Goal: Task Accomplishment & Management: Use online tool/utility

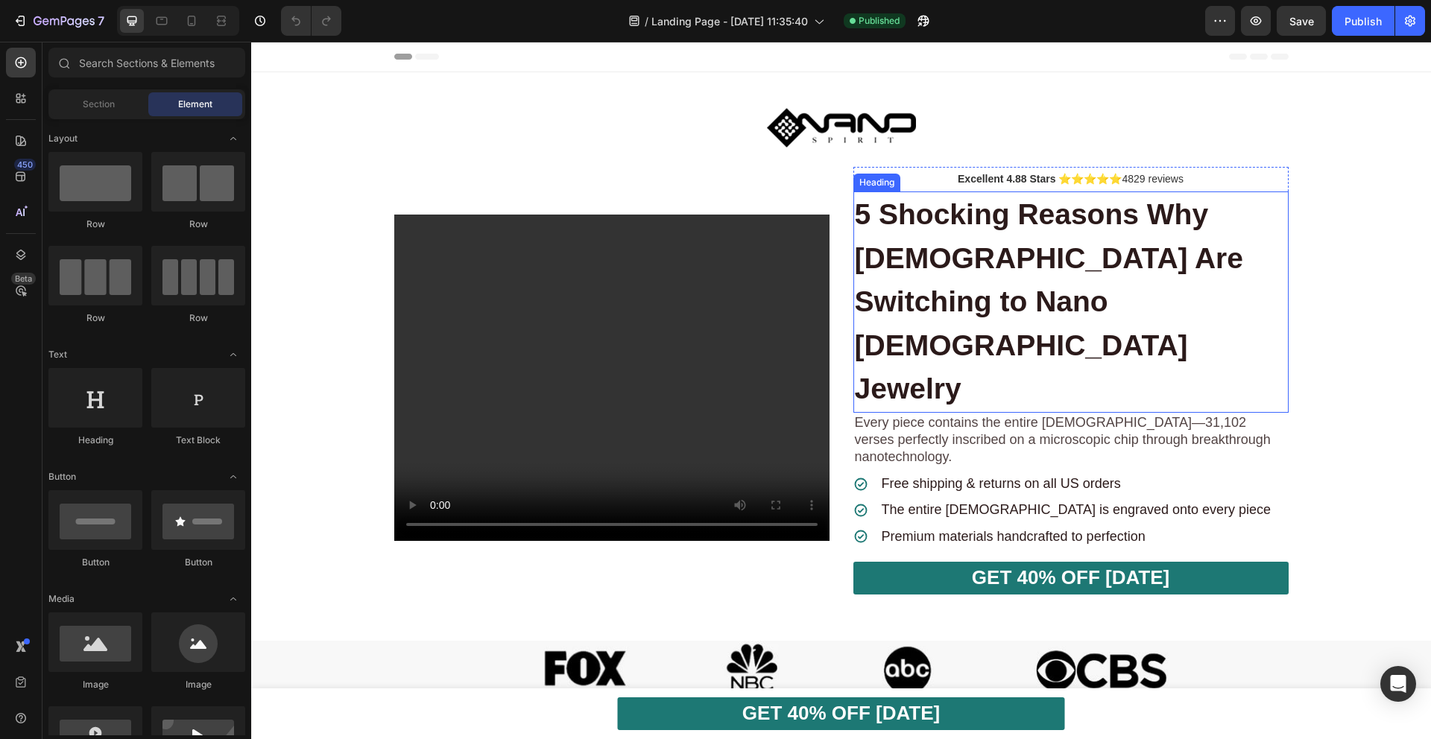
click at [938, 219] on strong "5 Shocking Reasons Why [DEMOGRAPHIC_DATA] Are Switching to Nano [DEMOGRAPHIC_DA…" at bounding box center [1049, 301] width 388 height 206
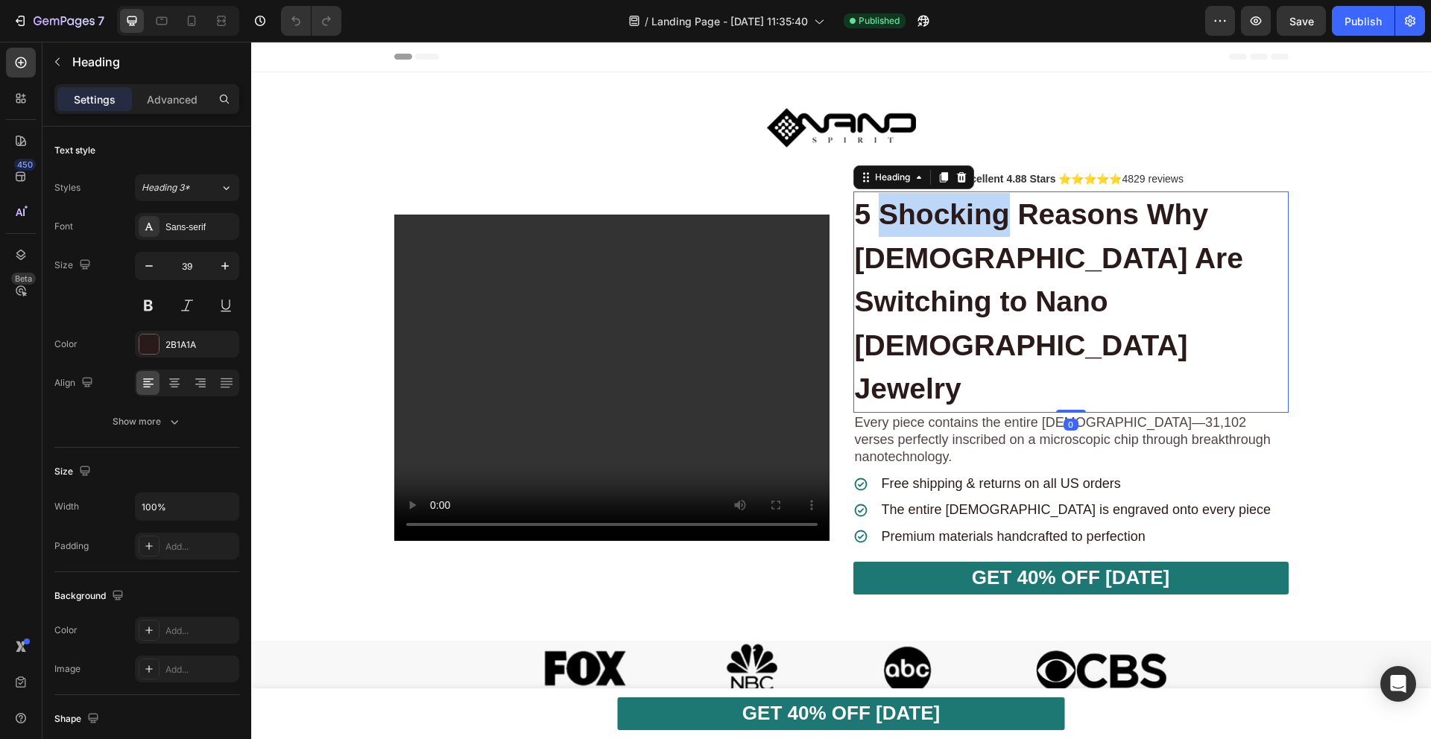
click at [938, 218] on strong "5 Shocking Reasons Why [DEMOGRAPHIC_DATA] Are Switching to Nano [DEMOGRAPHIC_DA…" at bounding box center [1049, 301] width 388 height 206
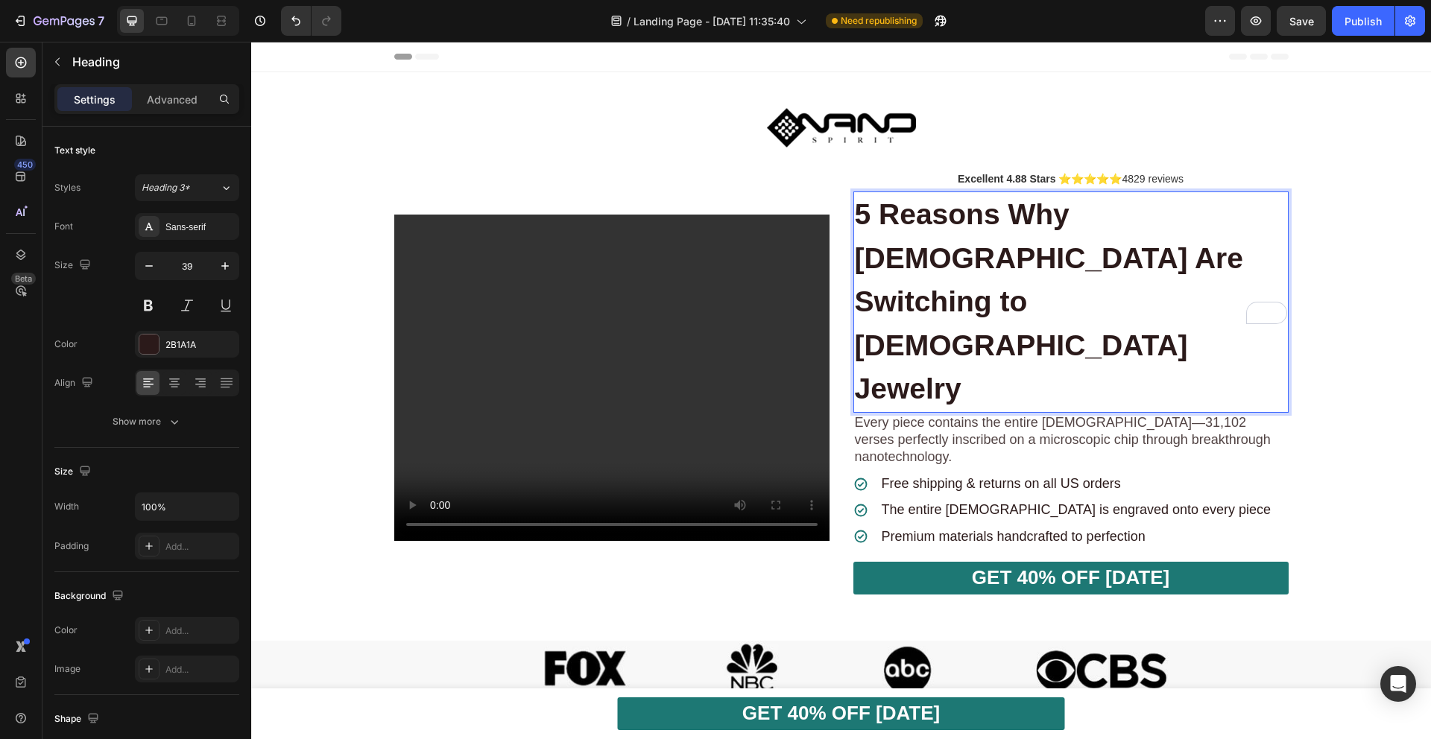
click at [1238, 215] on strong "5 Reasons Why [DEMOGRAPHIC_DATA] Are Switching to [DEMOGRAPHIC_DATA] Jewelry" at bounding box center [1049, 301] width 388 height 206
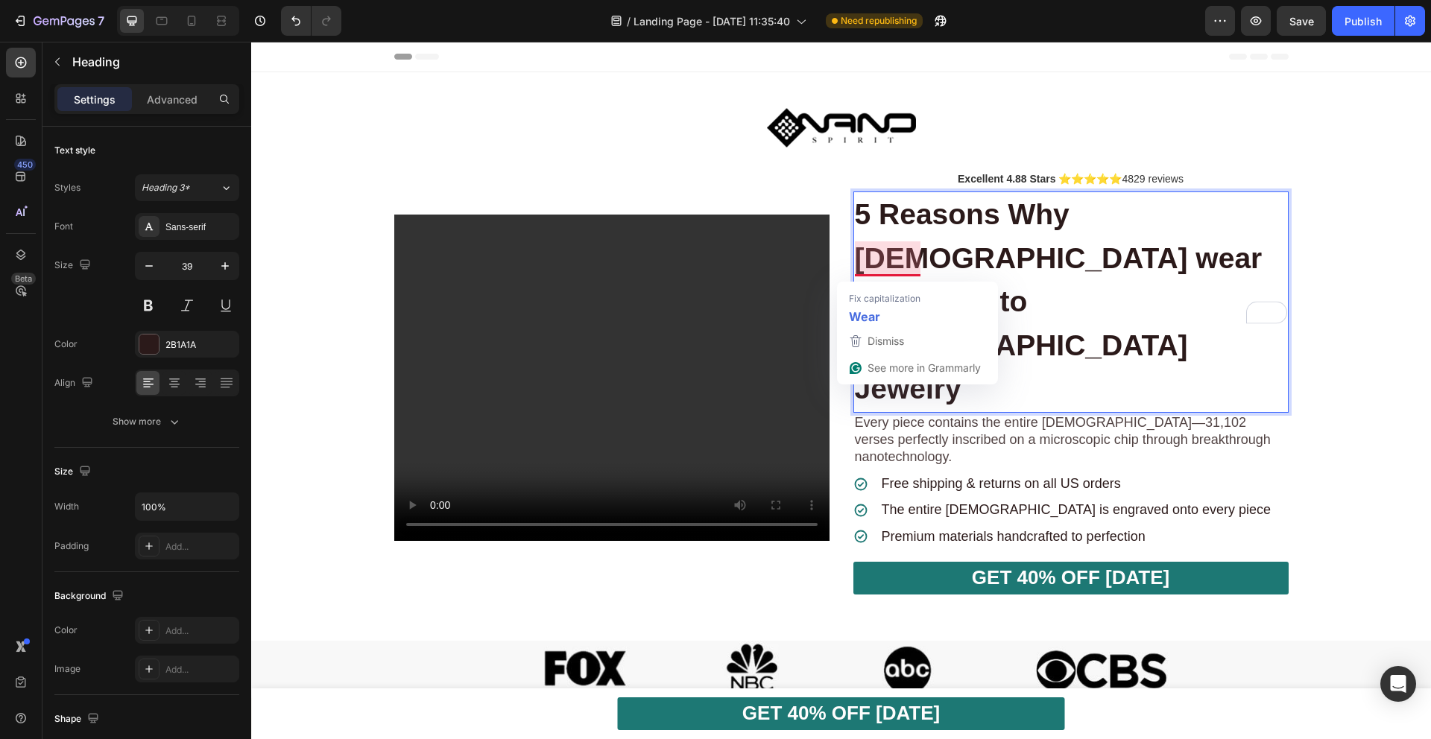
click at [870, 259] on strong "5 Reasons Why [DEMOGRAPHIC_DATA] wear Switching to [DEMOGRAPHIC_DATA] Jewelry" at bounding box center [1059, 301] width 408 height 206
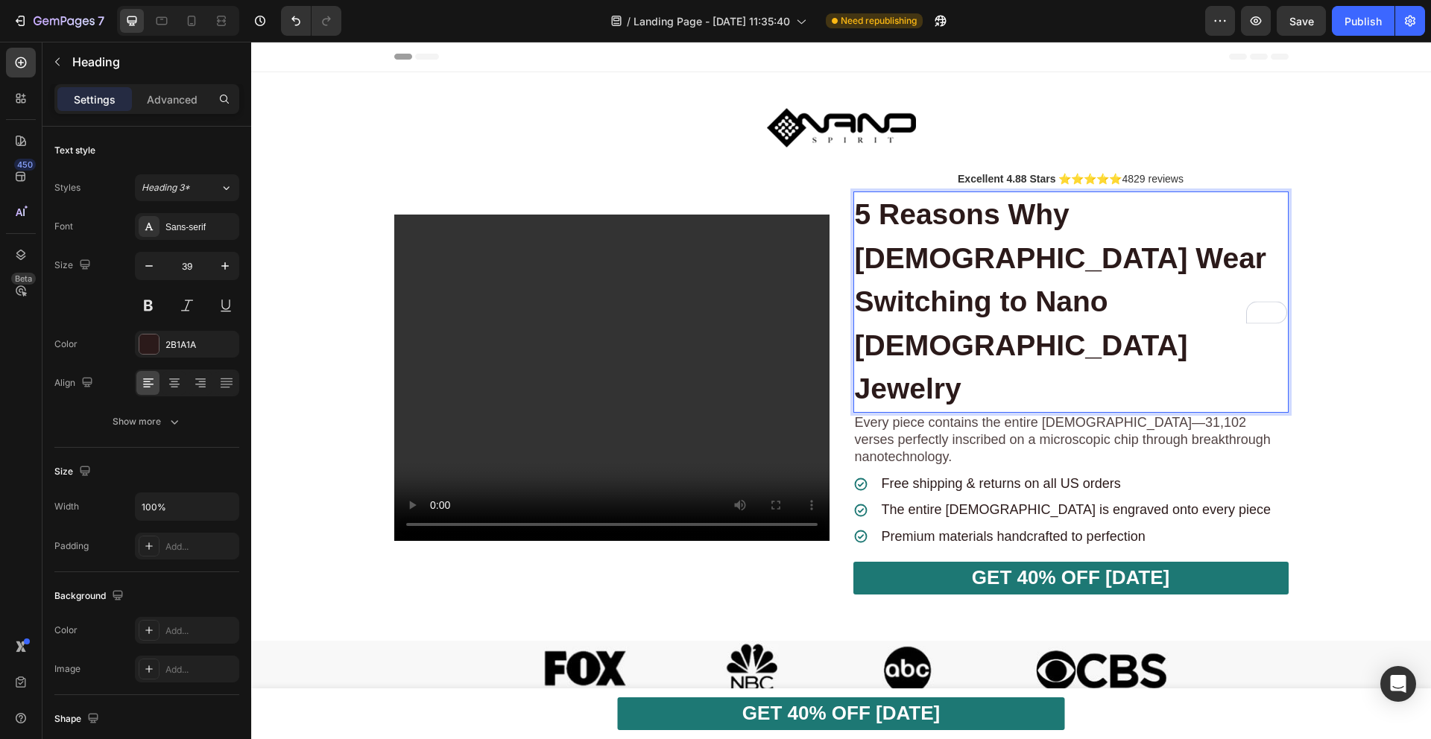
click at [996, 266] on strong "5 Reasons Why [DEMOGRAPHIC_DATA] Wear Switching to Nano [DEMOGRAPHIC_DATA] Jewe…" at bounding box center [1061, 301] width 412 height 206
click at [954, 280] on strong "5 Reasons Why [DEMOGRAPHIC_DATA] Wear to Nano [DEMOGRAPHIC_DATA] Jewelry" at bounding box center [1061, 301] width 412 height 206
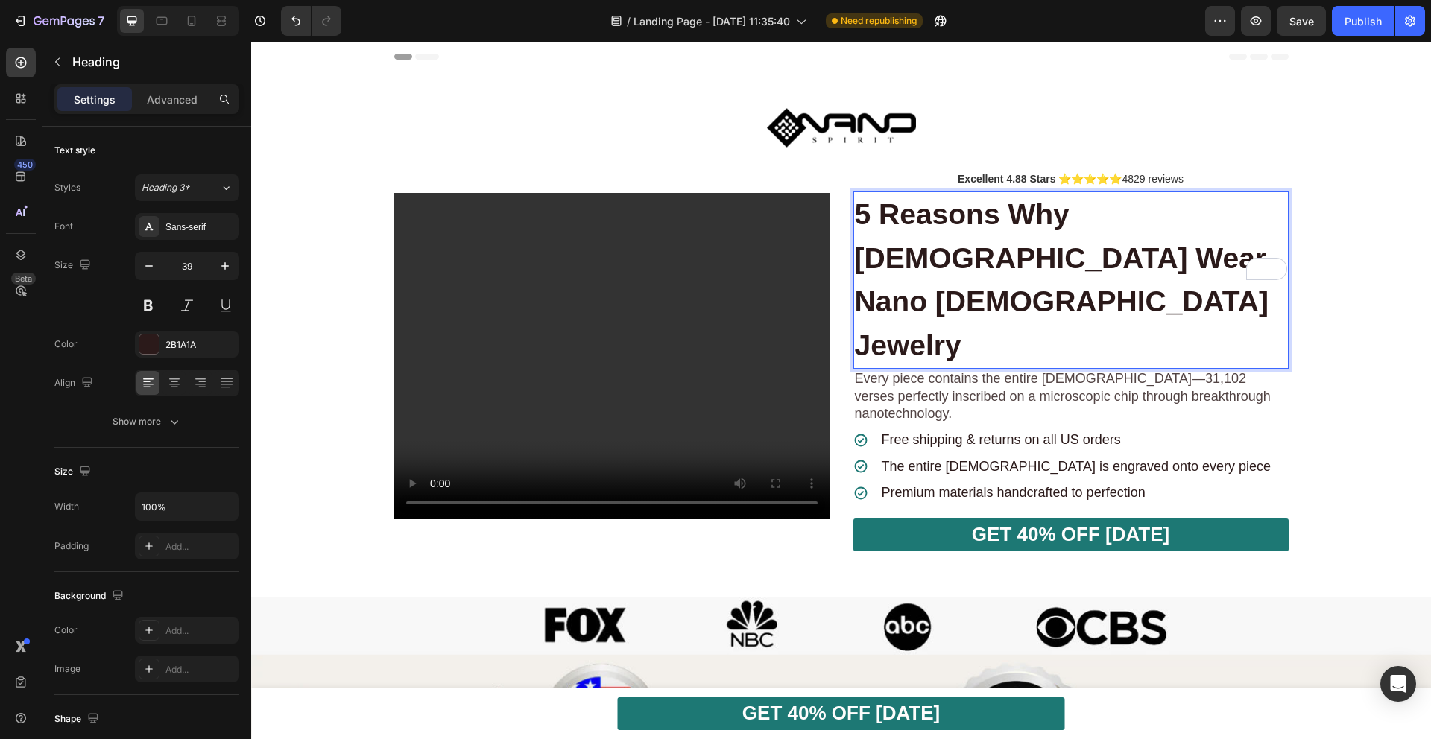
click at [1200, 273] on p "5 Reasons Why [DEMOGRAPHIC_DATA] Wear Nano [DEMOGRAPHIC_DATA] Jewelry" at bounding box center [1071, 280] width 432 height 174
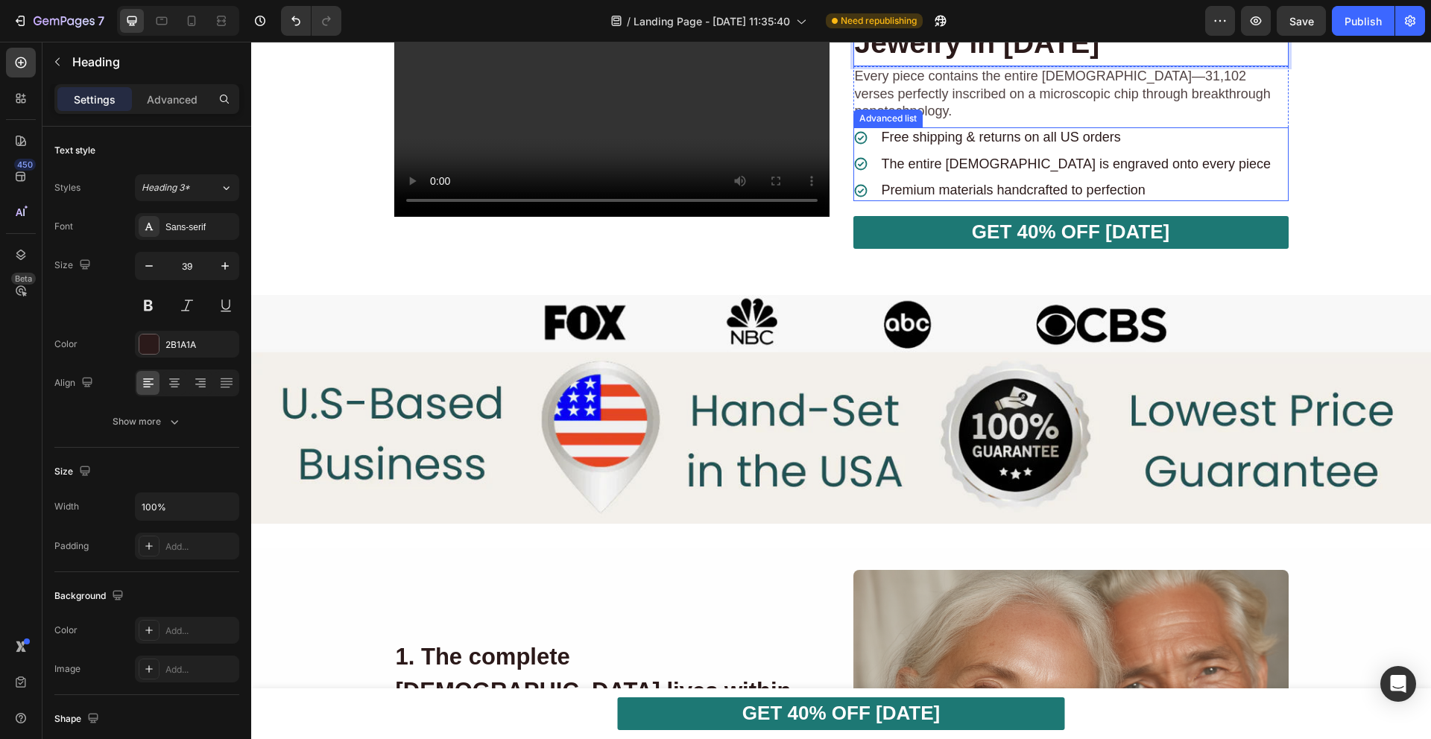
scroll to position [311, 0]
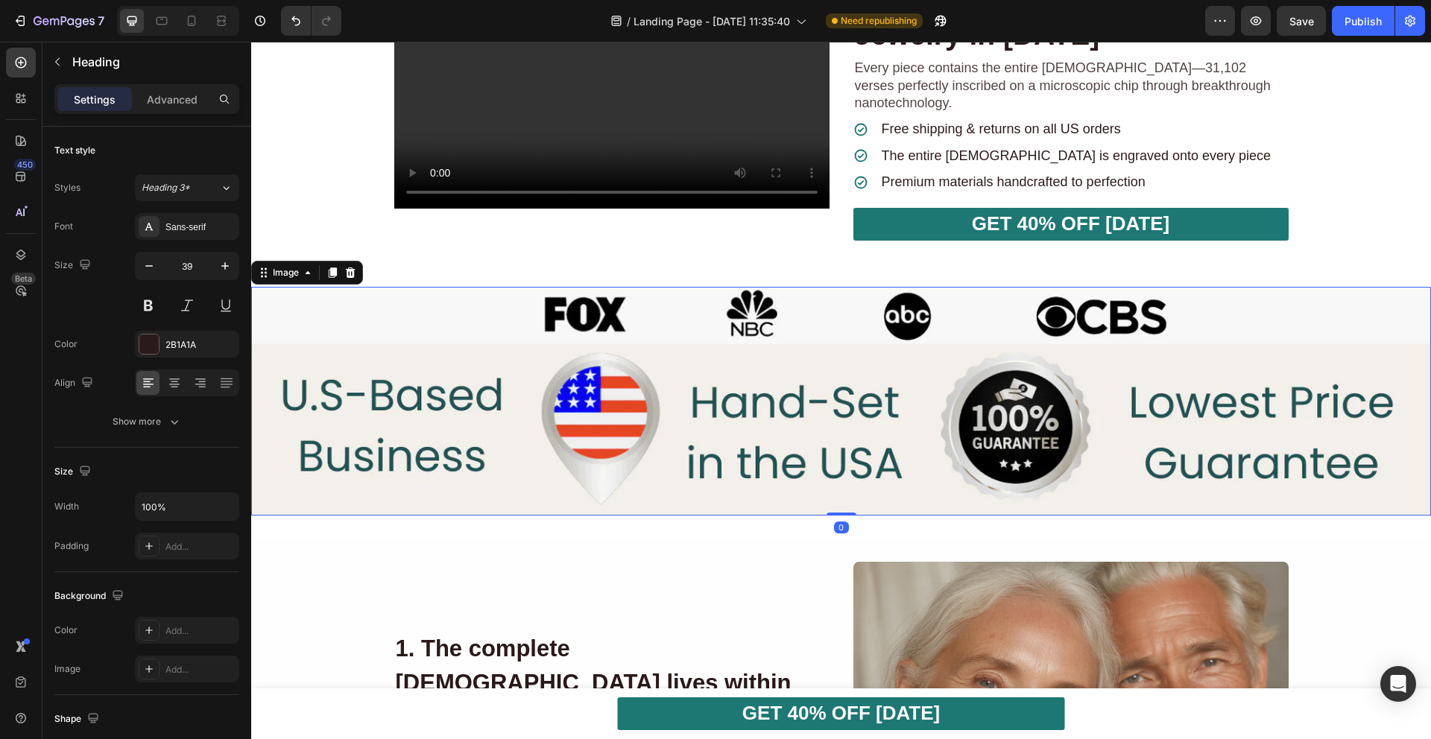
click at [985, 335] on img at bounding box center [841, 402] width 1180 height 230
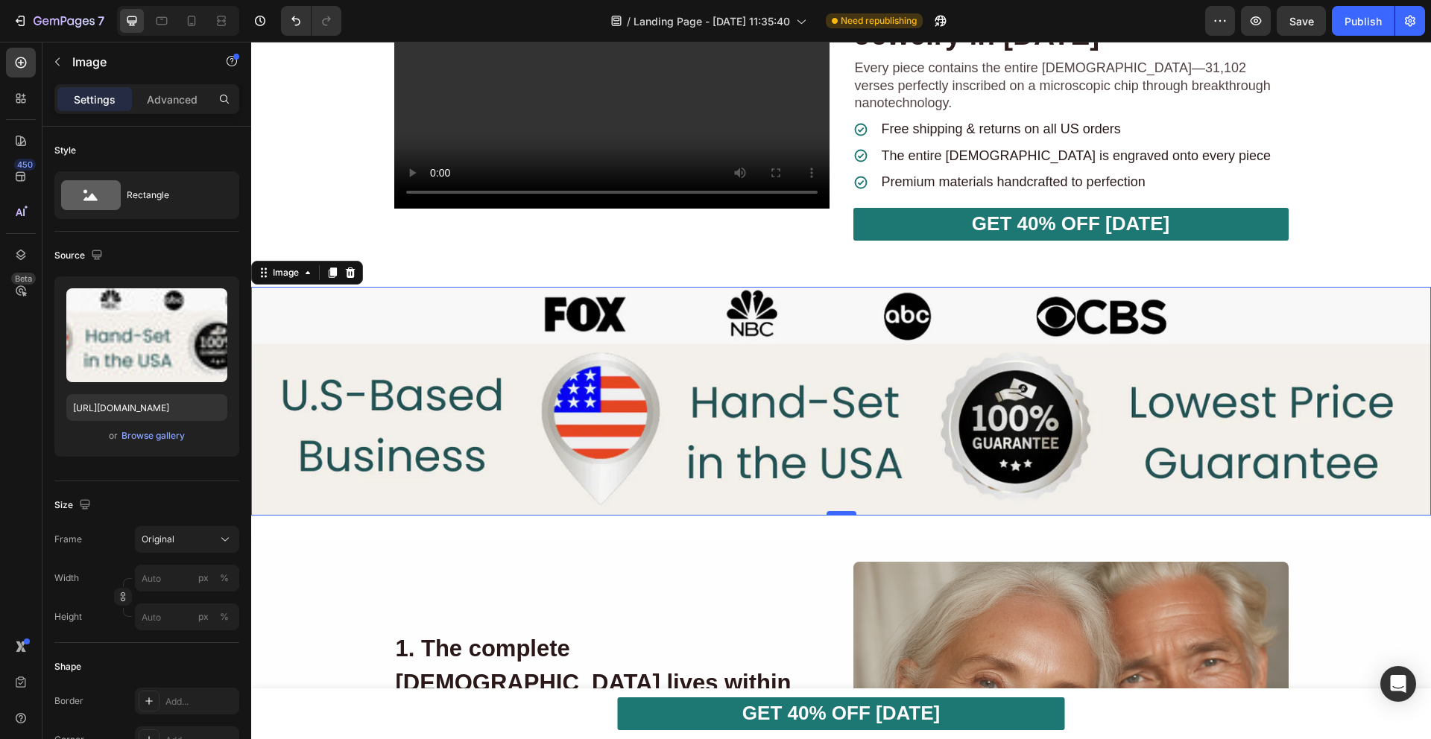
click at [841, 511] on div at bounding box center [841, 513] width 30 height 4
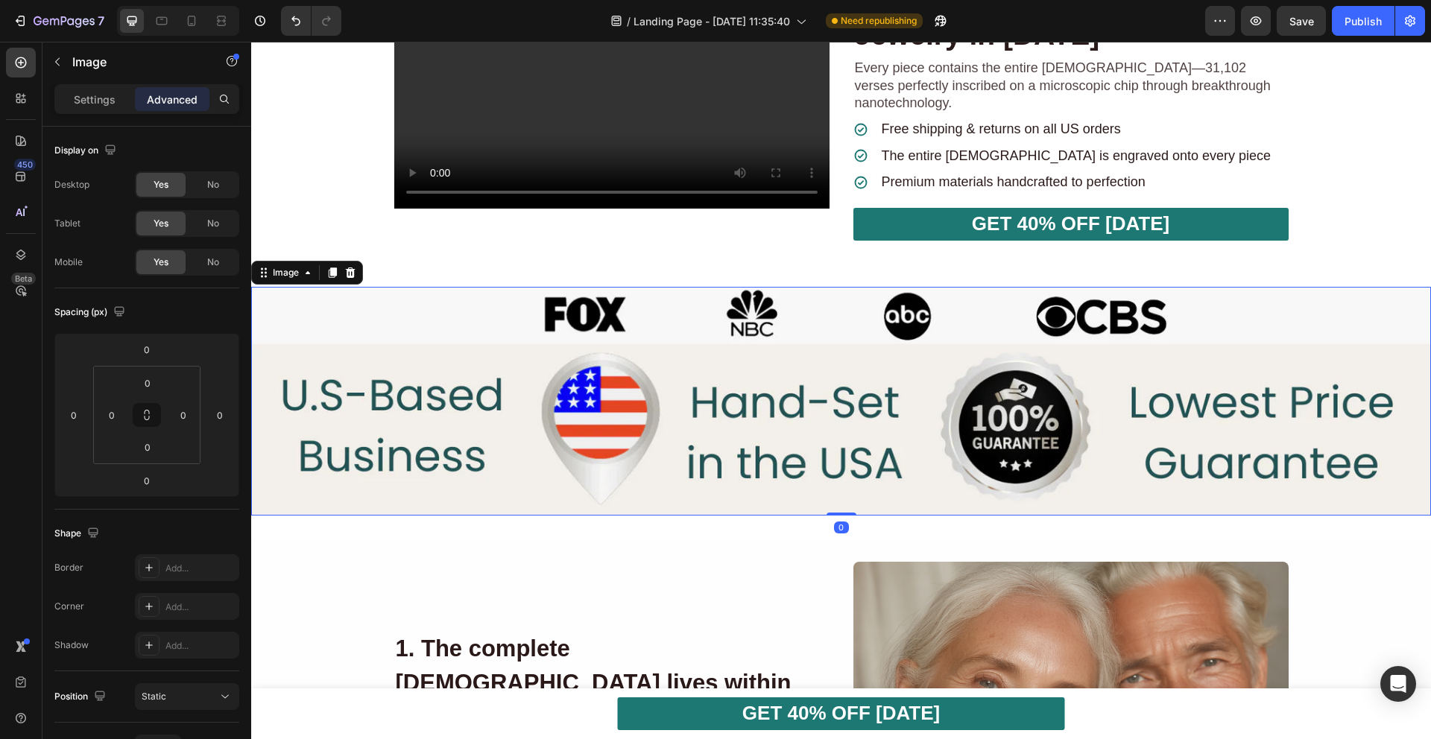
drag, startPoint x: 841, startPoint y: 459, endPoint x: 839, endPoint y: 398, distance: 61.1
click at [839, 398] on div "Image 0" at bounding box center [841, 402] width 1180 height 230
click at [835, 456] on img at bounding box center [841, 402] width 1180 height 230
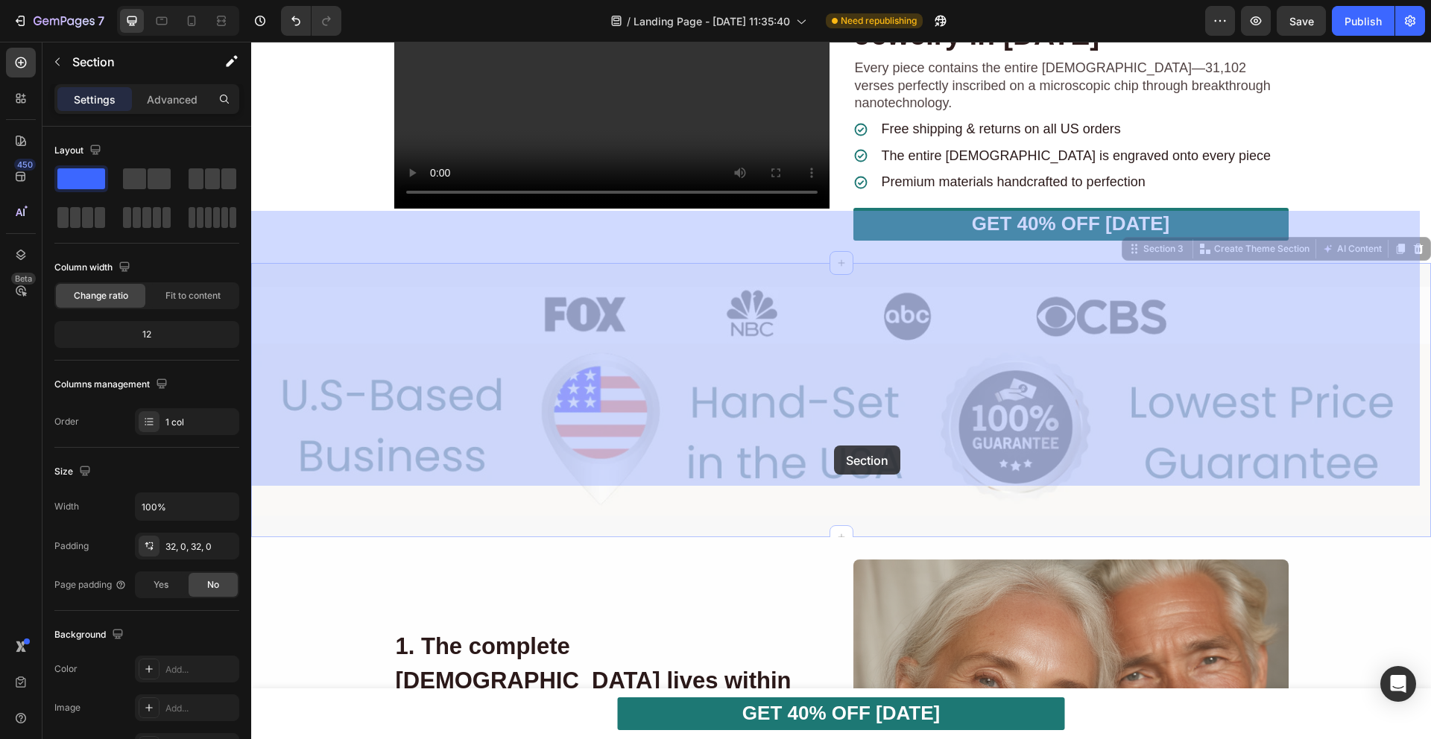
drag, startPoint x: 835, startPoint y: 463, endPoint x: 834, endPoint y: 446, distance: 16.4
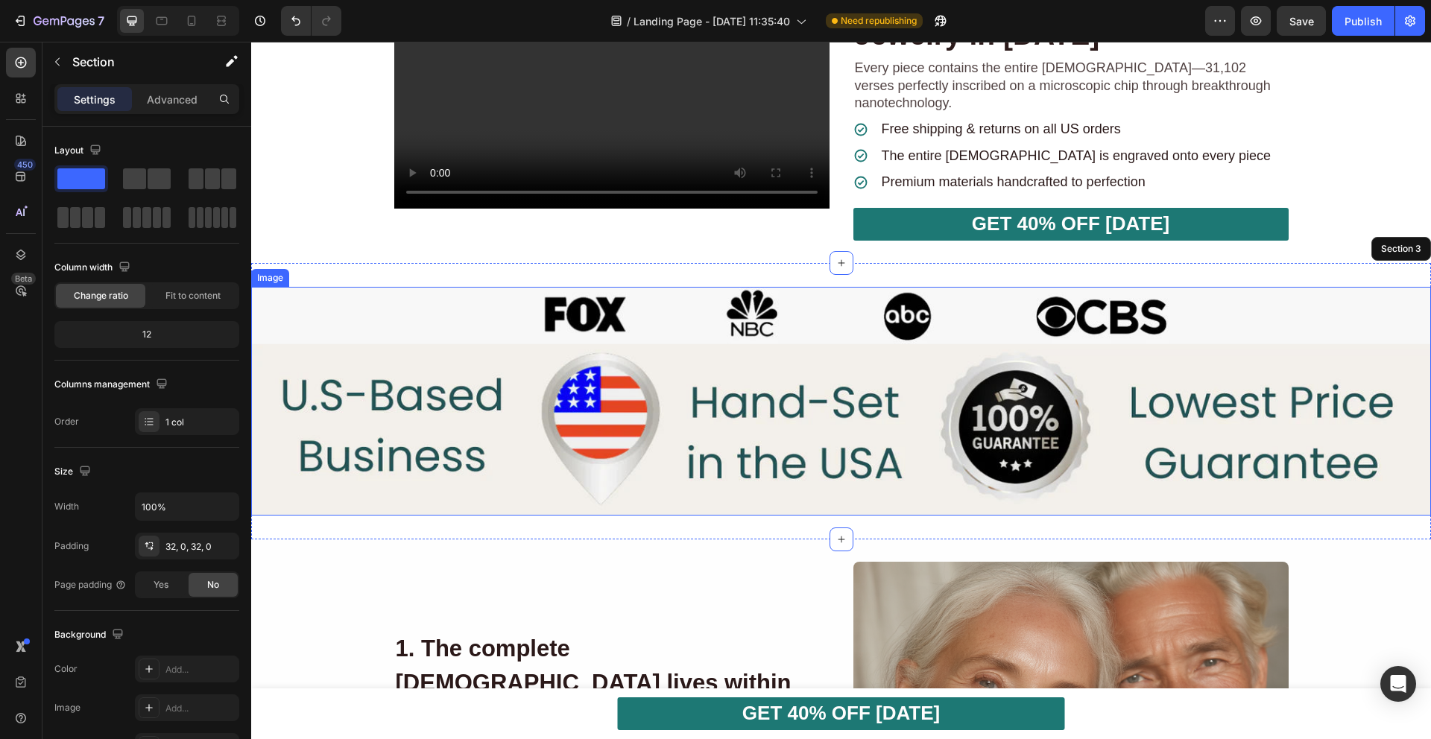
click at [826, 399] on img at bounding box center [841, 402] width 1180 height 230
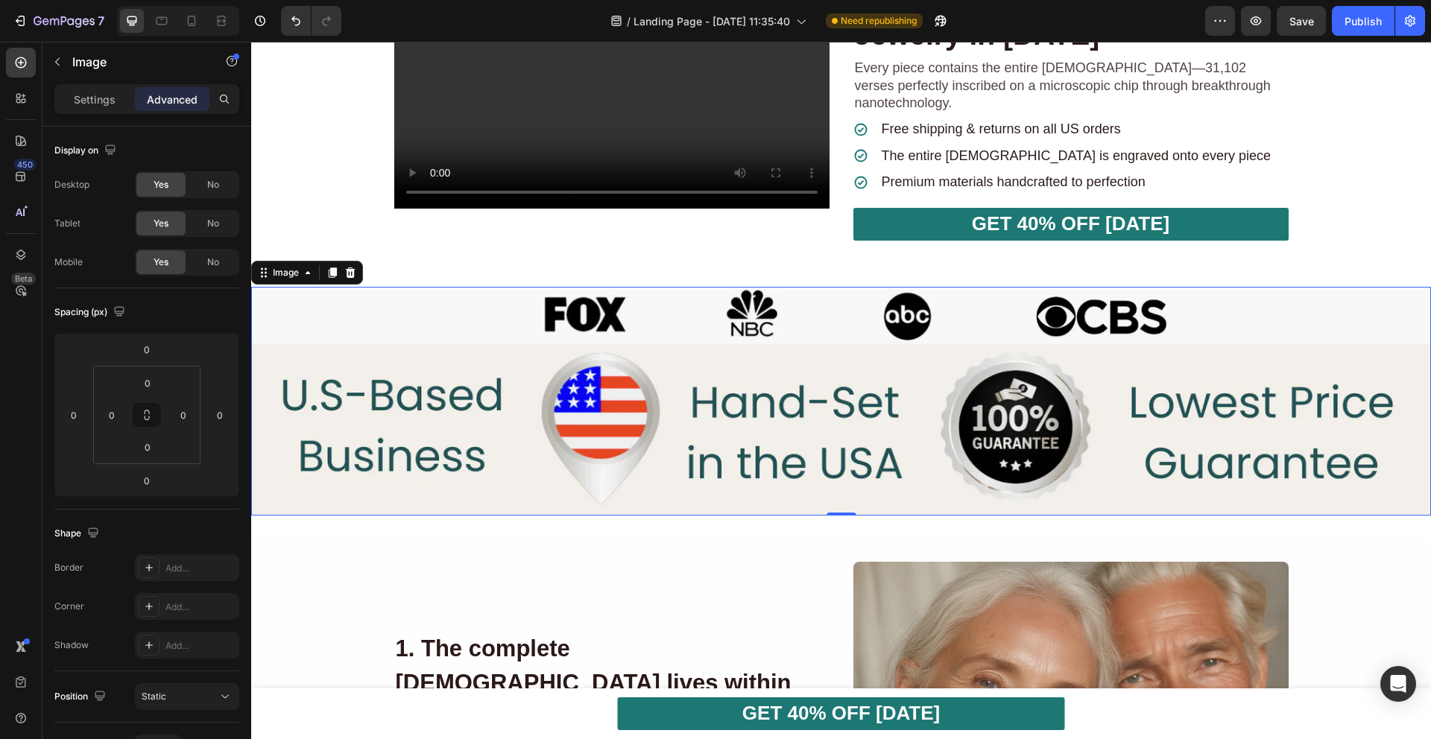
click at [521, 331] on img at bounding box center [841, 402] width 1180 height 230
click at [293, 266] on div "Image" at bounding box center [286, 272] width 32 height 13
click at [91, 107] on div "Settings" at bounding box center [94, 99] width 75 height 24
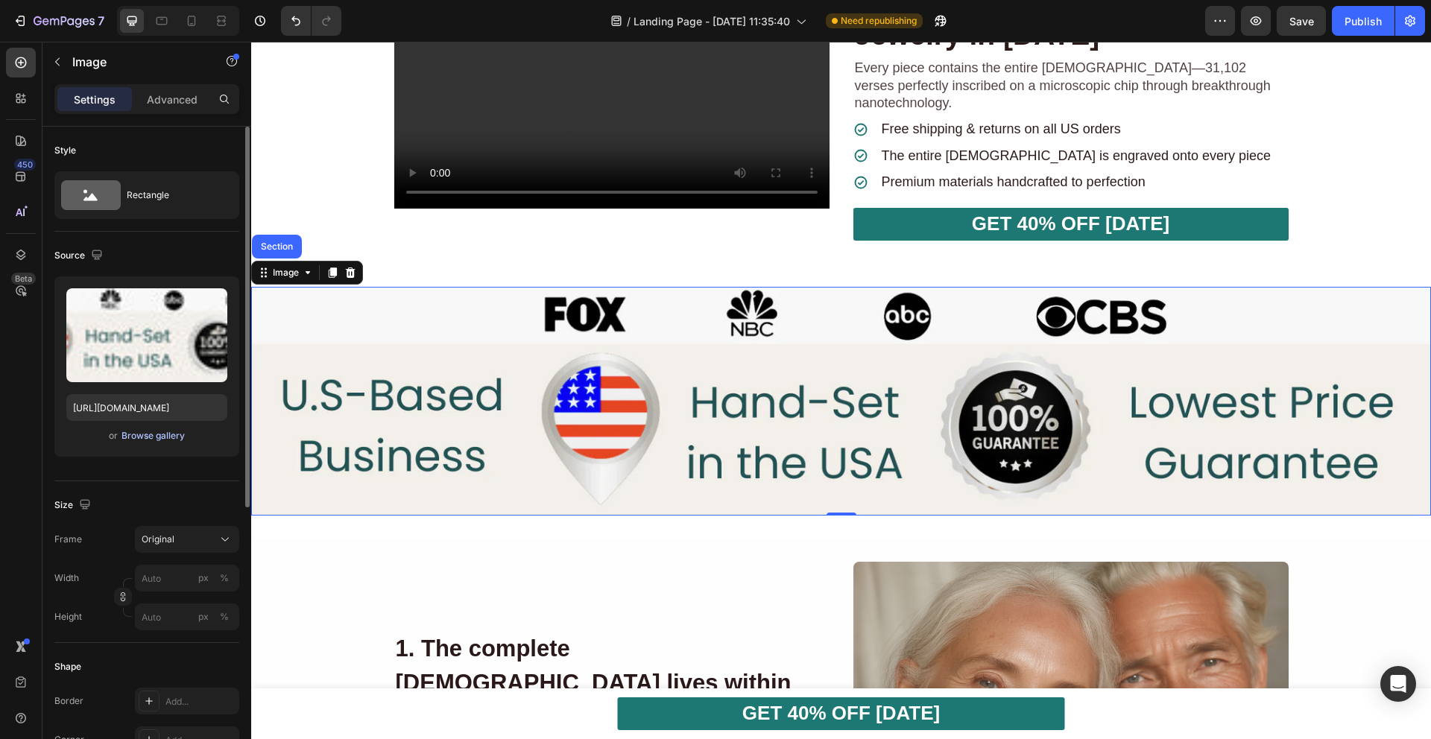
click at [154, 432] on div "Browse gallery" at bounding box center [152, 435] width 63 height 13
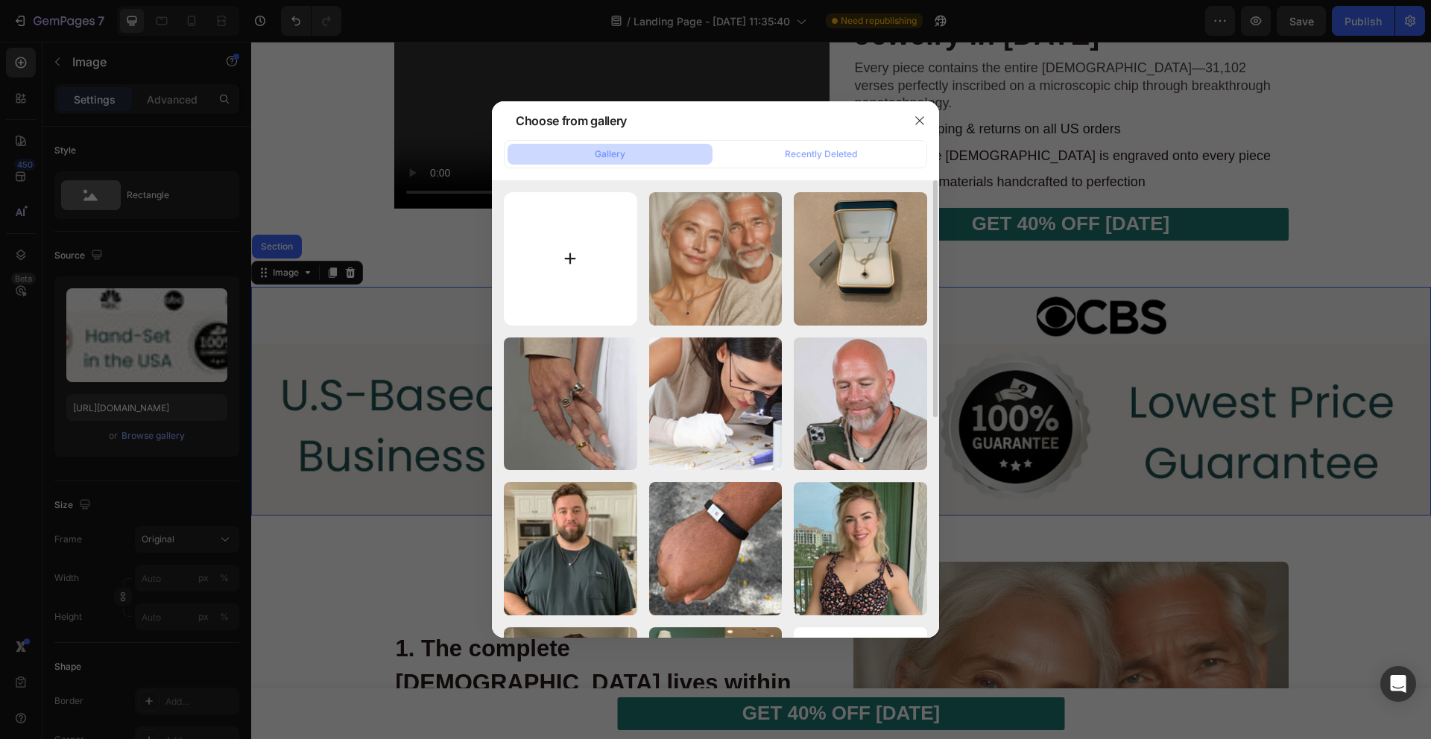
click at [577, 259] on input "file" at bounding box center [570, 258] width 133 height 133
type input "C:\fakepath\AS SEEN ON.png"
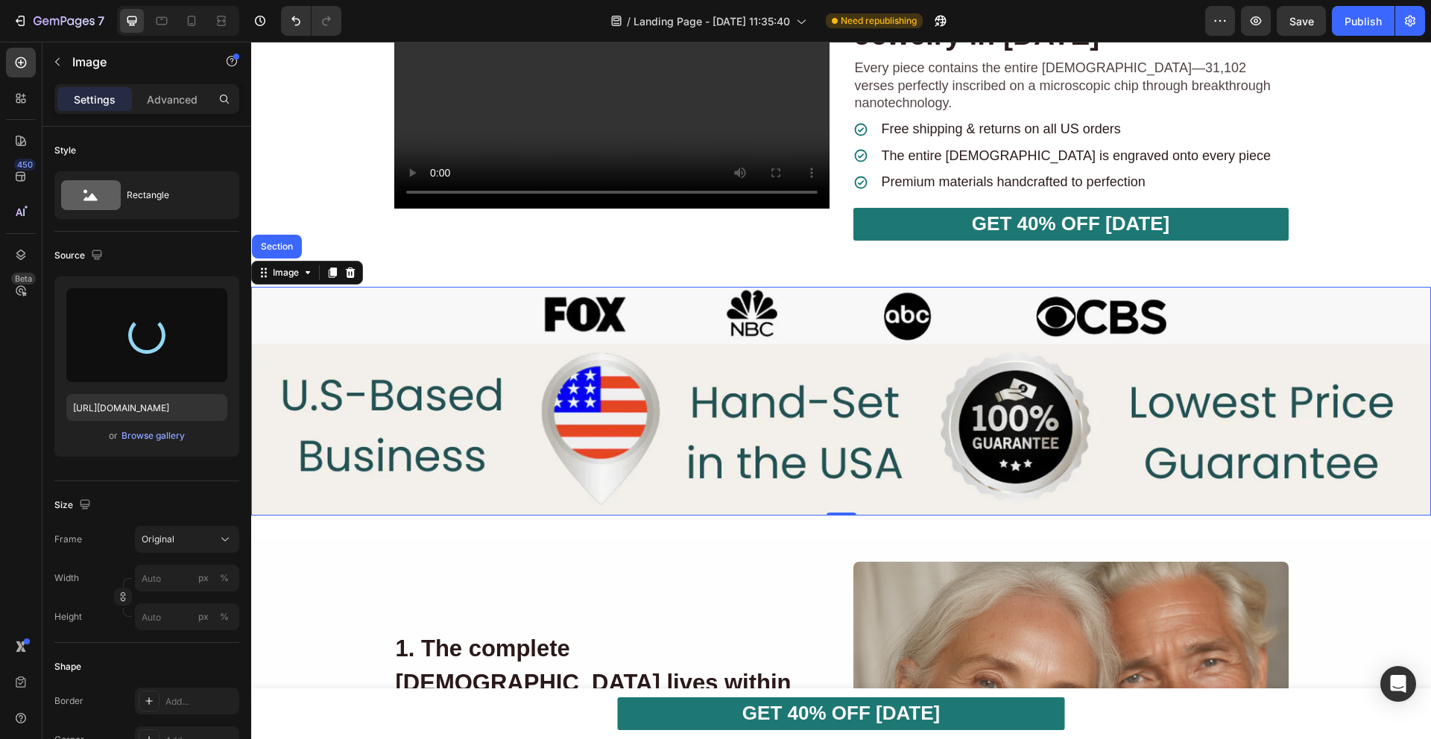
type input "[URL][DOMAIN_NAME]"
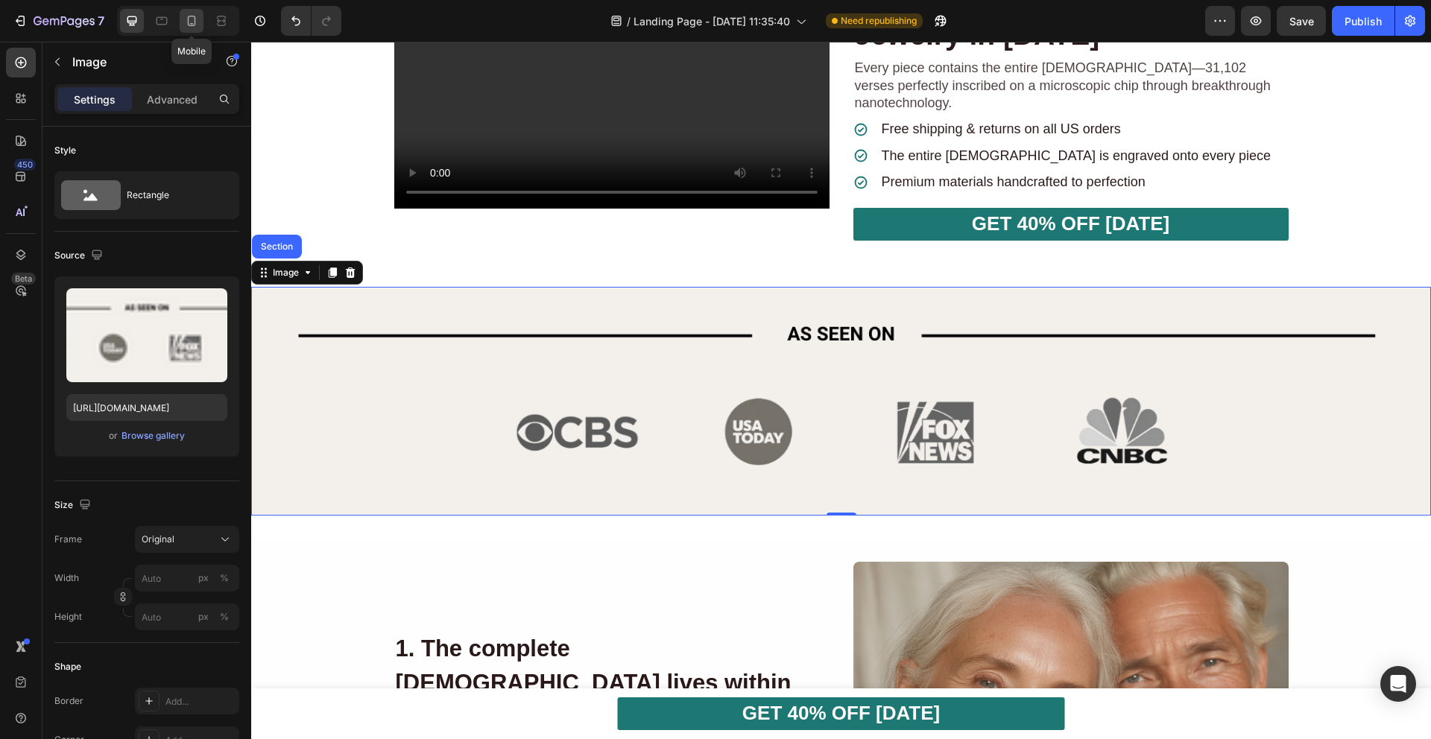
click at [194, 29] on div at bounding box center [192, 21] width 24 height 24
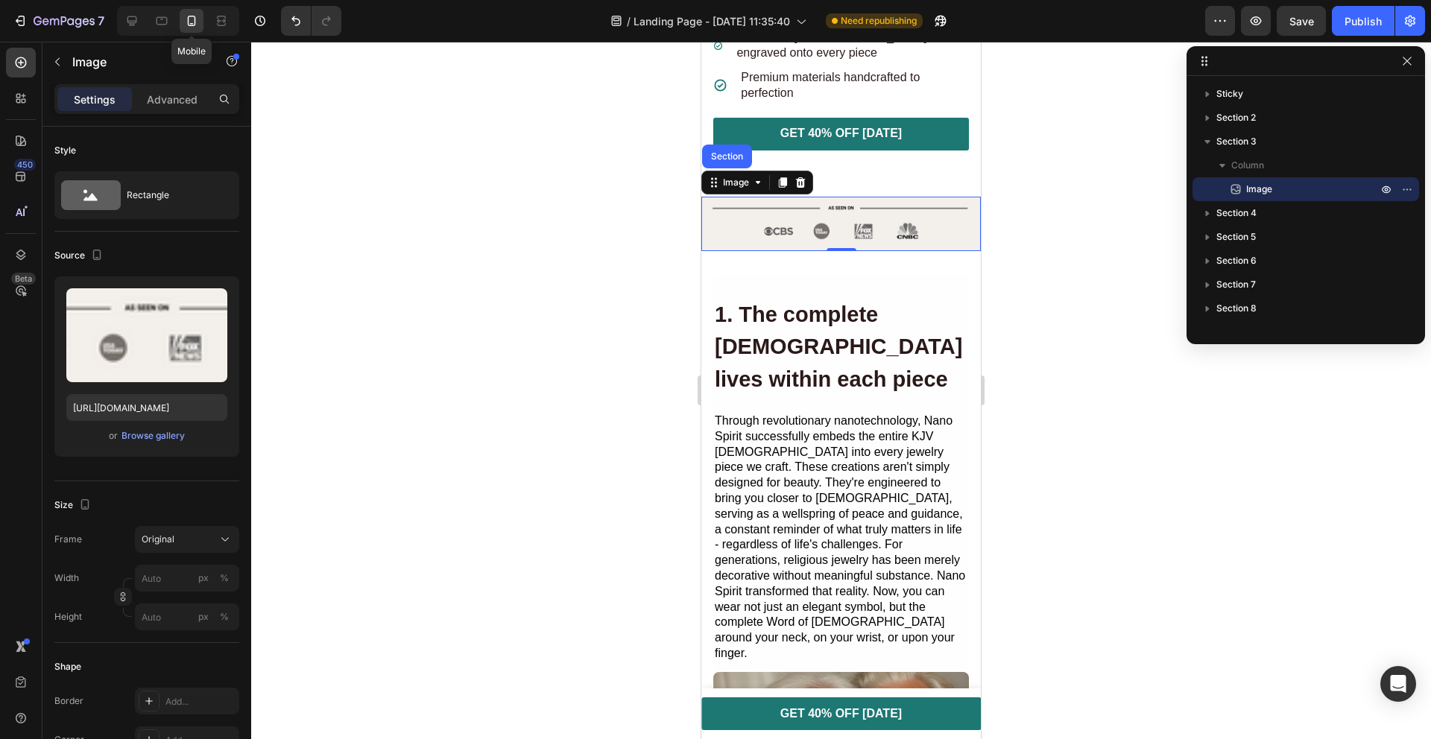
scroll to position [606, 0]
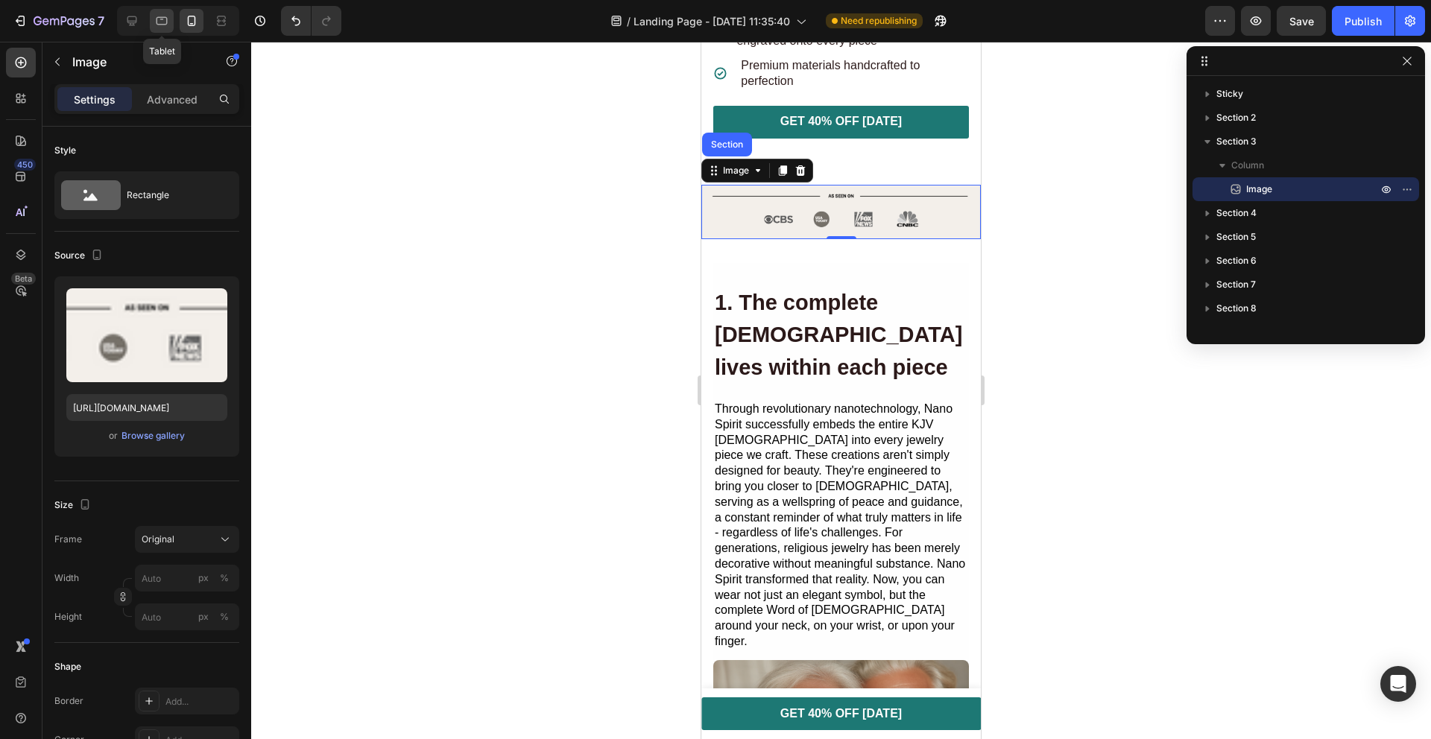
click at [167, 20] on icon at bounding box center [161, 20] width 15 height 15
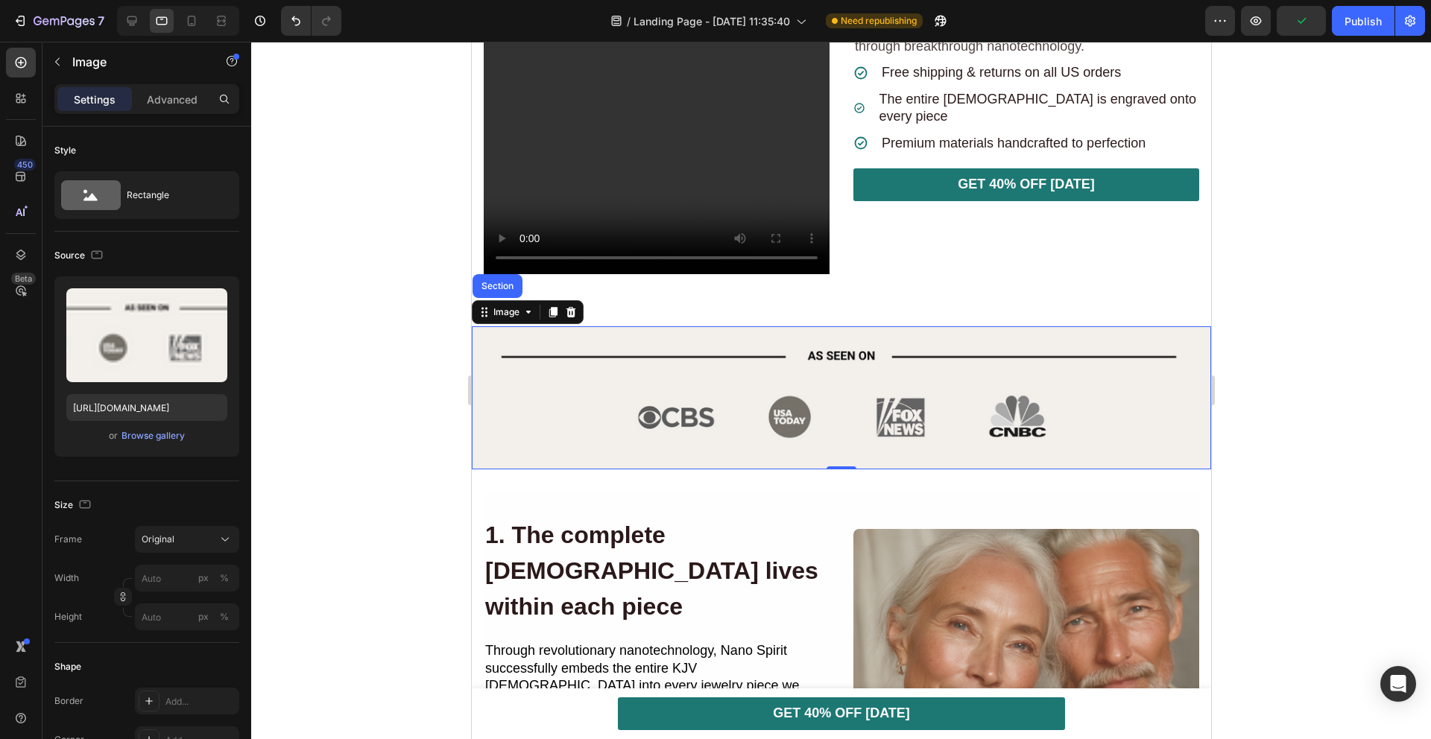
scroll to position [498, 0]
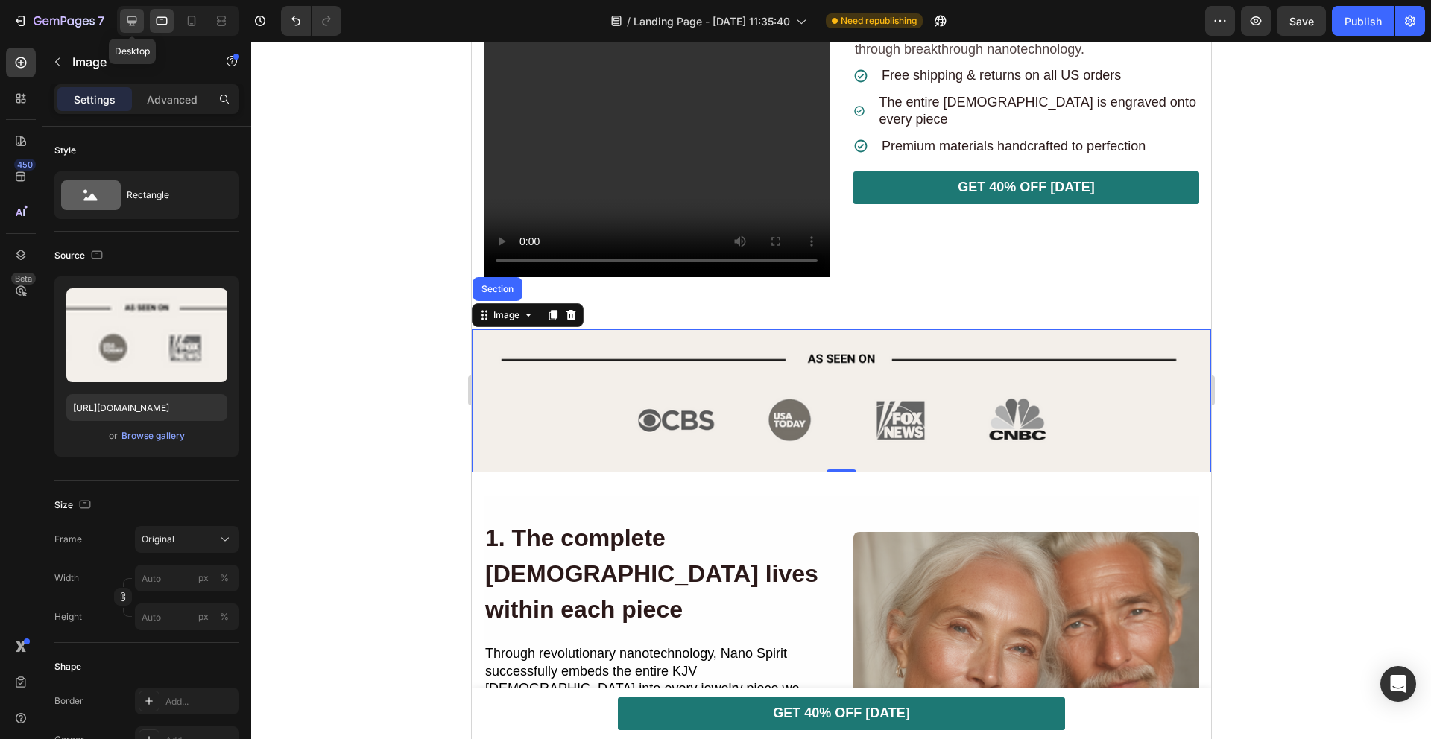
click at [127, 22] on icon at bounding box center [132, 21] width 10 height 10
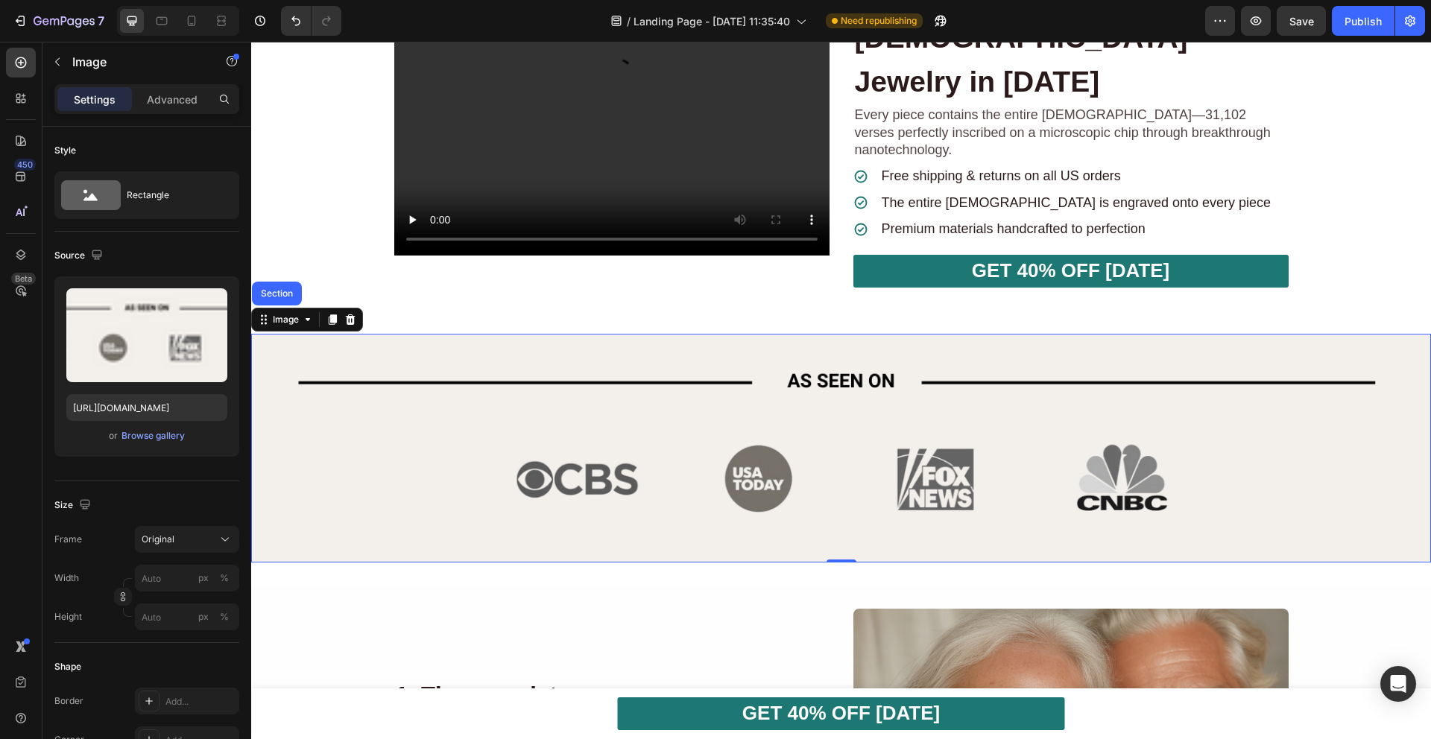
scroll to position [229, 0]
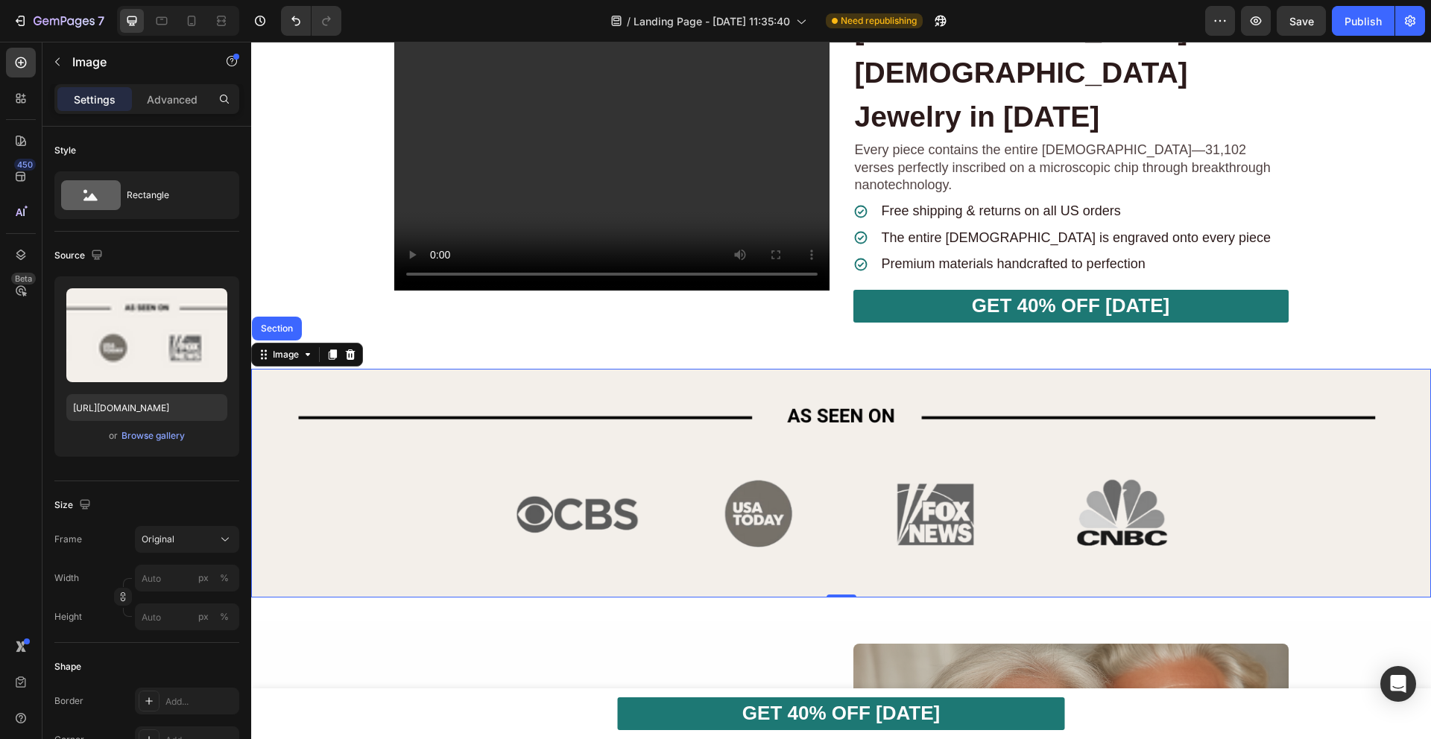
click at [735, 450] on img at bounding box center [841, 484] width 1180 height 230
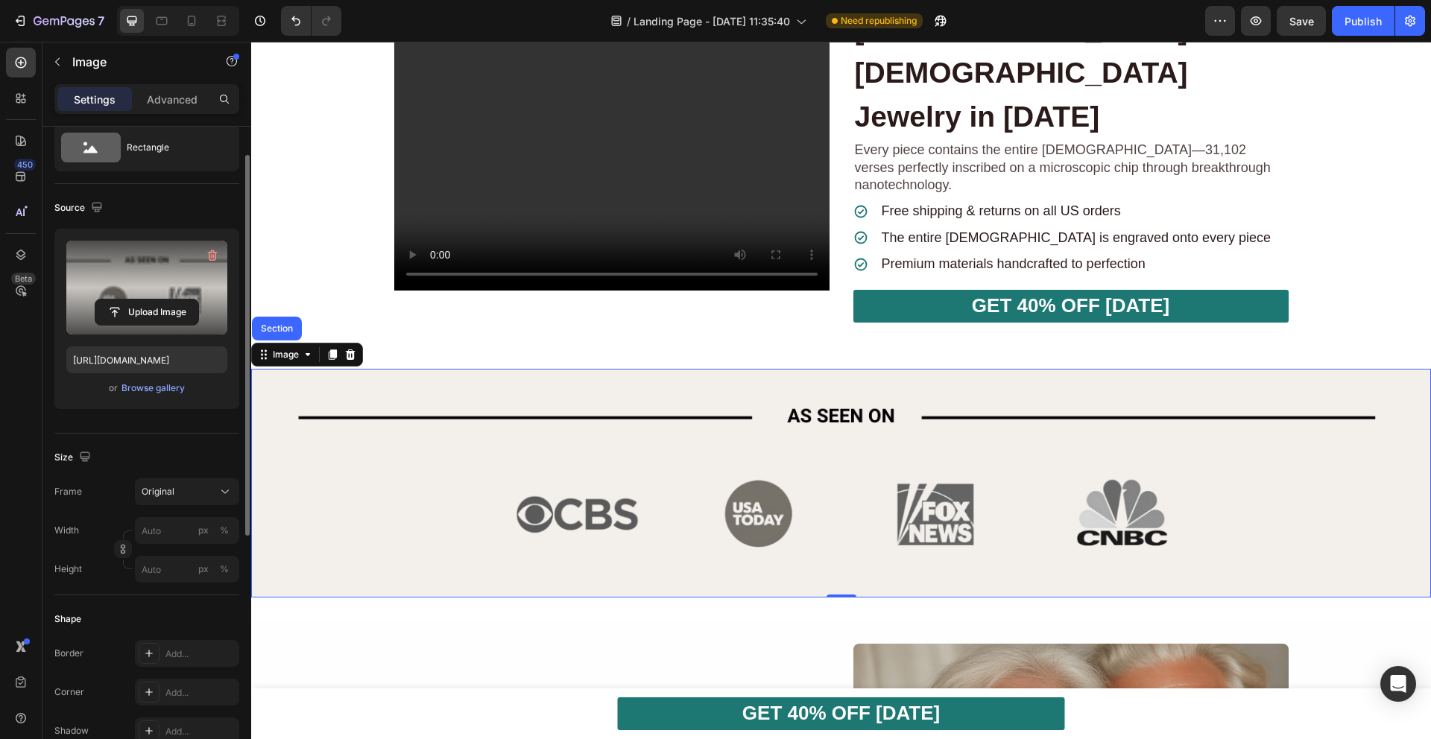
scroll to position [51, 0]
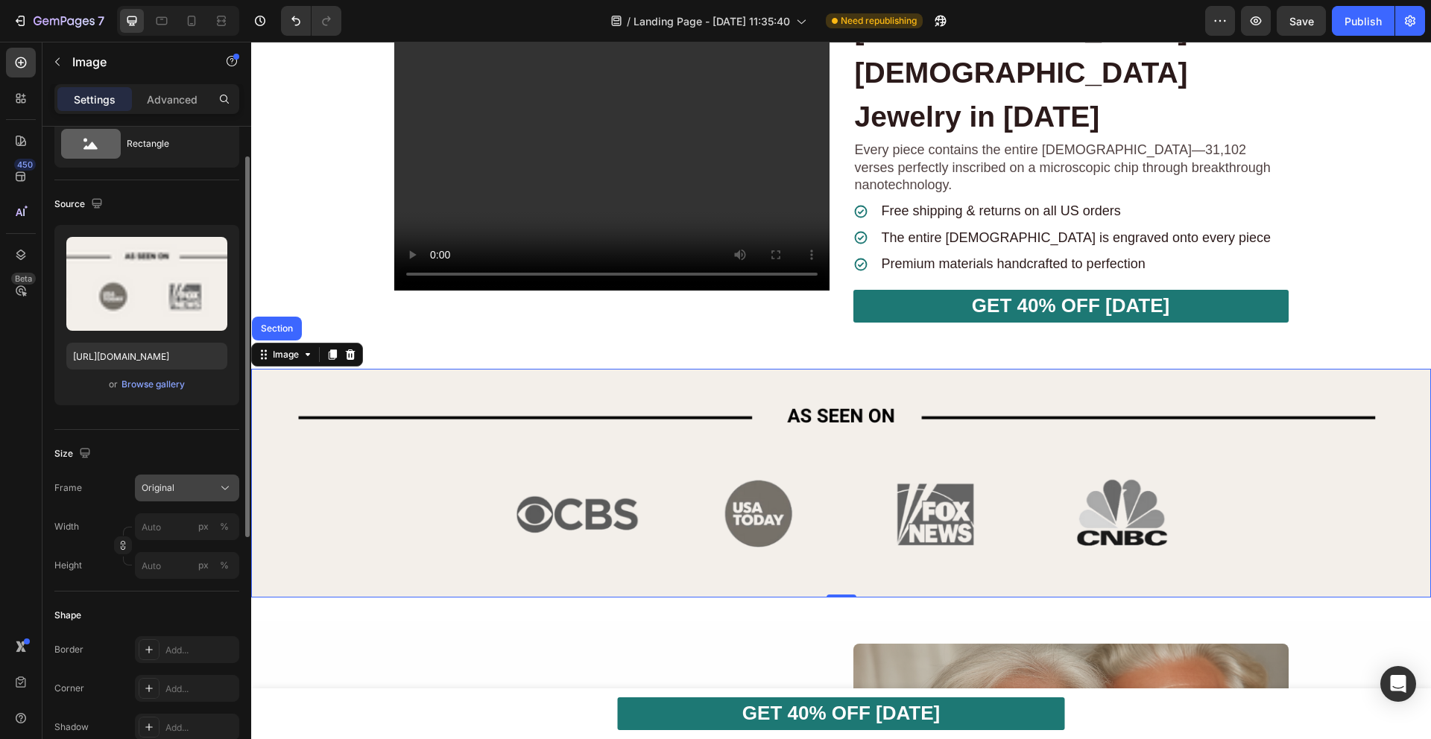
click at [195, 491] on div "Original" at bounding box center [178, 487] width 73 height 13
click at [161, 530] on input "px %" at bounding box center [187, 526] width 104 height 27
click at [168, 94] on p "Advanced" at bounding box center [172, 100] width 51 height 16
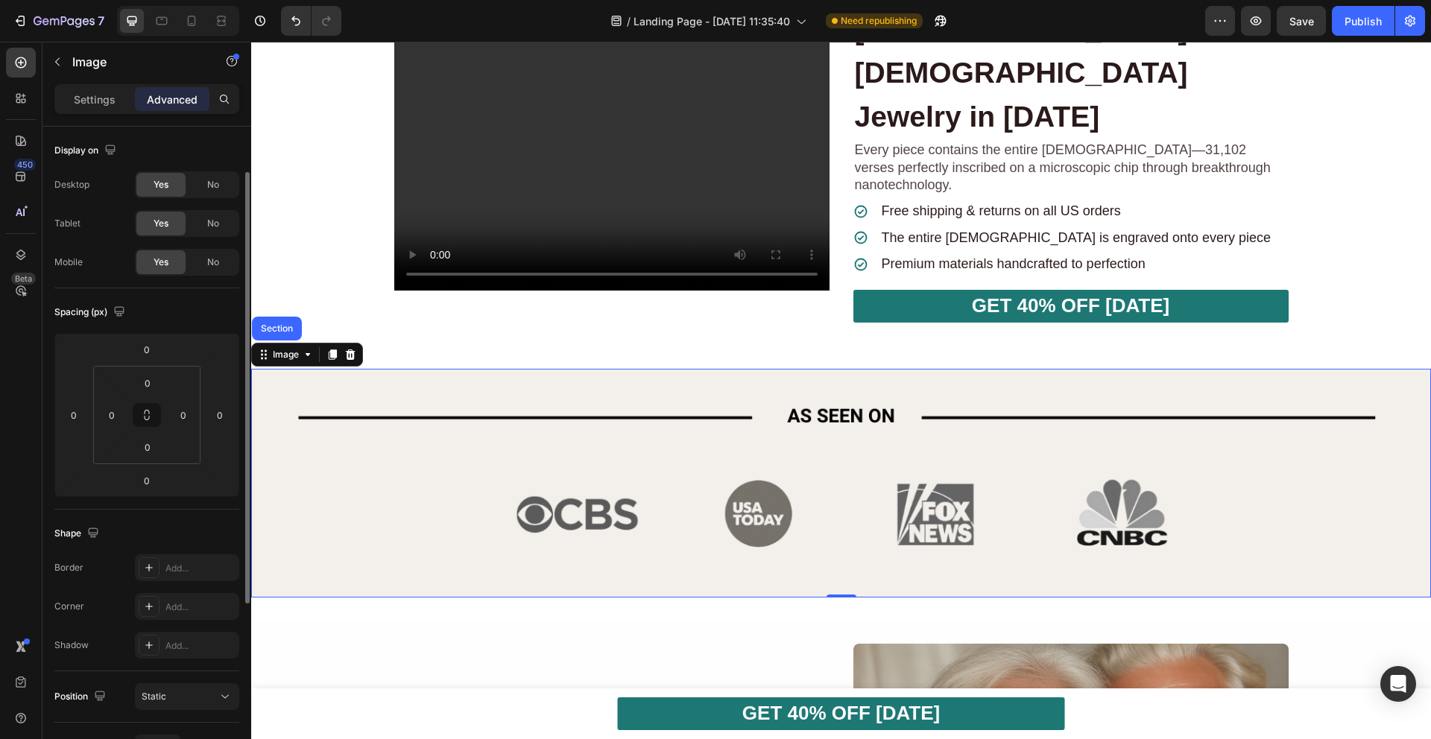
scroll to position [193, 0]
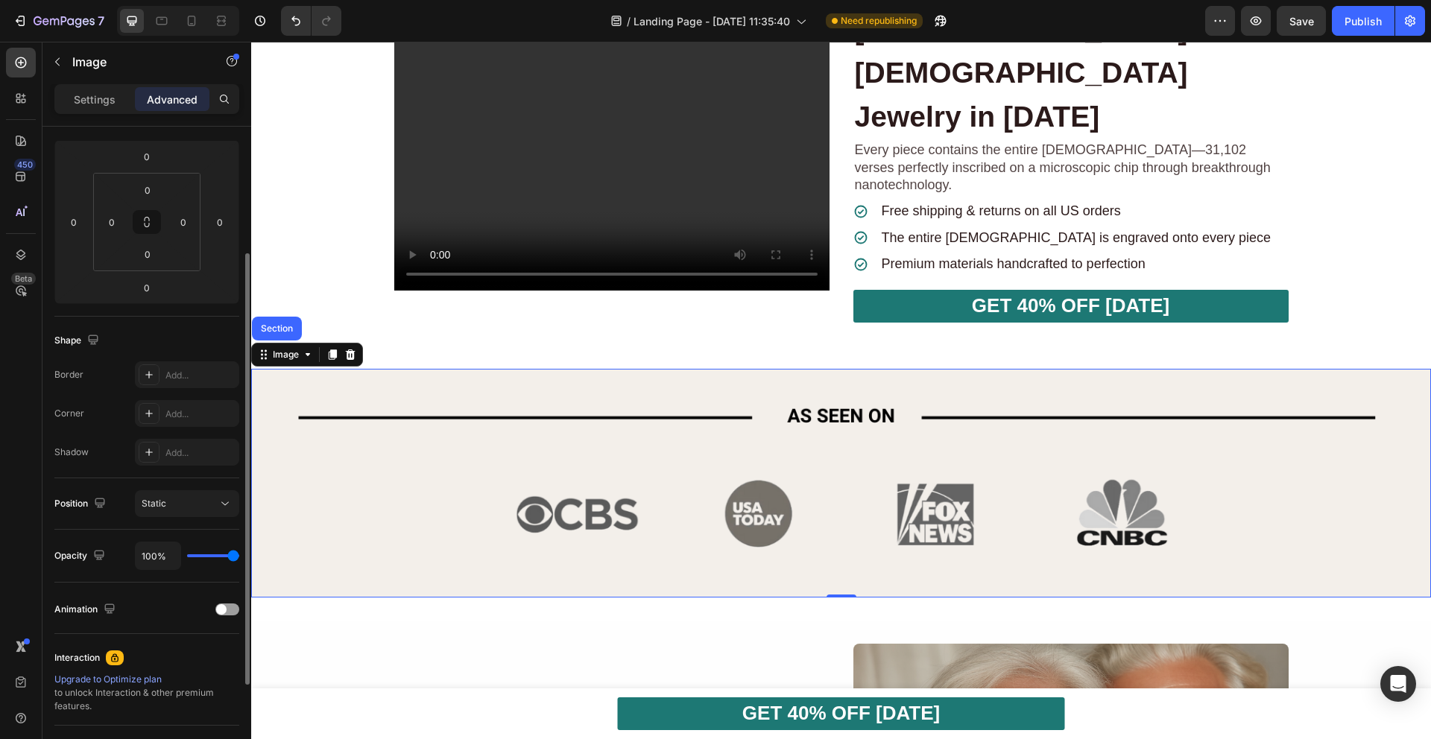
click at [214, 553] on div "100%" at bounding box center [187, 556] width 104 height 28
type input "94%"
type input "94"
type input "92%"
type input "92"
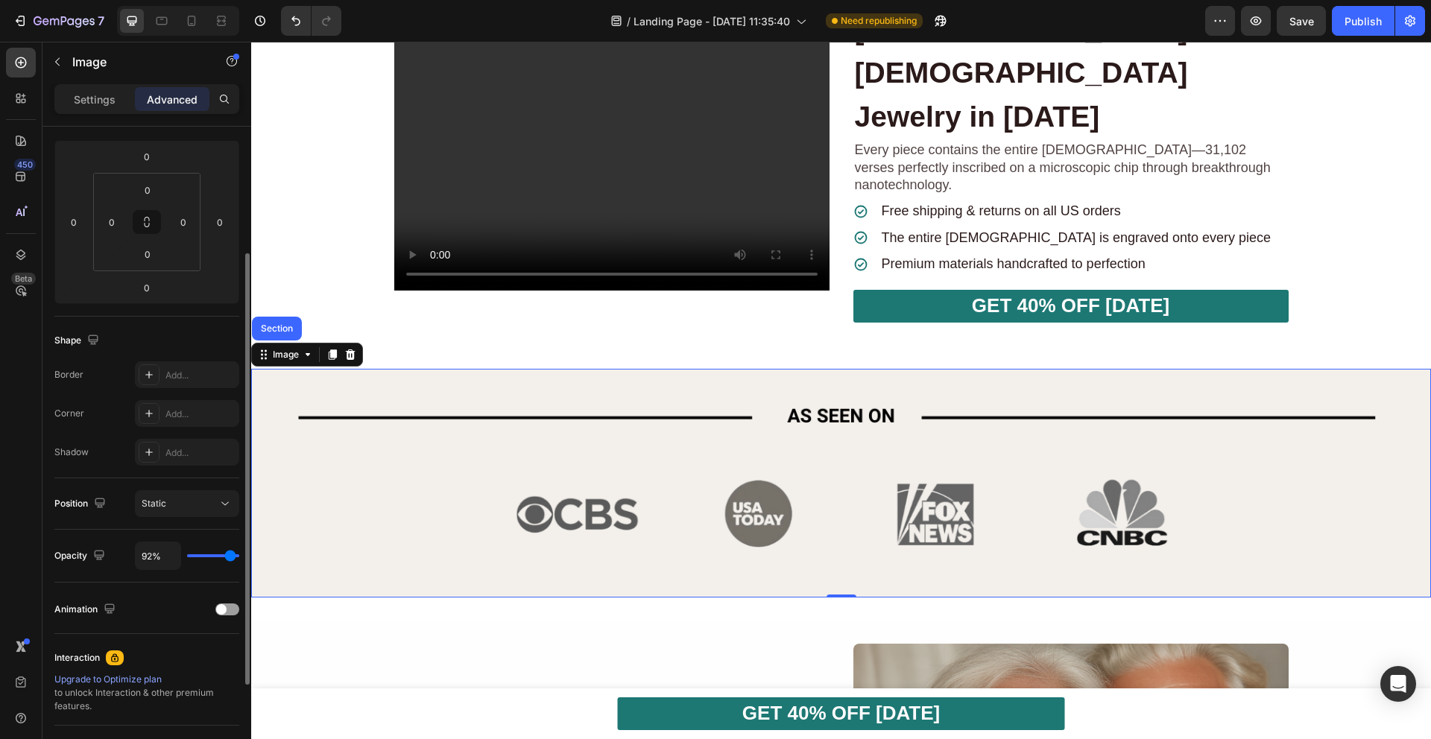
type input "88%"
type input "88"
type input "86%"
type input "86"
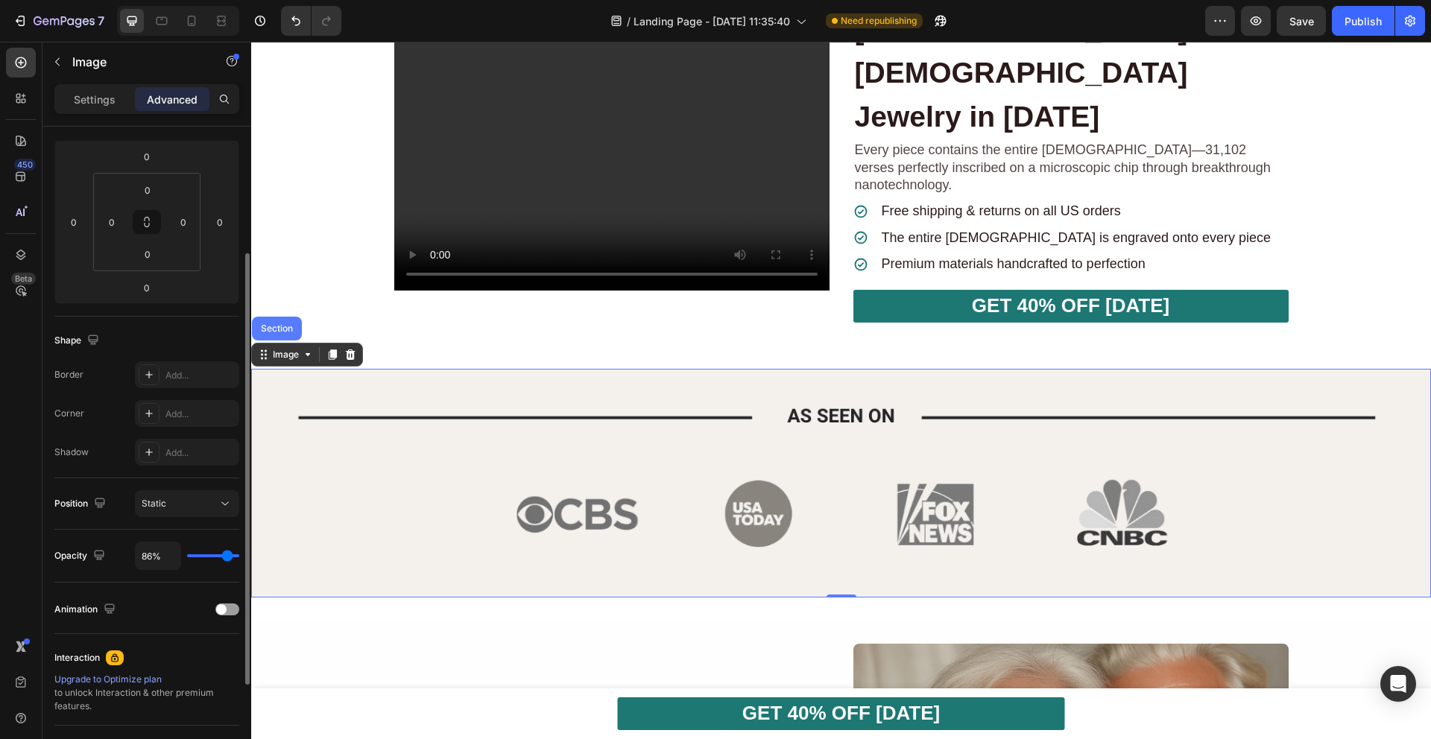
type input "83%"
type input "83"
type input "80%"
type input "80"
type input "76%"
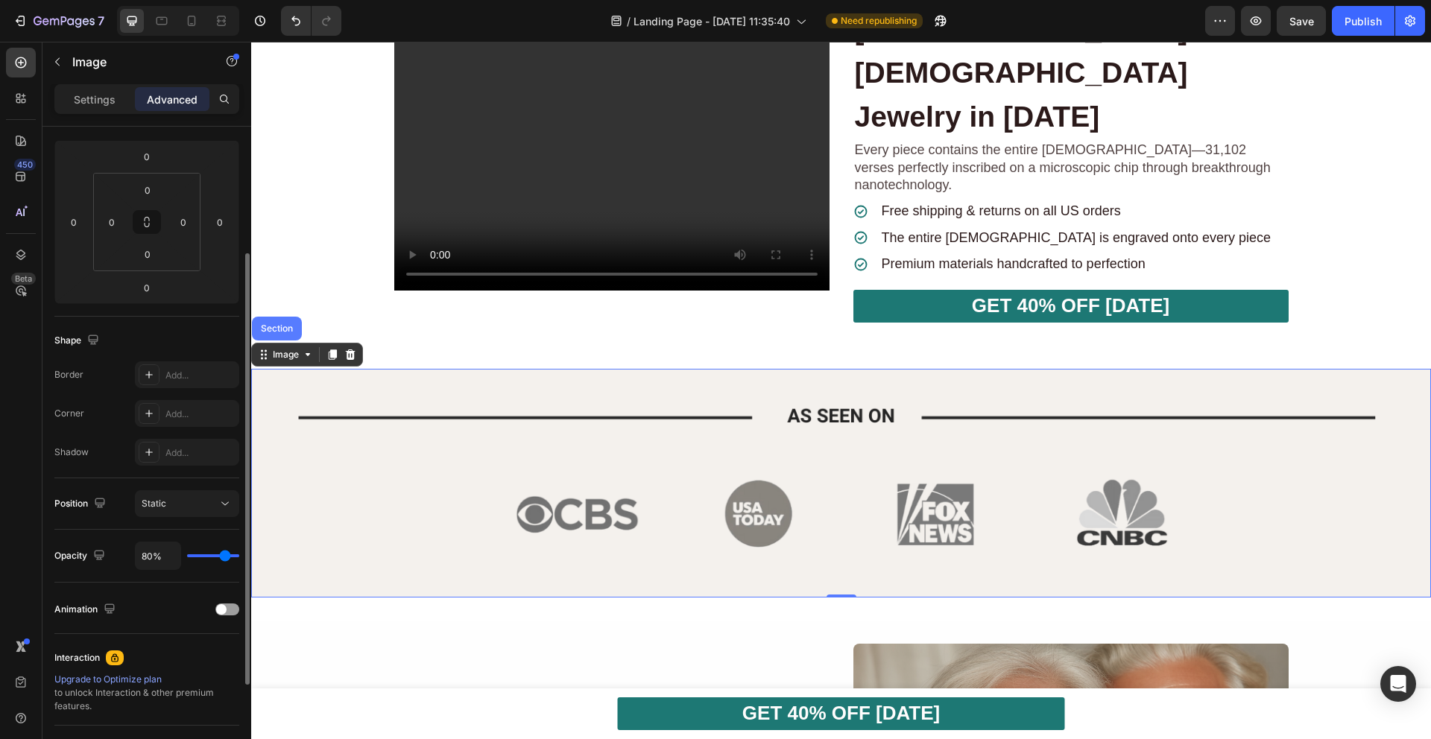
type input "76"
type input "72%"
type input "72"
type input "65%"
type input "65"
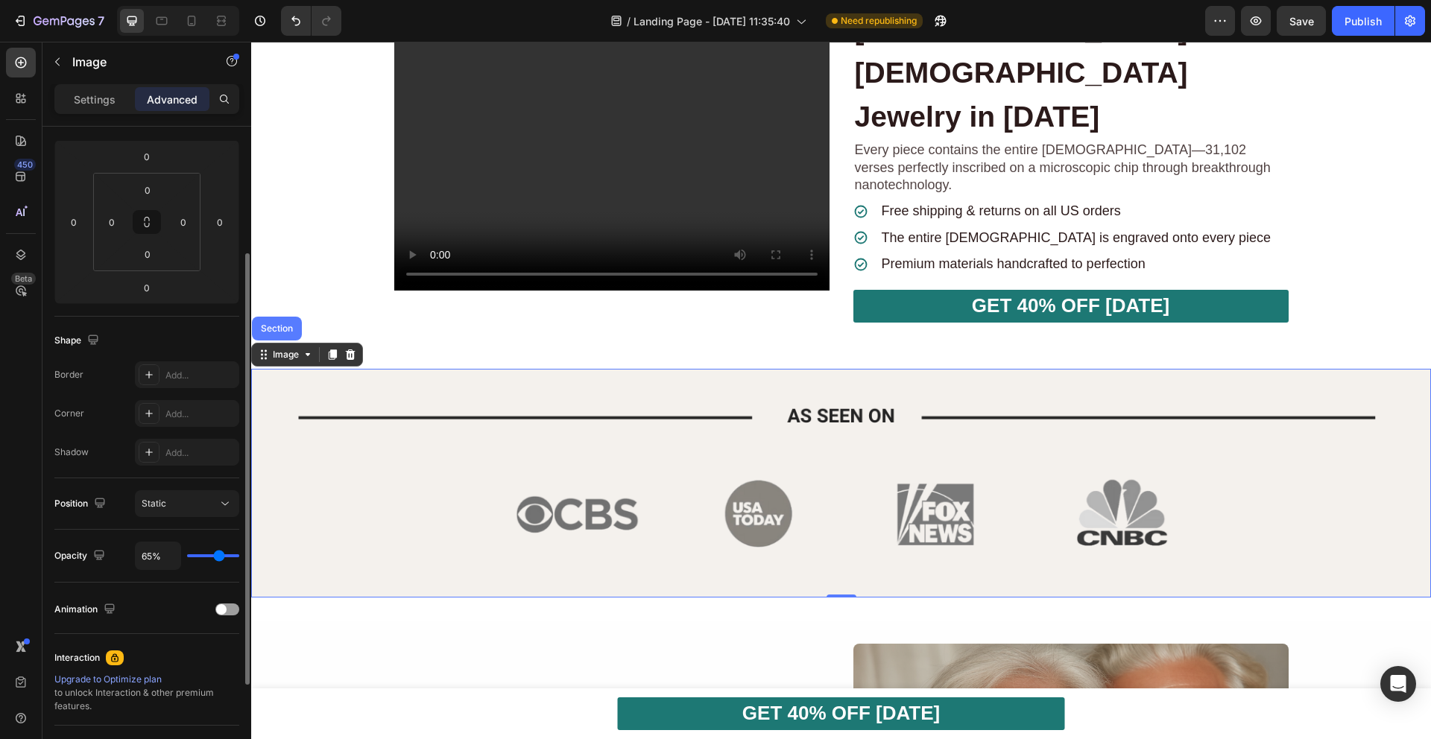
type input "59%"
type input "59"
type input "53%"
type input "53"
type input "46%"
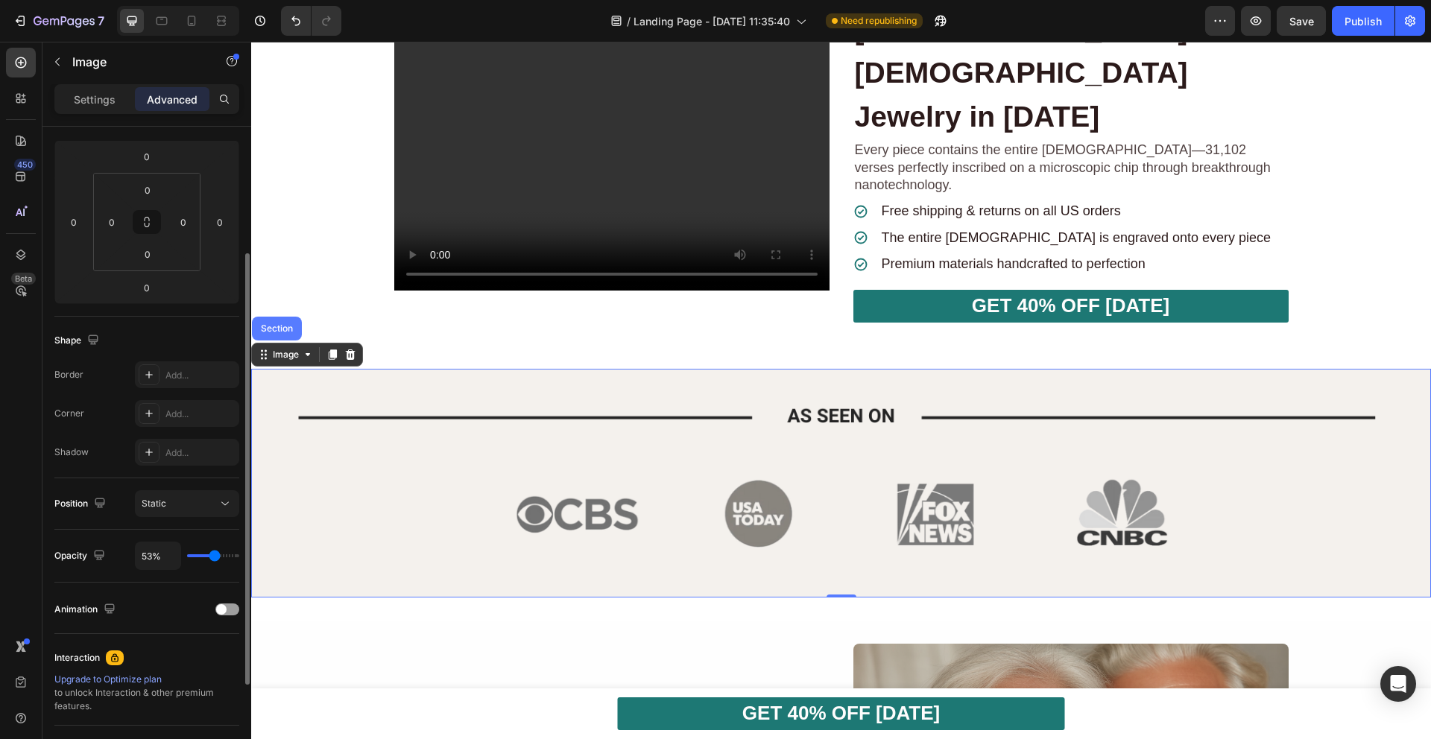
type input "46"
type input "39%"
type input "39"
type input "34%"
type input "34"
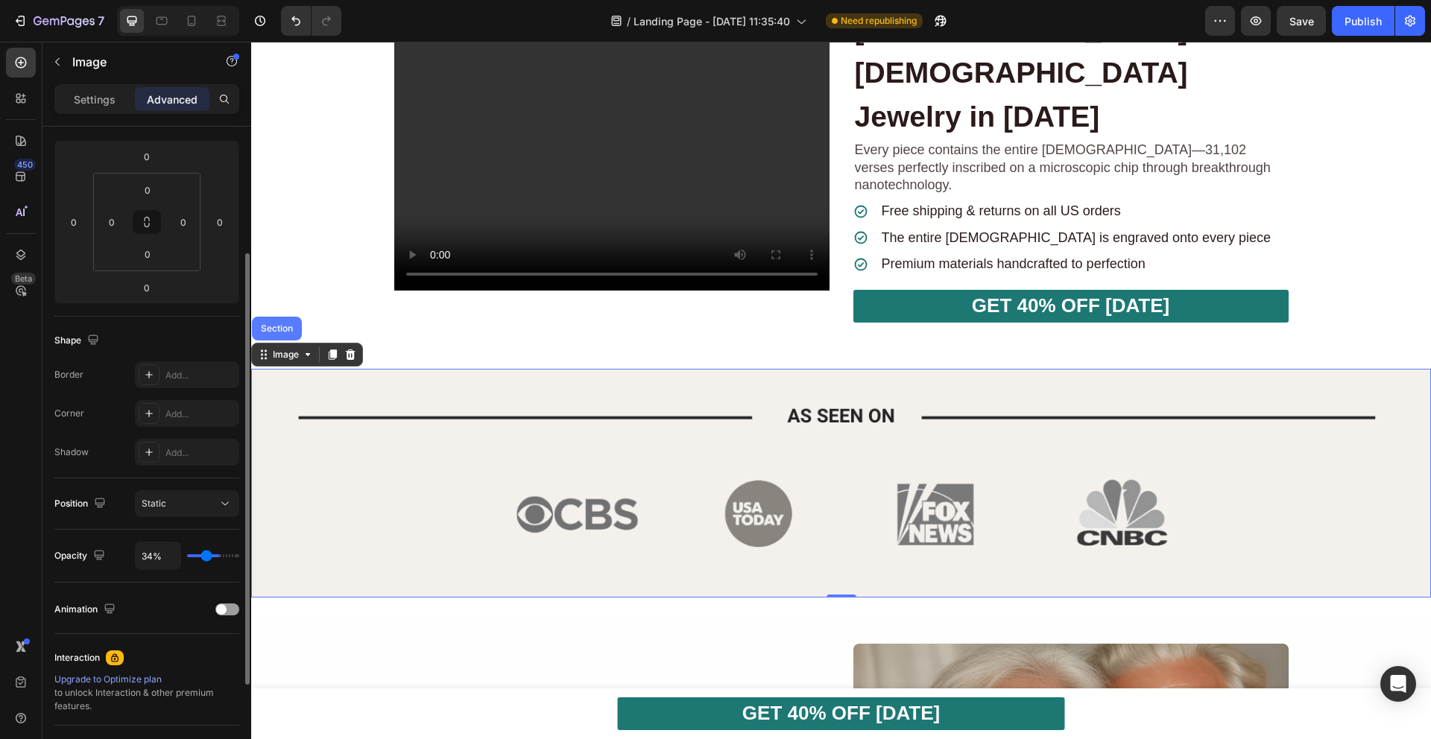
type input "29%"
type input "29"
type input "25%"
type input "25"
type input "21%"
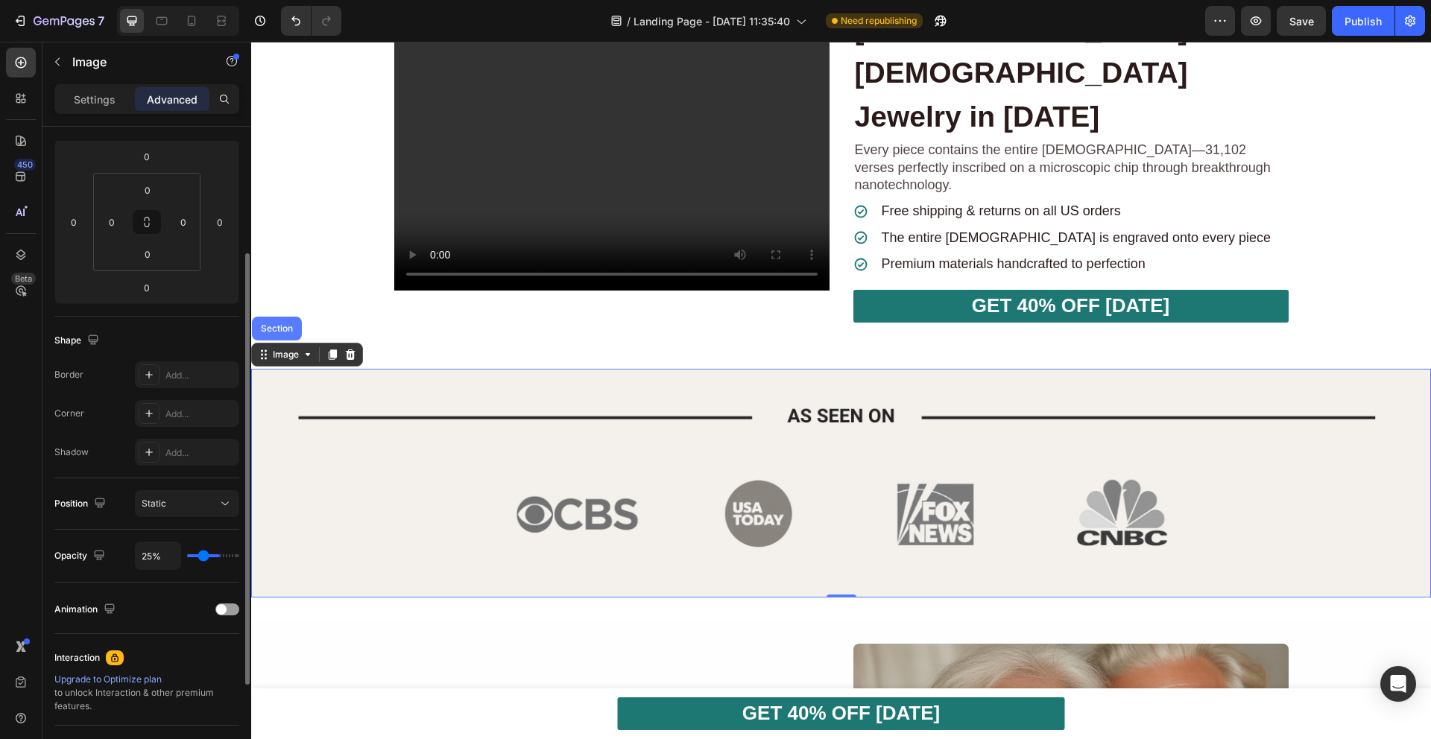
type input "21"
type input "17%"
type input "17"
type input "14%"
type input "14"
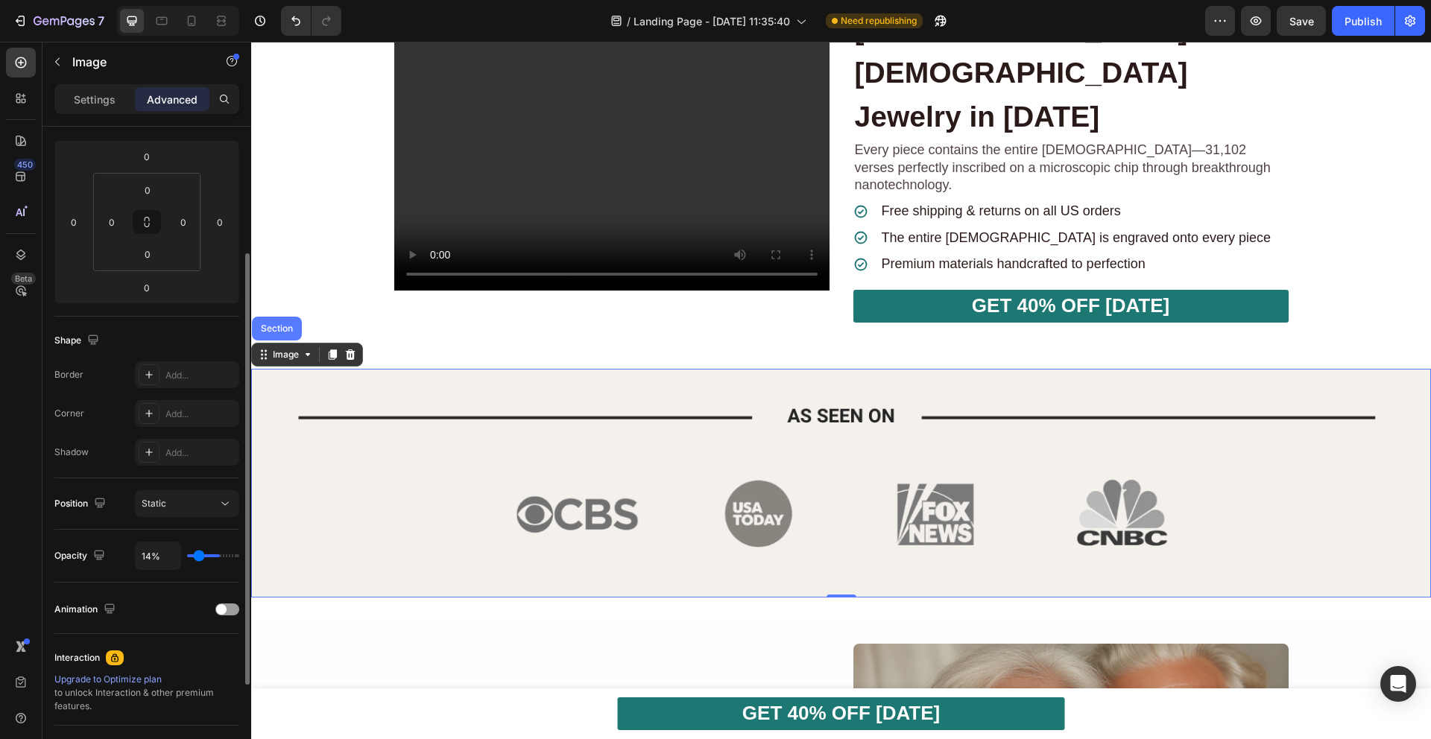
type input "10%"
type input "10"
type input "8%"
type input "8"
type input "6%"
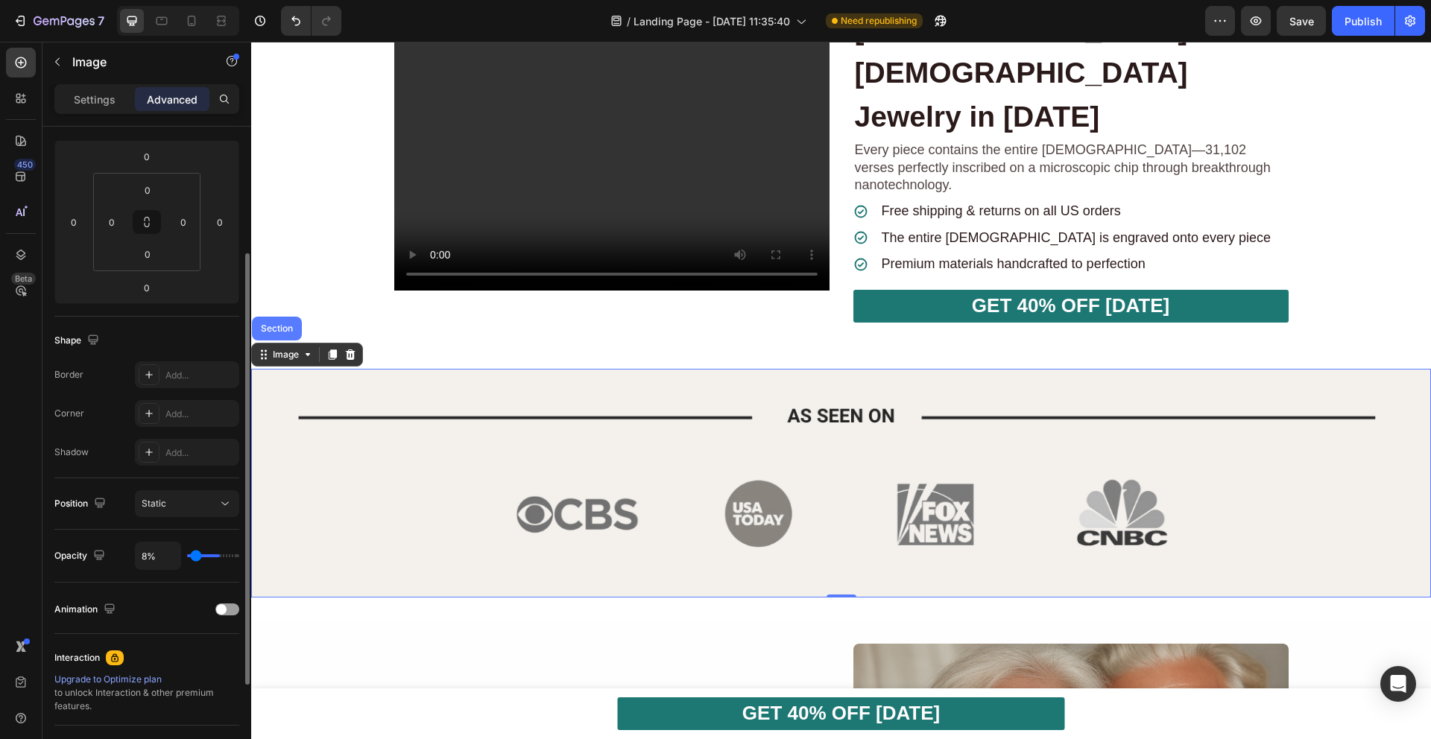
type input "6"
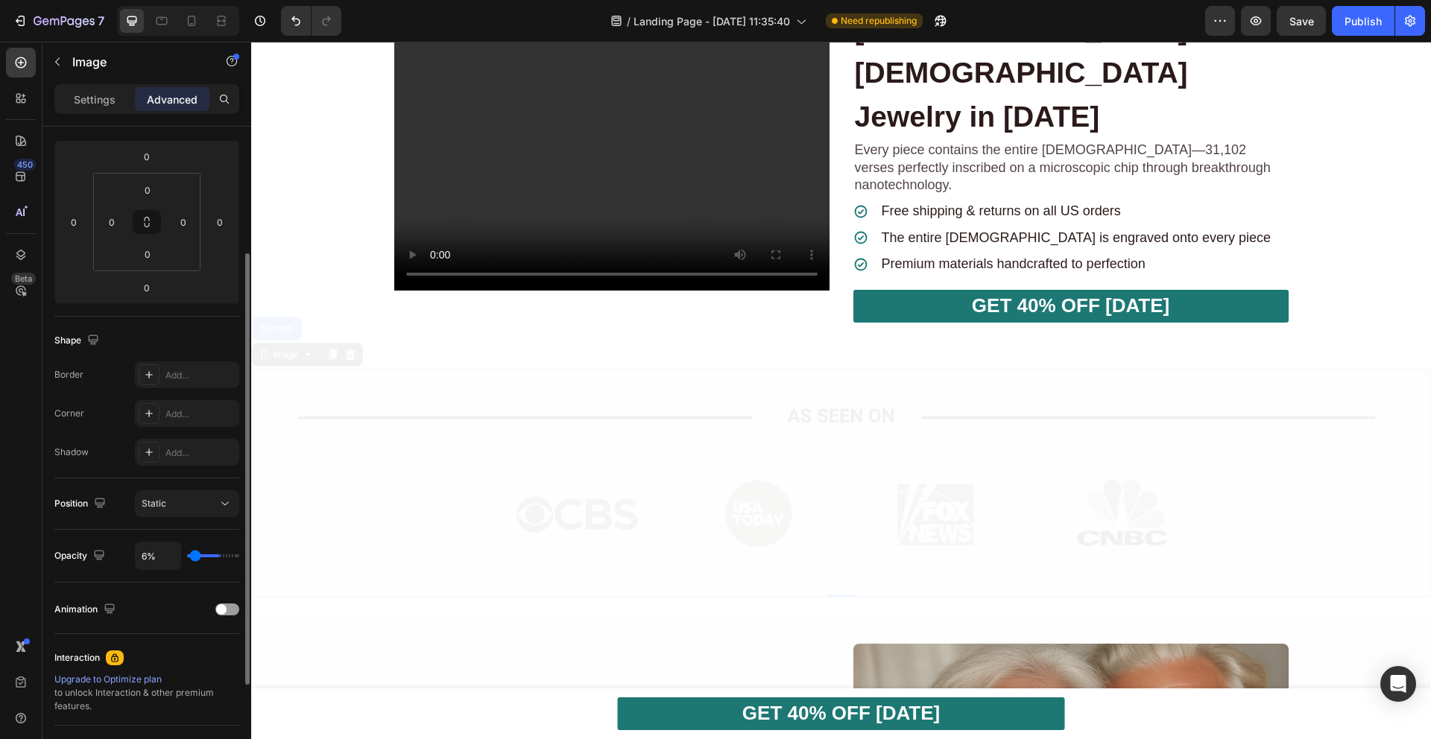
type input "5%"
type input "5"
type input "4%"
type input "4"
type input "5%"
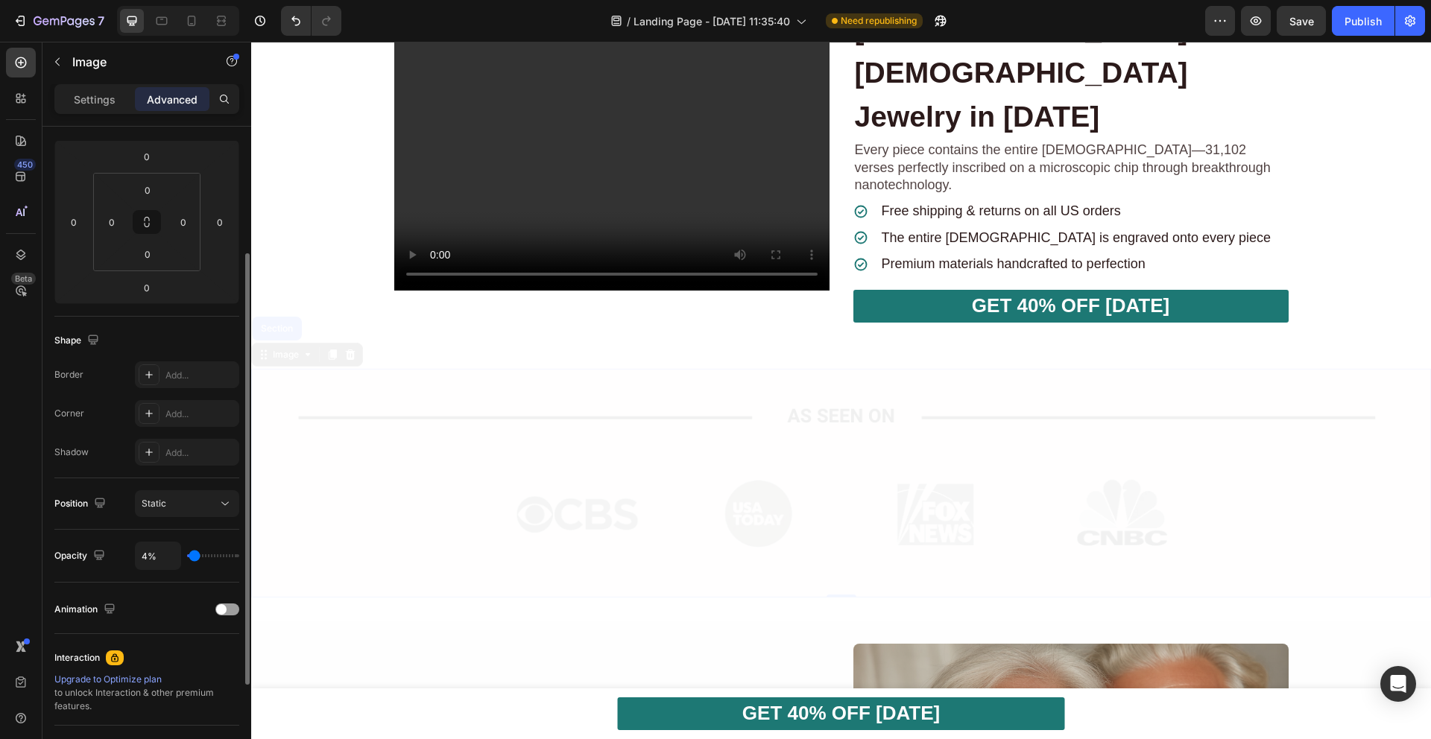
type input "5"
type input "7%"
type input "7"
type input "8%"
type input "8"
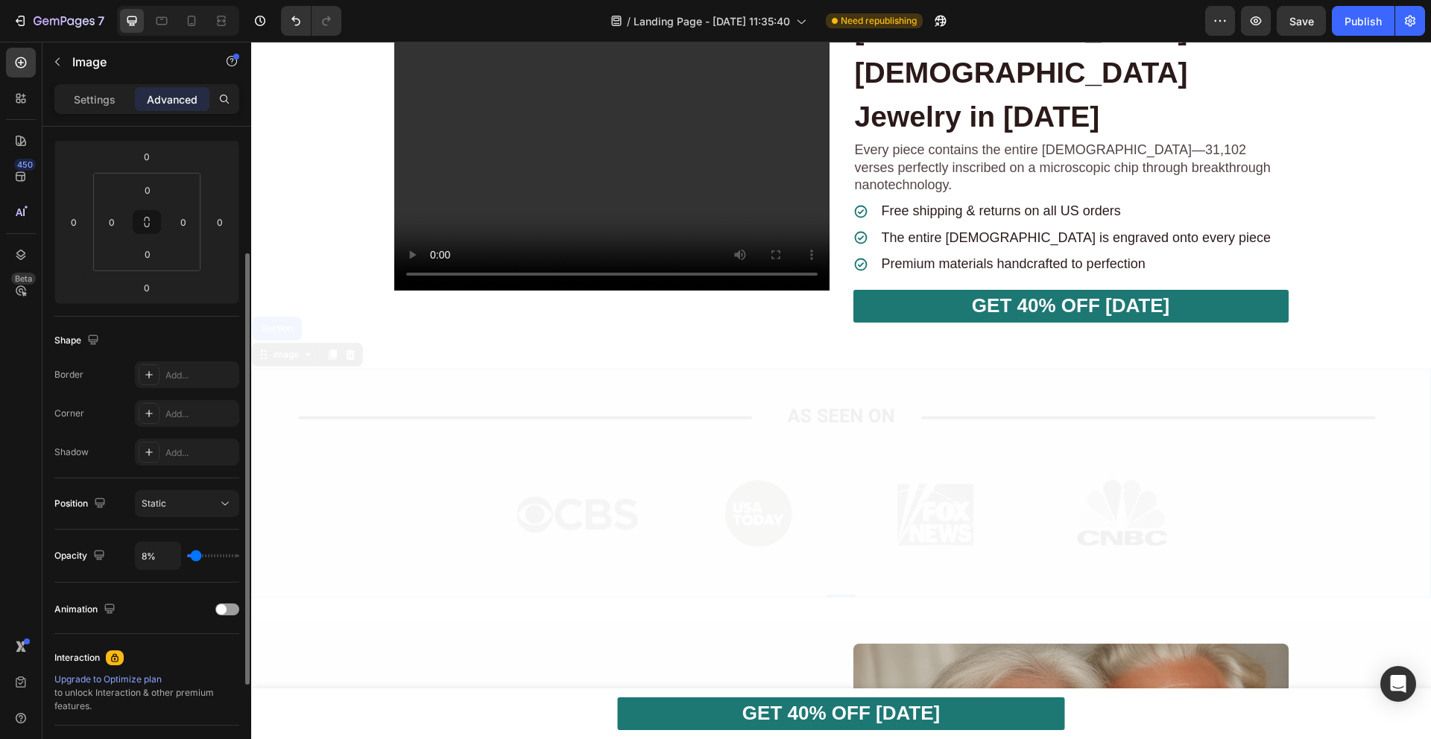
type input "11%"
type input "11"
type input "15%"
type input "15"
type input "19%"
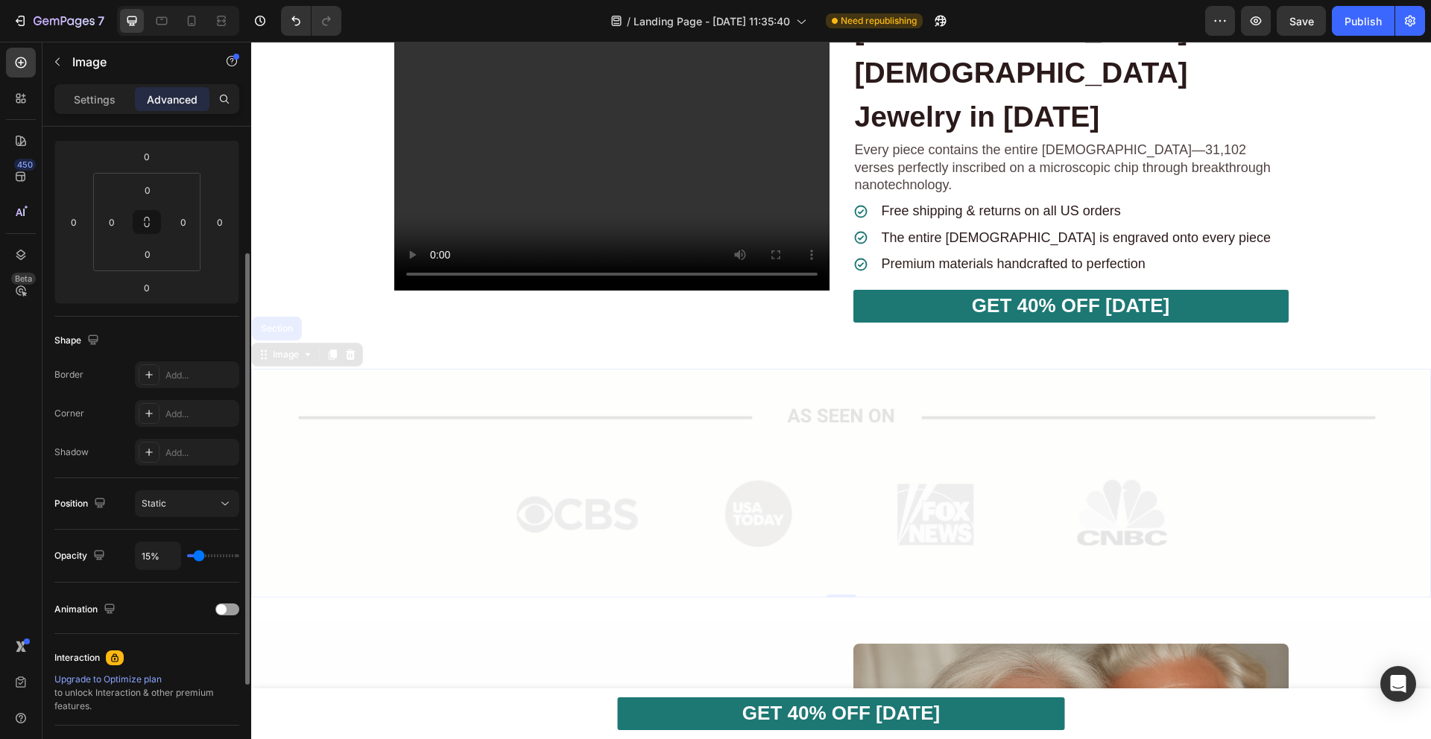
type input "19"
type input "24%"
type input "24"
type input "27%"
type input "27"
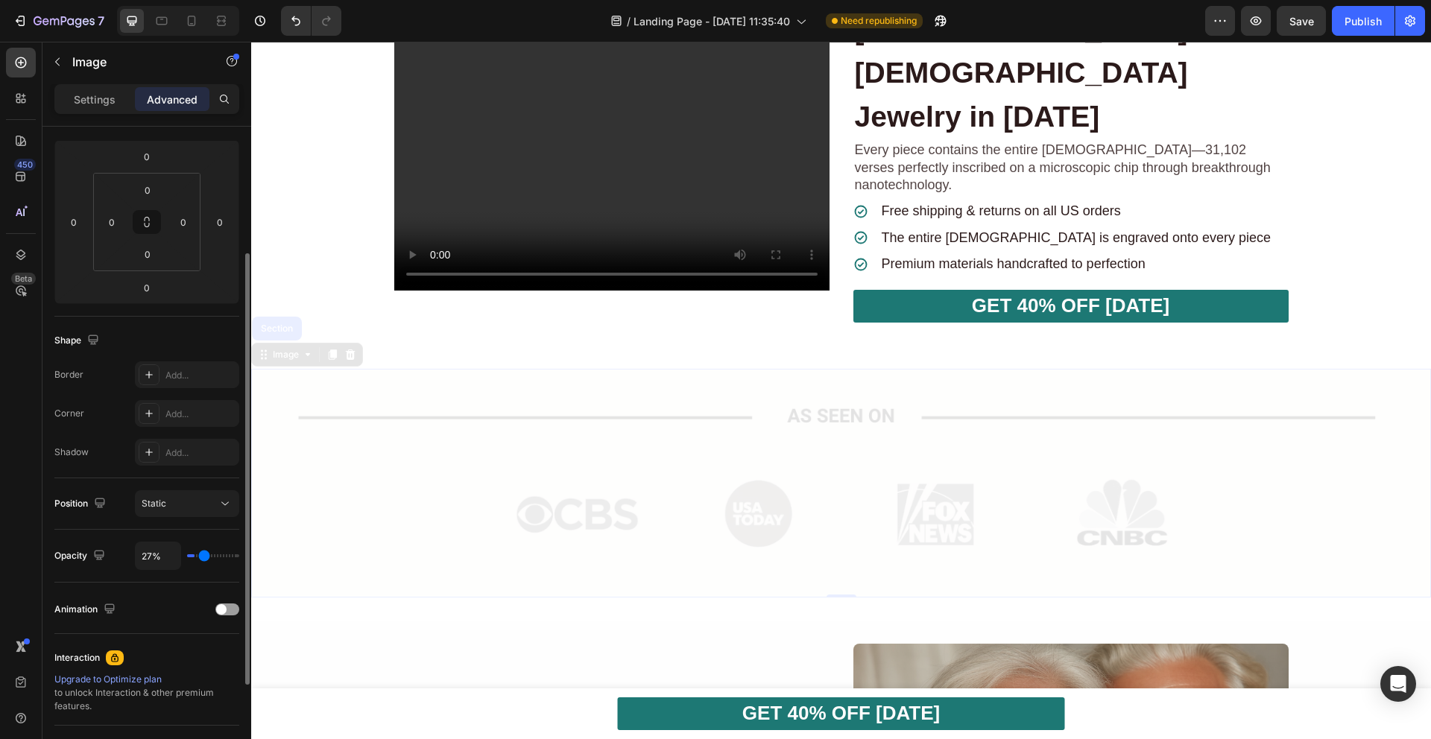
type input "30%"
type input "30"
type input "32%"
type input "32"
type input "33%"
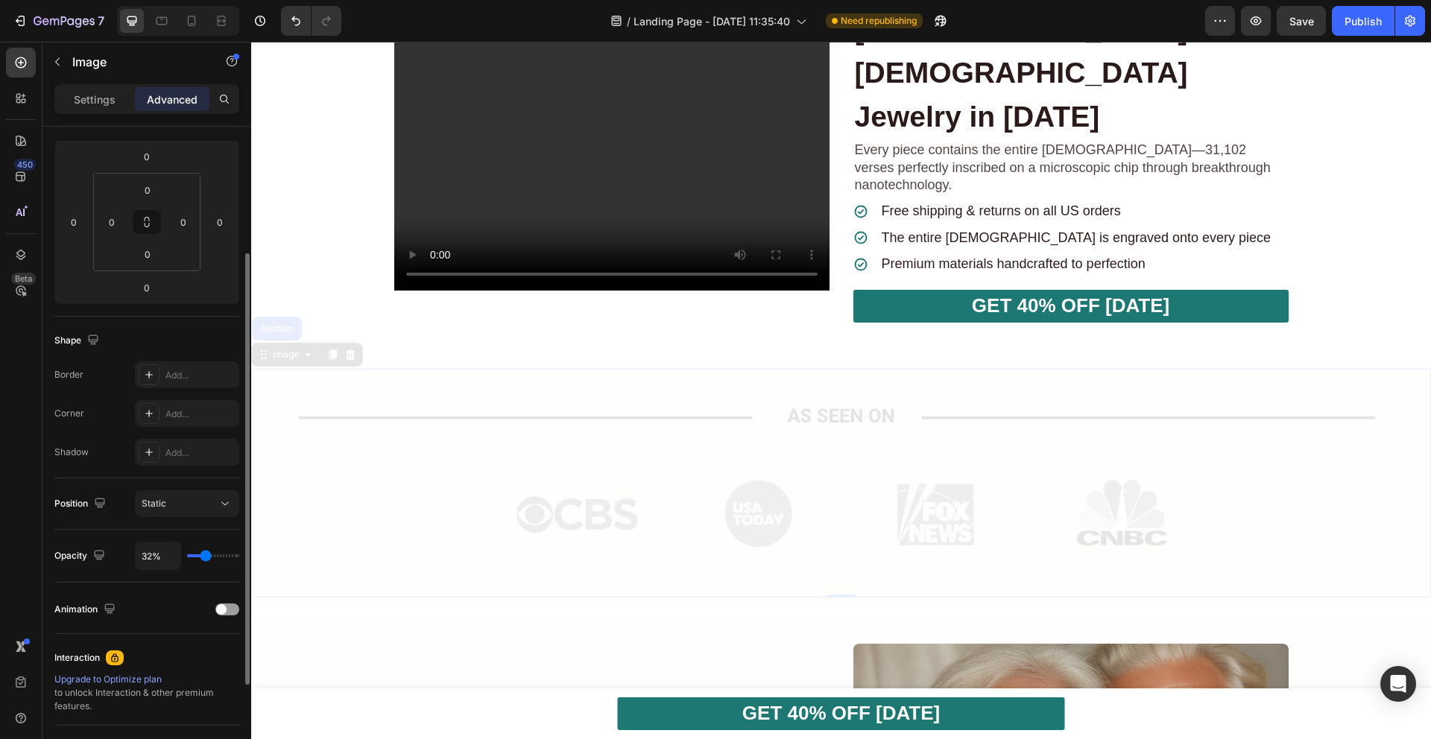
type input "33"
type input "34%"
type input "34"
type input "35%"
type input "35"
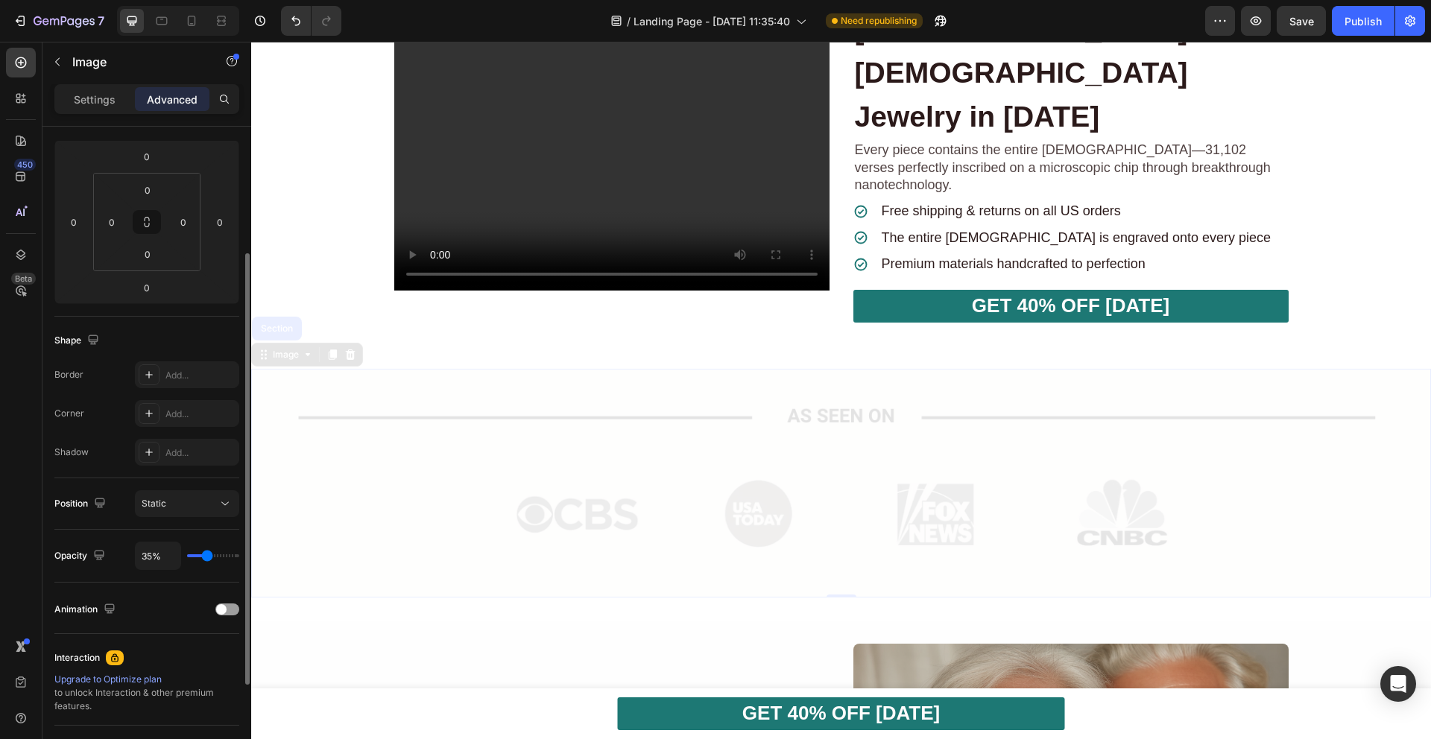
type input "36%"
type input "36"
type input "37%"
type input "37"
type input "40%"
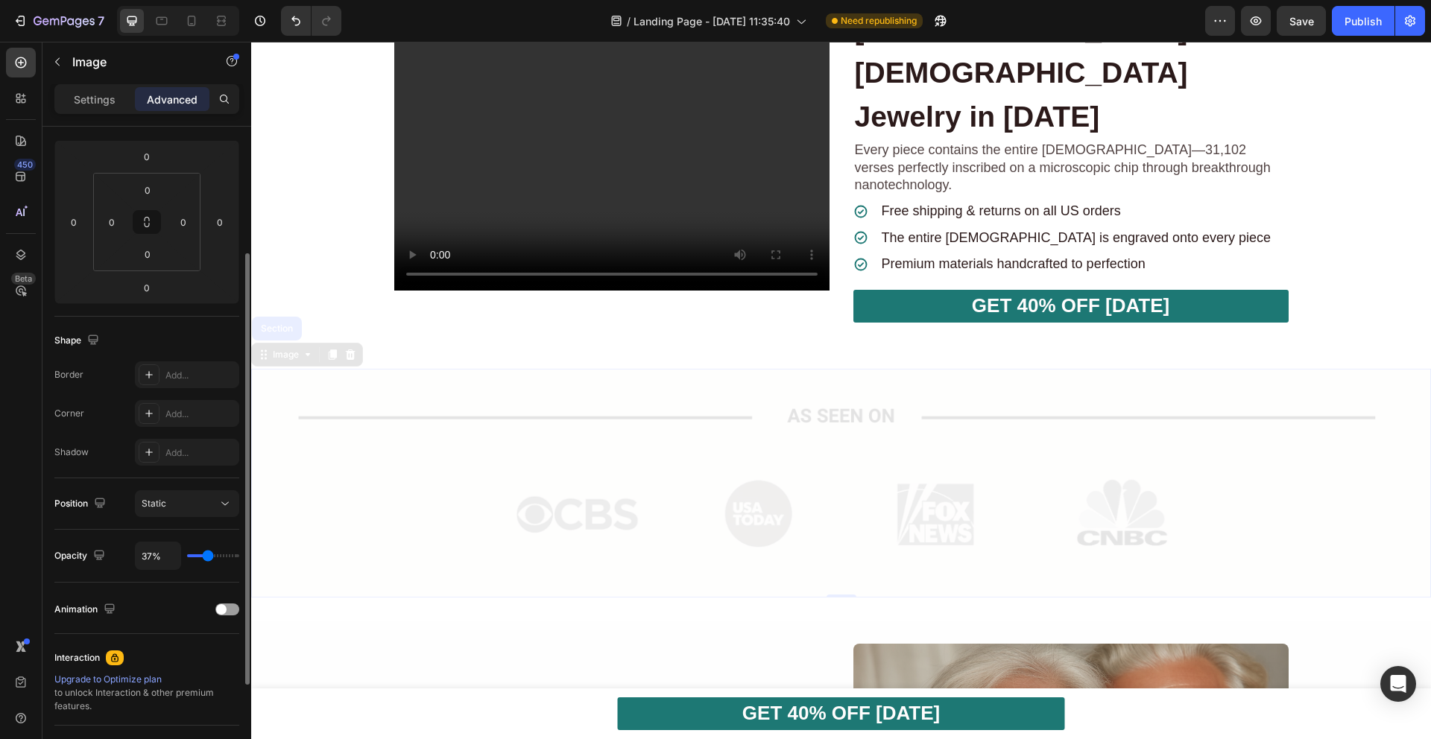
type input "40"
type input "44%"
type input "44"
type input "50%"
type input "50"
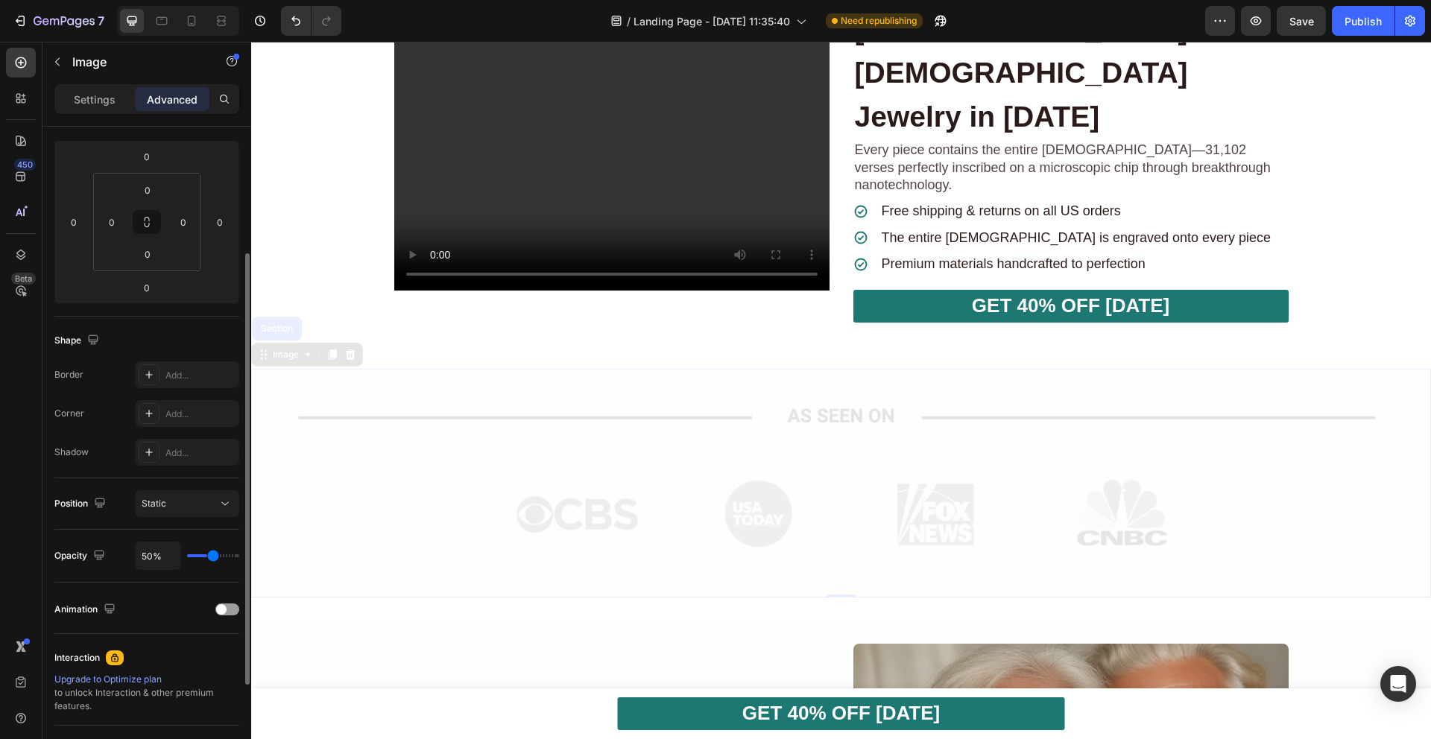
type input "58%"
type input "58"
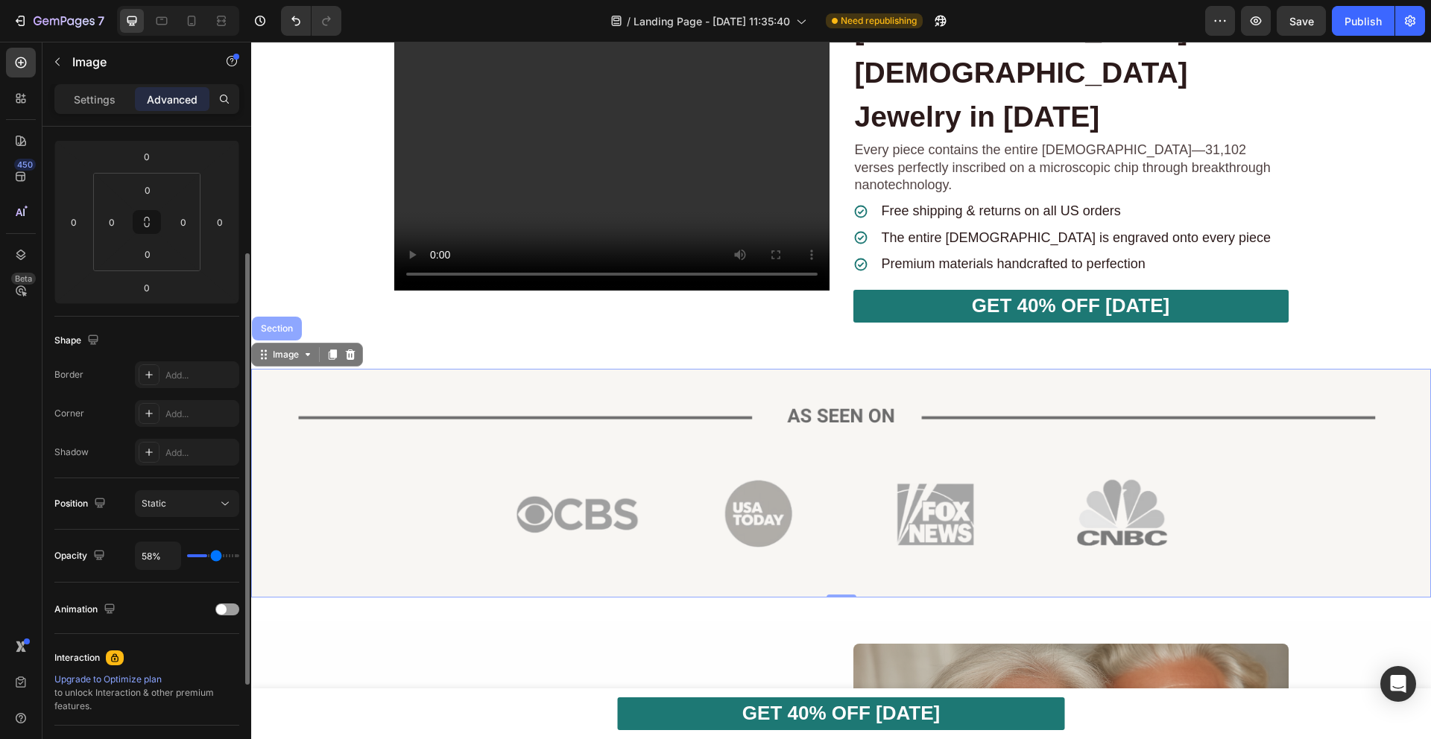
type input "65%"
type input "65"
type input "71%"
type input "71"
type input "77%"
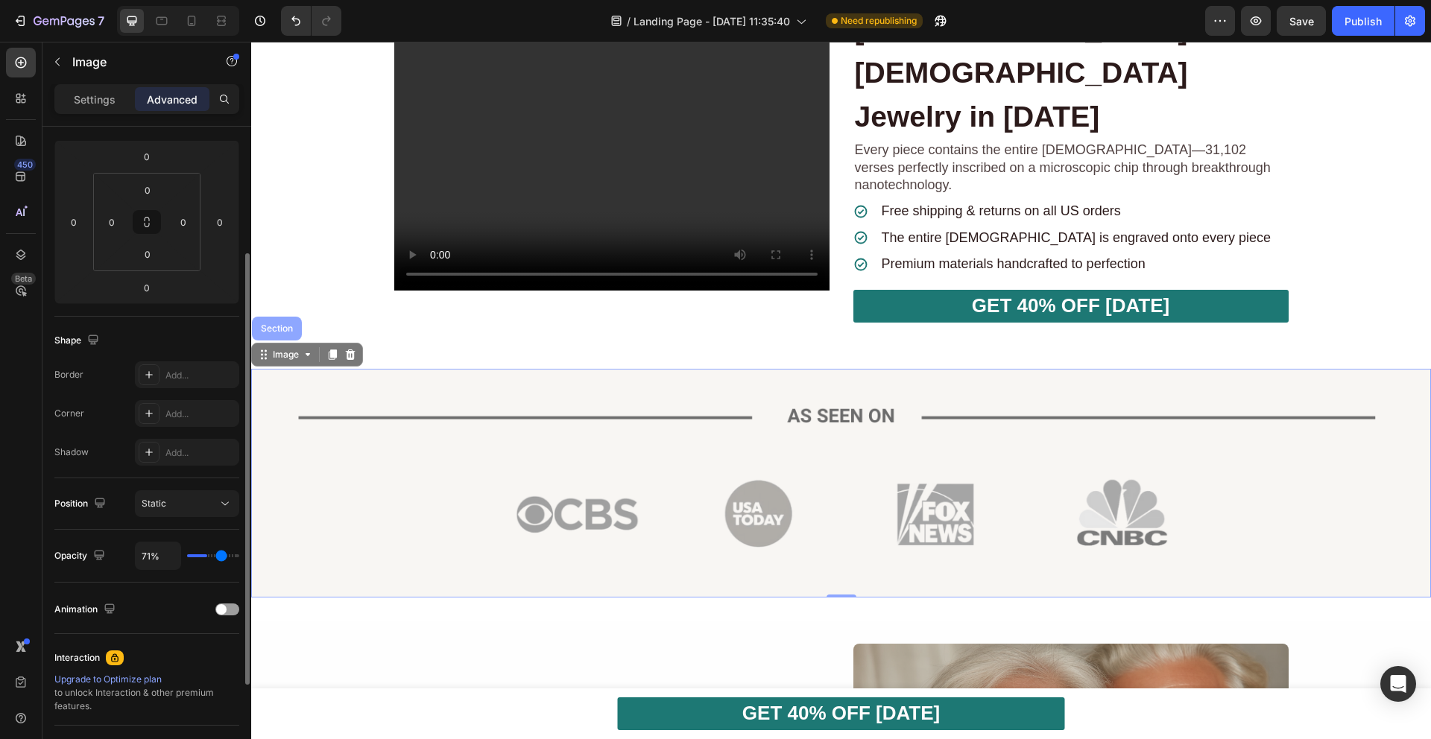
type input "77"
type input "82%"
type input "82"
type input "86%"
type input "86"
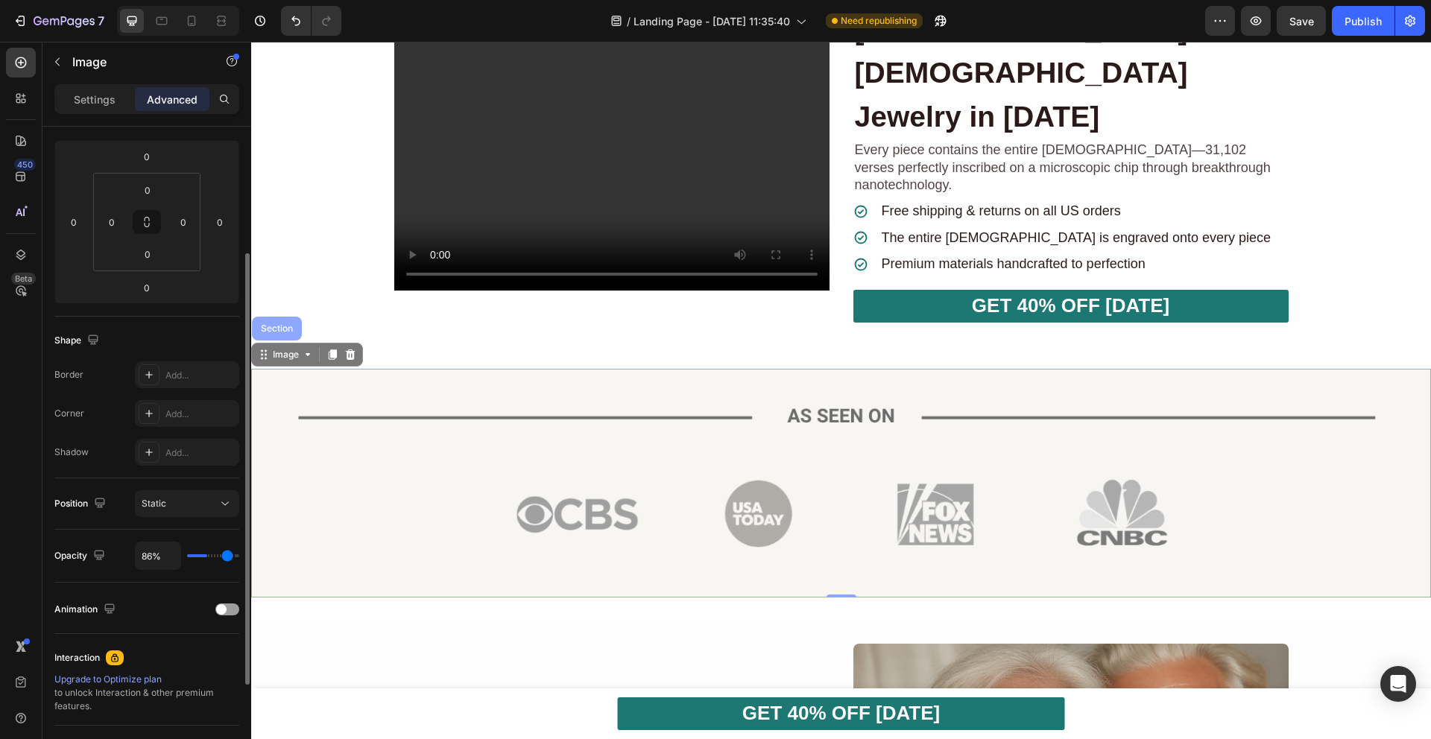
type input "89%"
type input "89"
type input "91%"
type input "91"
type input "93%"
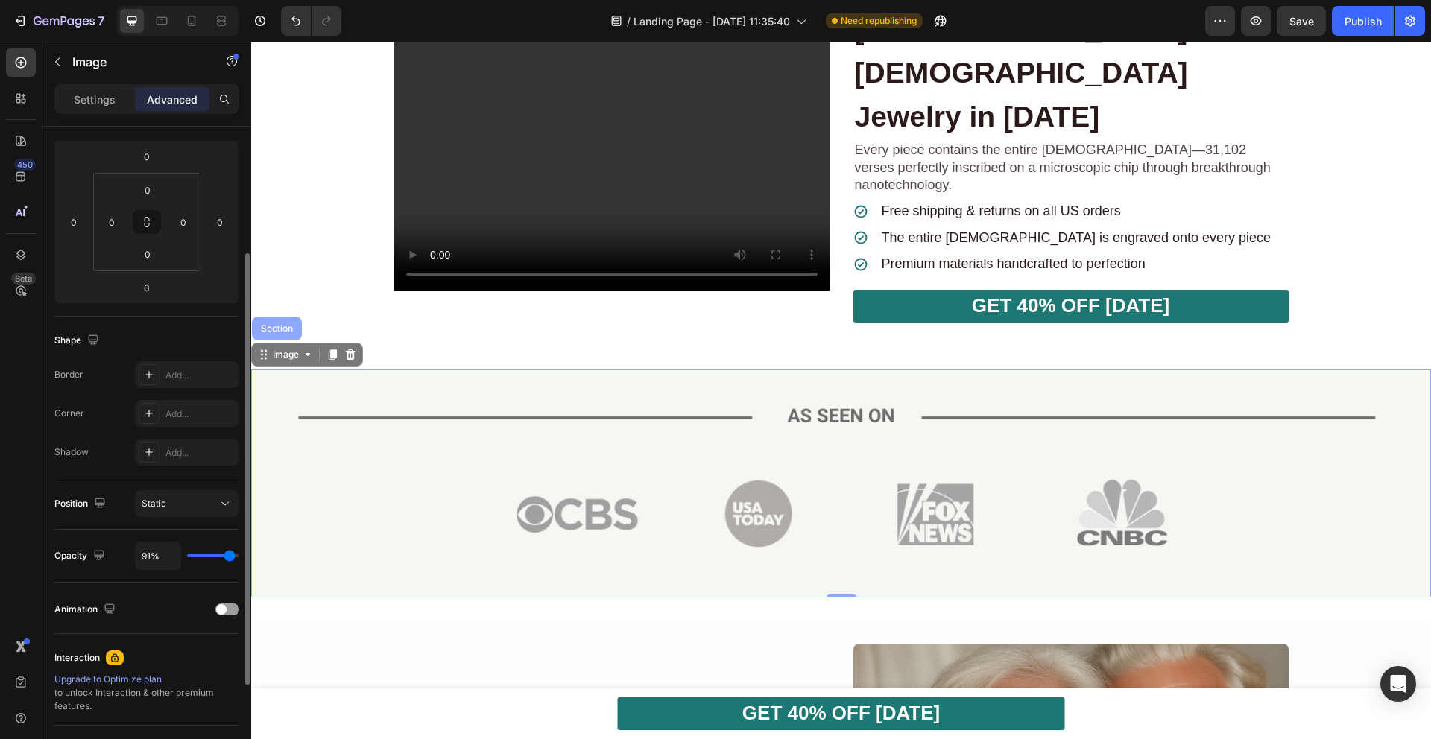
type input "93"
type input "94%"
type input "94"
type input "95%"
type input "95"
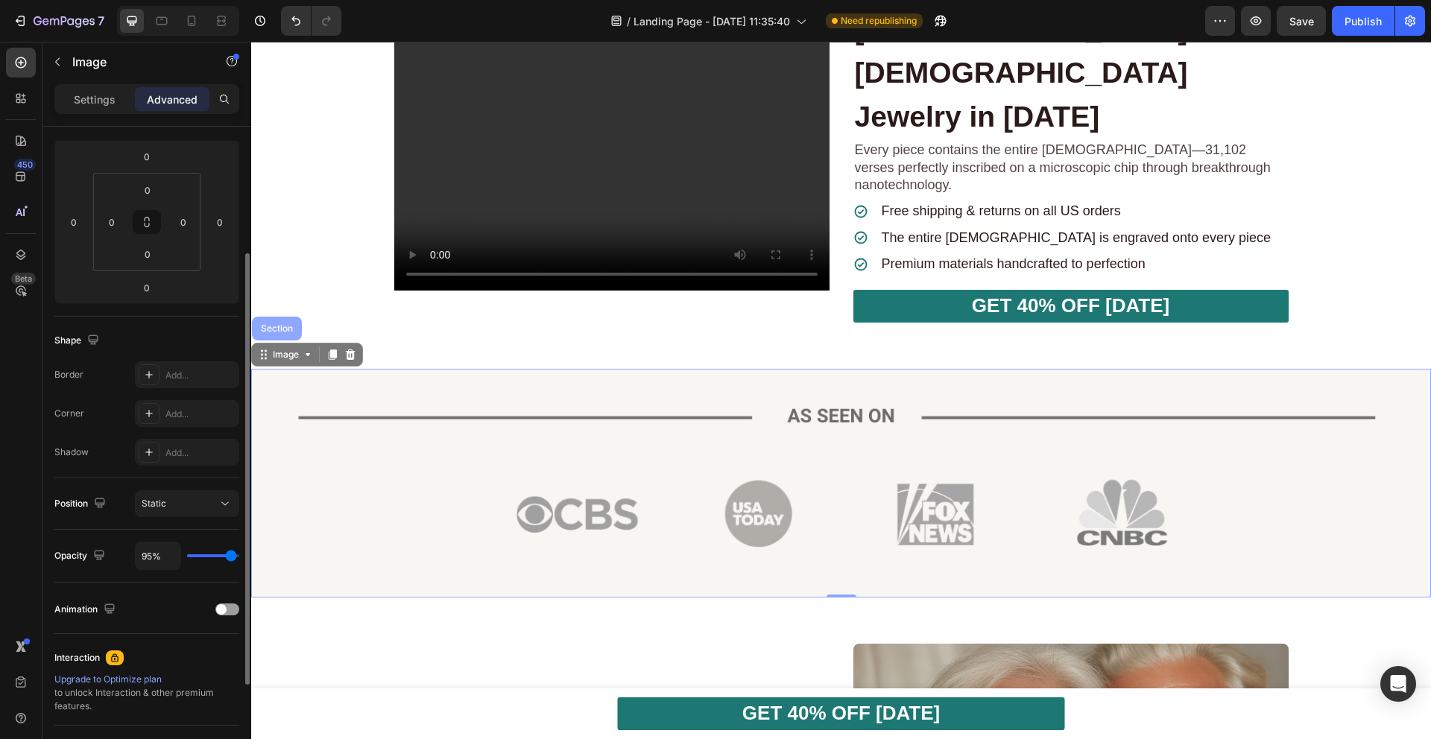
type input "96%"
type input "96"
type input "97%"
type input "97"
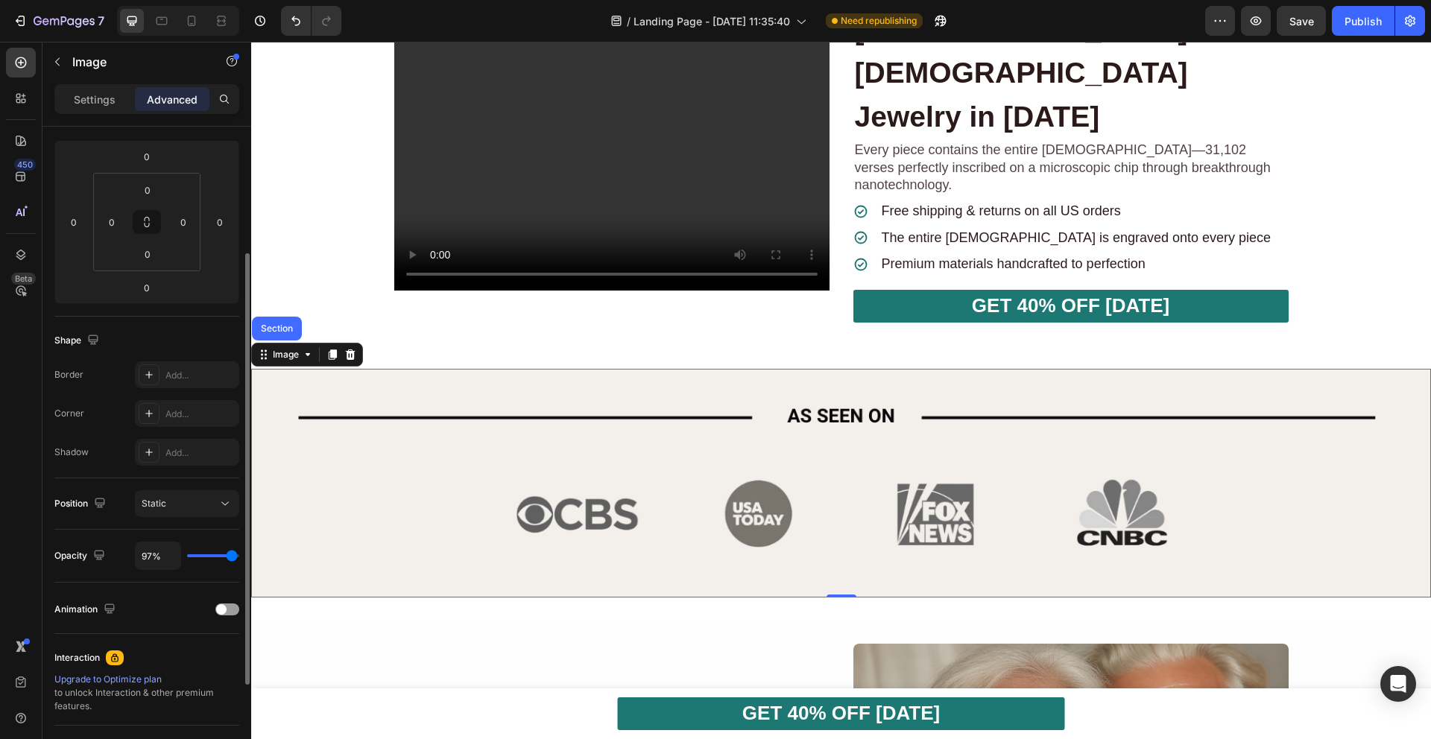
type input "98%"
type input "98"
type input "100%"
type input "100"
drag, startPoint x: 232, startPoint y: 556, endPoint x: 254, endPoint y: 555, distance: 22.4
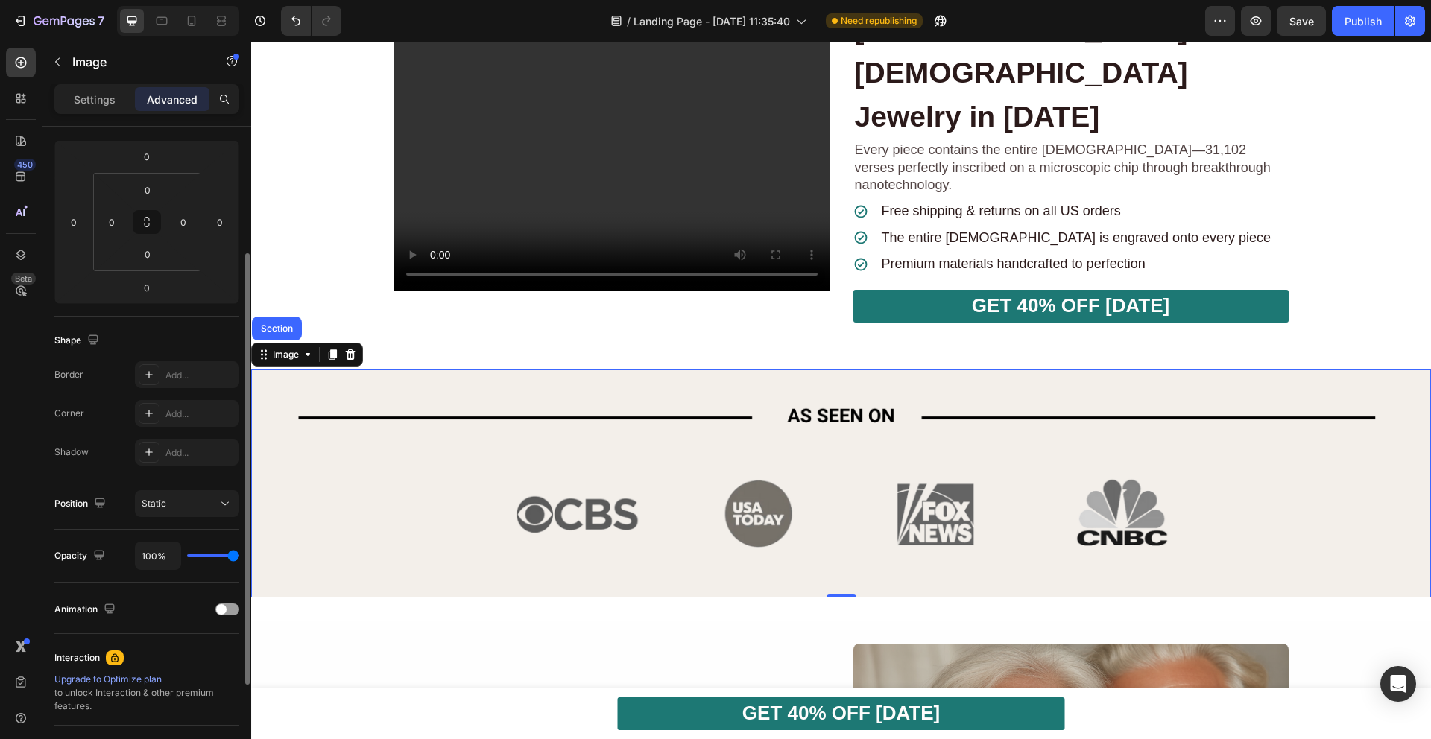
click at [239, 555] on input "range" at bounding box center [213, 555] width 52 height 3
click at [227, 614] on div at bounding box center [227, 610] width 24 height 12
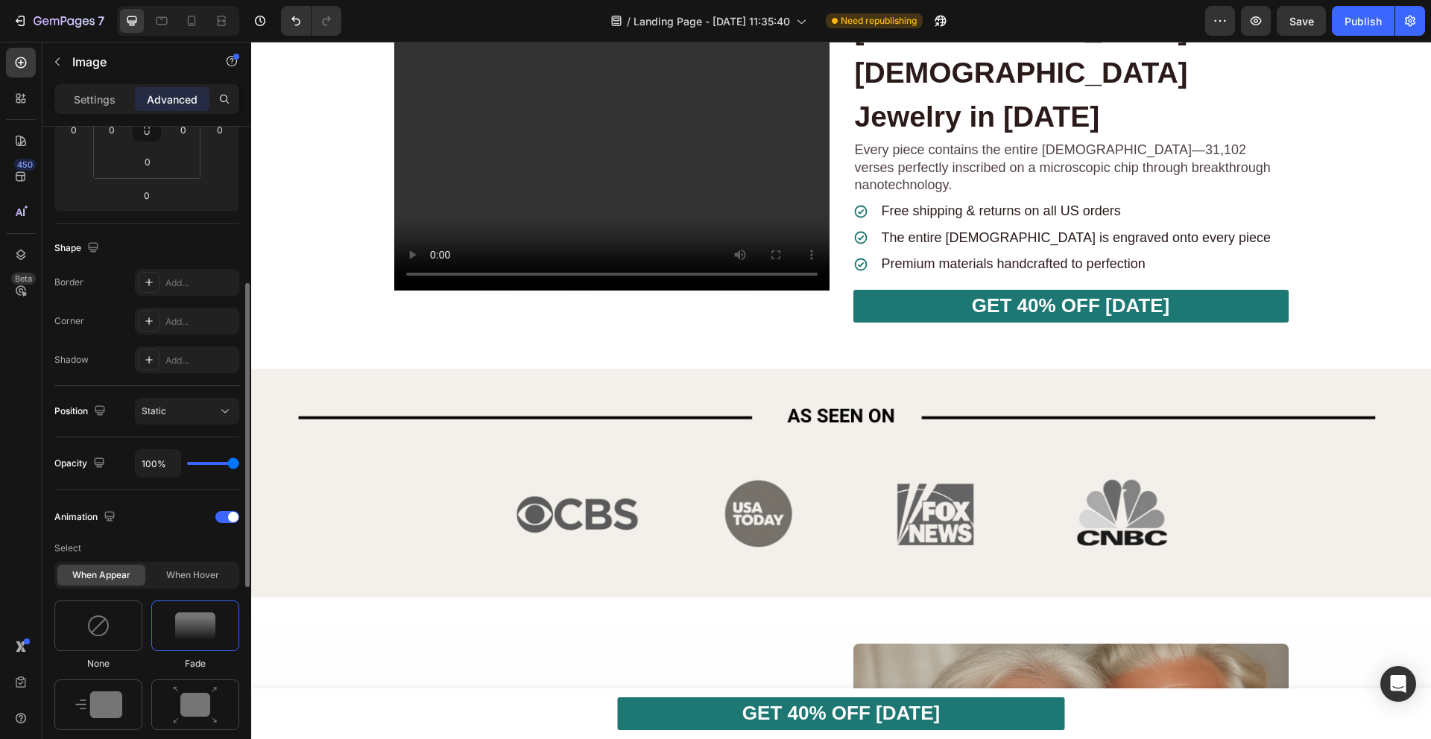
scroll to position [302, 0]
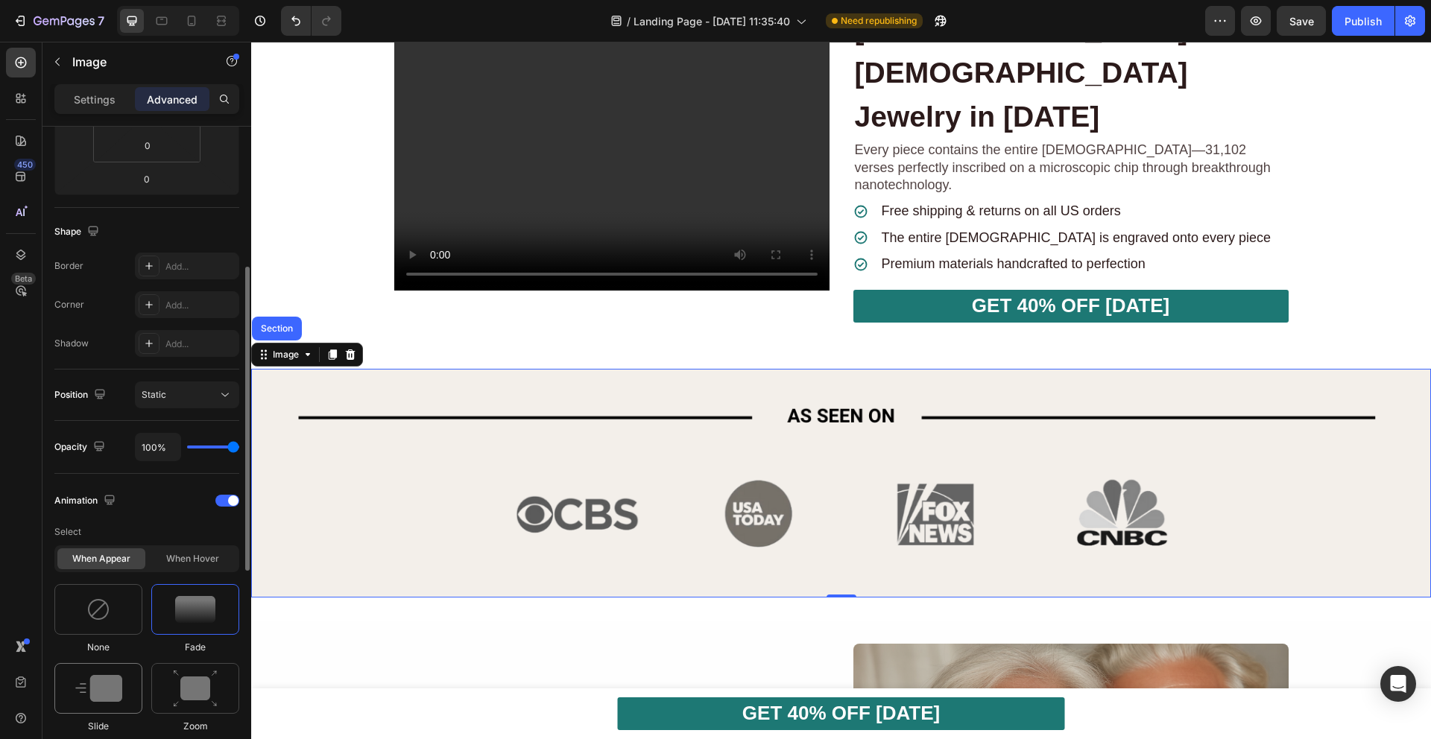
click at [120, 677] on img at bounding box center [98, 688] width 47 height 27
click at [192, 608] on img at bounding box center [195, 609] width 40 height 27
click at [223, 503] on div at bounding box center [227, 501] width 24 height 12
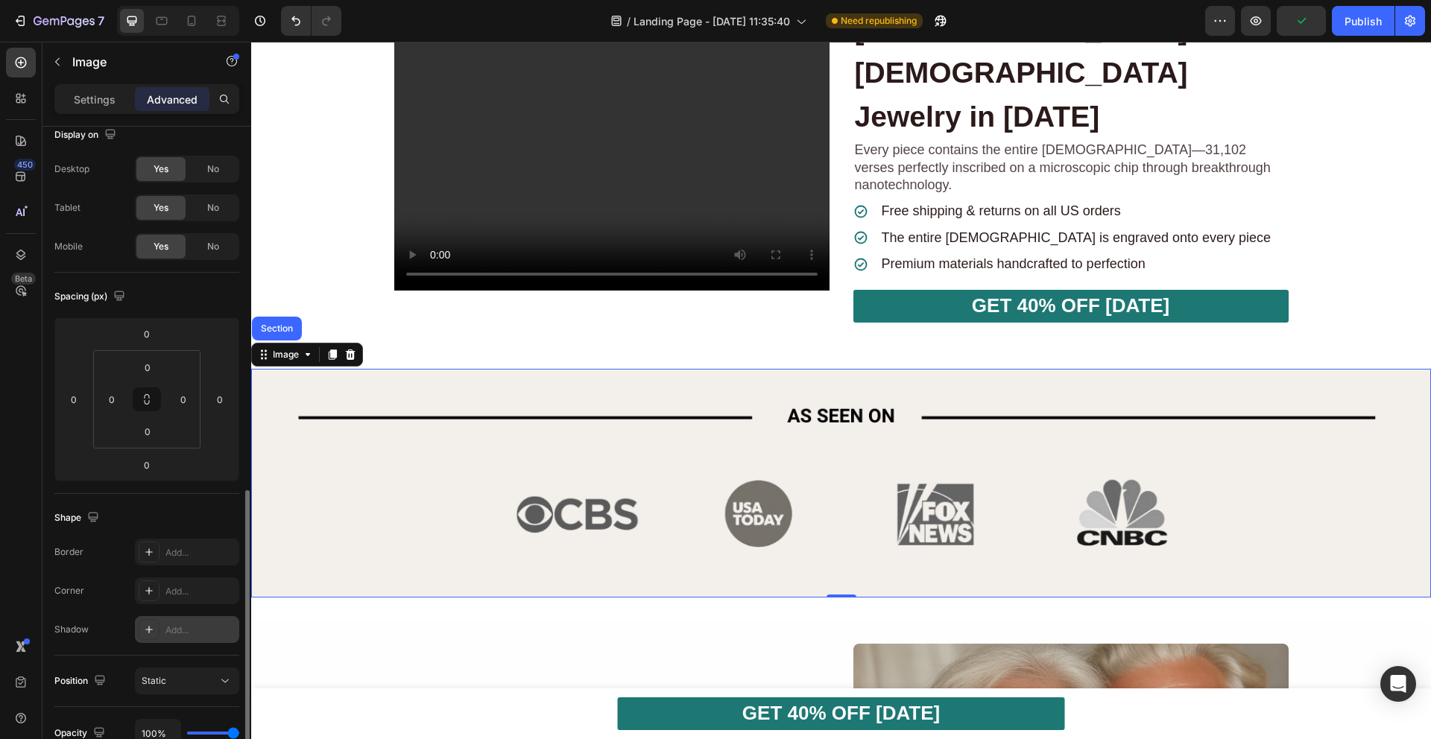
scroll to position [0, 0]
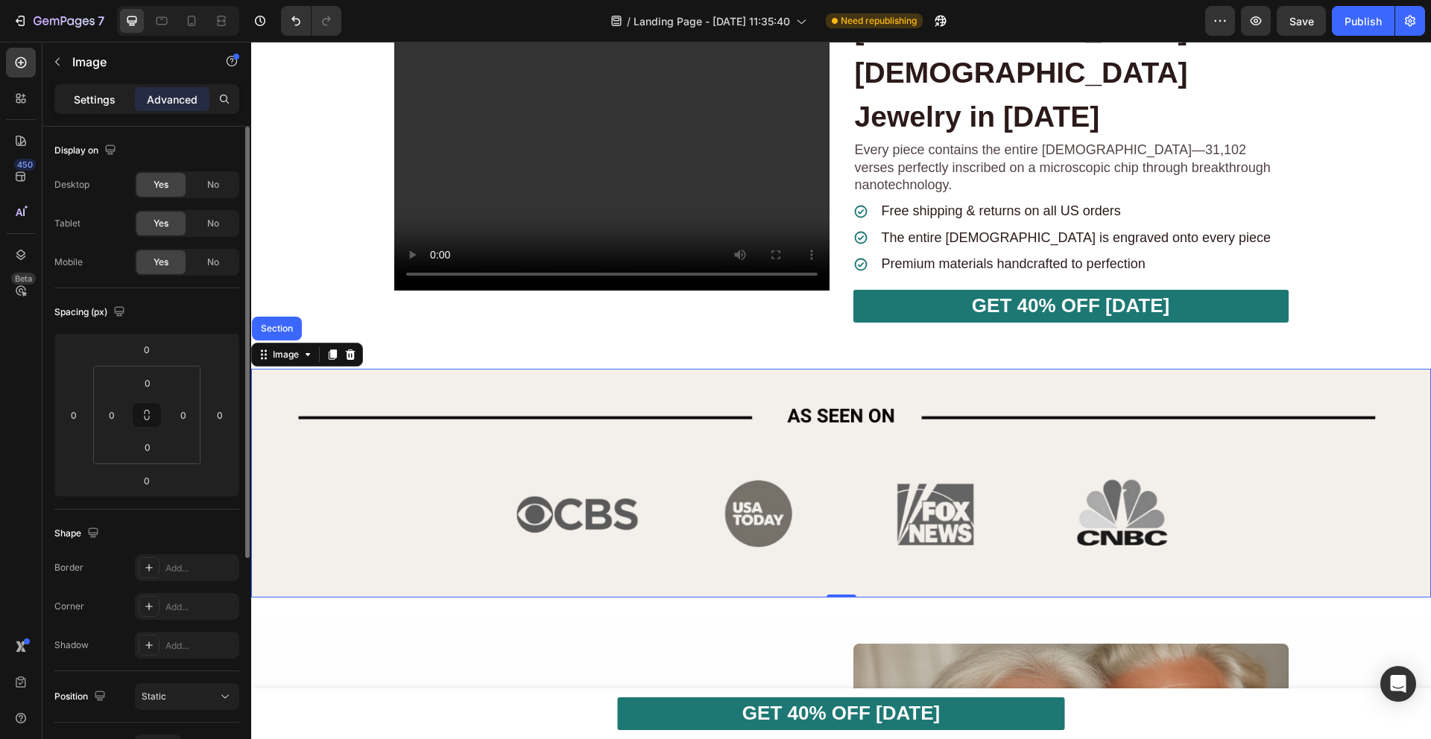
click at [88, 99] on p "Settings" at bounding box center [95, 100] width 42 height 16
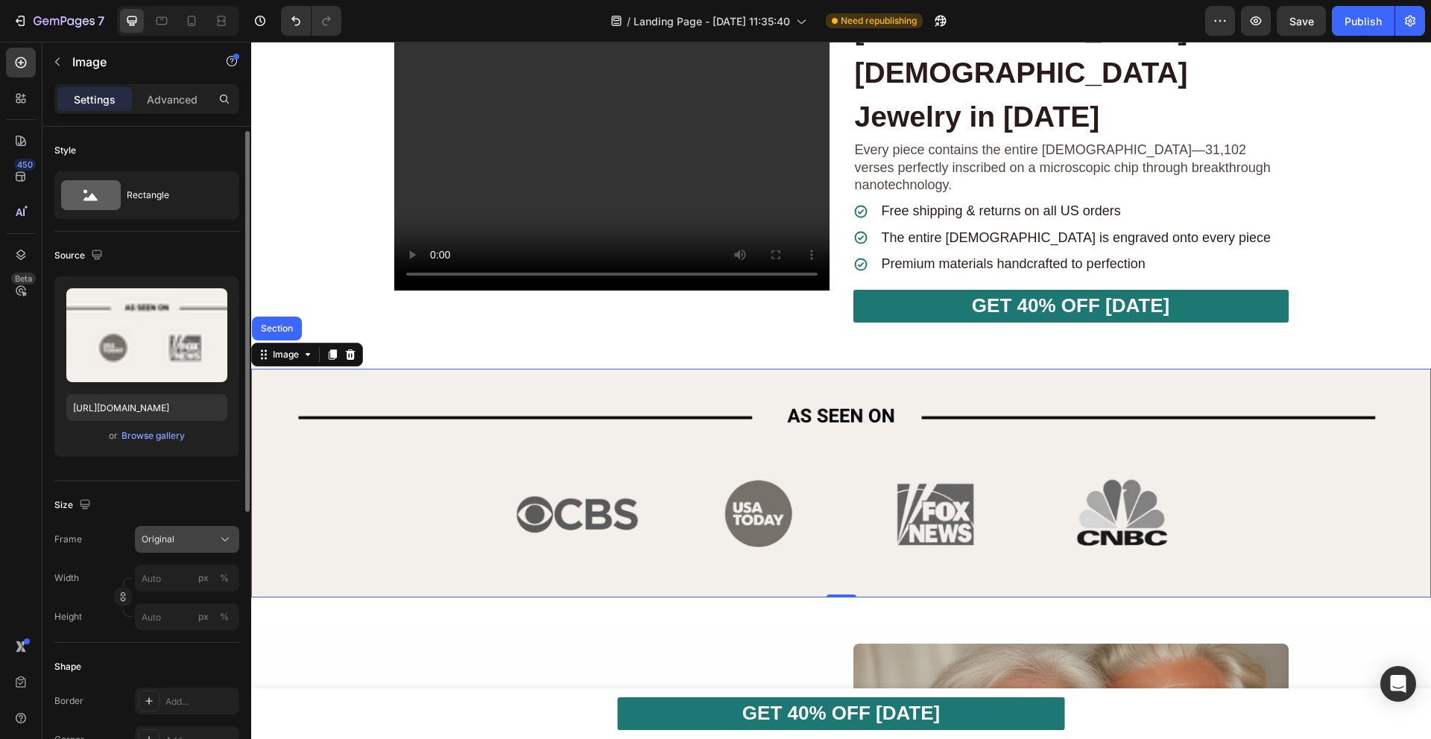
scroll to position [79, 0]
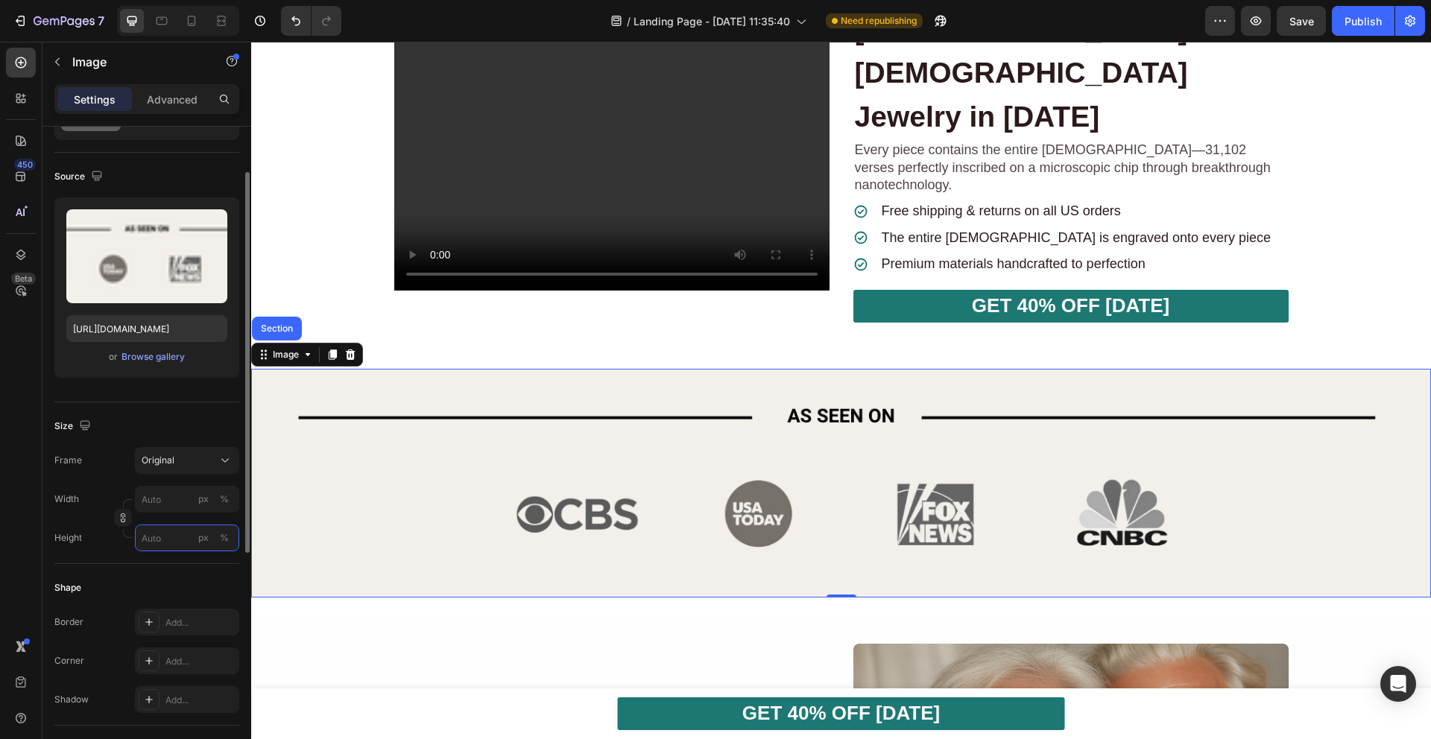
click at [180, 533] on input "px %" at bounding box center [187, 538] width 104 height 27
click at [200, 540] on div "px" at bounding box center [203, 537] width 10 height 13
click at [169, 539] on input "px %" at bounding box center [187, 538] width 104 height 27
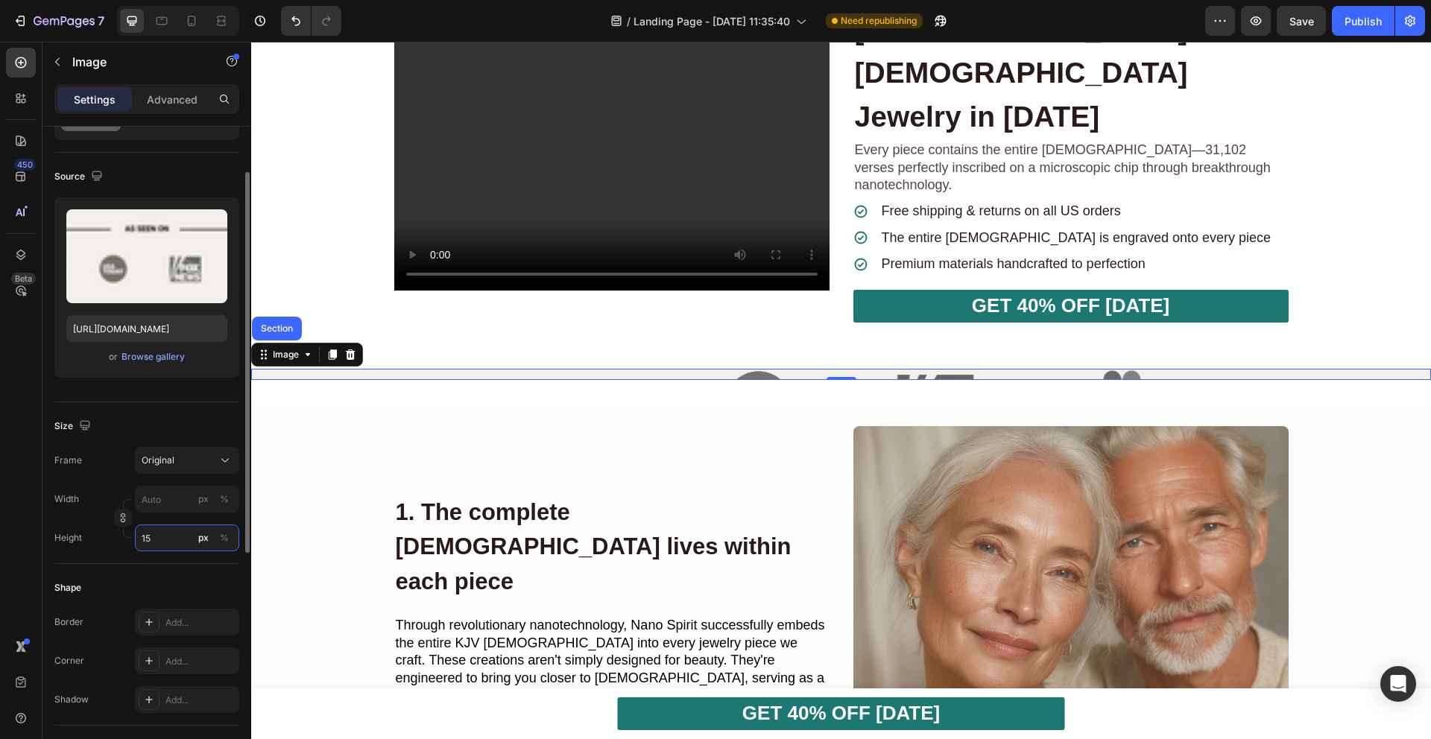
type input "1"
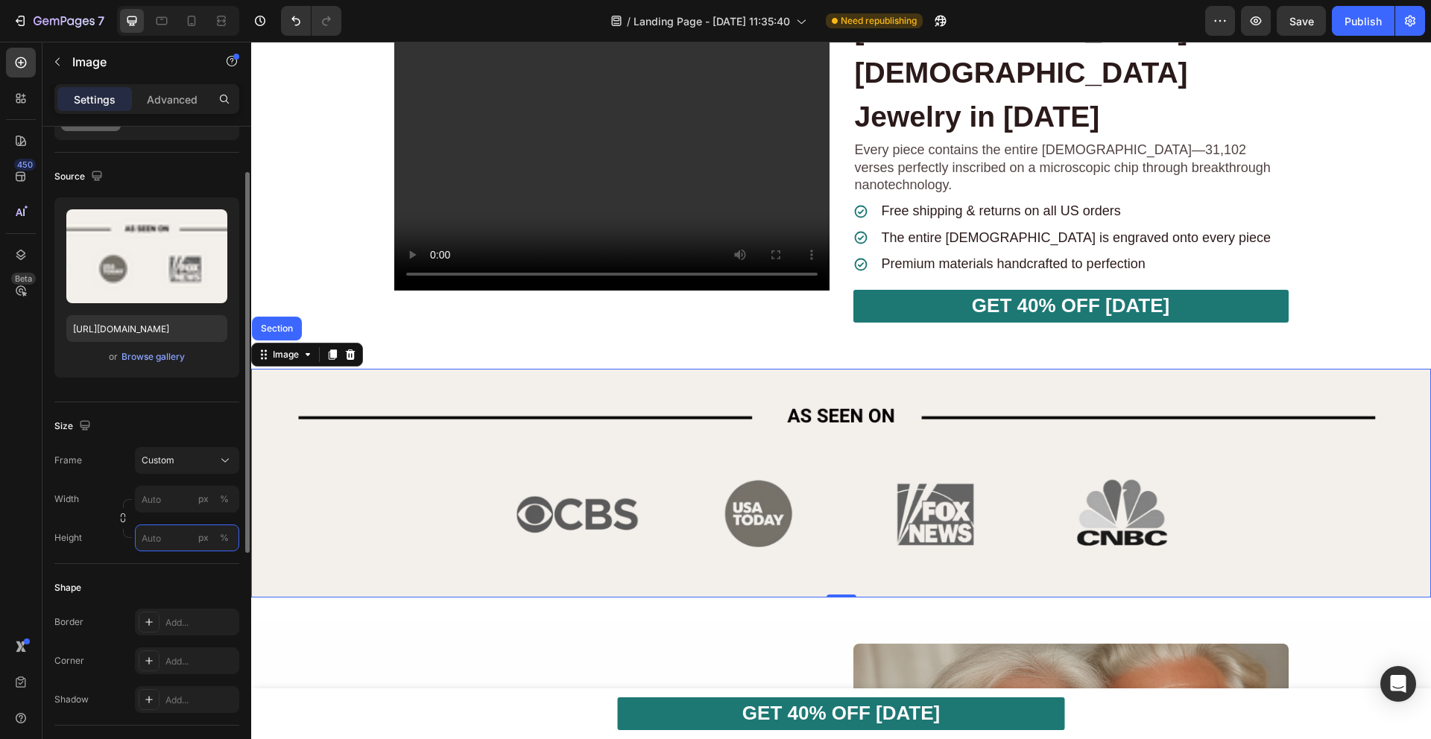
type input "1"
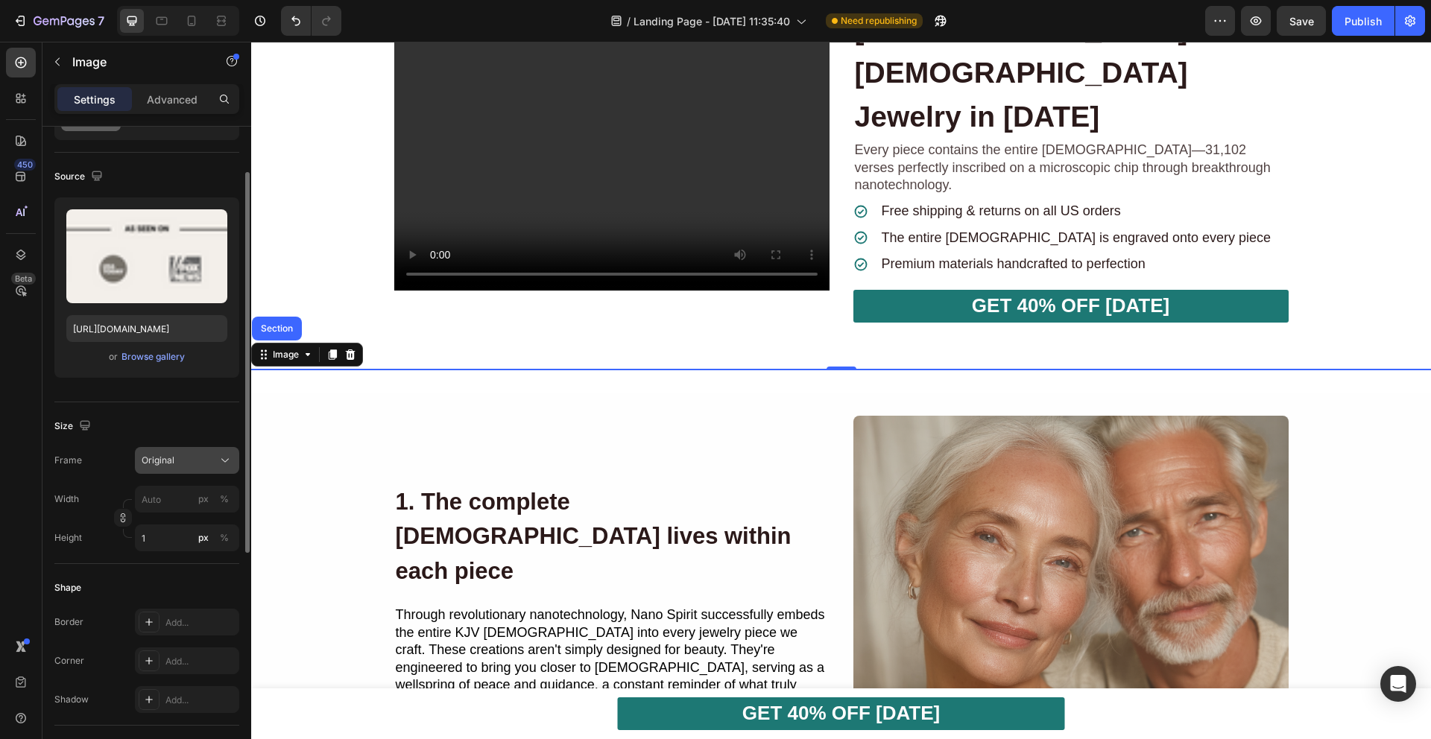
click at [202, 455] on div "Original" at bounding box center [178, 460] width 73 height 13
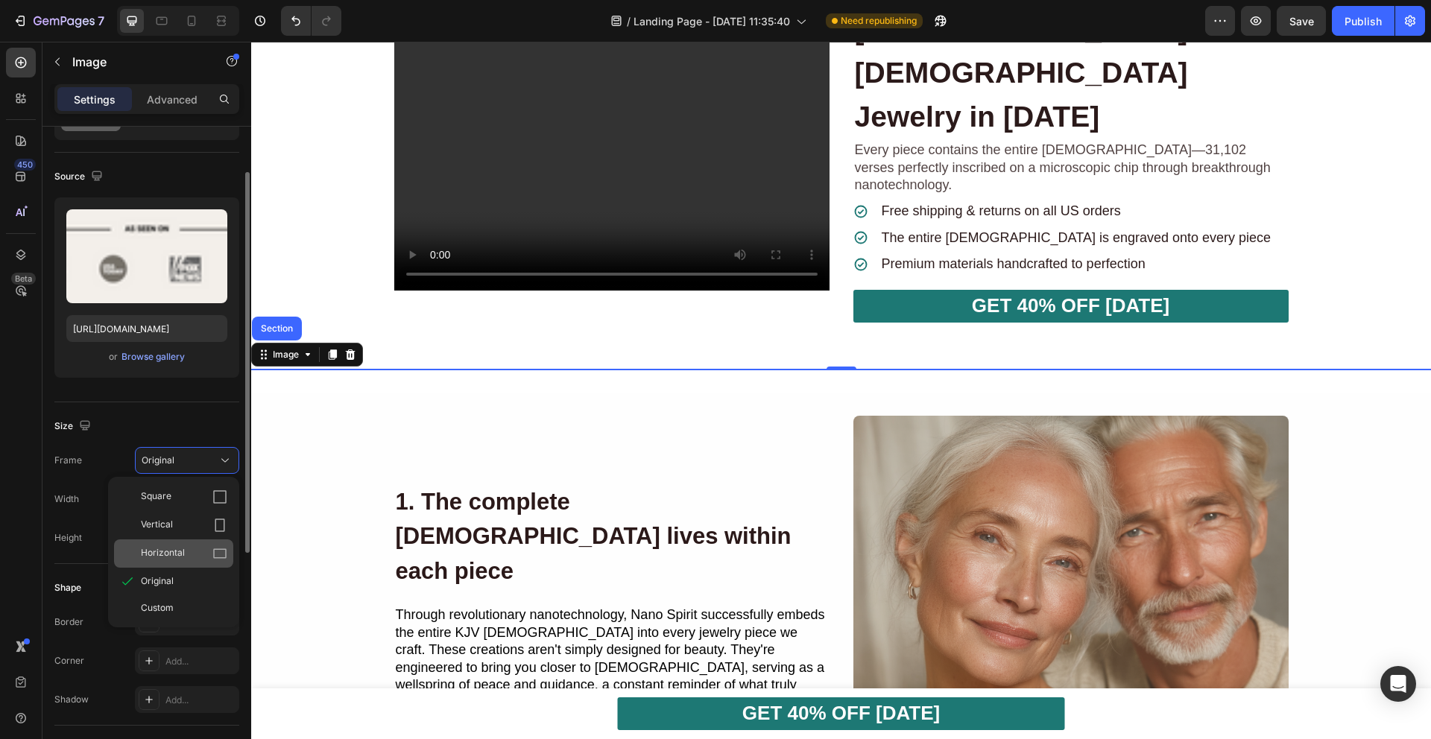
click at [191, 547] on div "Horizontal" at bounding box center [184, 553] width 86 height 15
type input "1"
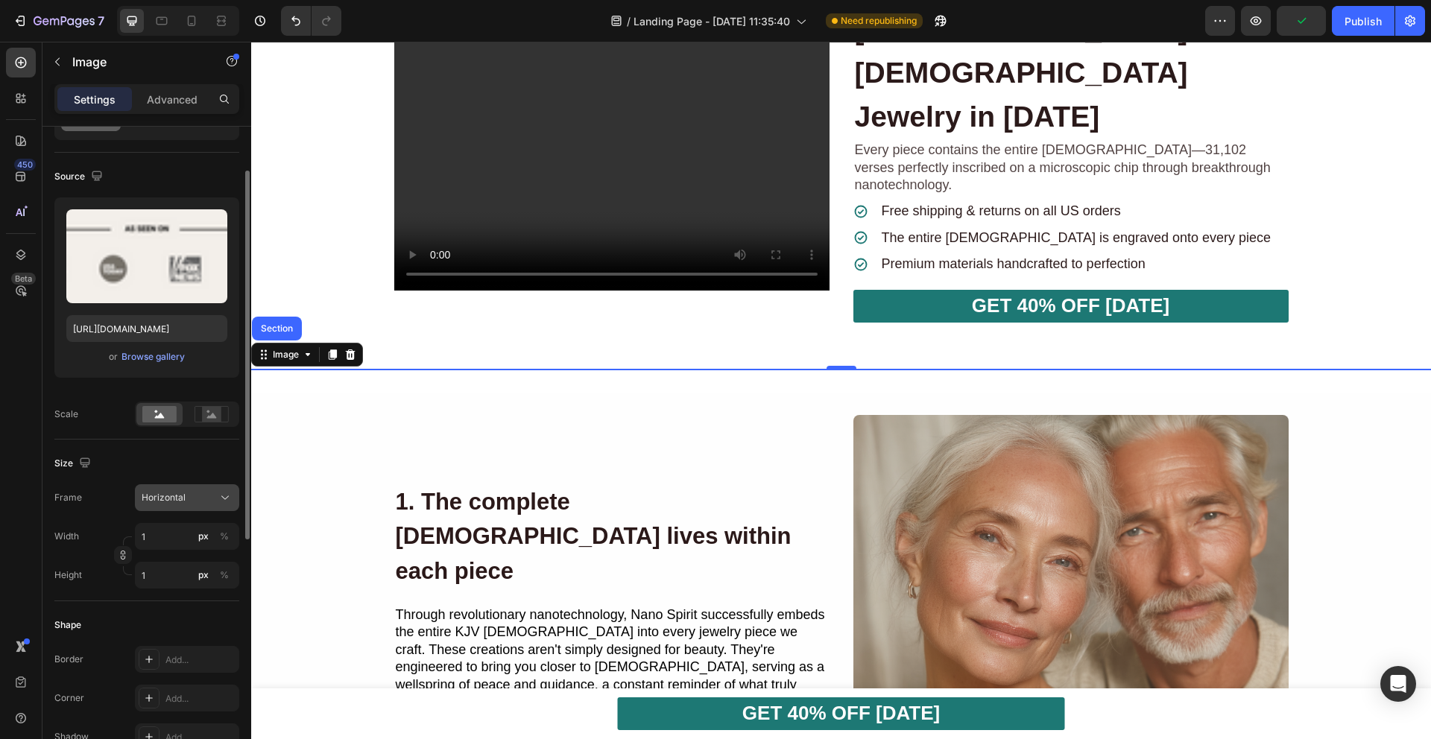
click at [193, 498] on div "Horizontal" at bounding box center [178, 497] width 73 height 13
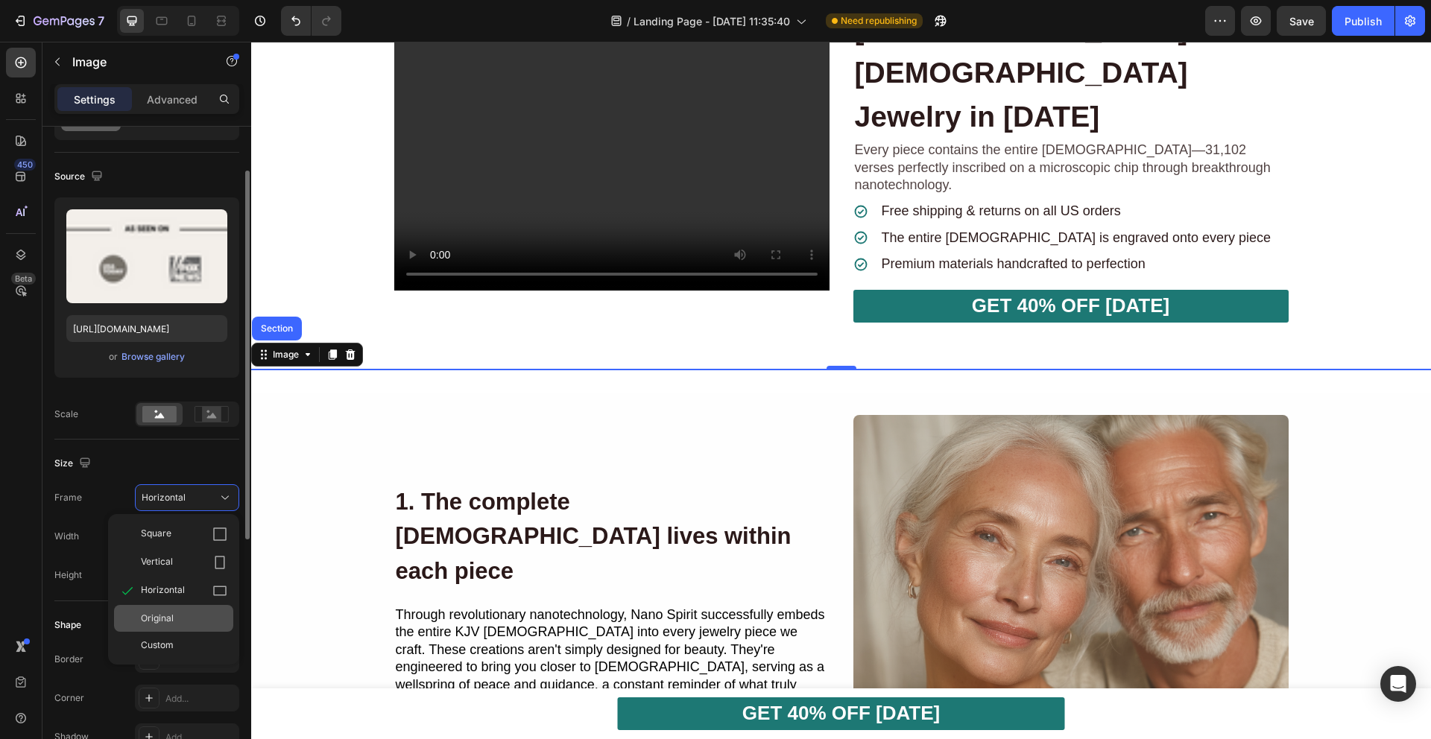
click at [177, 619] on div "Original" at bounding box center [184, 618] width 86 height 13
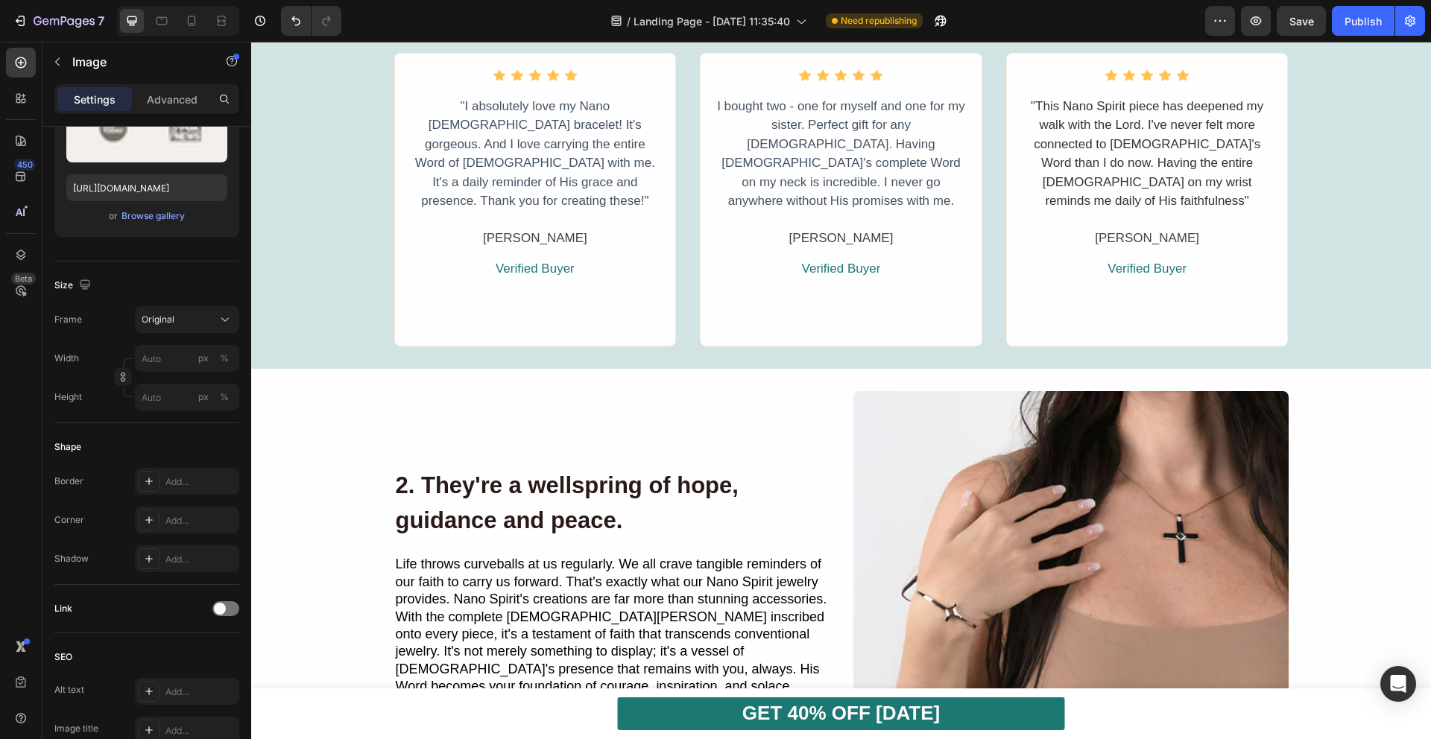
scroll to position [1354, 0]
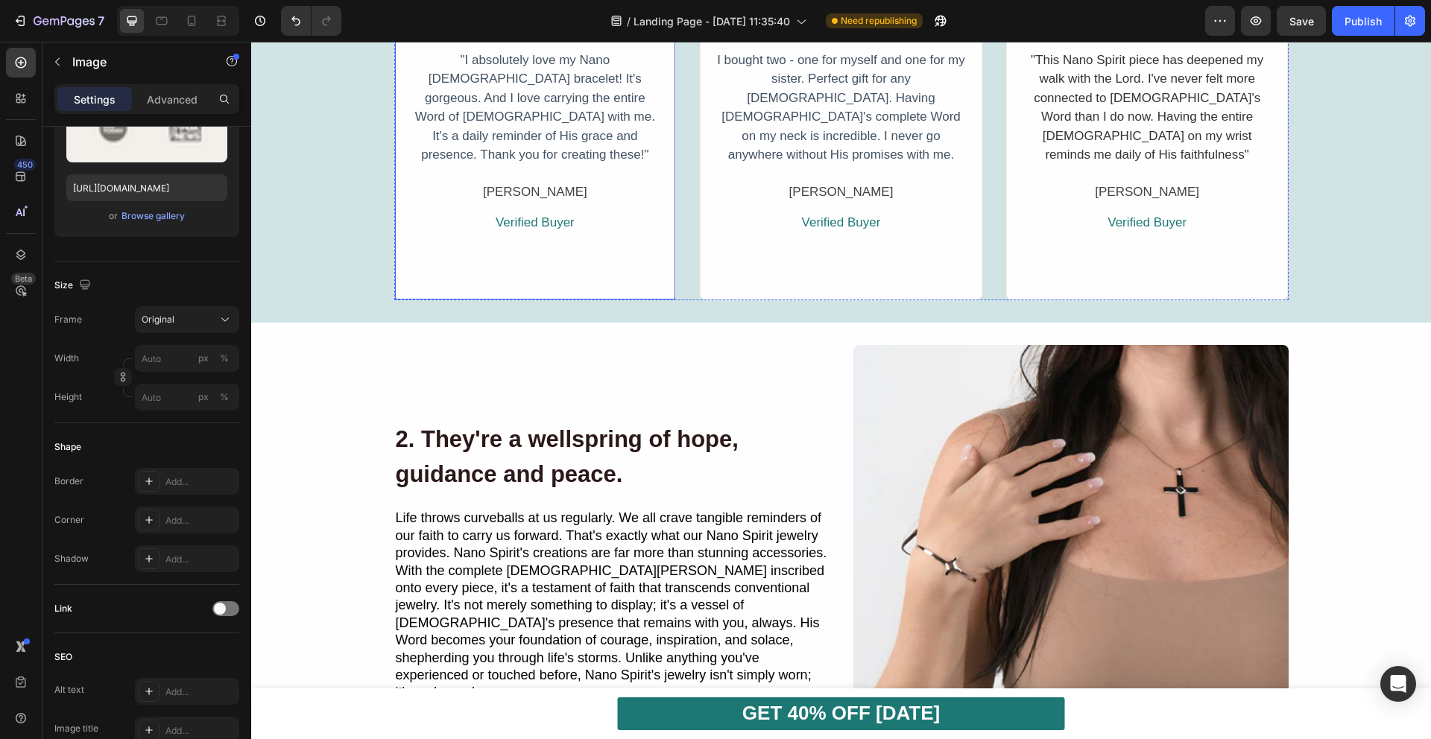
click at [534, 221] on div "Icon Icon Icon Icon Icon Icon List Hoz "I absolutely love my Nano Spirit [DEMOG…" at bounding box center [535, 154] width 282 height 294
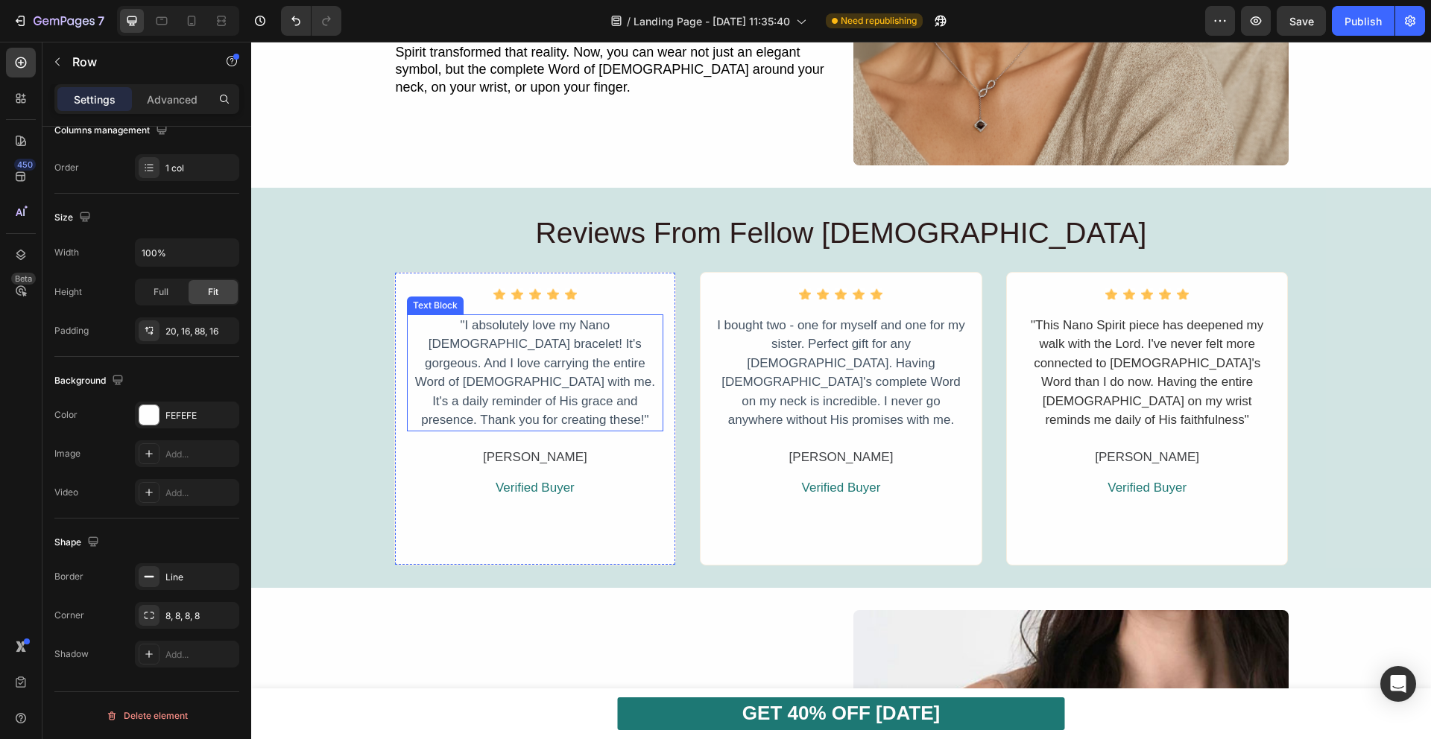
scroll to position [1088, 0]
click at [569, 370] on p ""I absolutely love my Nano [DEMOGRAPHIC_DATA] bracelet! It's gorgeous. And I lo…" at bounding box center [535, 374] width 254 height 114
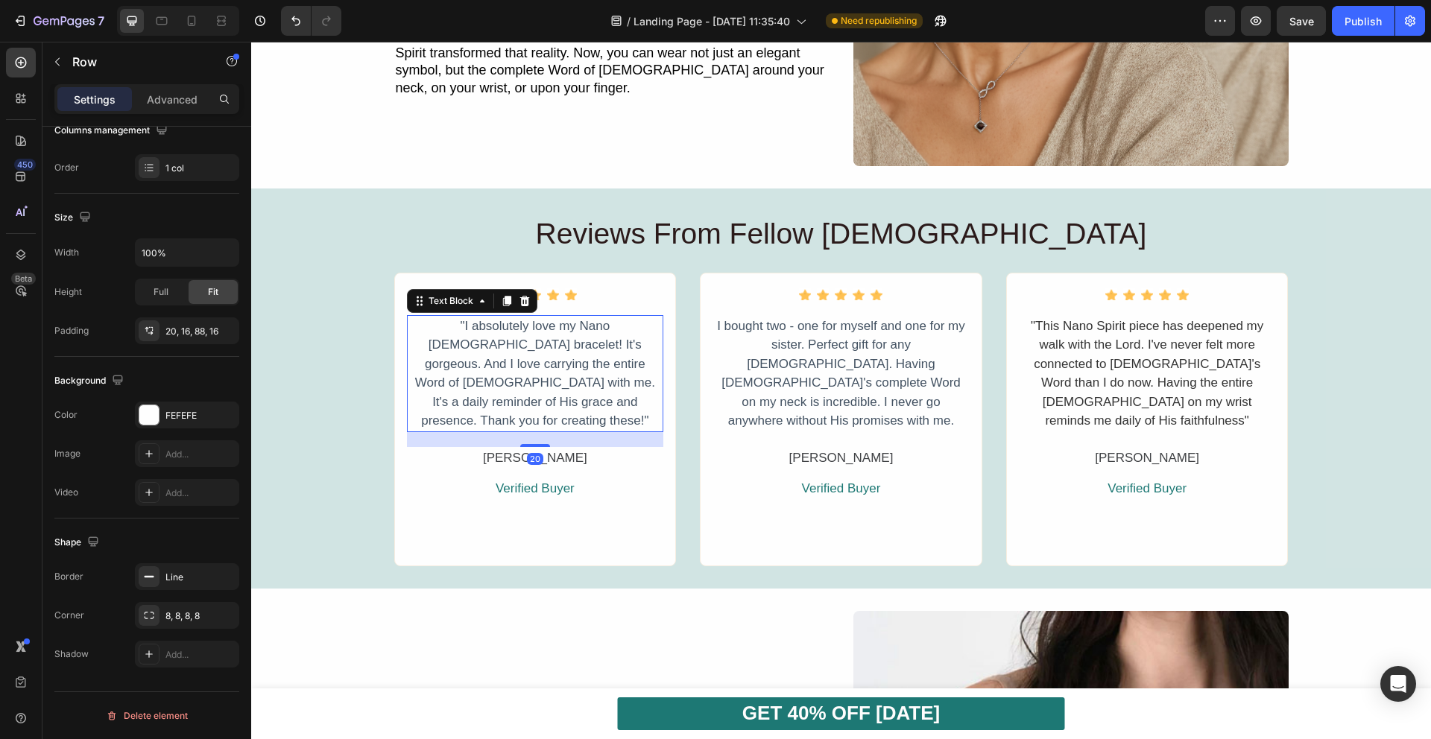
scroll to position [0, 0]
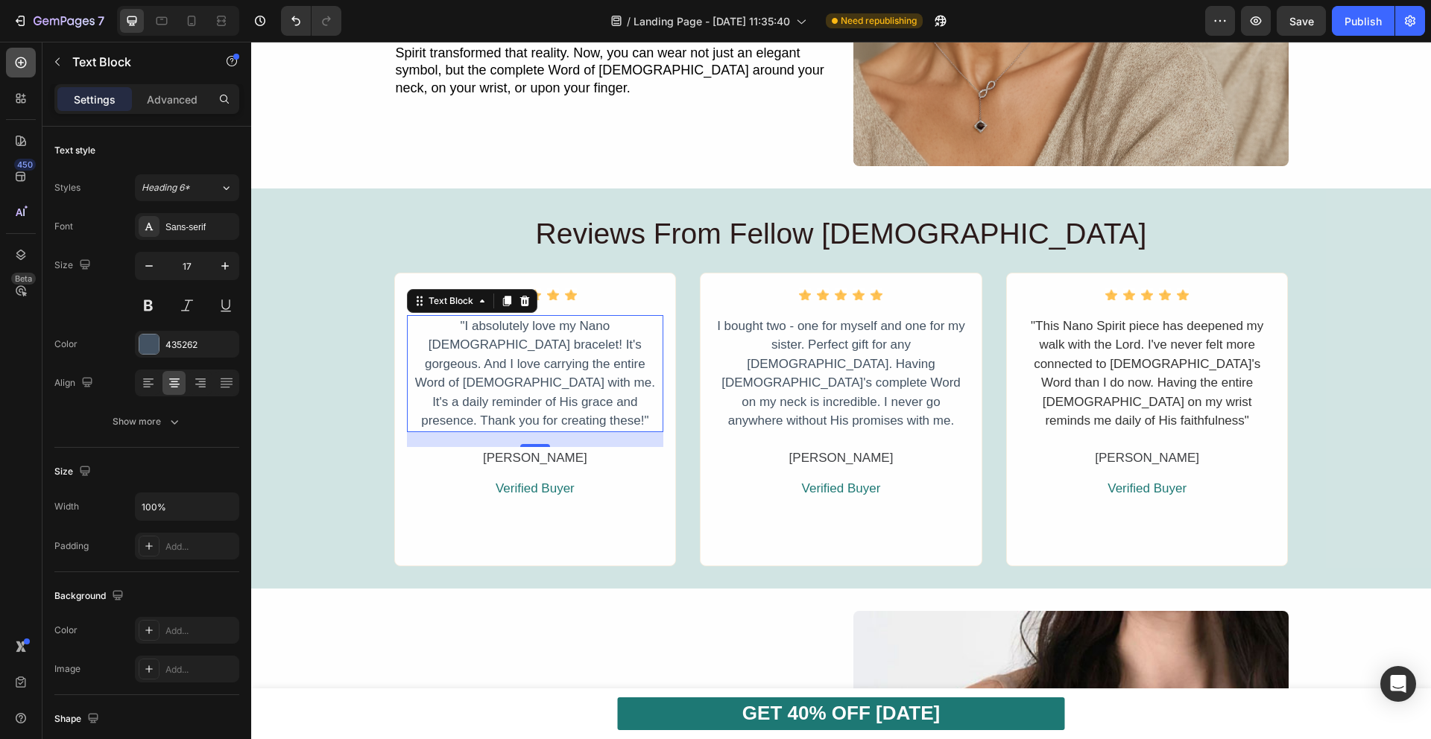
click at [19, 60] on icon at bounding box center [20, 62] width 15 height 15
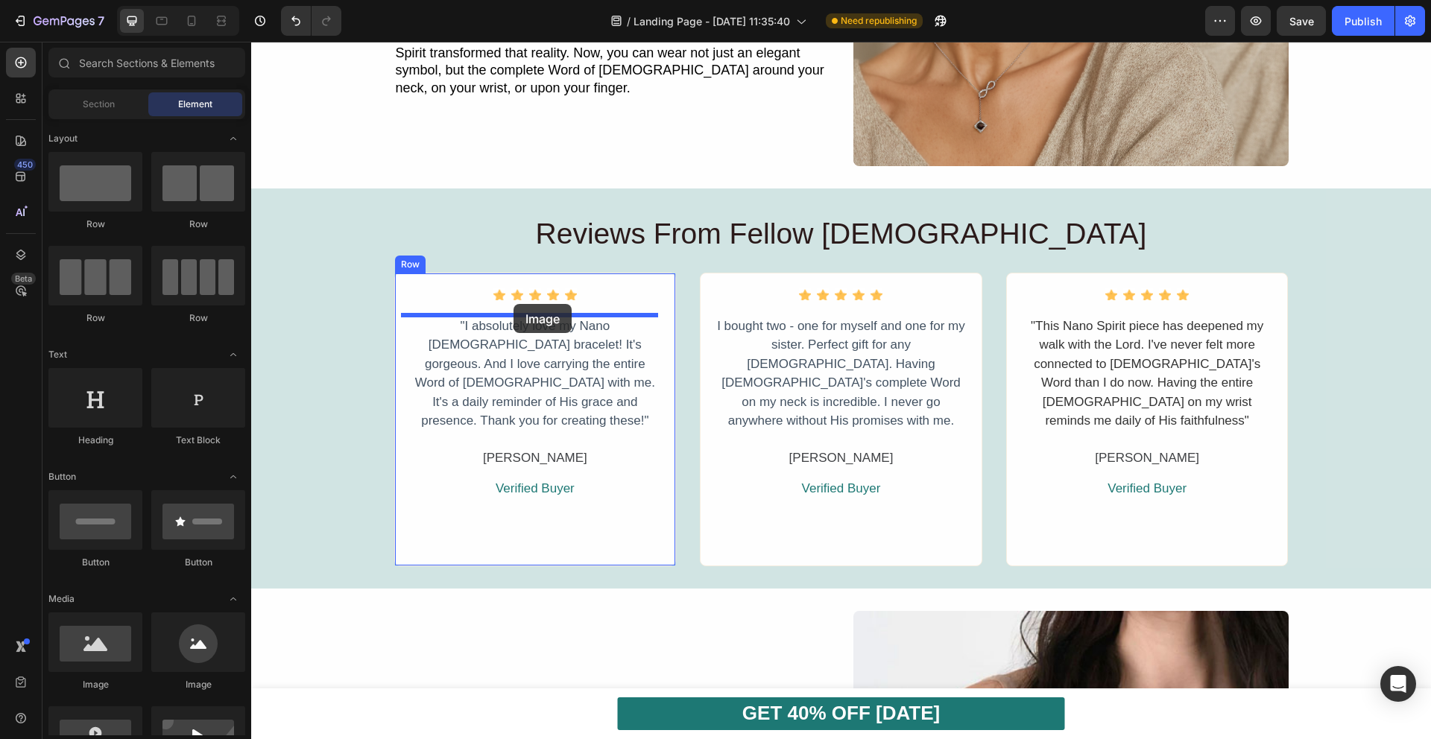
drag, startPoint x: 348, startPoint y: 696, endPoint x: 513, endPoint y: 304, distance: 425.4
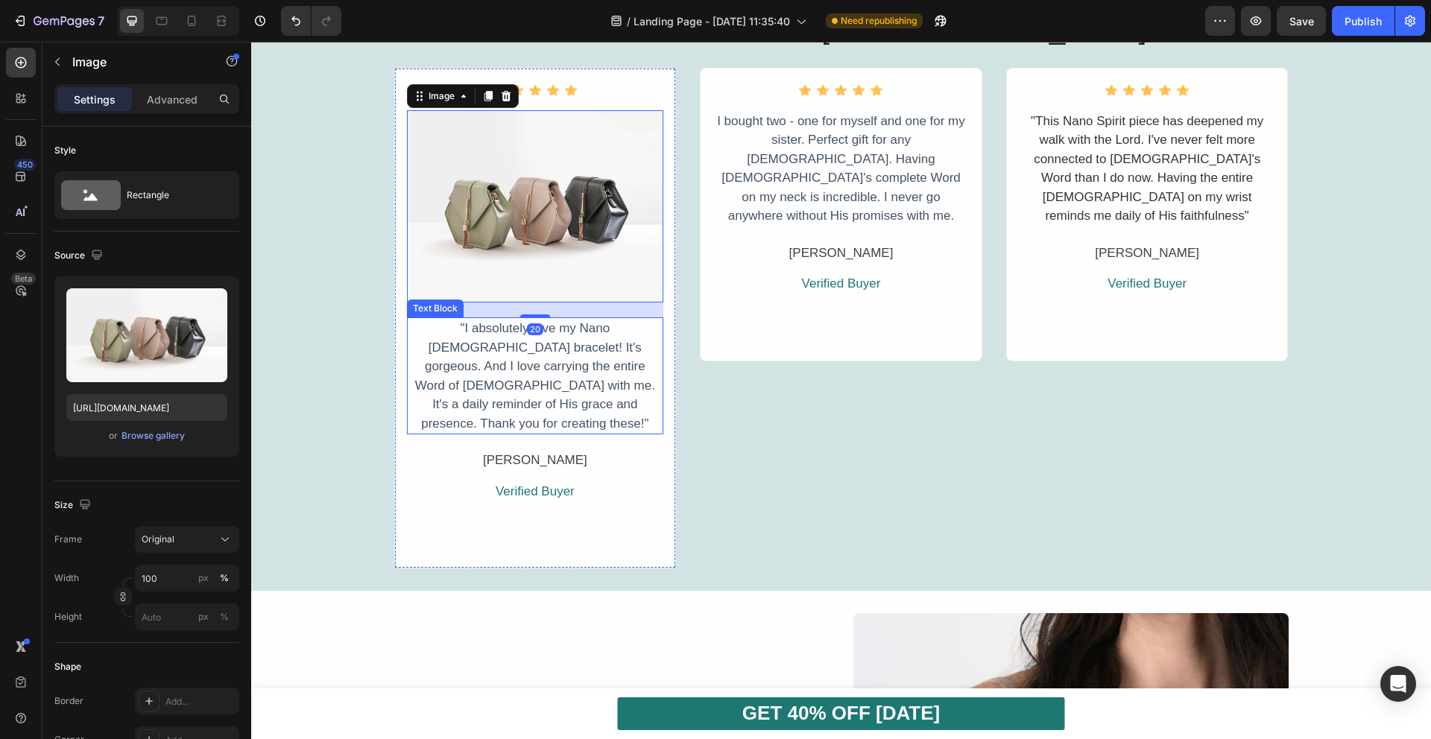
scroll to position [1304, 0]
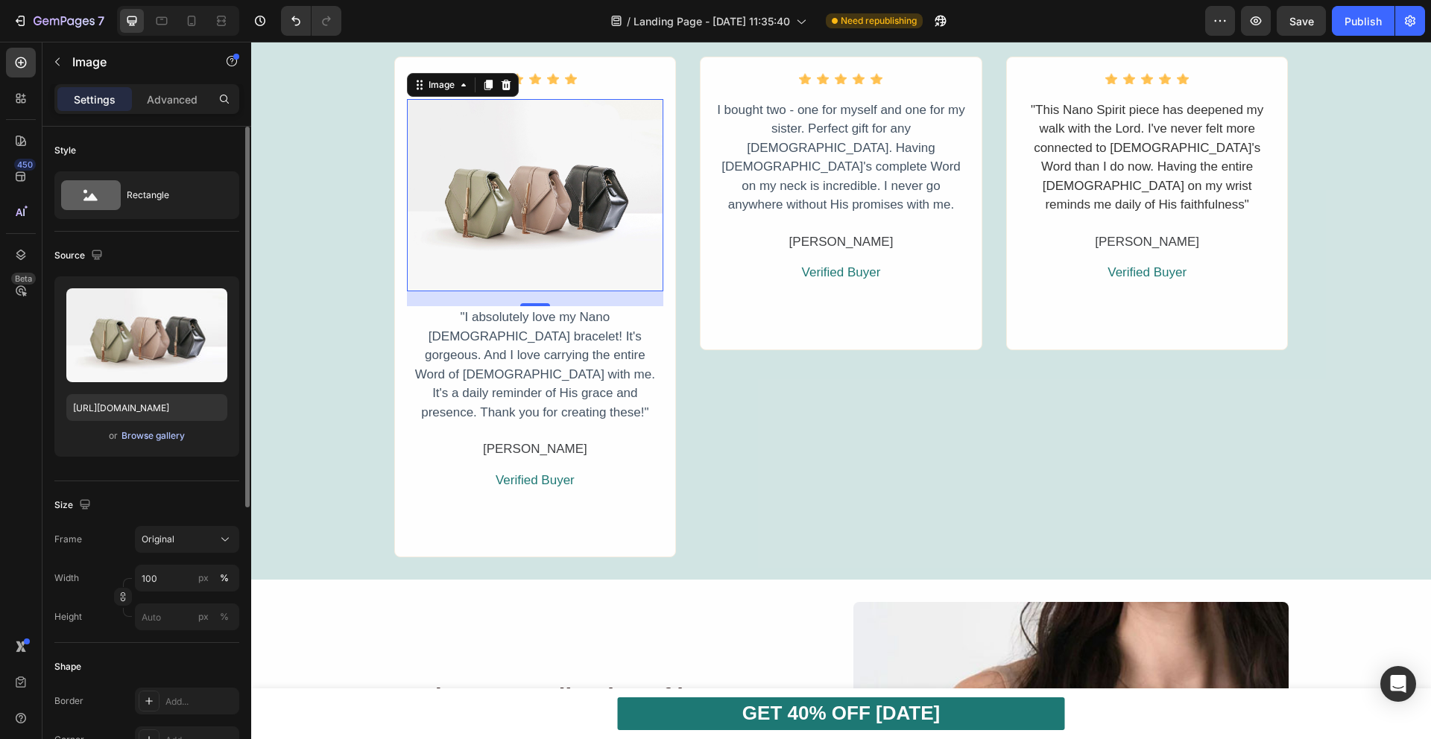
click at [142, 439] on div "Browse gallery" at bounding box center [152, 435] width 63 height 13
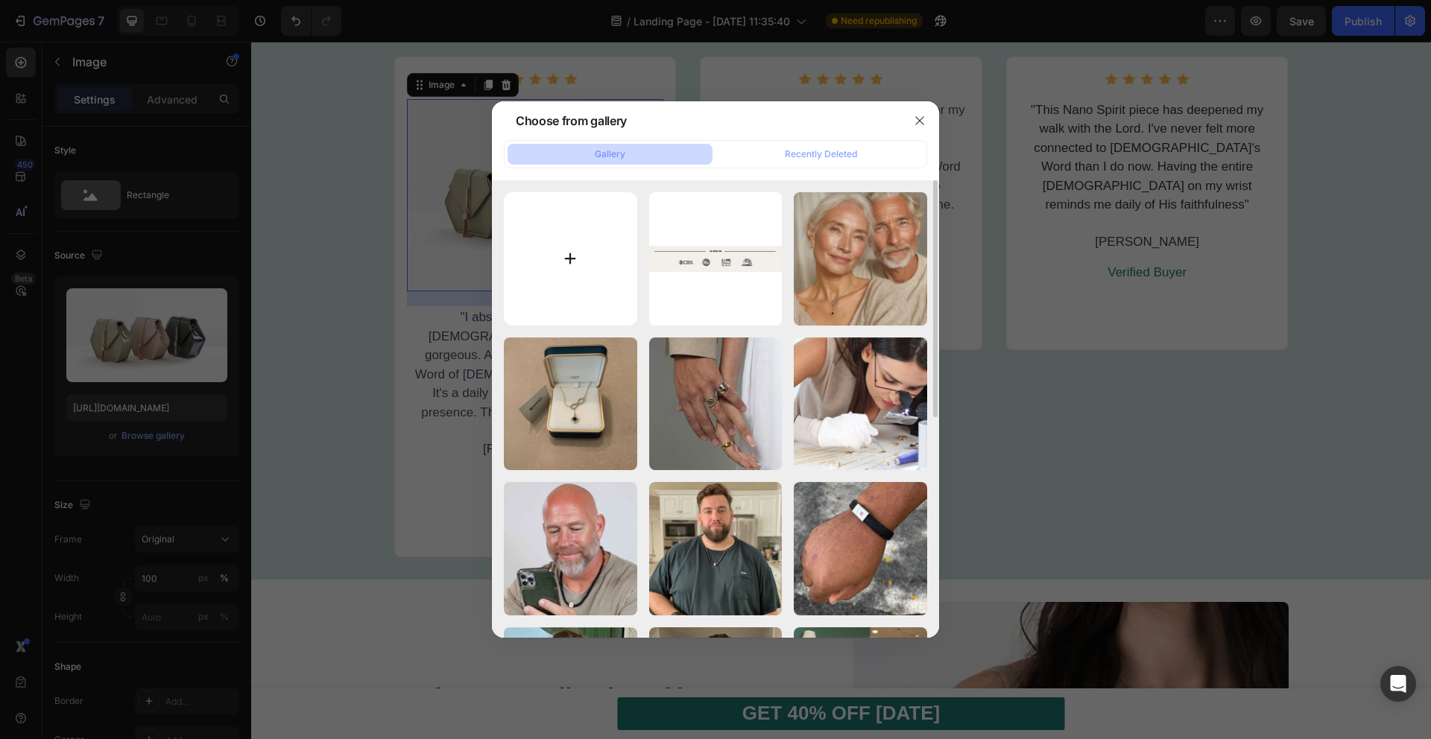
click at [561, 264] on input "file" at bounding box center [570, 258] width 133 height 133
type input "C:\fakepath\okVzgX40K_mid.jpg"
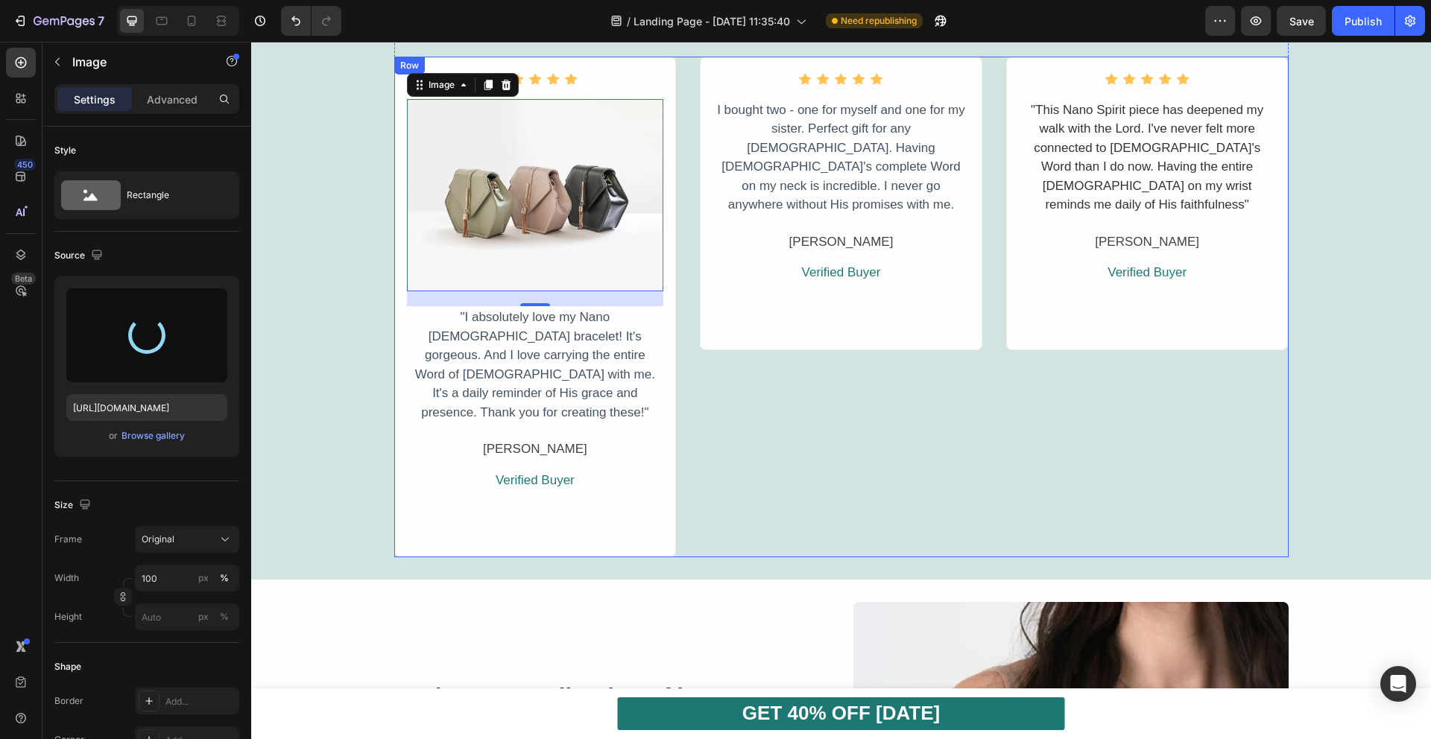
type input "[URL][DOMAIN_NAME]"
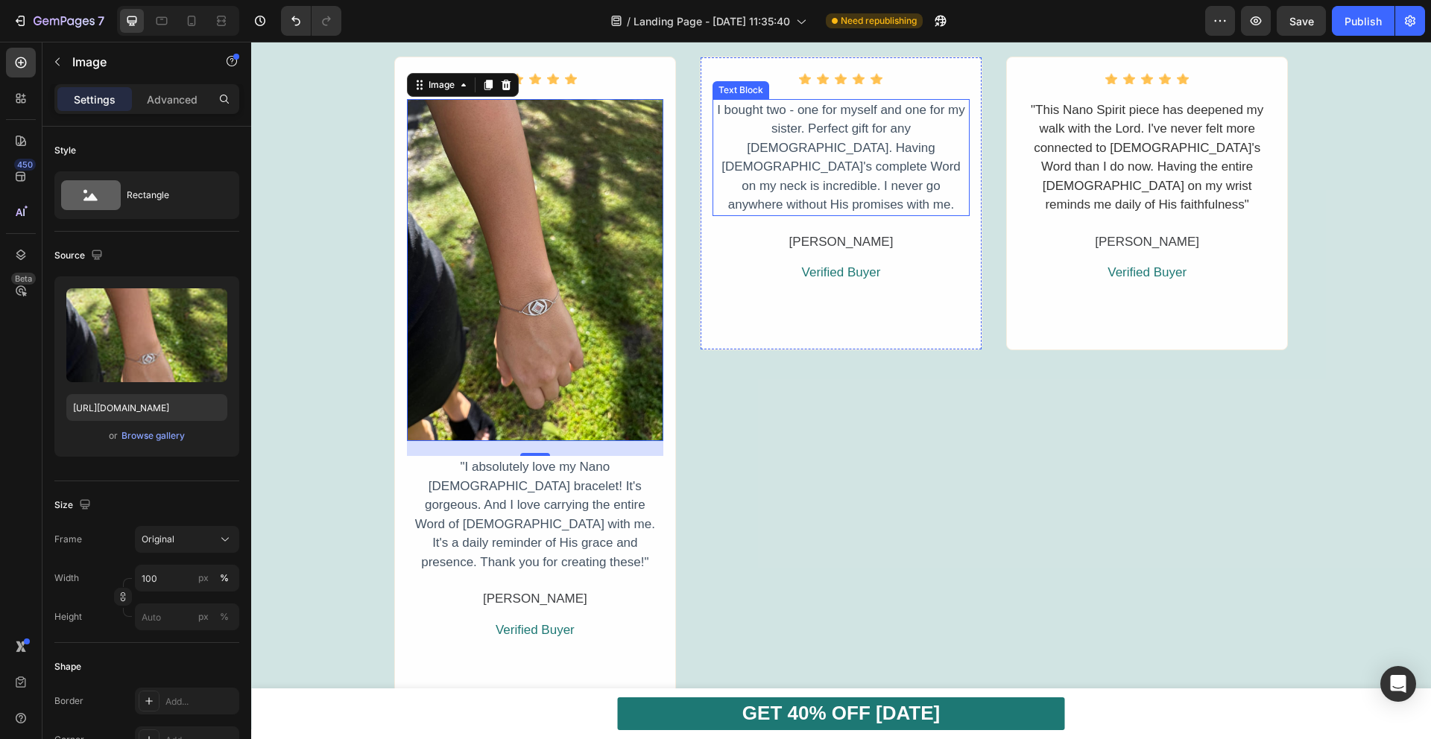
click at [828, 194] on p "I bought two - one for myself and one for my sister. Perfect gift for any [DEMO…" at bounding box center [841, 158] width 254 height 114
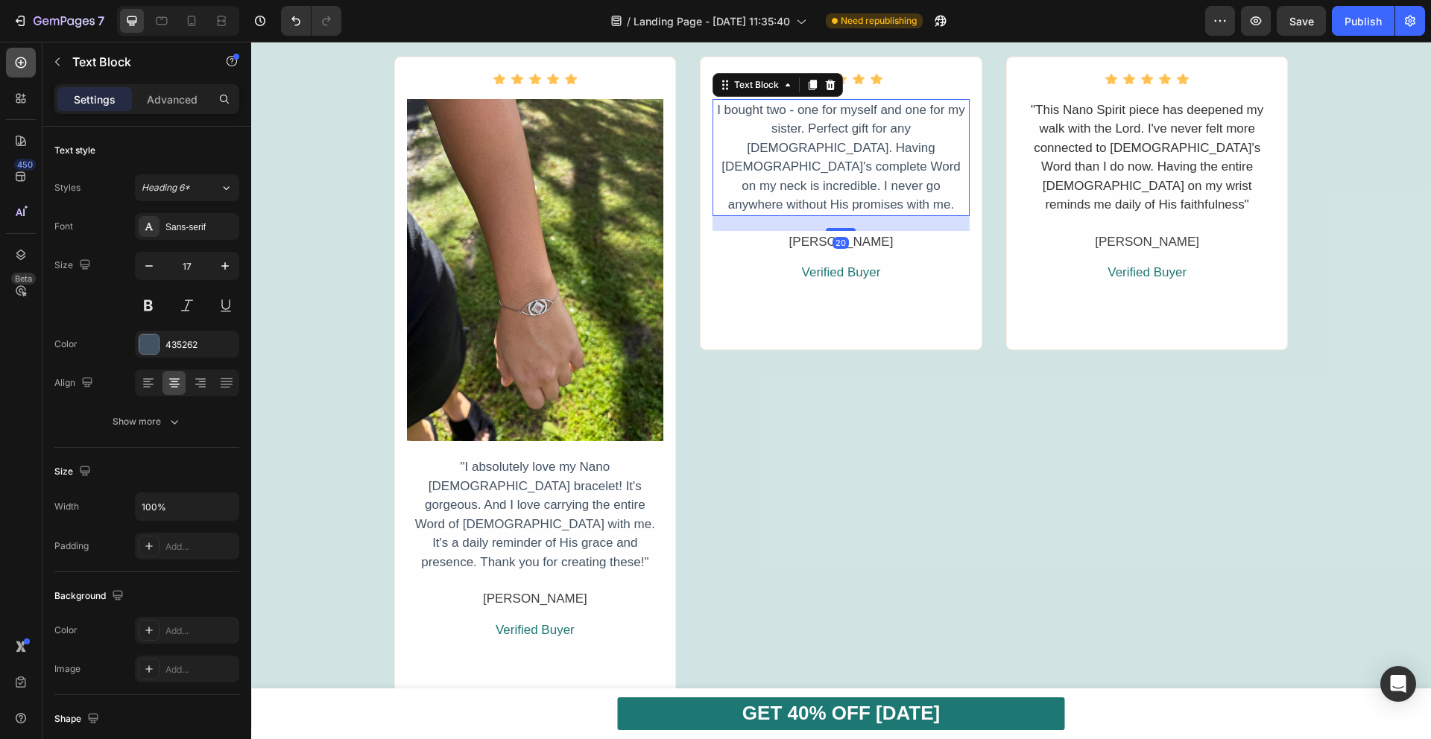
click at [24, 70] on div at bounding box center [21, 63] width 30 height 30
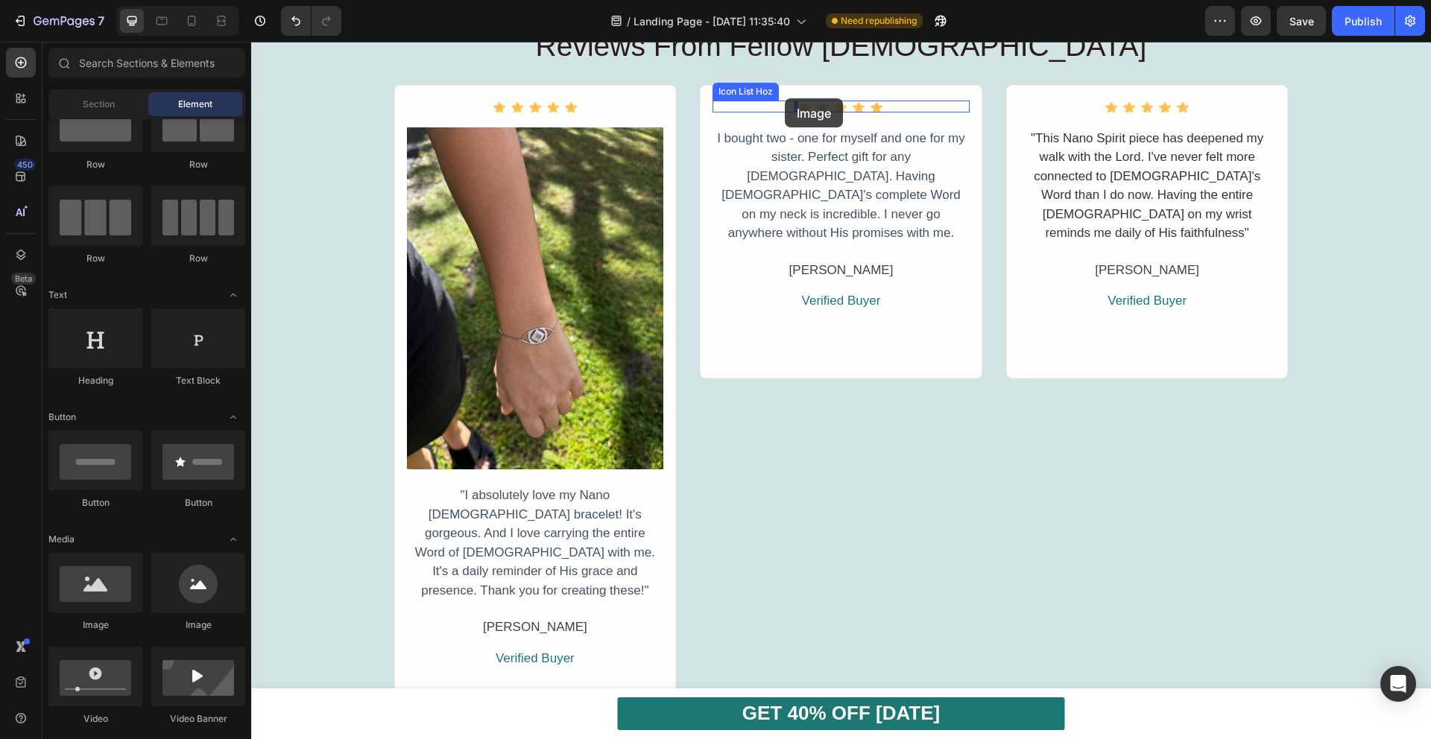
scroll to position [1225, 0]
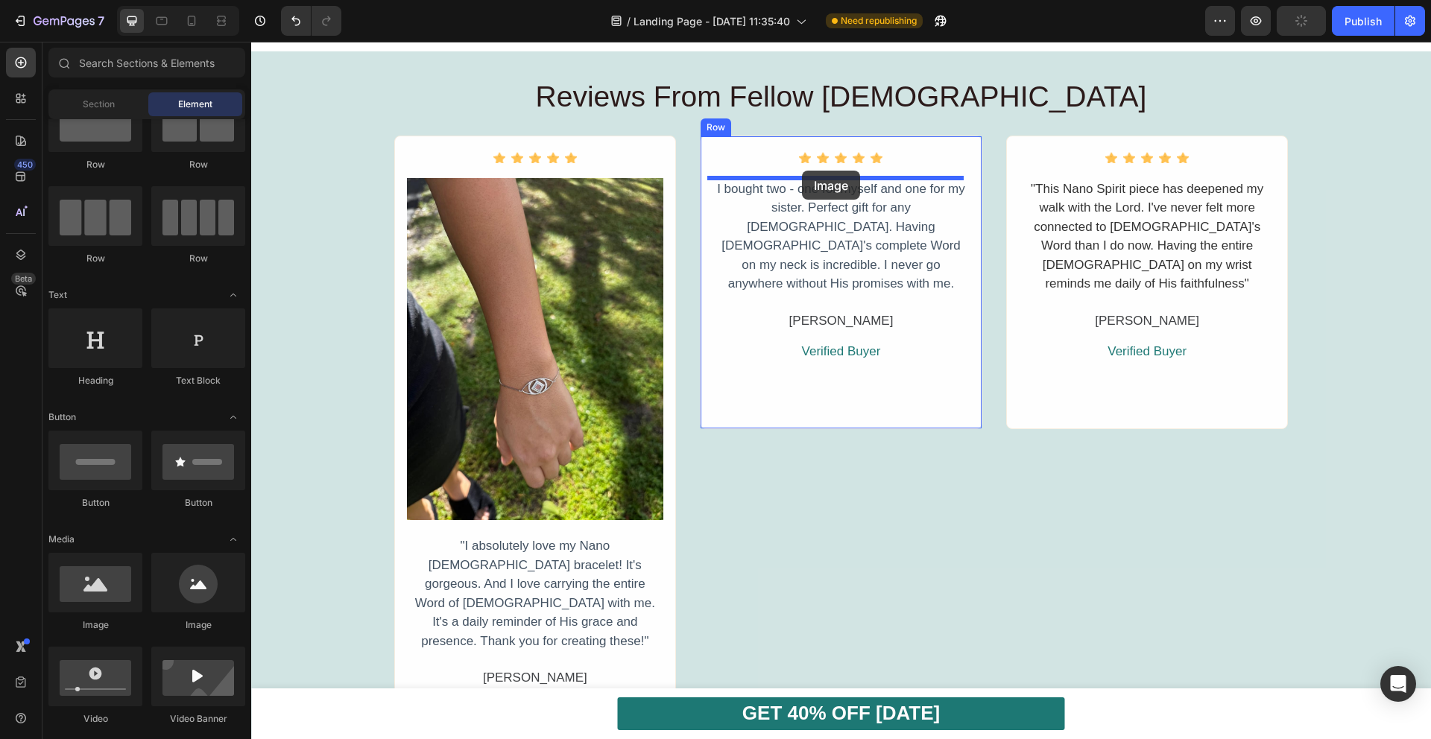
drag, startPoint x: 358, startPoint y: 642, endPoint x: 802, endPoint y: 171, distance: 647.3
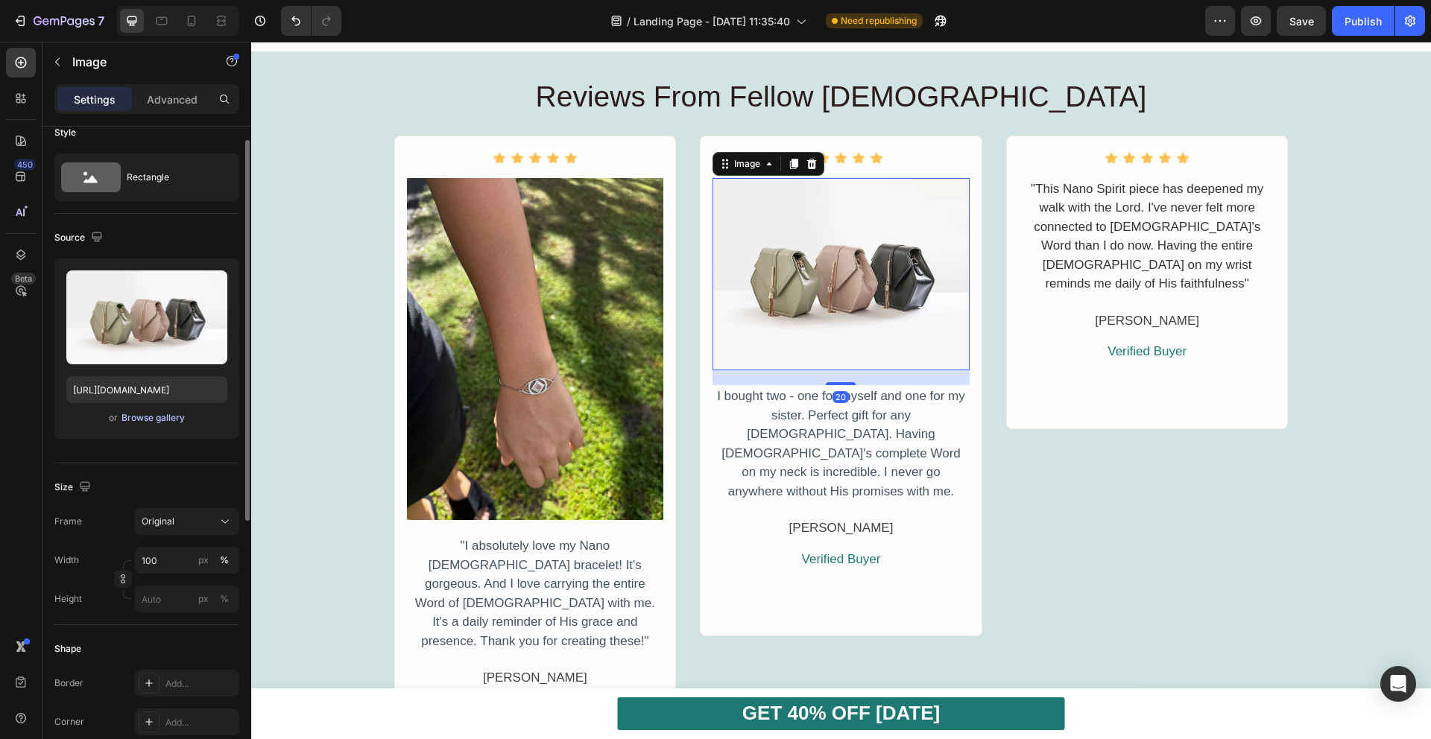
scroll to position [28, 0]
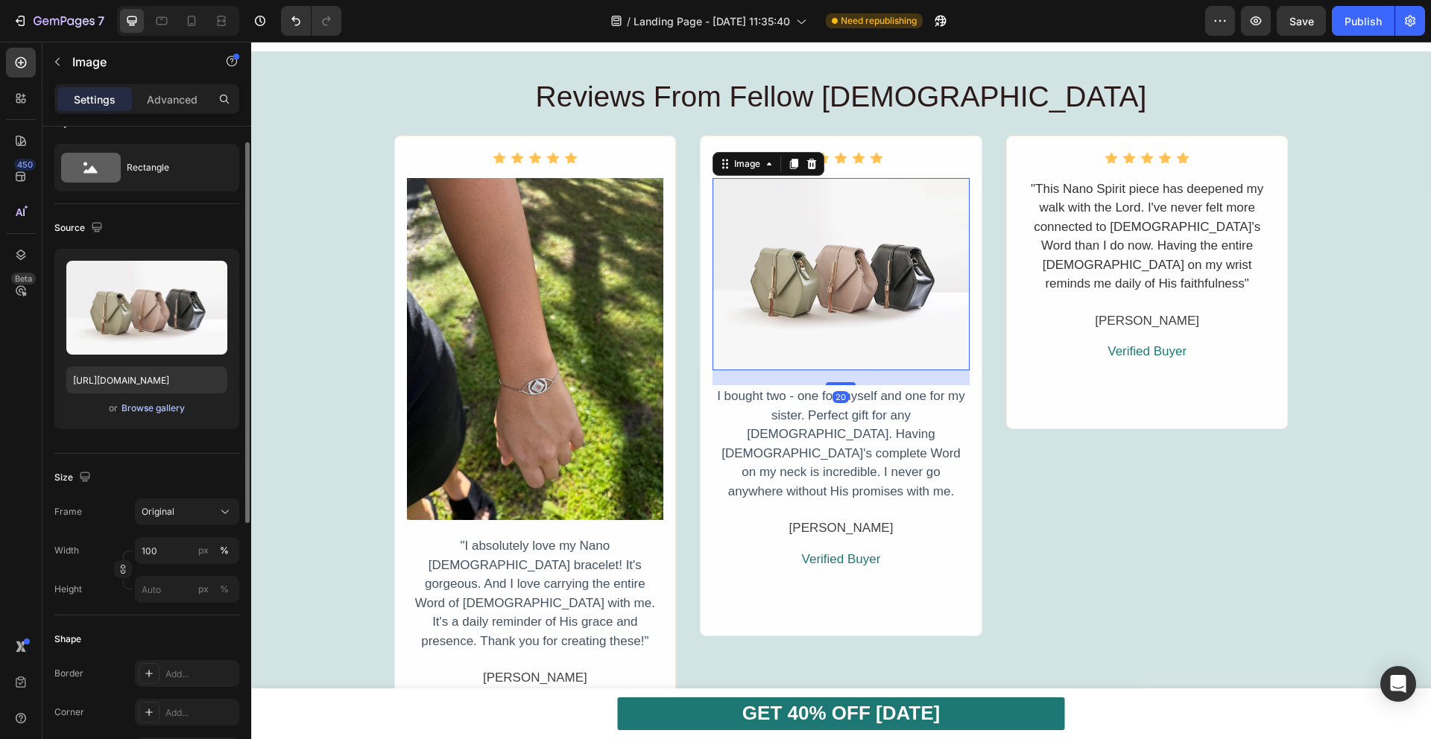
click at [155, 405] on div "Browse gallery" at bounding box center [152, 408] width 63 height 13
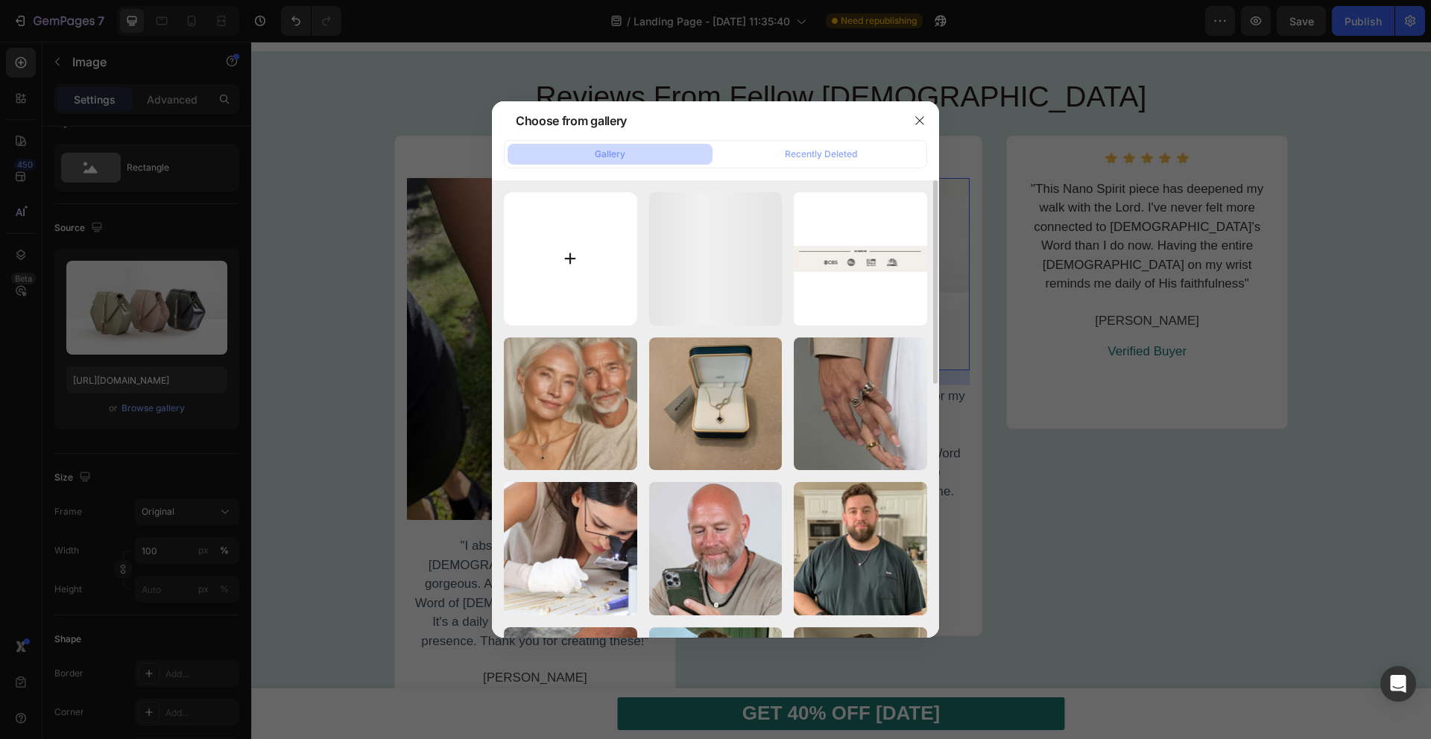
click at [540, 258] on input "file" at bounding box center [570, 258] width 133 height 133
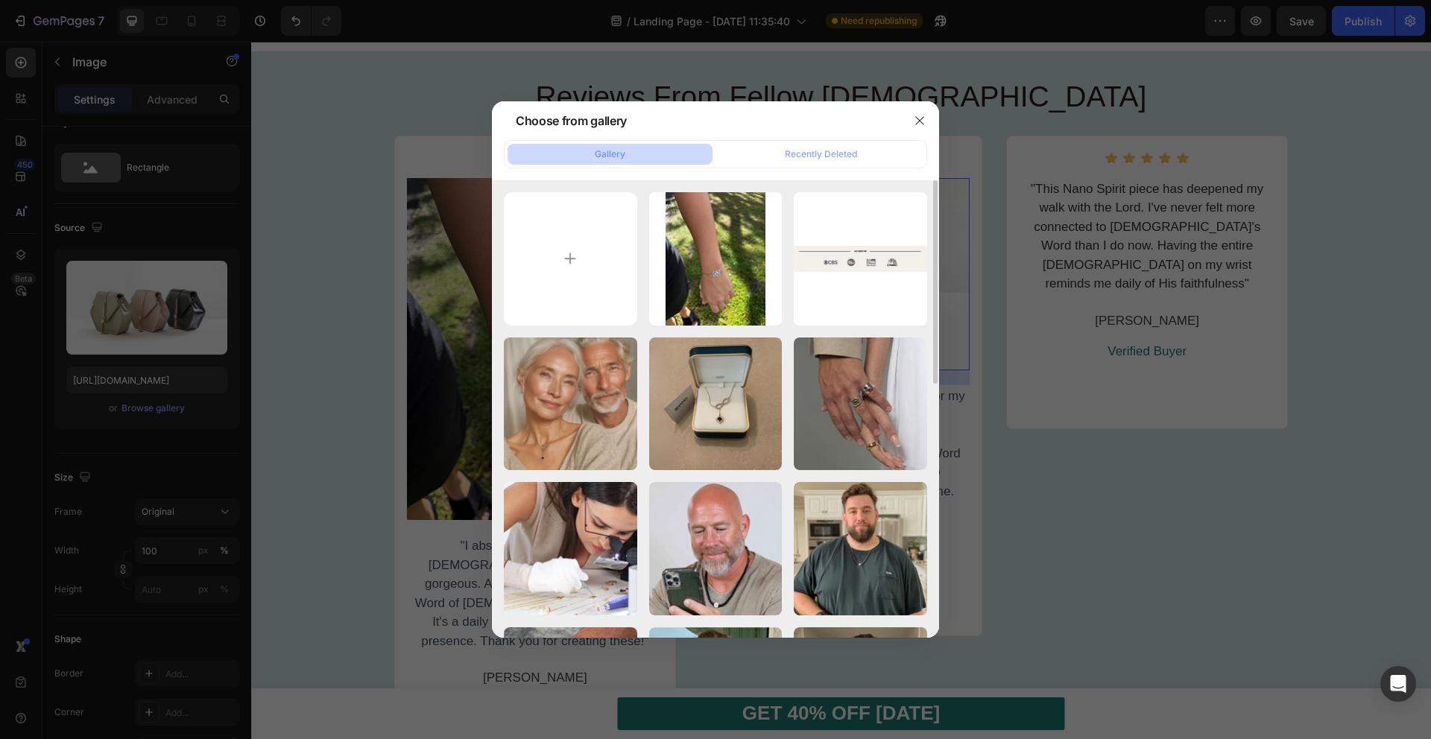
type input "C:\fakepath\qlYFrz0DM_mid.jpg"
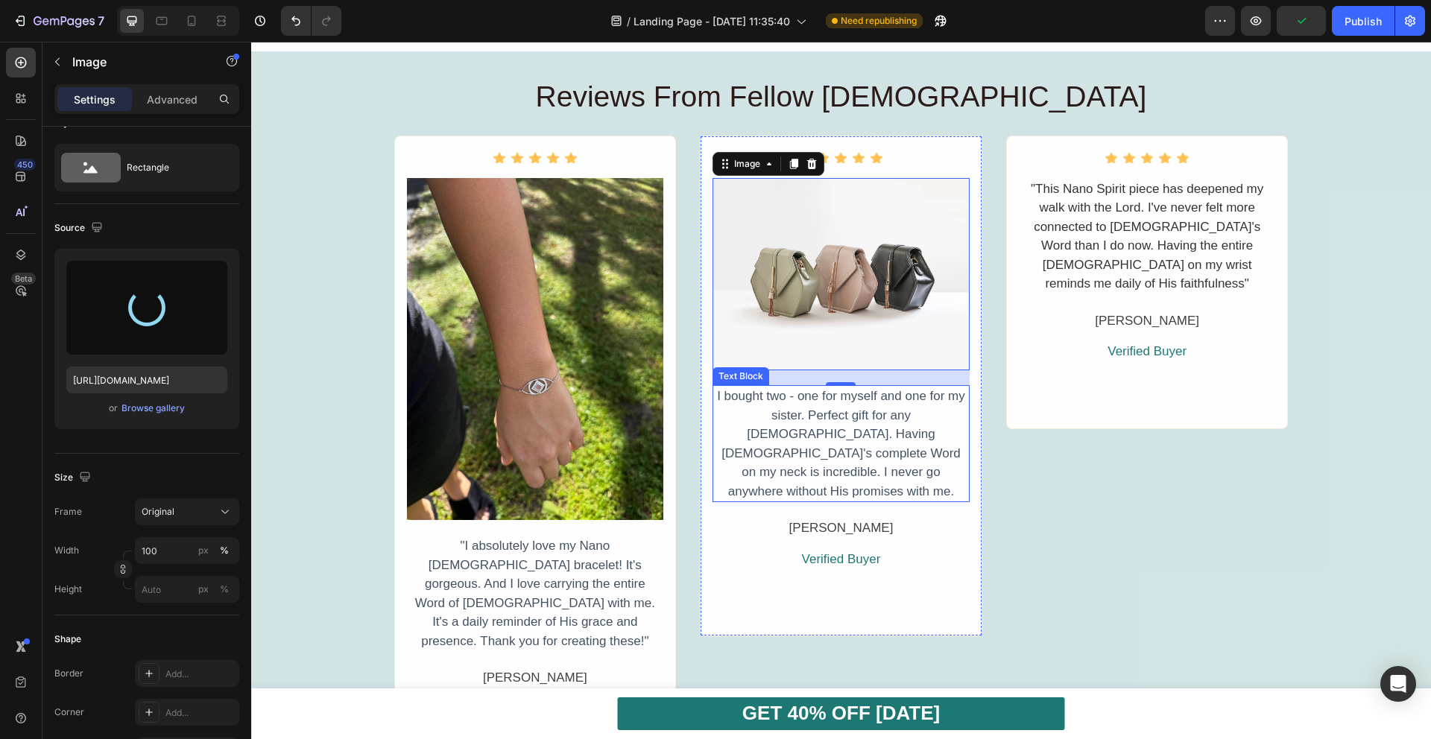
type input "[URL][DOMAIN_NAME]"
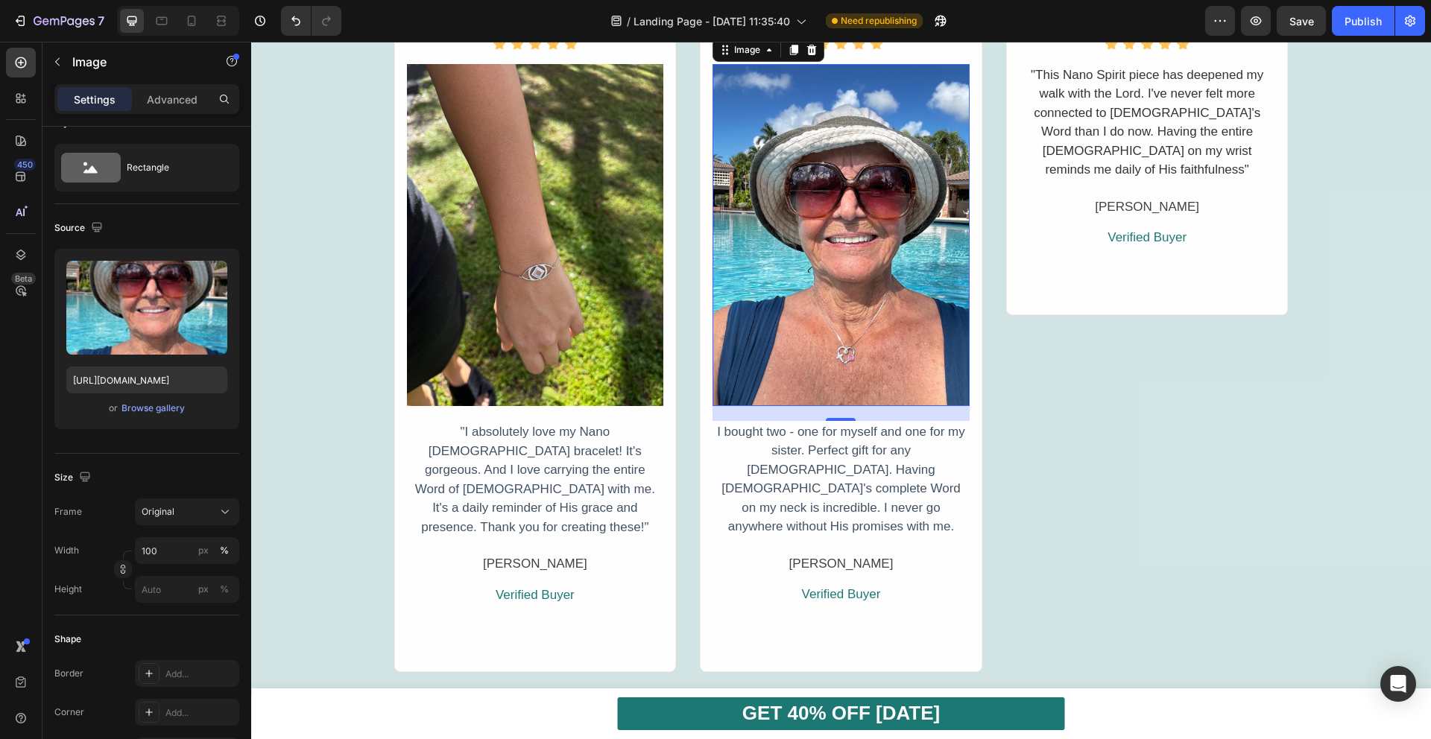
scroll to position [1341, 0]
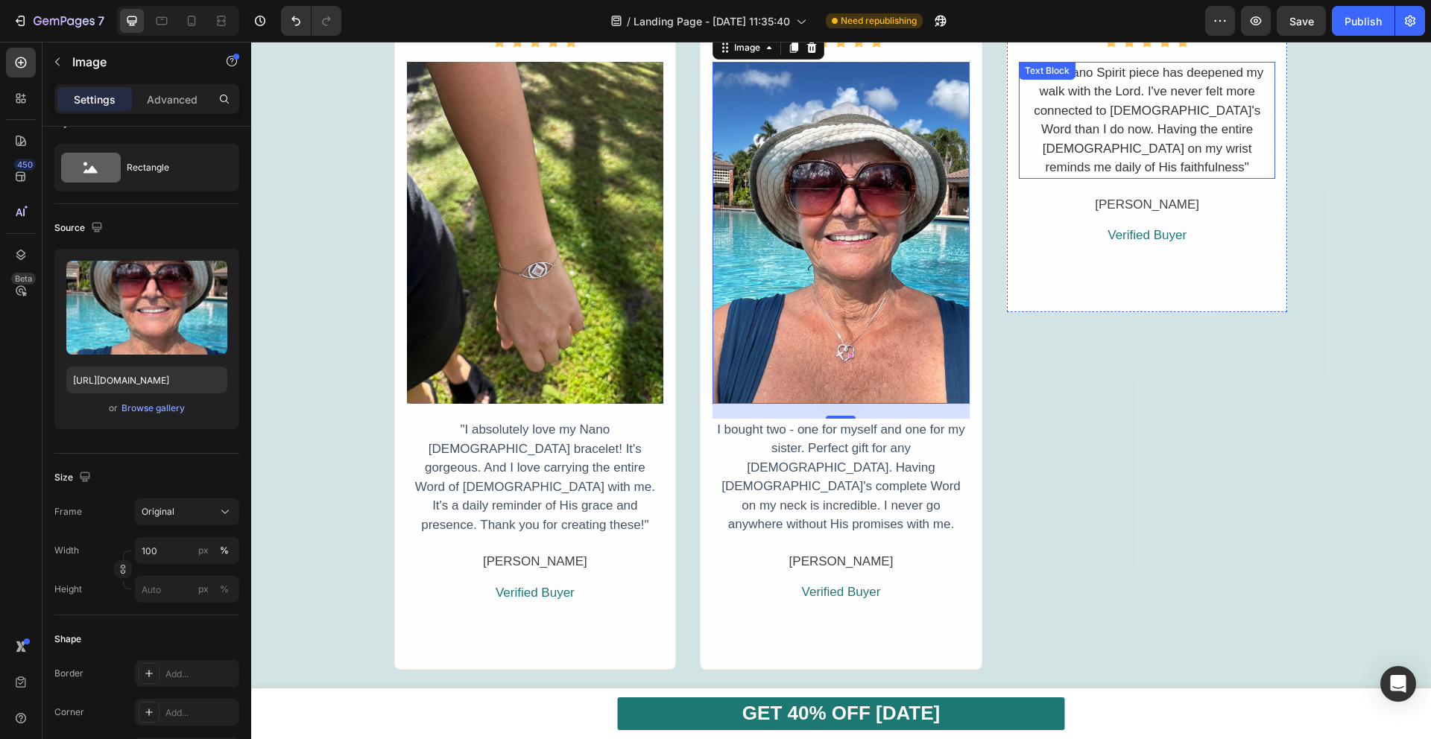
click at [1095, 111] on p ""This Nano Spirit piece has deepened my walk with the Lord. I've never felt mor…" at bounding box center [1147, 120] width 254 height 114
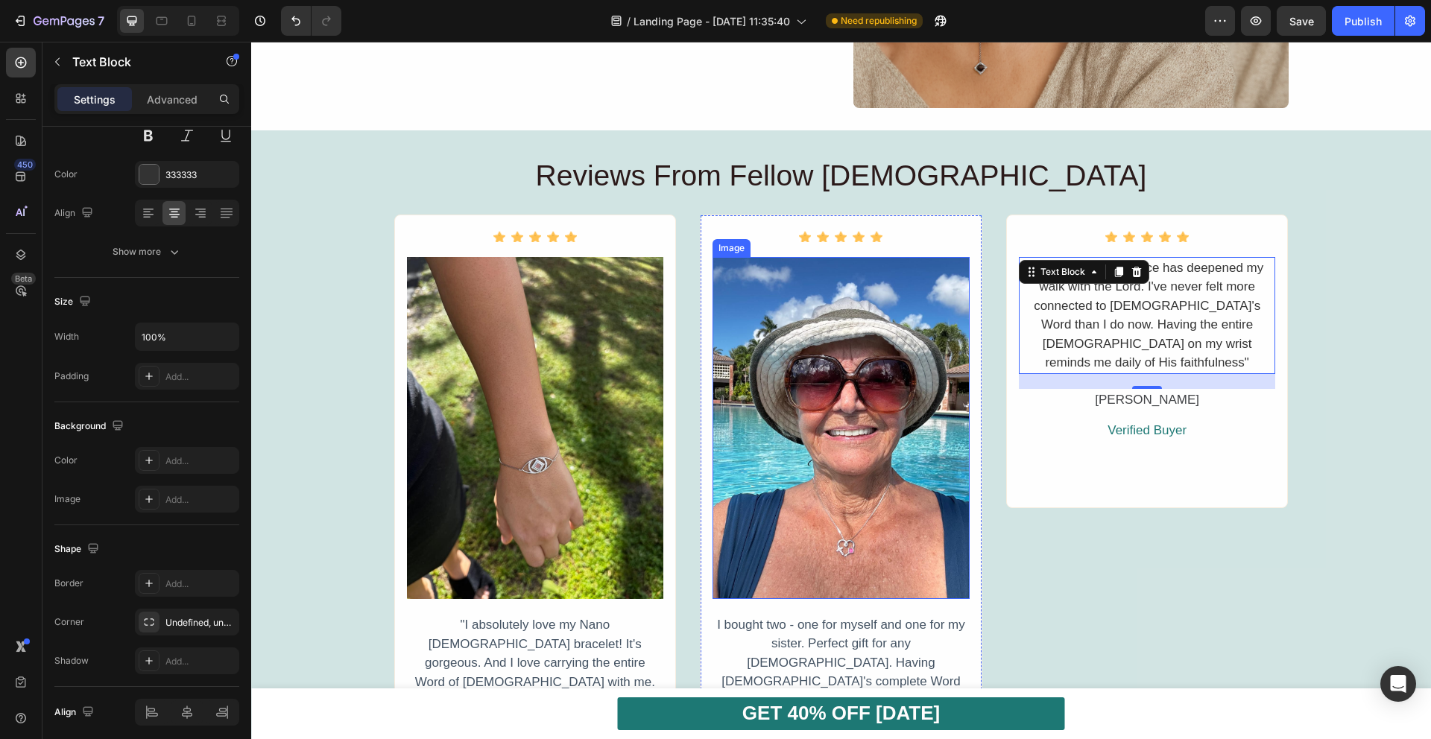
scroll to position [1172, 0]
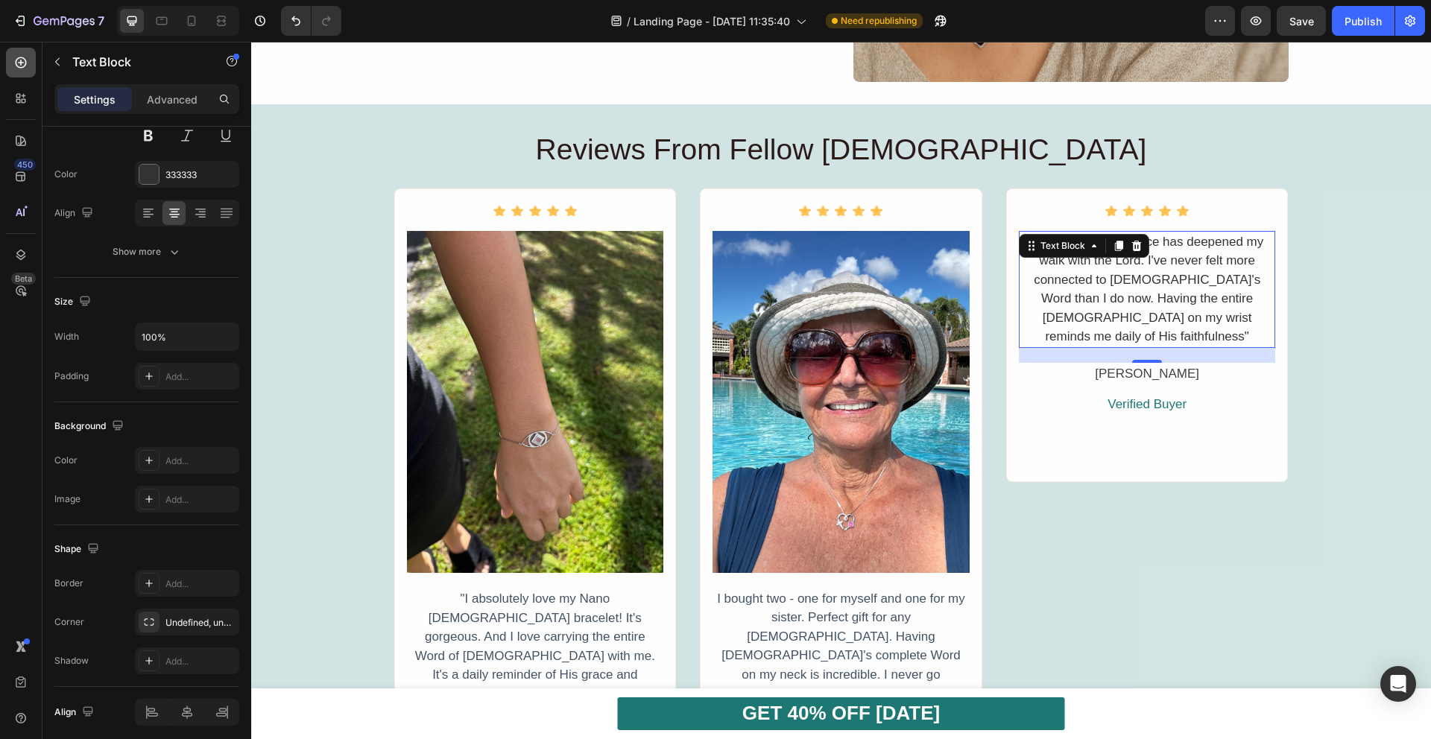
click at [19, 69] on icon at bounding box center [20, 62] width 15 height 15
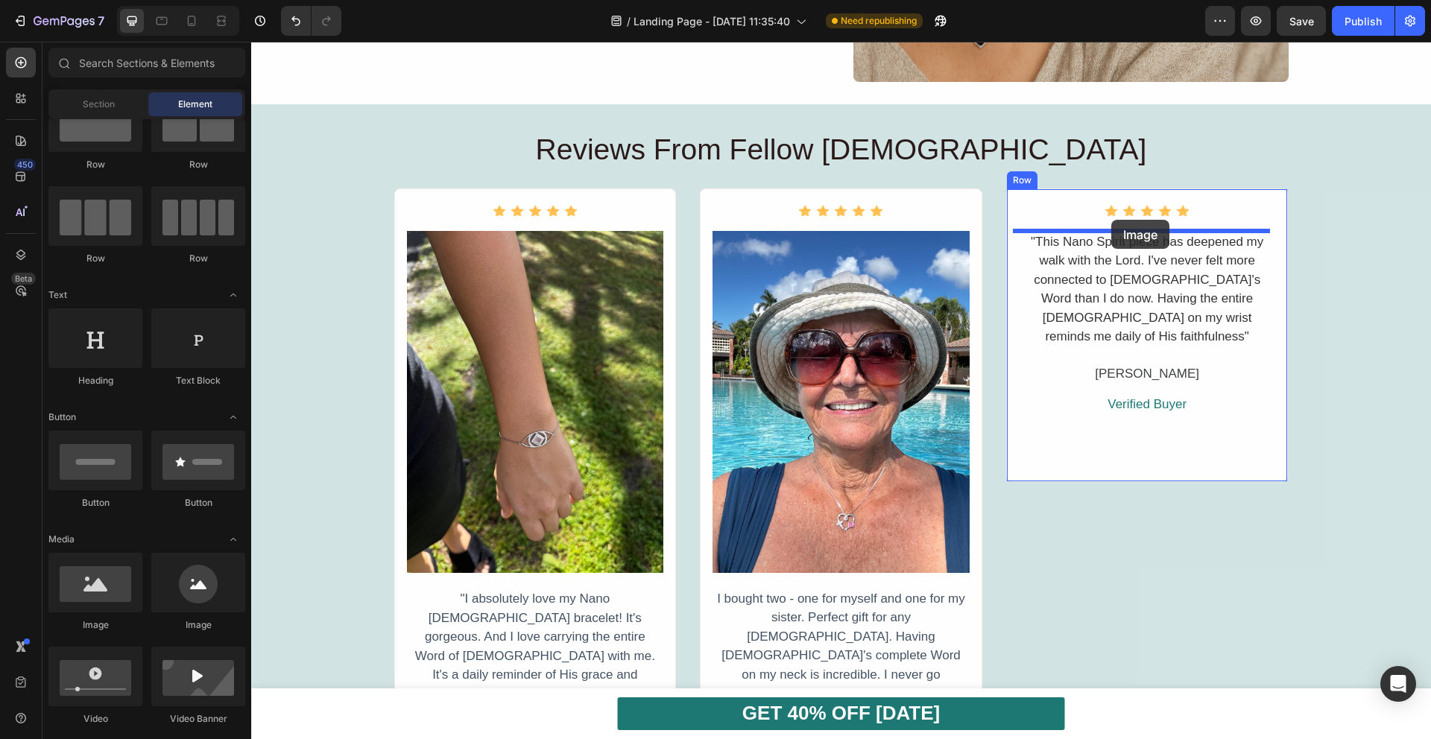
drag, startPoint x: 352, startPoint y: 621, endPoint x: 1111, endPoint y: 220, distance: 858.0
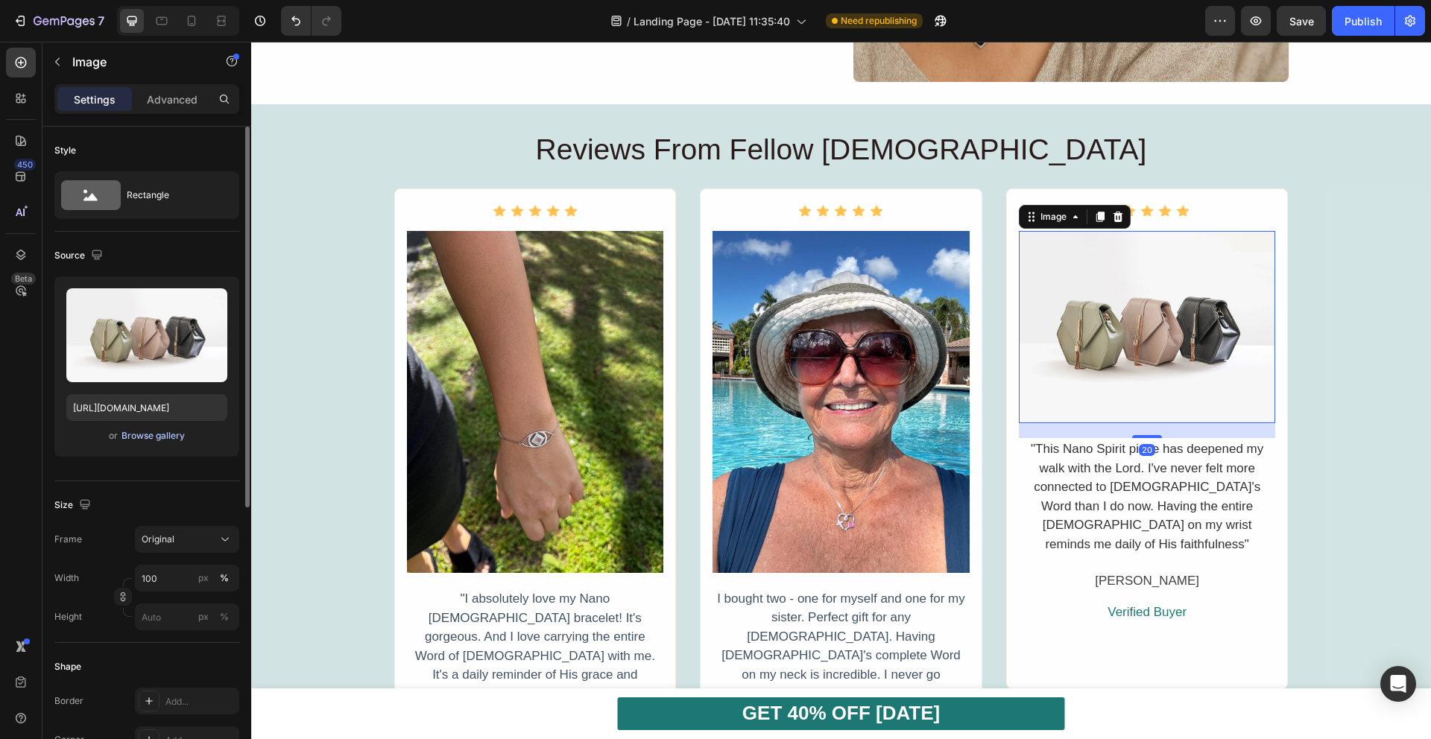
click at [159, 433] on div "Browse gallery" at bounding box center [152, 435] width 63 height 13
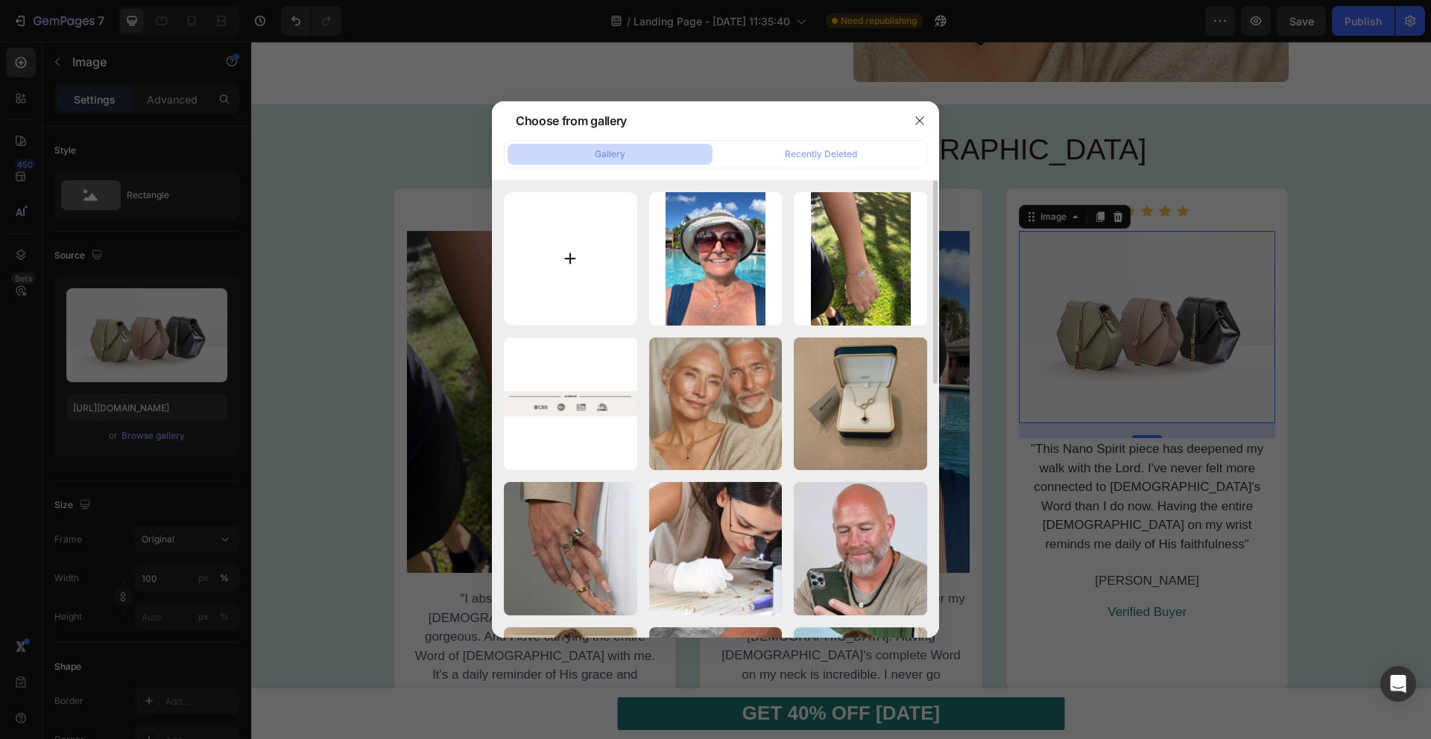
click at [580, 256] on input "file" at bounding box center [570, 258] width 133 height 133
type input "C:\fakepath\qc29wwq_k.jpg"
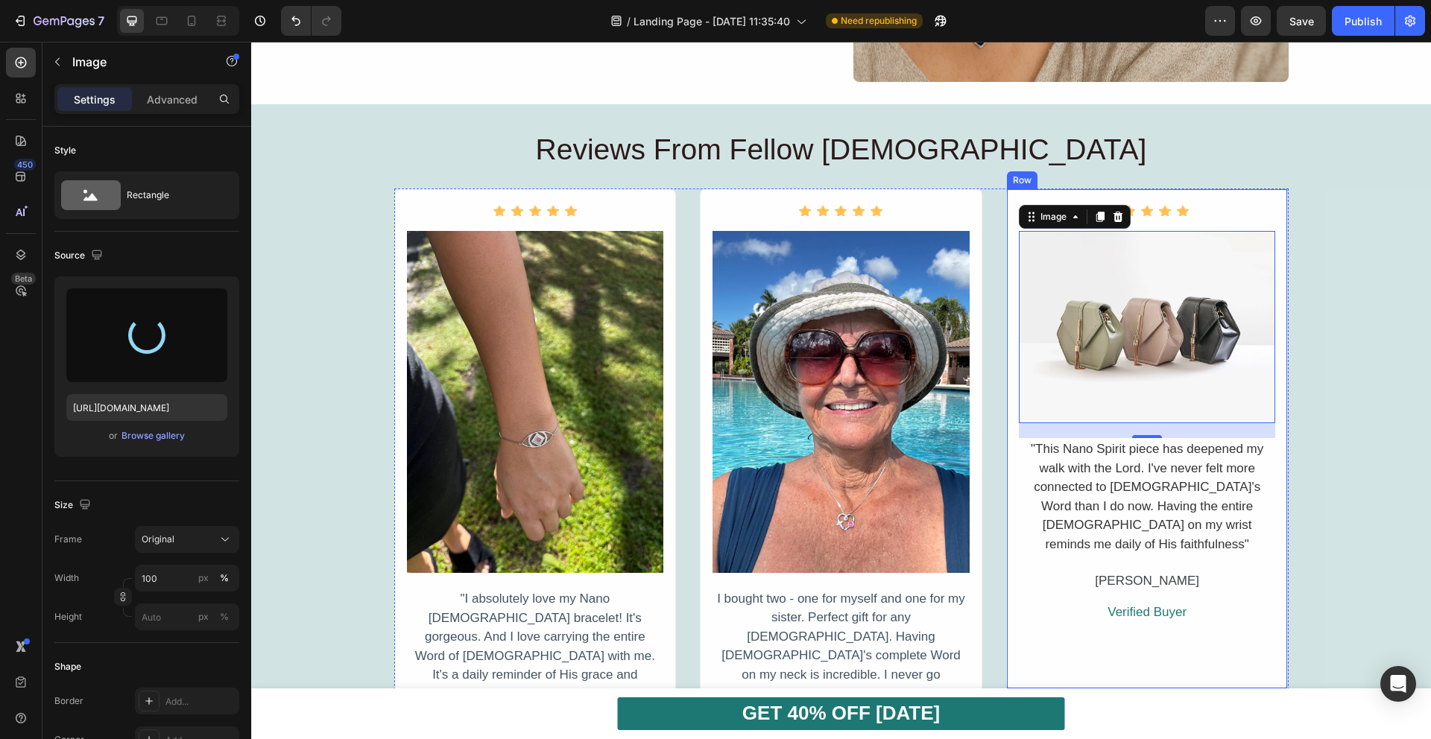
type input "[URL][DOMAIN_NAME]"
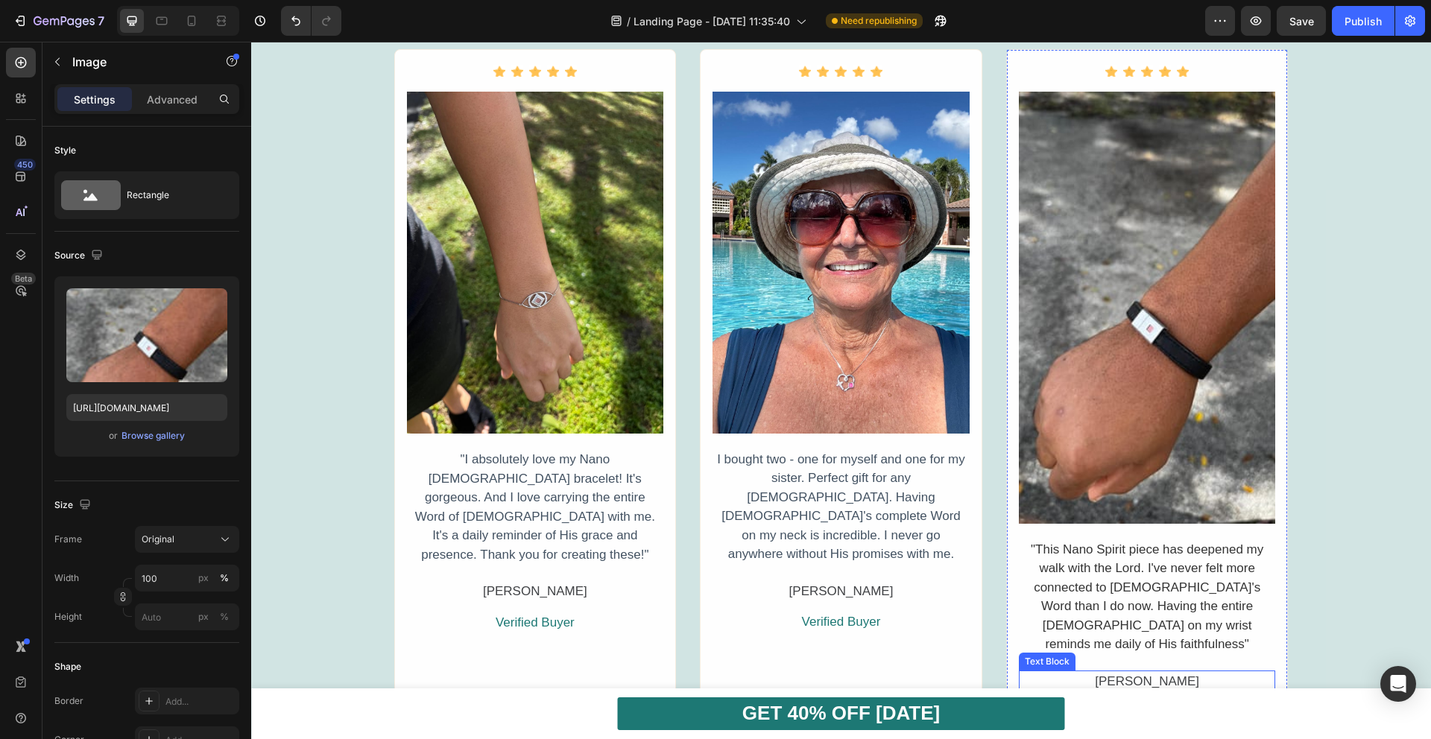
scroll to position [1478, 0]
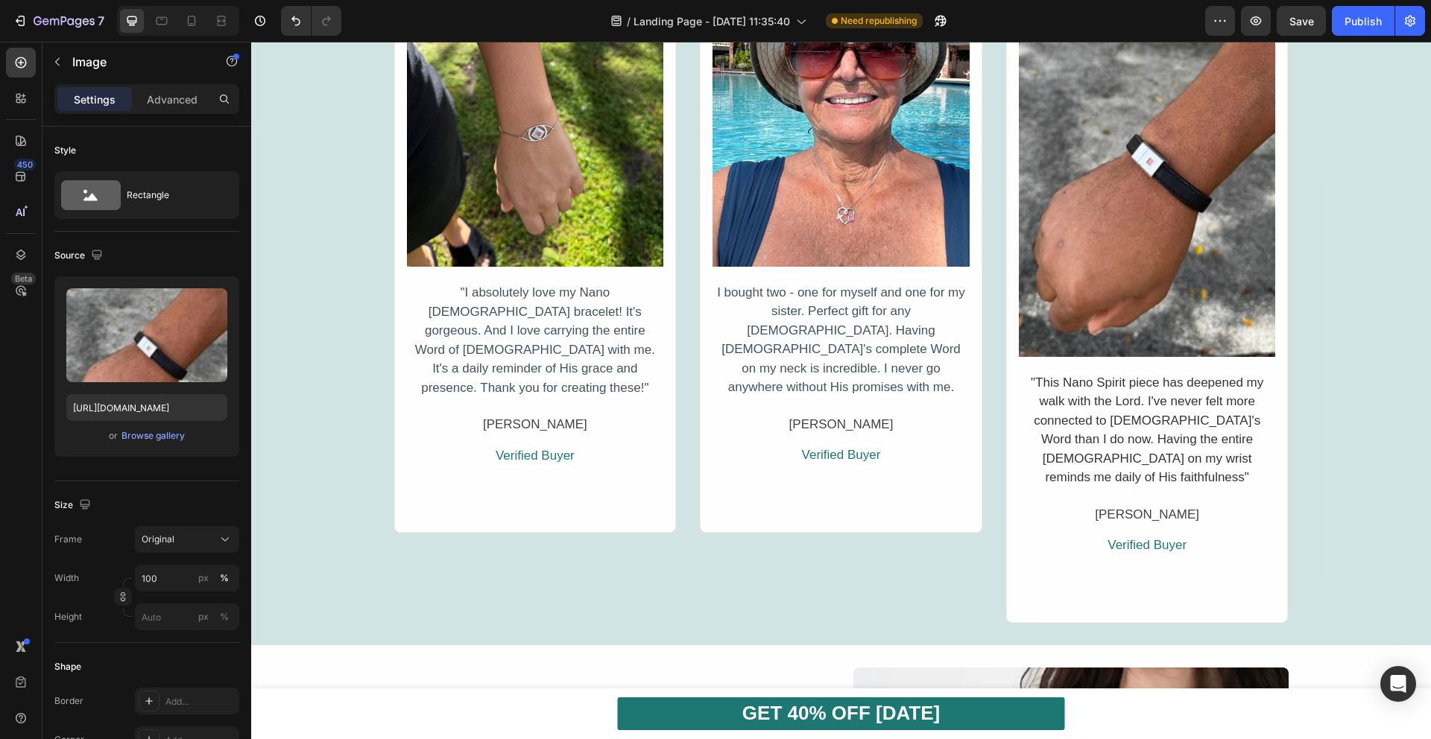
click at [1150, 261] on img at bounding box center [1147, 141] width 257 height 432
click at [170, 577] on input "100" at bounding box center [187, 578] width 104 height 27
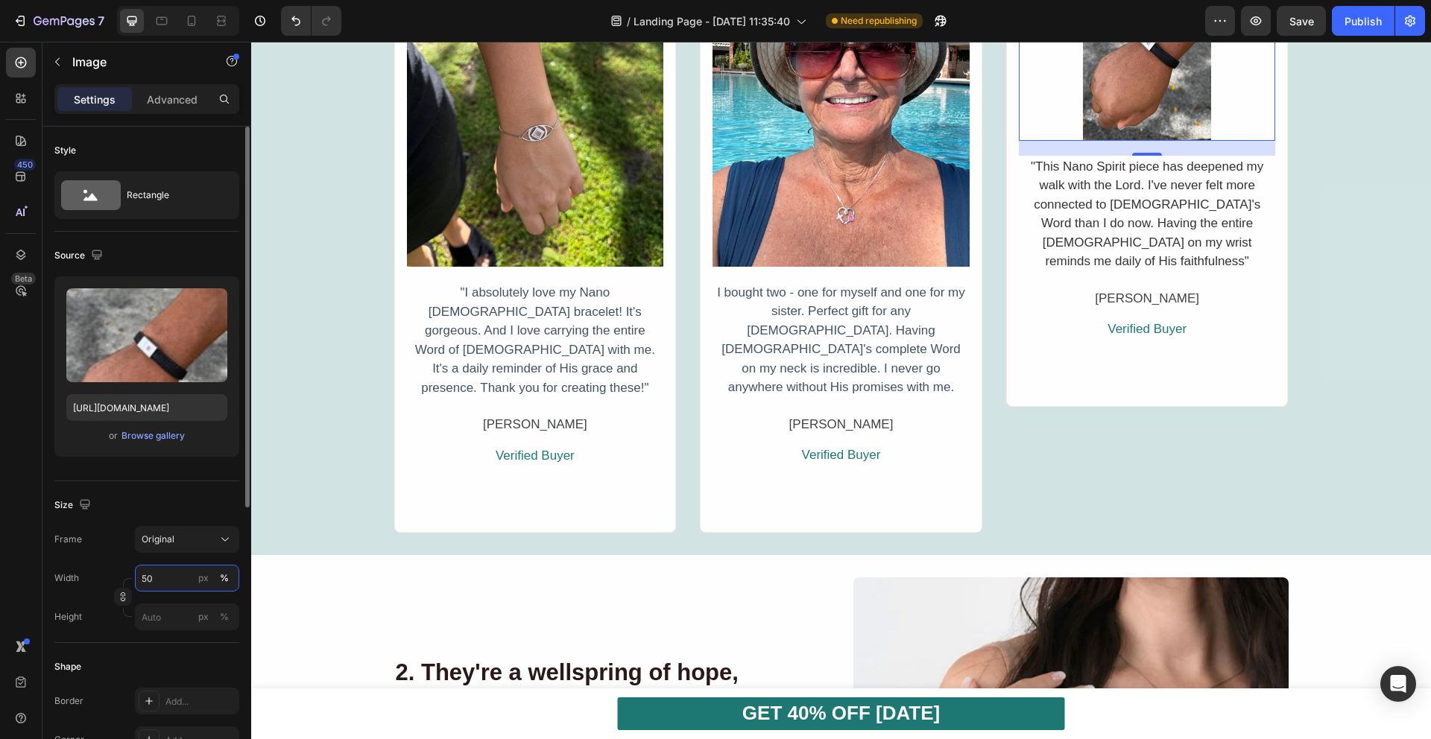
type input "5"
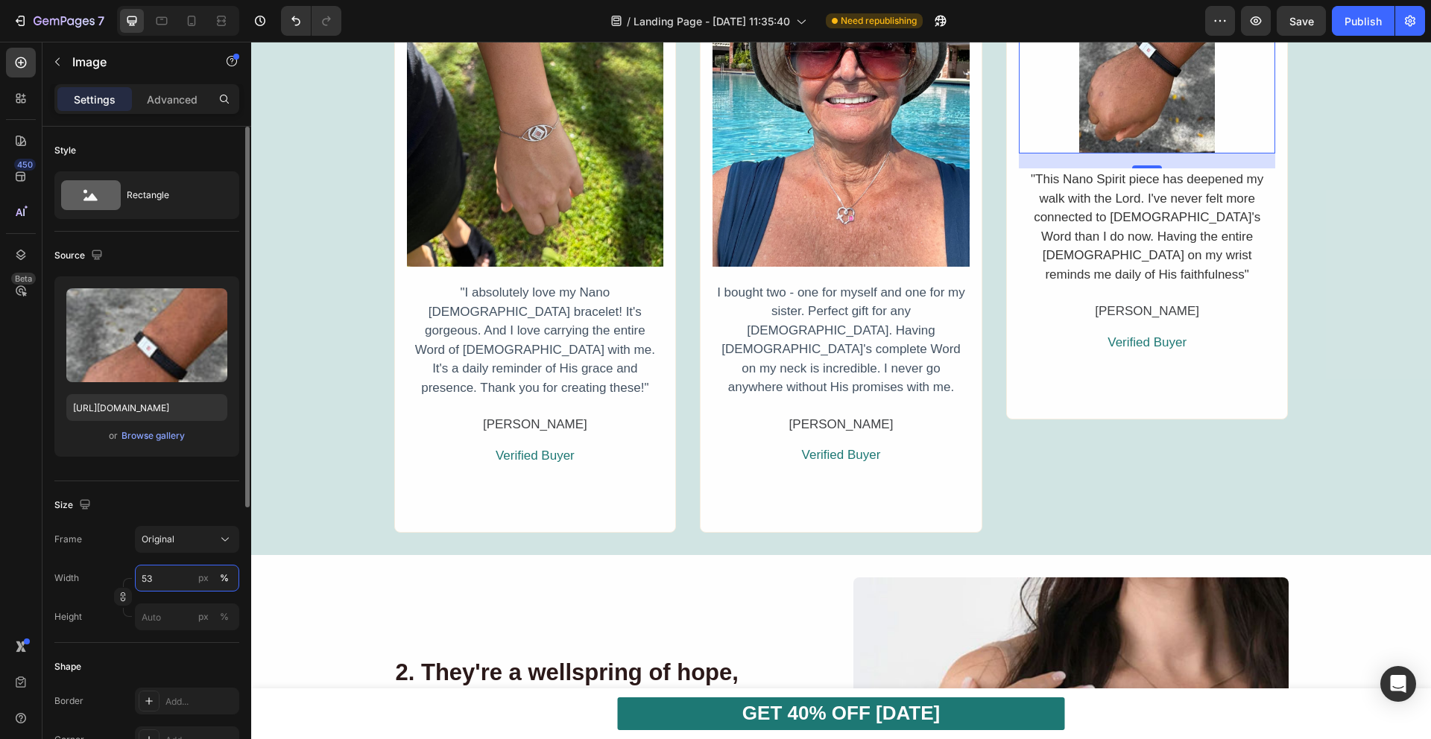
type input "5"
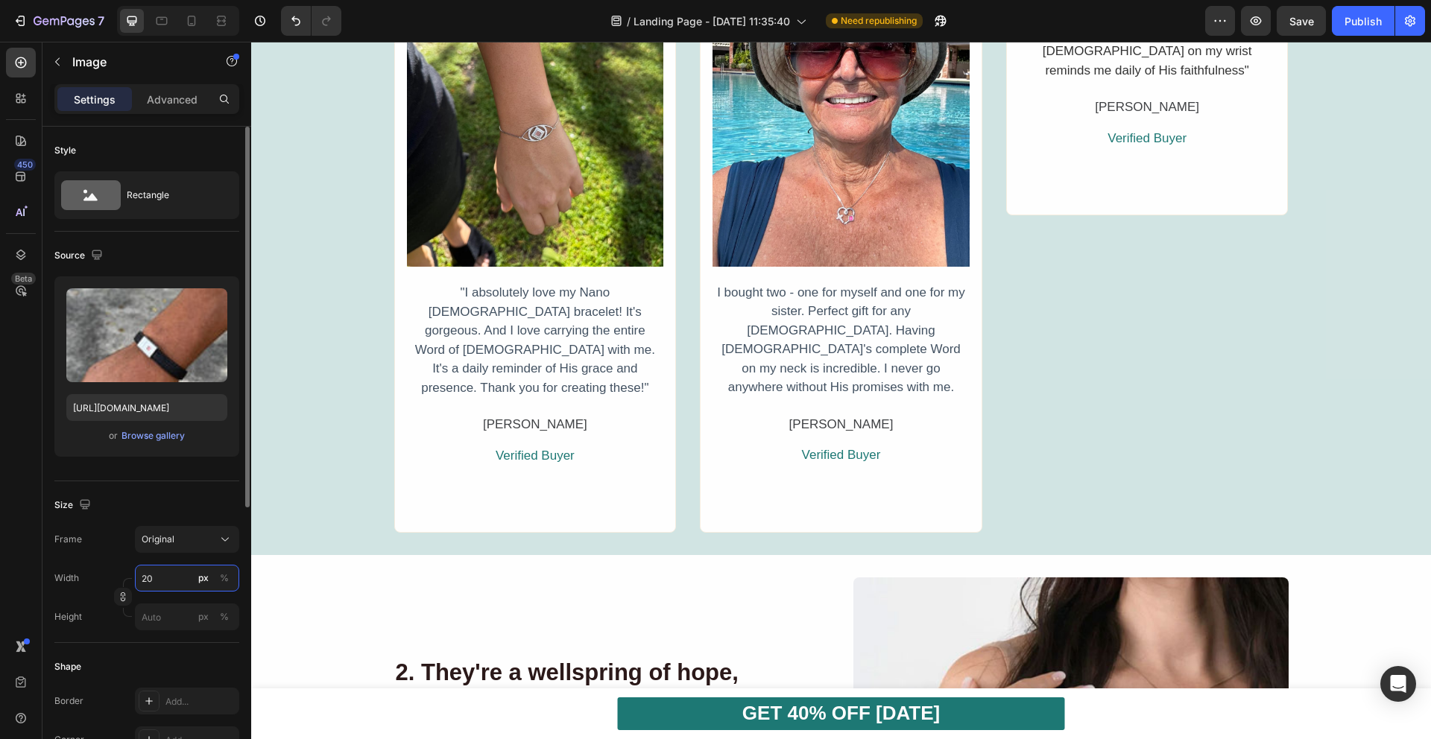
type input "2"
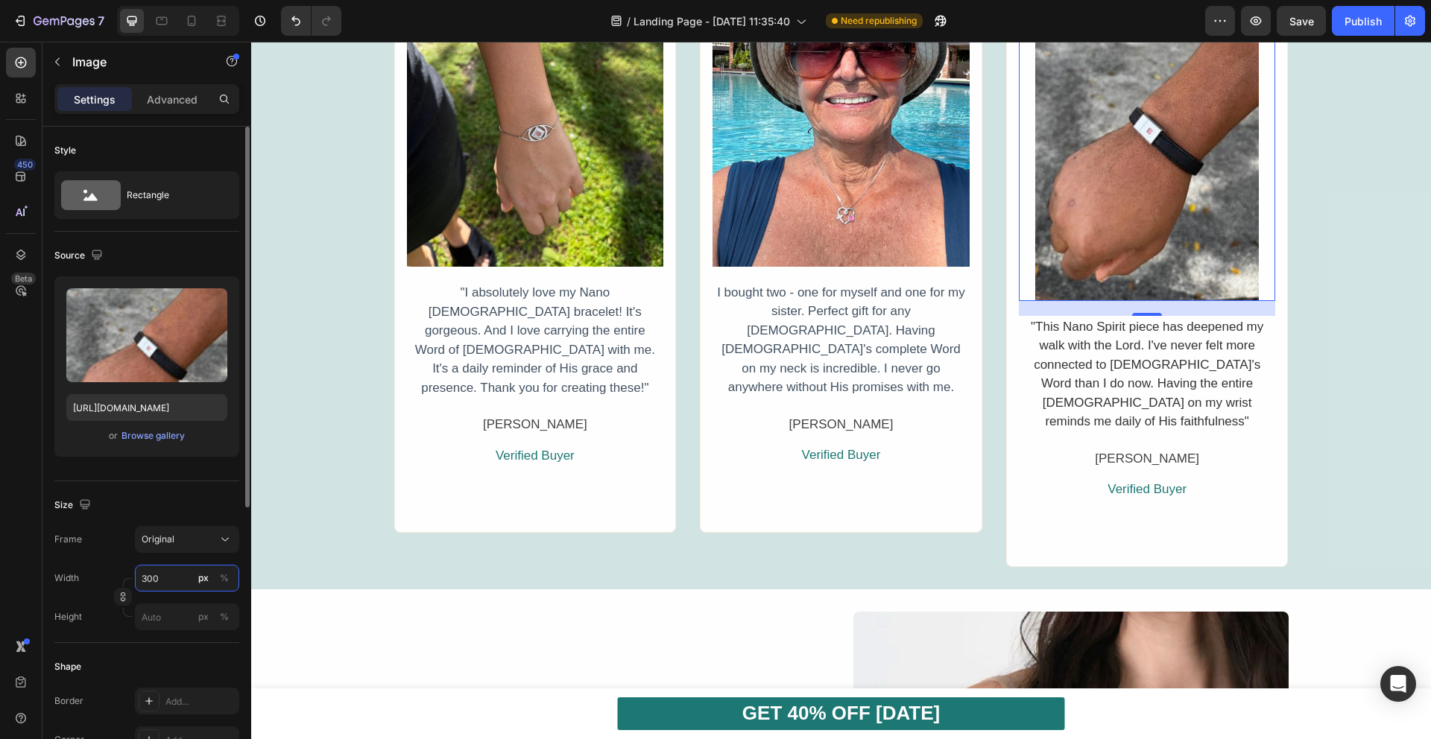
click at [156, 579] on input "300" at bounding box center [187, 578] width 104 height 27
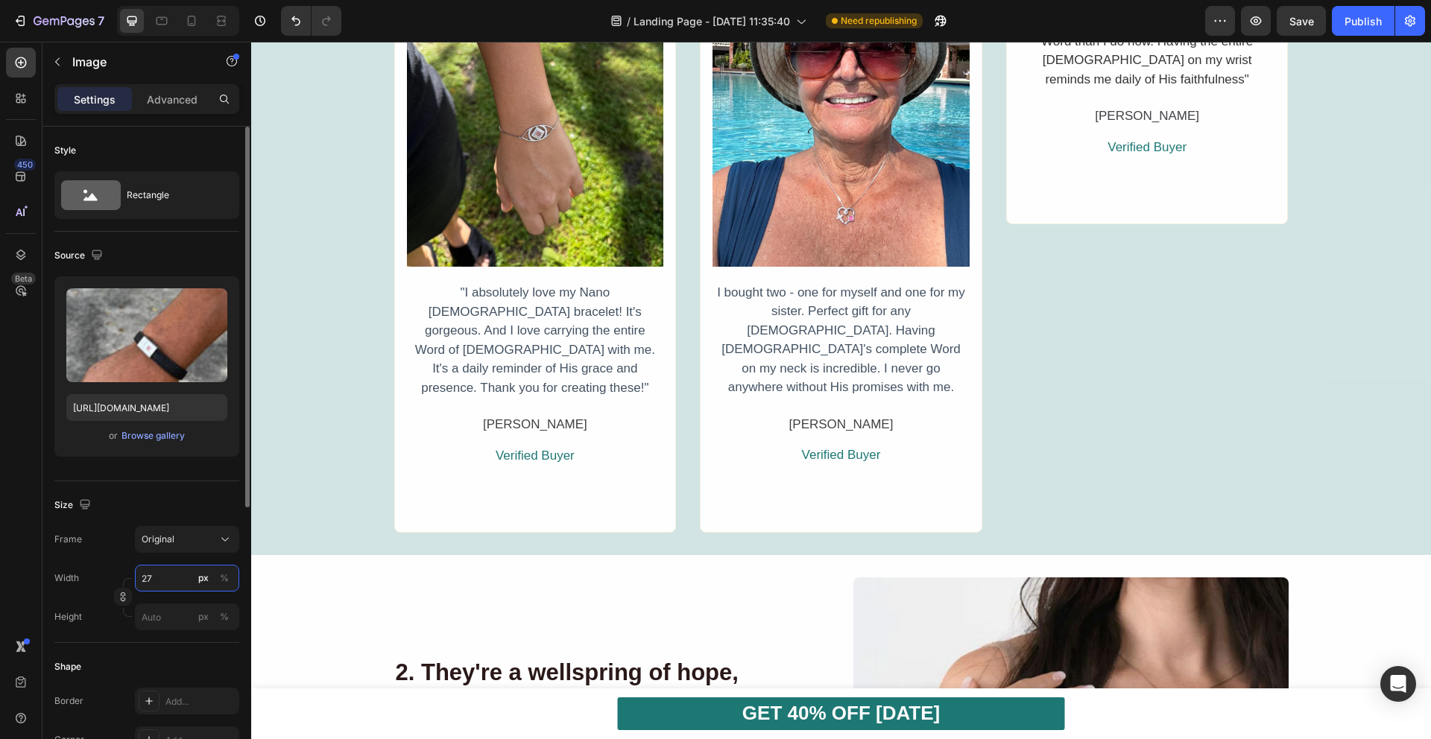
type input "270"
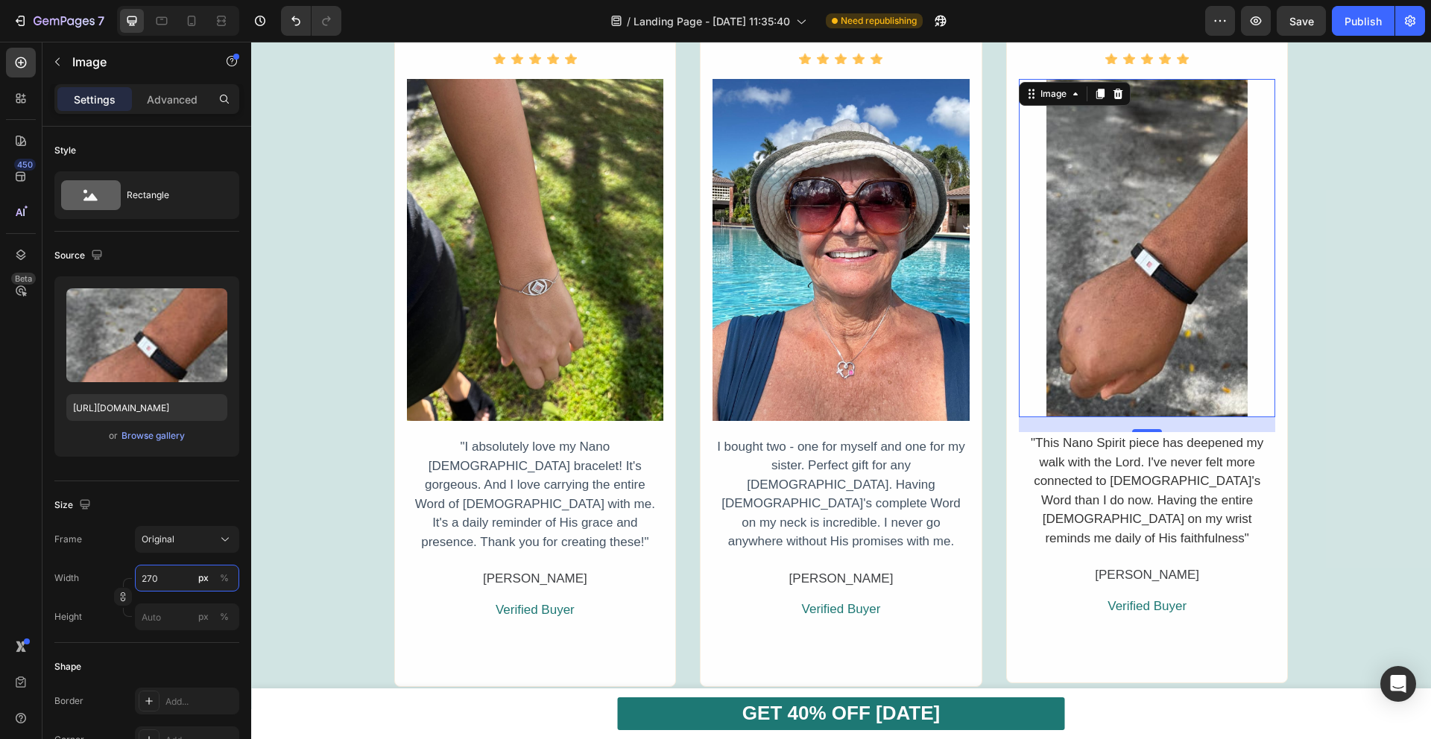
scroll to position [1250, 0]
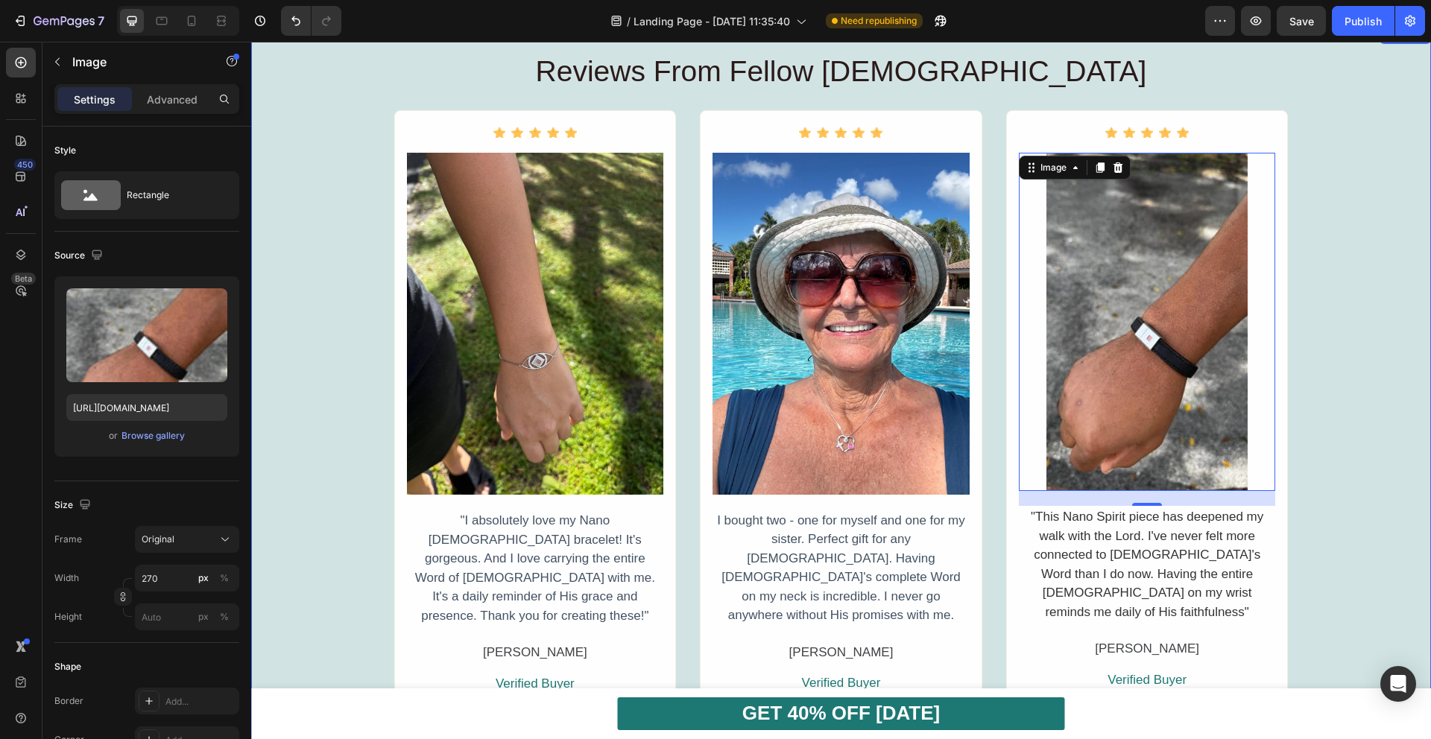
click at [1340, 468] on div "Reviews From Fellow [DEMOGRAPHIC_DATA] Heading Icon Icon Icon Icon Icon Icon Li…" at bounding box center [841, 404] width 1180 height 712
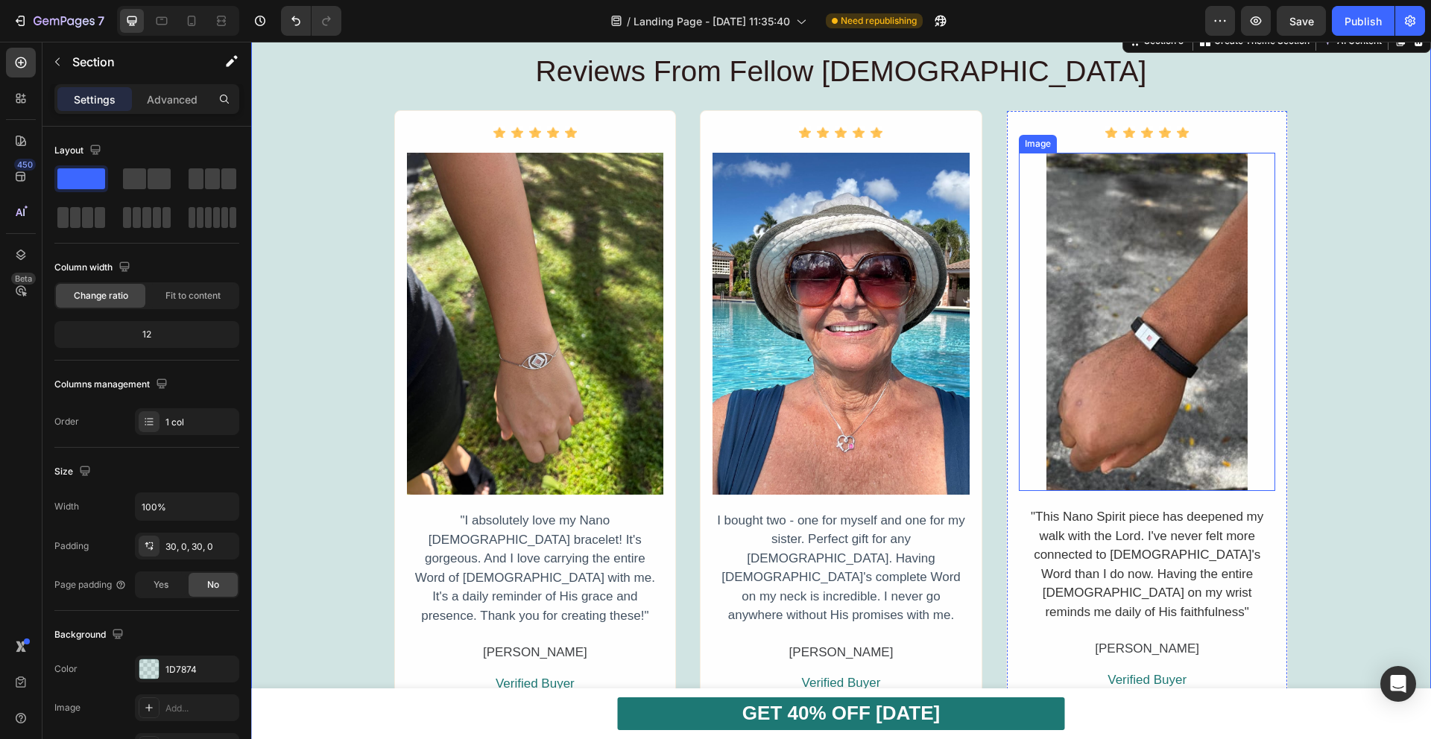
scroll to position [1291, 0]
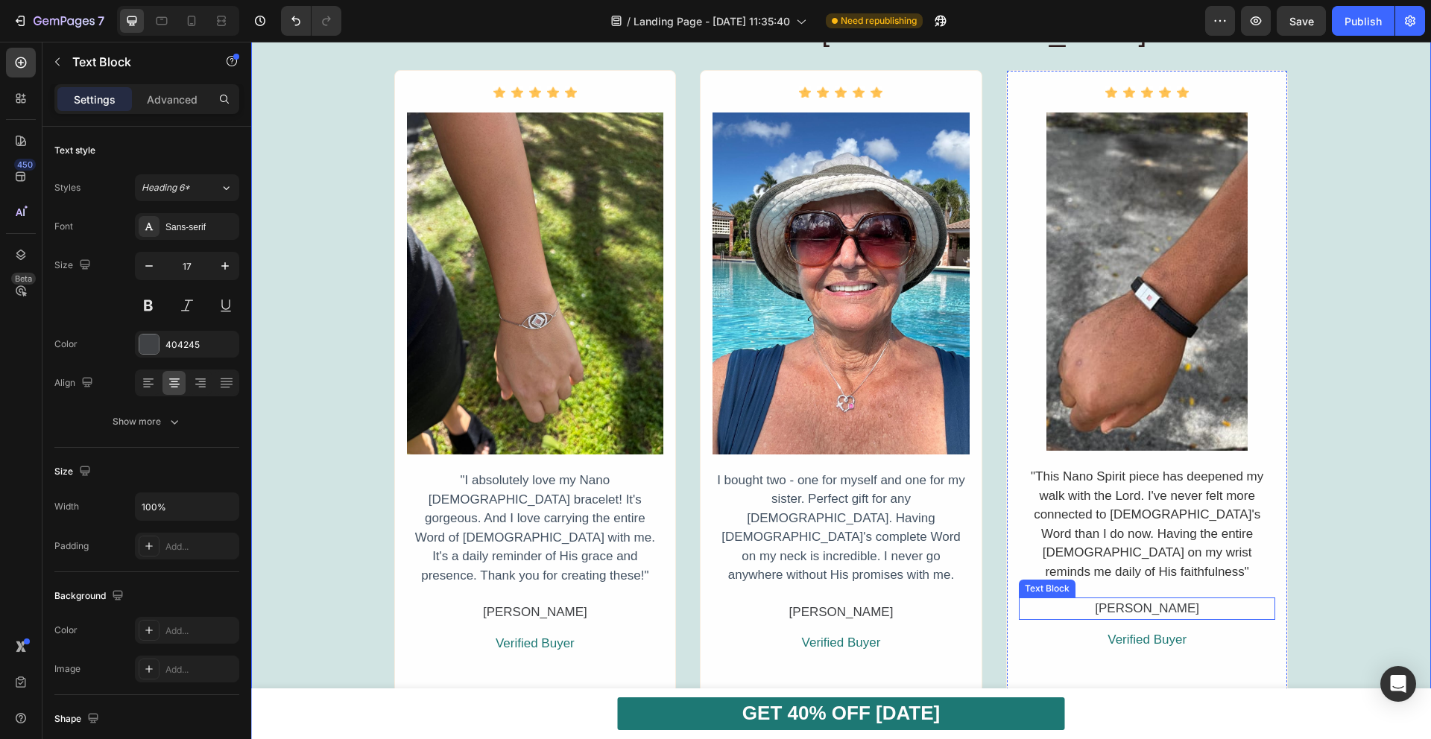
click at [1128, 599] on p "[PERSON_NAME]" at bounding box center [1147, 608] width 254 height 19
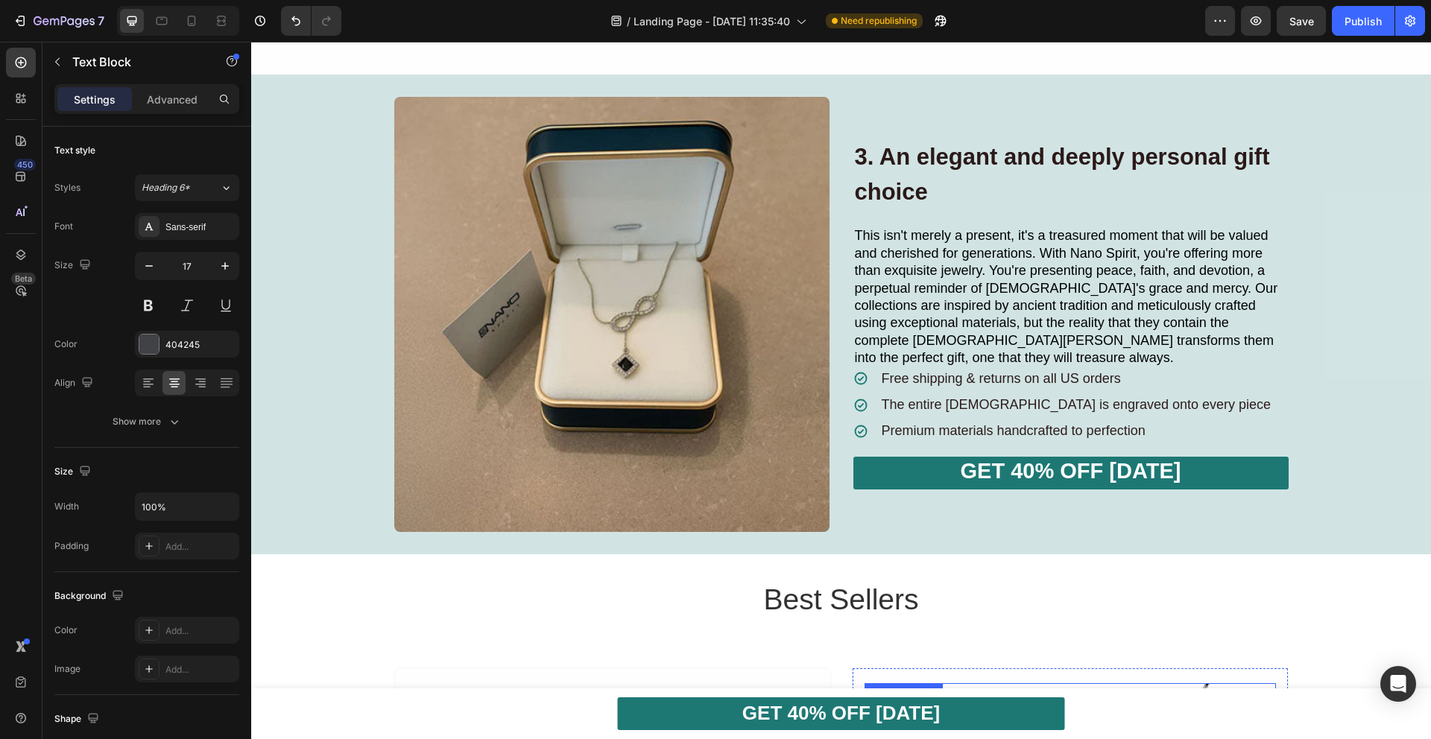
scroll to position [2246, 0]
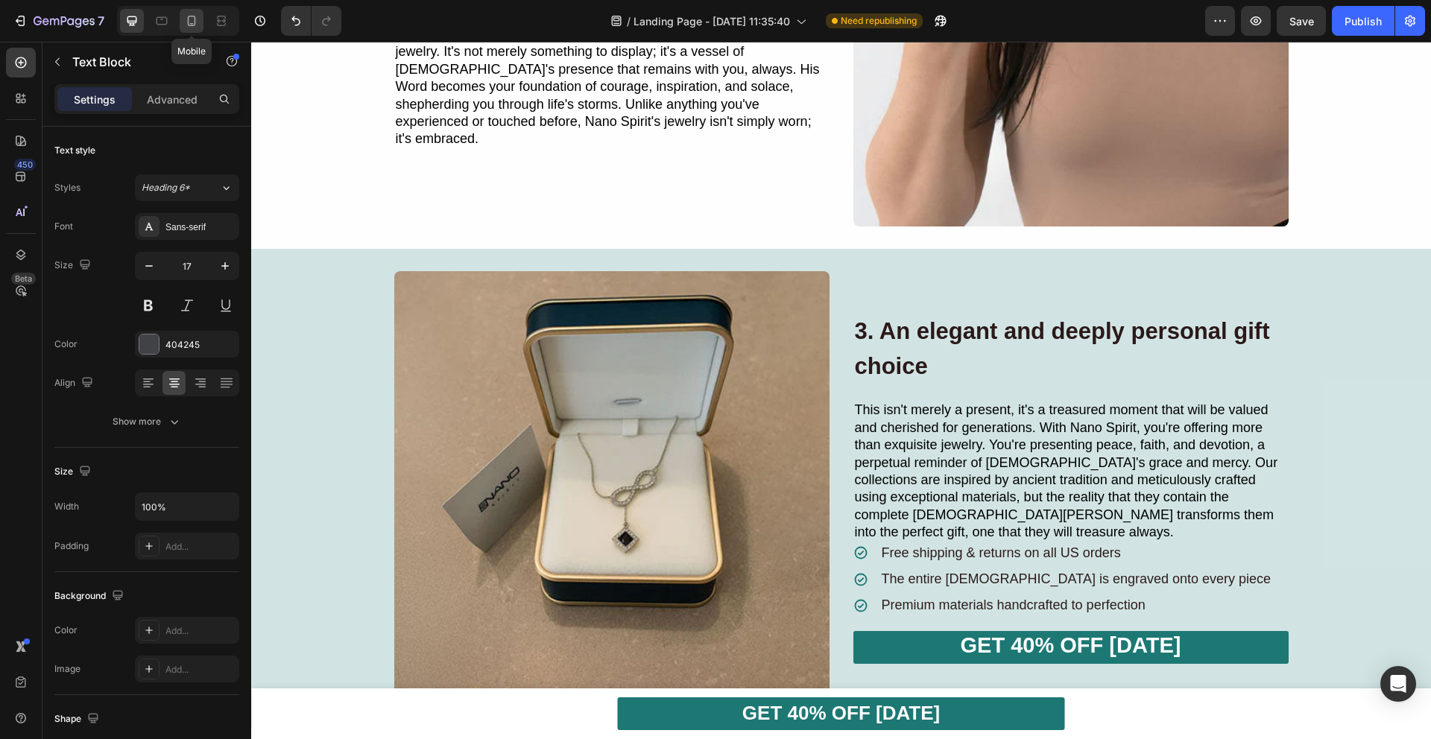
click at [190, 16] on icon at bounding box center [192, 21] width 8 height 10
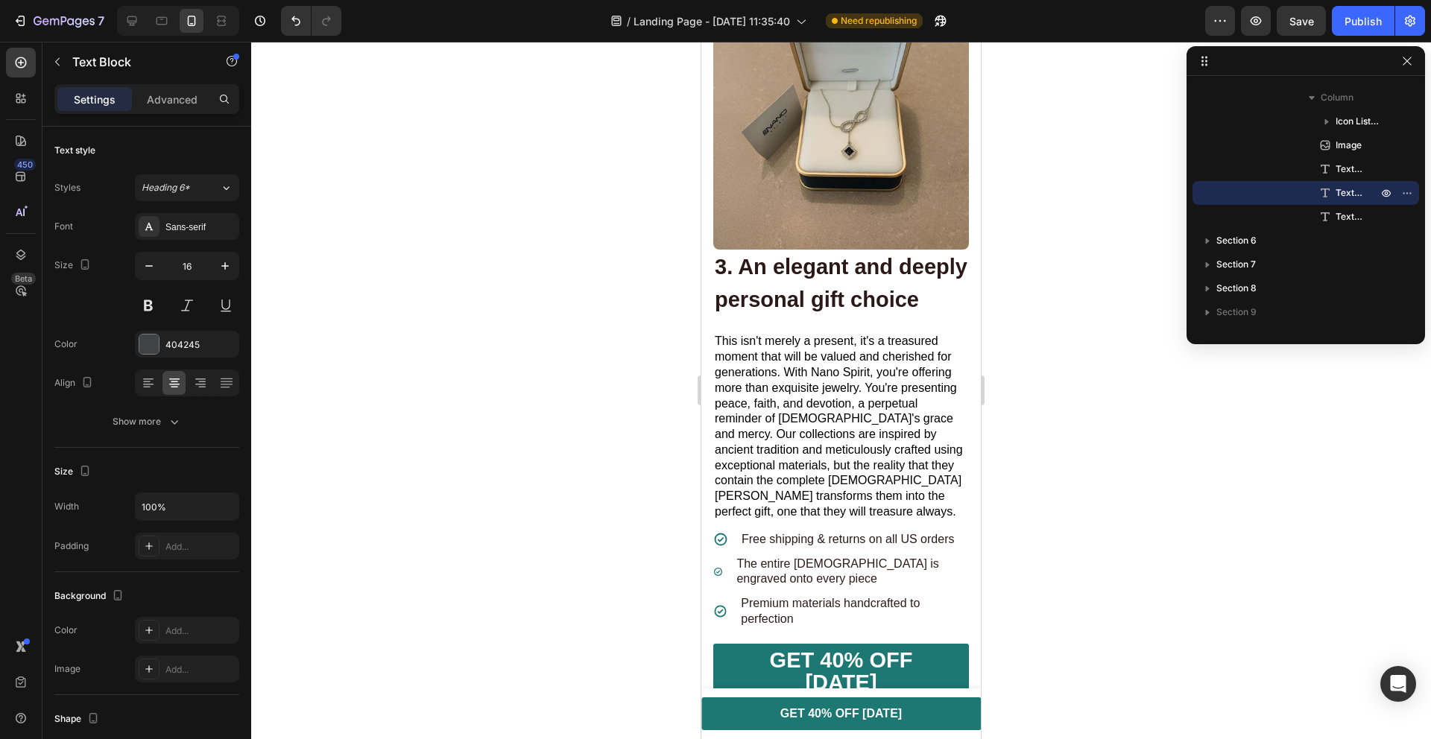
scroll to position [3990, 0]
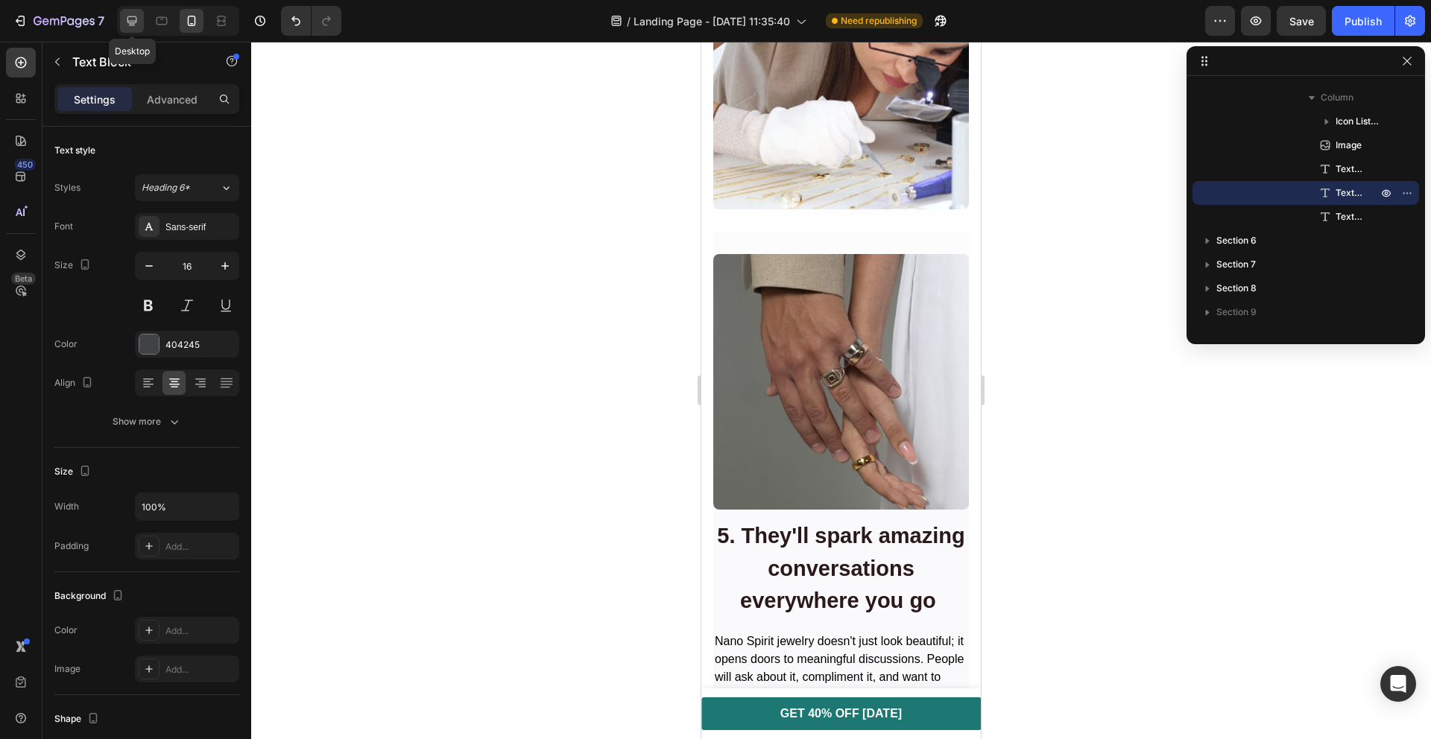
click at [137, 22] on icon at bounding box center [131, 20] width 15 height 15
type input "17"
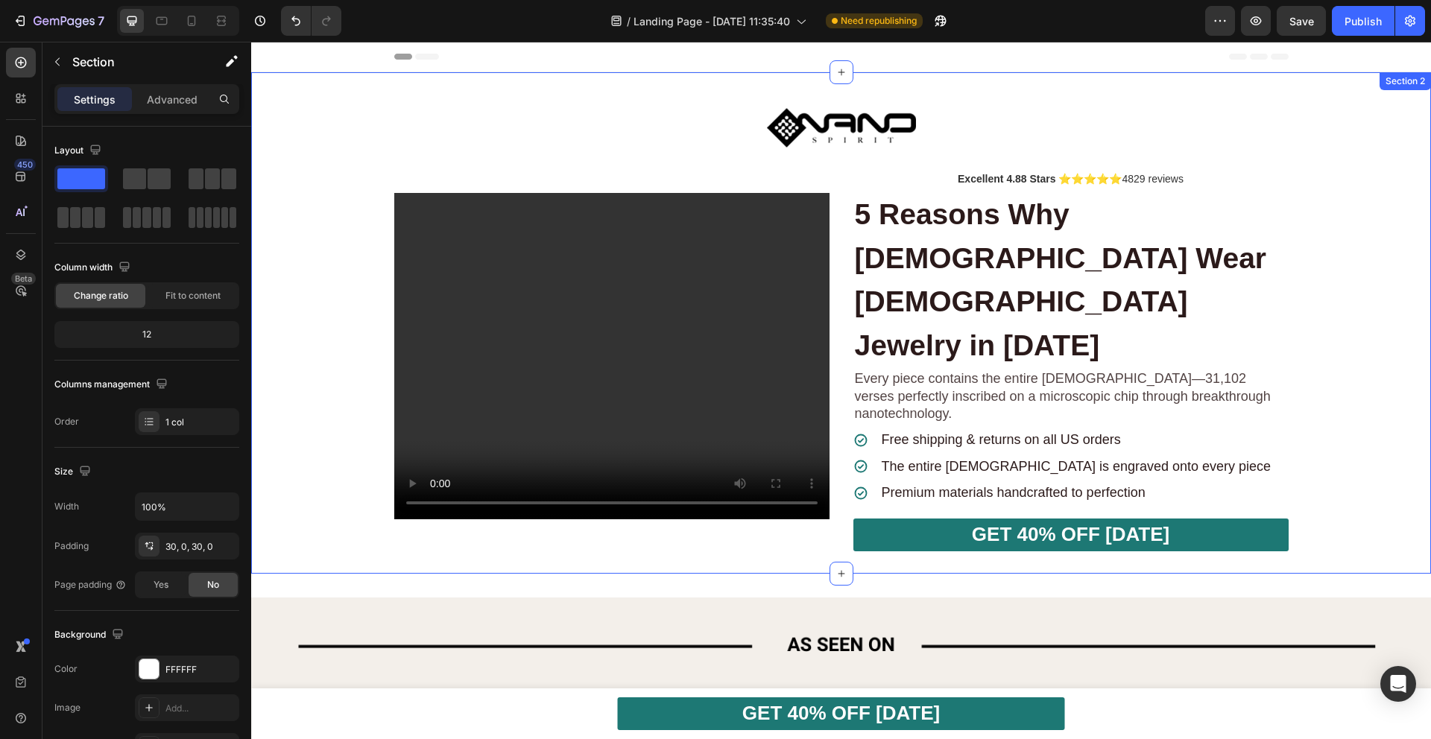
click at [321, 176] on div "Image Excellent 4.88 Stars ⭐⭐⭐⭐⭐ 4829 reviews Text Block 5 Shocking Reasons Why…" at bounding box center [841, 323] width 1180 height 457
click at [307, 60] on span "Header" at bounding box center [295, 56] width 33 height 15
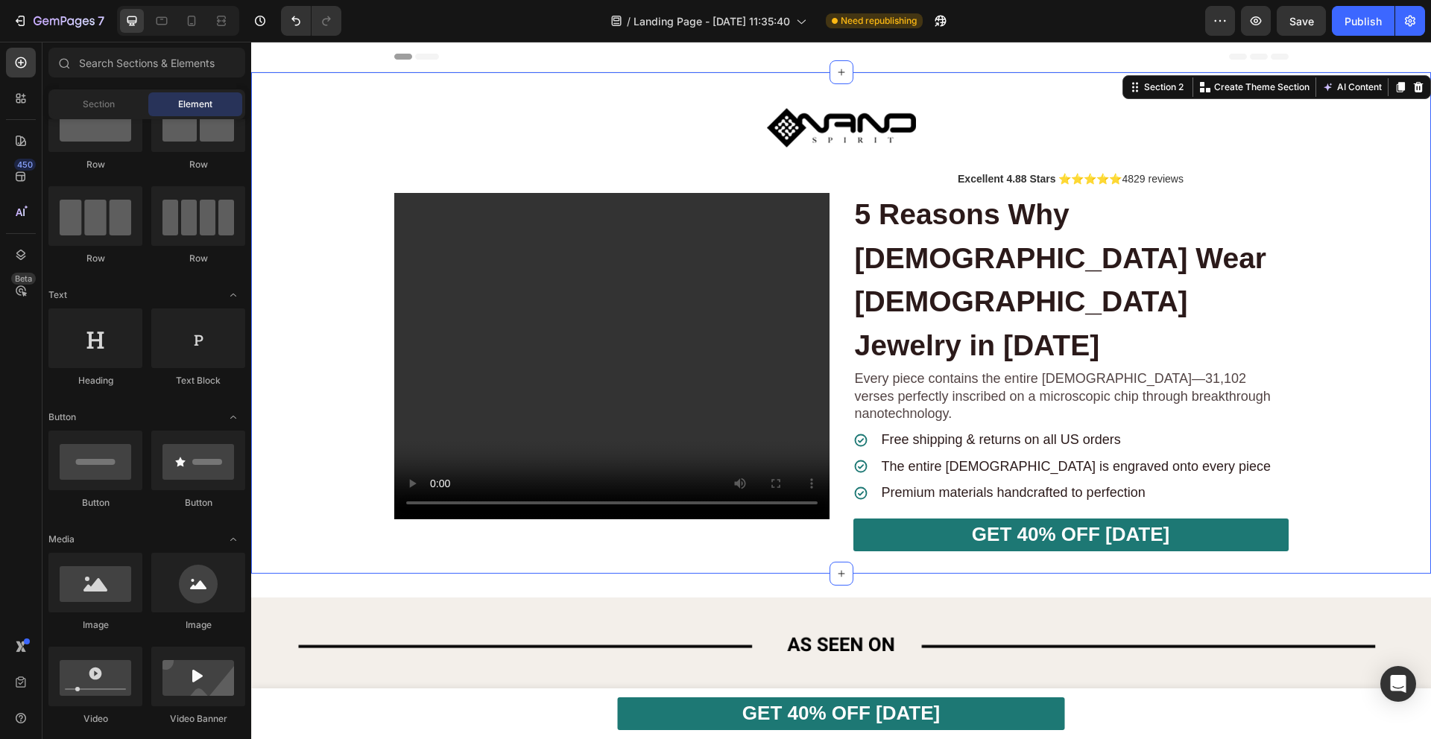
click at [352, 118] on div "Image Excellent 4.88 Stars ⭐⭐⭐⭐⭐ 4829 reviews Text Block 5 Shocking Reasons Why…" at bounding box center [841, 323] width 1180 height 457
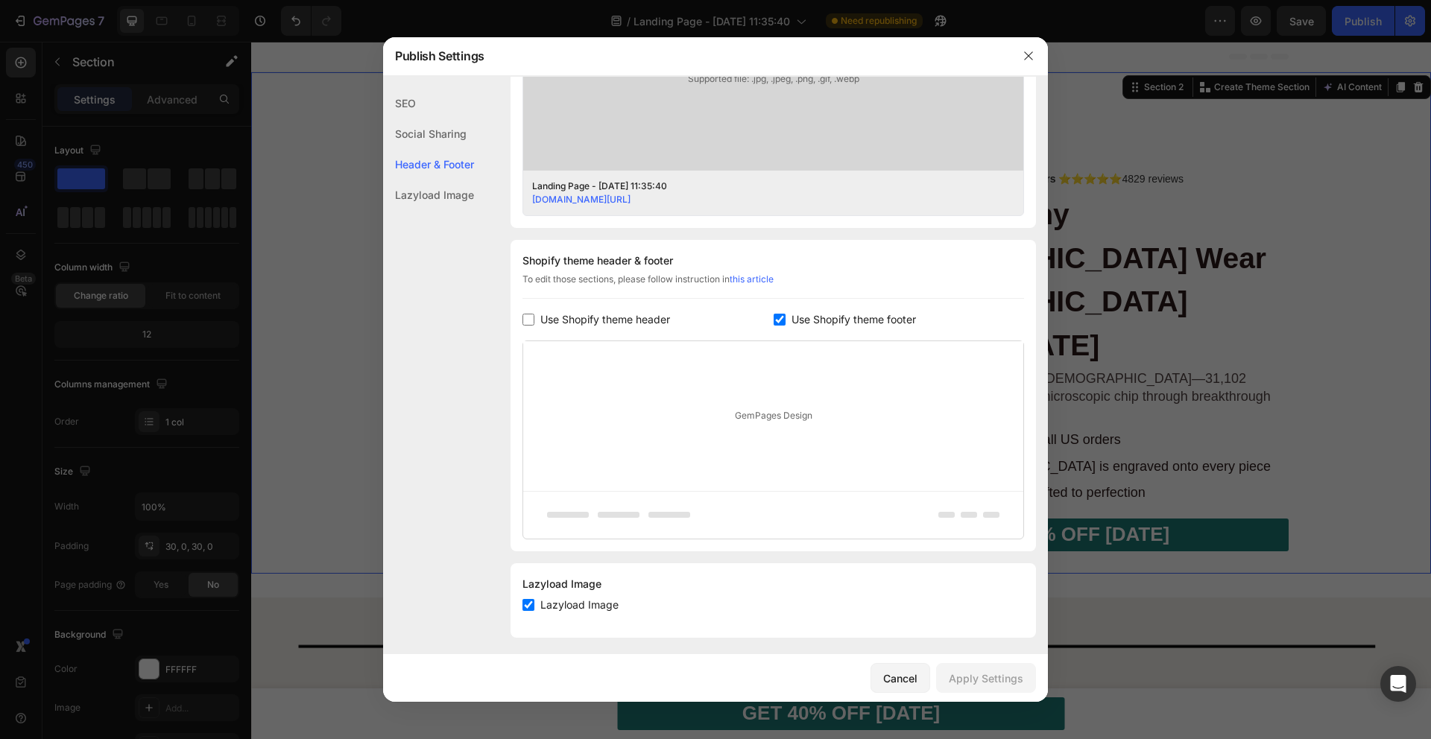
scroll to position [556, 0]
click at [891, 687] on button "Cancel" at bounding box center [900, 678] width 60 height 30
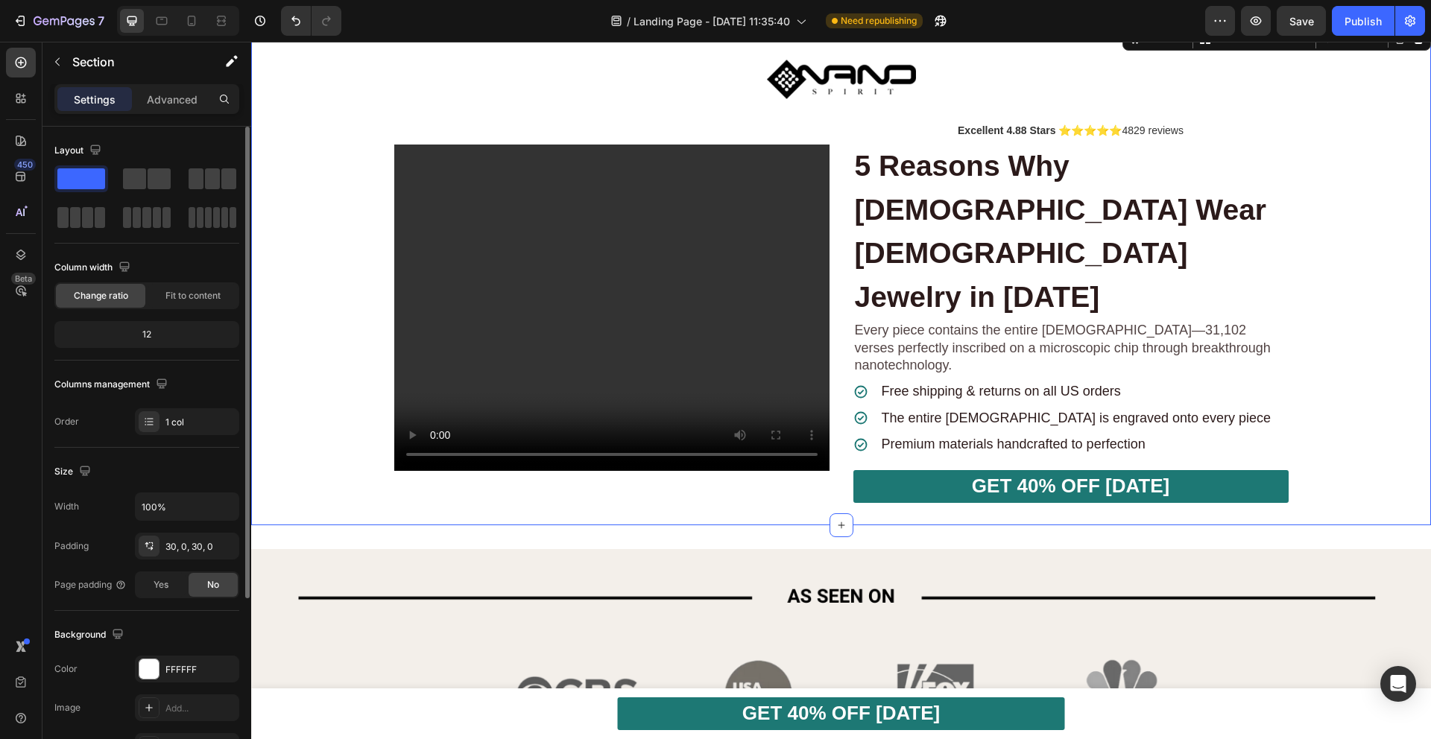
scroll to position [52, 0]
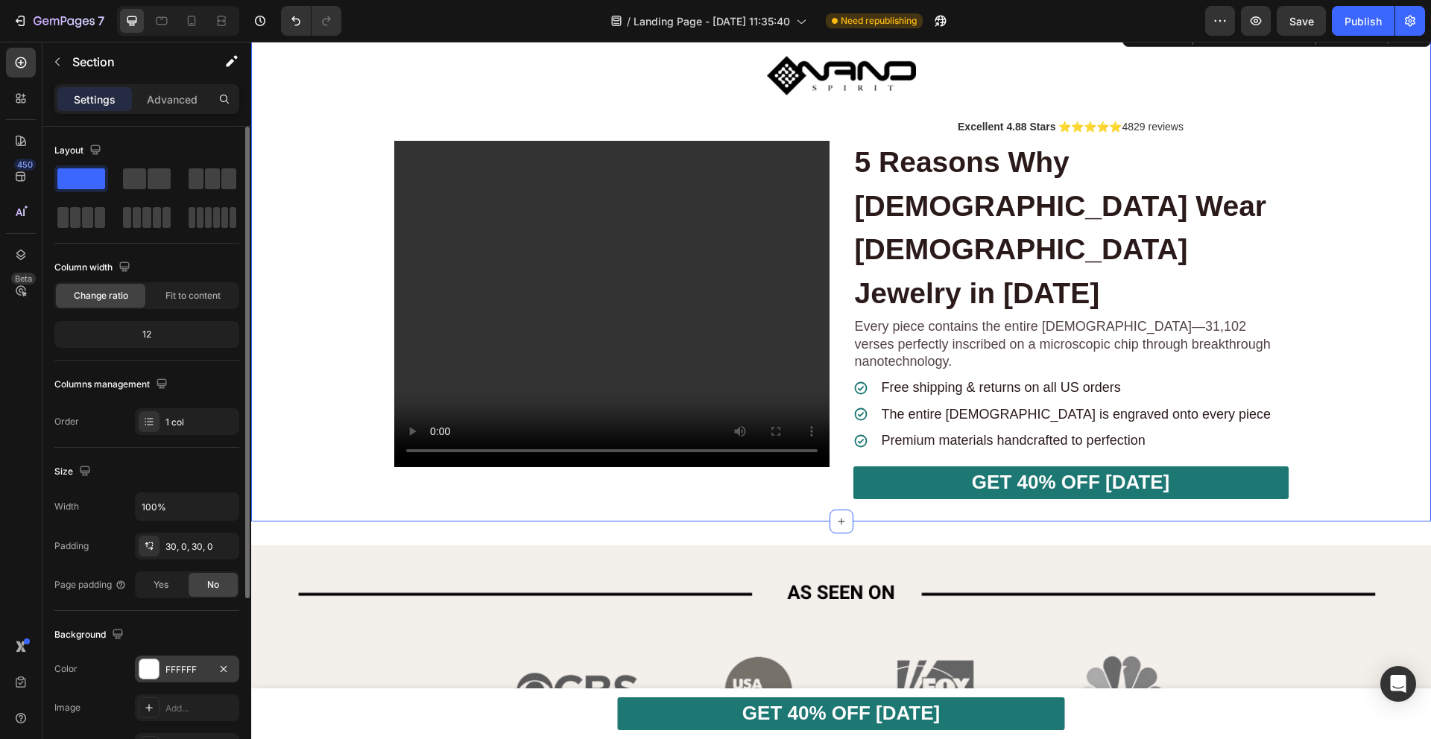
click at [169, 674] on div "FFFFFF" at bounding box center [186, 669] width 43 height 13
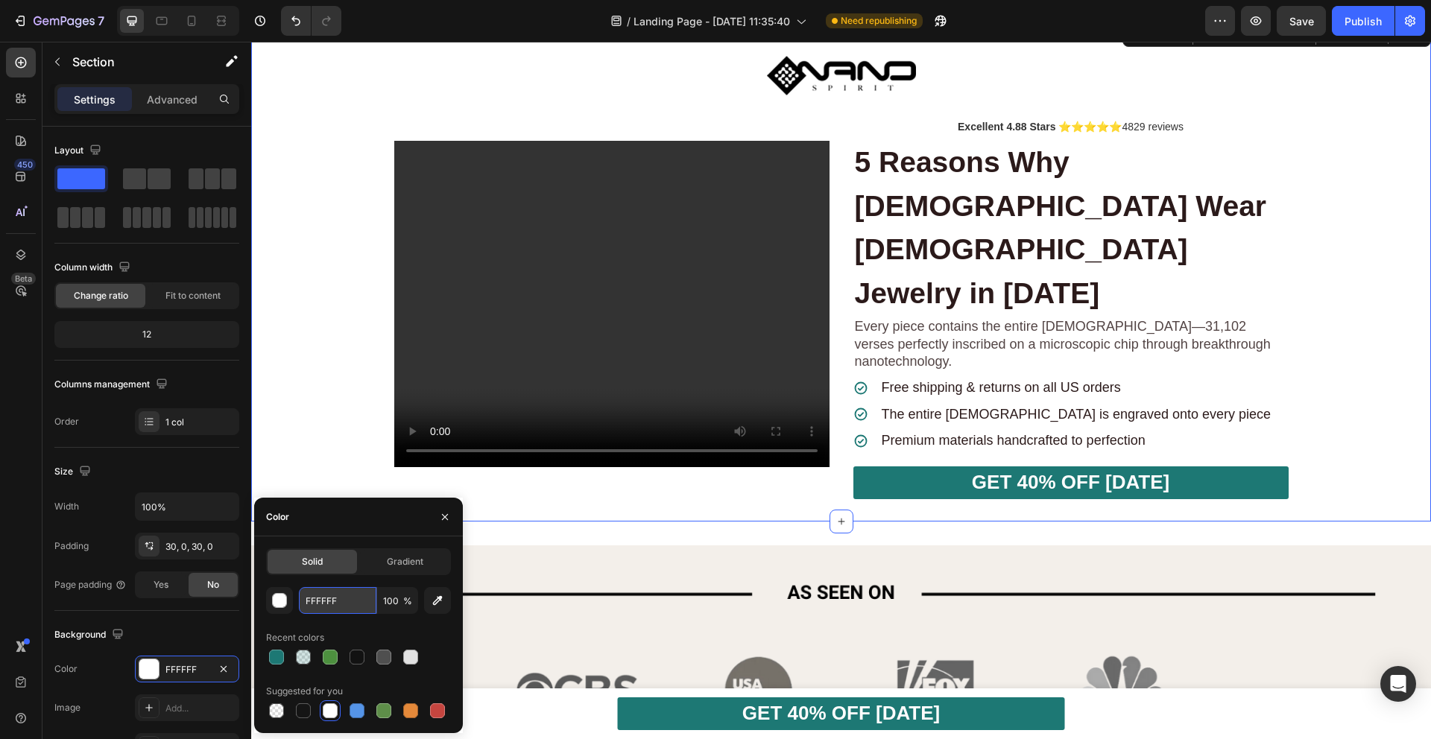
click at [329, 607] on input "FFFFFF" at bounding box center [337, 600] width 77 height 27
paste input "#"
type input "#FFFFFF"
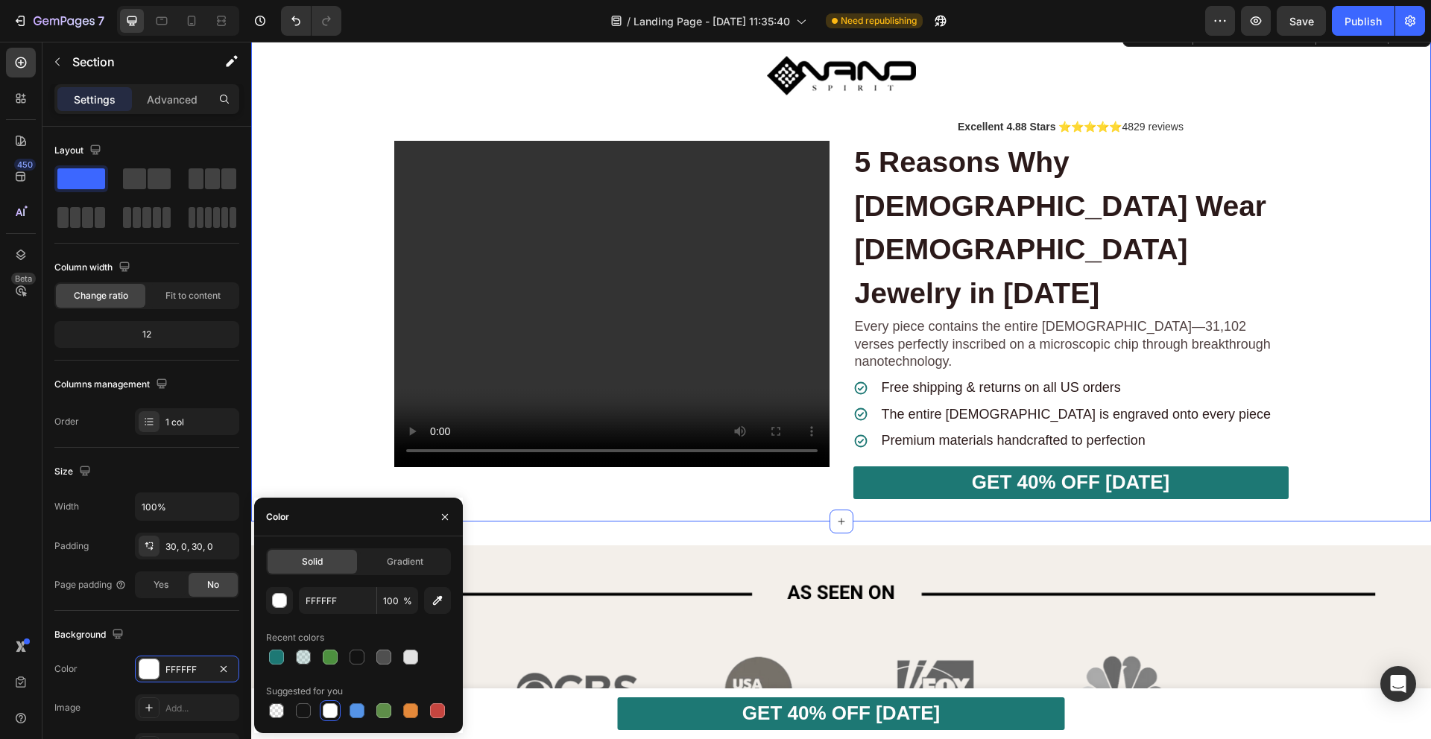
click at [335, 320] on div "Image Excellent 4.88 Stars ⭐⭐⭐⭐⭐ 4829 reviews Text Block 5 Shocking Reasons Why…" at bounding box center [841, 270] width 1180 height 457
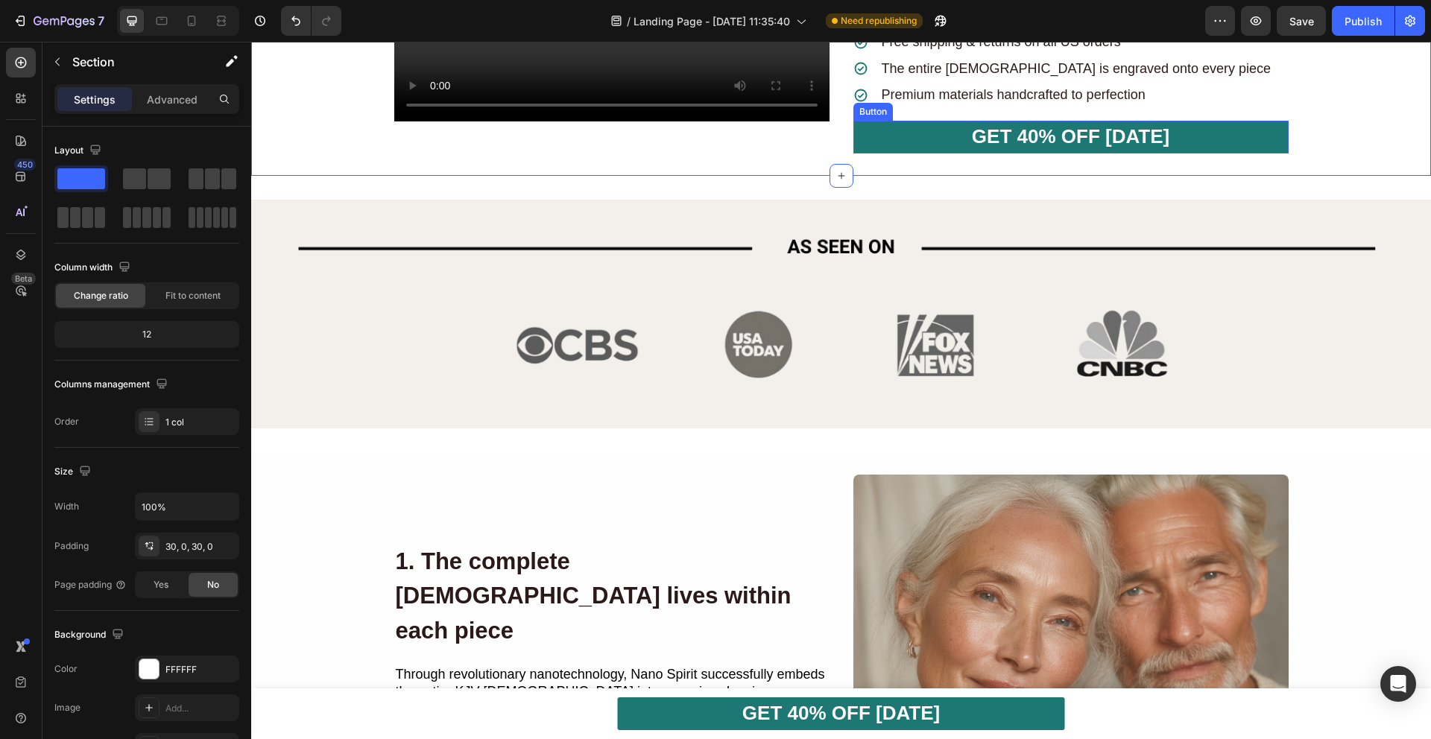
scroll to position [447, 0]
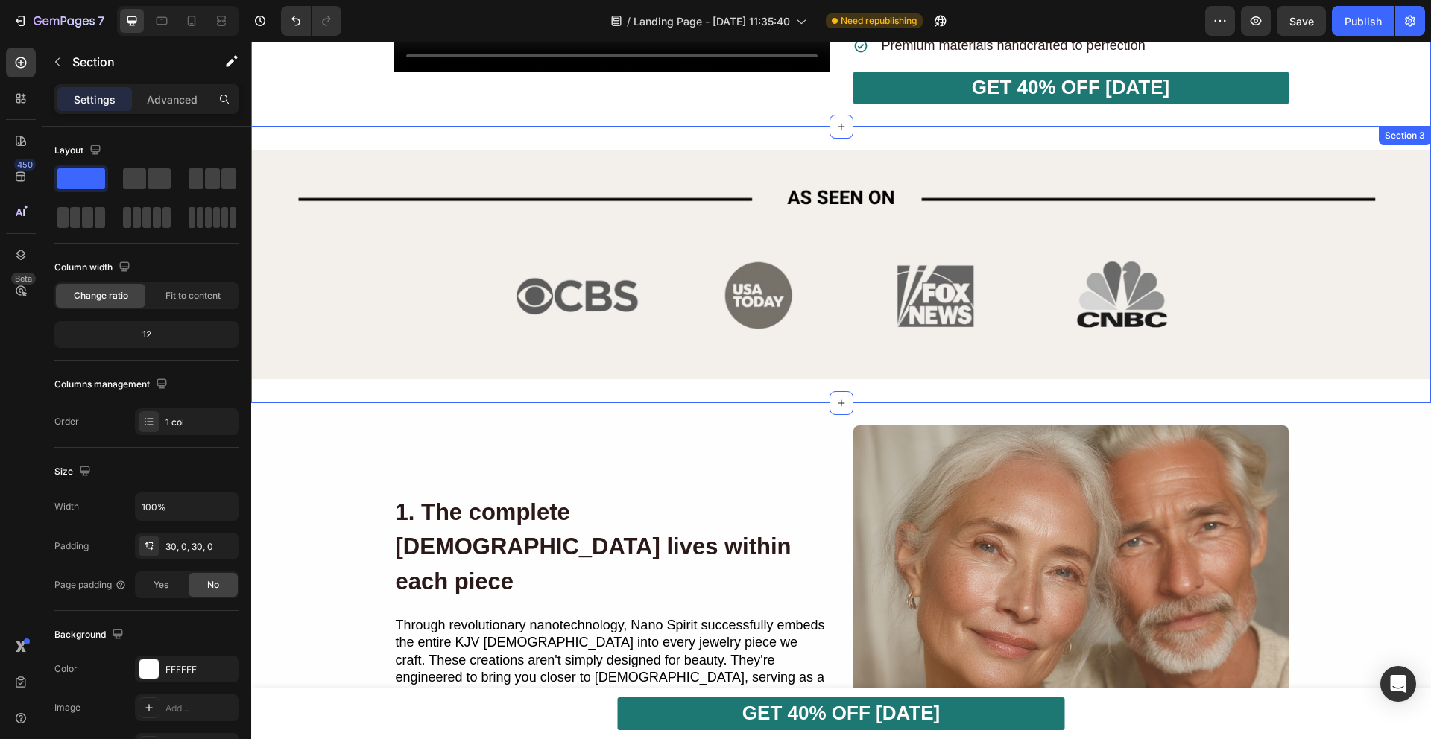
click at [325, 345] on div "Image Section 3" at bounding box center [841, 265] width 1180 height 277
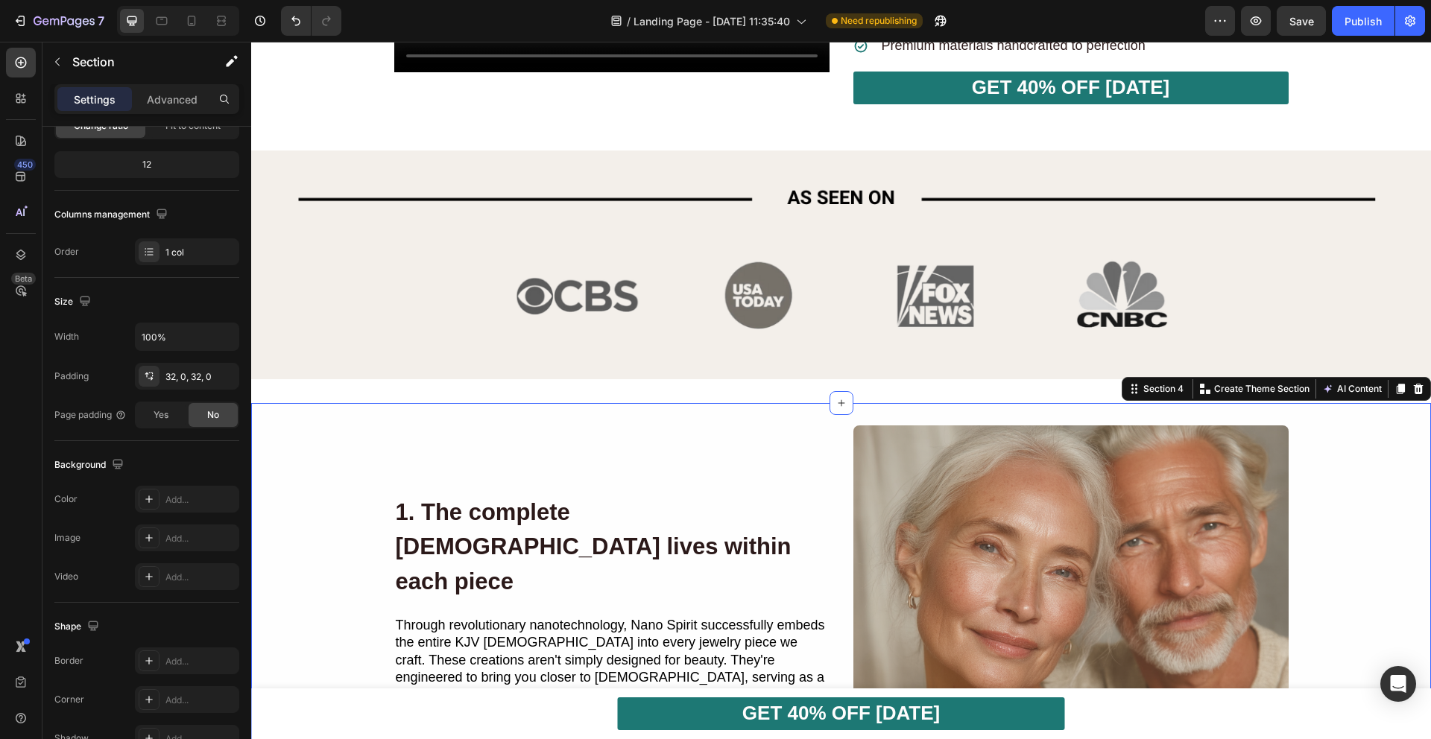
click at [308, 425] on div "1. The complete [DEMOGRAPHIC_DATA] lives within each piece Heading Through revo…" at bounding box center [841, 642] width 1180 height 435
click at [143, 501] on div at bounding box center [148, 499] width 19 height 19
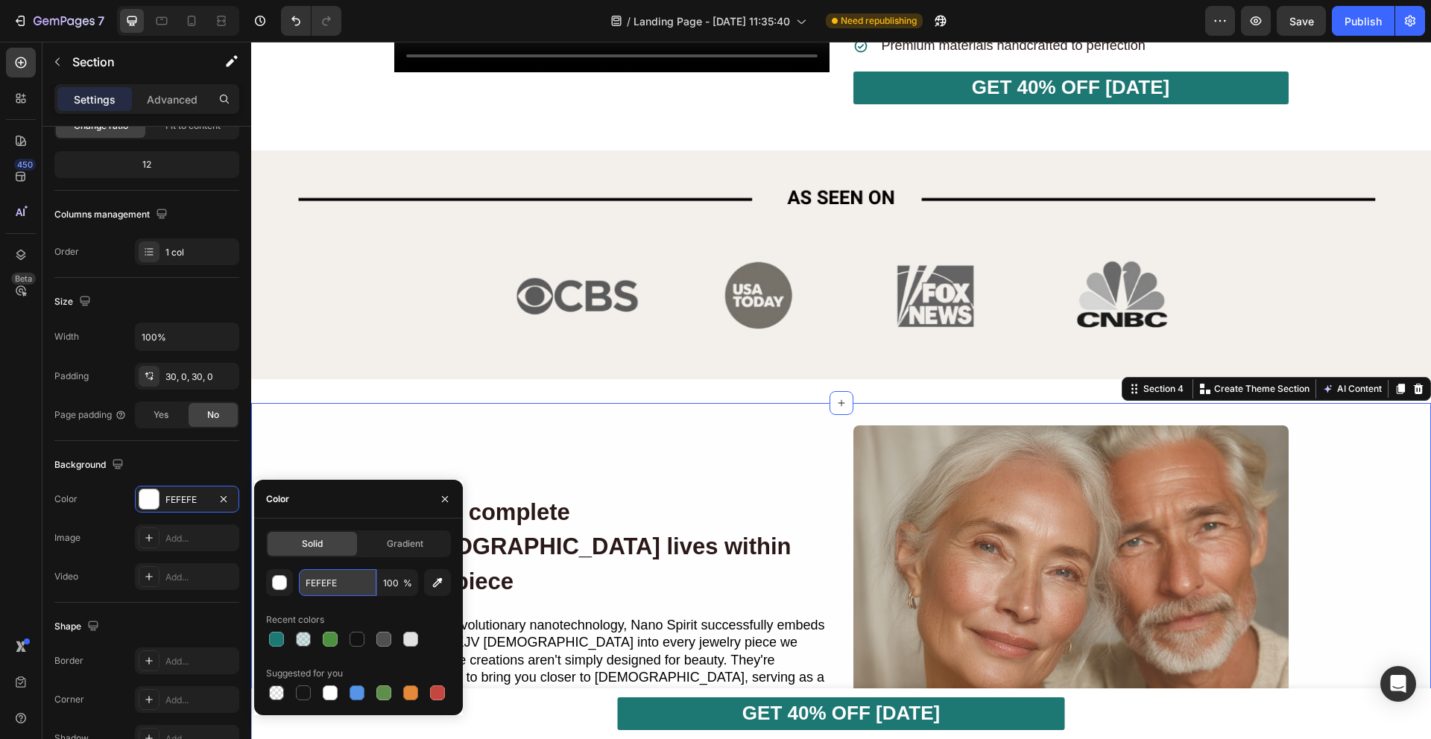
click at [335, 586] on input "FEFEFE" at bounding box center [337, 582] width 77 height 27
paste input "#FFFFFF"
type input "#FFFFFF"
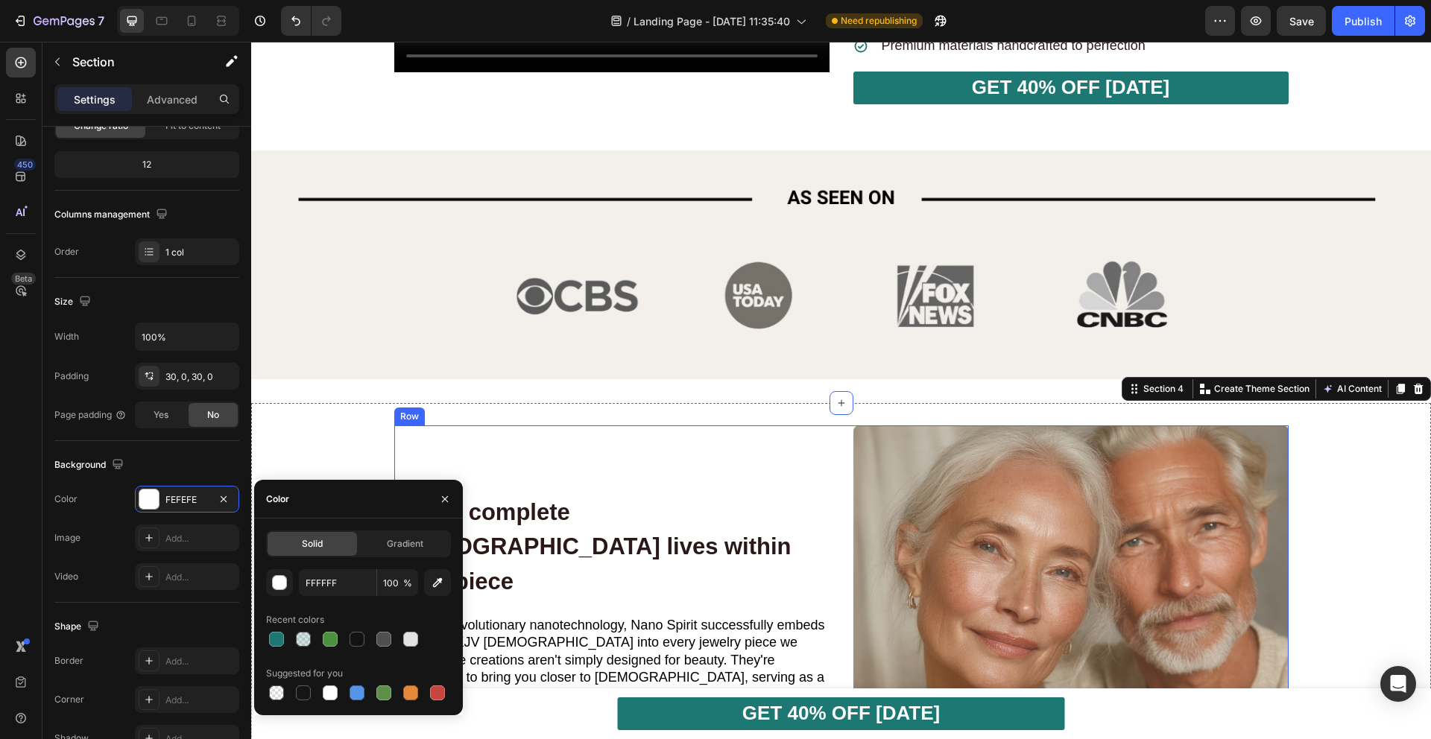
click at [396, 425] on div "1. The complete [DEMOGRAPHIC_DATA] lives within each piece Heading Through revo…" at bounding box center [611, 642] width 435 height 435
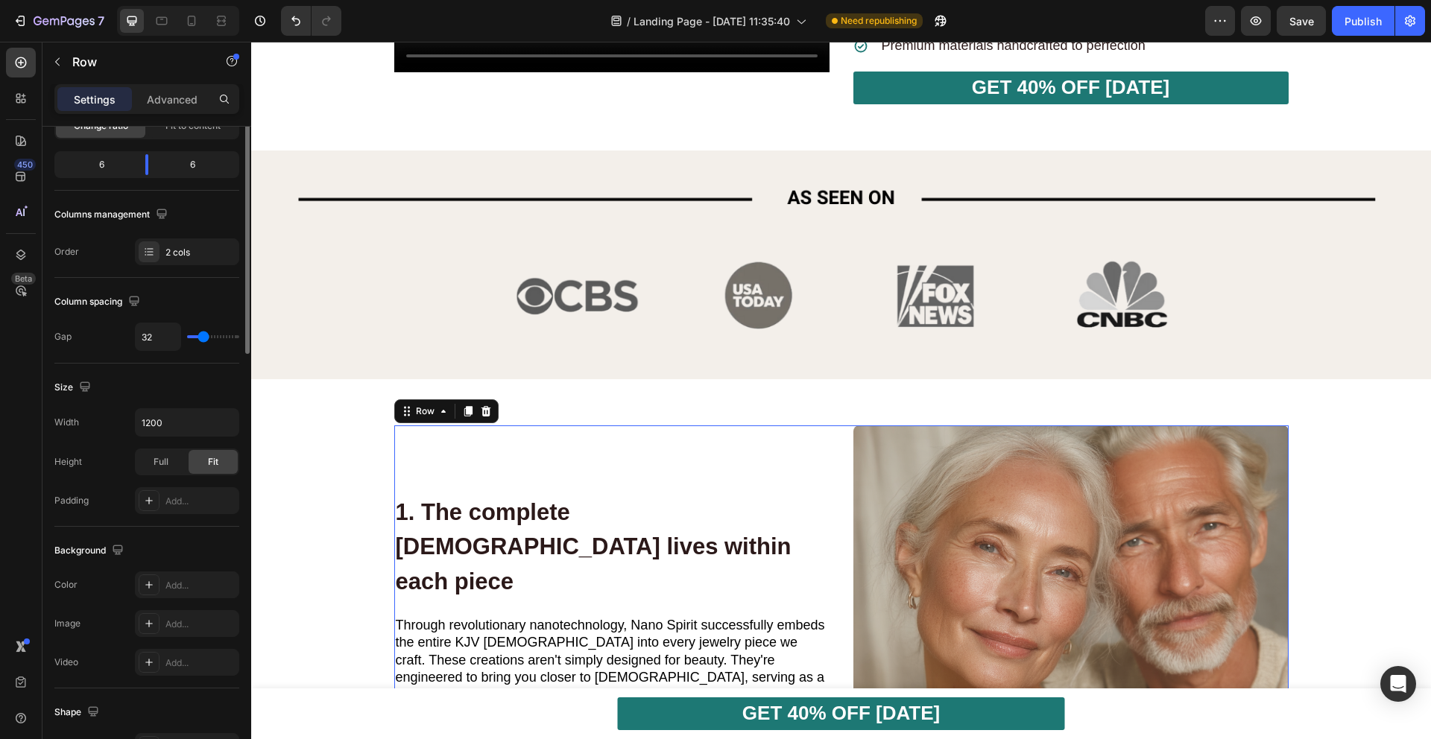
scroll to position [0, 0]
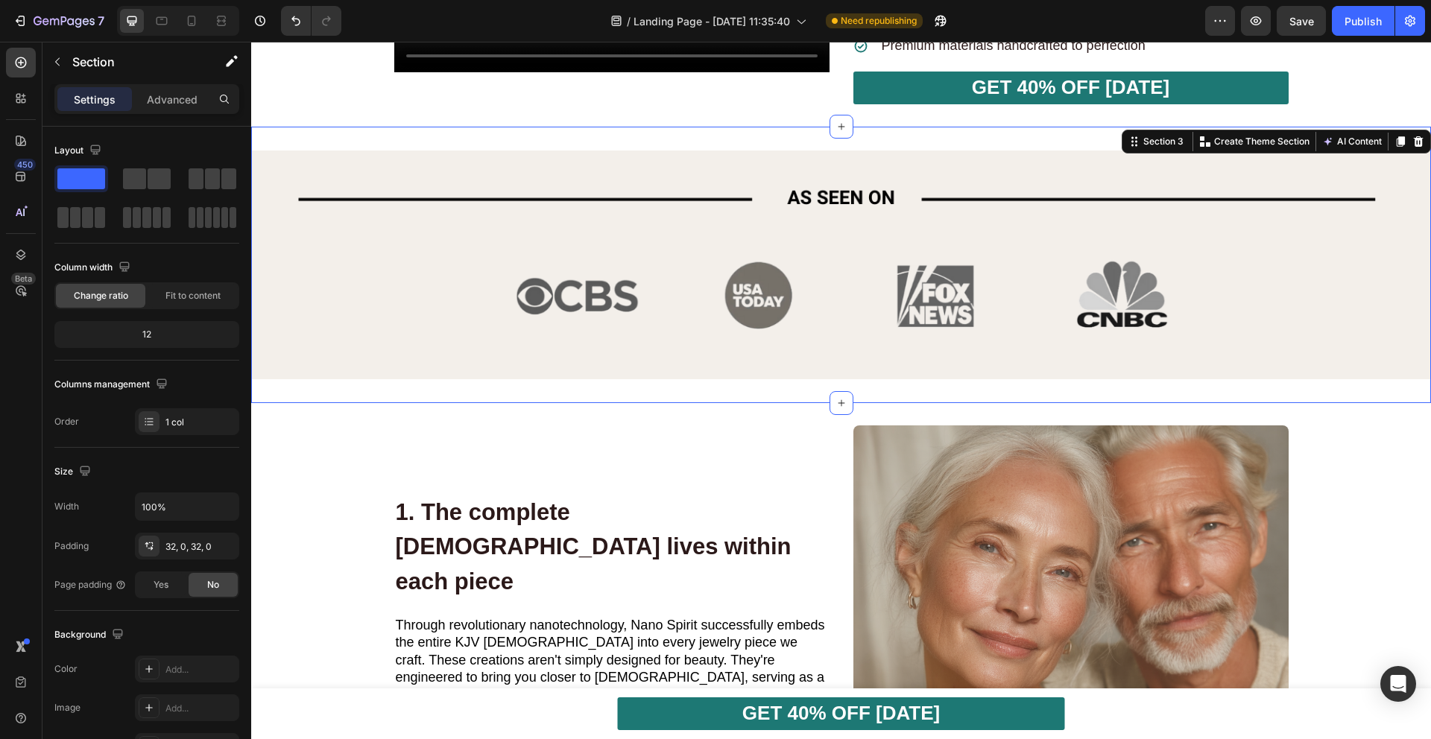
click at [322, 342] on div "Image Section 3 You can create reusable sections Create Theme Section AI Conten…" at bounding box center [841, 265] width 1180 height 277
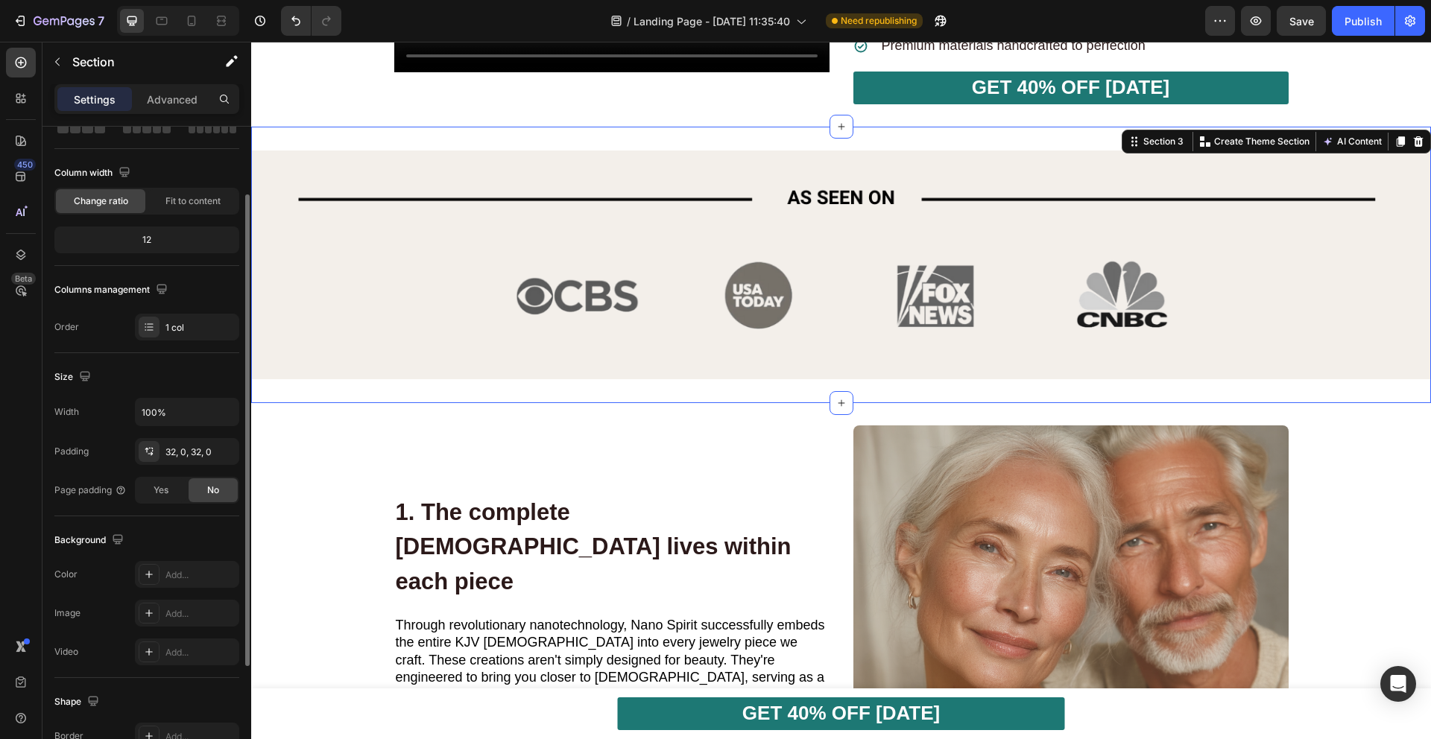
scroll to position [254, 0]
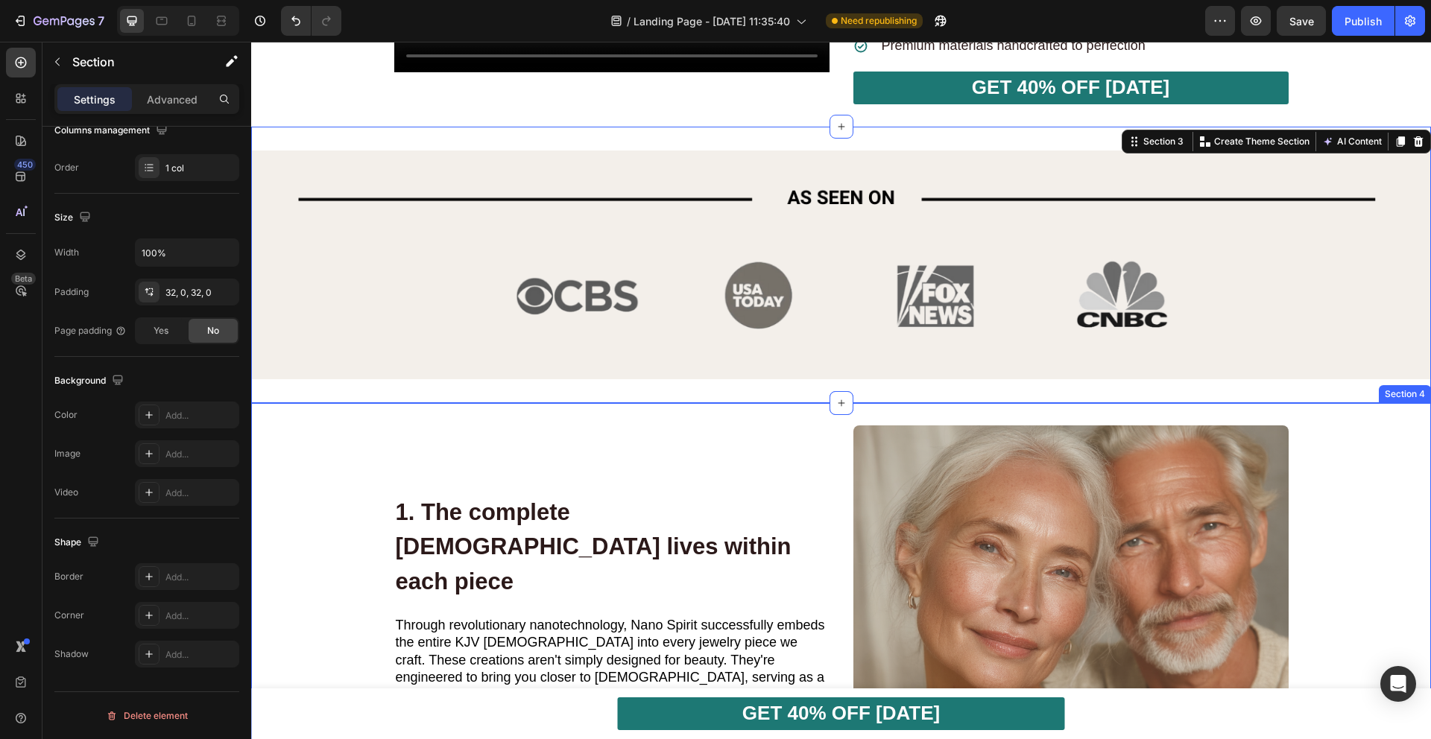
click at [317, 425] on div "1. The complete [DEMOGRAPHIC_DATA] lives within each piece Heading Through revo…" at bounding box center [841, 642] width 1180 height 435
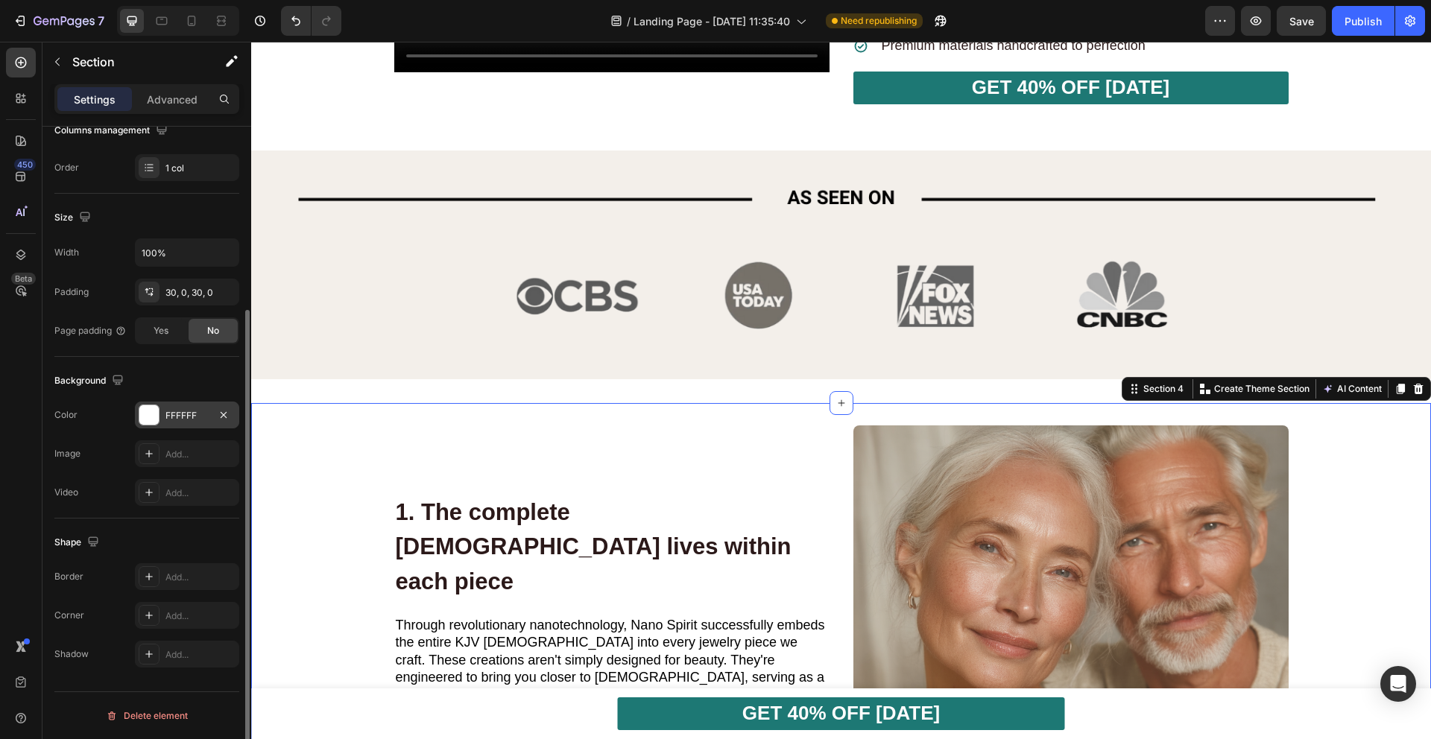
click at [172, 416] on div "FFFFFF" at bounding box center [186, 415] width 43 height 13
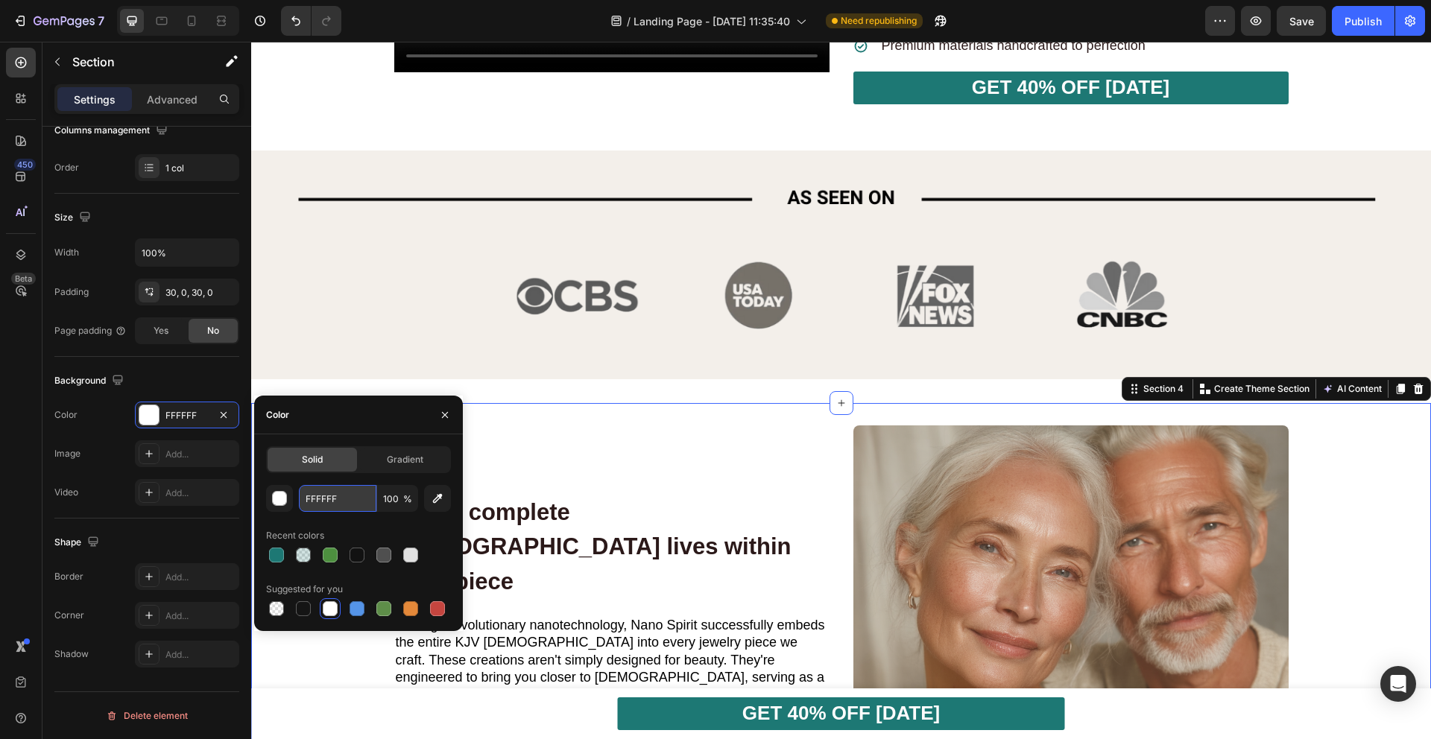
click at [341, 495] on input "FFFFFF" at bounding box center [337, 498] width 77 height 27
paste input "#"
type input "#FFFFFF"
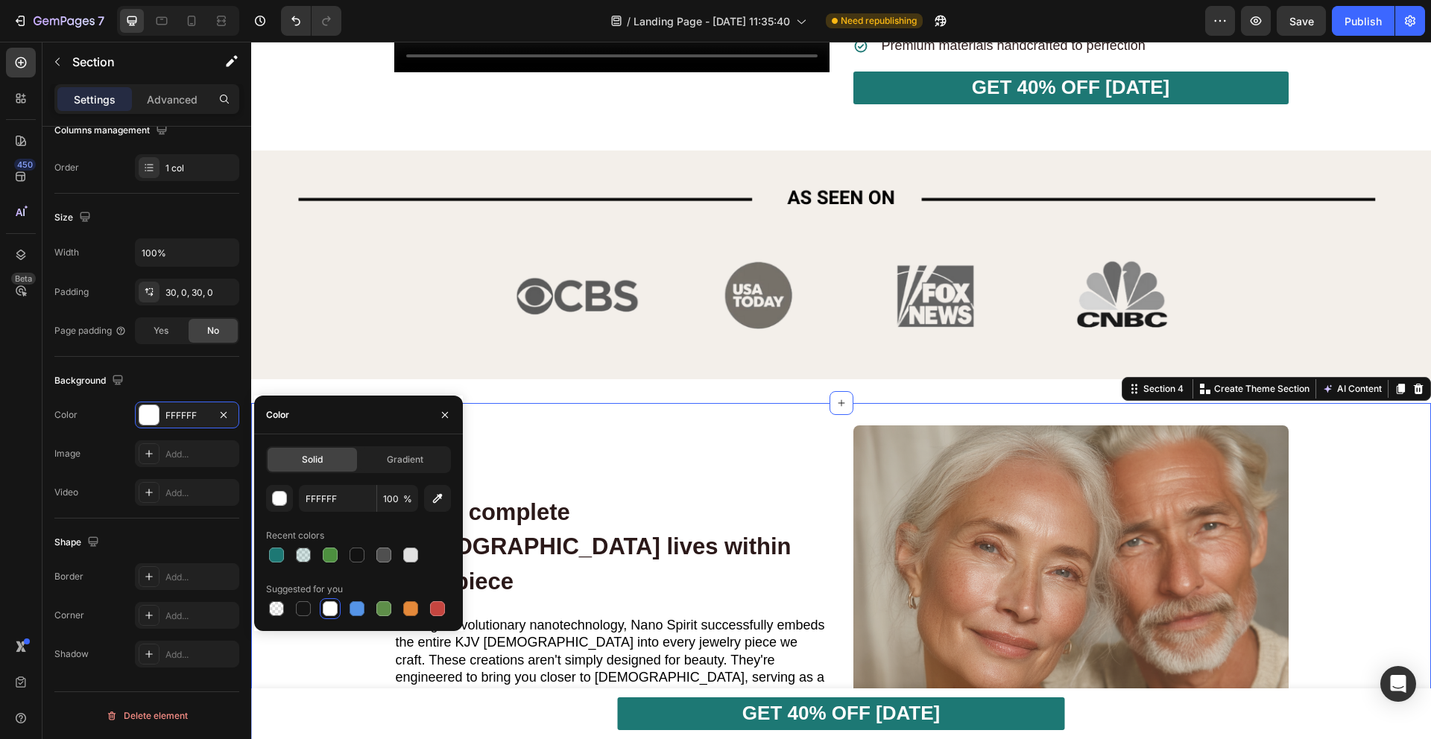
click at [417, 403] on div "1. The complete [DEMOGRAPHIC_DATA] lives within each piece Heading Through revo…" at bounding box center [841, 643] width 1180 height 480
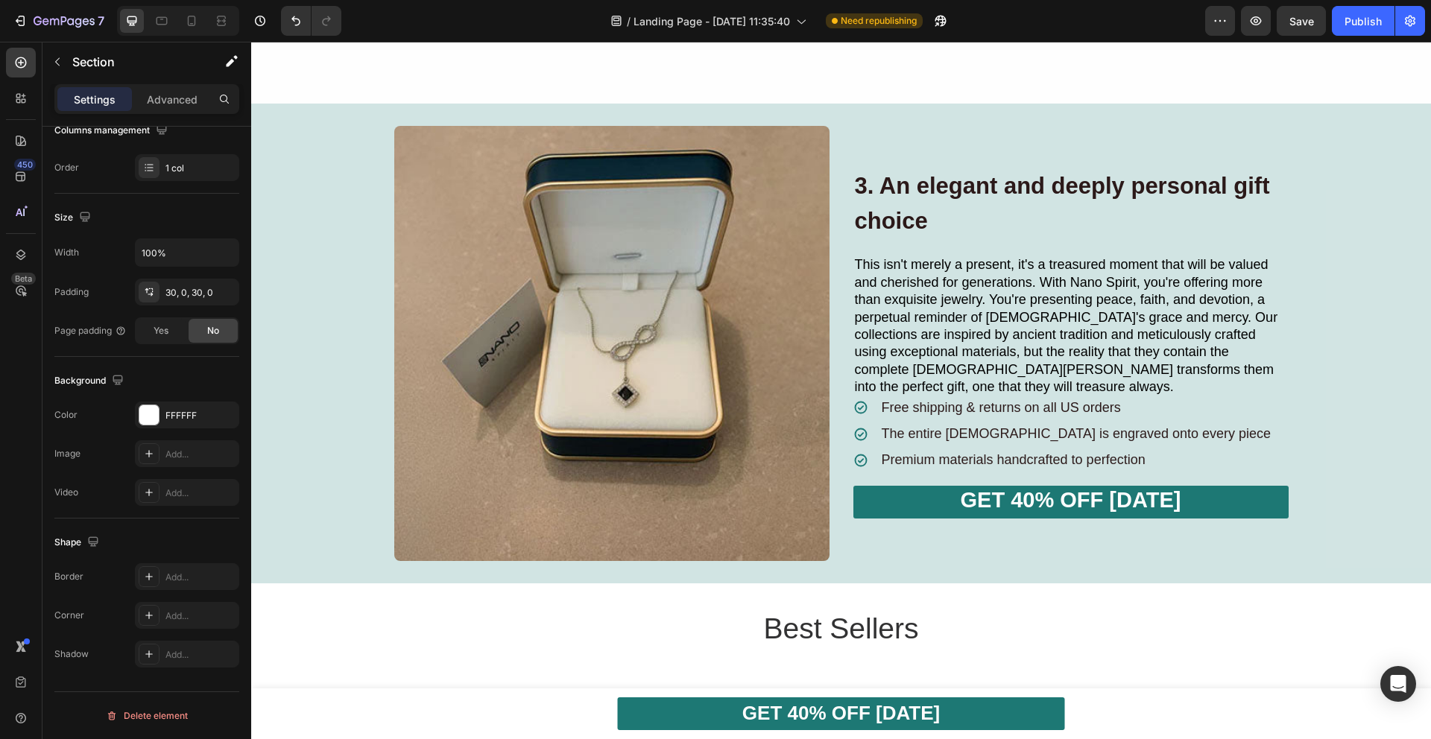
scroll to position [2367, 0]
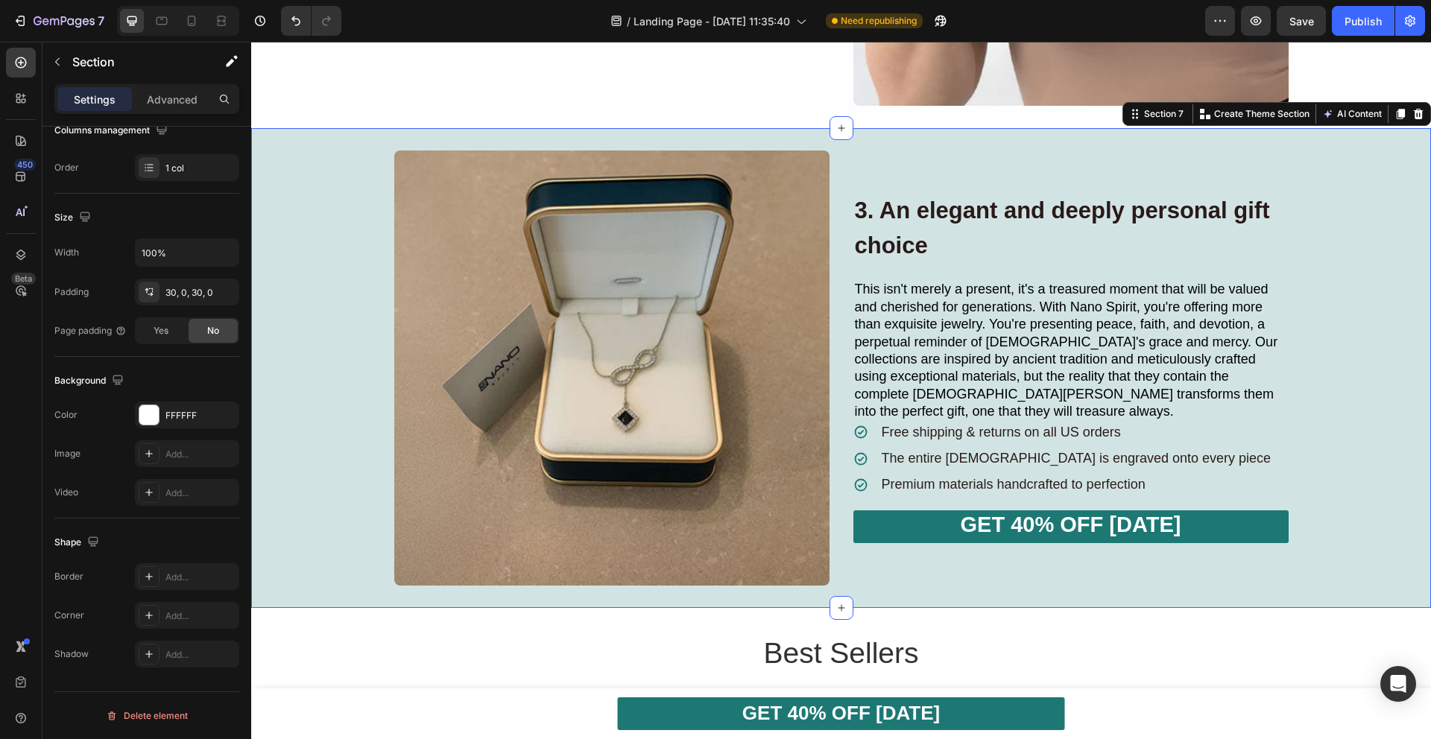
click at [308, 174] on div "3. An elegant and deeply personal gift choice Heading This isn't merely a prese…" at bounding box center [841, 368] width 1180 height 435
click at [180, 411] on div "1D7874" at bounding box center [186, 415] width 43 height 13
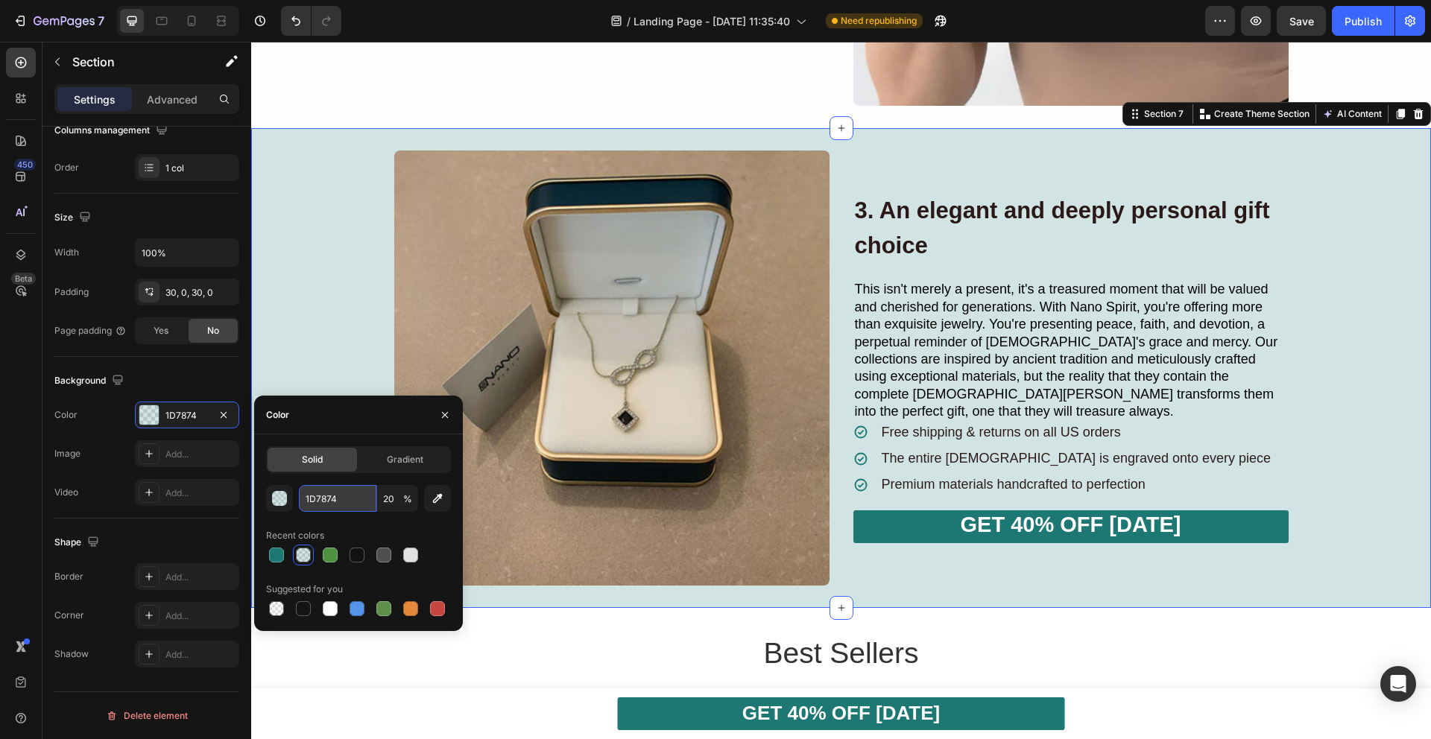
click at [332, 501] on input "1D7874" at bounding box center [337, 498] width 77 height 27
paste input "#FEF6E8"
type input "#FEF6E8"
type input "100"
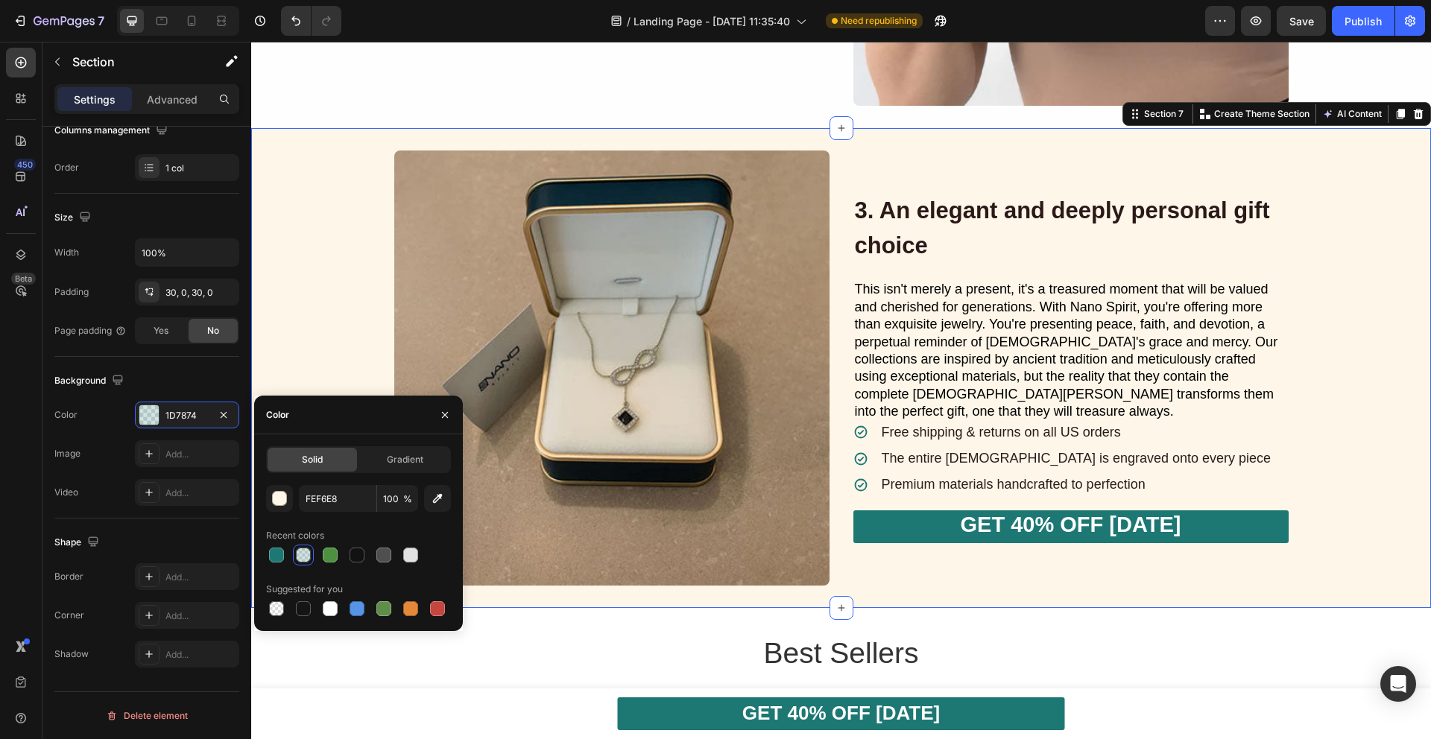
click at [317, 276] on div "3. An elegant and deeply personal gift choice Heading This isn't merely a prese…" at bounding box center [841, 368] width 1180 height 435
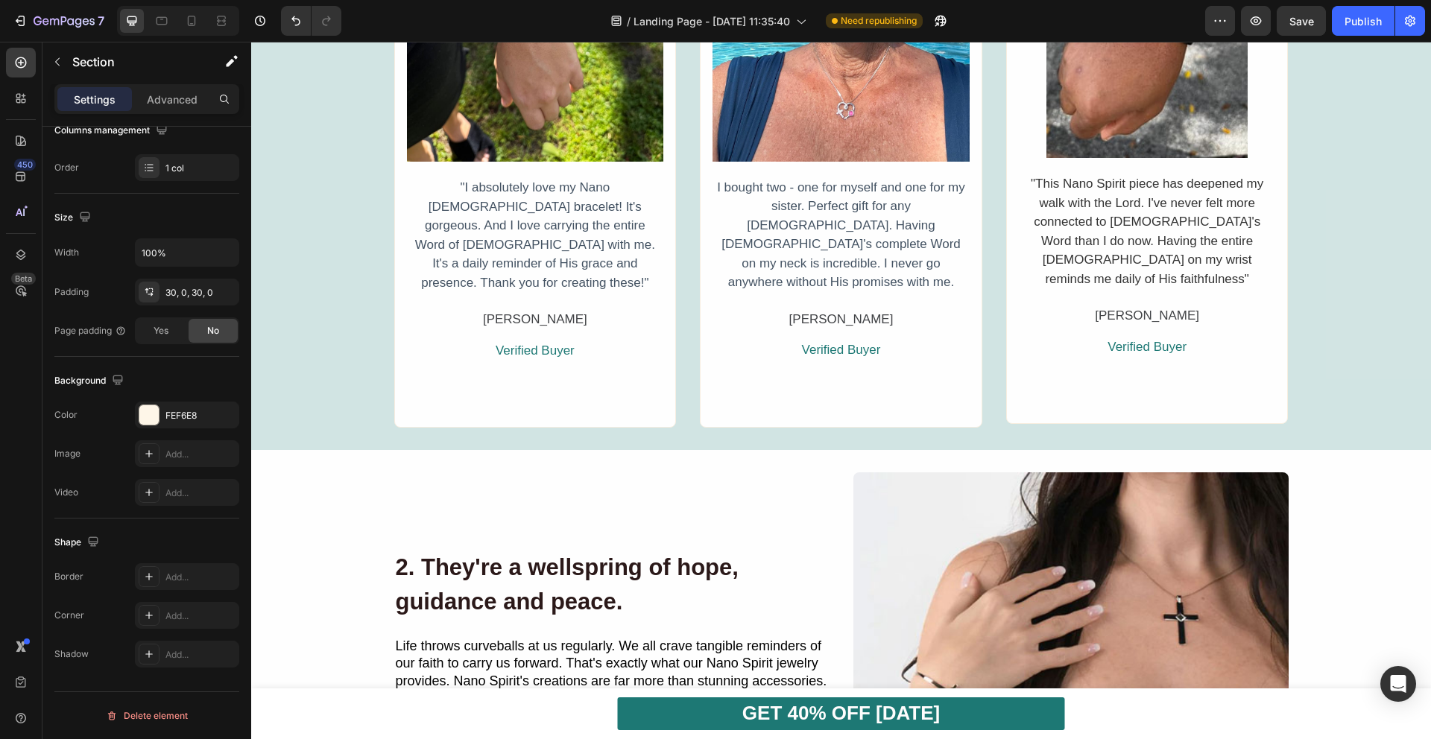
scroll to position [1447, 0]
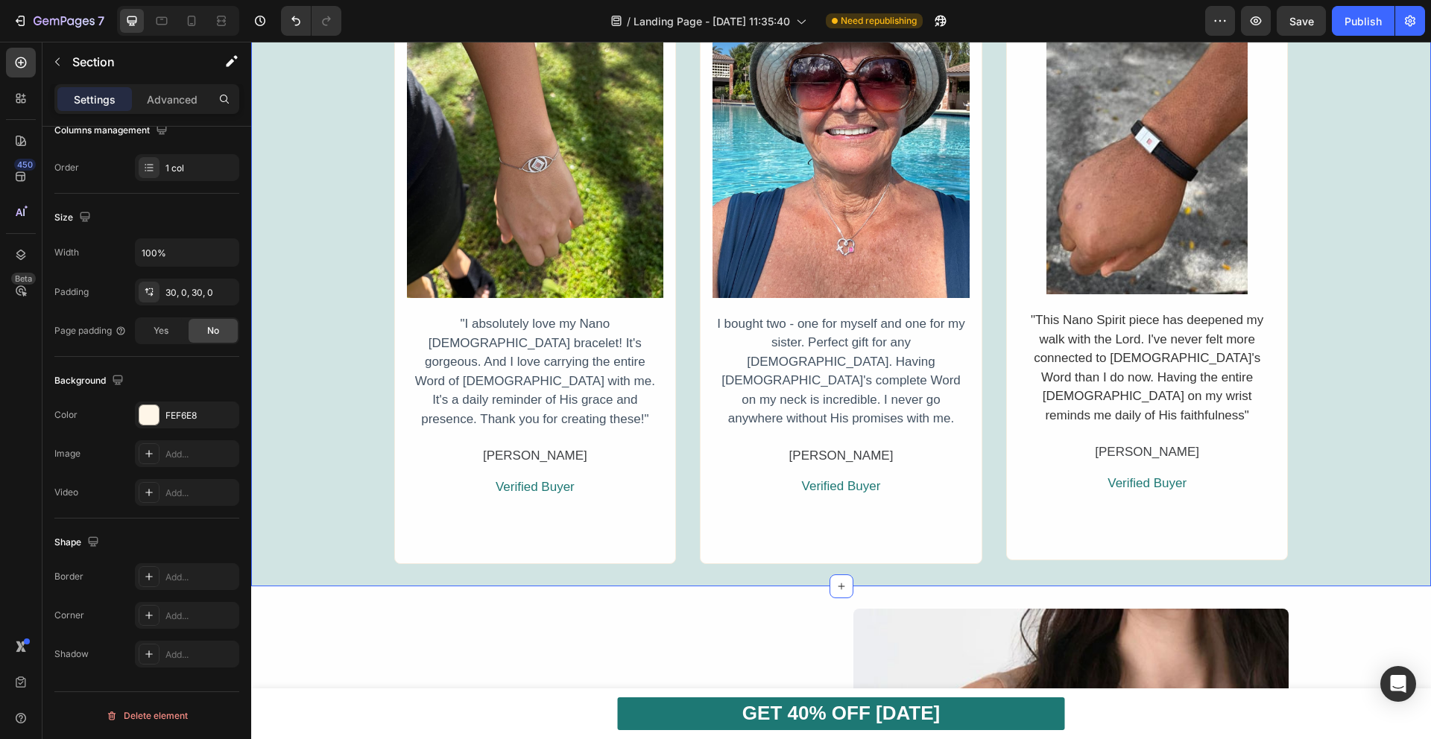
click at [312, 212] on div "Reviews From Fellow [DEMOGRAPHIC_DATA] Heading Icon Icon Icon Icon Icon Icon Li…" at bounding box center [841, 208] width 1180 height 712
click at [177, 411] on div "1D7874" at bounding box center [186, 415] width 43 height 13
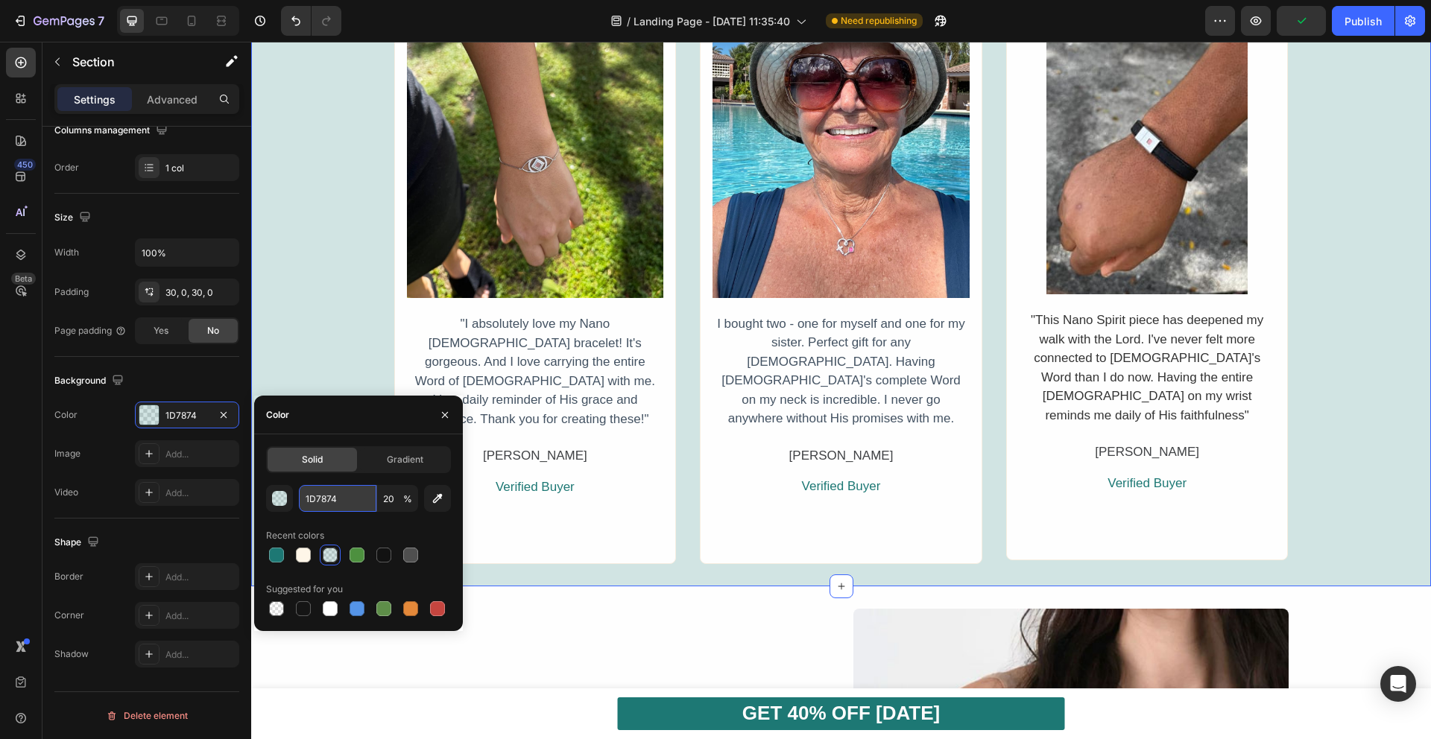
click at [335, 501] on input "1D7874" at bounding box center [337, 498] width 77 height 27
paste input "#FEF6E8"
type input "#FEF6E8"
type input "100"
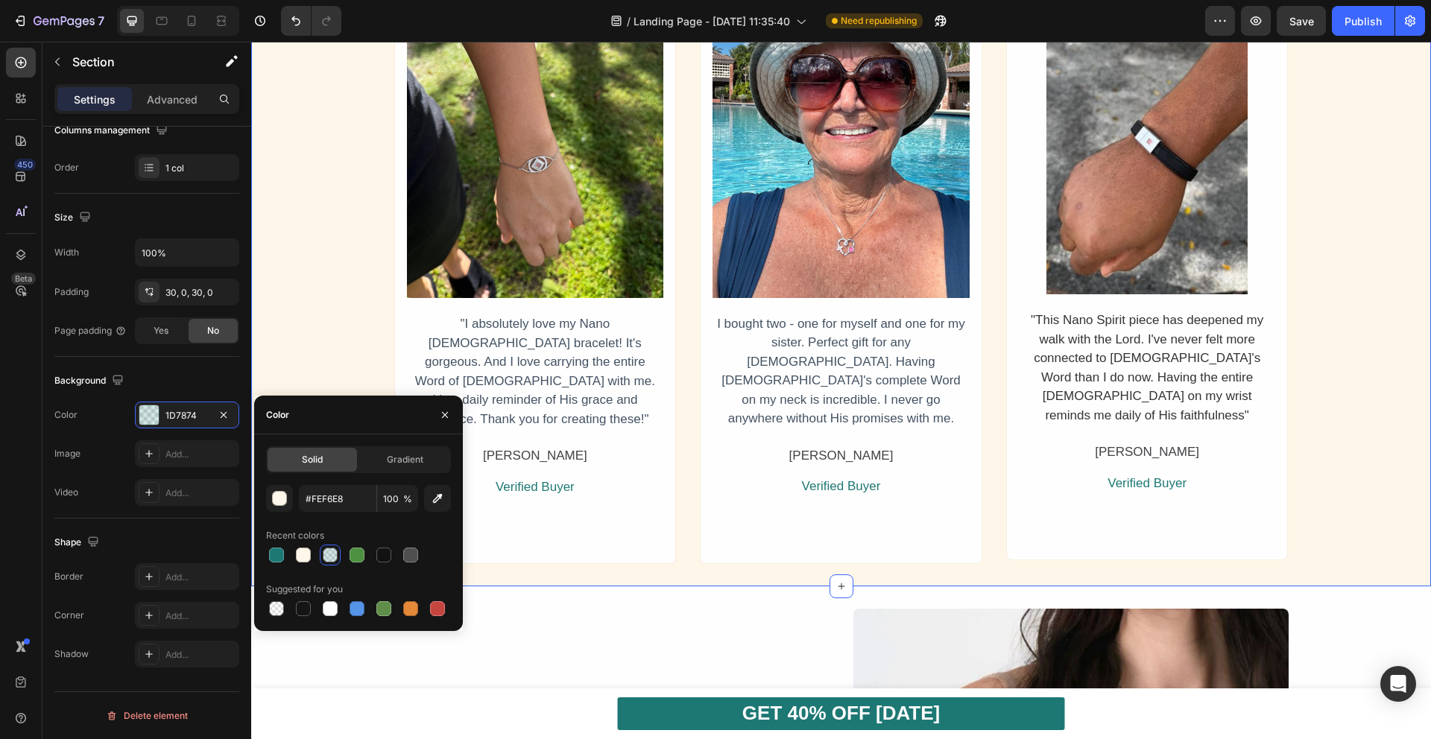
click at [341, 225] on div "Reviews From Fellow [DEMOGRAPHIC_DATA] Heading Icon Icon Icon Icon Icon Icon Li…" at bounding box center [841, 208] width 1180 height 712
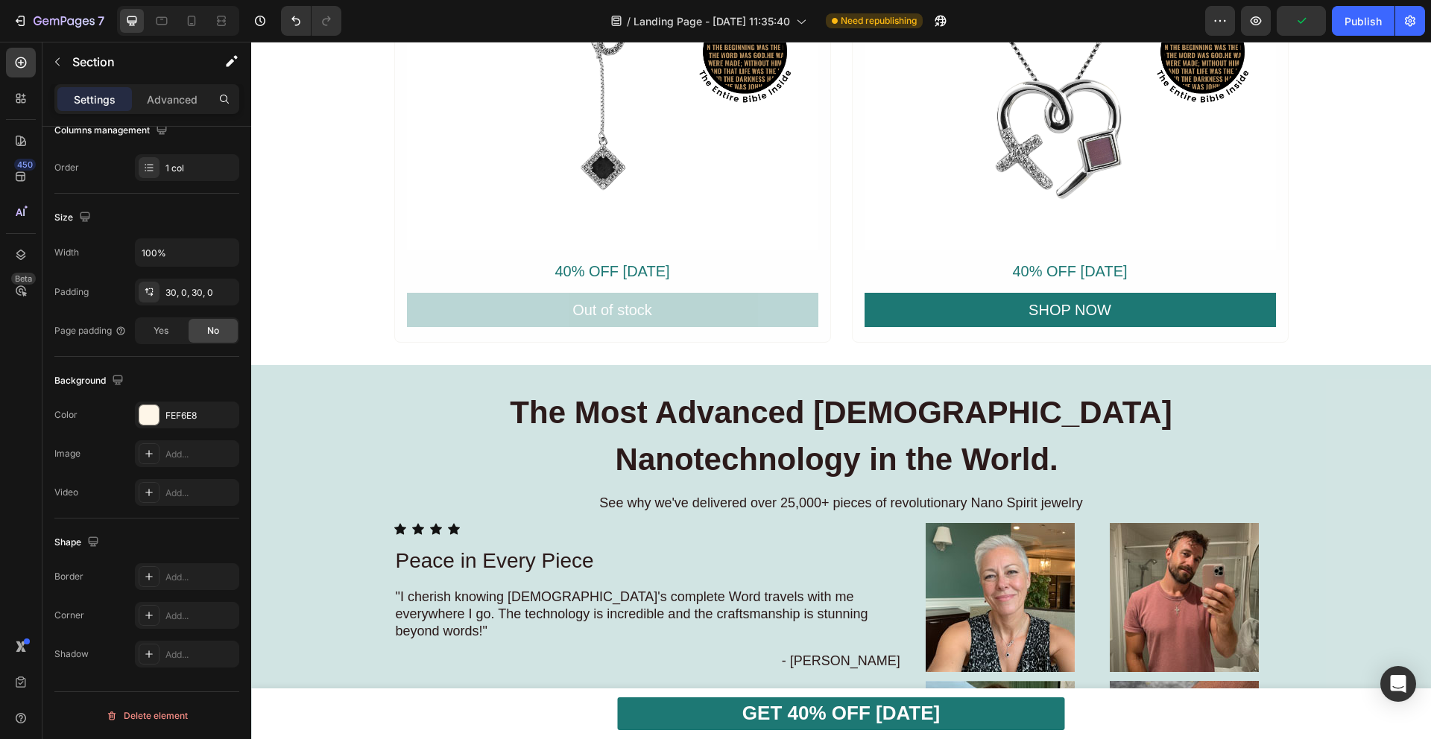
scroll to position [3606, 0]
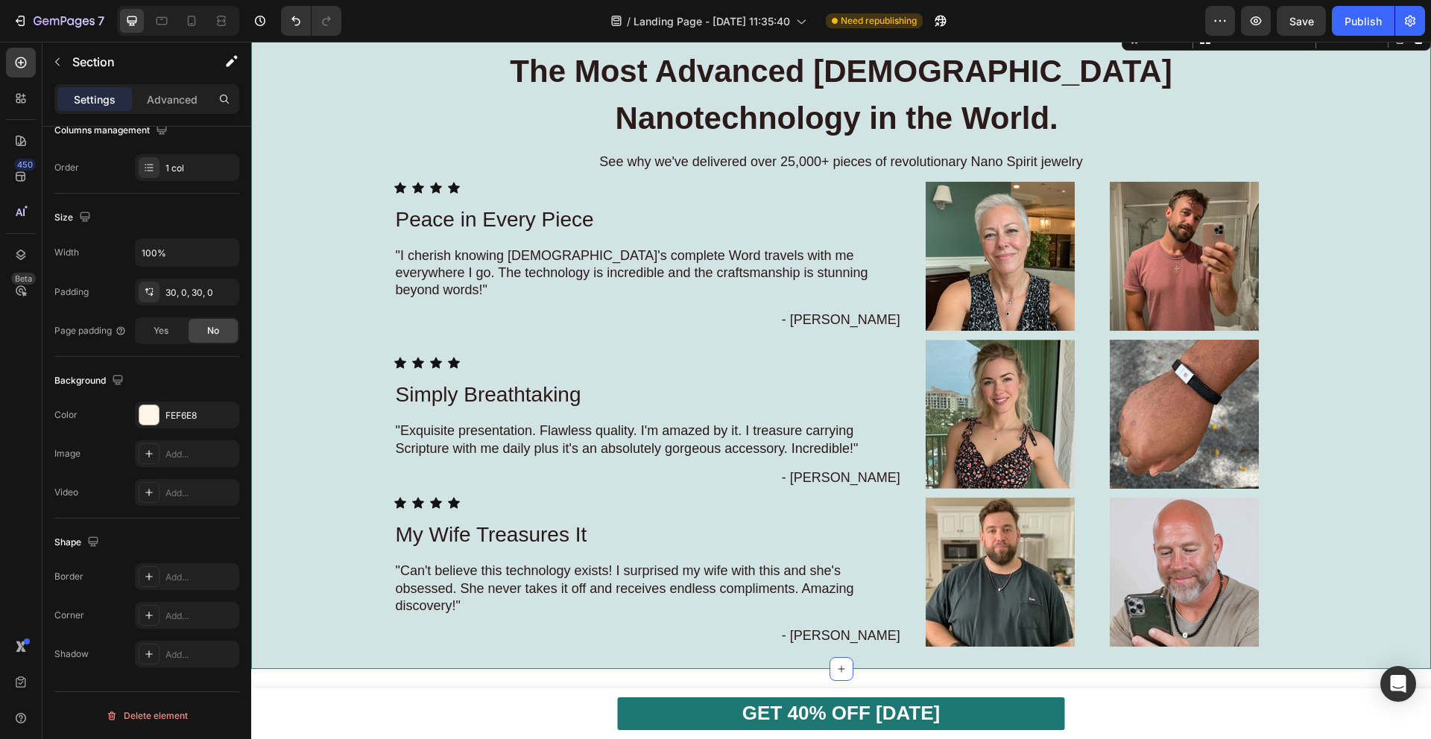
click at [328, 336] on div "The Most Advanced [DEMOGRAPHIC_DATA] Nanotechnology in the World. Heading See w…" at bounding box center [841, 346] width 1180 height 600
click at [185, 411] on div "1D7874" at bounding box center [186, 415] width 43 height 13
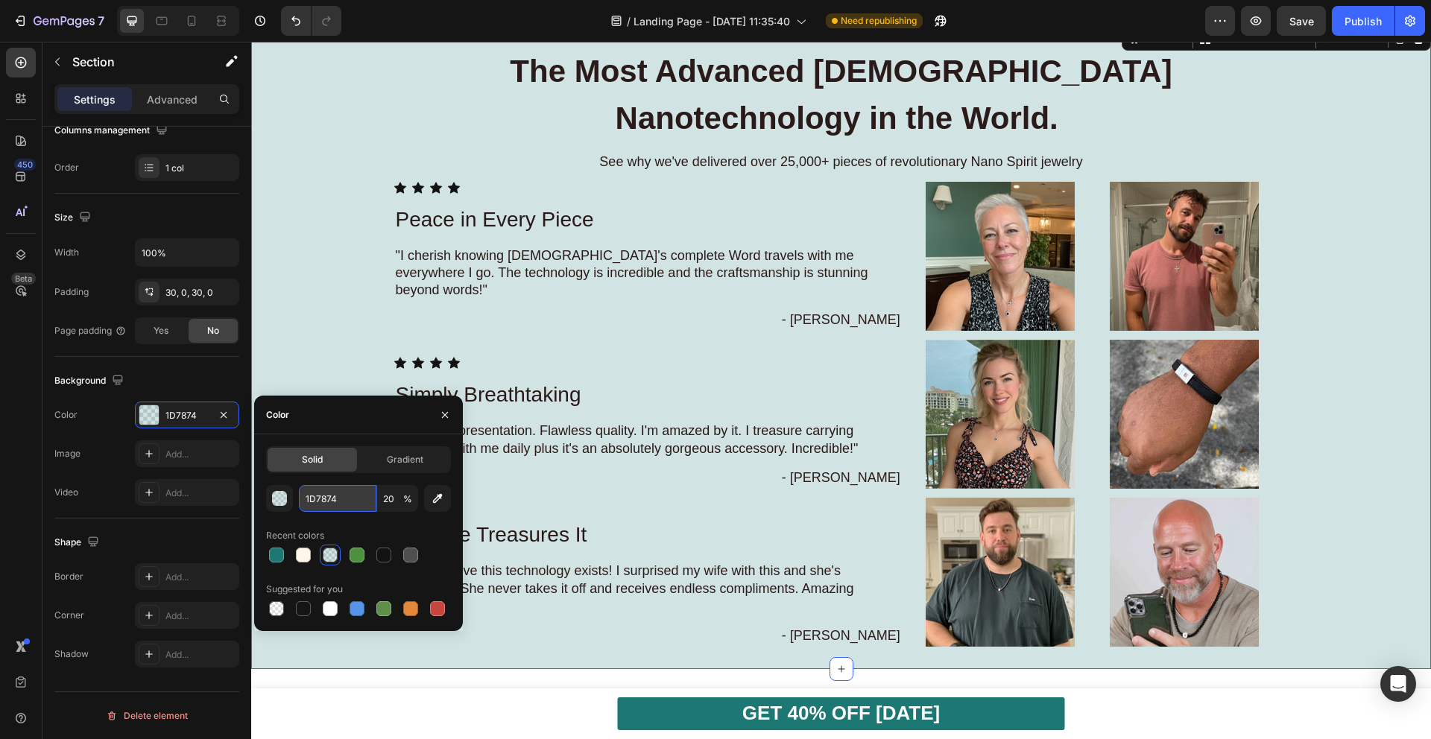
click at [348, 498] on input "1D7874" at bounding box center [337, 498] width 77 height 27
paste input "#FEF6E8"
type input "#FEF6E8"
type input "100"
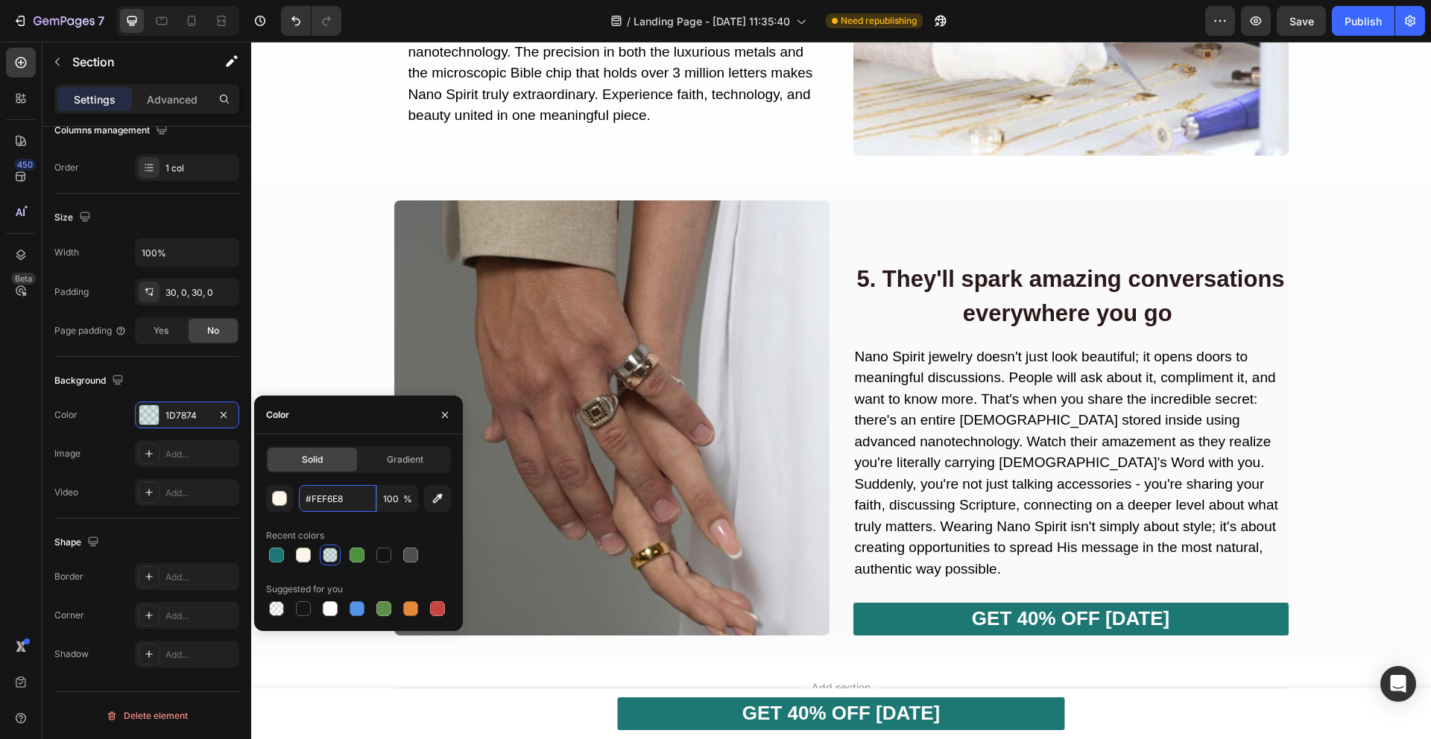
scroll to position [4664, 0]
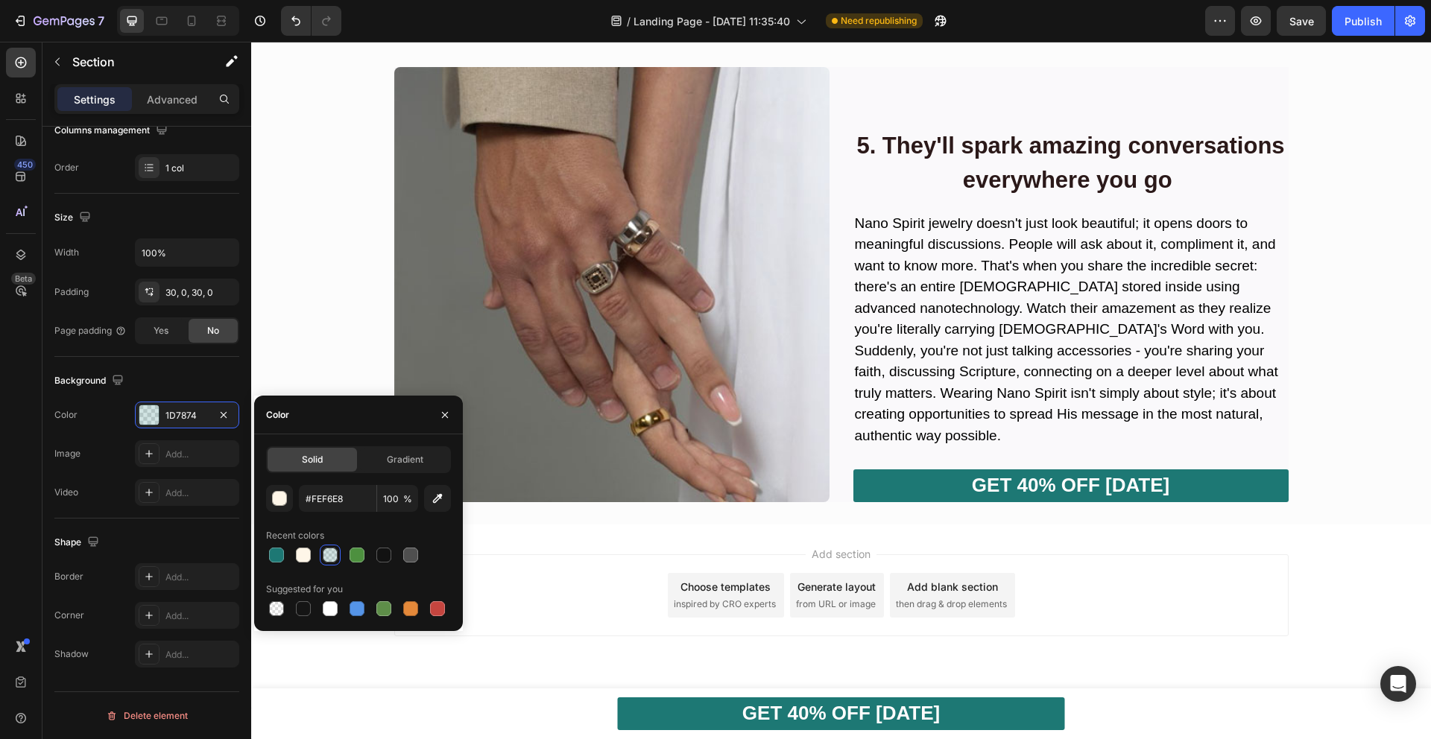
click at [972, 542] on div "Add section Choose templates inspired by CRO experts Generate layout from URL o…" at bounding box center [841, 616] width 1180 height 183
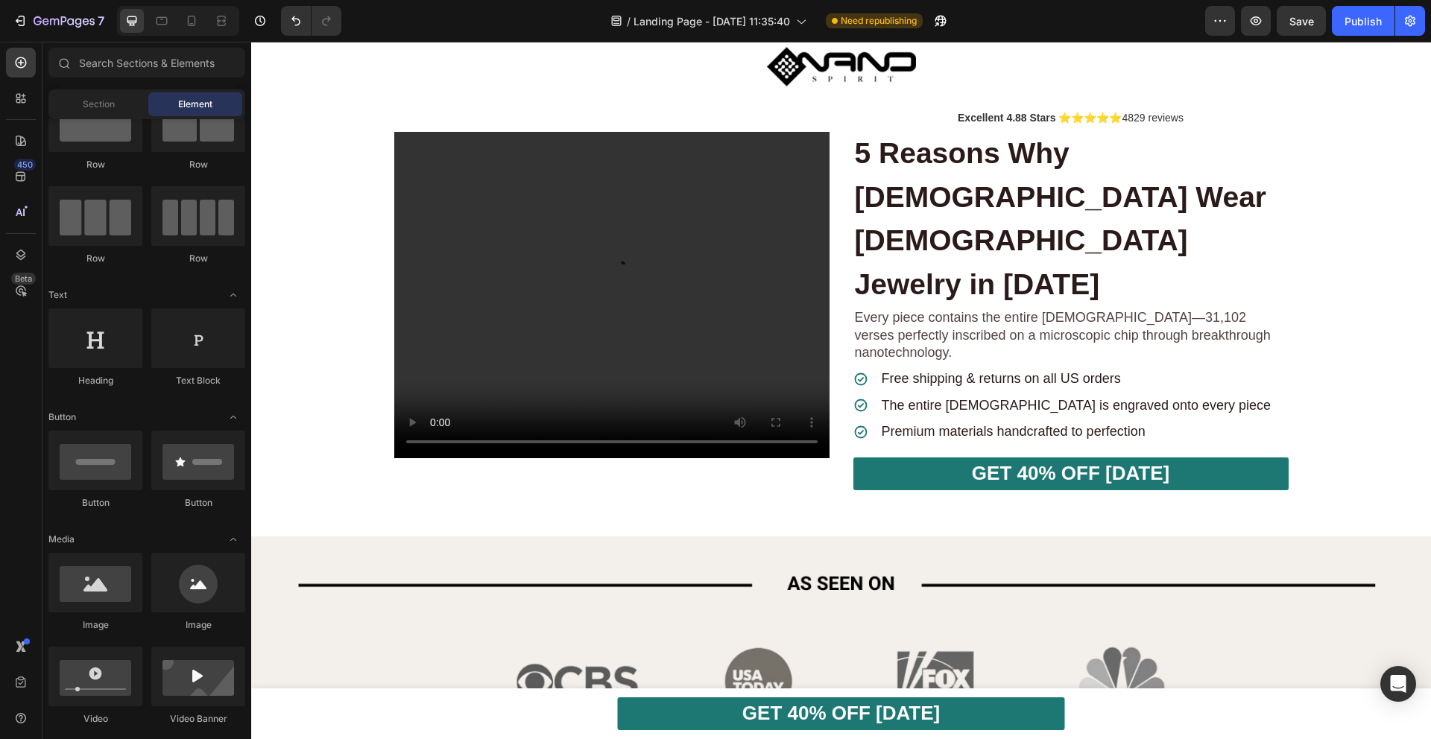
scroll to position [0, 0]
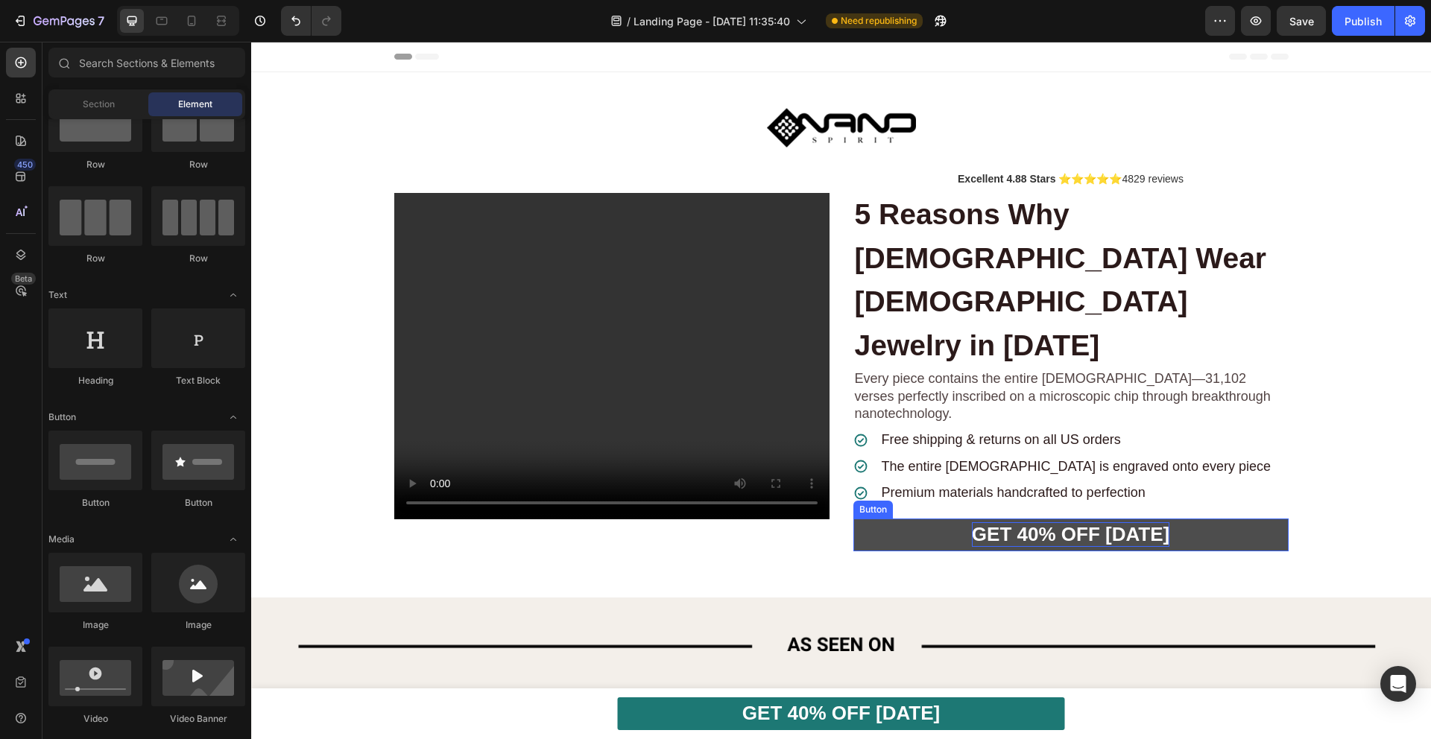
click at [1007, 523] on strong "GET 40% OFF [DATE]" at bounding box center [1070, 534] width 197 height 22
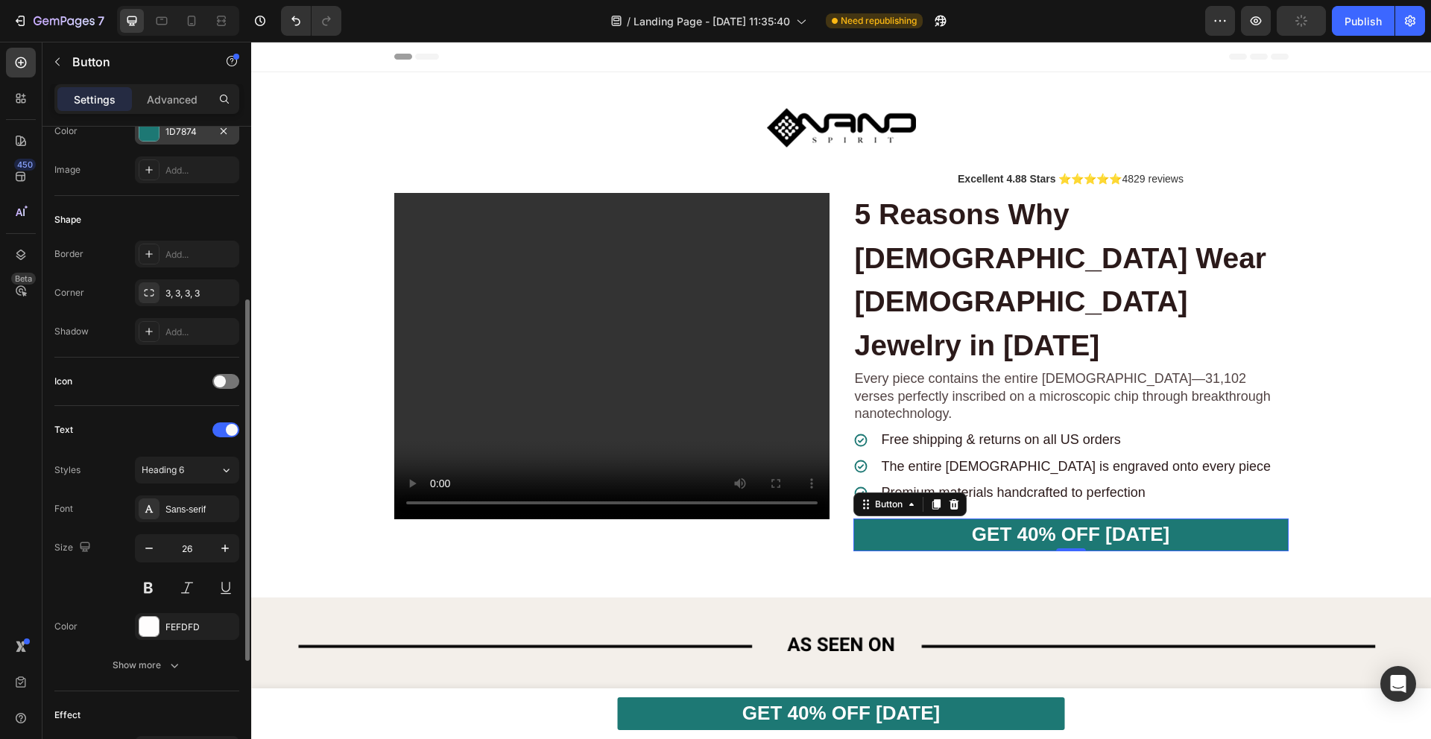
scroll to position [257, 0]
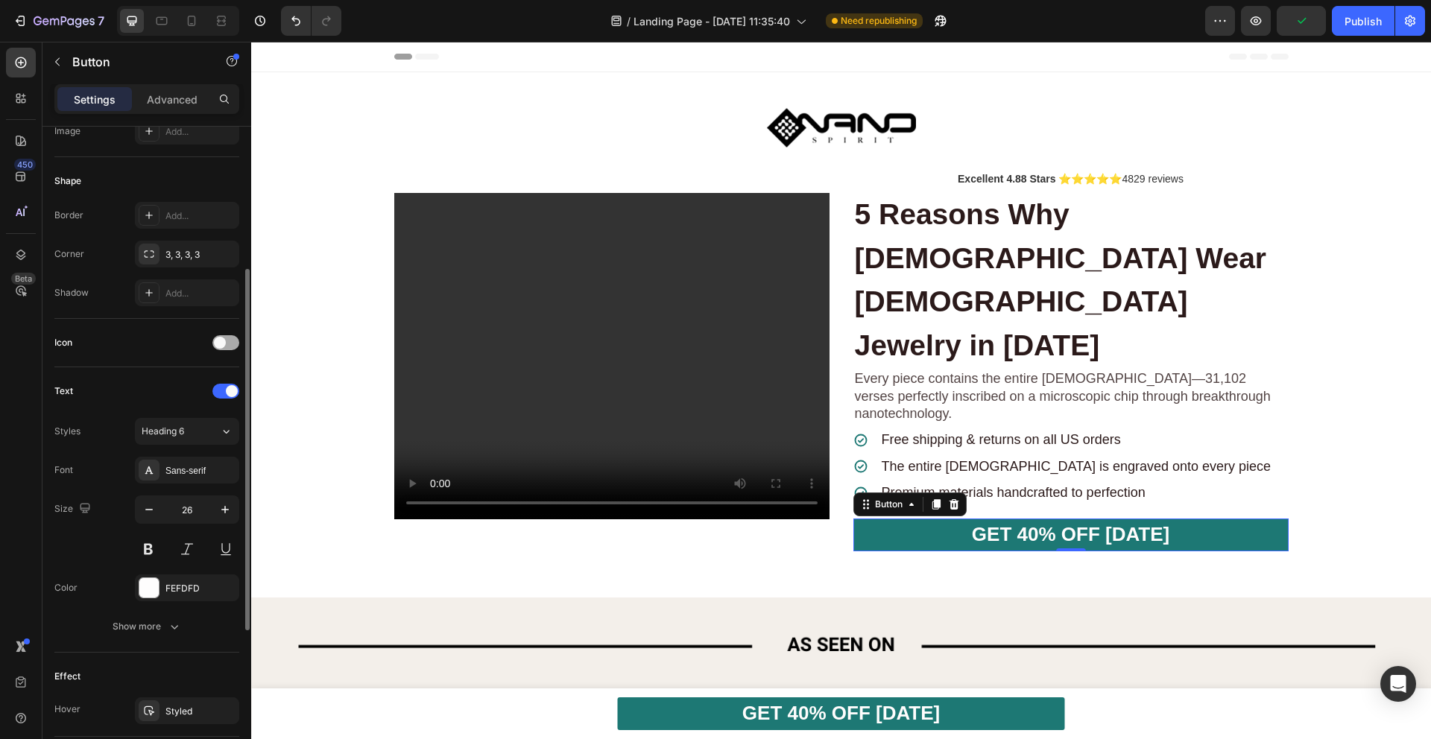
click at [223, 337] on span at bounding box center [220, 343] width 12 height 12
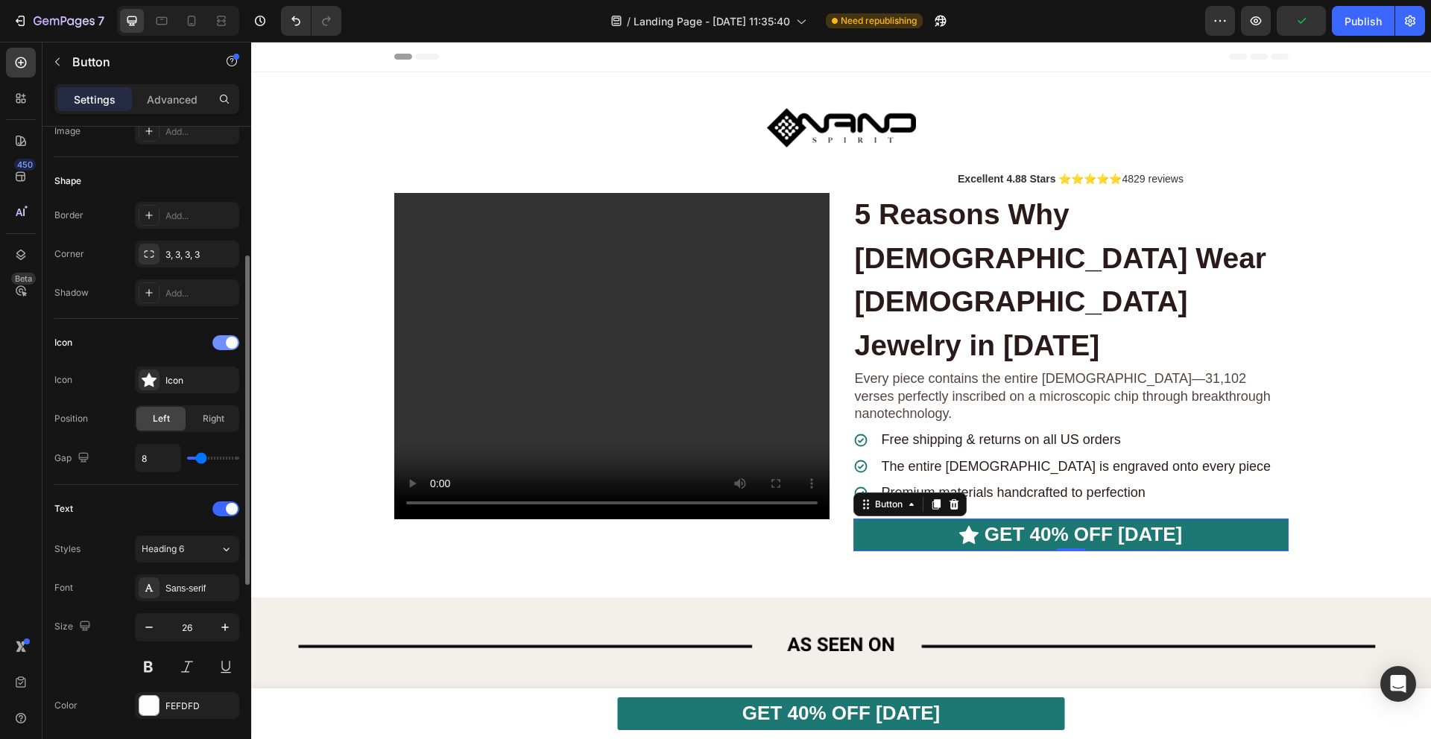
click at [223, 337] on div at bounding box center [225, 342] width 27 height 15
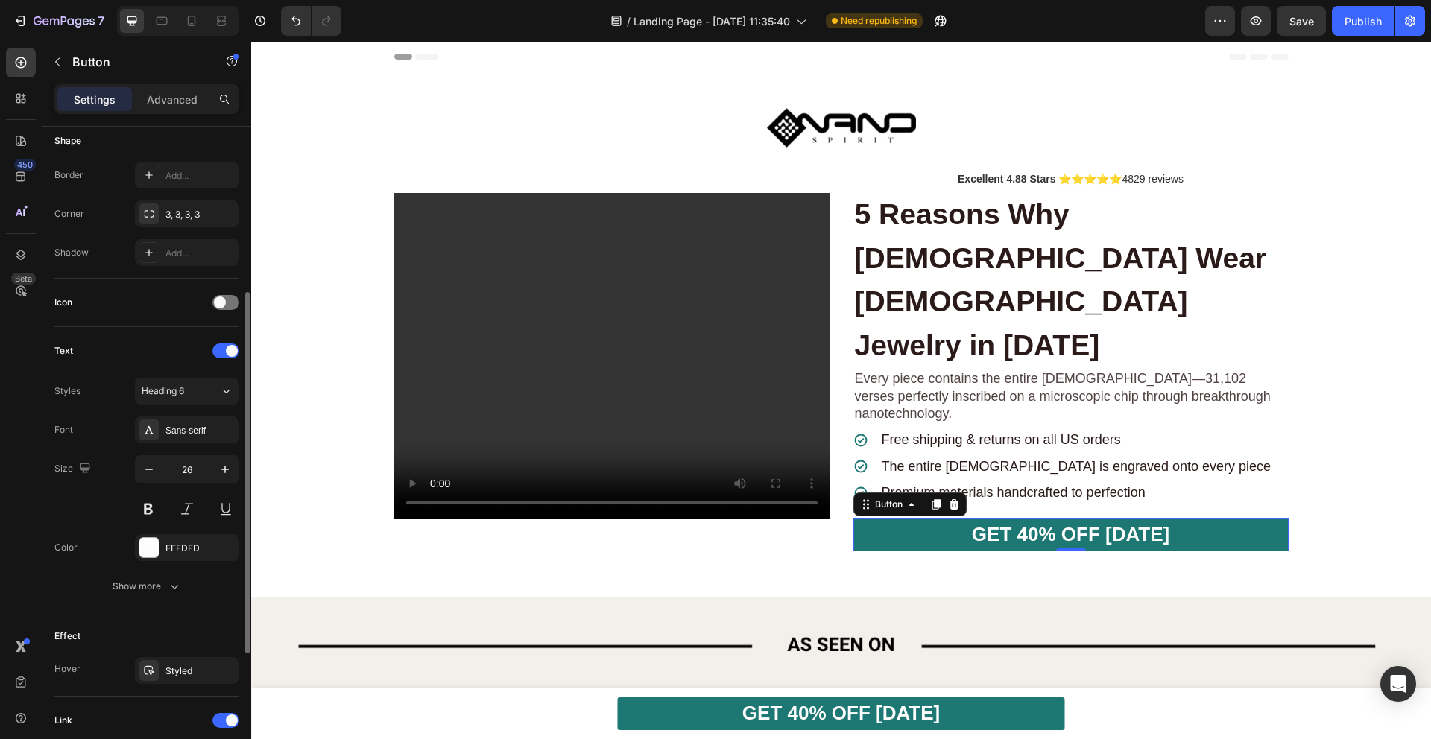
scroll to position [299, 0]
click at [191, 396] on button "Heading 6" at bounding box center [187, 389] width 104 height 27
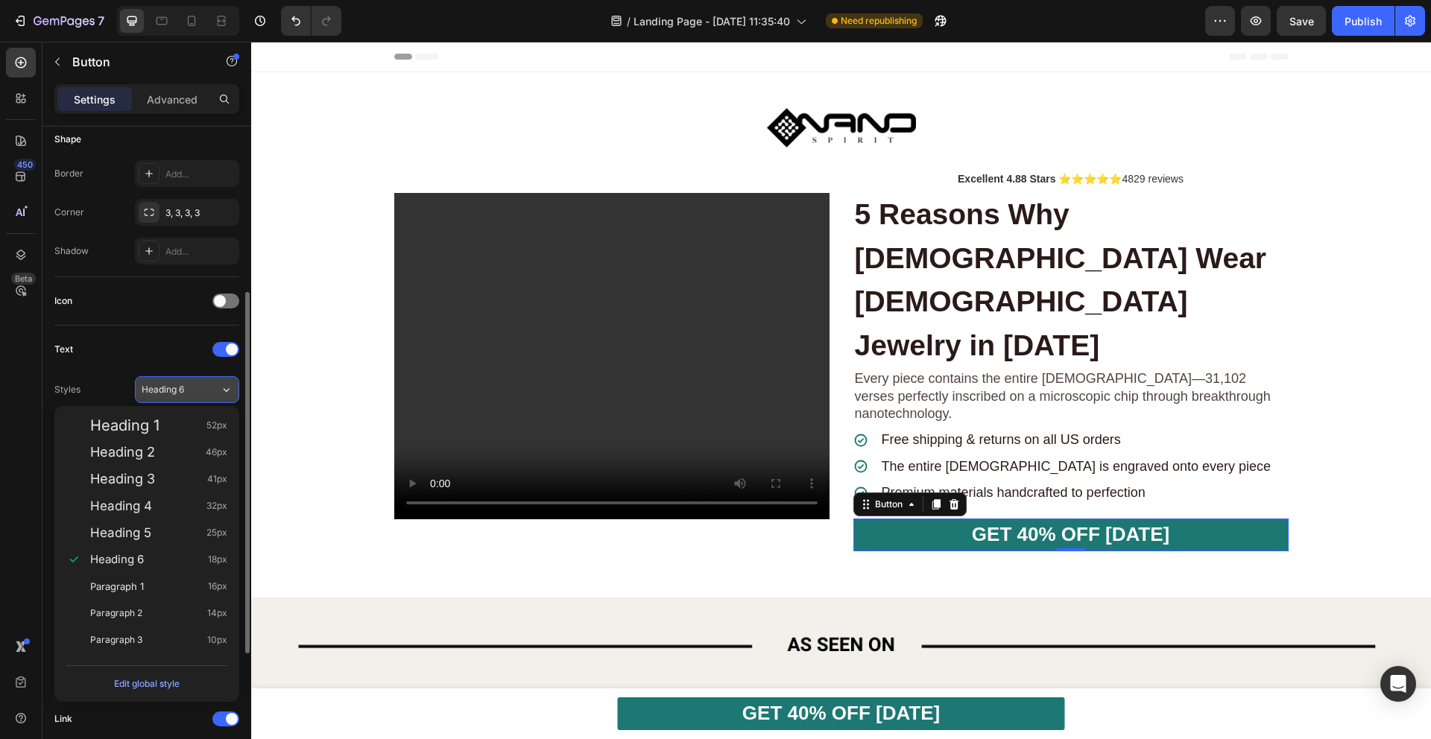
click at [191, 396] on button "Heading 6" at bounding box center [187, 389] width 104 height 27
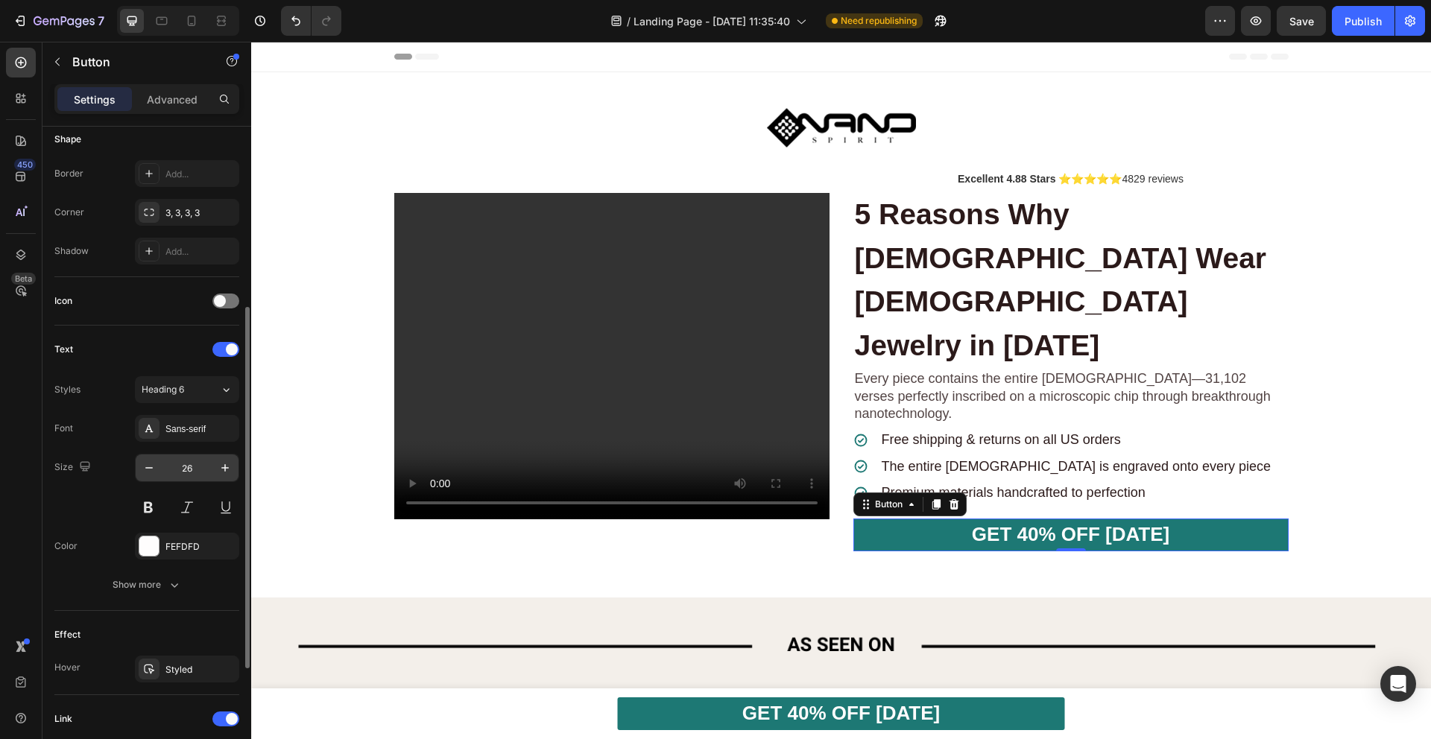
scroll to position [329, 0]
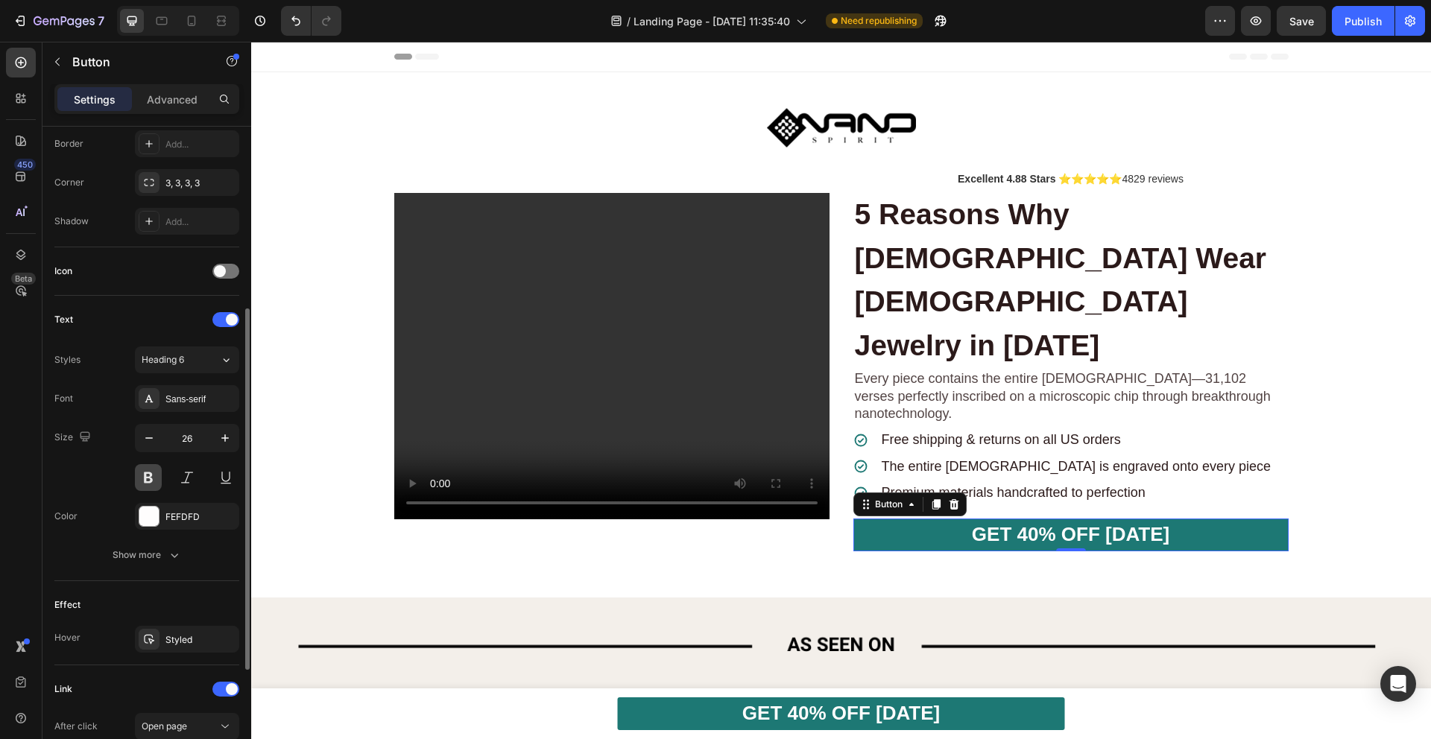
click at [152, 481] on button at bounding box center [148, 477] width 27 height 27
click at [155, 487] on button at bounding box center [148, 477] width 27 height 27
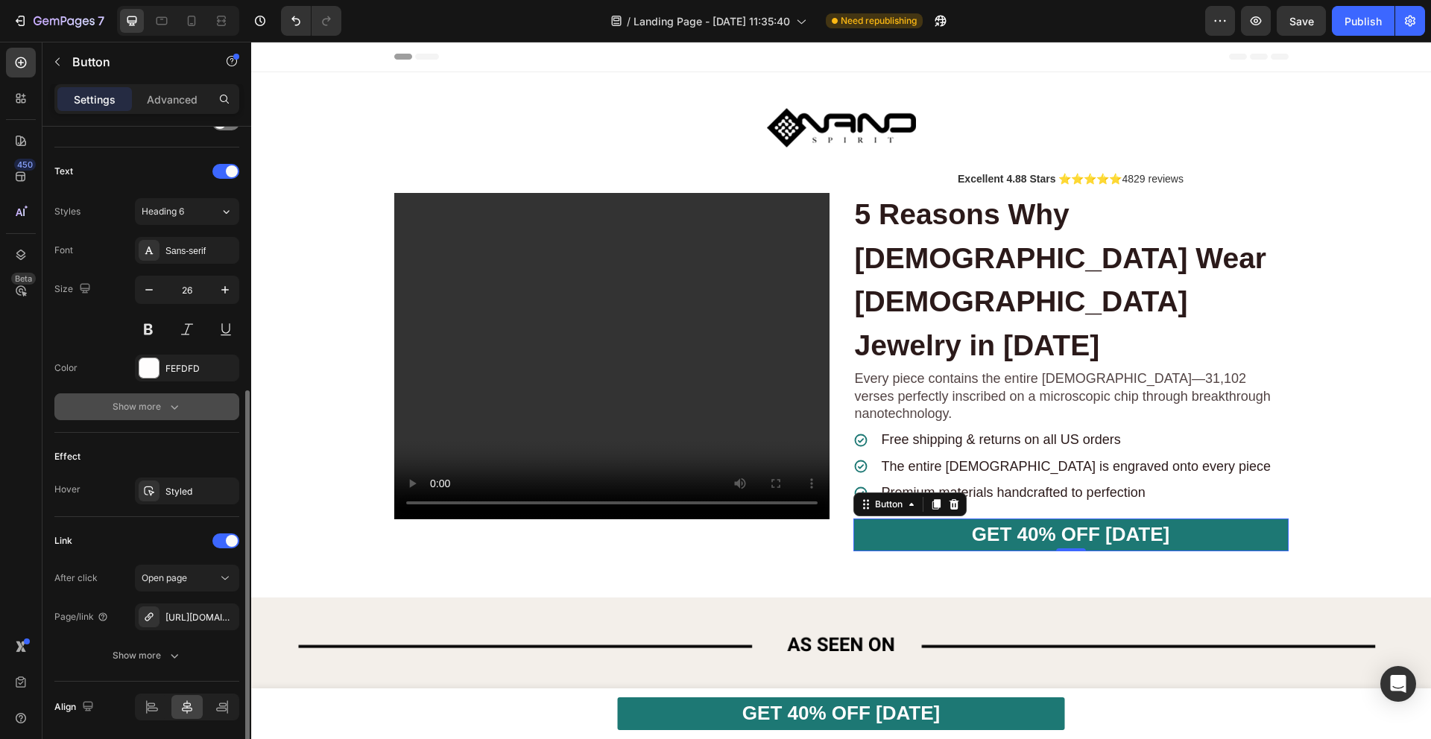
scroll to position [530, 0]
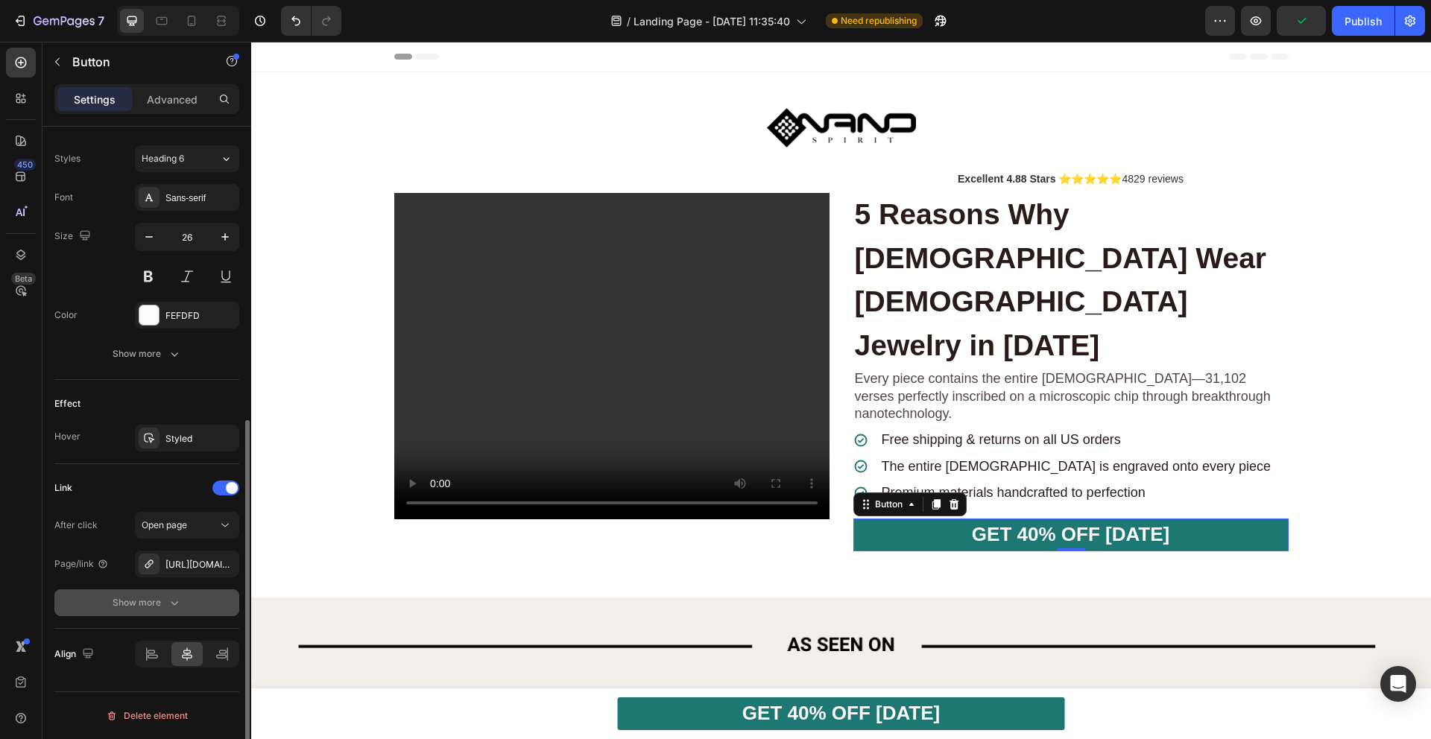
click at [170, 603] on icon "button" at bounding box center [174, 602] width 15 height 15
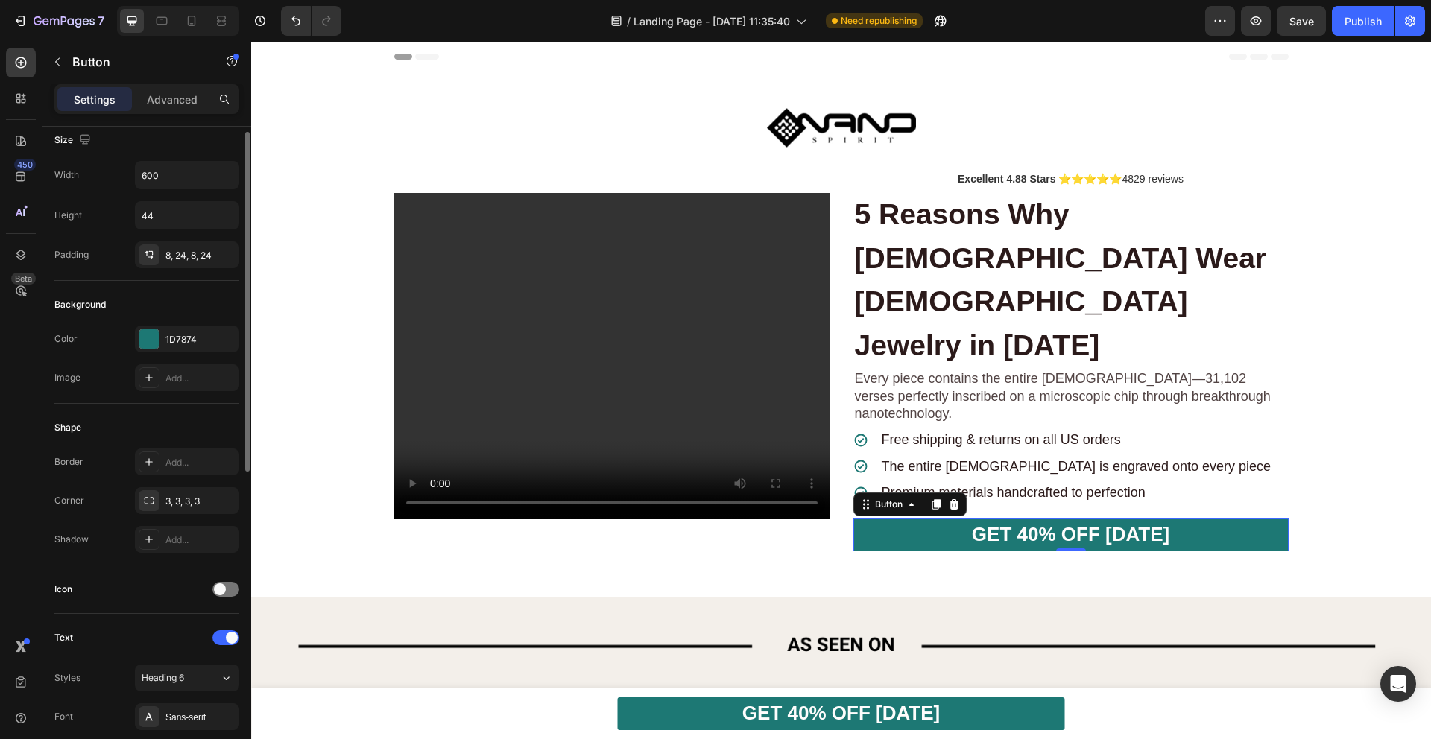
scroll to position [7, 0]
click at [153, 464] on icon at bounding box center [149, 465] width 12 height 12
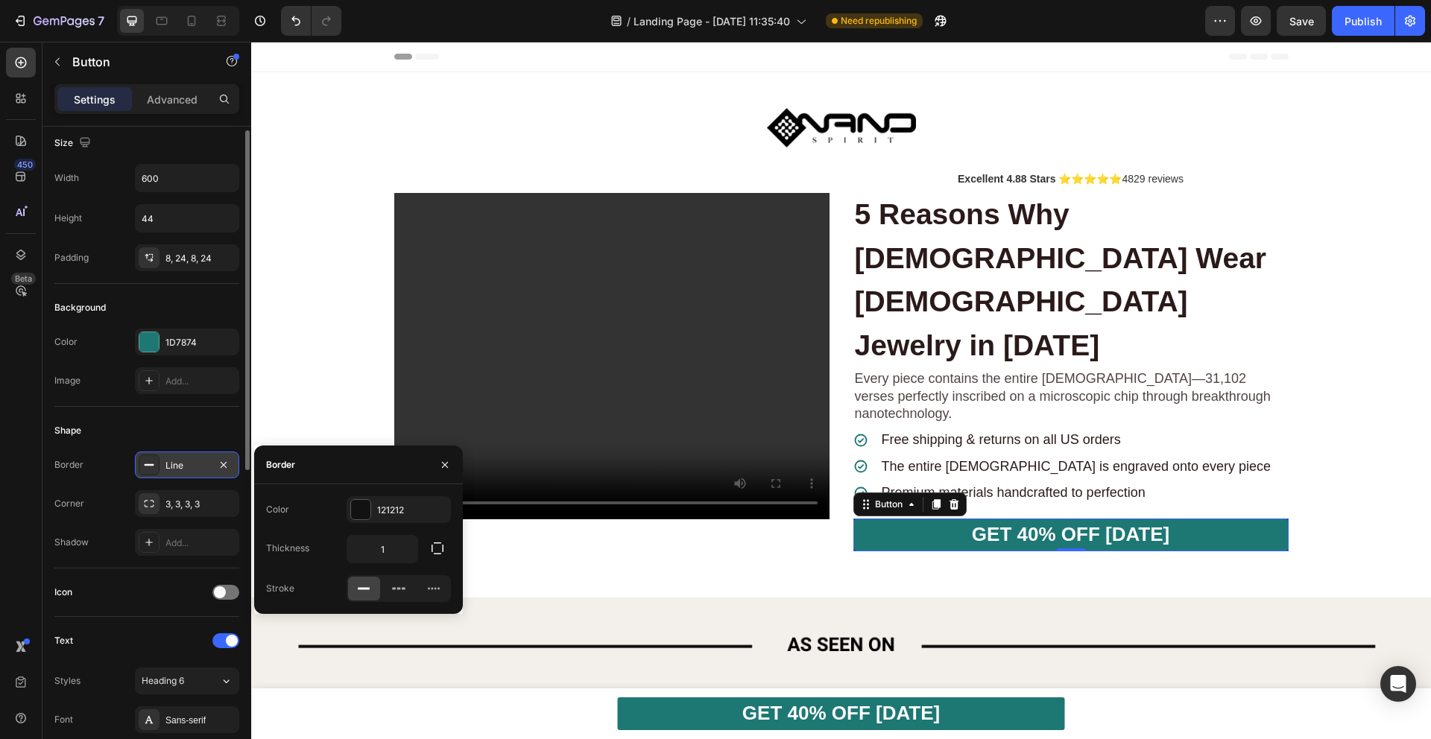
click at [153, 464] on rect at bounding box center [150, 464] width 10 height 1
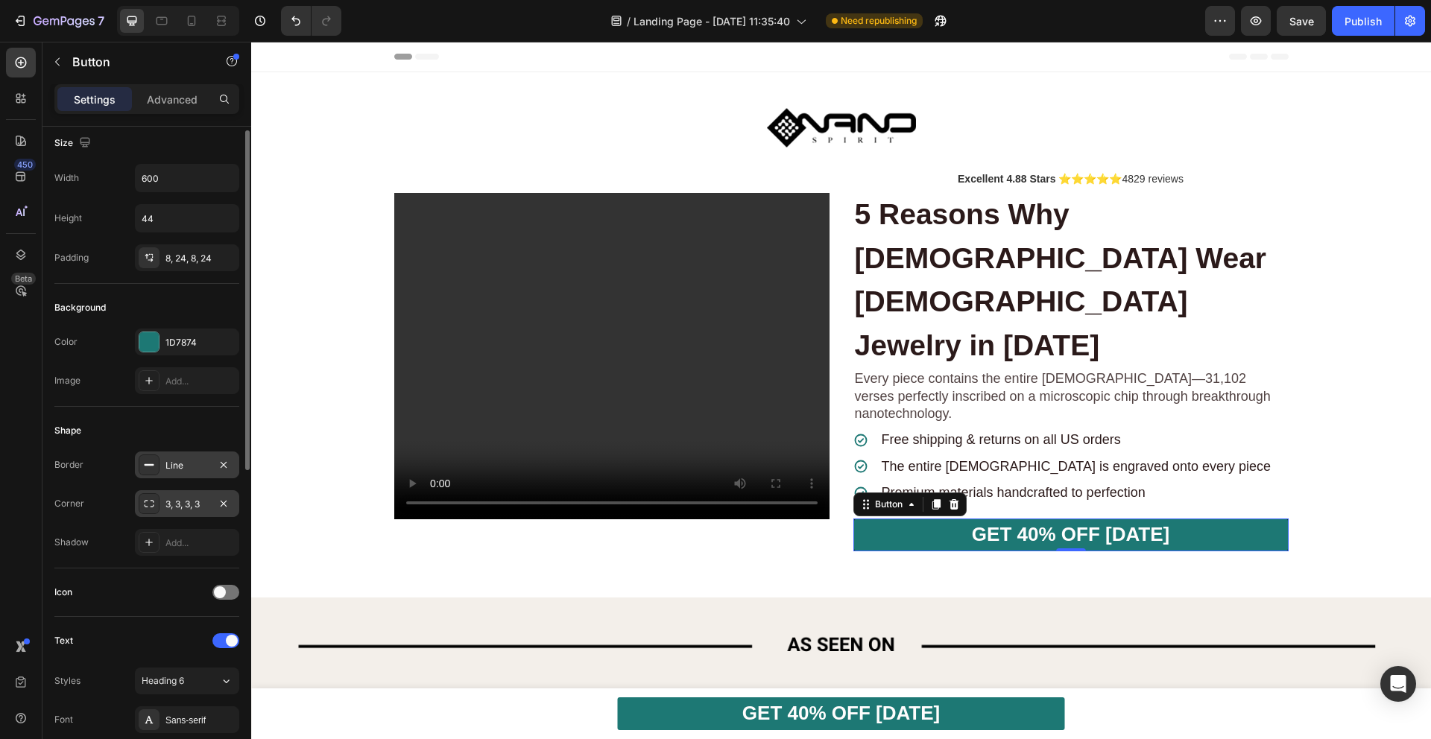
click at [165, 503] on div "3, 3, 3, 3" at bounding box center [186, 504] width 43 height 13
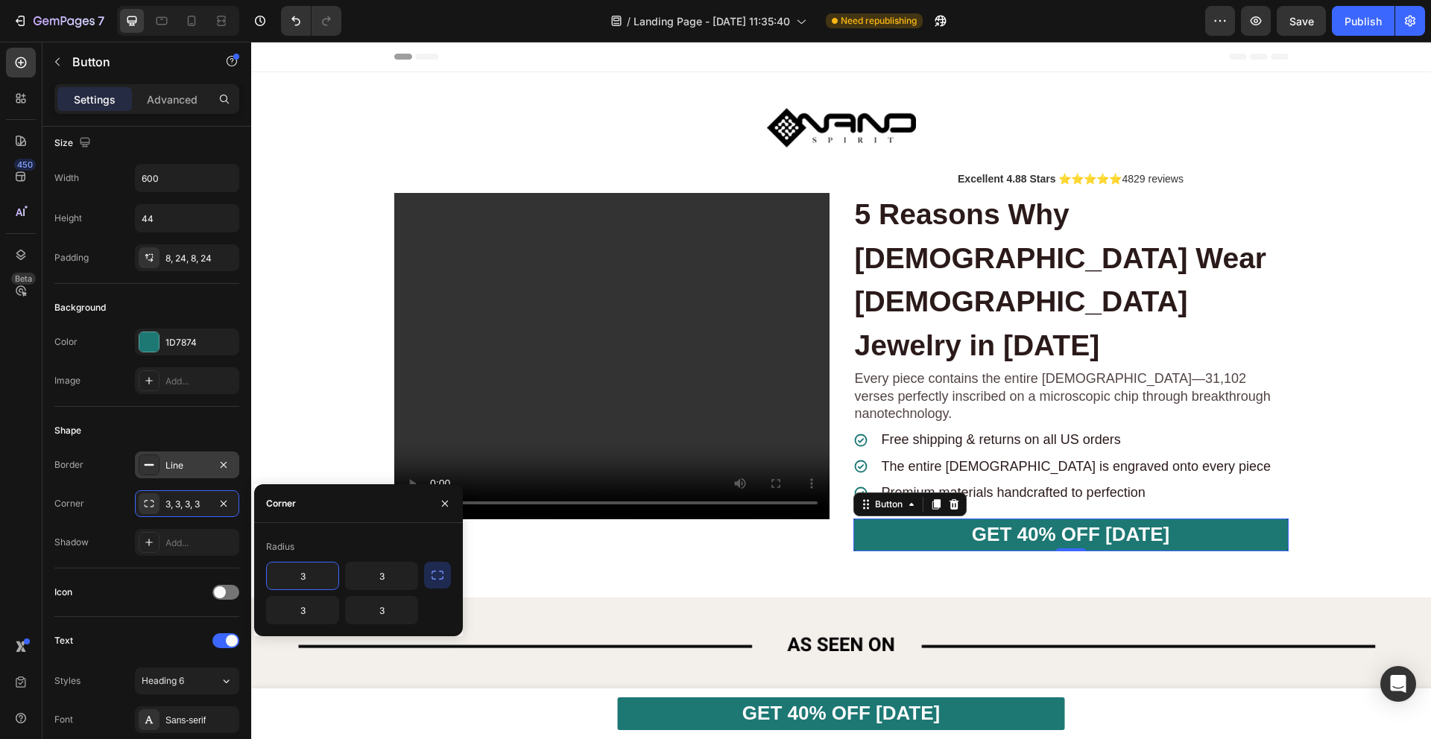
click at [323, 575] on input "3" at bounding box center [303, 576] width 72 height 27
click at [379, 579] on input "3" at bounding box center [382, 576] width 72 height 27
click at [390, 620] on input "3" at bounding box center [382, 610] width 72 height 27
click at [438, 575] on icon "button" at bounding box center [437, 575] width 15 height 15
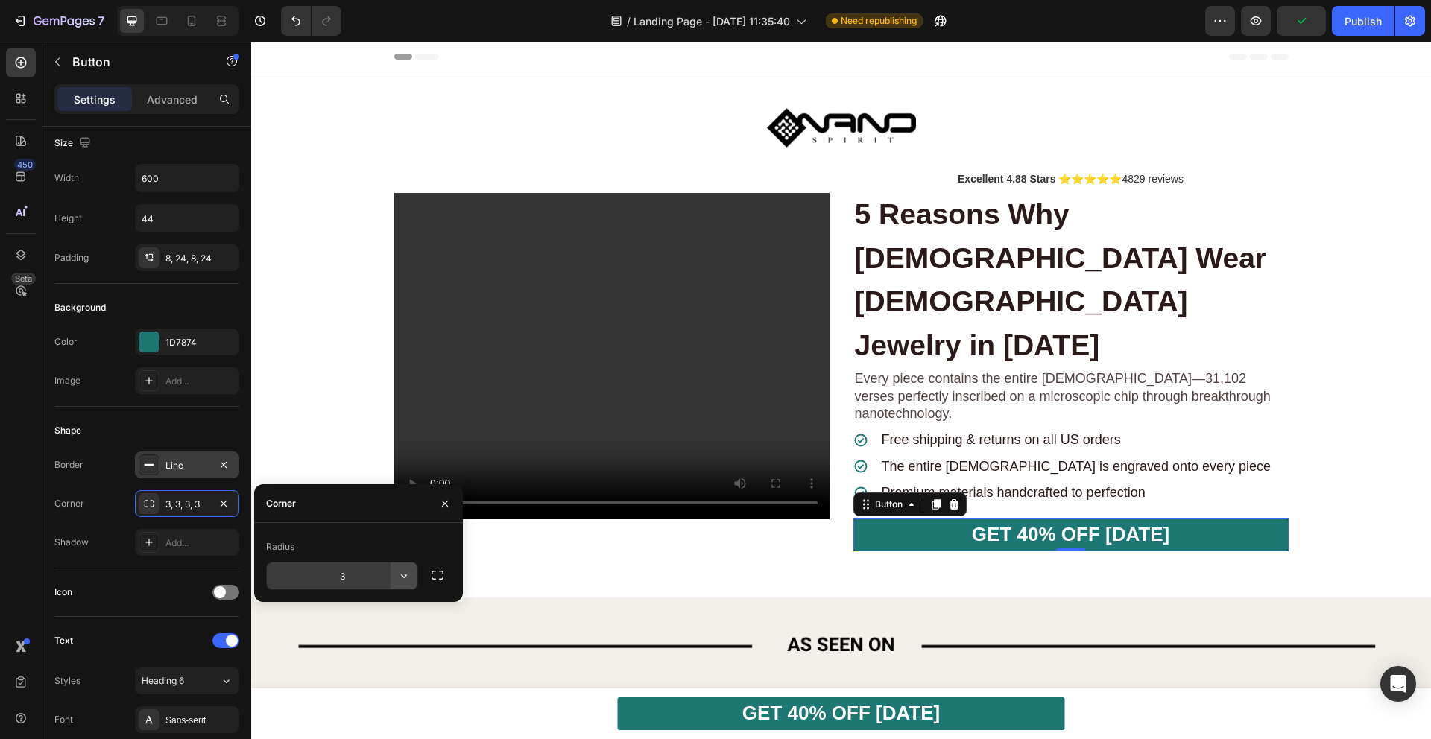
click at [402, 586] on button "button" at bounding box center [403, 576] width 27 height 27
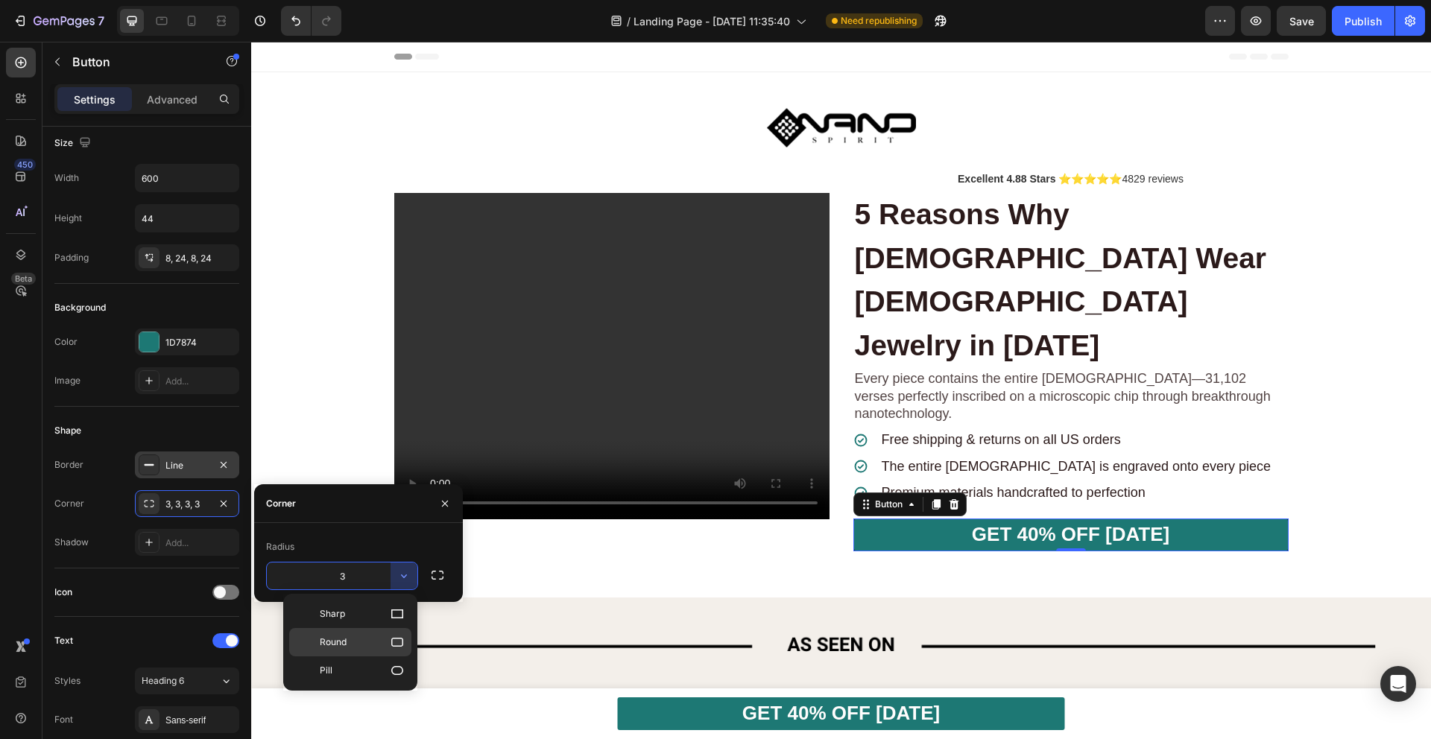
click at [365, 645] on p "Round" at bounding box center [362, 642] width 85 height 15
type input "8"
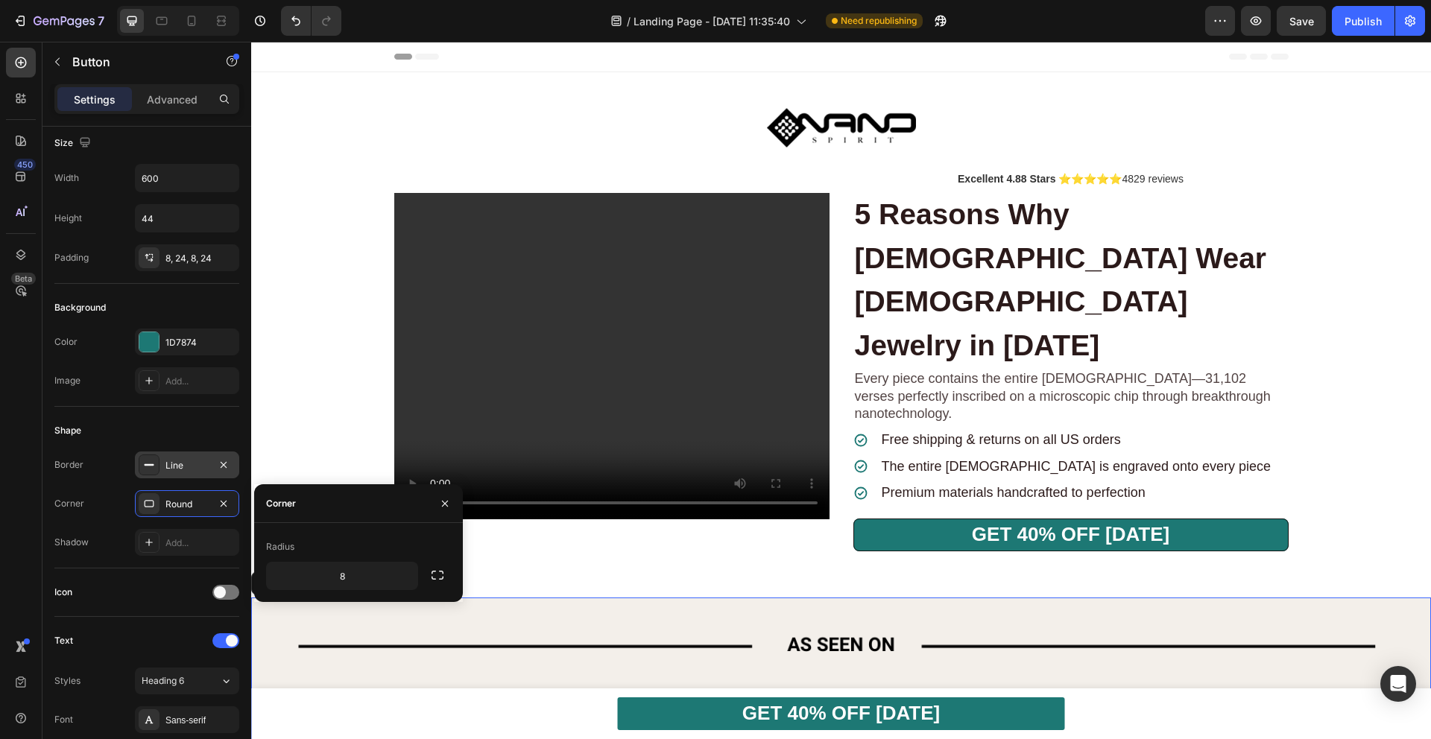
click at [711, 598] on img at bounding box center [841, 713] width 1180 height 230
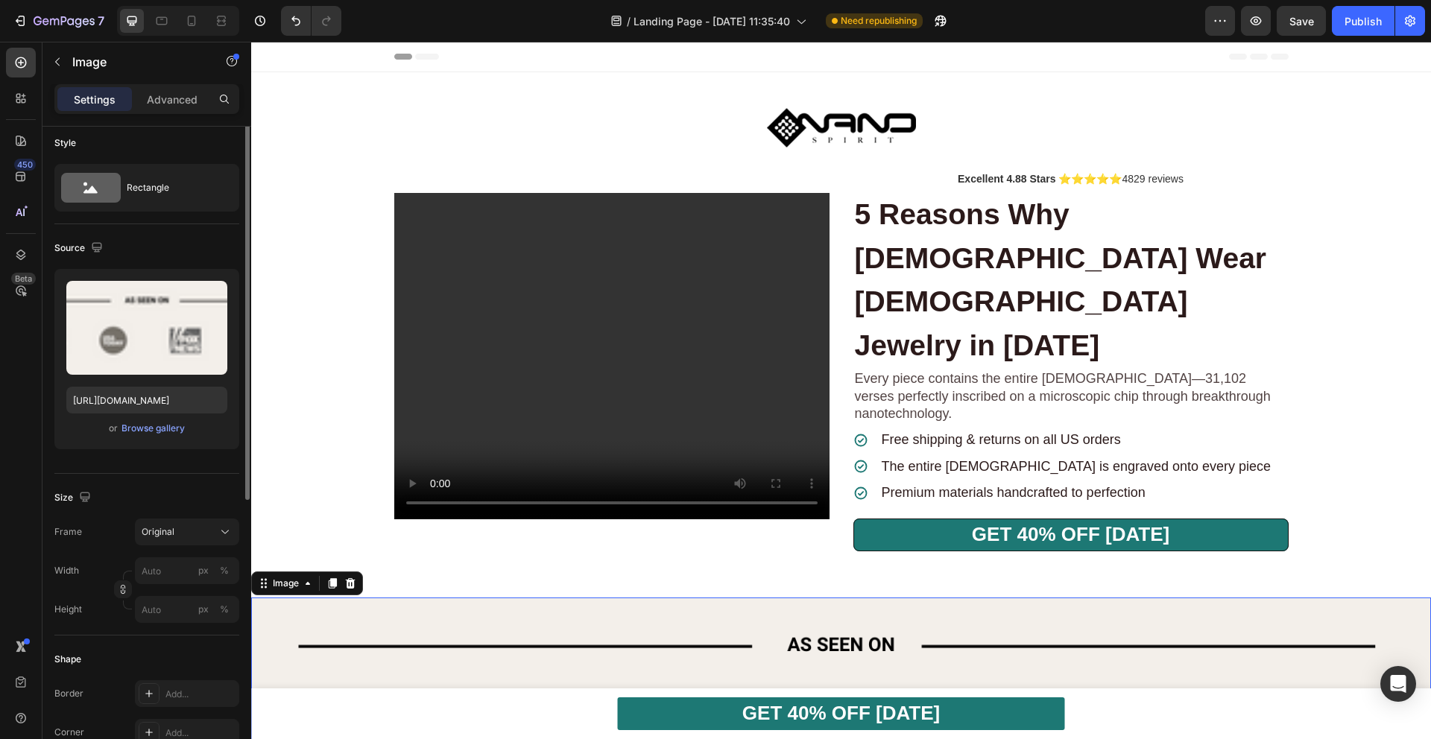
scroll to position [0, 0]
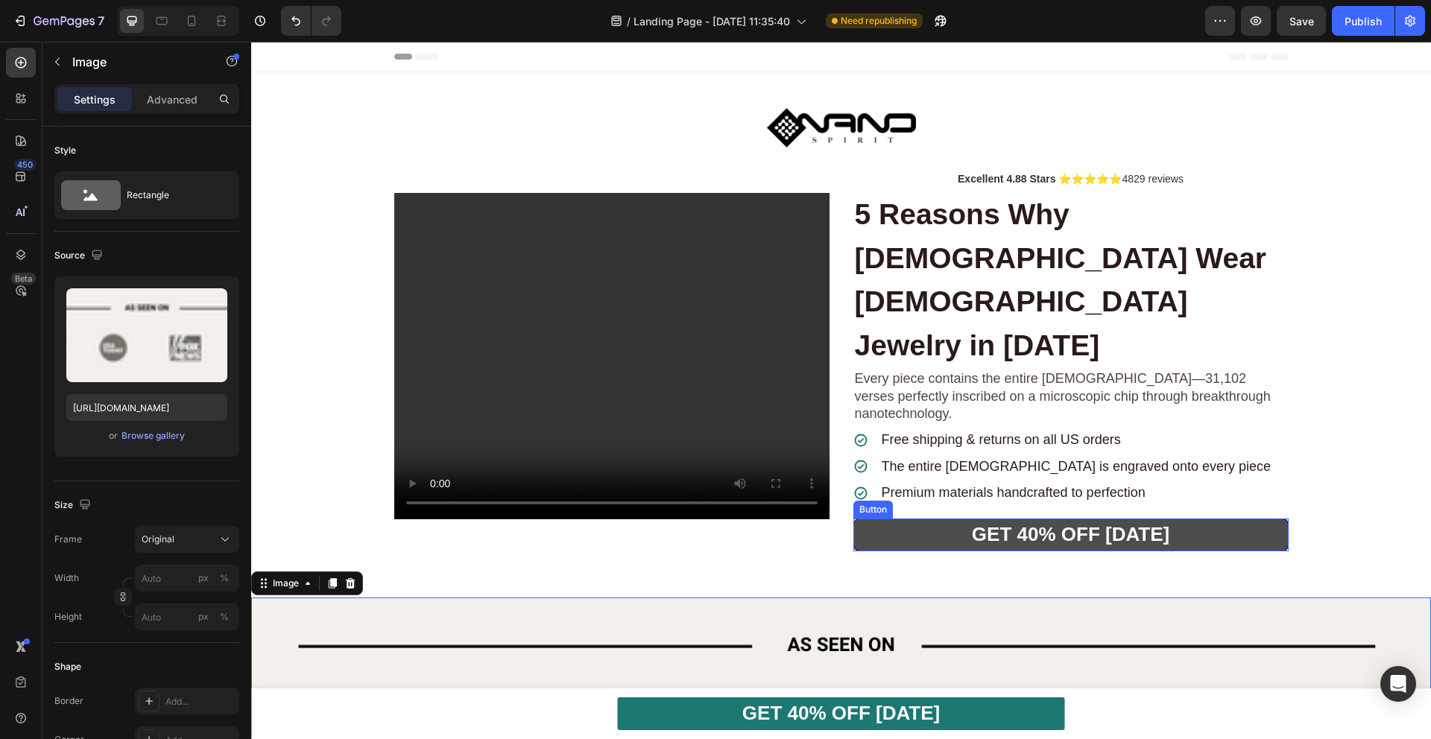
click at [893, 519] on link "GET 40% OFF [DATE]" at bounding box center [1070, 535] width 435 height 33
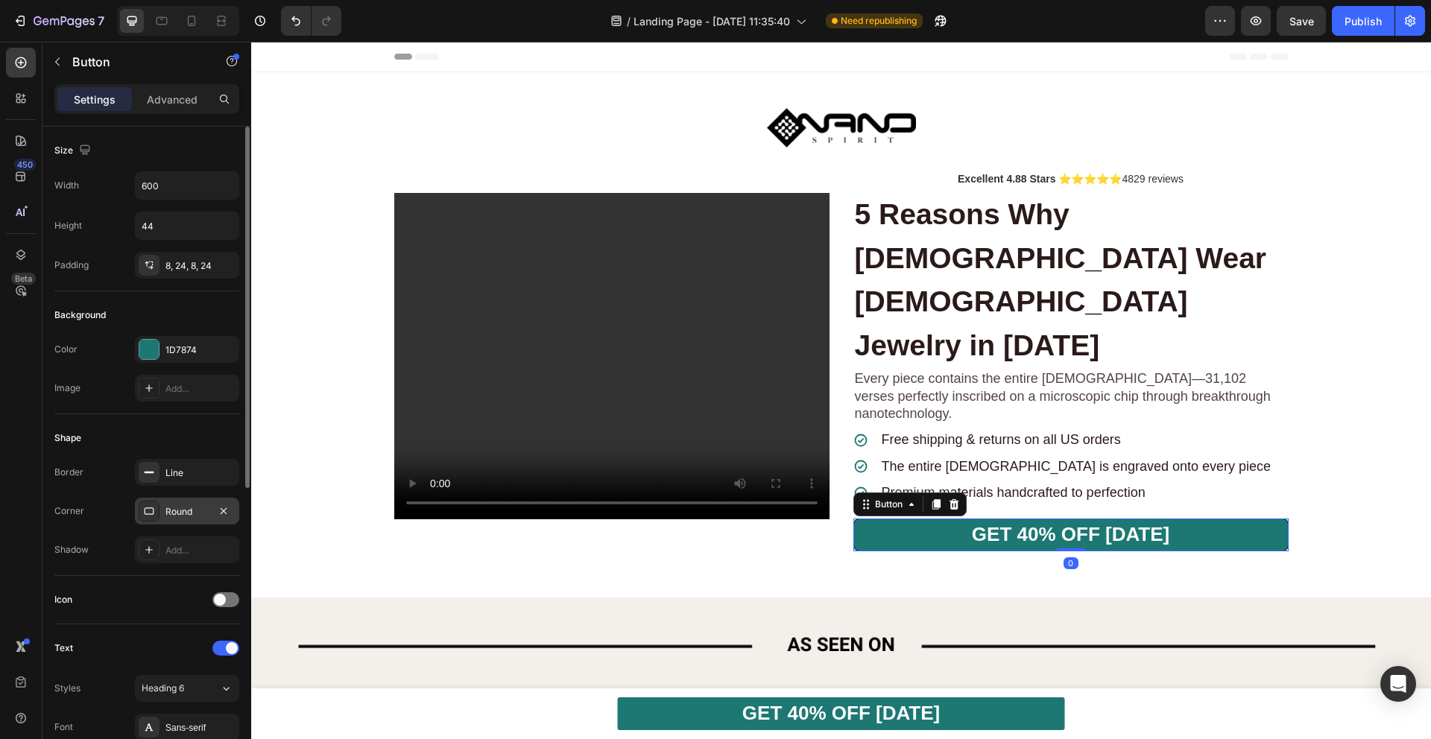
click at [206, 517] on div "Round" at bounding box center [186, 511] width 43 height 13
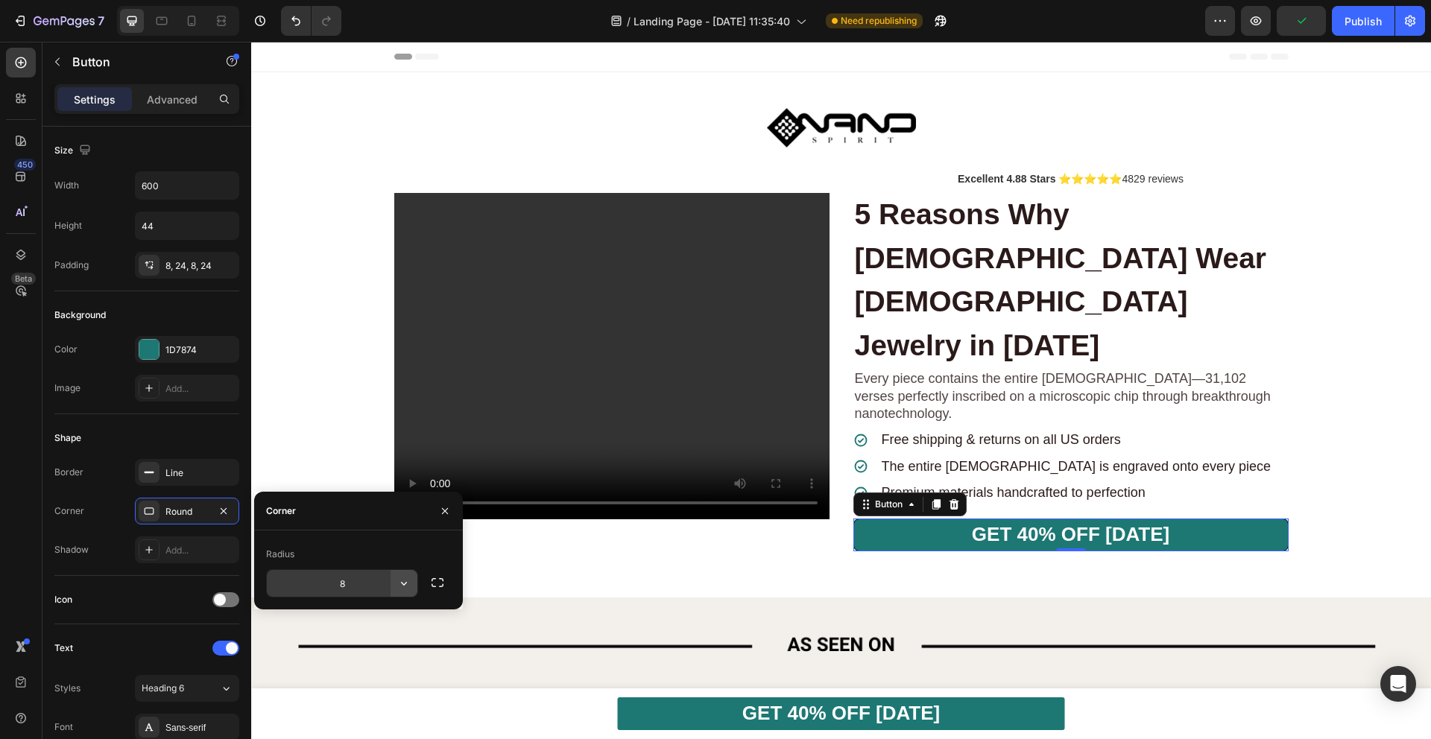
click at [405, 581] on icon "button" at bounding box center [403, 583] width 15 height 15
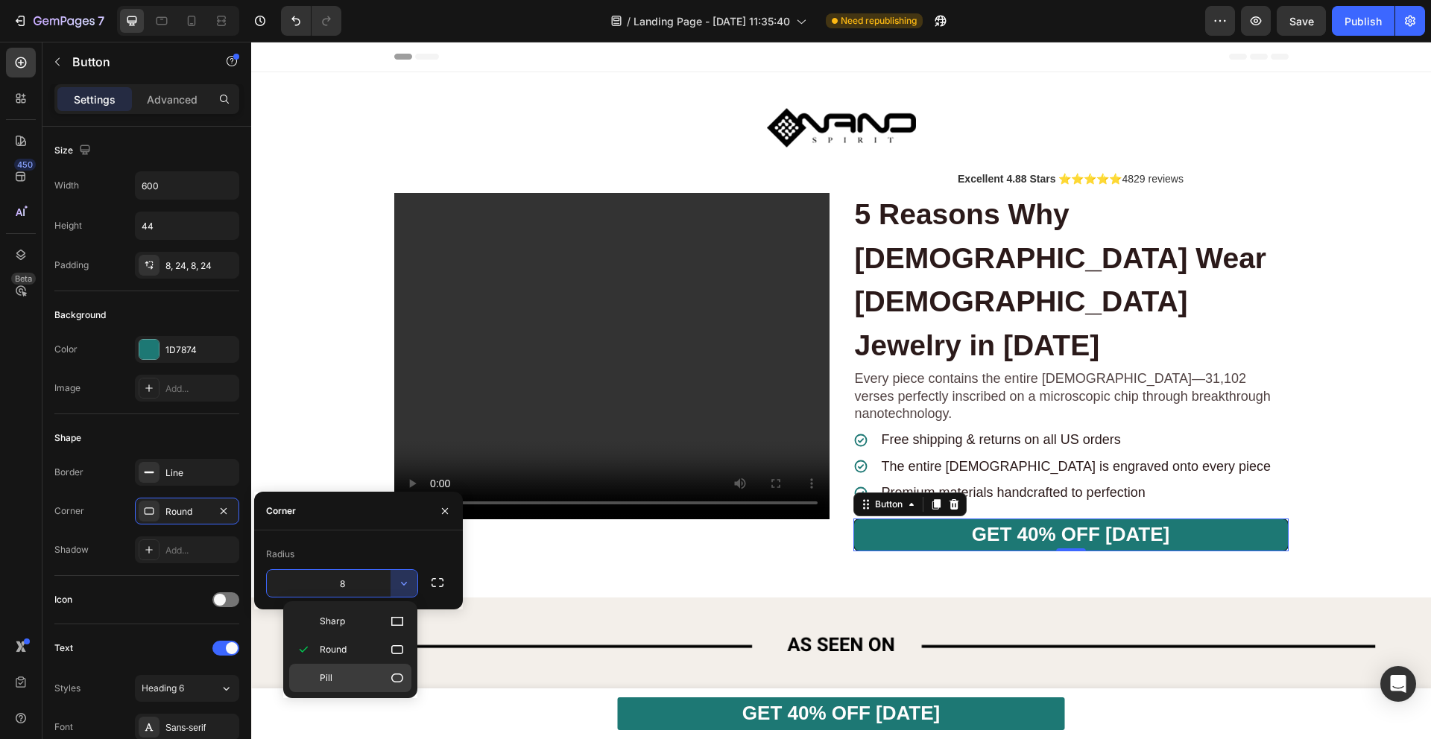
click at [359, 674] on p "Pill" at bounding box center [362, 678] width 85 height 15
type input "9999"
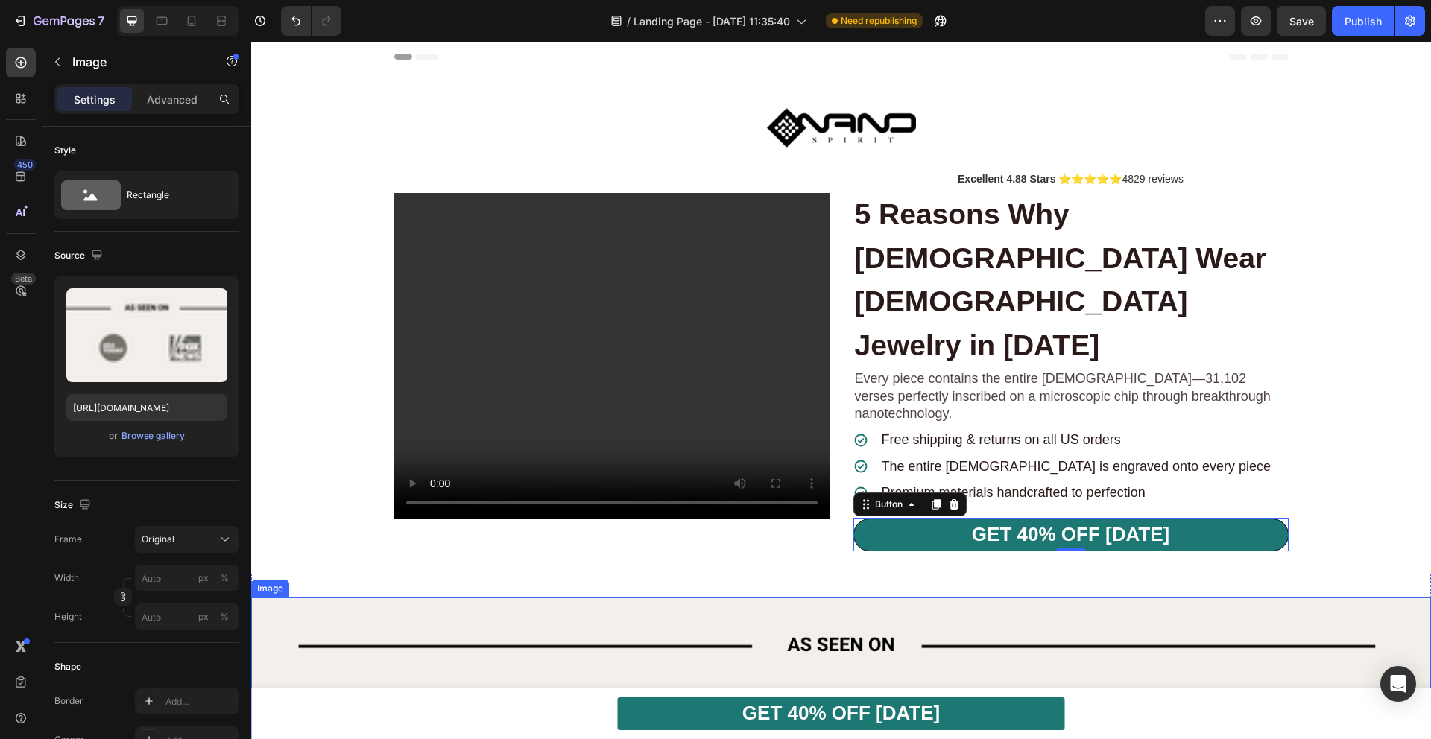
click at [654, 606] on img at bounding box center [841, 713] width 1180 height 230
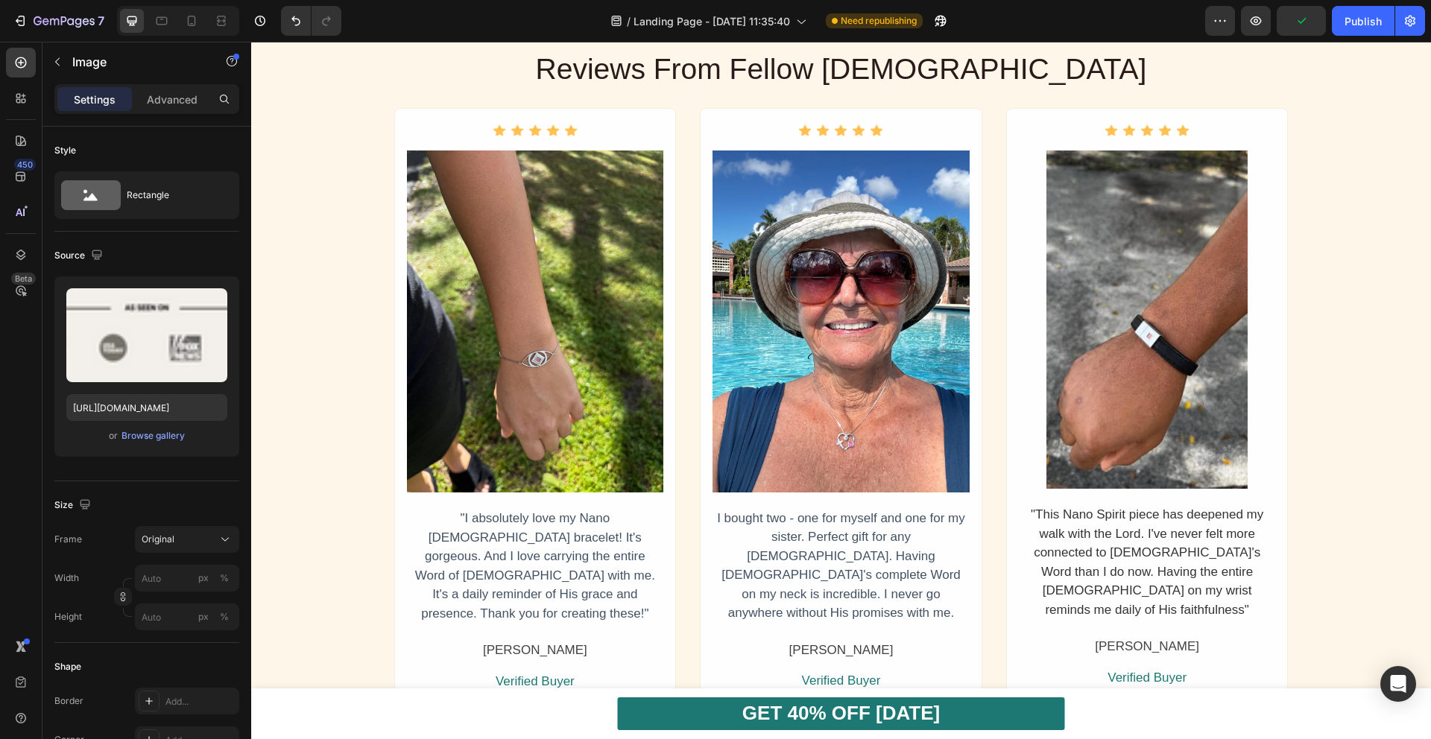
scroll to position [1430, 0]
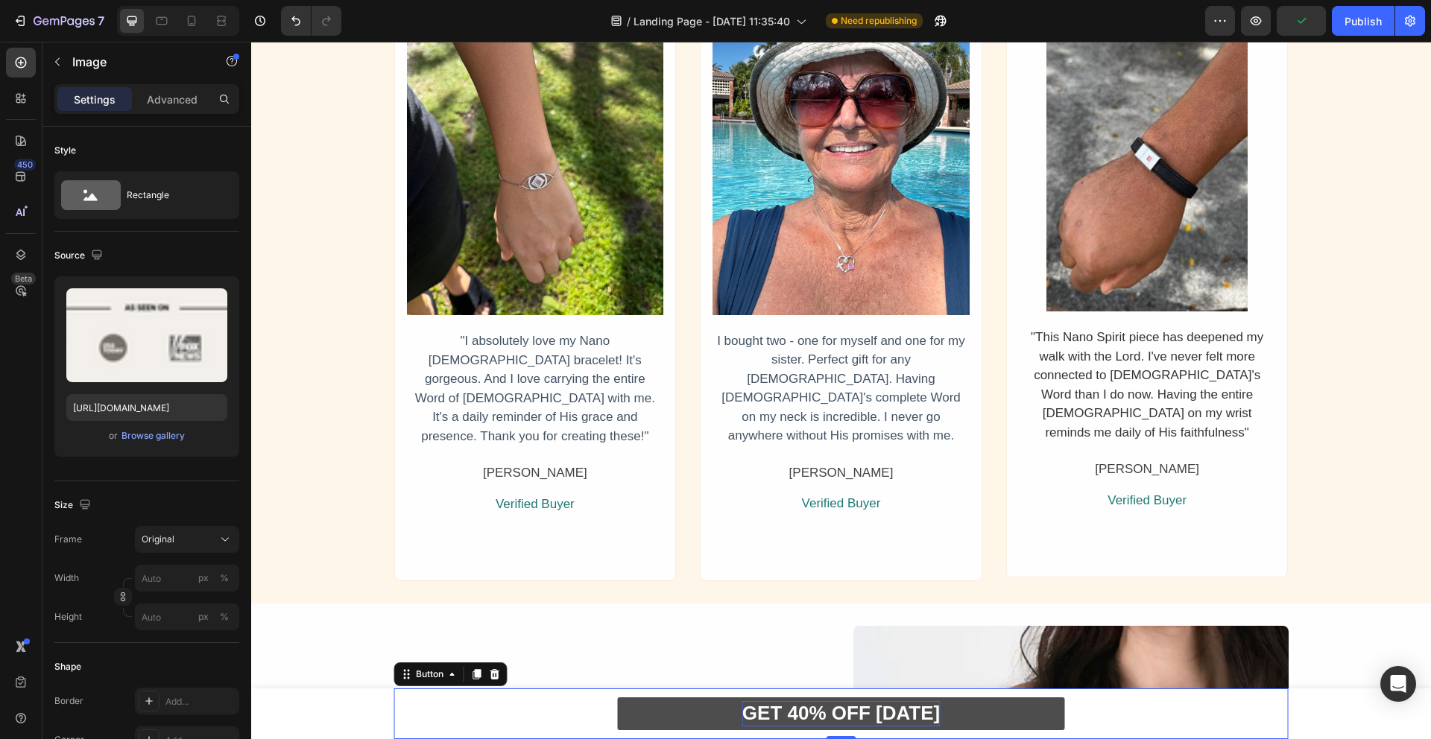
click at [831, 705] on strong "GET 40% OFF [DATE]" at bounding box center [840, 713] width 197 height 22
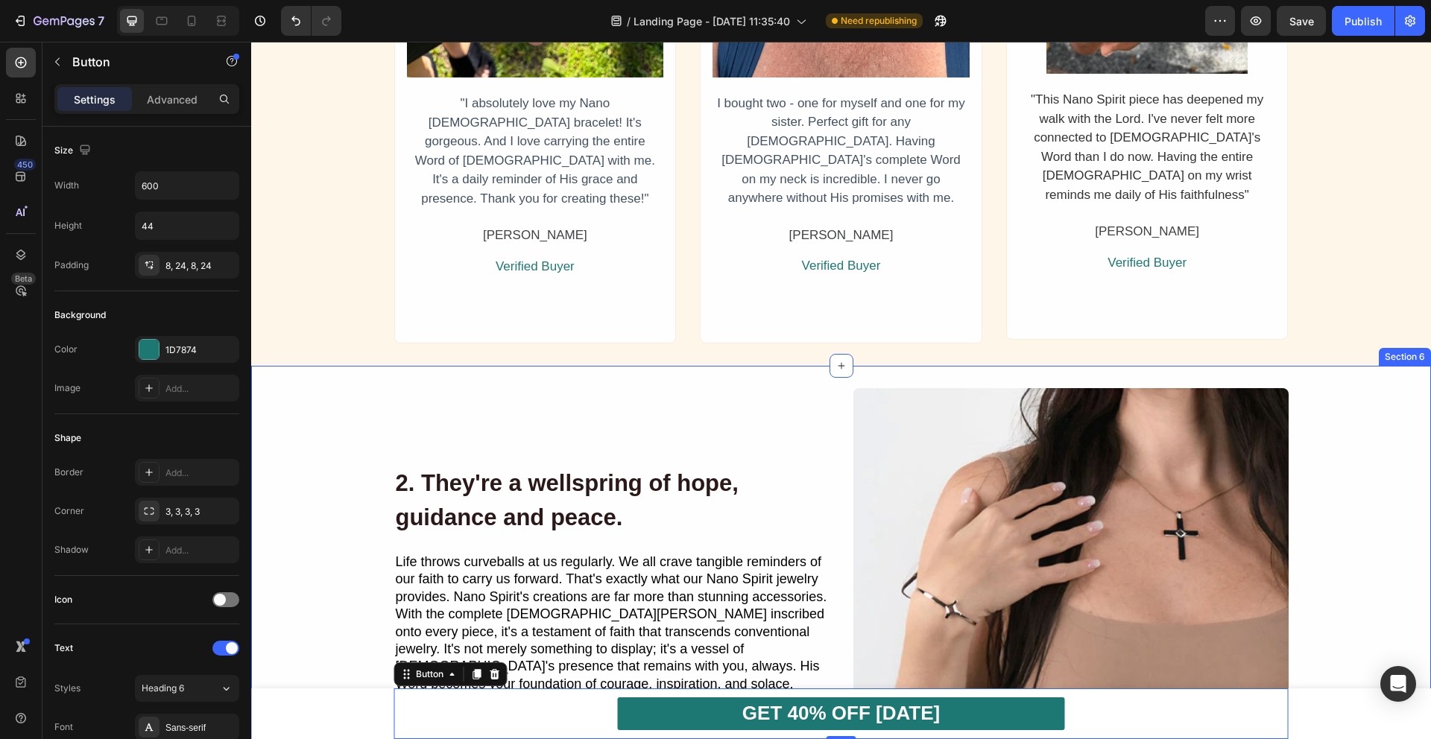
scroll to position [1671, 0]
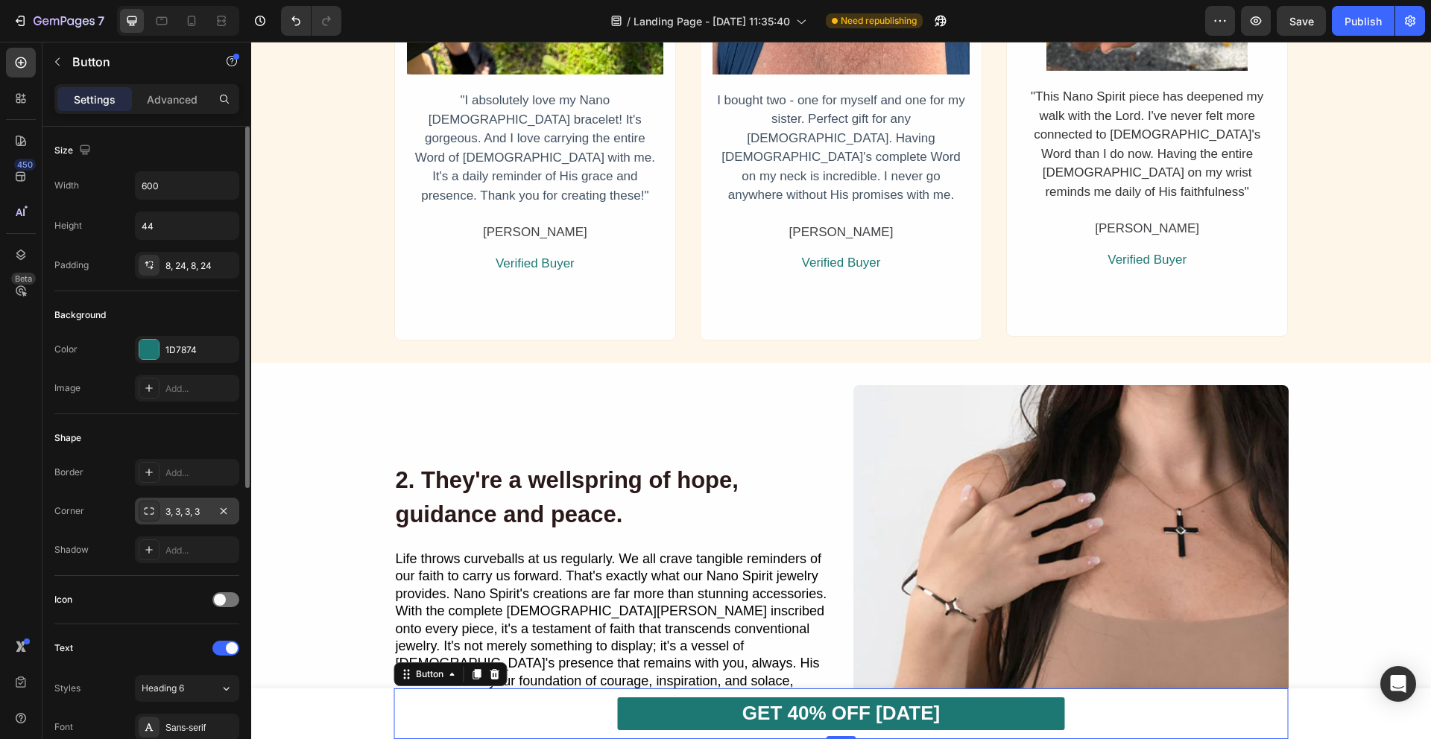
click at [199, 519] on div "3, 3, 3, 3" at bounding box center [187, 511] width 104 height 27
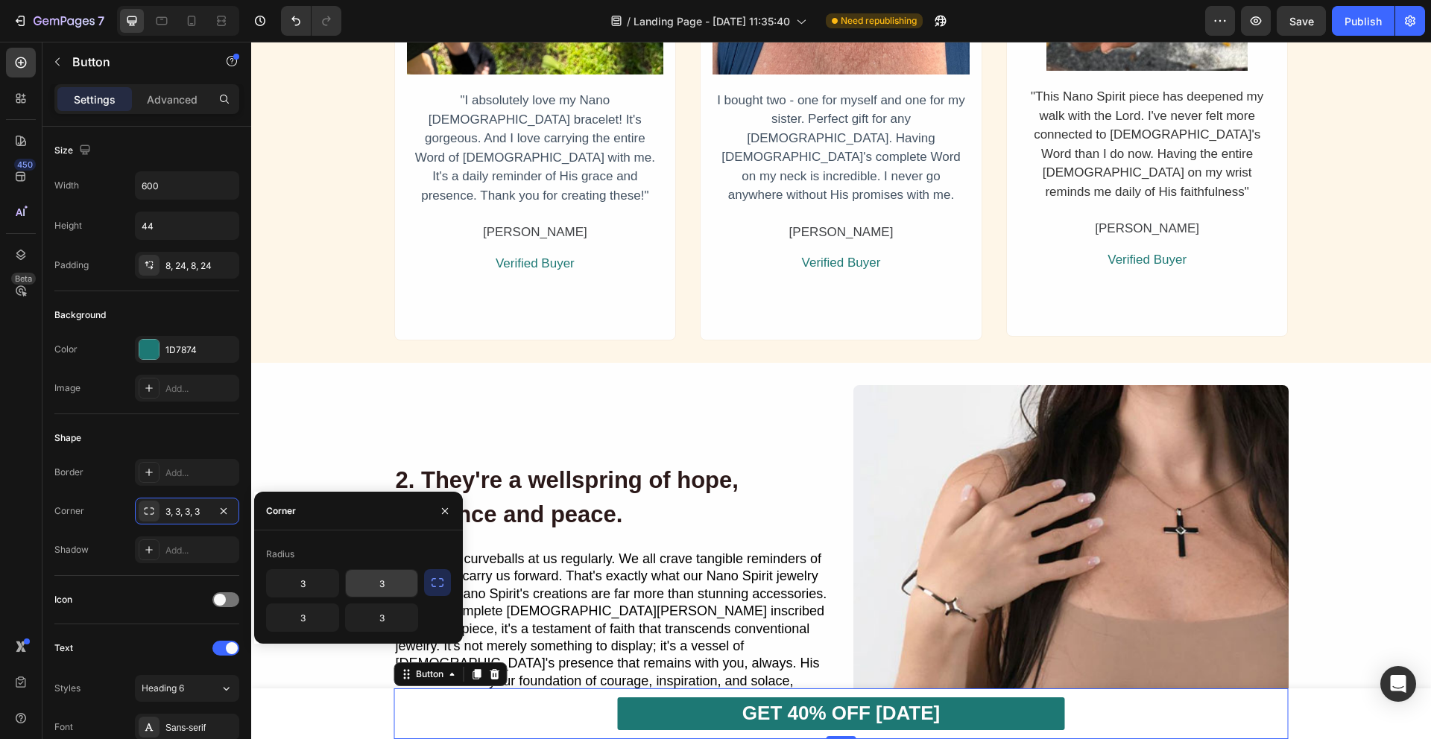
click at [393, 589] on input "3" at bounding box center [382, 583] width 72 height 27
click at [440, 586] on icon "button" at bounding box center [437, 582] width 15 height 15
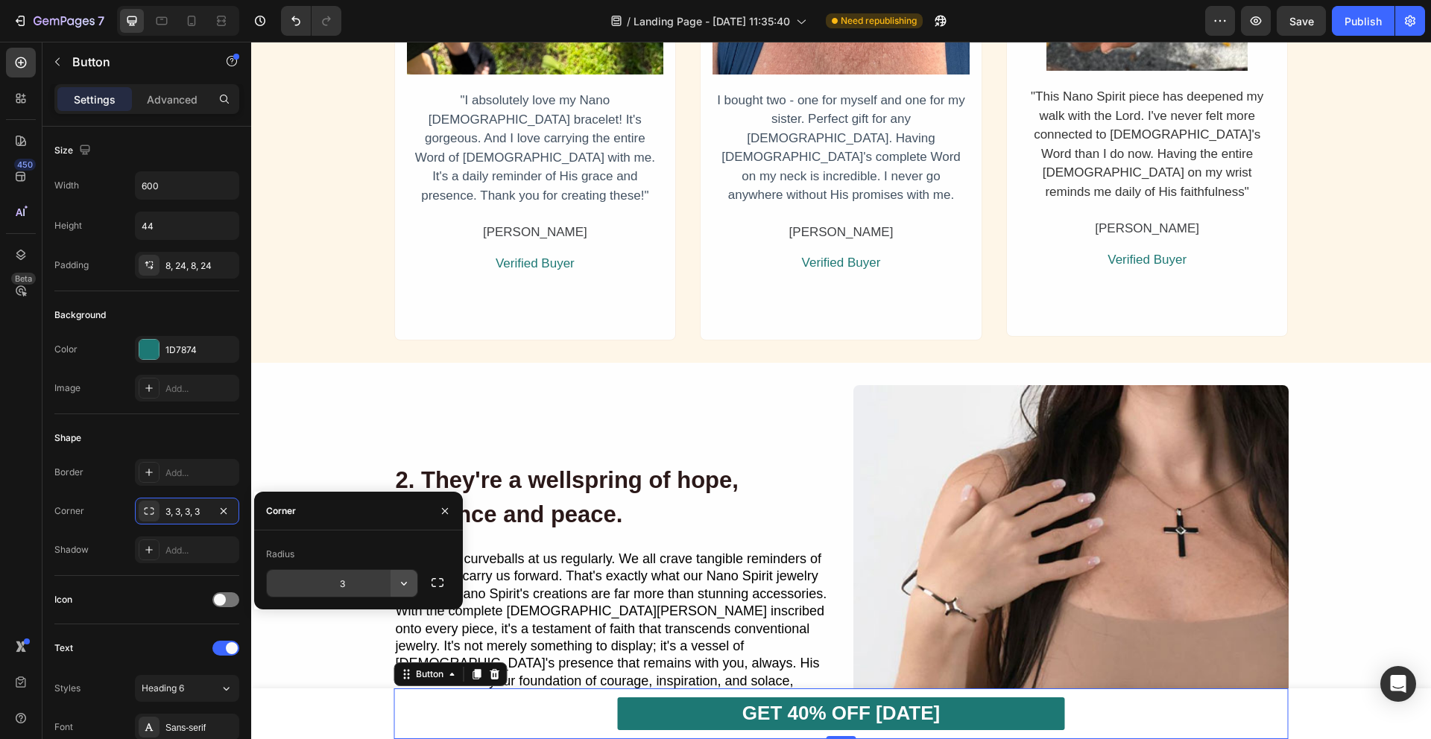
click at [408, 581] on icon "button" at bounding box center [403, 583] width 15 height 15
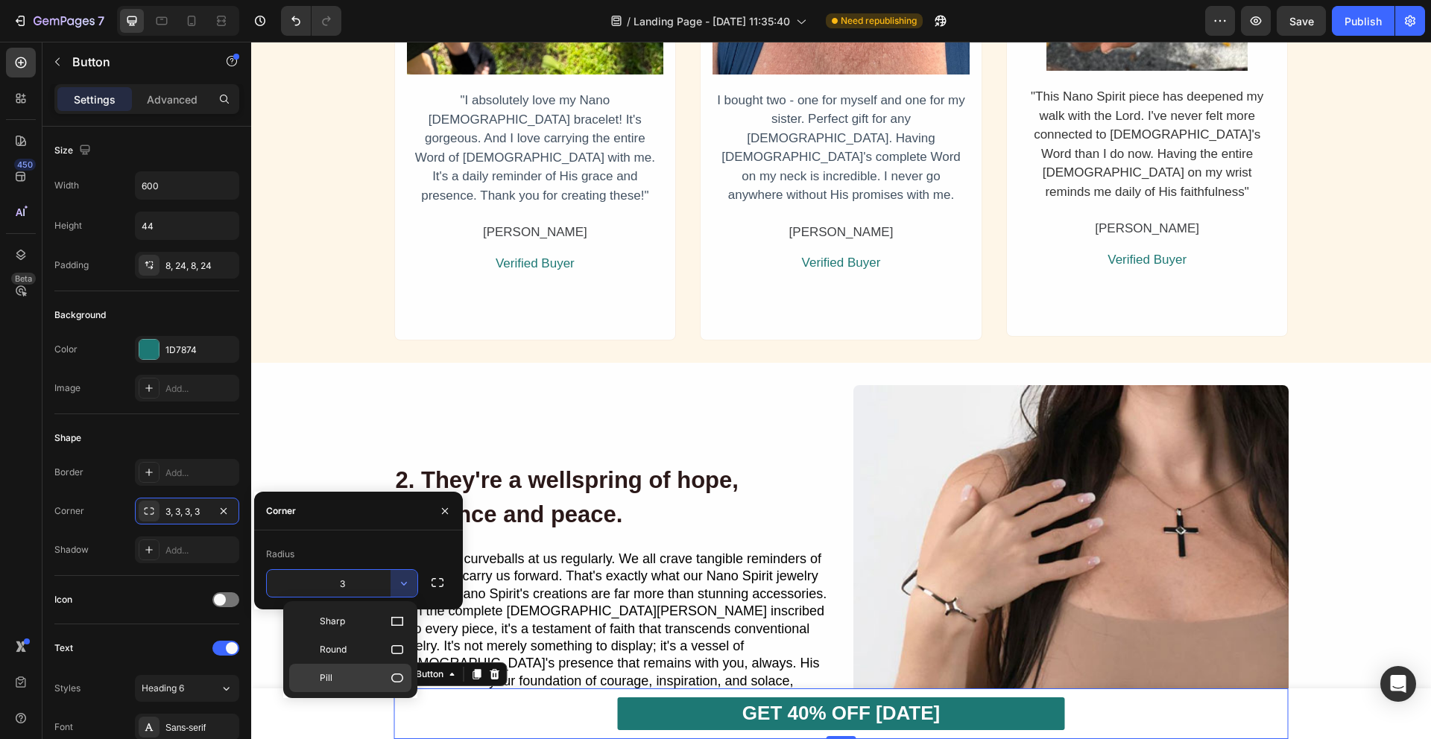
click at [370, 672] on p "Pill" at bounding box center [362, 678] width 85 height 15
type input "9999"
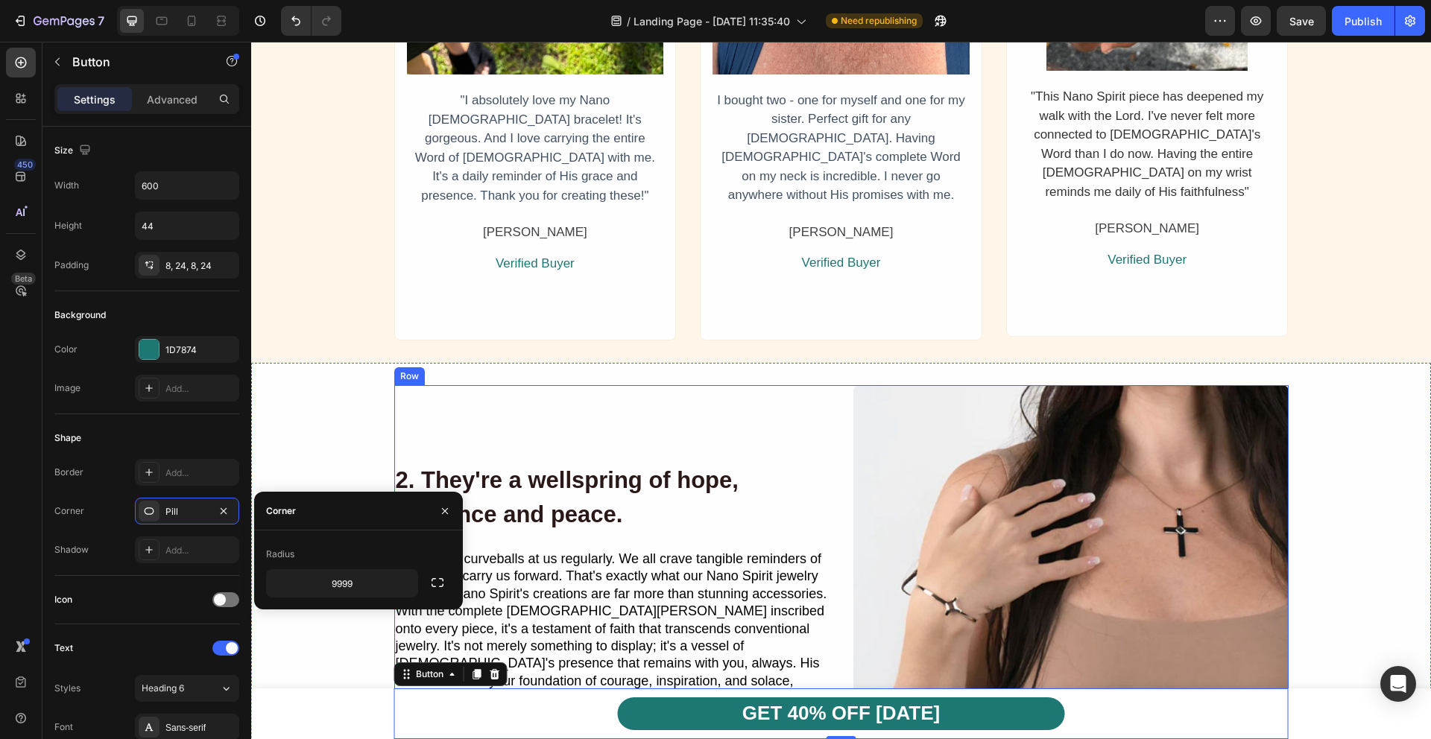
click at [735, 516] on h2 "2. They're a wellspring of hope, guidance and peace." at bounding box center [611, 498] width 435 height 72
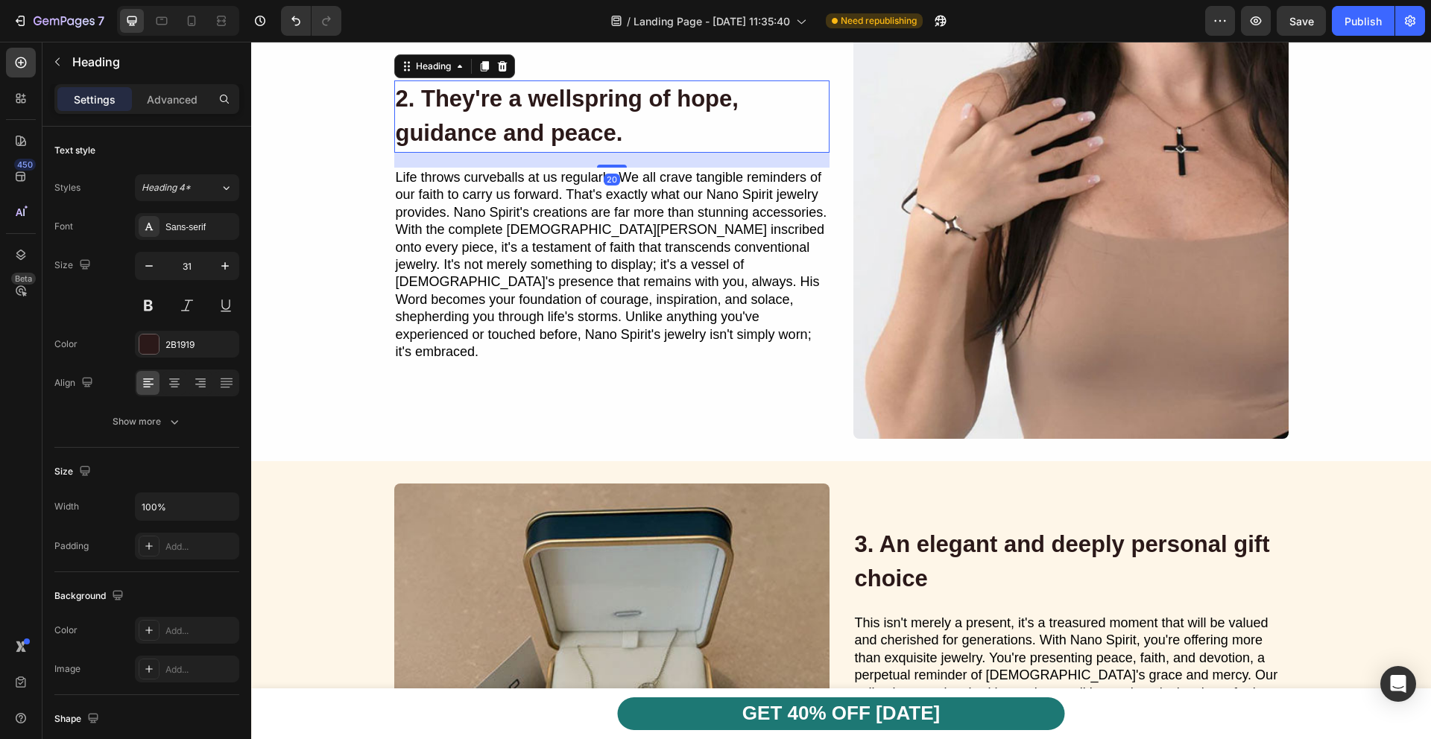
scroll to position [2578, 0]
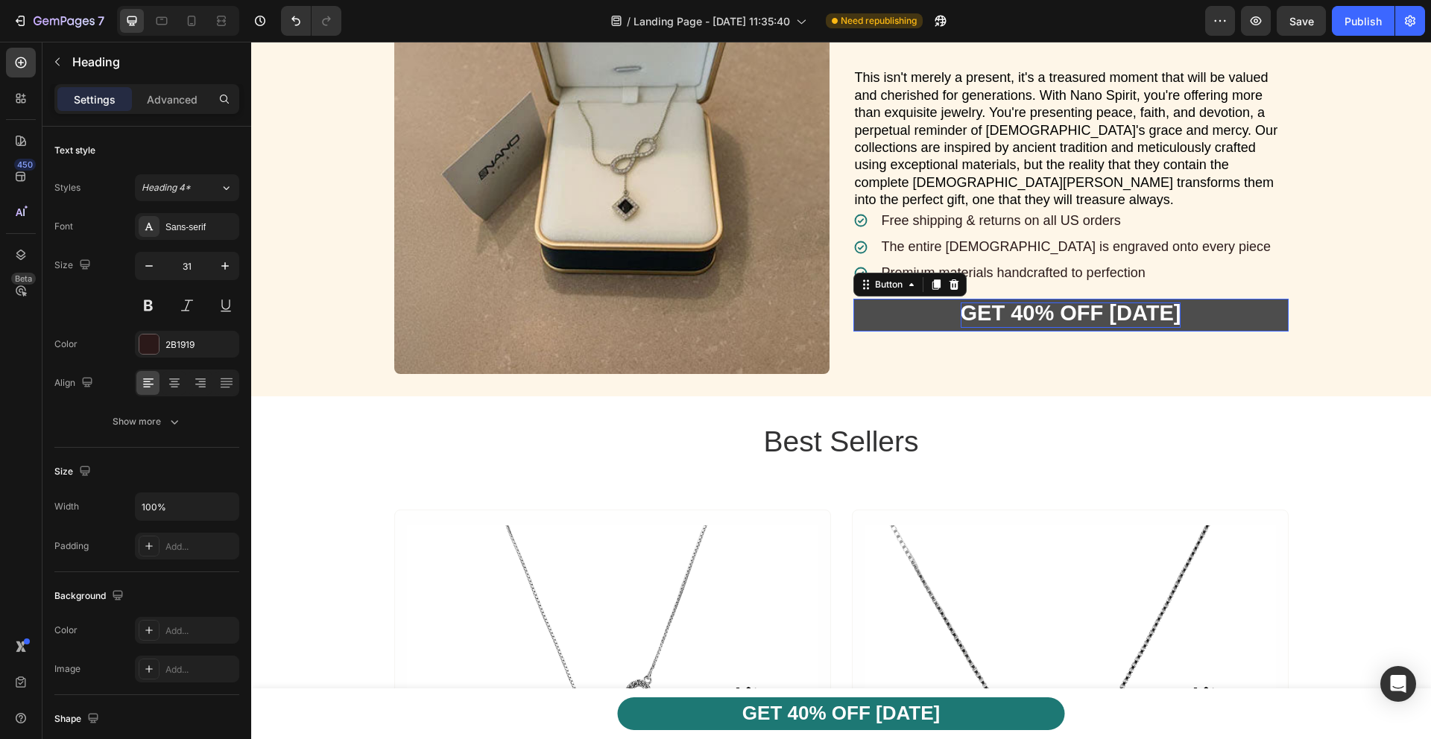
click at [963, 323] on strong "GET 40% OFF [DATE]" at bounding box center [1070, 313] width 221 height 24
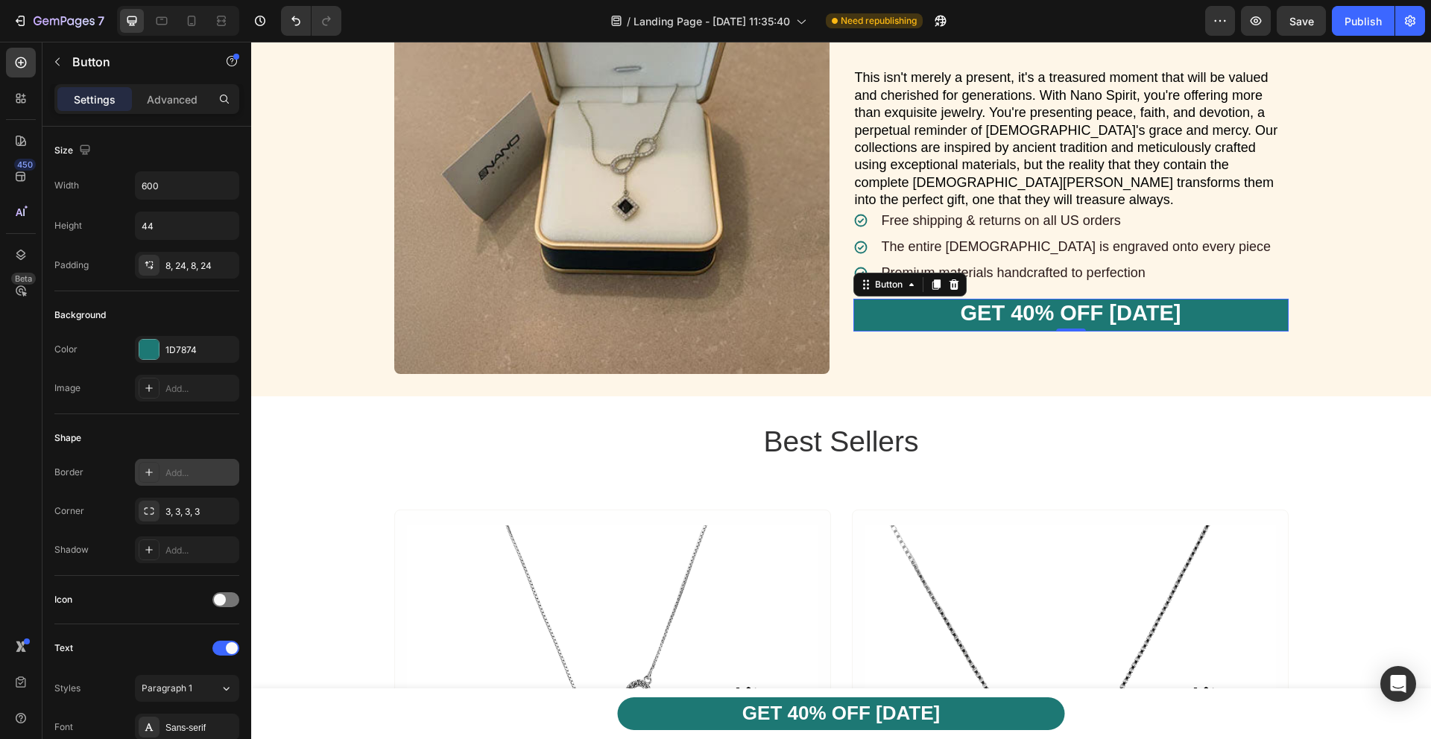
click at [206, 475] on div "Add..." at bounding box center [200, 472] width 70 height 13
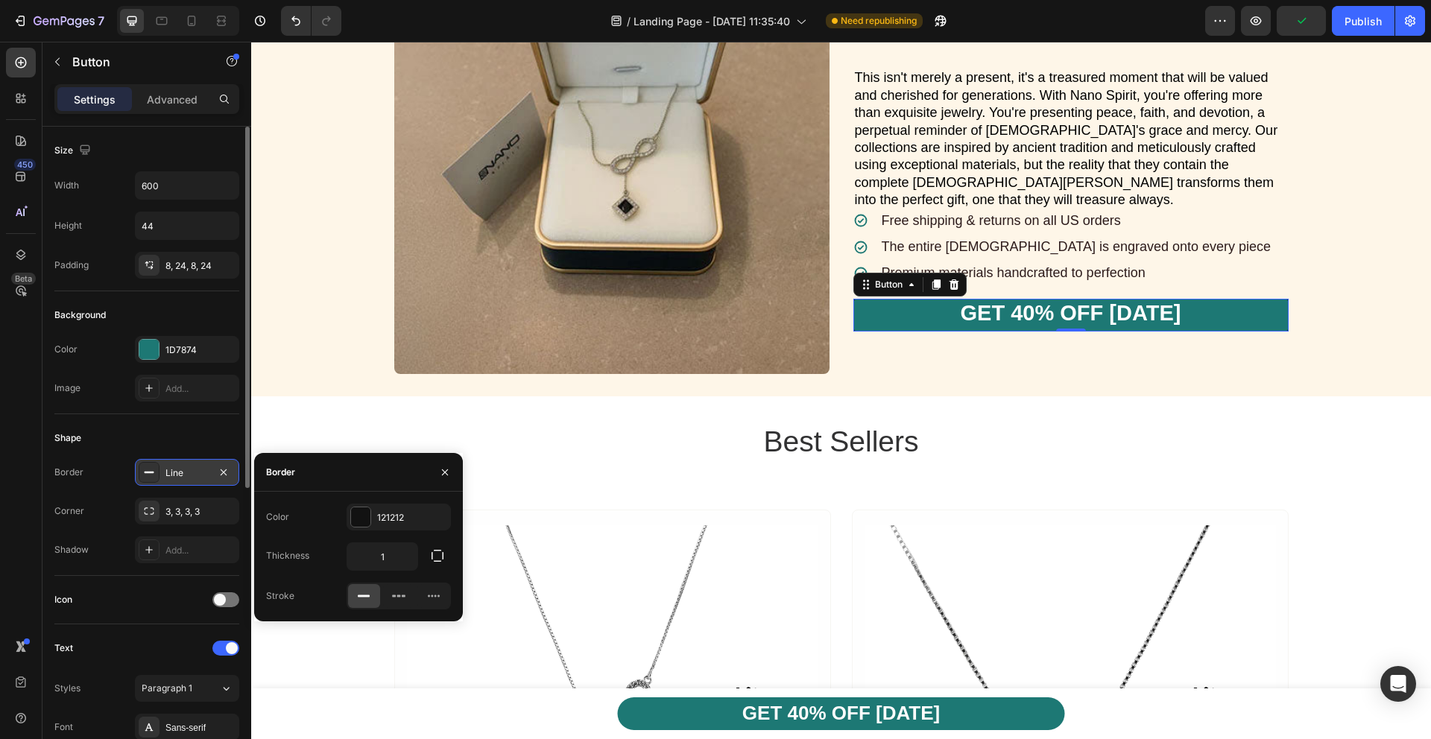
click at [163, 441] on div "Shape" at bounding box center [146, 438] width 185 height 24
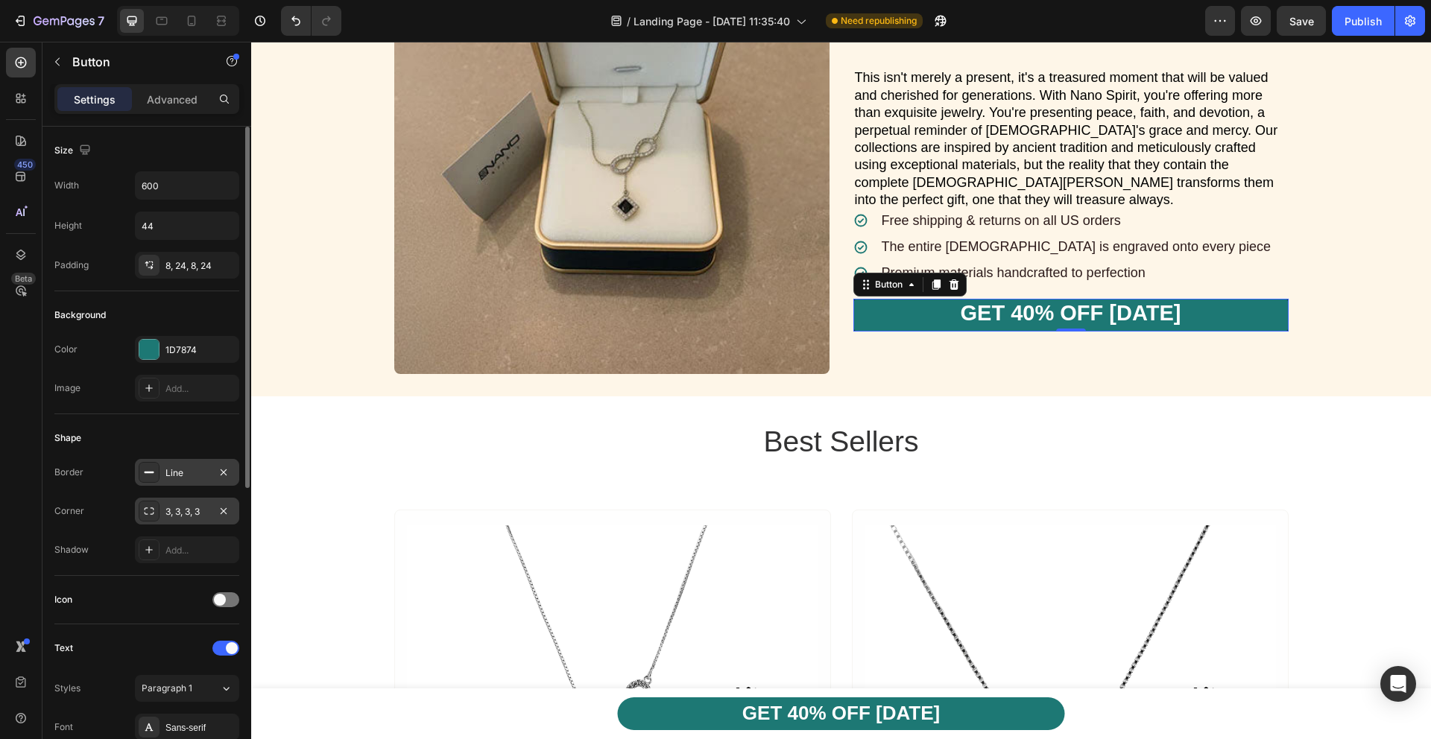
click at [199, 507] on div "3, 3, 3, 3" at bounding box center [186, 511] width 43 height 13
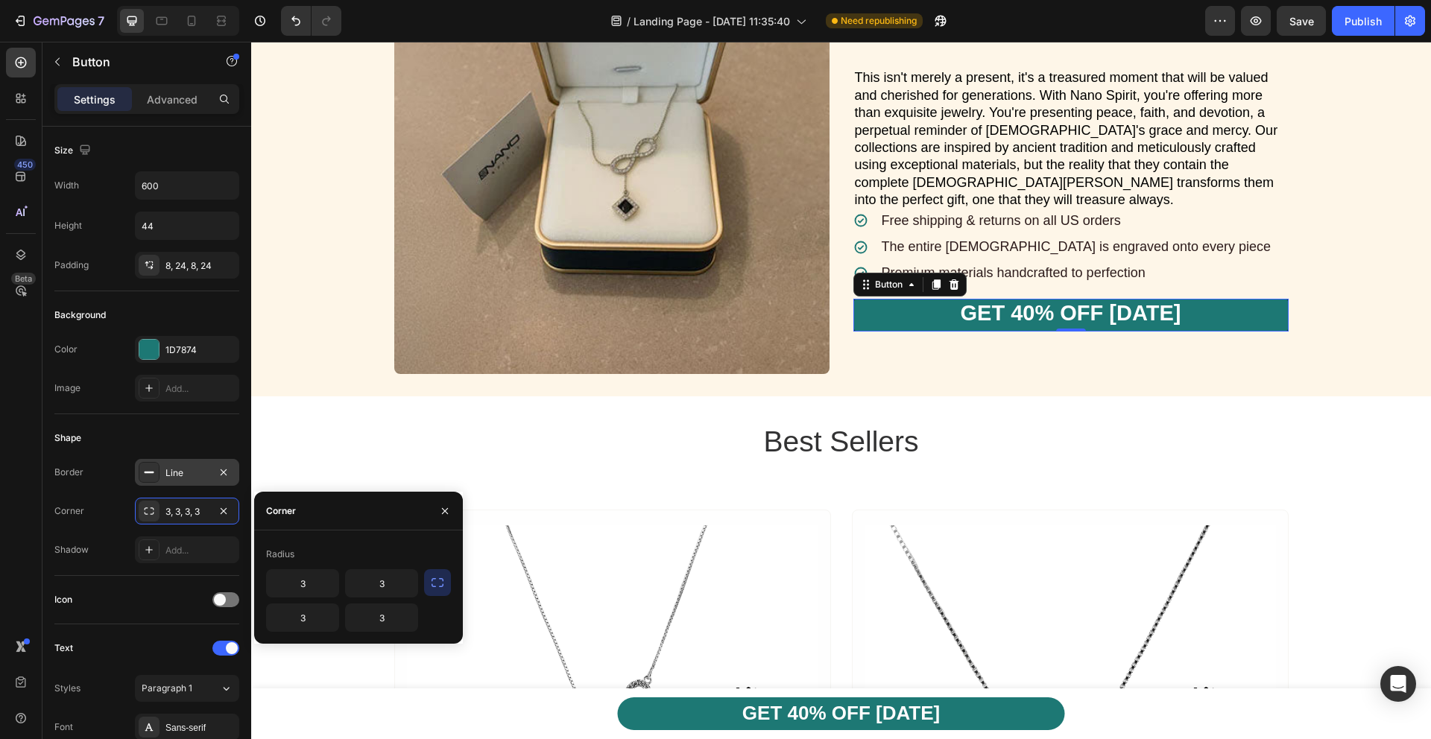
click at [444, 588] on icon "button" at bounding box center [437, 582] width 15 height 15
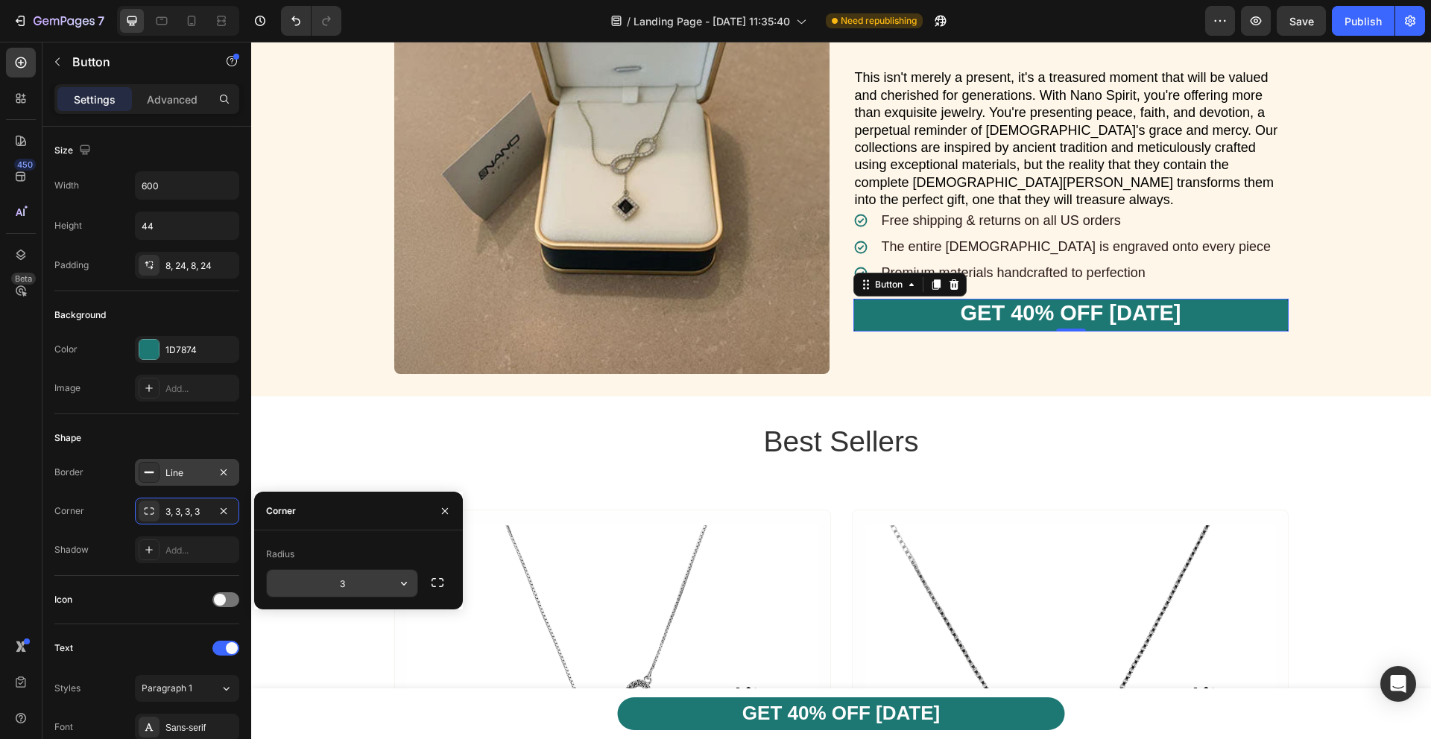
click at [397, 589] on icon "button" at bounding box center [403, 583] width 15 height 15
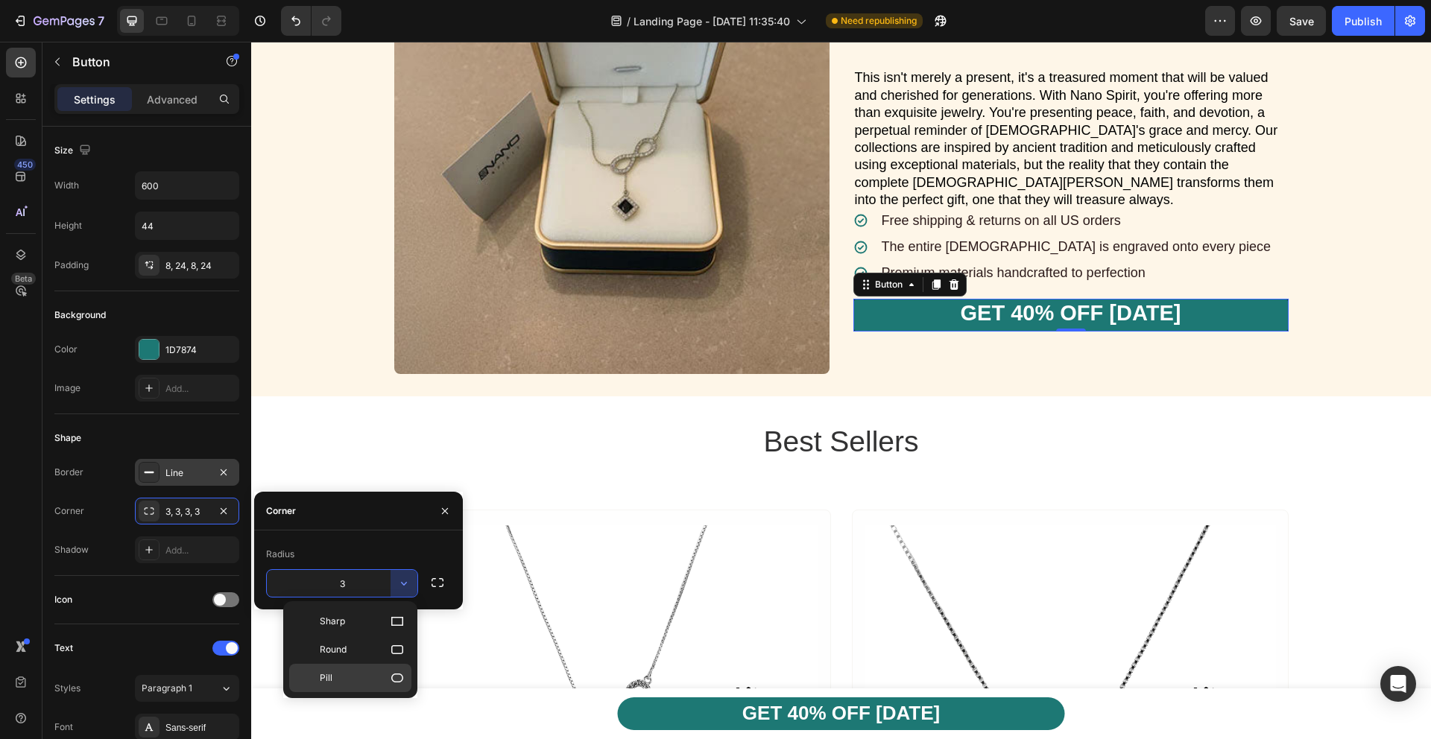
click at [384, 687] on div "Pill" at bounding box center [350, 678] width 122 height 28
type input "9999"
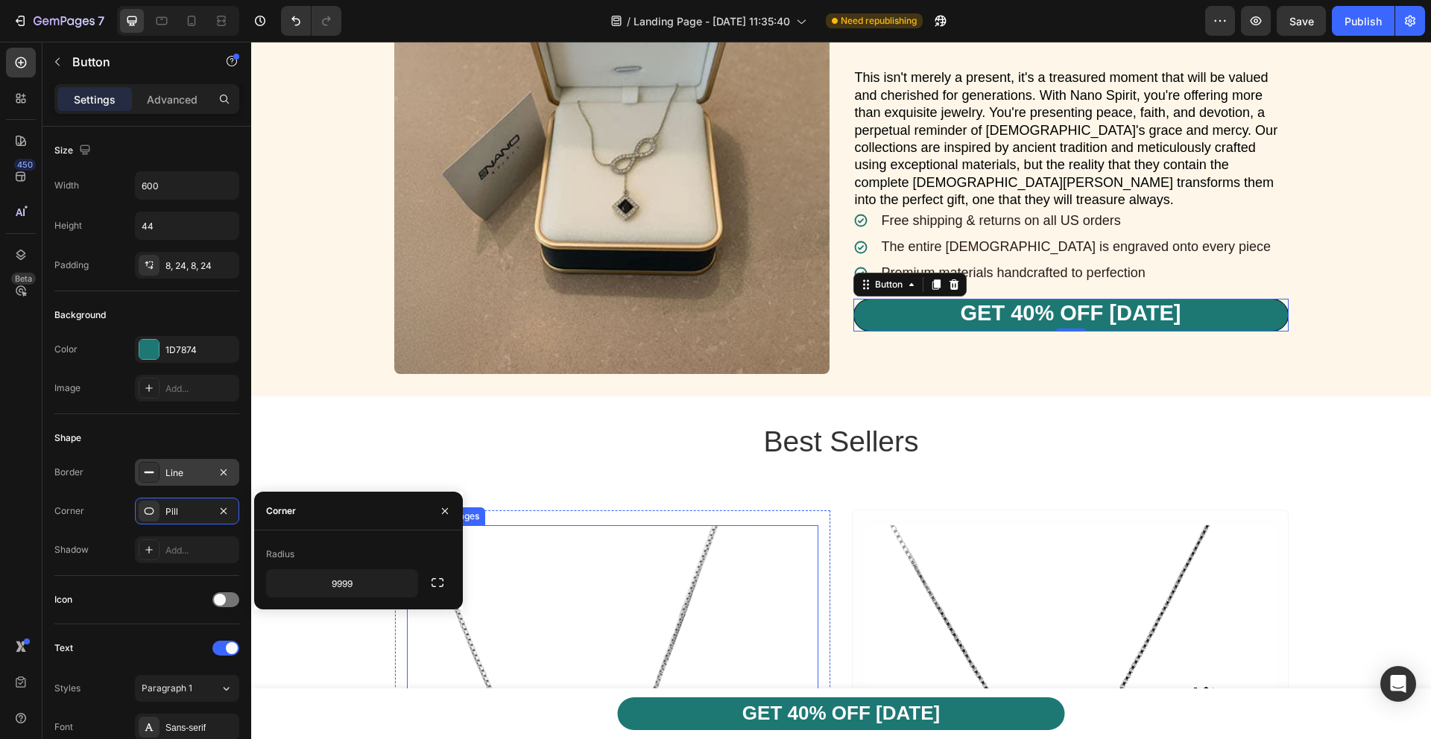
click at [675, 538] on img at bounding box center [612, 730] width 411 height 411
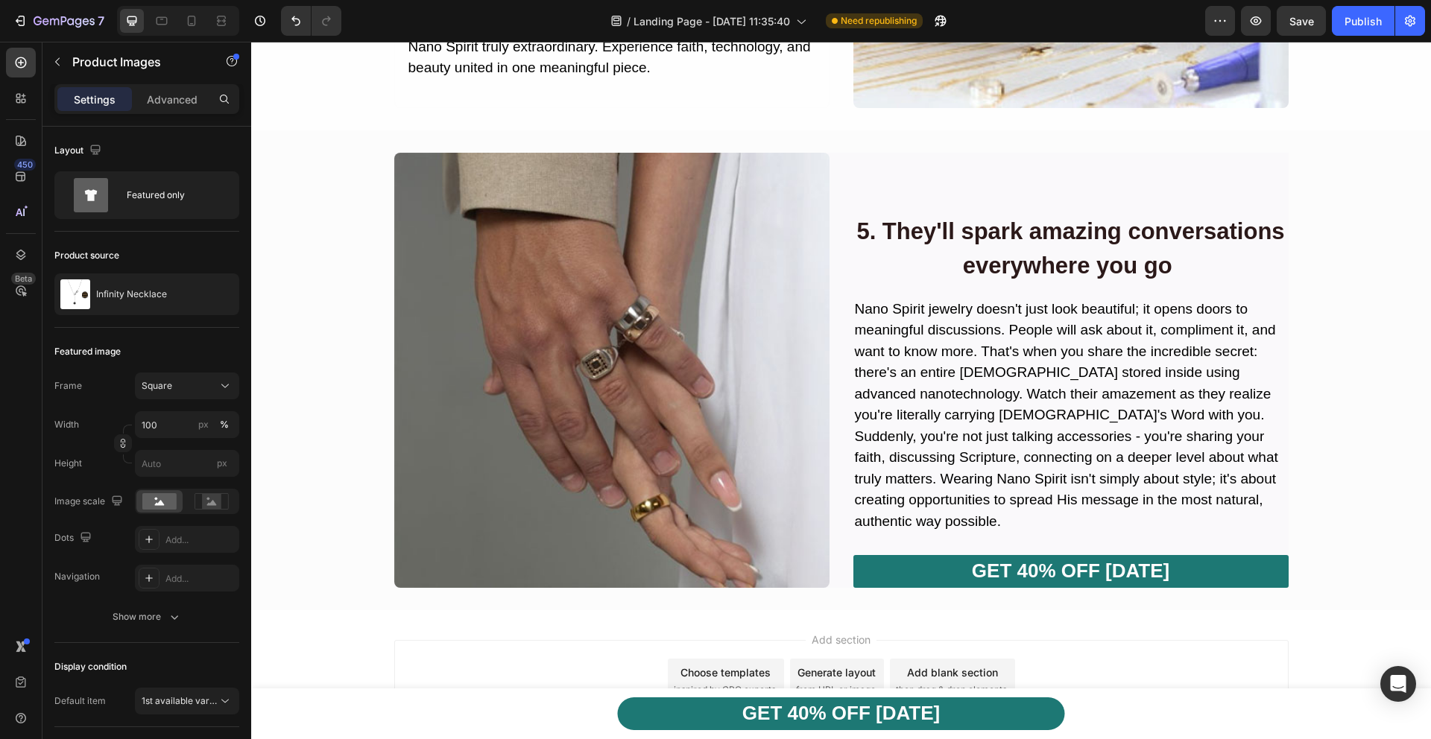
scroll to position [4664, 0]
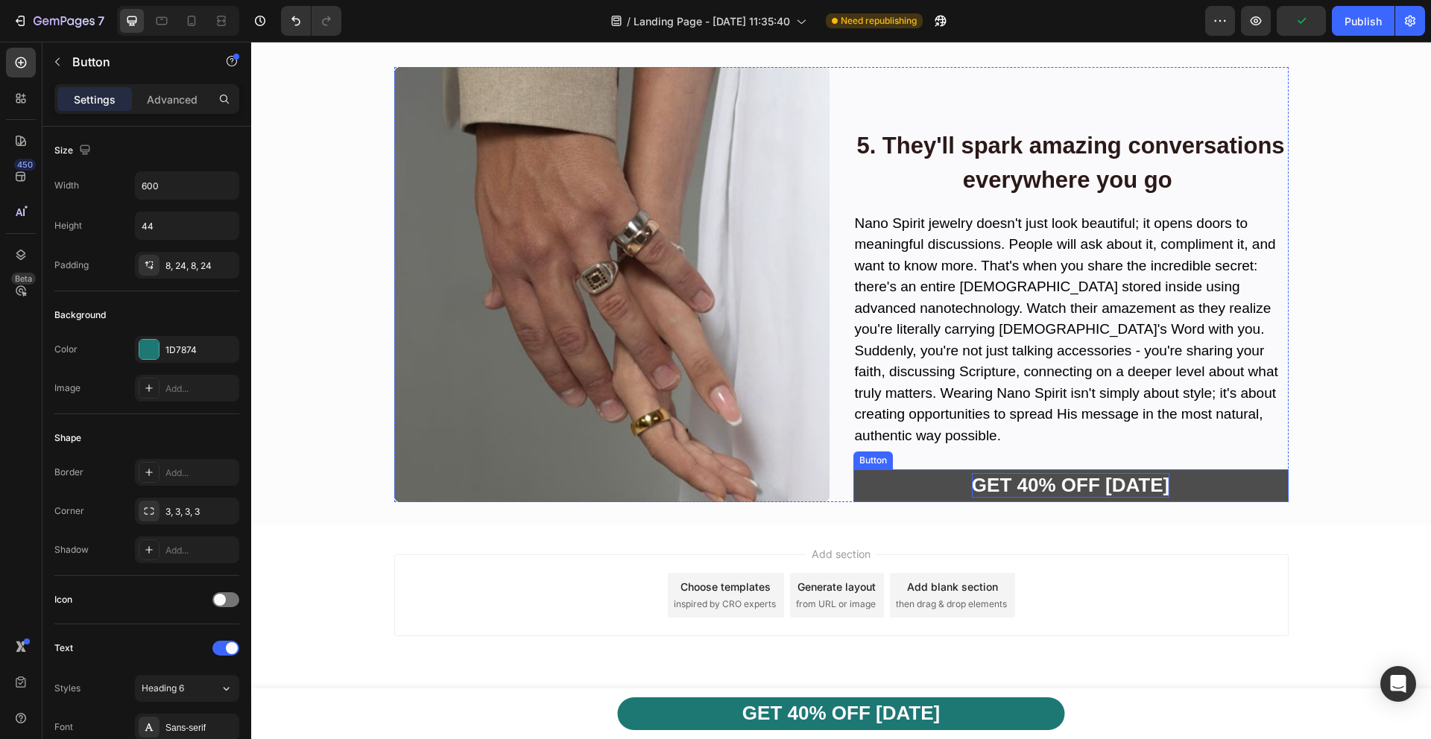
click at [1025, 475] on strong "GET 40% OFF [DATE]" at bounding box center [1070, 485] width 197 height 22
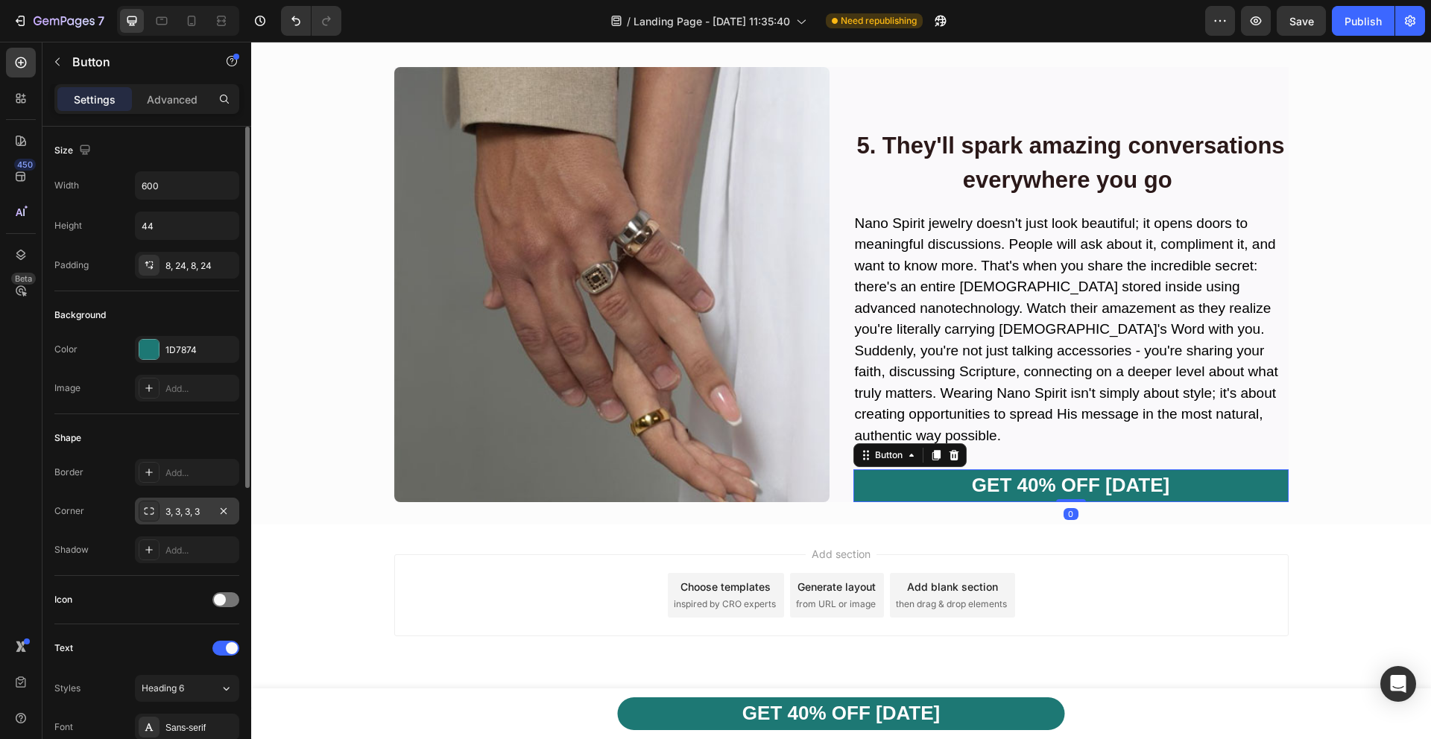
click at [183, 512] on div "3, 3, 3, 3" at bounding box center [186, 511] width 43 height 13
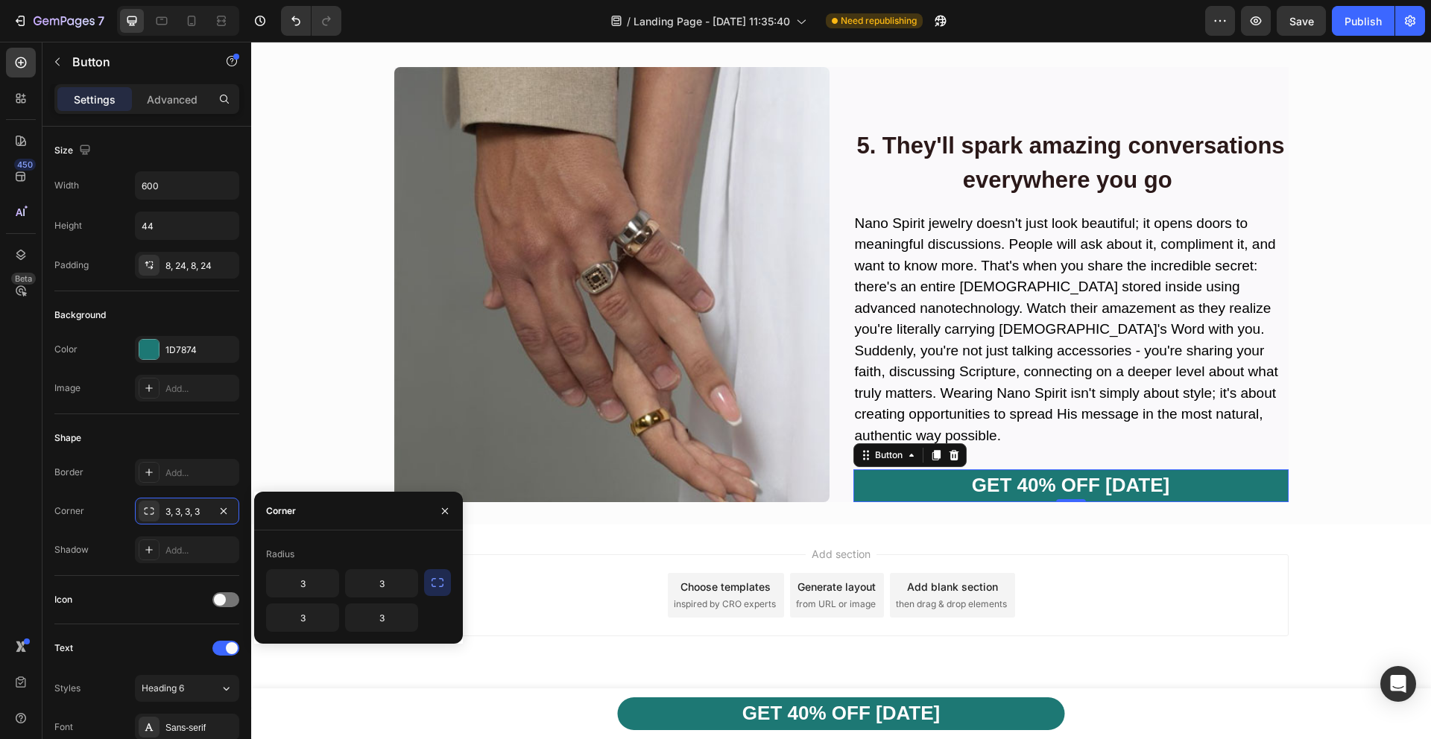
click at [440, 583] on icon "button" at bounding box center [437, 582] width 15 height 15
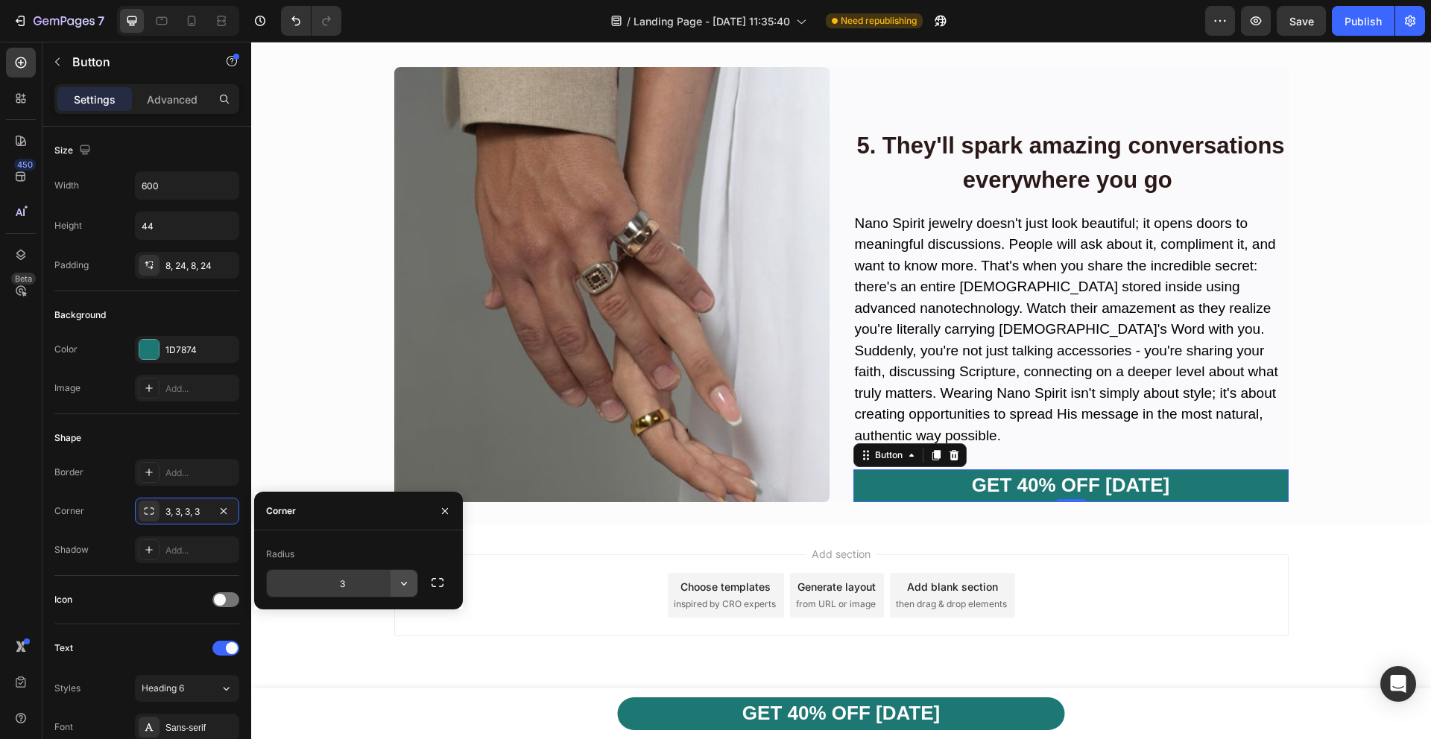
click at [408, 590] on icon "button" at bounding box center [403, 583] width 15 height 15
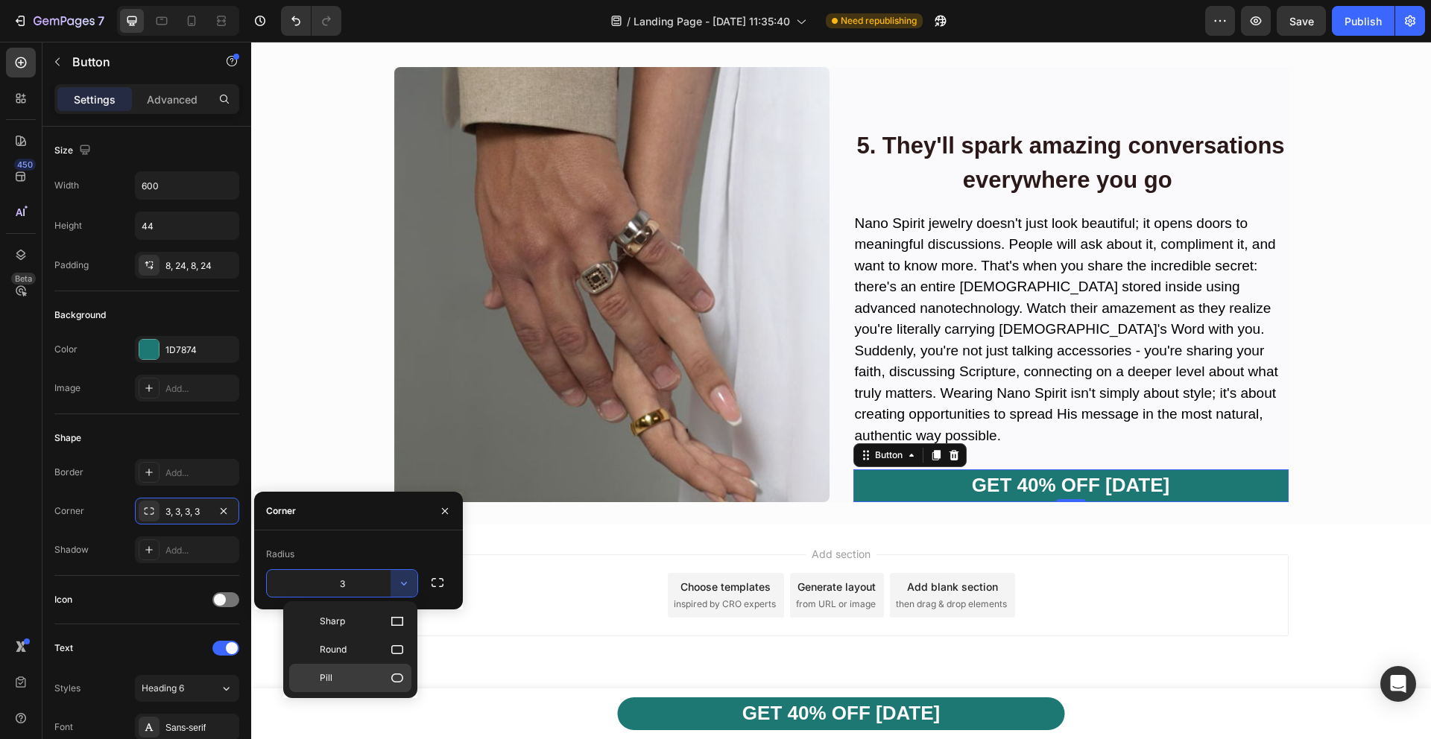
click at [376, 683] on p "Pill" at bounding box center [362, 678] width 85 height 15
type input "9999"
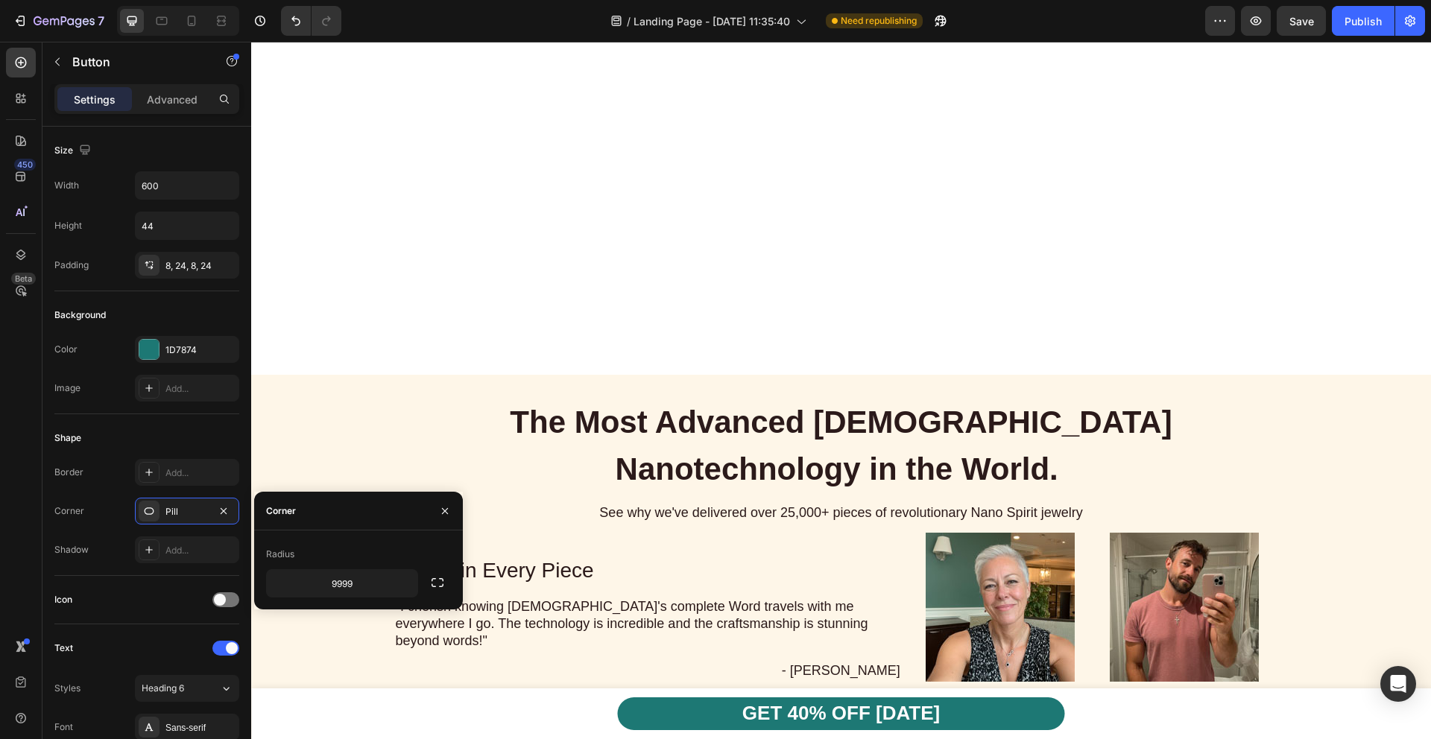
scroll to position [3117, 0]
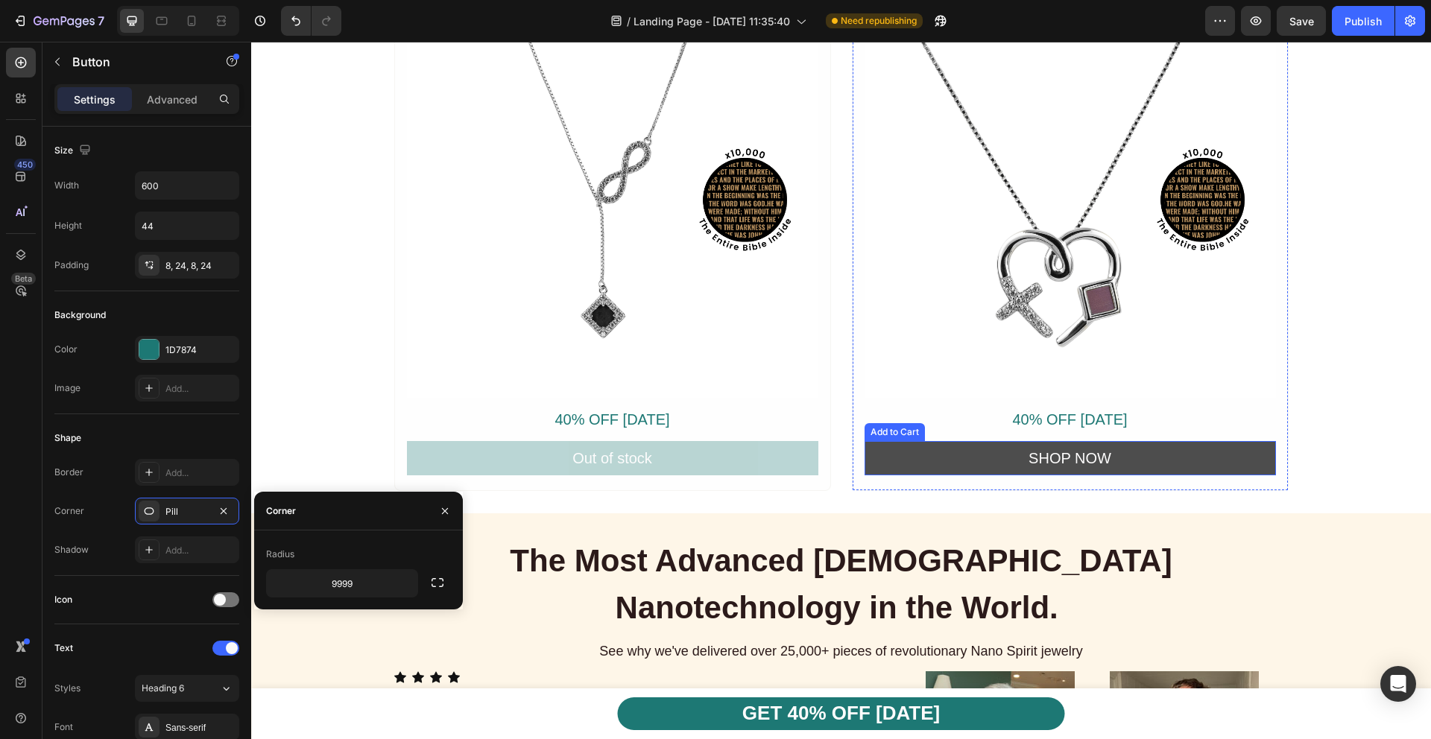
click at [995, 457] on button "SHOP NOW" at bounding box center [1069, 458] width 411 height 34
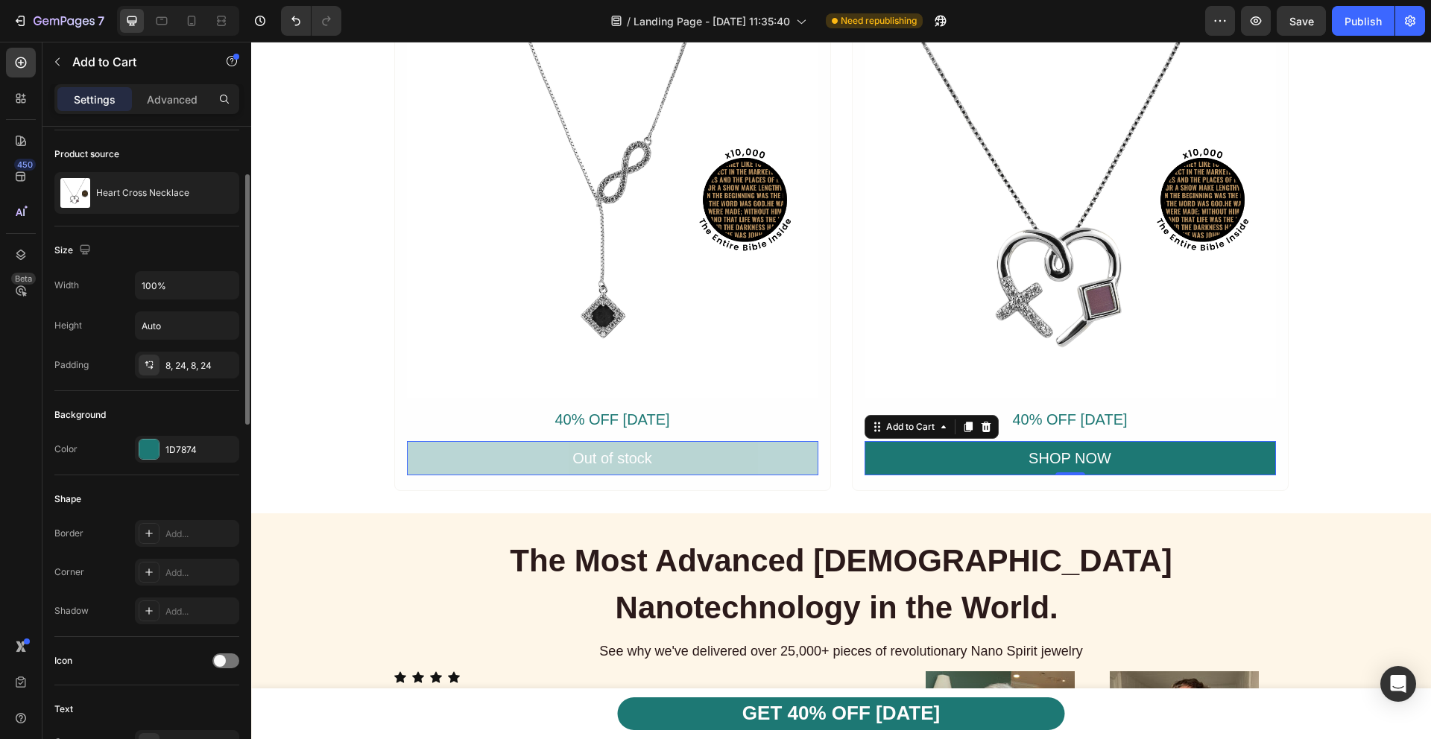
scroll to position [96, 0]
click at [187, 581] on div "Add..." at bounding box center [200, 578] width 70 height 13
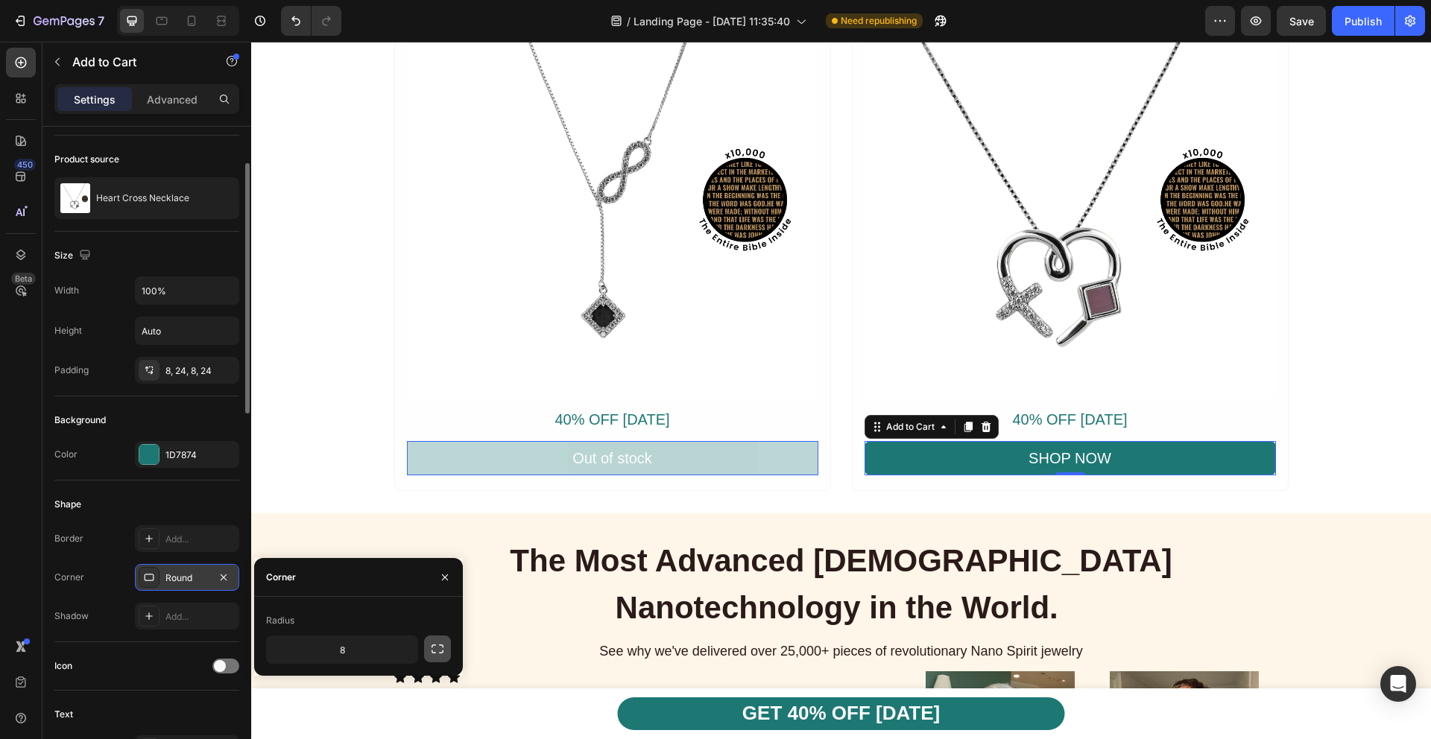
click at [440, 650] on icon "button" at bounding box center [437, 649] width 15 height 15
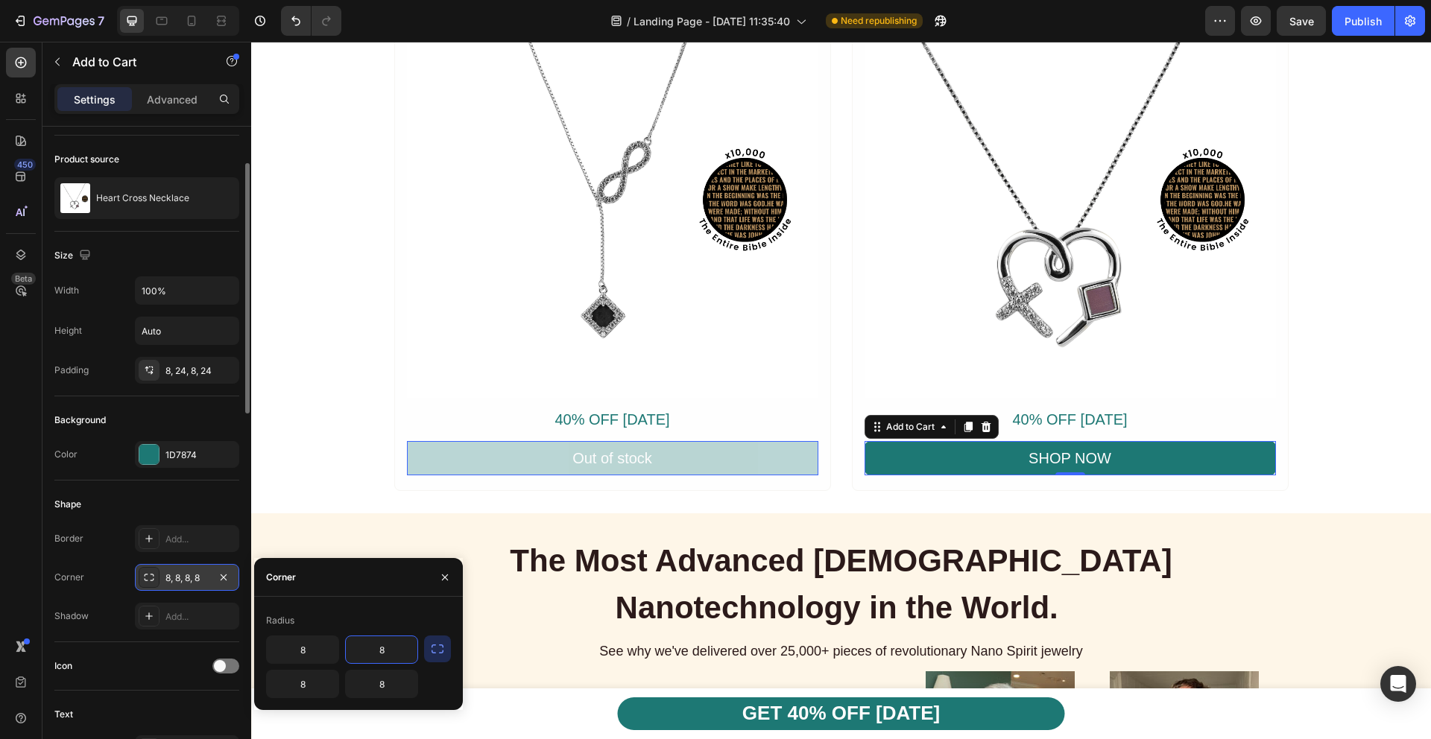
click at [377, 653] on input "8" at bounding box center [382, 649] width 72 height 27
click at [441, 651] on icon "button" at bounding box center [437, 649] width 15 height 15
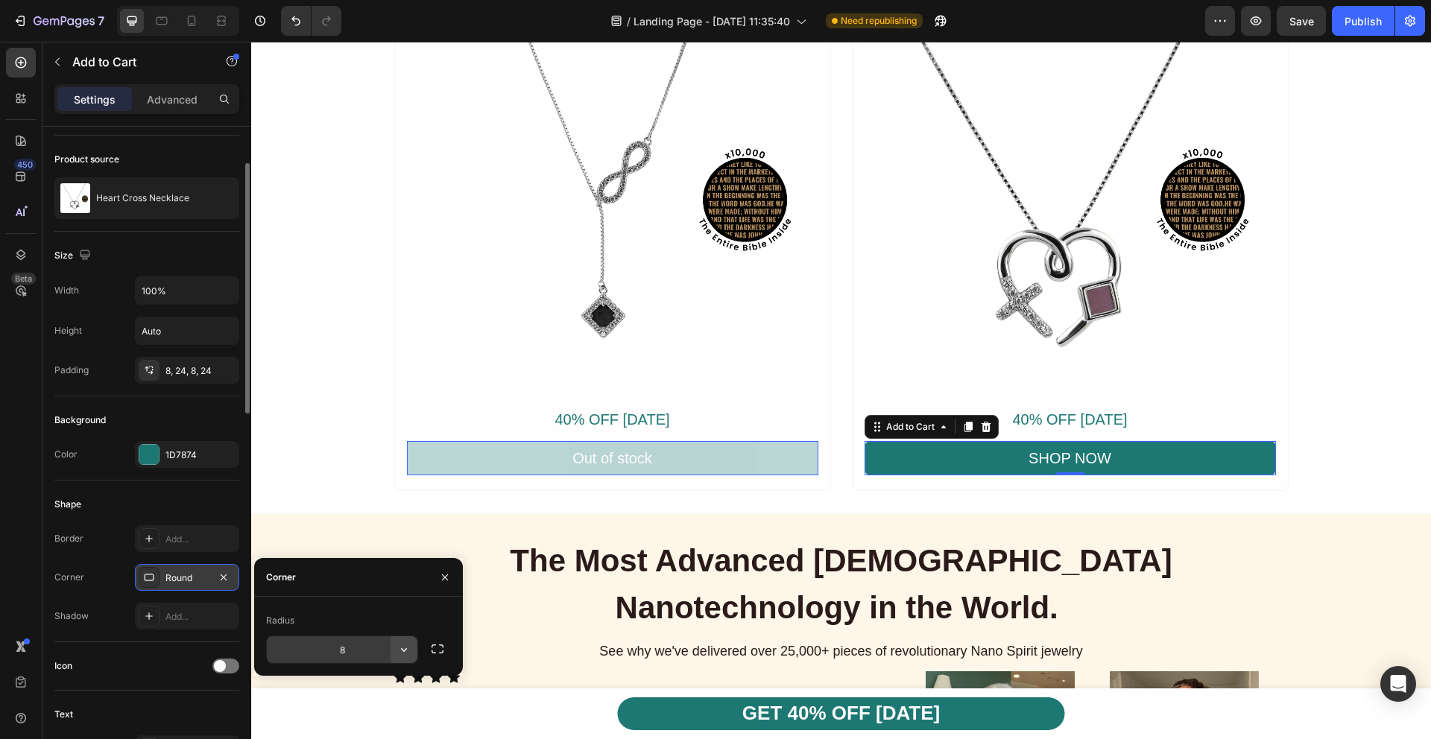
click at [403, 651] on icon "button" at bounding box center [404, 650] width 6 height 4
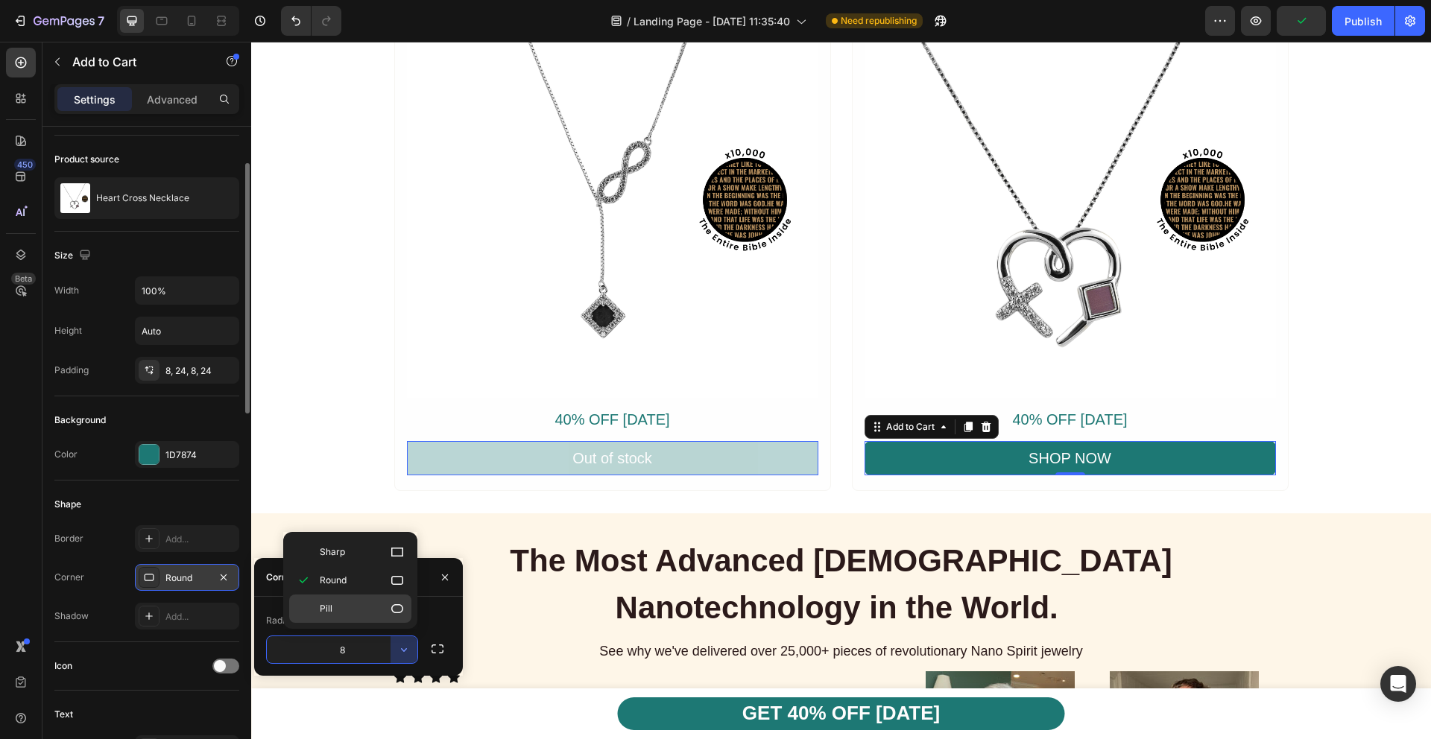
click at [358, 605] on p "Pill" at bounding box center [362, 608] width 85 height 15
type input "9999"
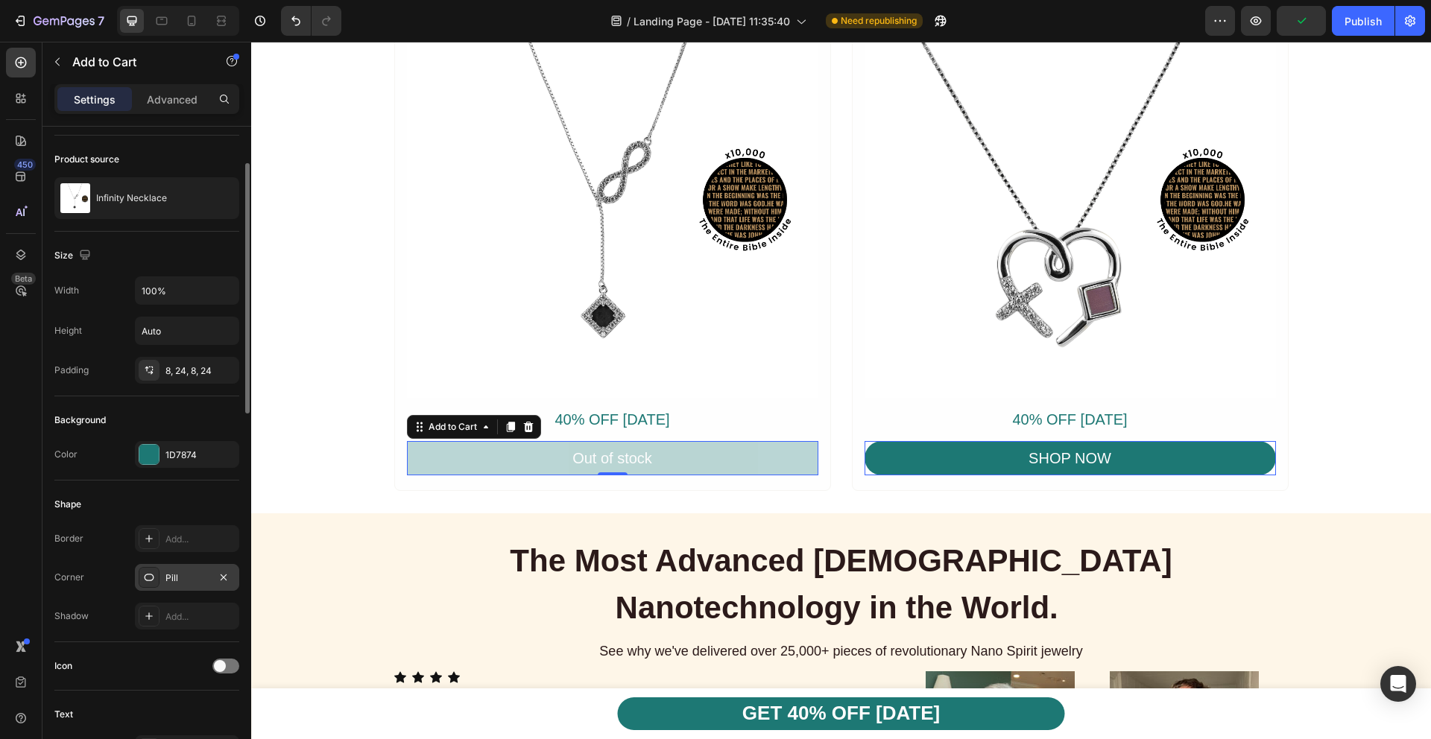
click at [735, 455] on button "Out of stock" at bounding box center [612, 458] width 411 height 34
click at [186, 536] on div "Add..." at bounding box center [200, 539] width 70 height 13
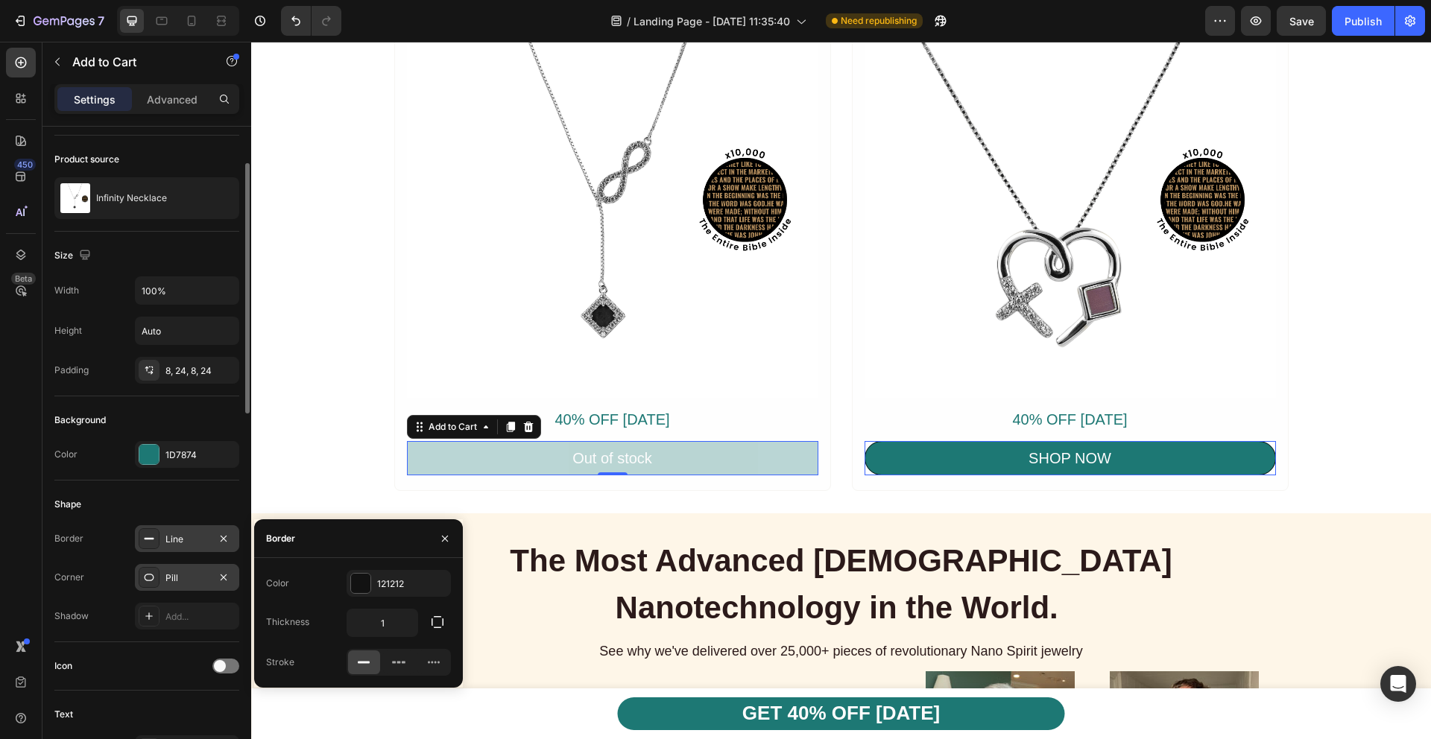
click at [181, 583] on div "Pill" at bounding box center [186, 578] width 43 height 13
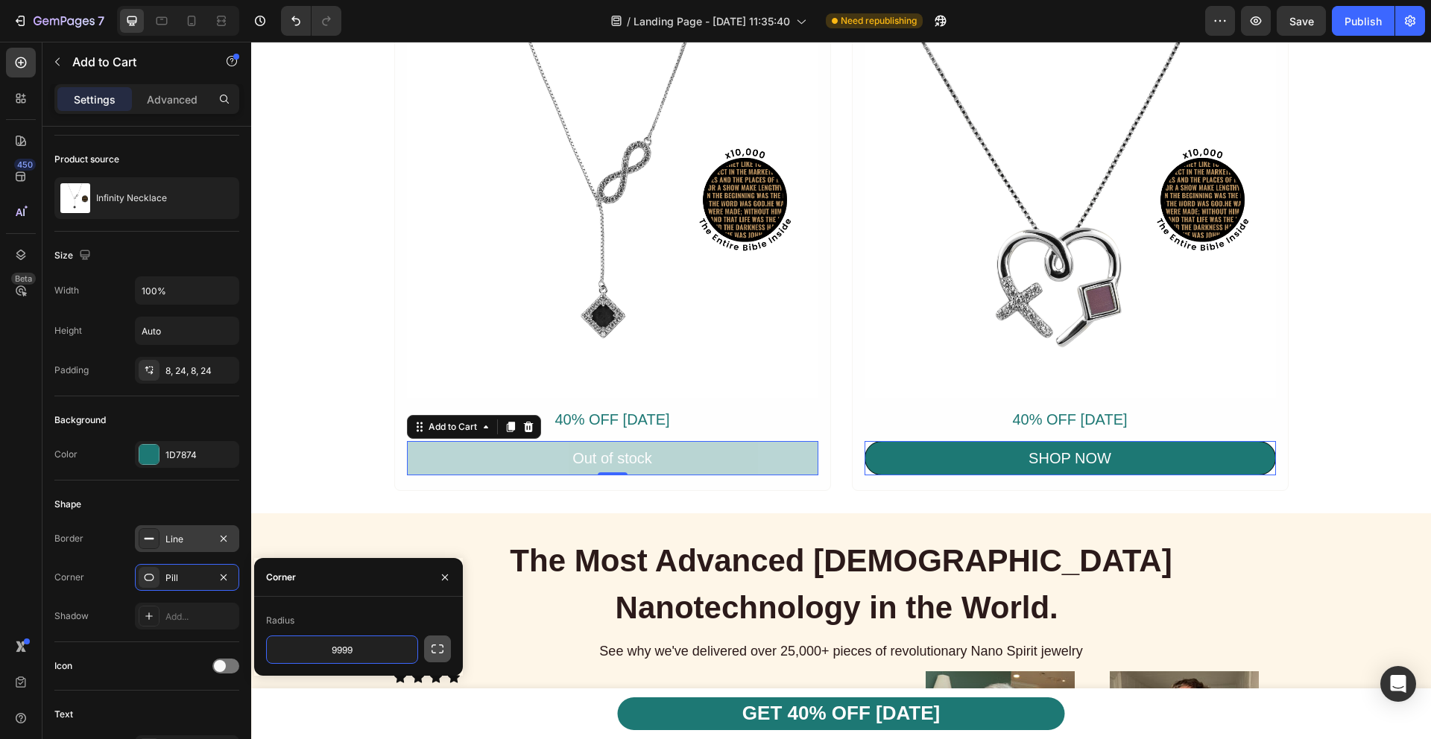
click at [435, 647] on icon "button" at bounding box center [437, 649] width 15 height 15
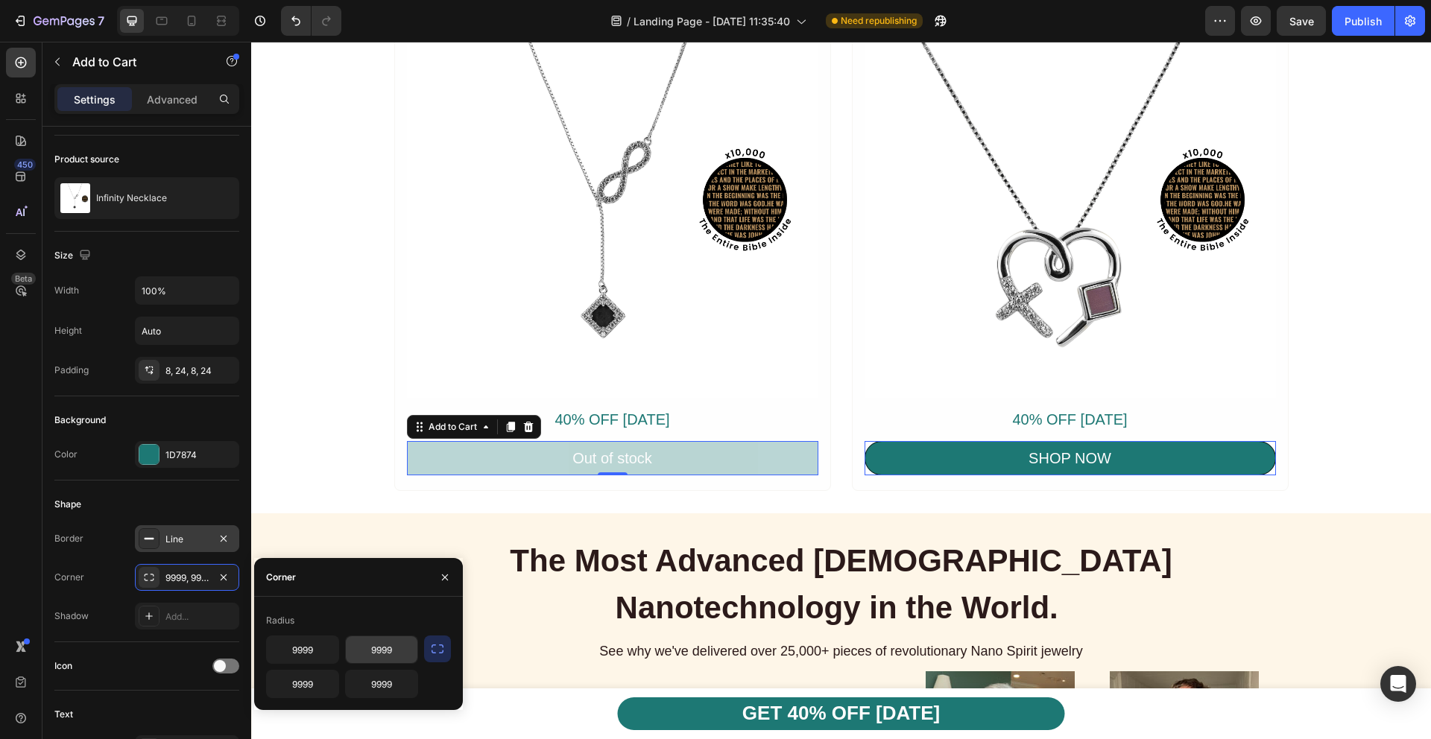
click at [358, 654] on input "9999" at bounding box center [382, 649] width 72 height 27
click at [448, 651] on button "button" at bounding box center [437, 649] width 27 height 27
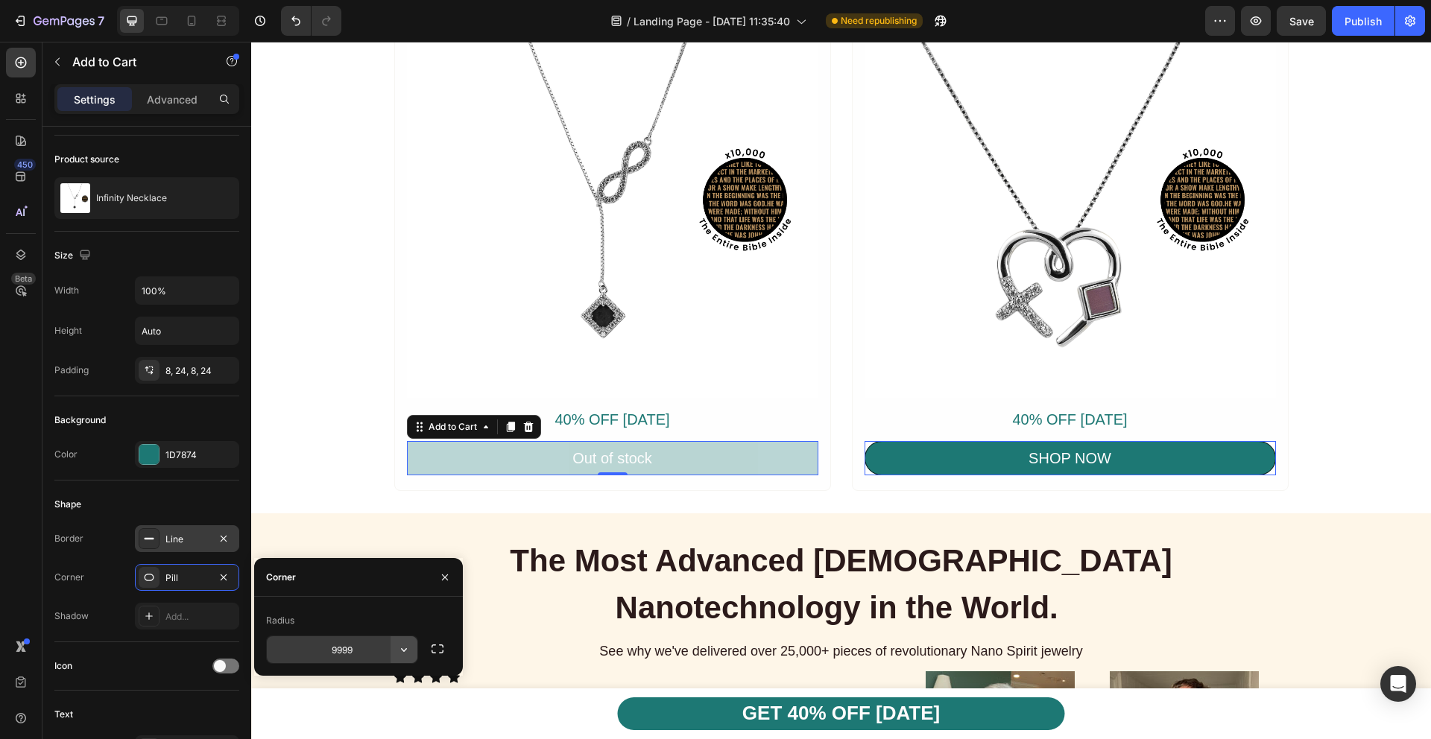
click at [402, 651] on icon "button" at bounding box center [403, 649] width 15 height 15
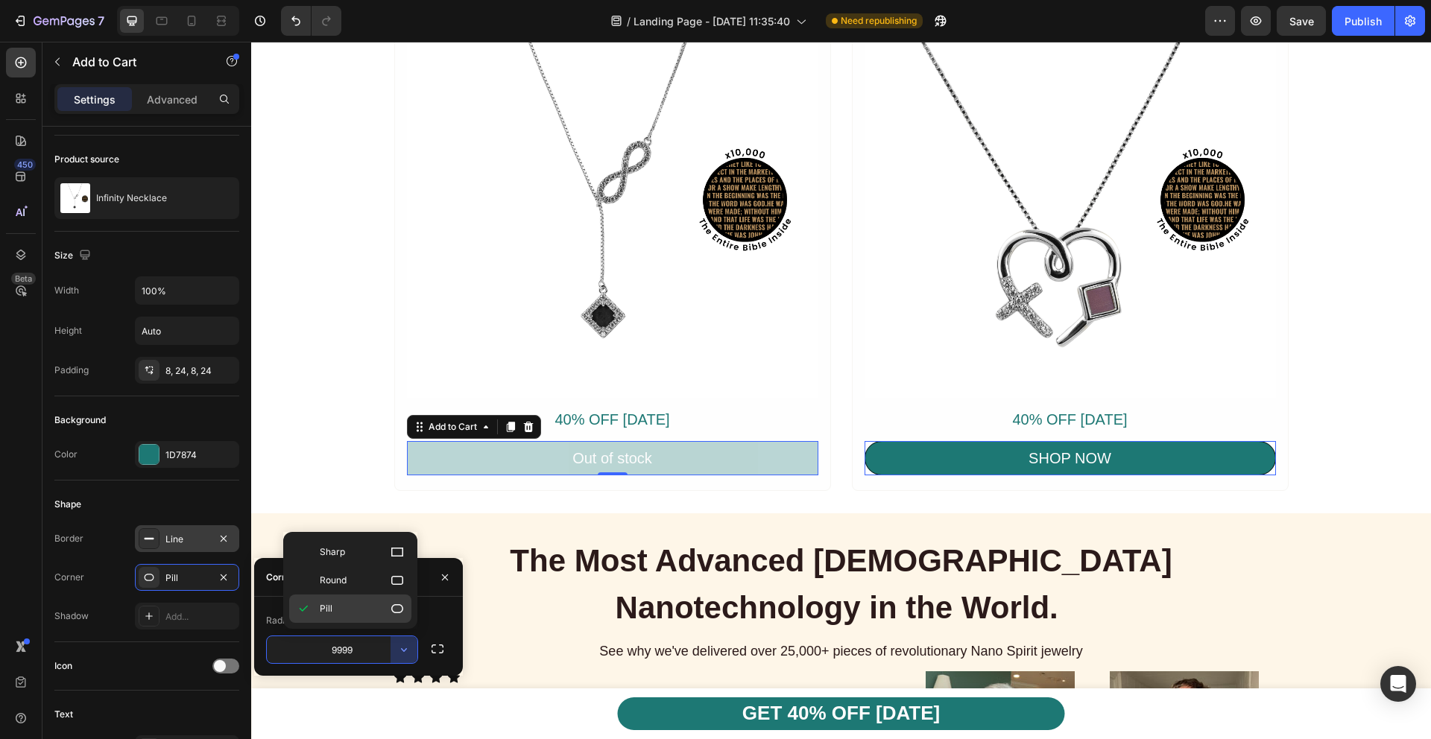
click at [358, 612] on p "Pill" at bounding box center [362, 608] width 85 height 15
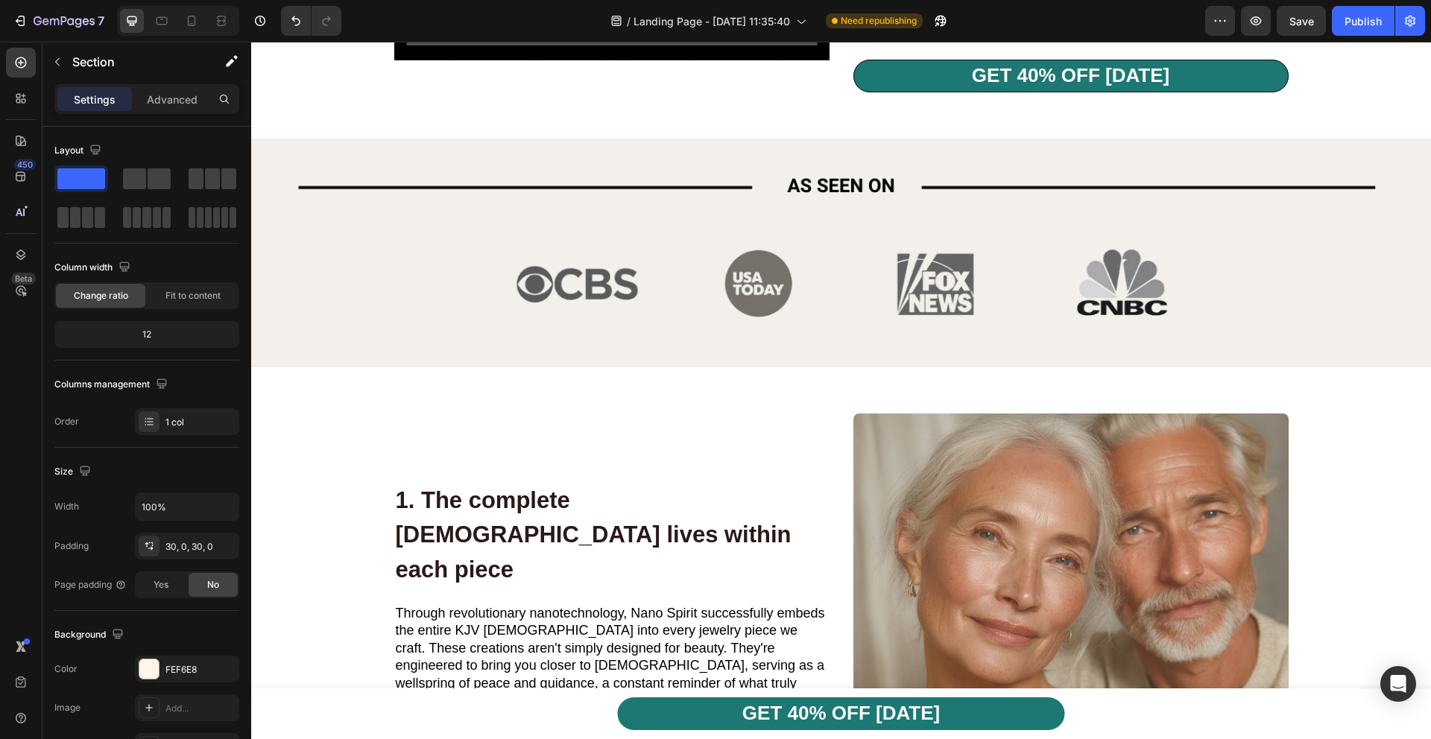
scroll to position [0, 0]
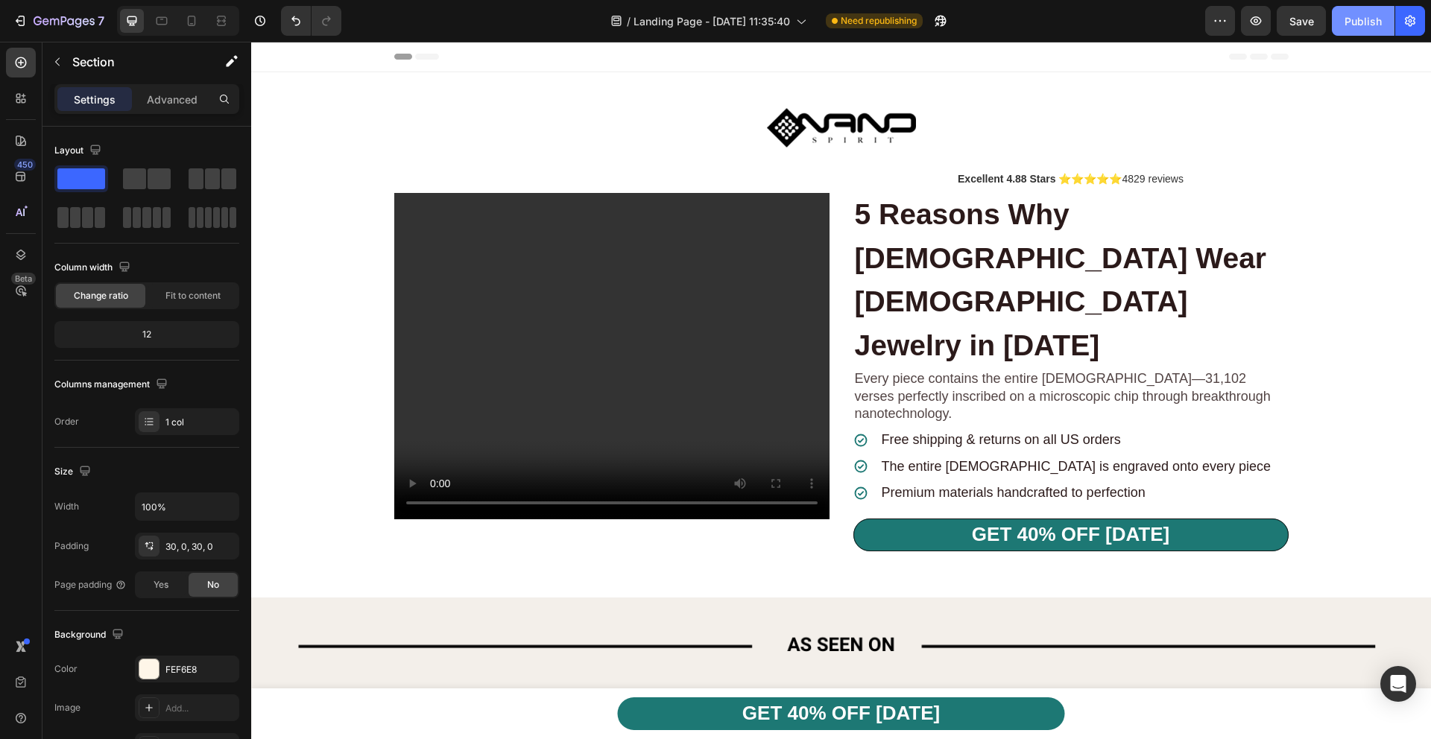
click at [1346, 21] on div "Publish" at bounding box center [1362, 21] width 37 height 16
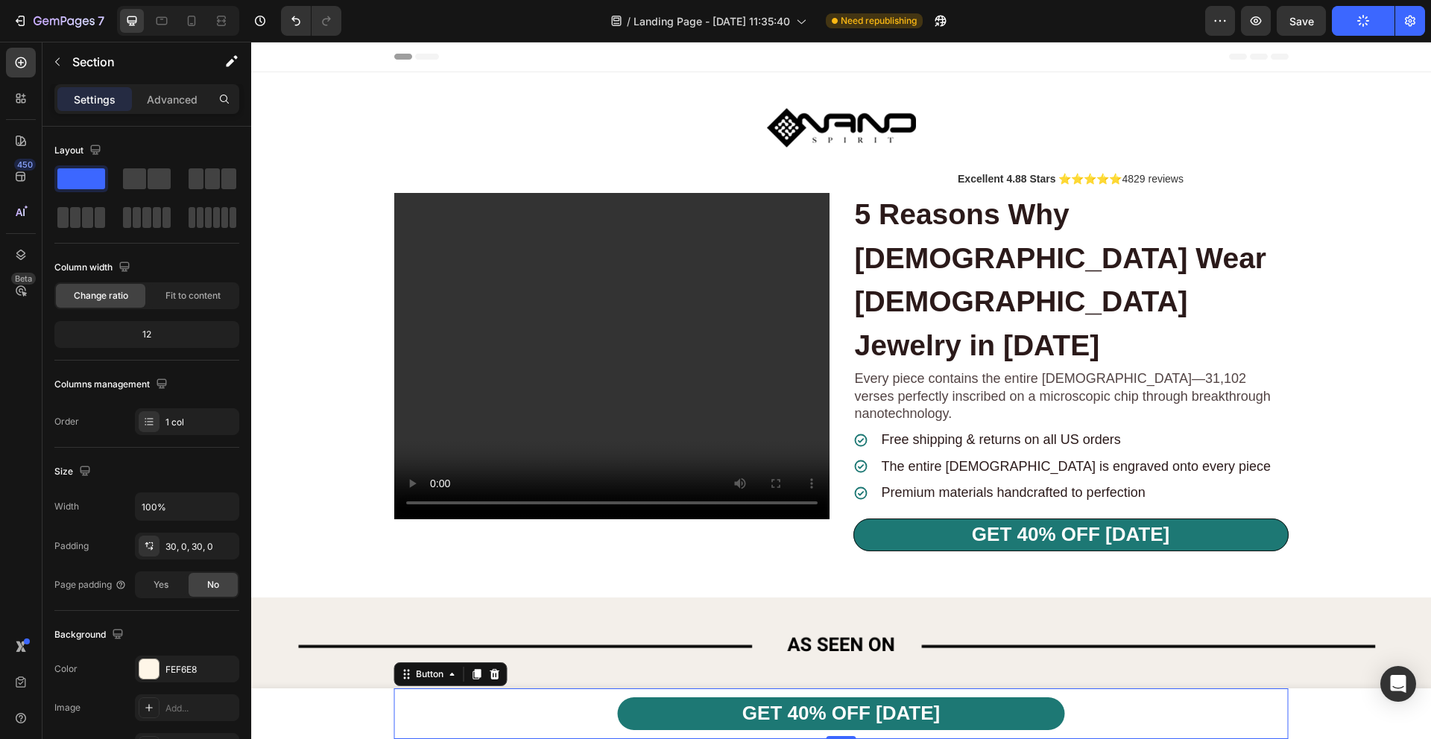
click at [527, 707] on div "GET 40% OFF [DATE] Button 0" at bounding box center [841, 714] width 894 height 51
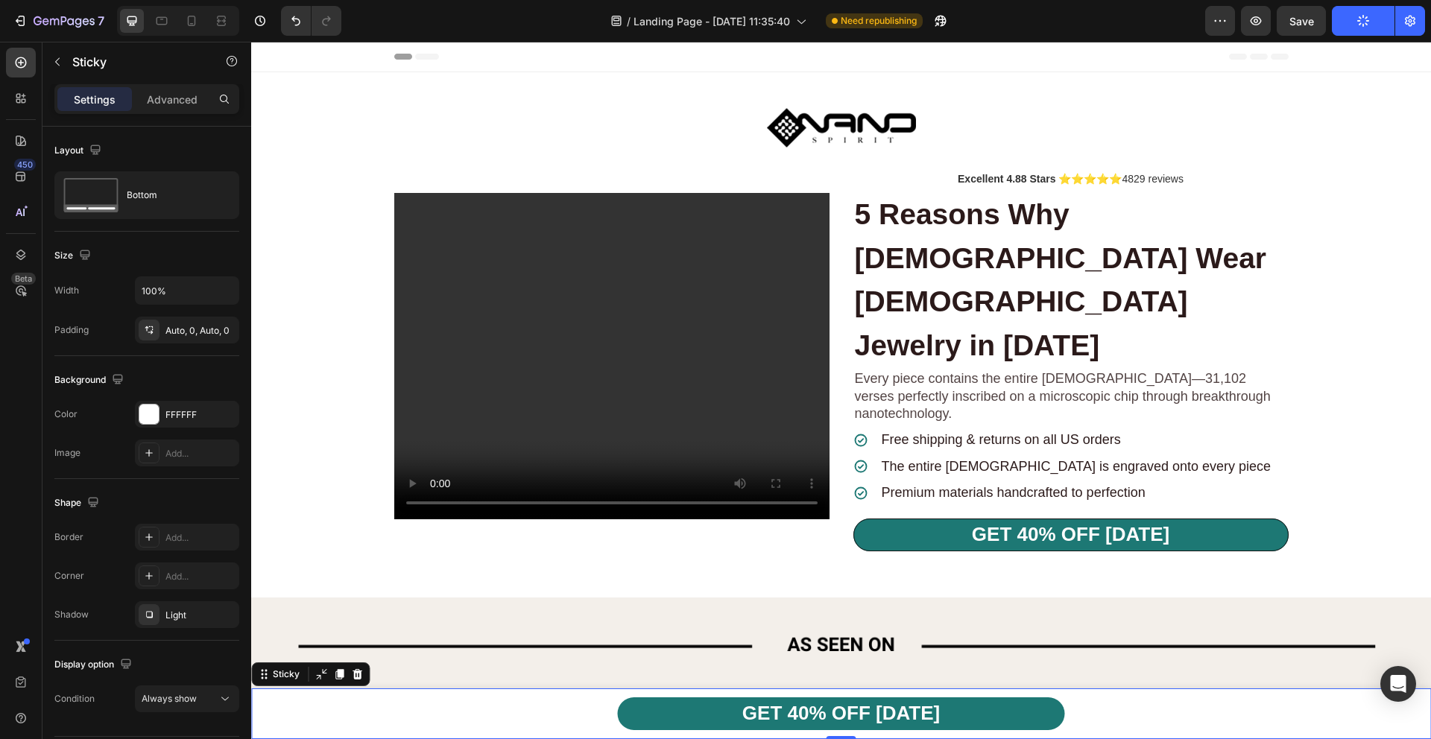
click at [357, 727] on div "GET 40% OFF [DATE] Button Row" at bounding box center [841, 714] width 1180 height 51
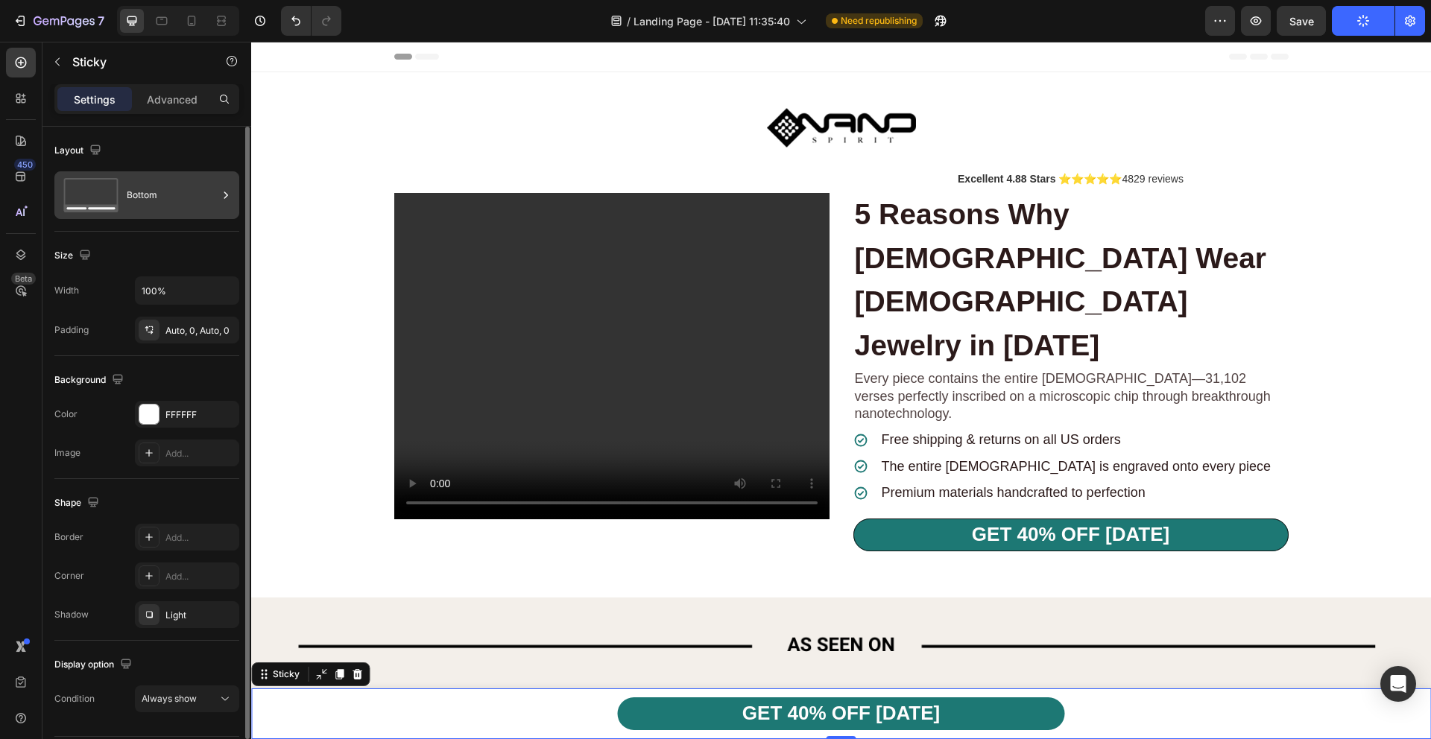
click at [228, 197] on icon at bounding box center [225, 195] width 15 height 15
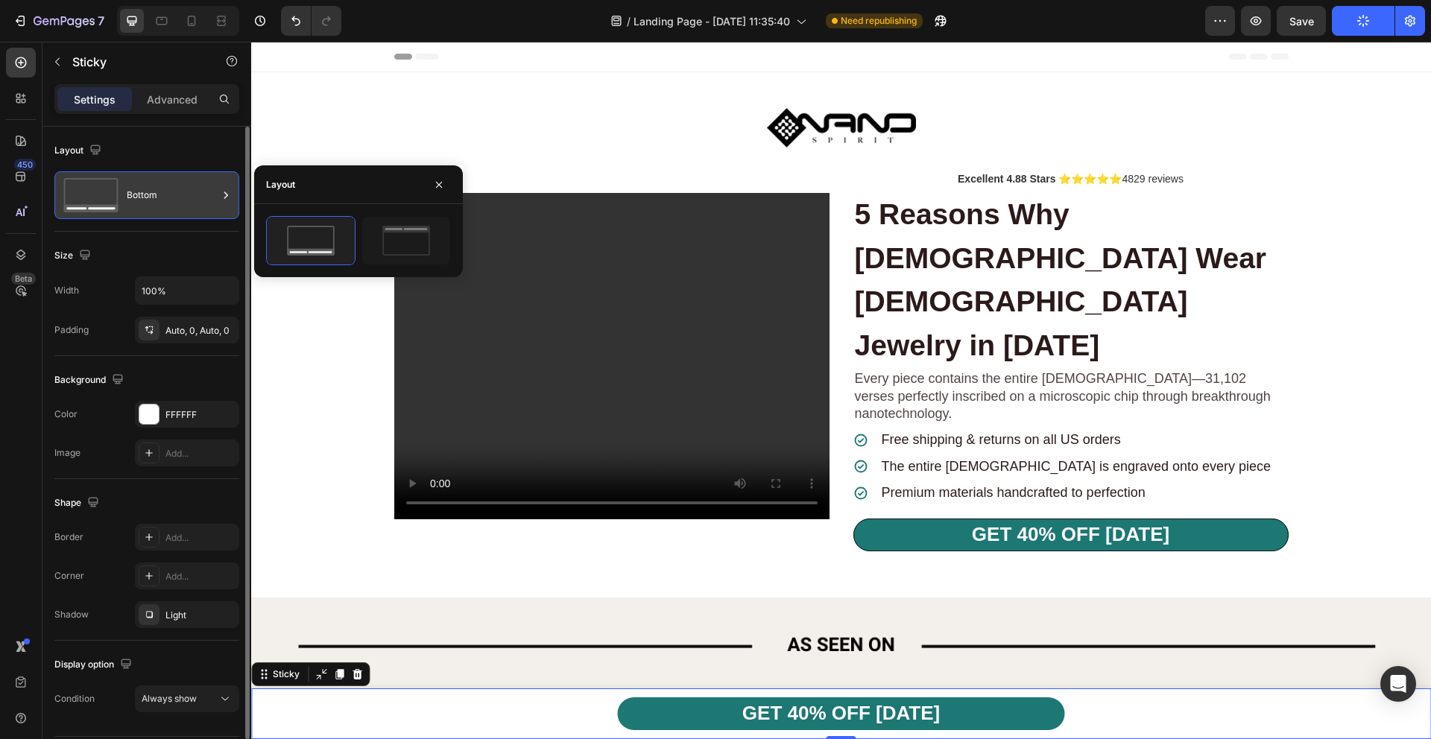
click at [194, 199] on div "Bottom" at bounding box center [172, 195] width 91 height 34
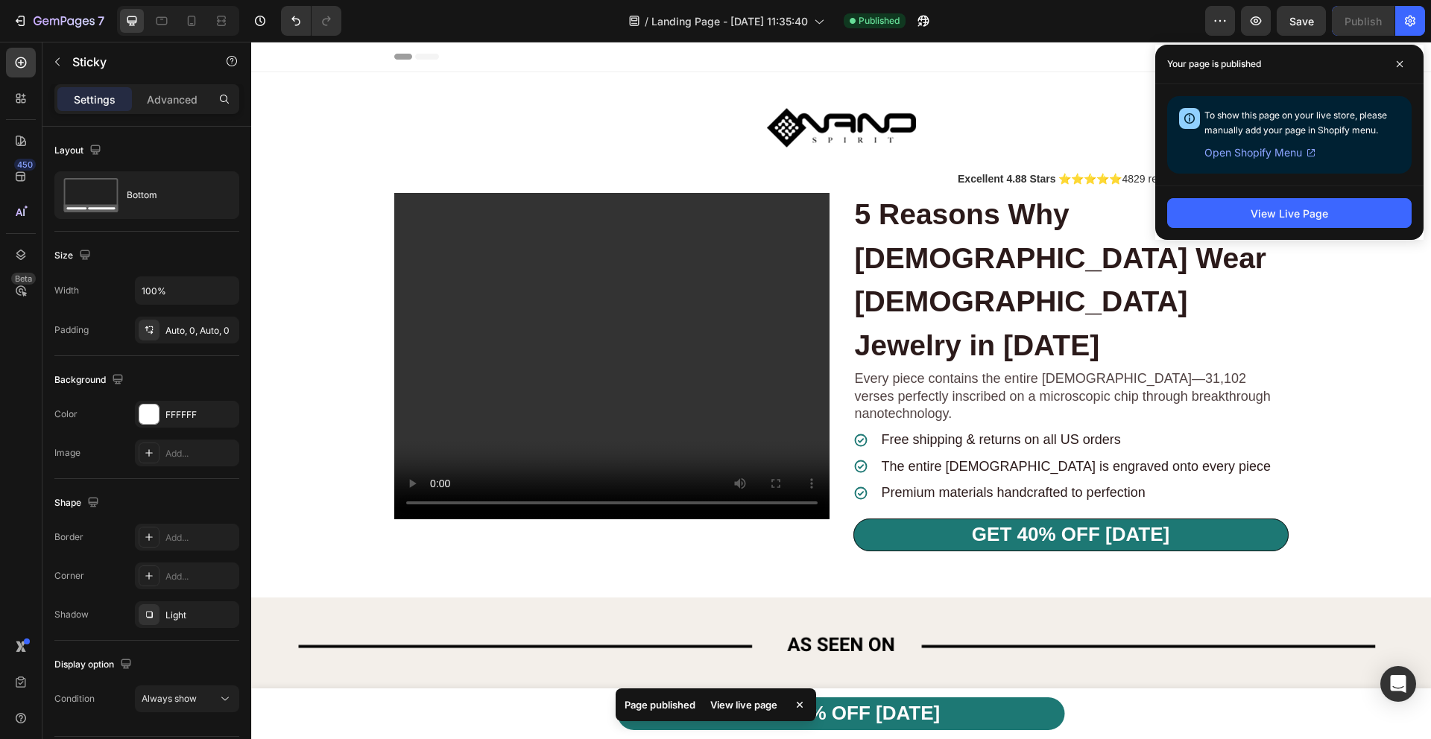
click at [352, 60] on div "Header" at bounding box center [841, 57] width 1180 height 31
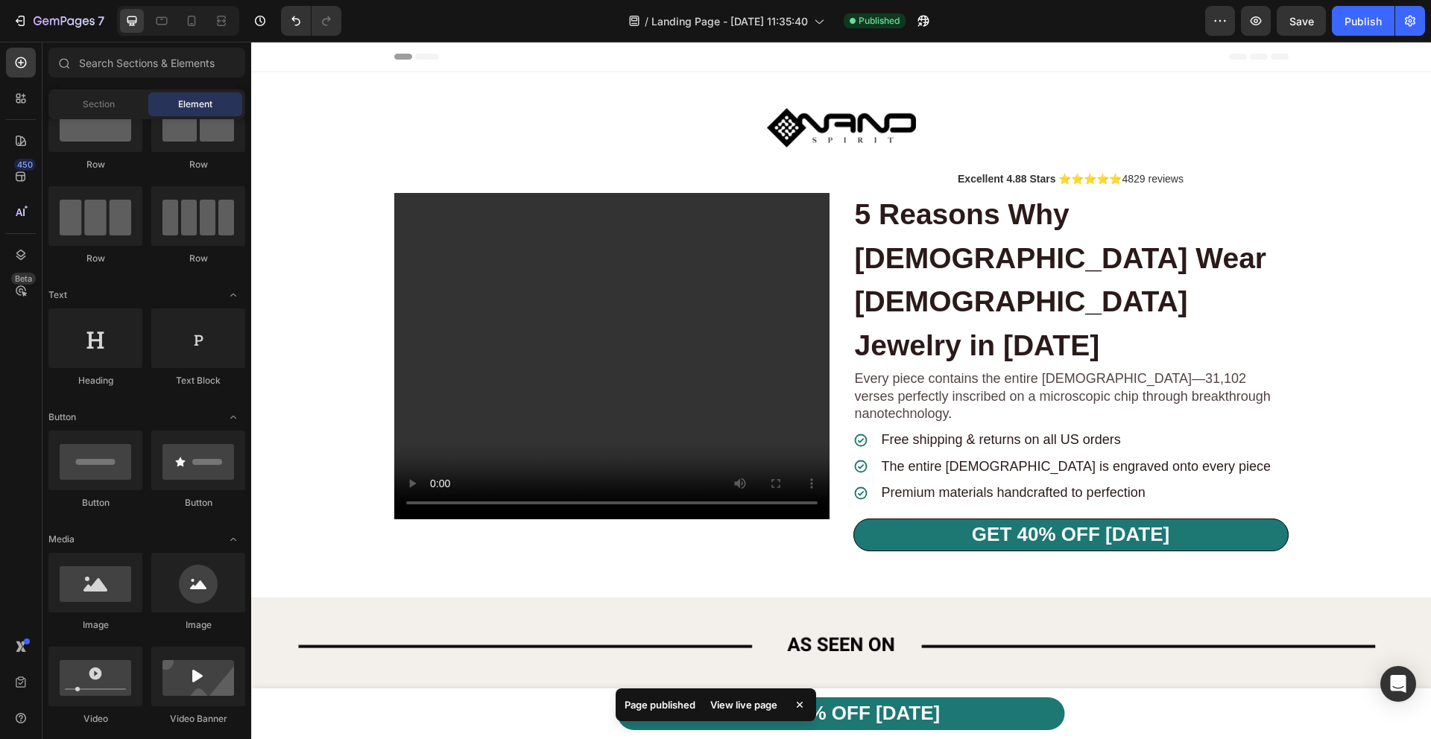
click at [334, 61] on div "Header" at bounding box center [841, 57] width 1180 height 31
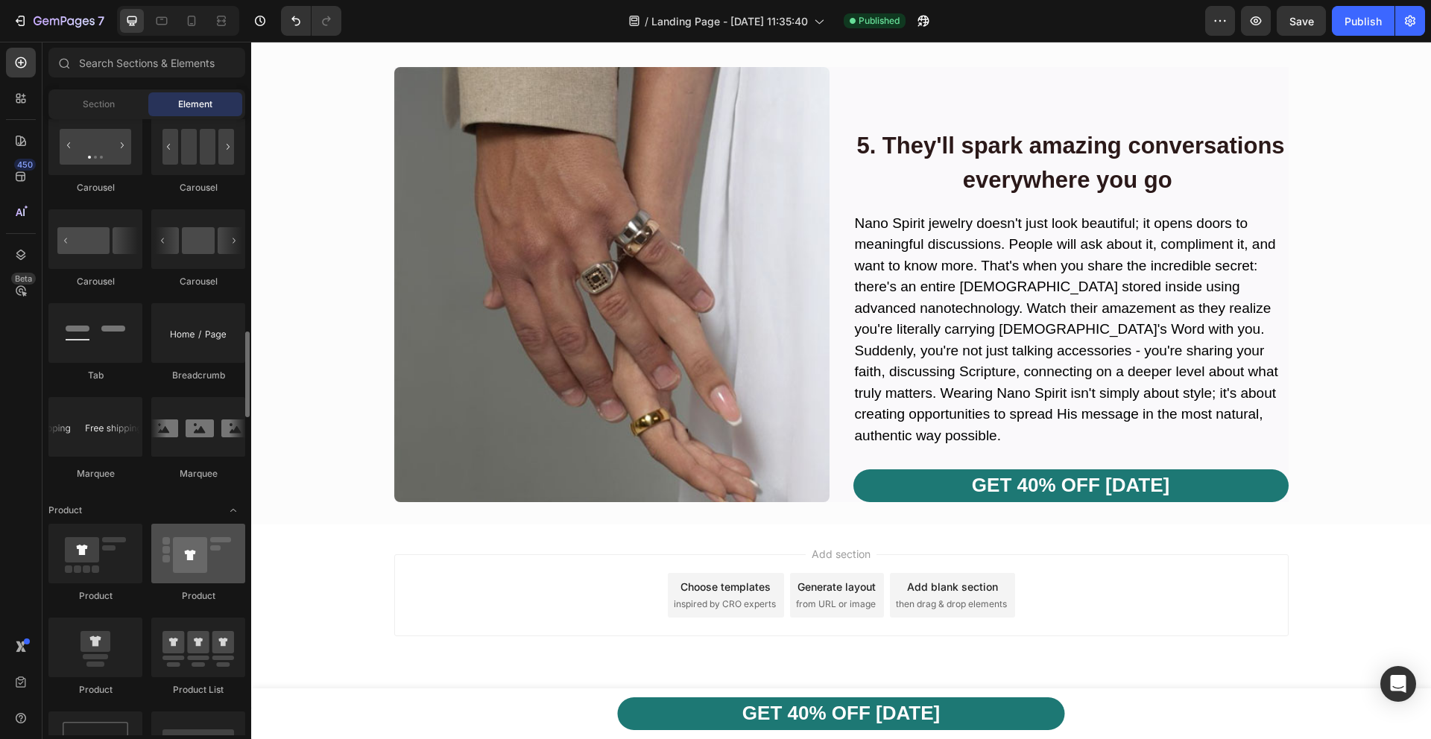
scroll to position [1662, 0]
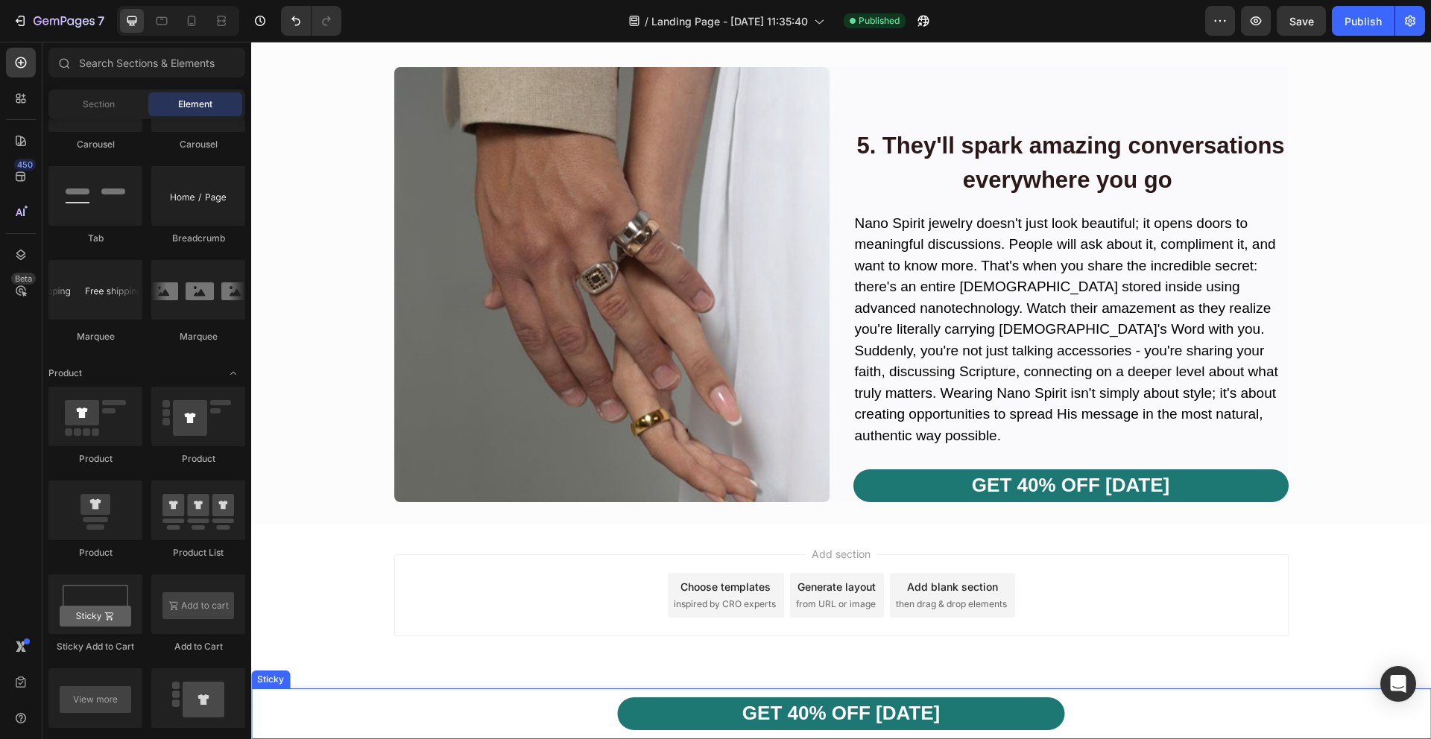
click at [335, 706] on div "GET 40% OFF [DATE] Button Row" at bounding box center [841, 714] width 1180 height 51
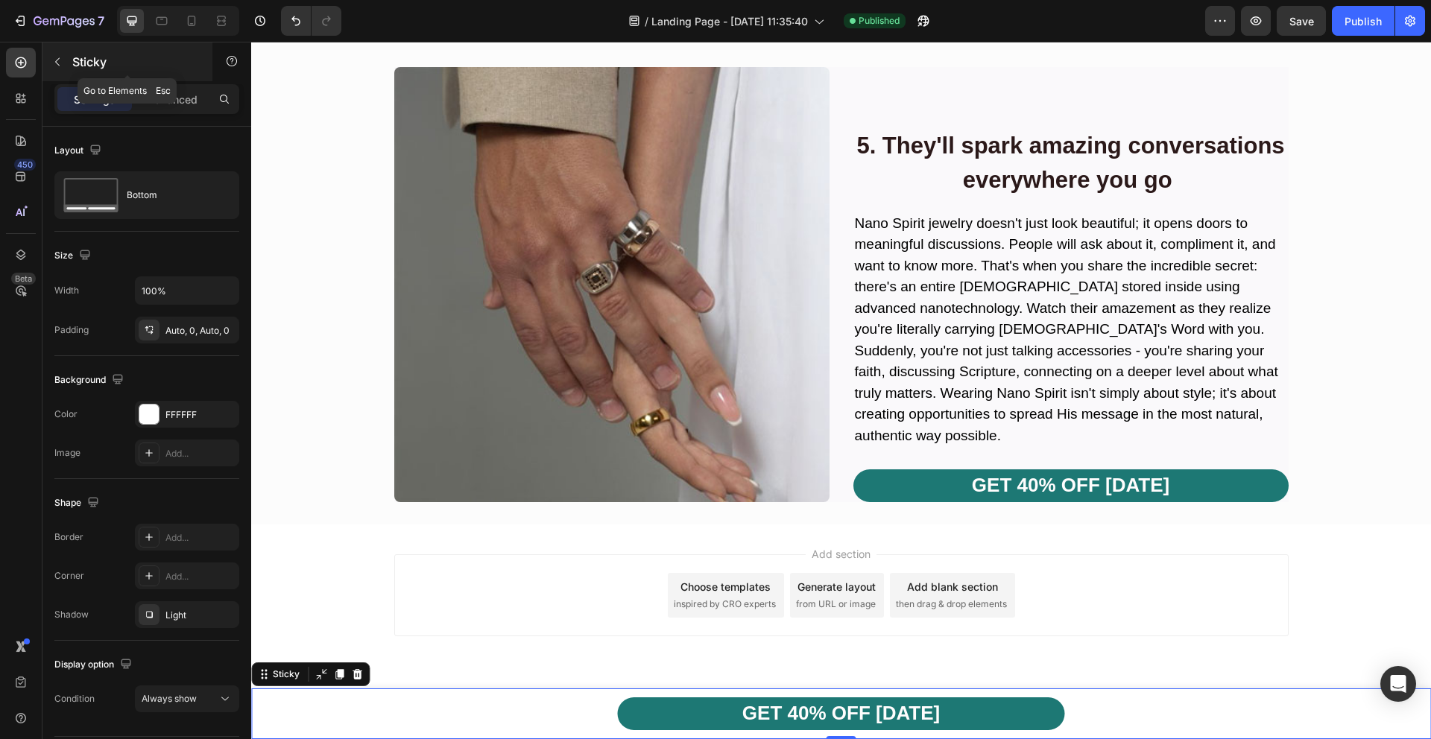
click at [56, 59] on icon "button" at bounding box center [57, 62] width 12 height 12
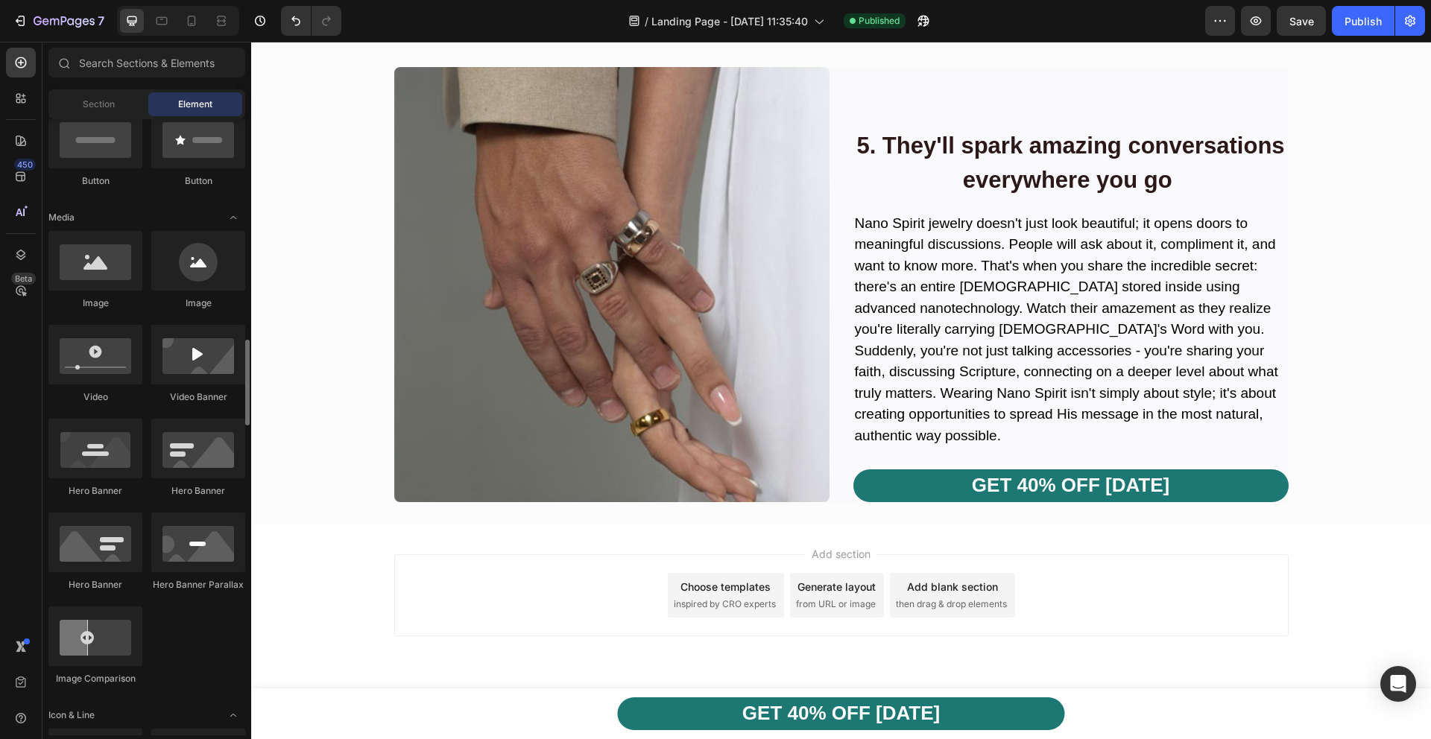
scroll to position [0, 0]
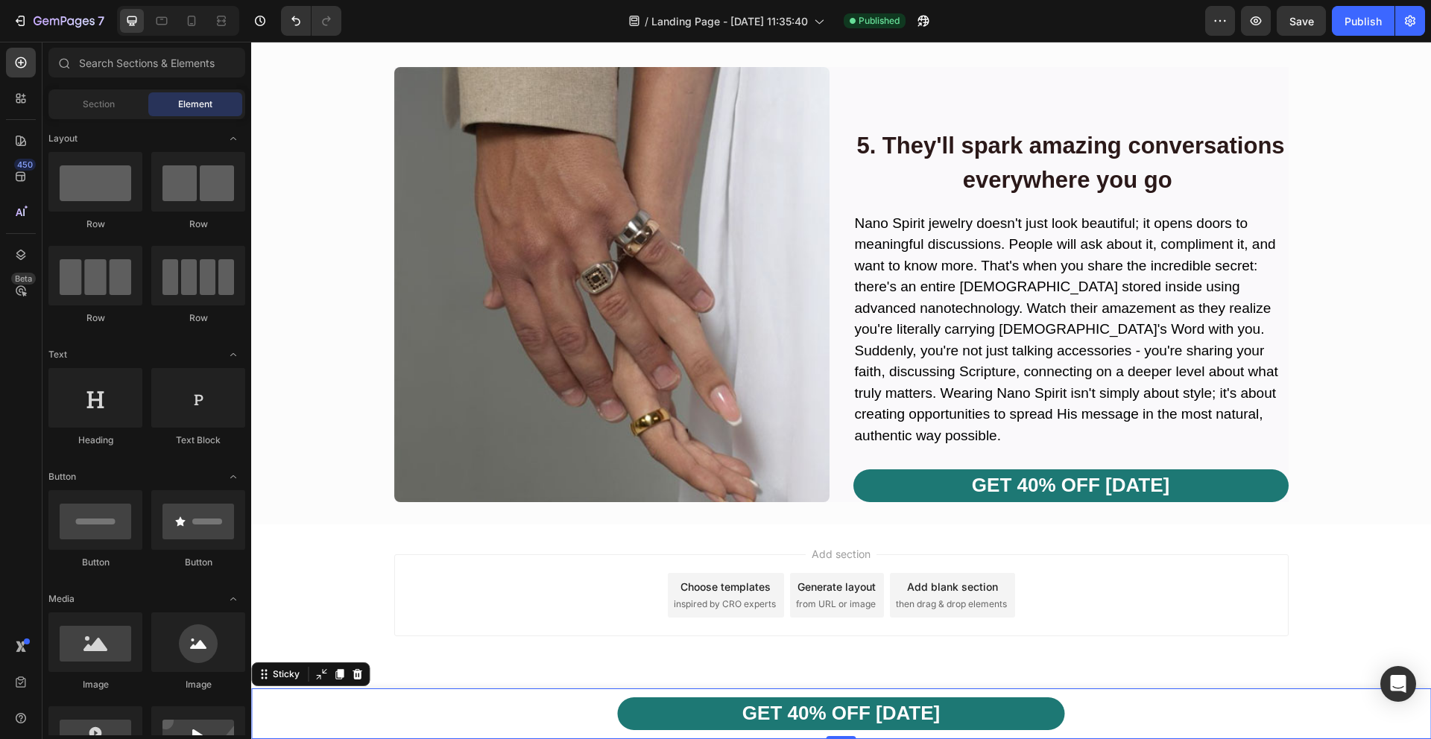
click at [342, 723] on div "GET 40% OFF [DATE] Button Row" at bounding box center [841, 714] width 1180 height 51
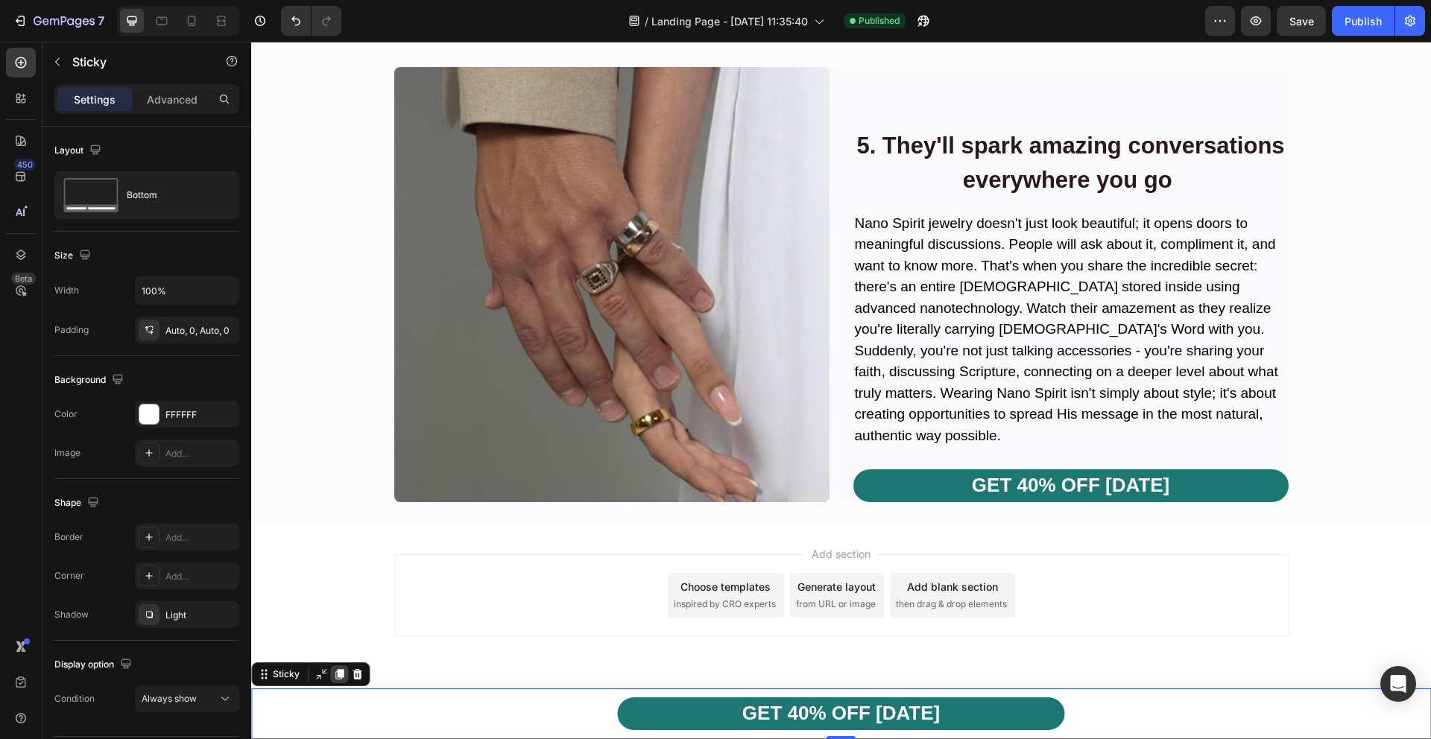
click at [338, 676] on icon at bounding box center [339, 674] width 8 height 10
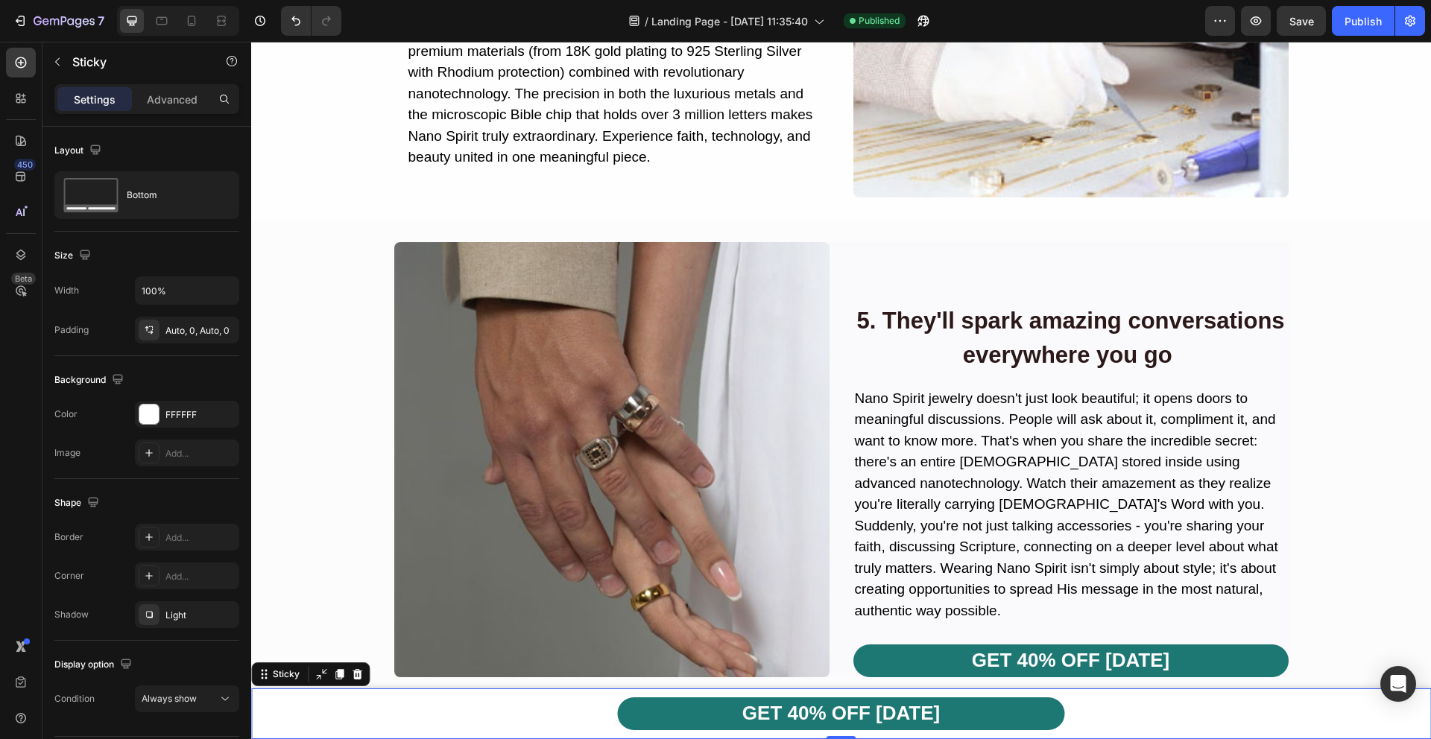
scroll to position [4664, 0]
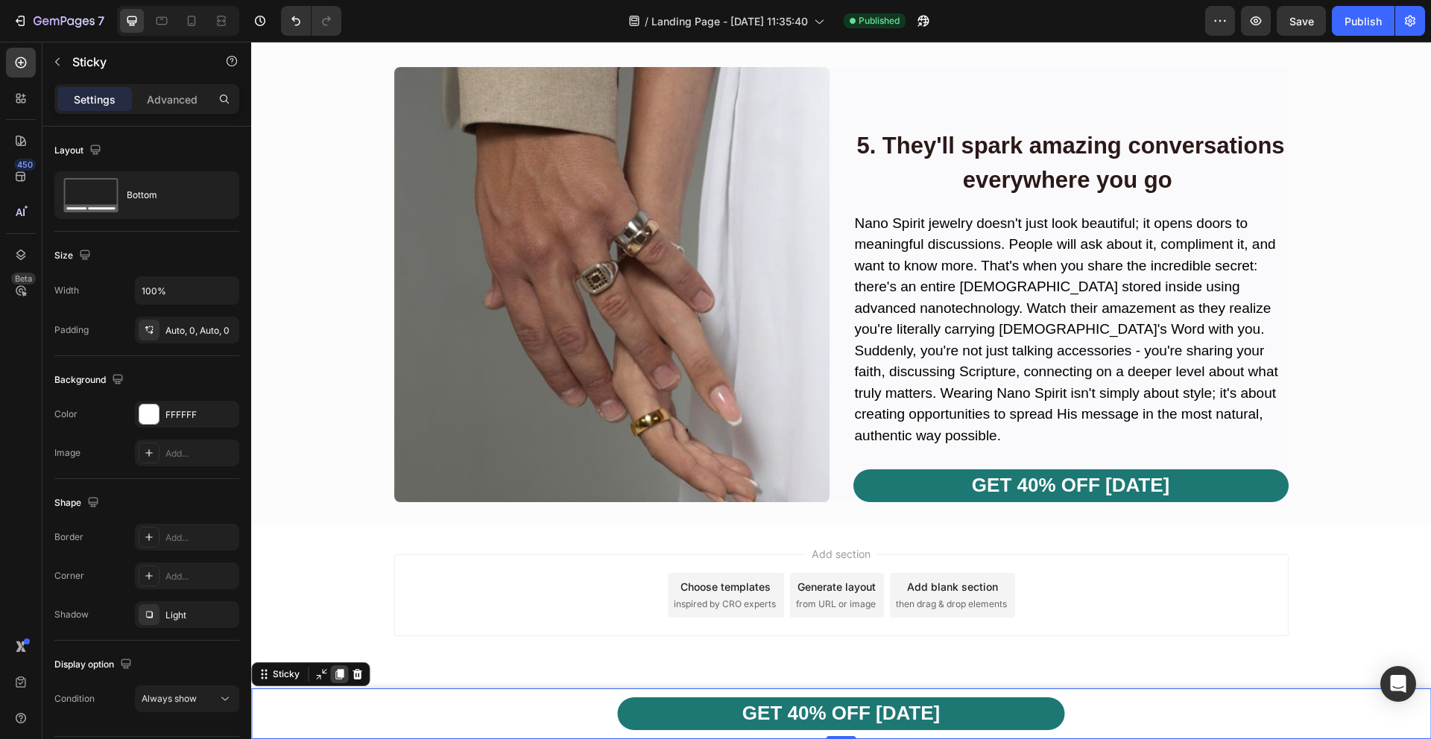
click at [339, 674] on icon at bounding box center [339, 674] width 8 height 10
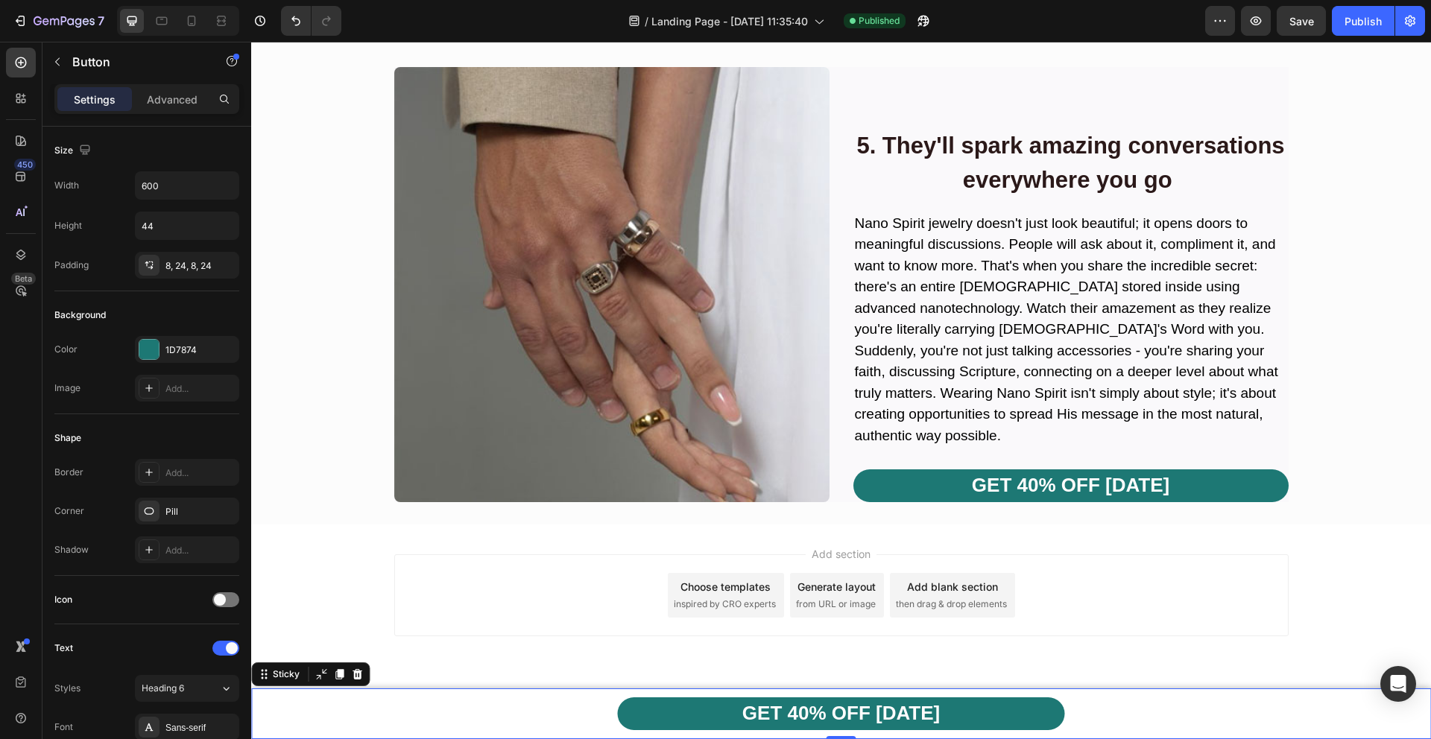
click at [333, 712] on div "GET 40% OFF [DATE] Button Row" at bounding box center [841, 714] width 1180 height 51
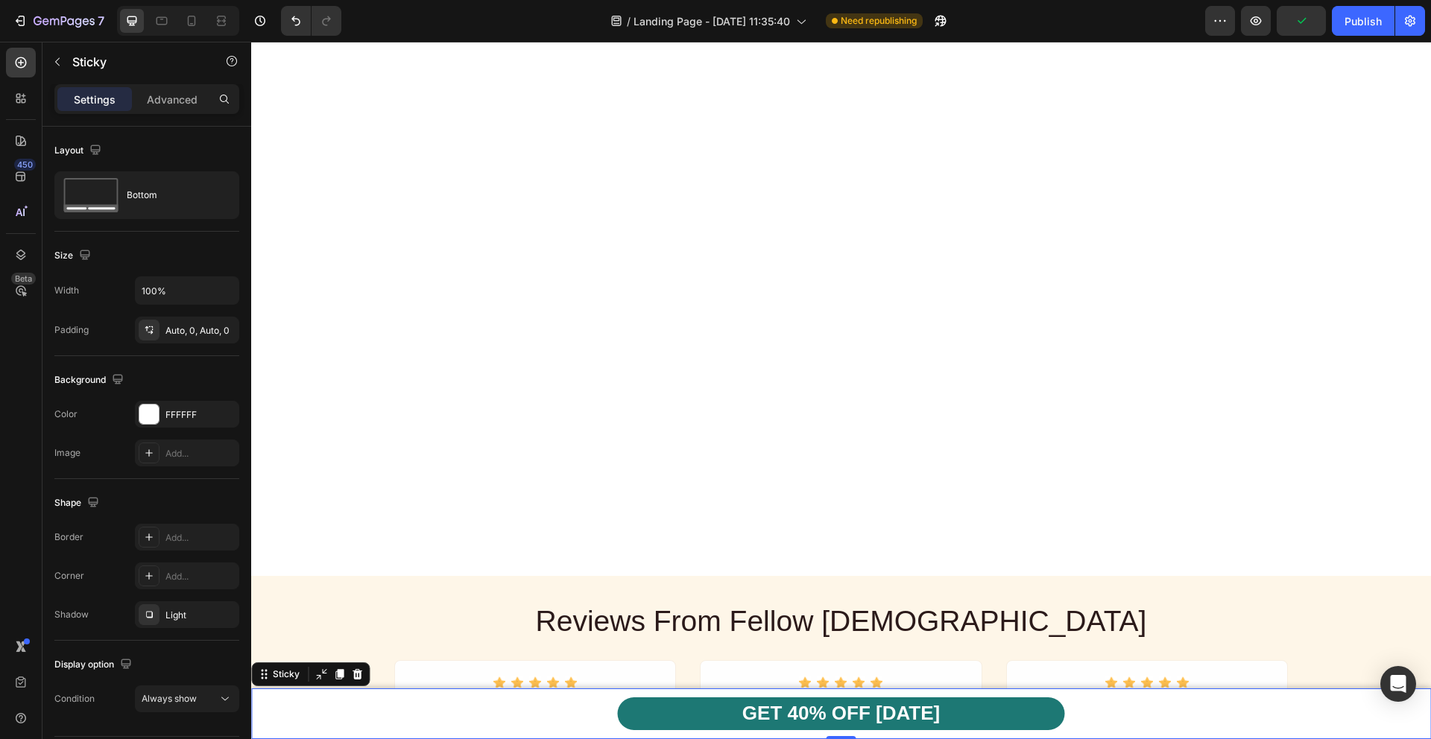
scroll to position [0, 0]
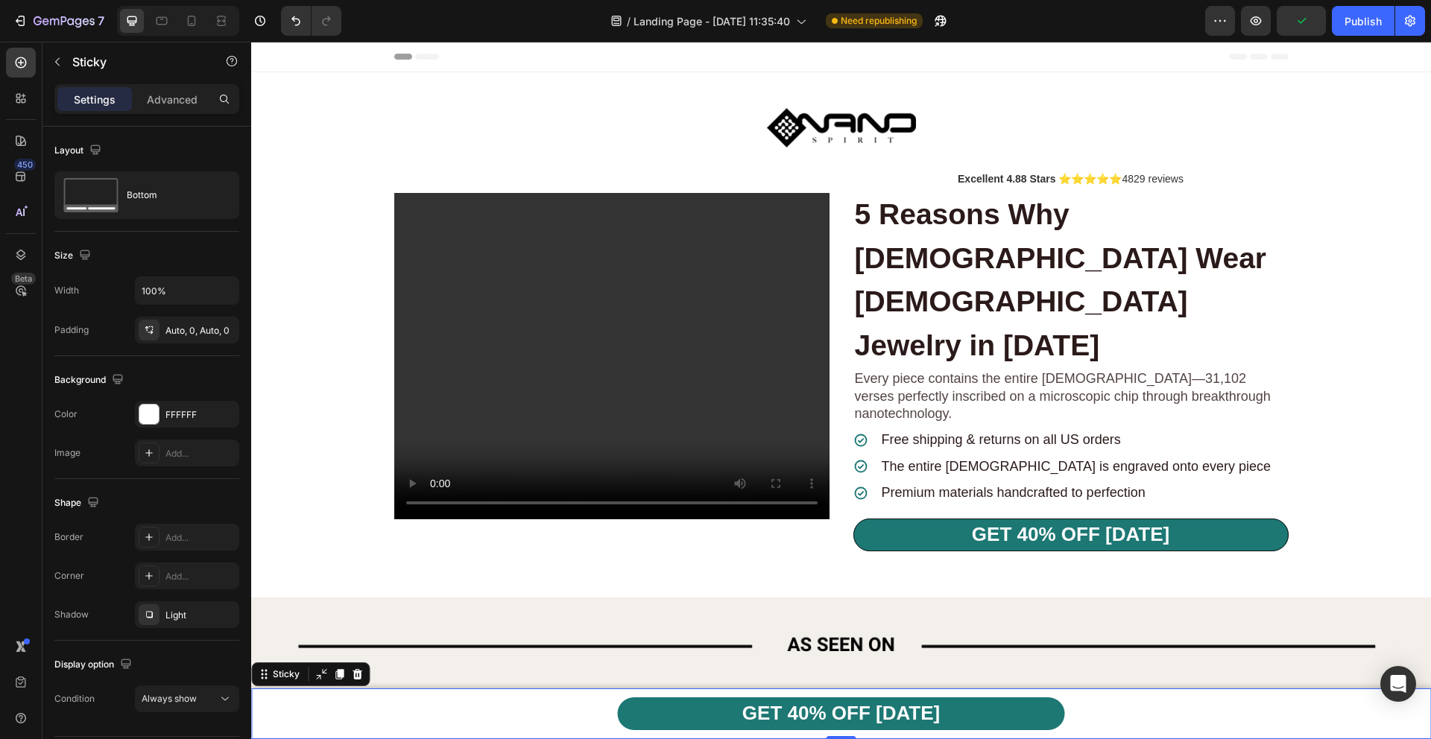
click at [341, 63] on div "Header" at bounding box center [841, 57] width 1180 height 31
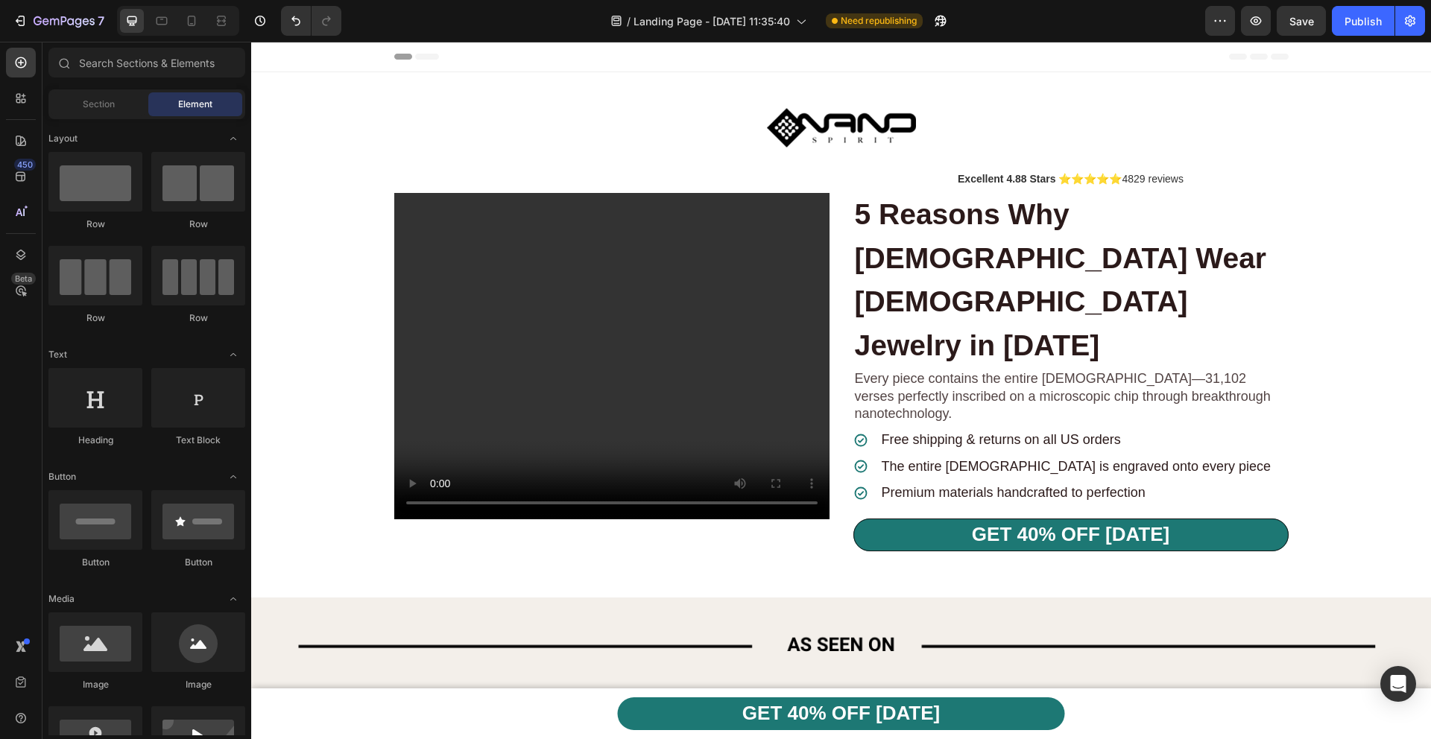
drag, startPoint x: 465, startPoint y: 148, endPoint x: 425, endPoint y: 62, distance: 94.4
click at [22, 69] on icon at bounding box center [20, 62] width 15 height 15
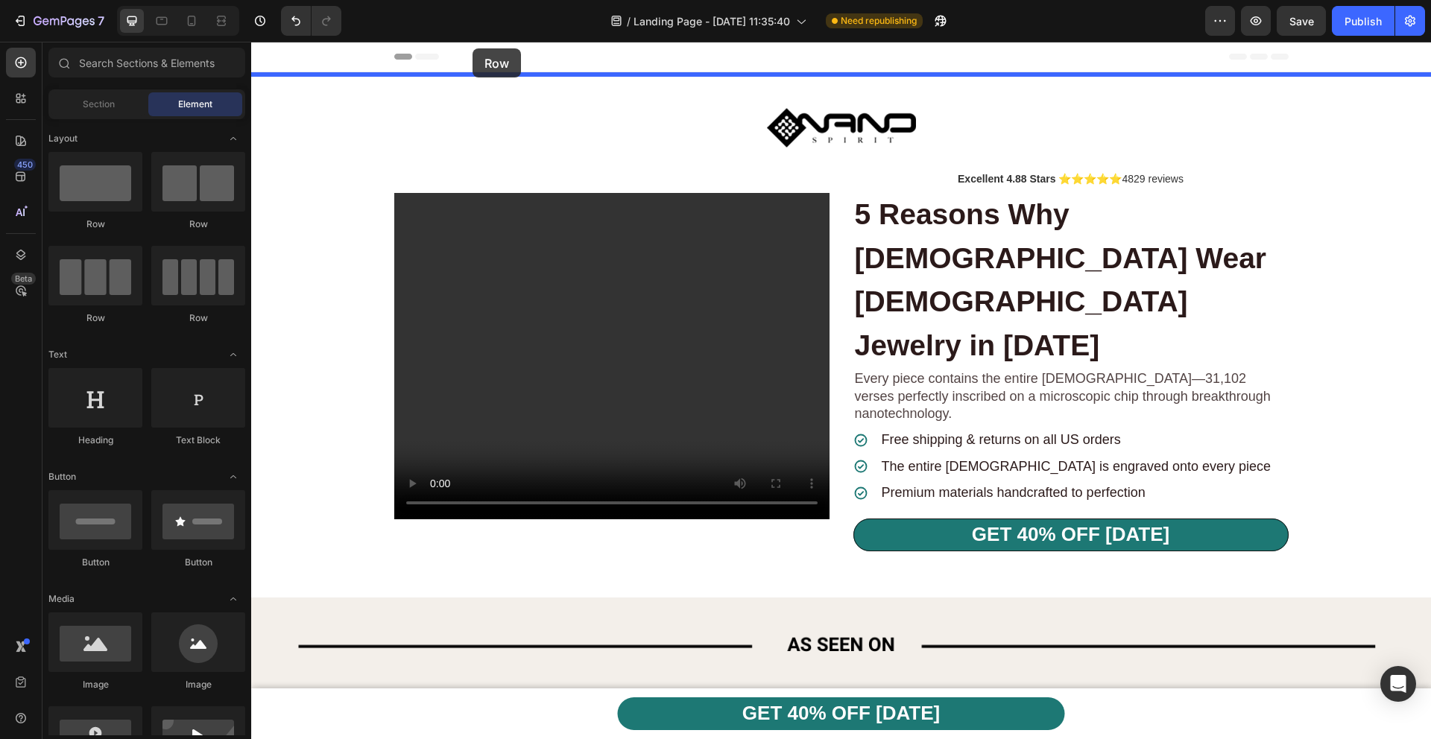
drag, startPoint x: 370, startPoint y: 227, endPoint x: 472, endPoint y: 48, distance: 206.3
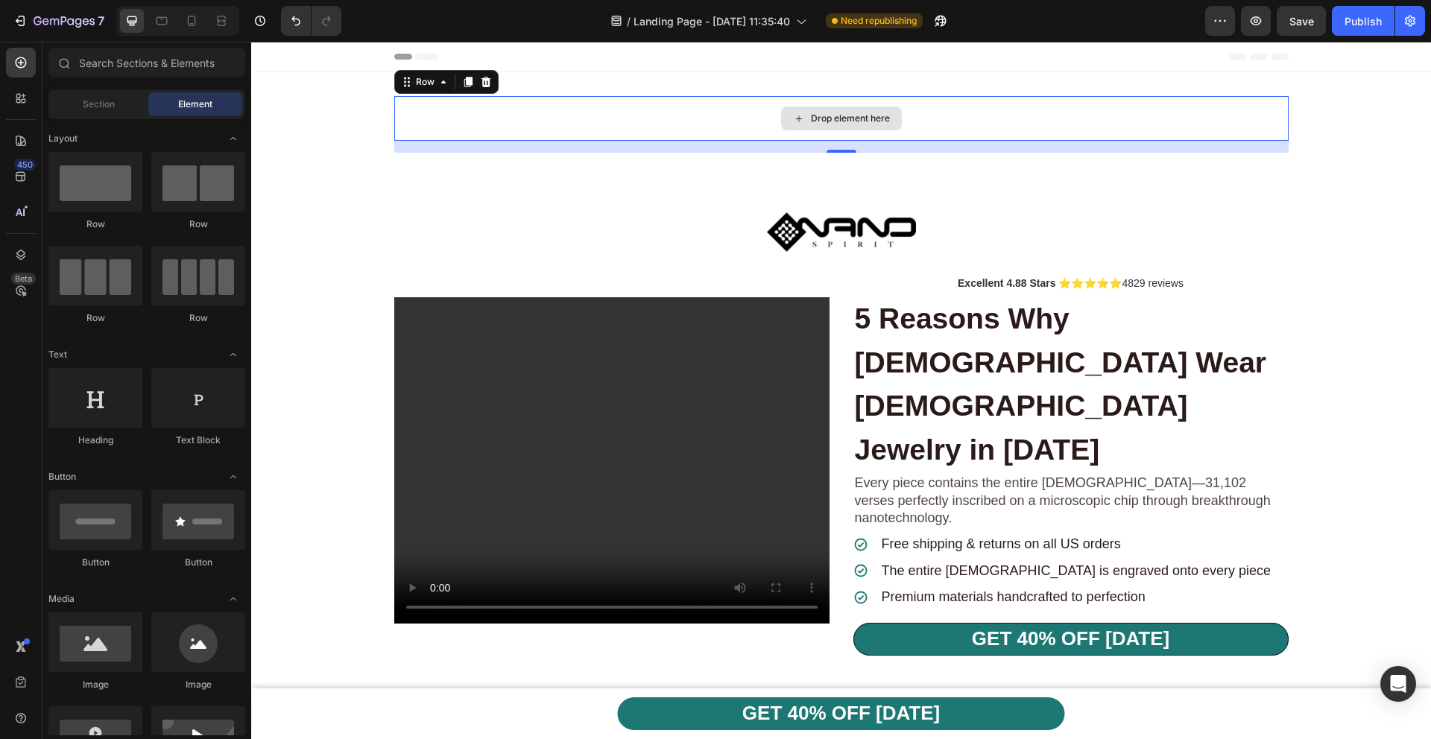
click at [824, 118] on div "Drop element here" at bounding box center [850, 119] width 79 height 12
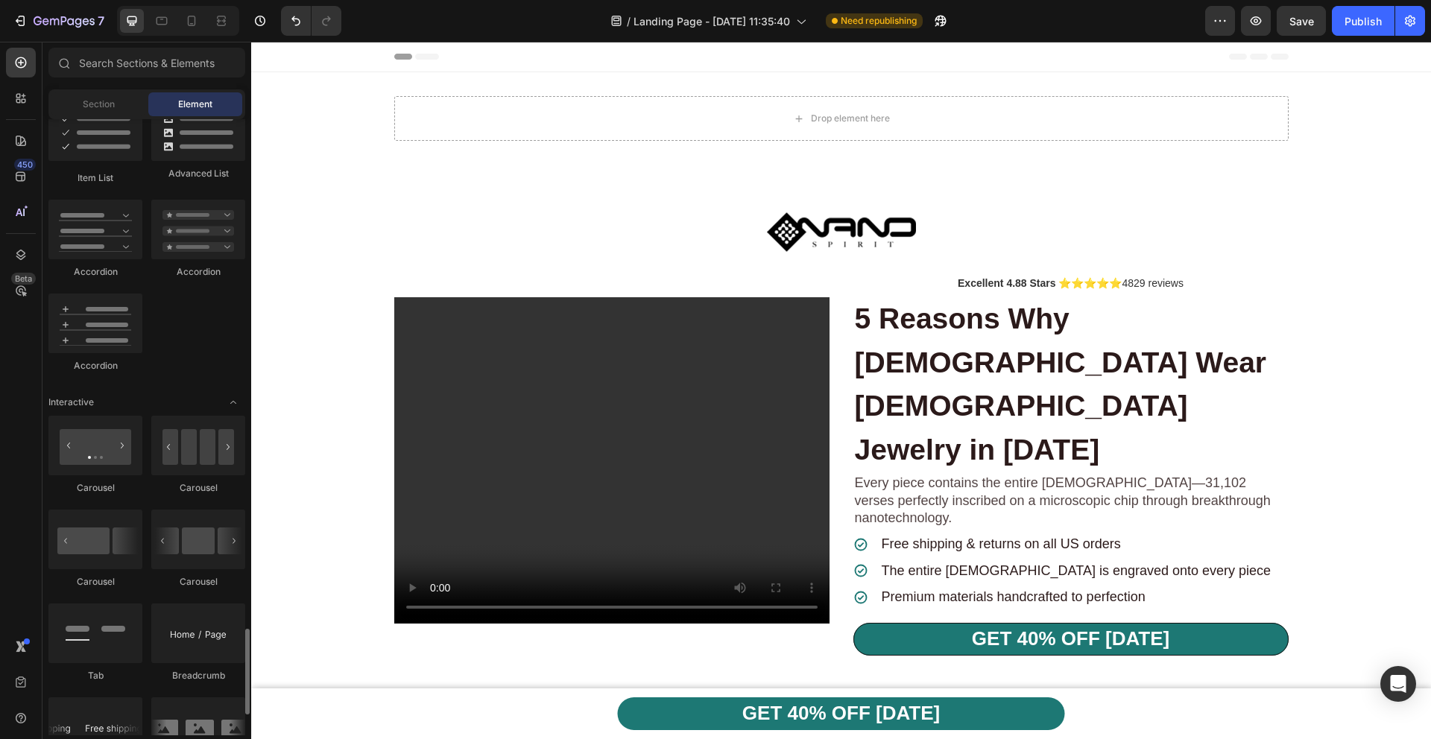
scroll to position [1698, 0]
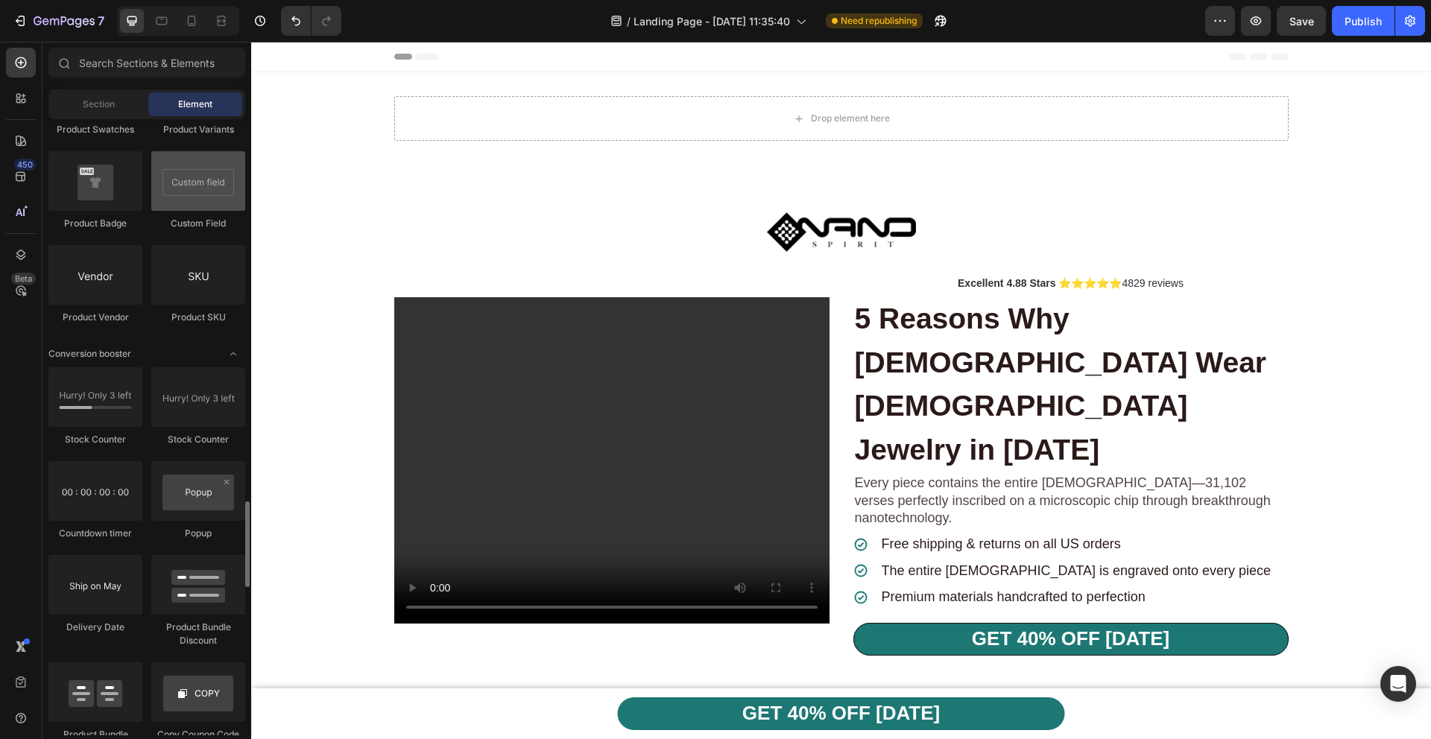
scroll to position [1998, 0]
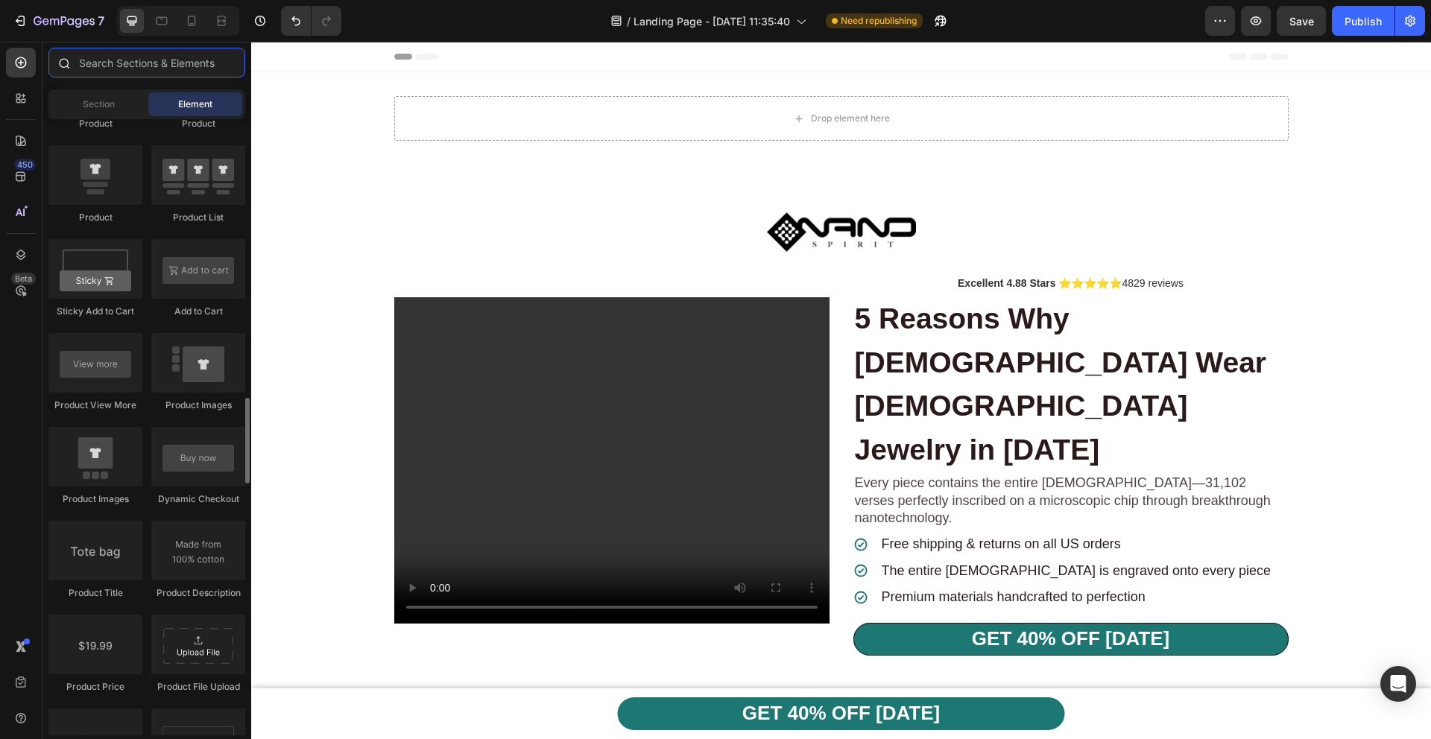
click at [174, 66] on input "text" at bounding box center [146, 63] width 197 height 30
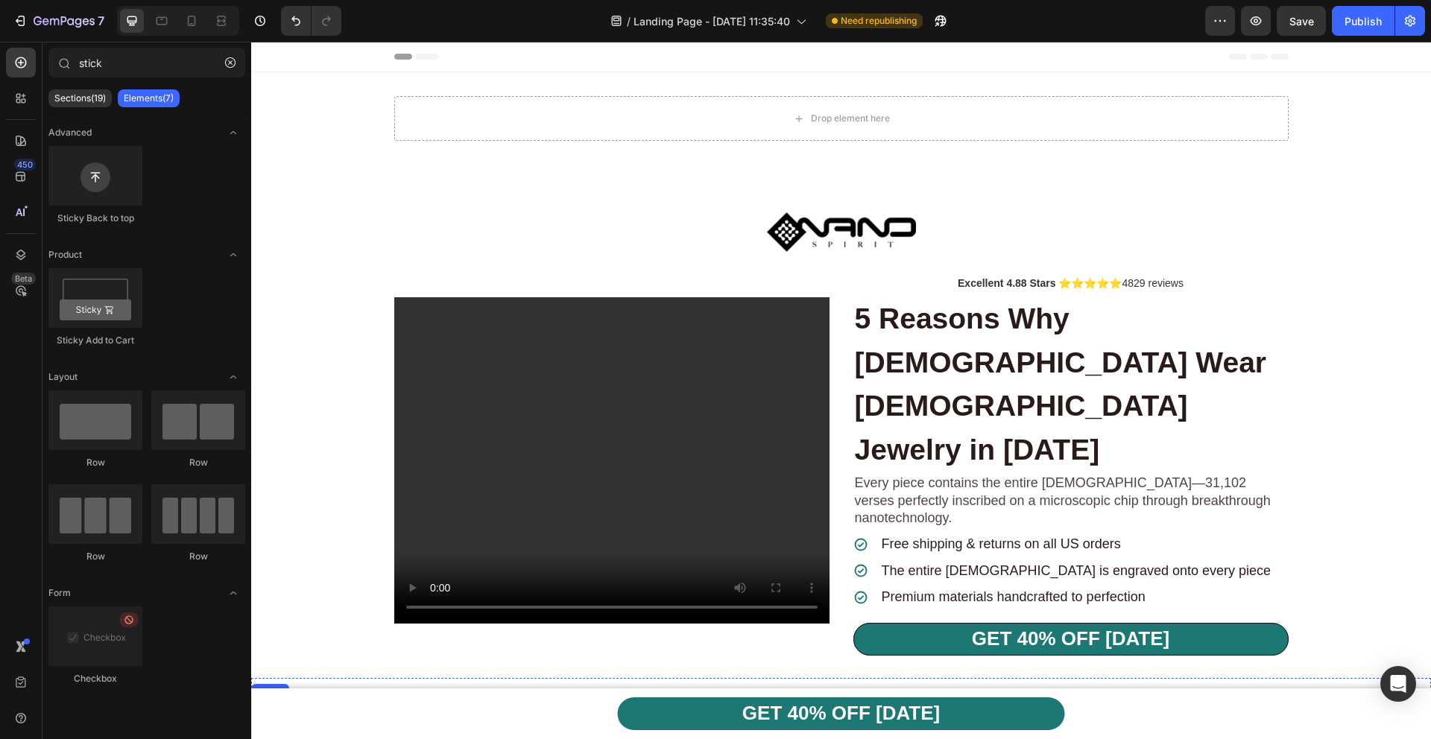
click at [499, 732] on div "GET 40% OFF TODAY Button" at bounding box center [841, 714] width 894 height 51
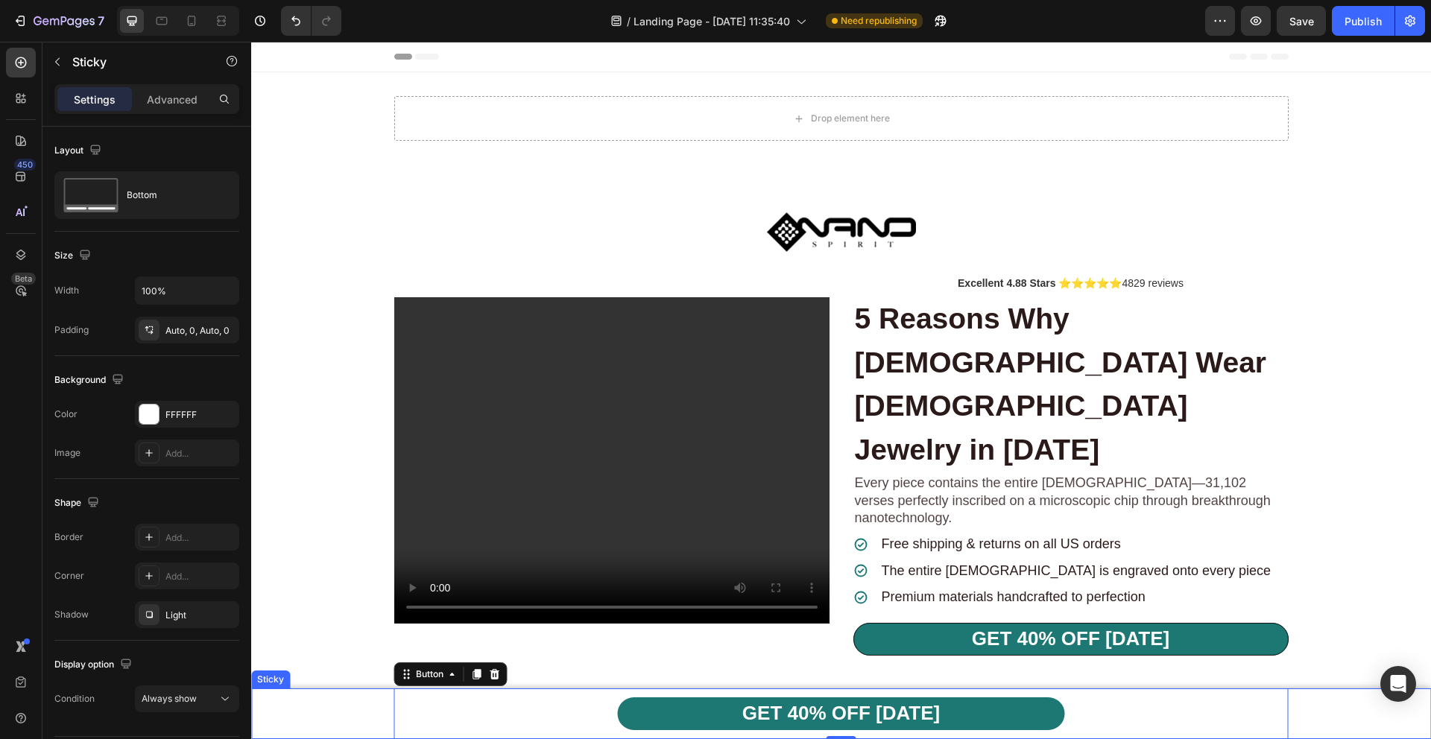
click at [326, 725] on div "GET 40% OFF TODAY Button 0 Row" at bounding box center [841, 714] width 1180 height 51
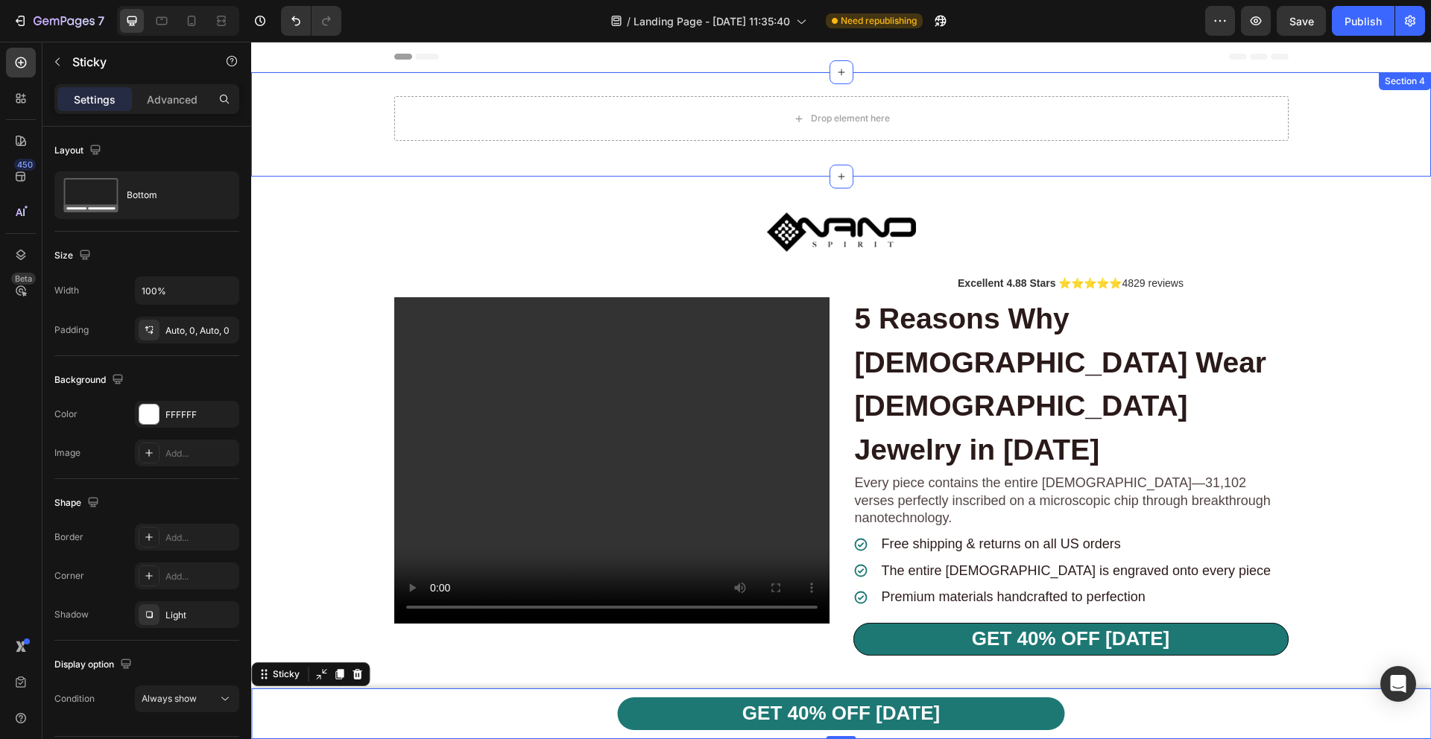
click at [507, 95] on div "Drop element here Row Section 4" at bounding box center [841, 124] width 1180 height 104
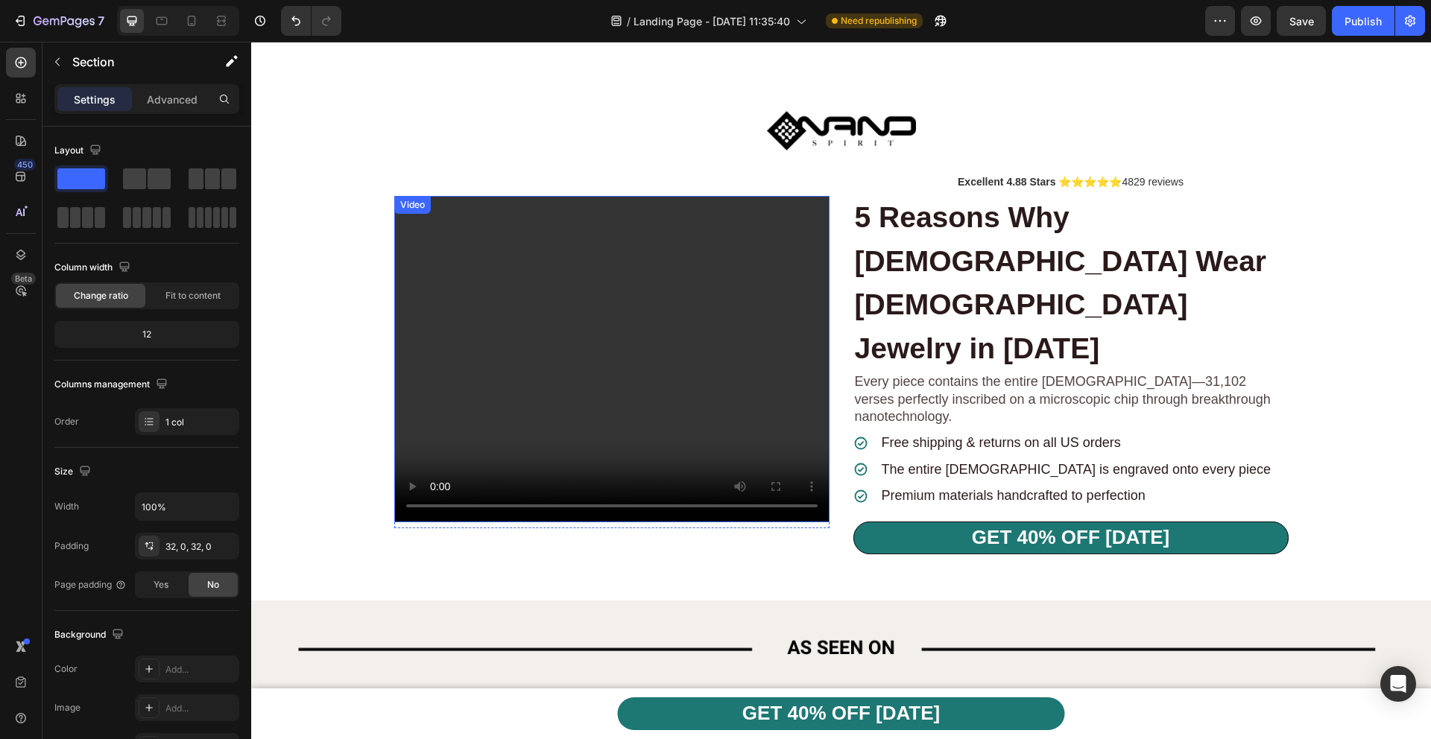
scroll to position [0, 0]
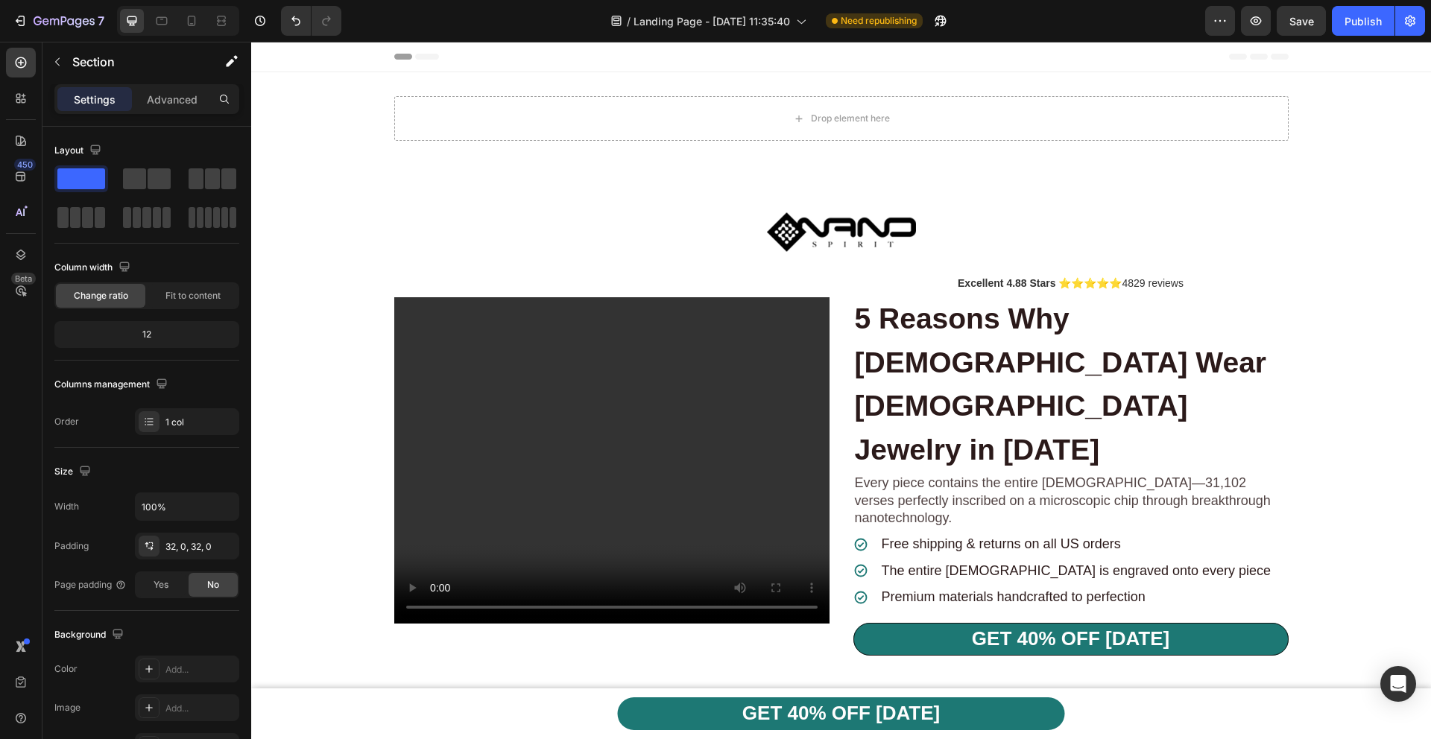
click at [341, 104] on div "Drop element here Row" at bounding box center [841, 124] width 1180 height 57
click at [558, 120] on div "Drop element here" at bounding box center [841, 118] width 894 height 45
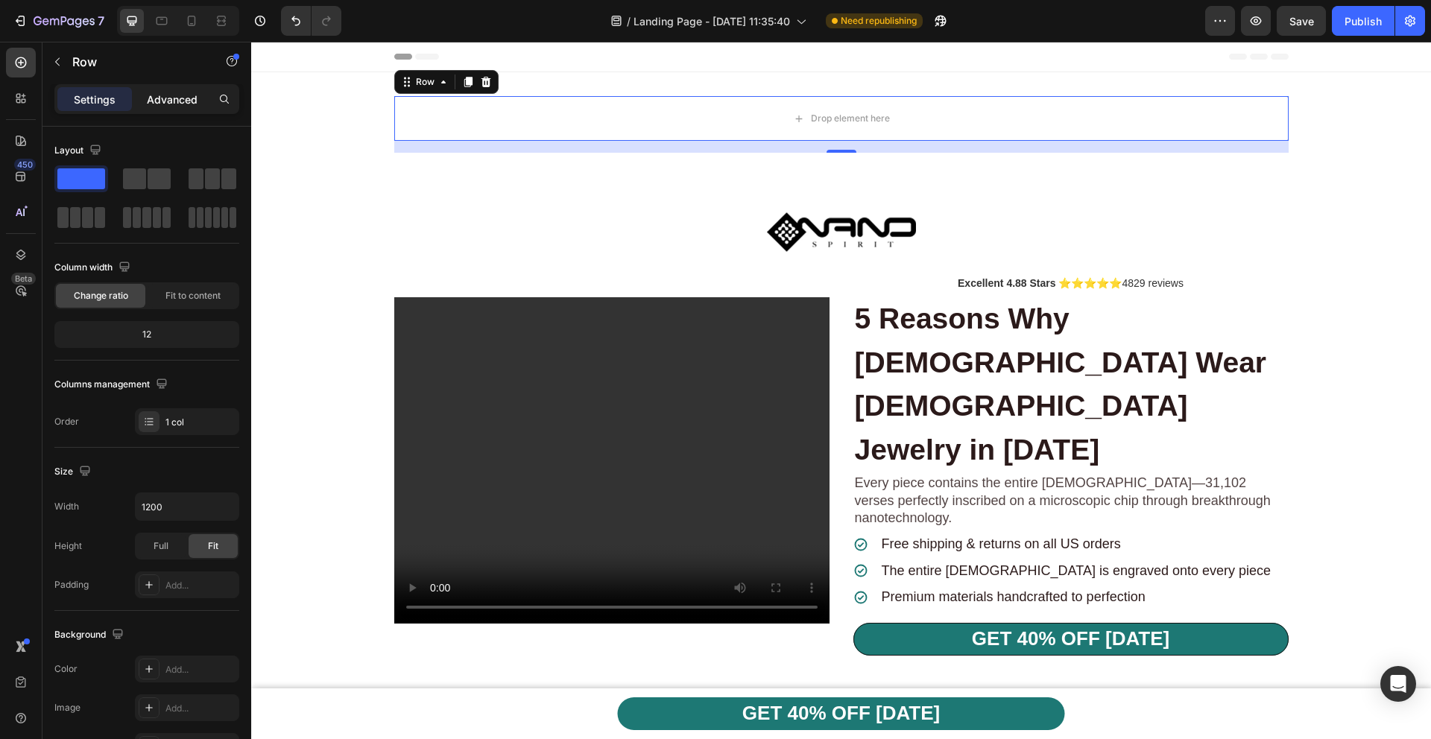
click at [169, 107] on div "Advanced" at bounding box center [172, 99] width 75 height 24
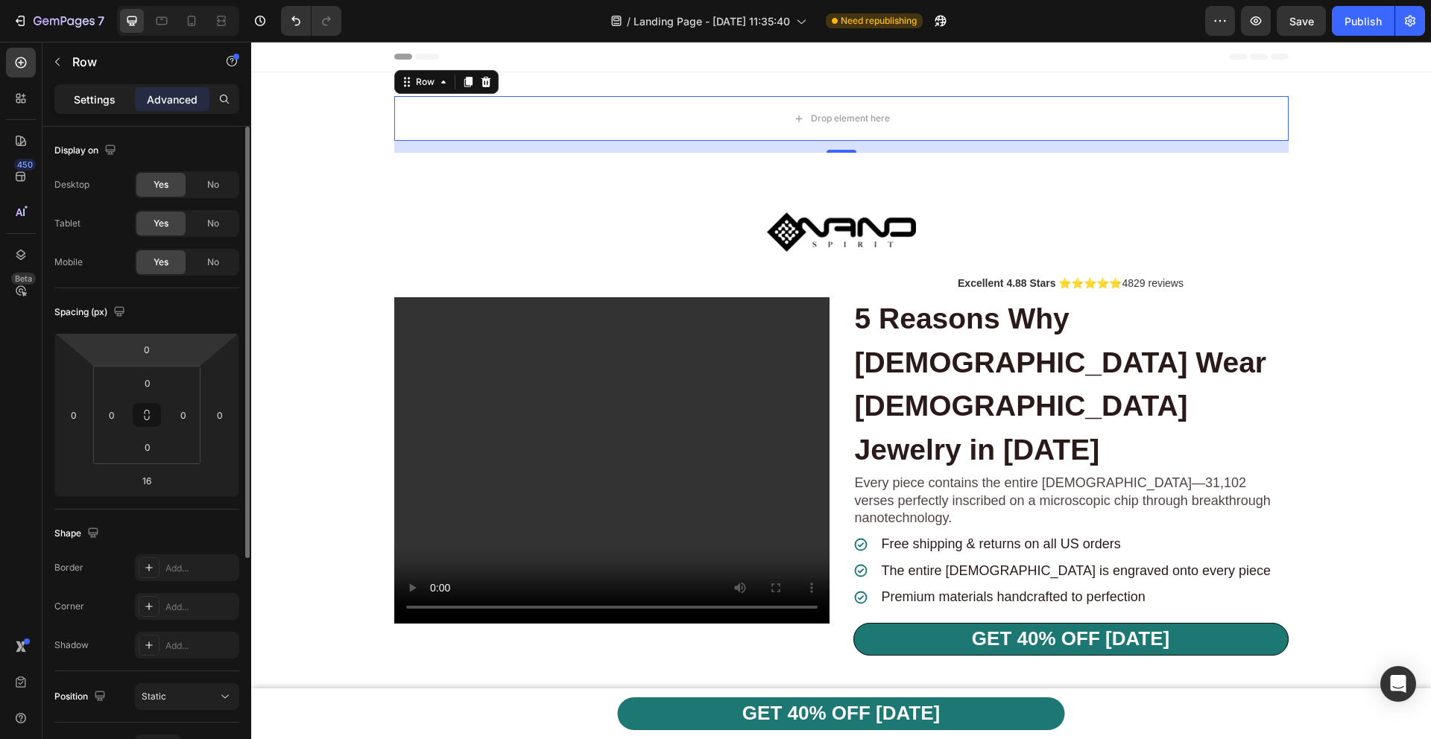
click at [105, 108] on div "Settings" at bounding box center [94, 99] width 75 height 24
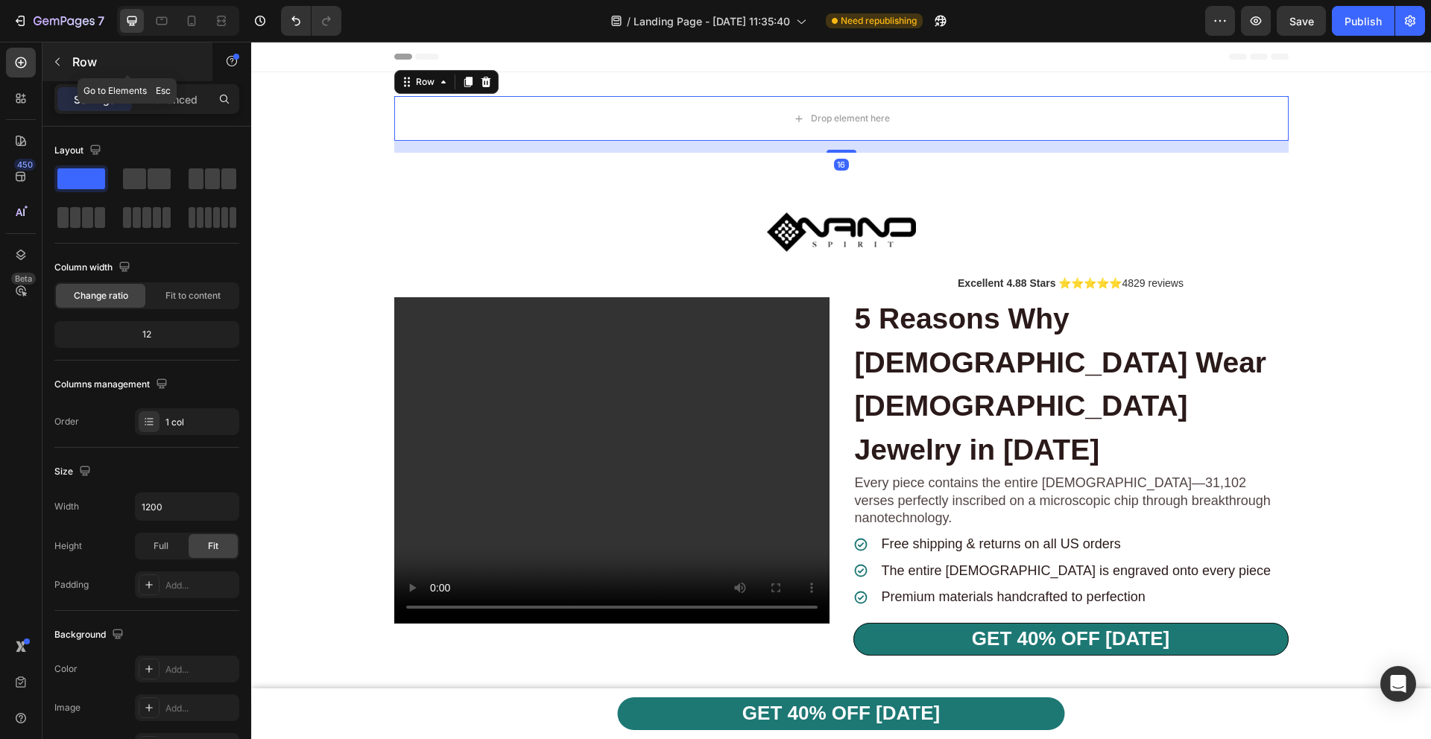
click at [60, 59] on icon "button" at bounding box center [57, 62] width 12 height 12
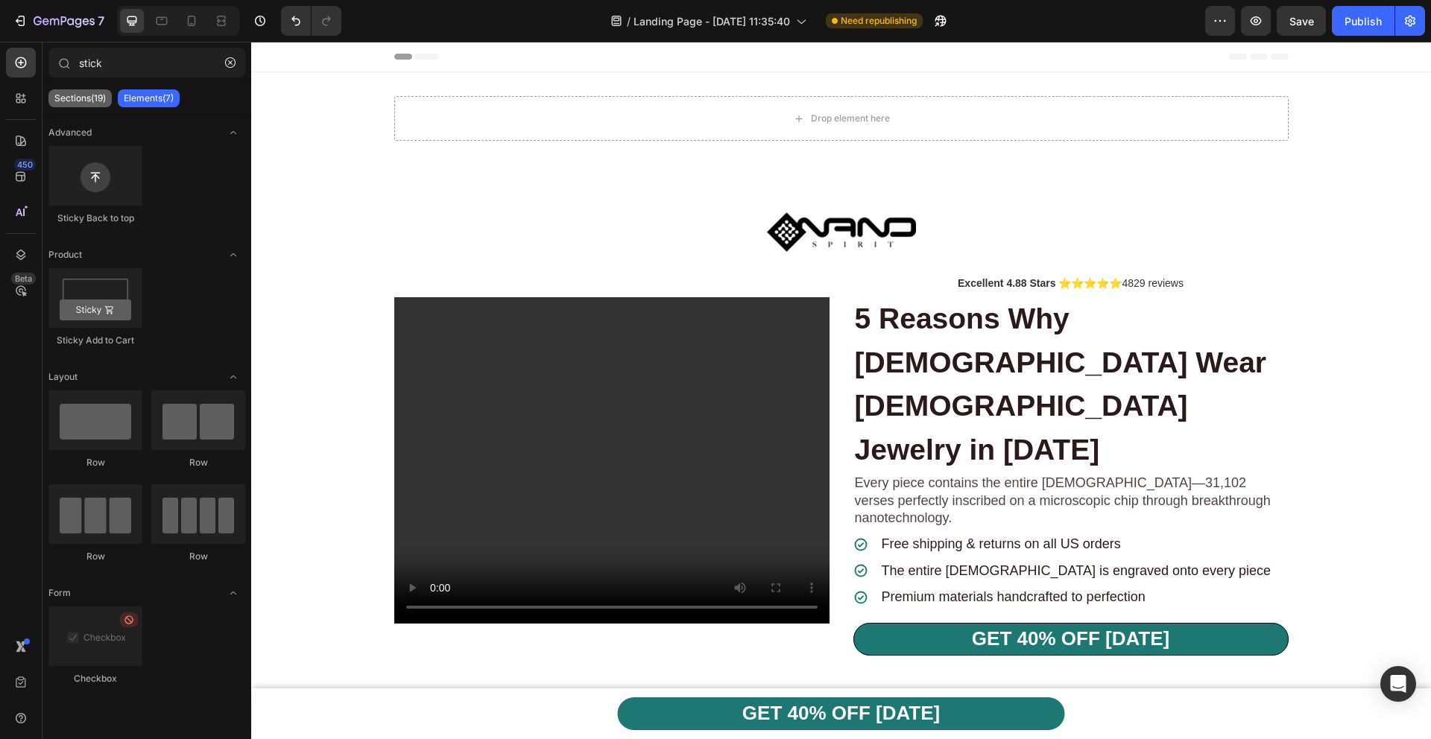
click at [94, 100] on p "Sections(19)" at bounding box center [79, 98] width 51 height 12
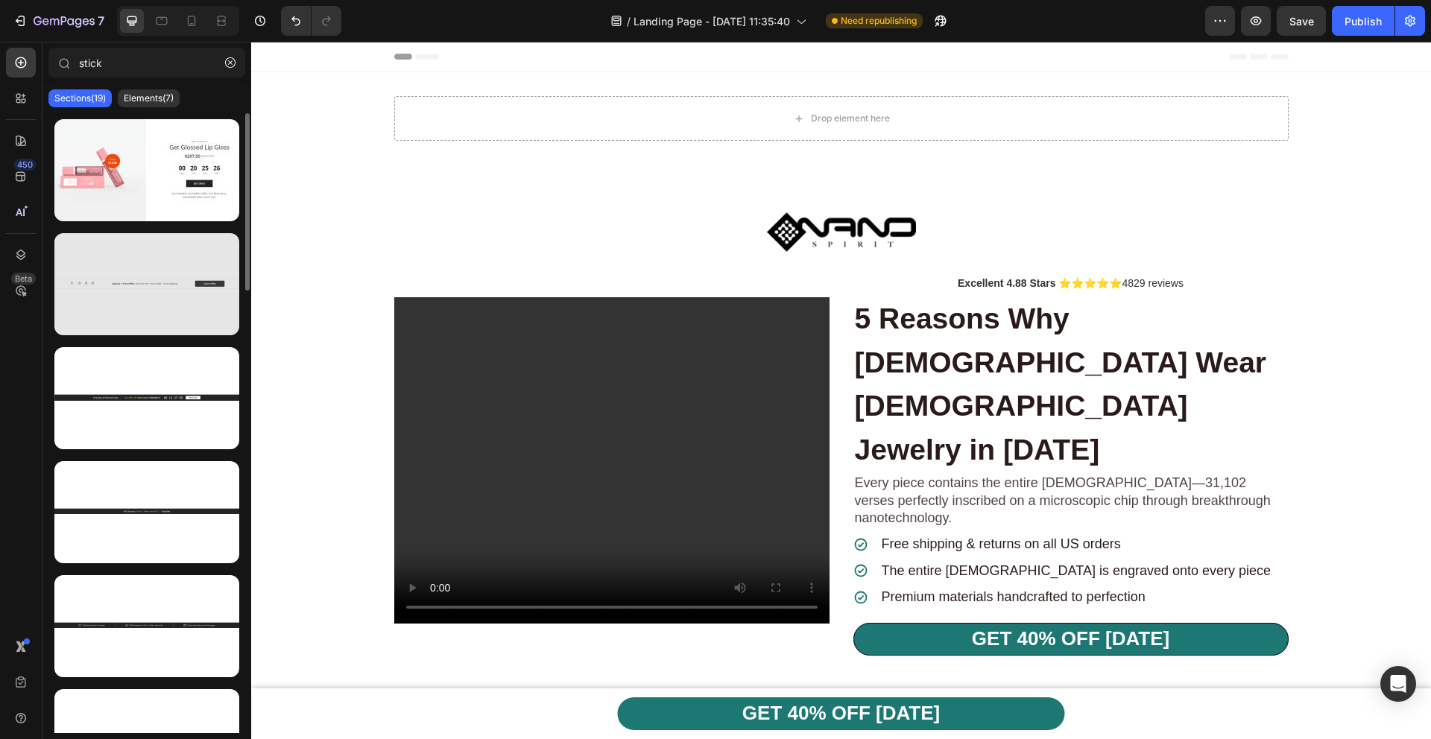
click at [132, 309] on div at bounding box center [146, 284] width 185 height 102
click at [171, 283] on div at bounding box center [146, 284] width 185 height 102
click at [201, 288] on div at bounding box center [146, 284] width 185 height 102
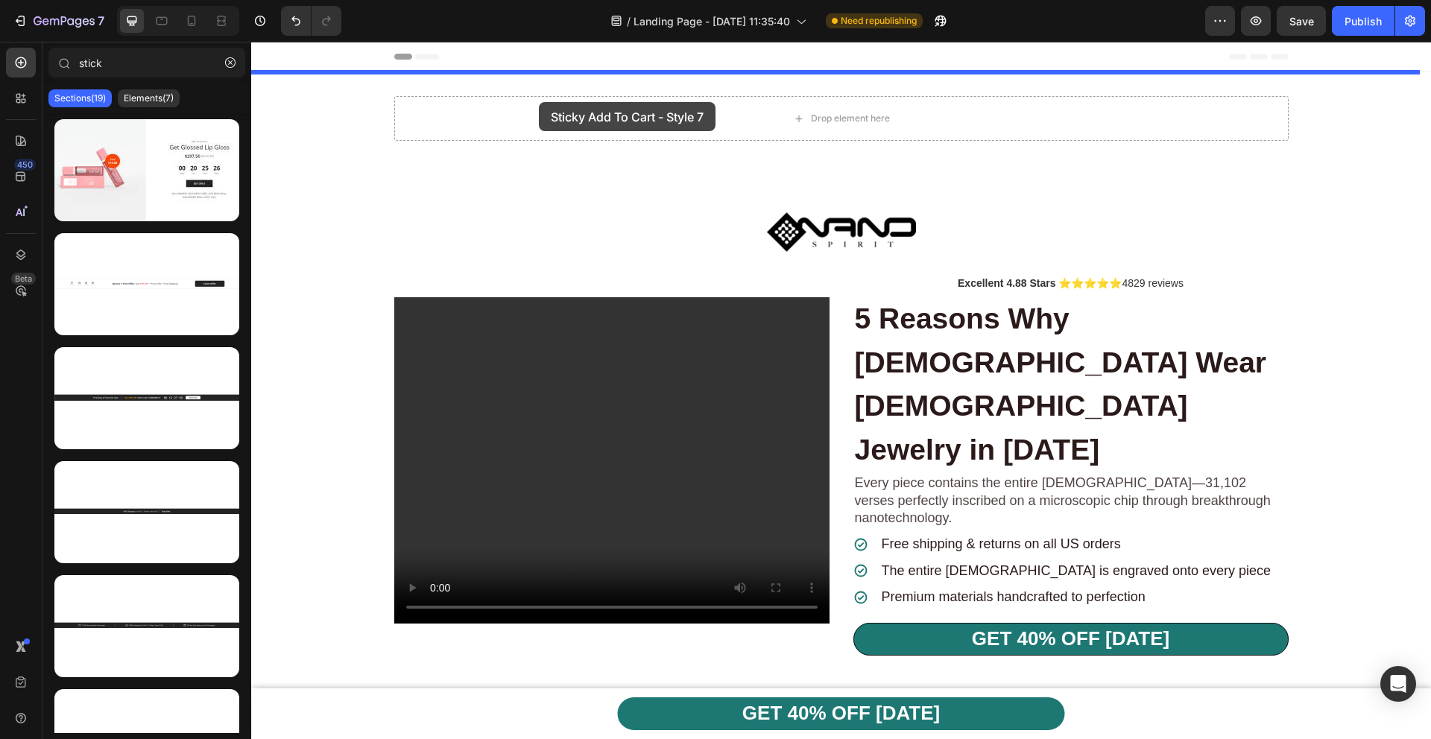
drag, startPoint x: 453, startPoint y: 317, endPoint x: 539, endPoint y: 102, distance: 231.8
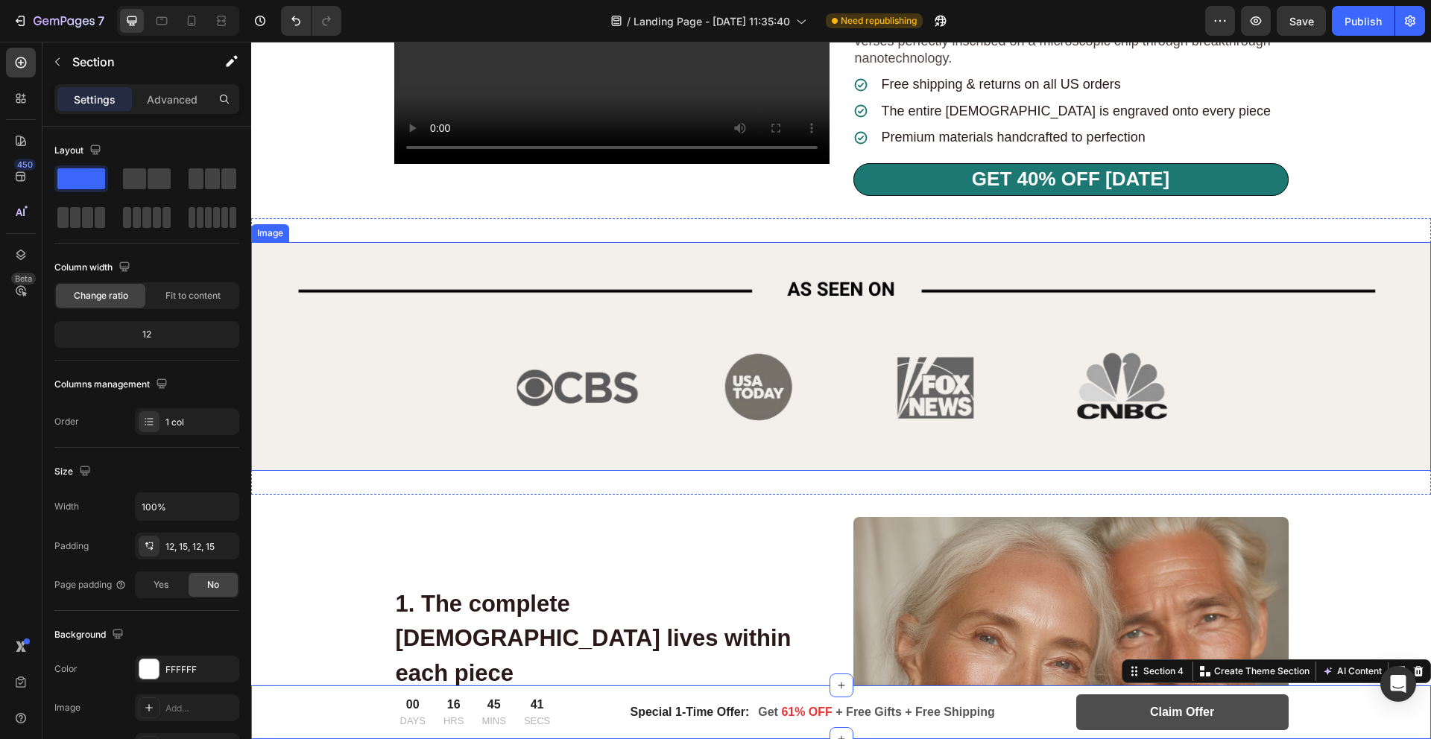
scroll to position [529, 0]
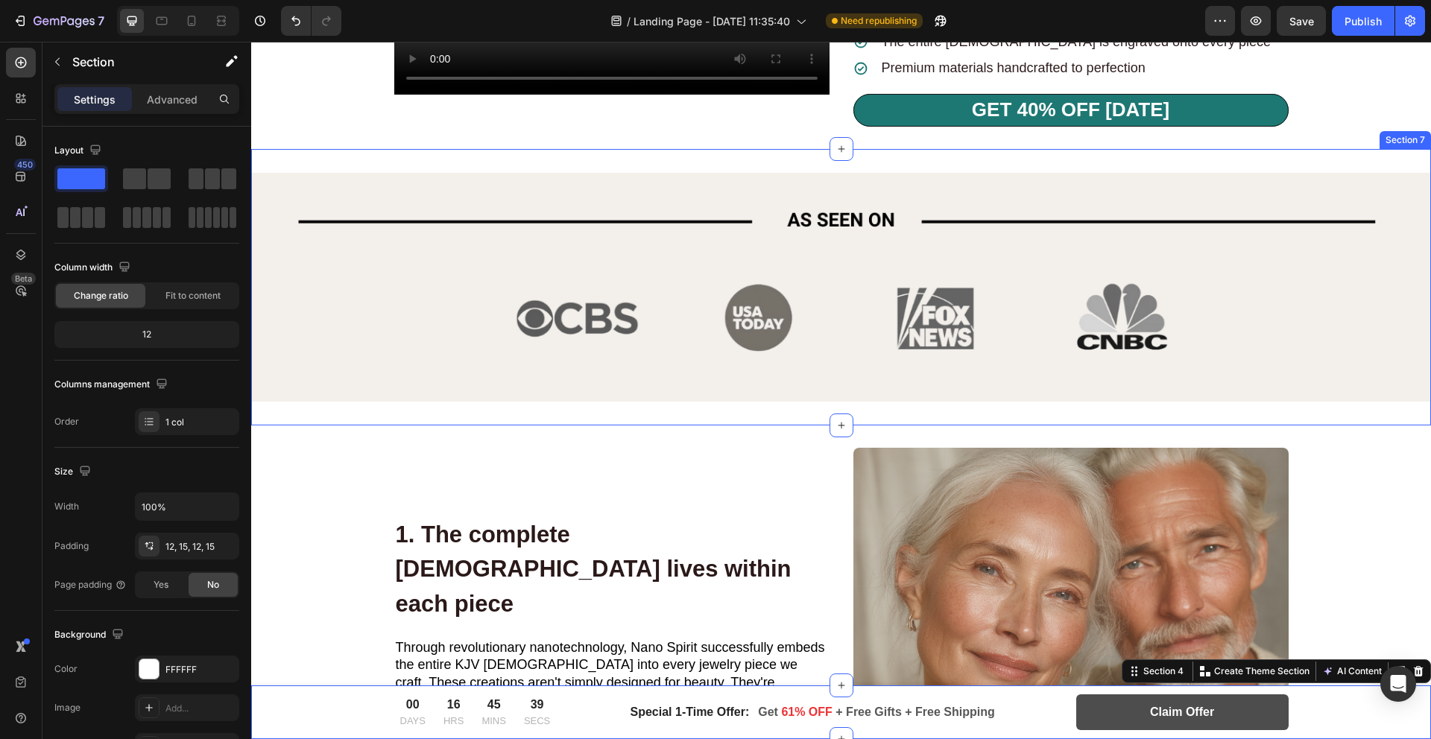
type input "stic"
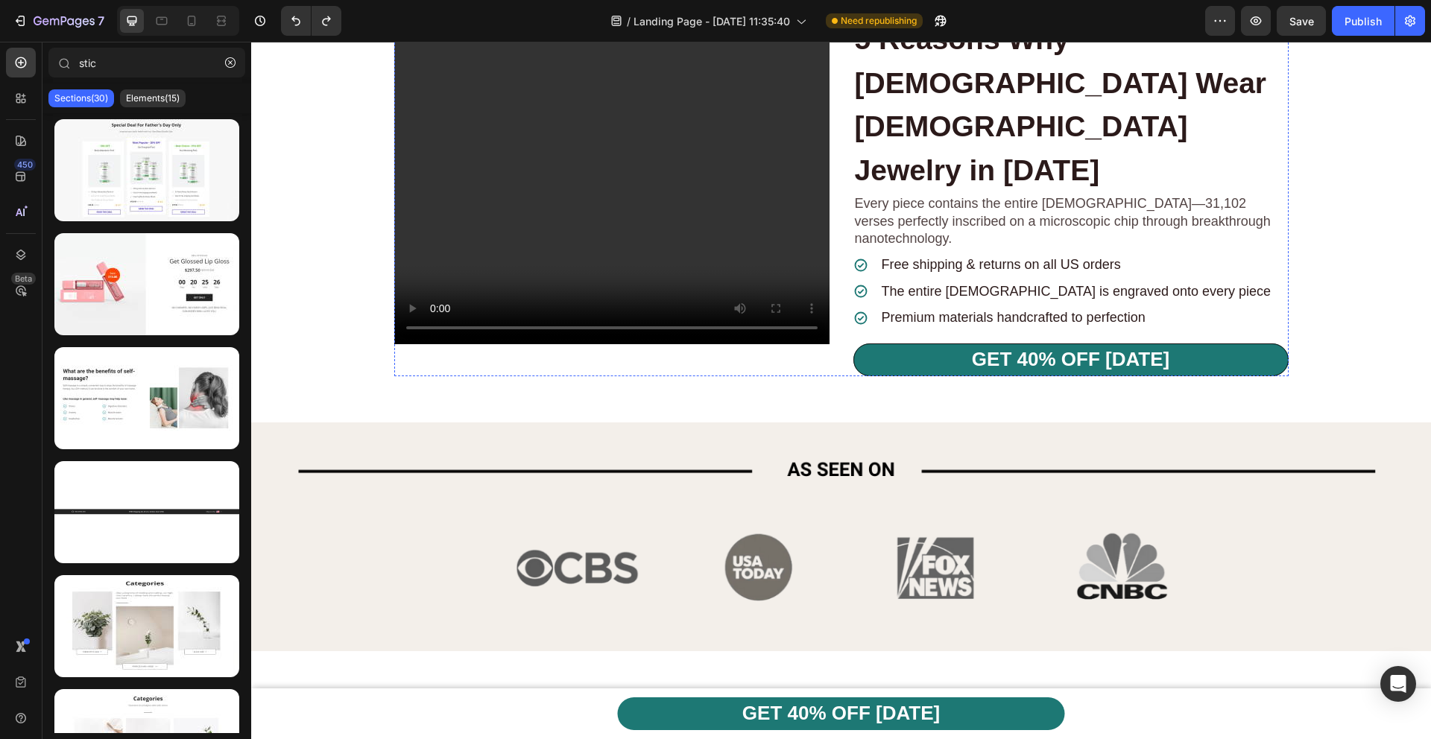
scroll to position [0, 0]
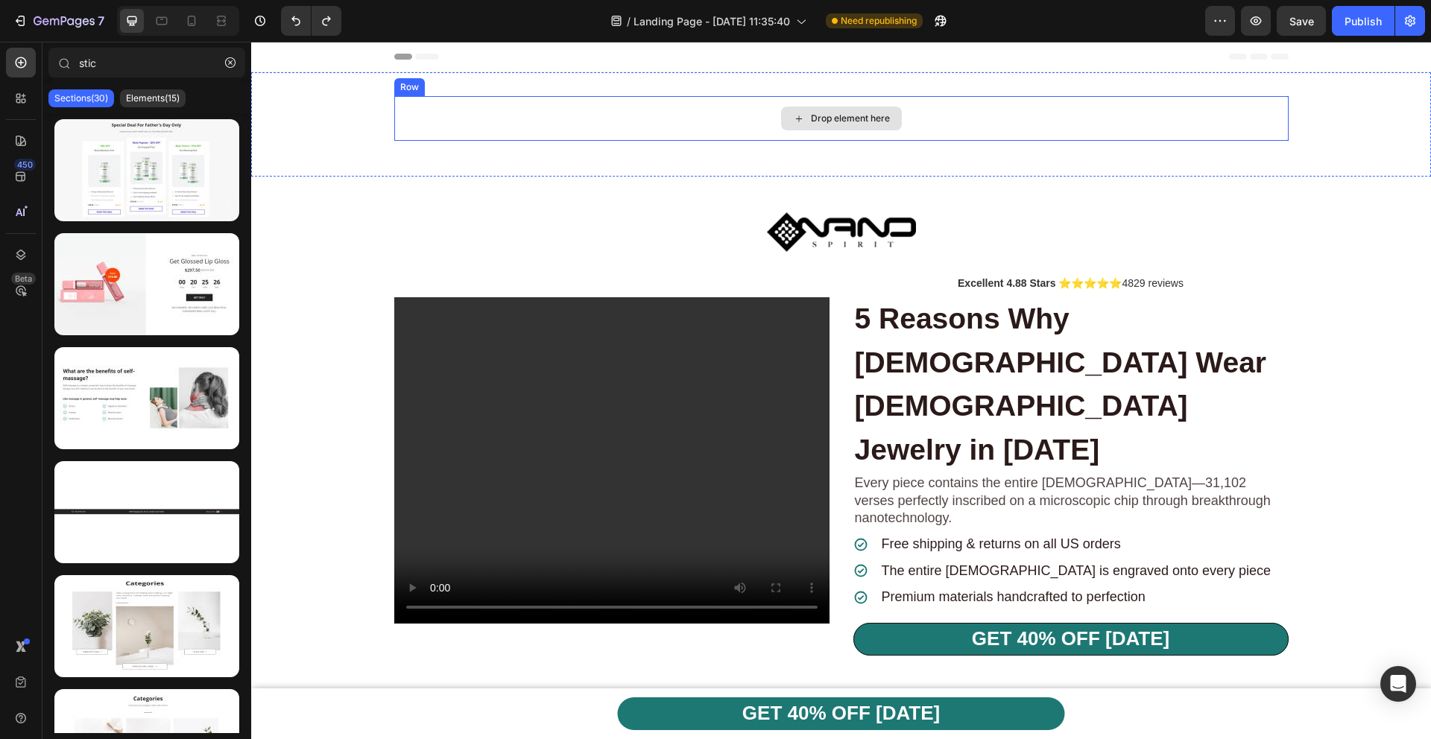
click at [852, 121] on div "Drop element here" at bounding box center [850, 119] width 79 height 12
click at [824, 116] on div "Drop element here" at bounding box center [850, 119] width 79 height 12
click at [156, 96] on p "Elements(15)" at bounding box center [153, 98] width 54 height 12
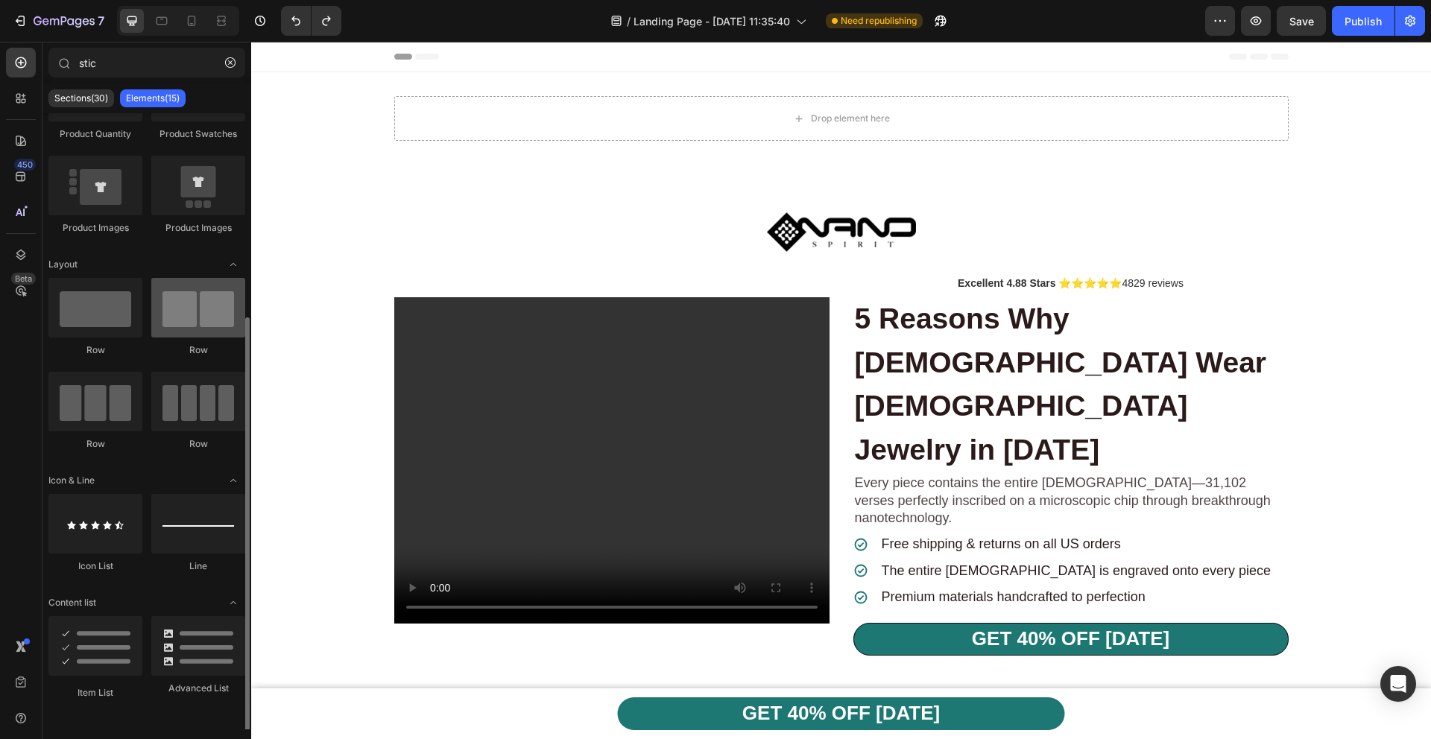
scroll to position [302, 0]
click at [206, 660] on div at bounding box center [198, 645] width 94 height 60
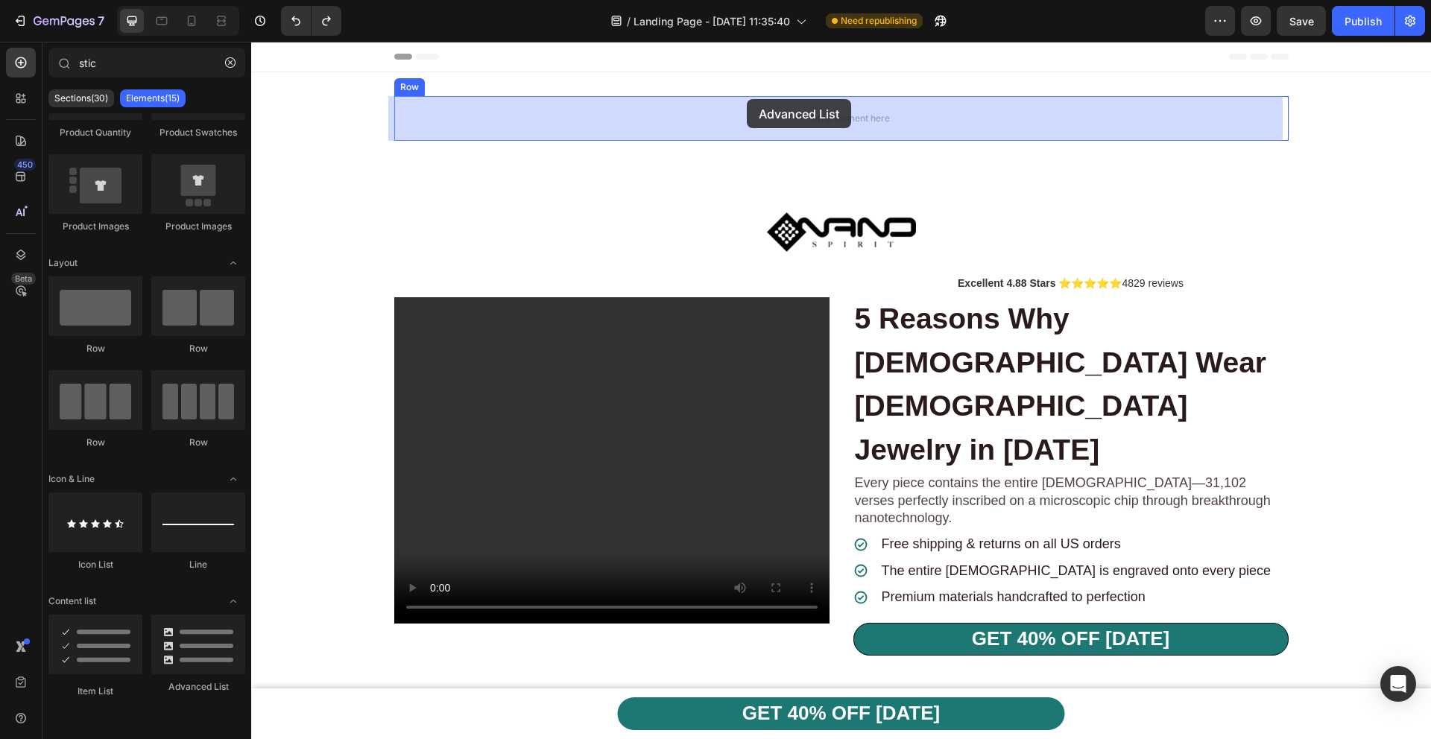
drag, startPoint x: 458, startPoint y: 701, endPoint x: 715, endPoint y: 138, distance: 619.2
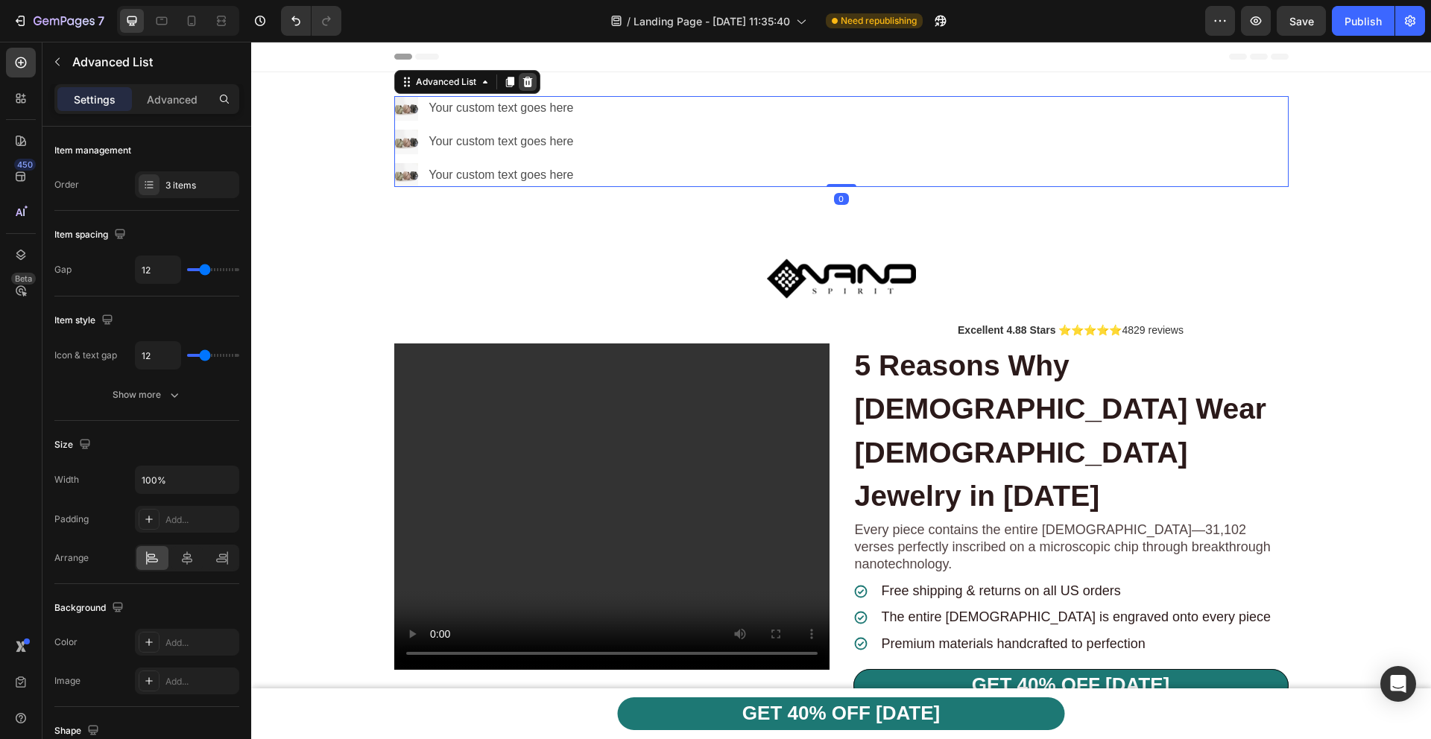
click at [527, 85] on icon at bounding box center [528, 82] width 12 height 12
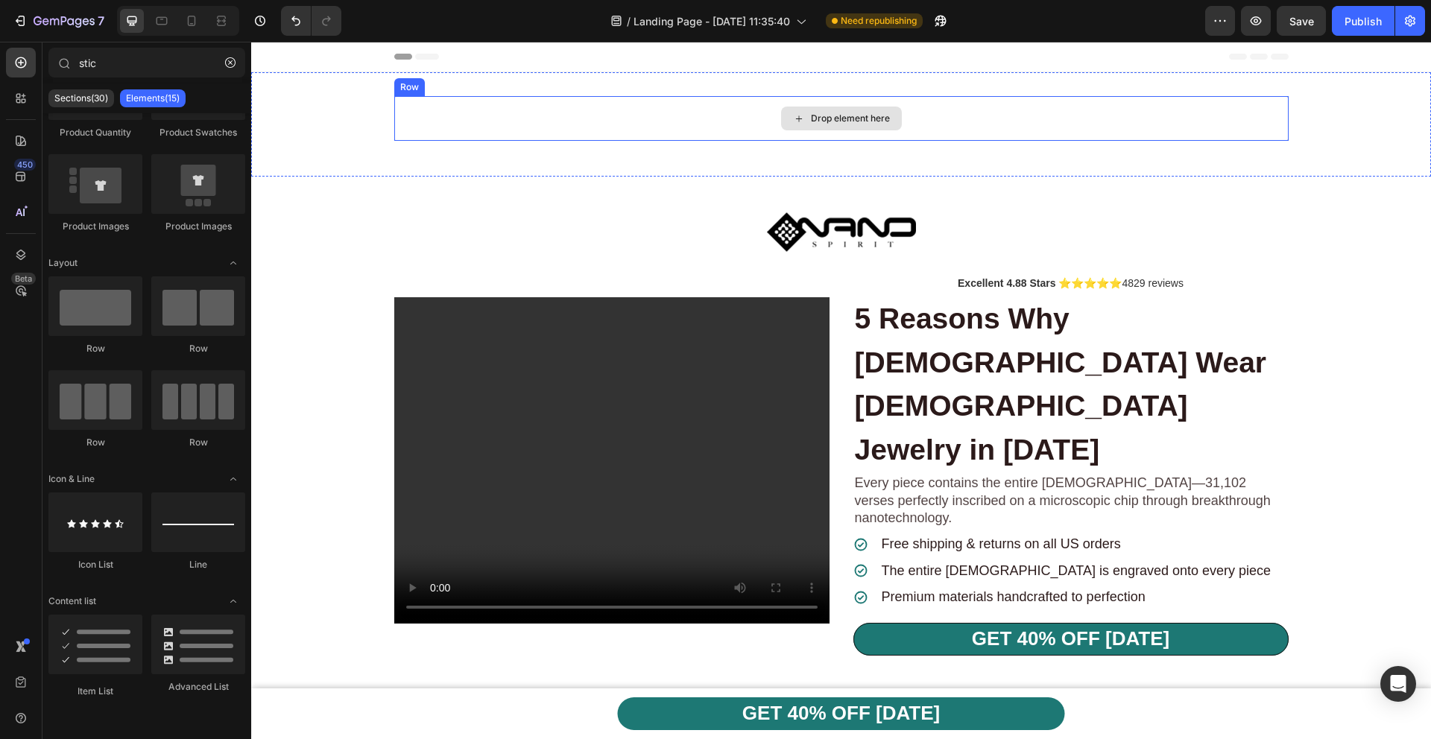
click at [828, 128] on div "Drop element here" at bounding box center [841, 119] width 121 height 24
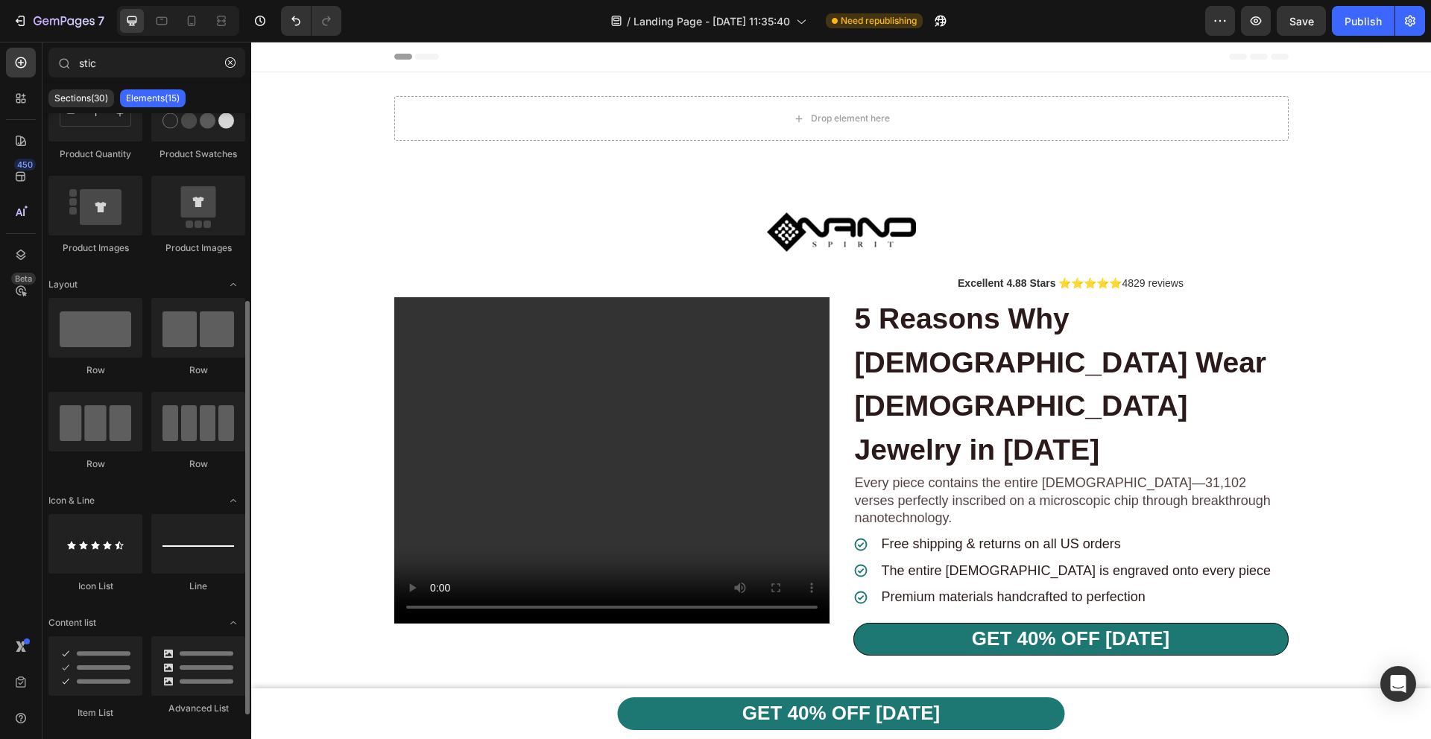
scroll to position [0, 0]
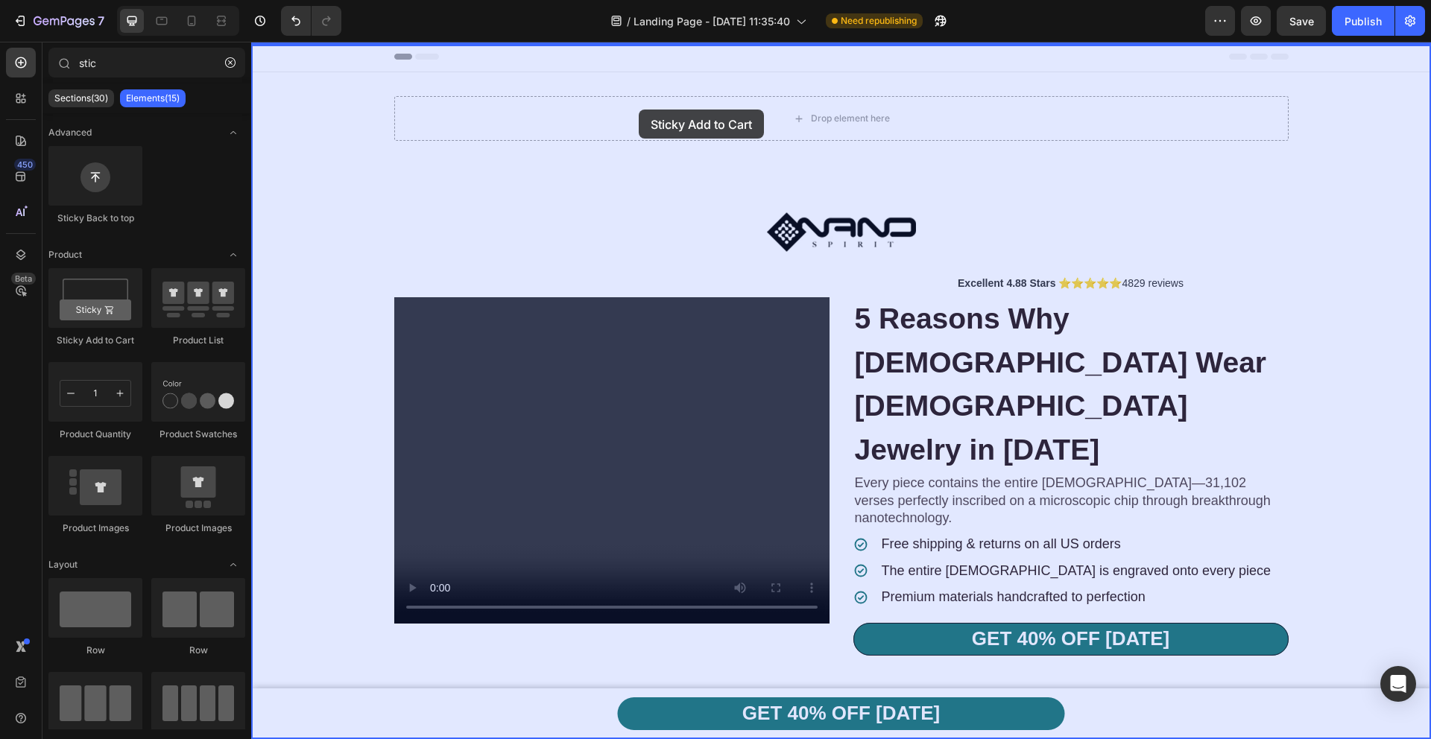
drag, startPoint x: 352, startPoint y: 345, endPoint x: 639, endPoint y: 110, distance: 371.1
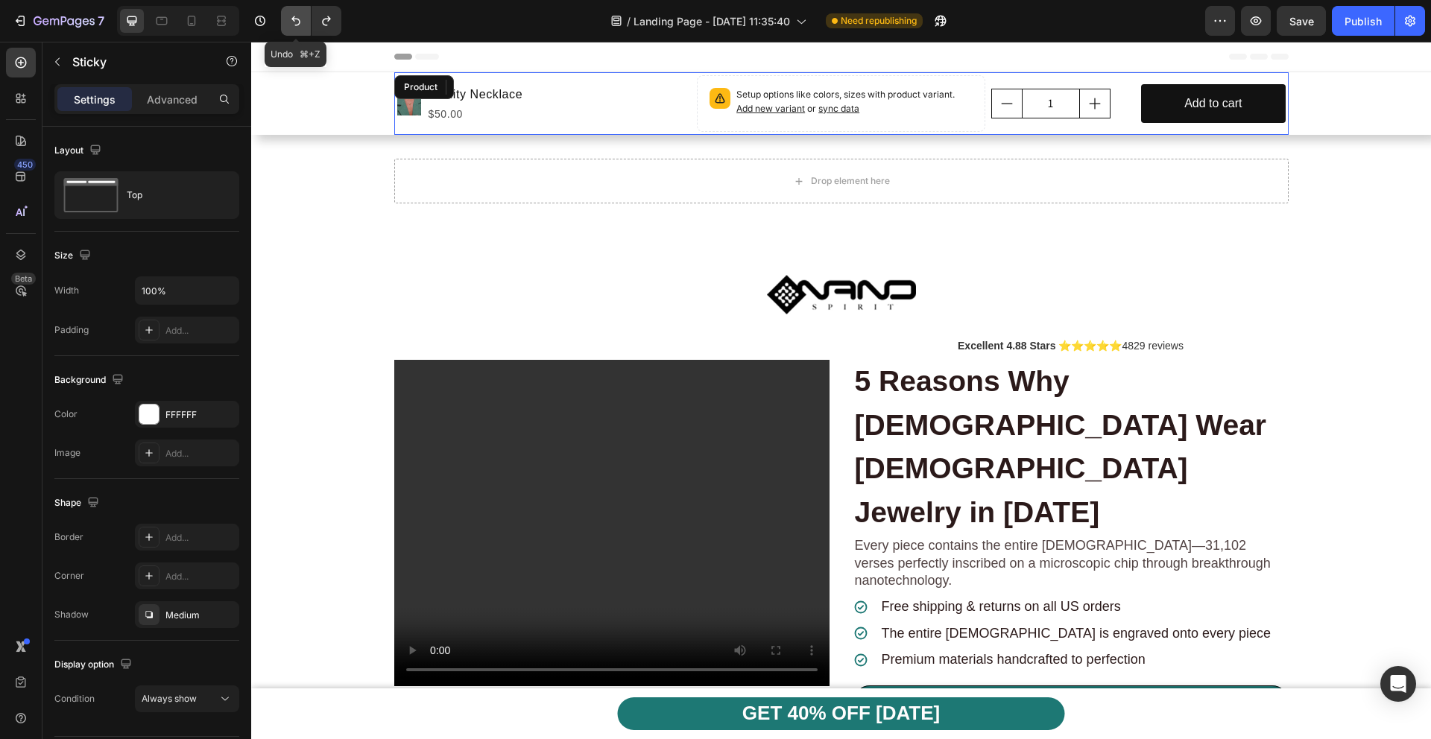
click at [297, 22] on icon "Undo/Redo" at bounding box center [295, 20] width 15 height 15
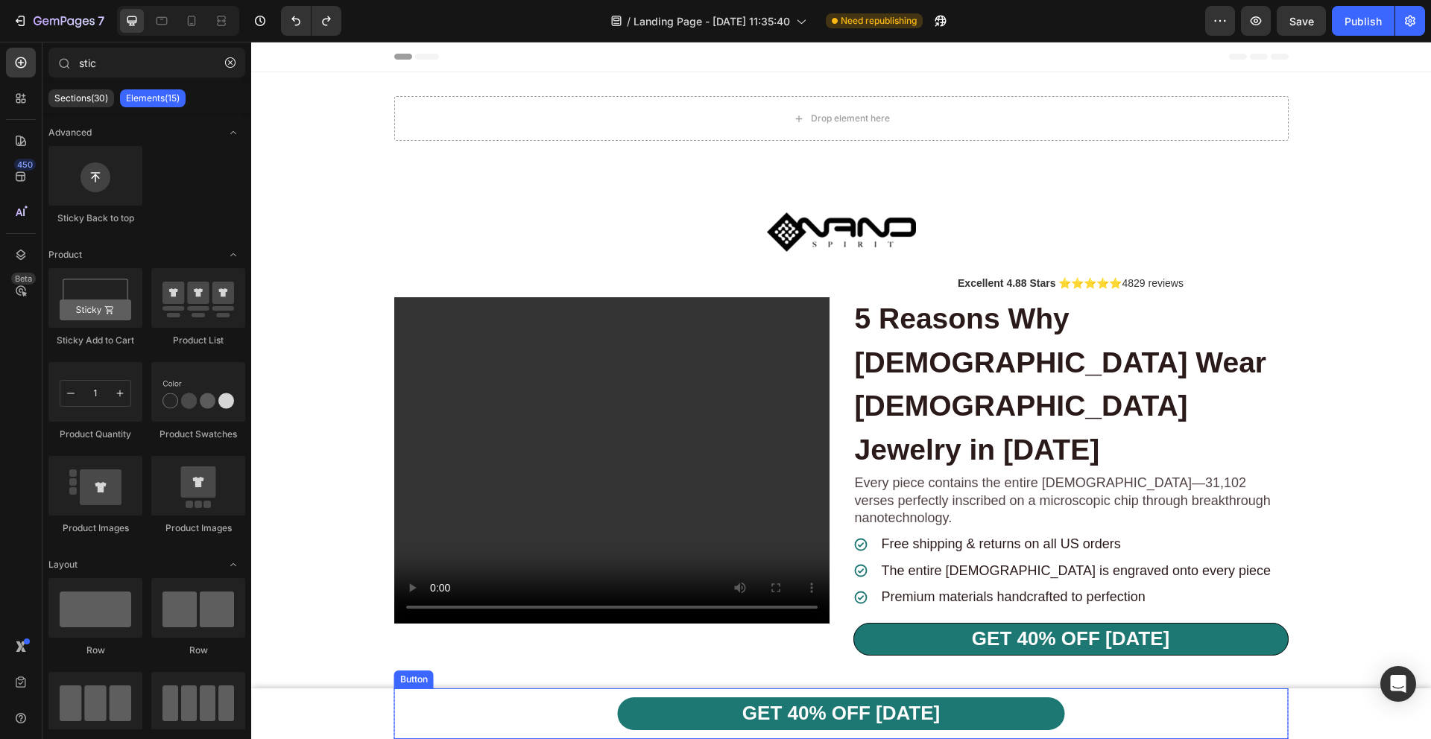
click at [496, 724] on div "GET 40% OFF TODAY Button" at bounding box center [841, 714] width 894 height 51
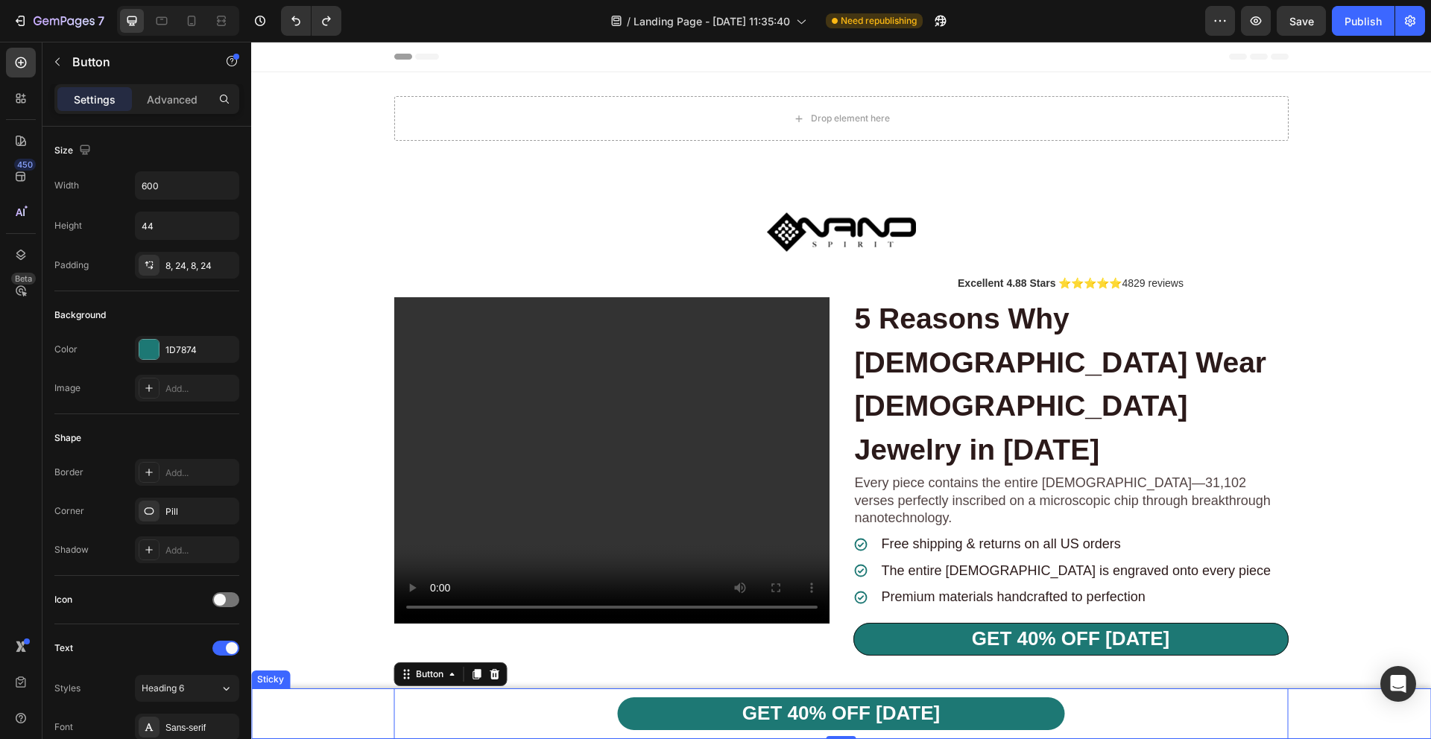
click at [327, 730] on div "GET 40% OFF TODAY Button 0 Row" at bounding box center [841, 714] width 1180 height 51
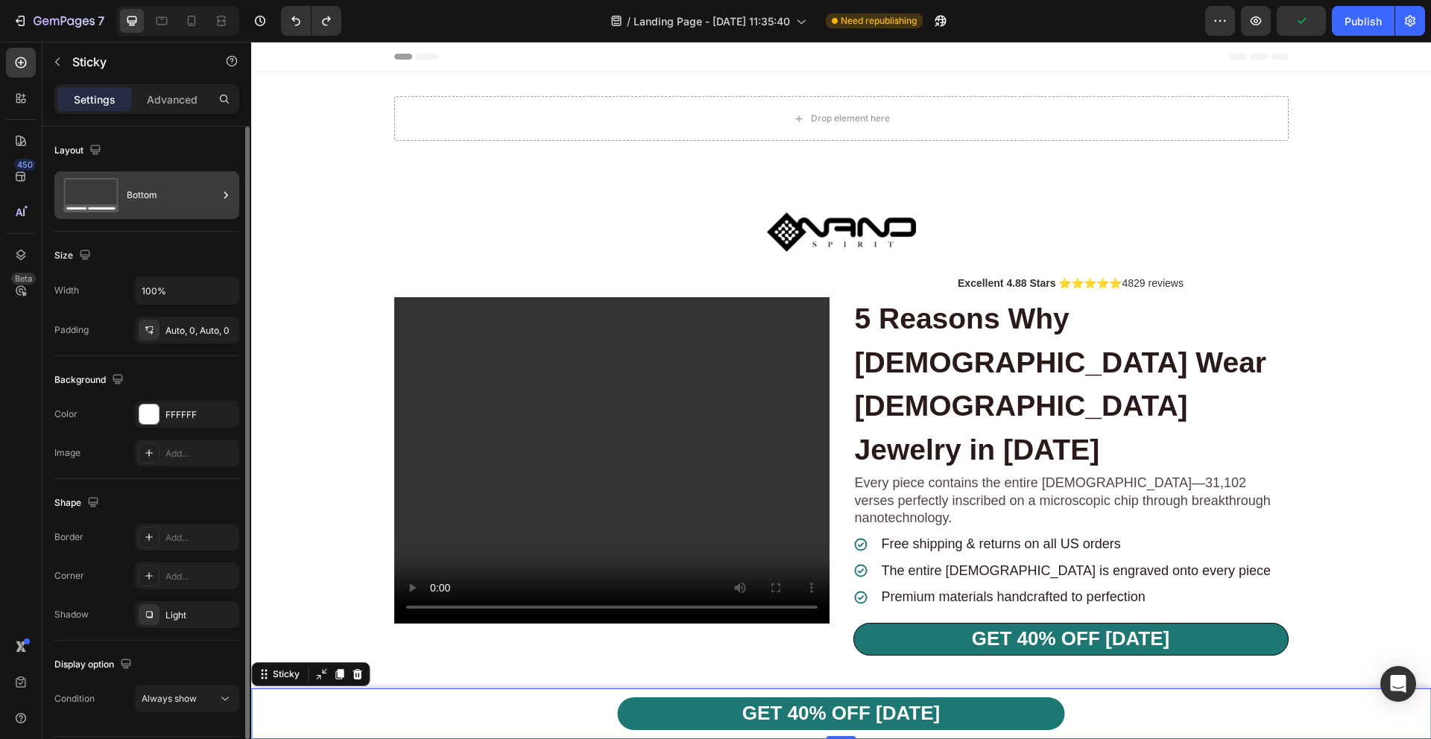
click at [229, 197] on icon at bounding box center [225, 195] width 15 height 15
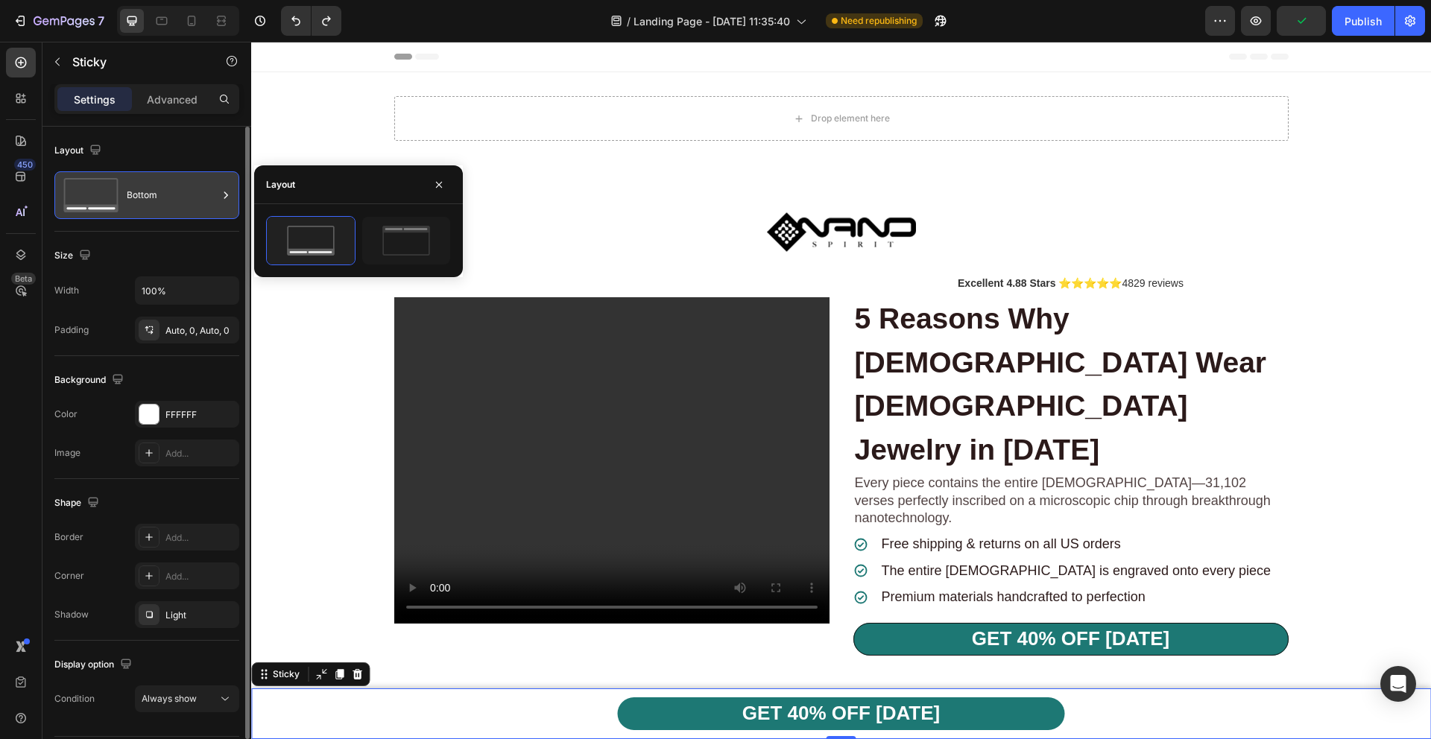
click at [229, 197] on icon at bounding box center [225, 195] width 15 height 15
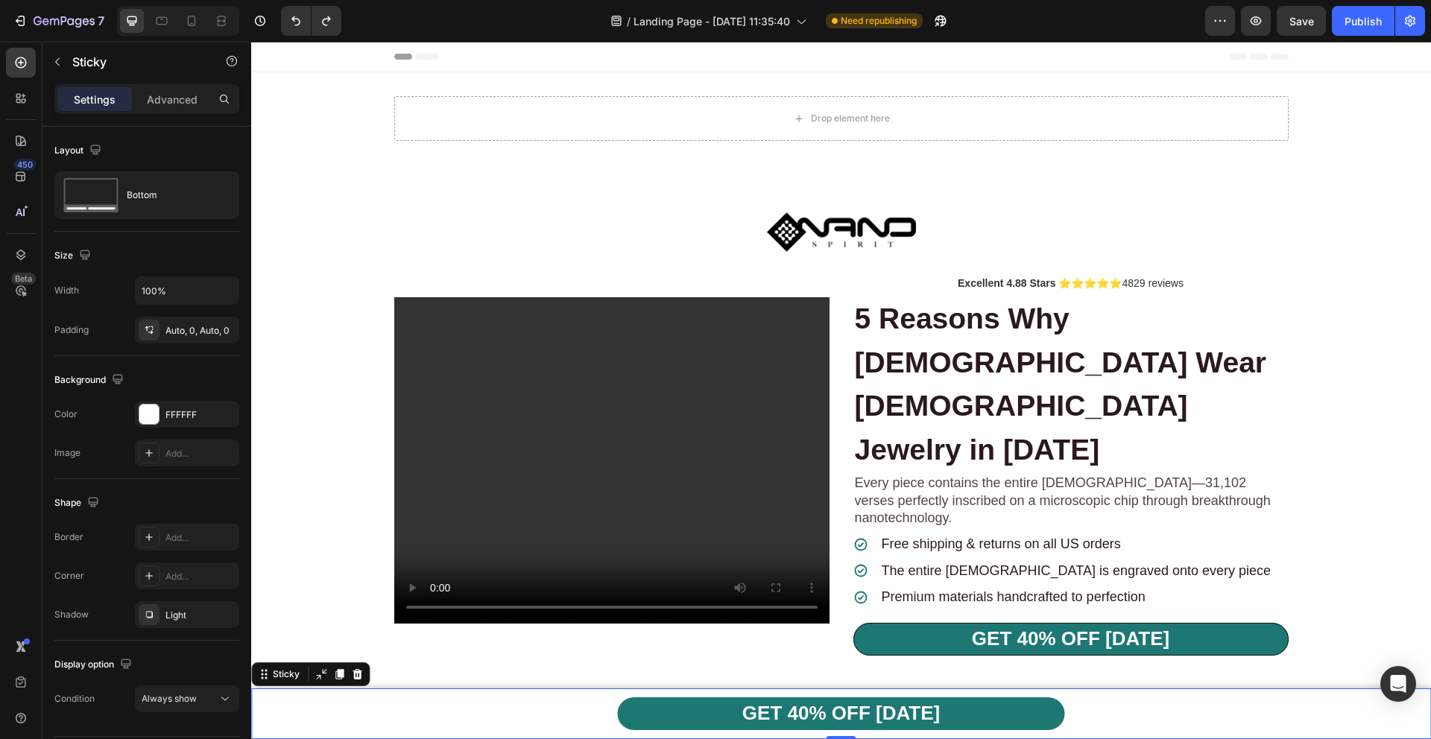
click at [341, 728] on div "GET 40% OFF [DATE] Button Row" at bounding box center [841, 714] width 1180 height 51
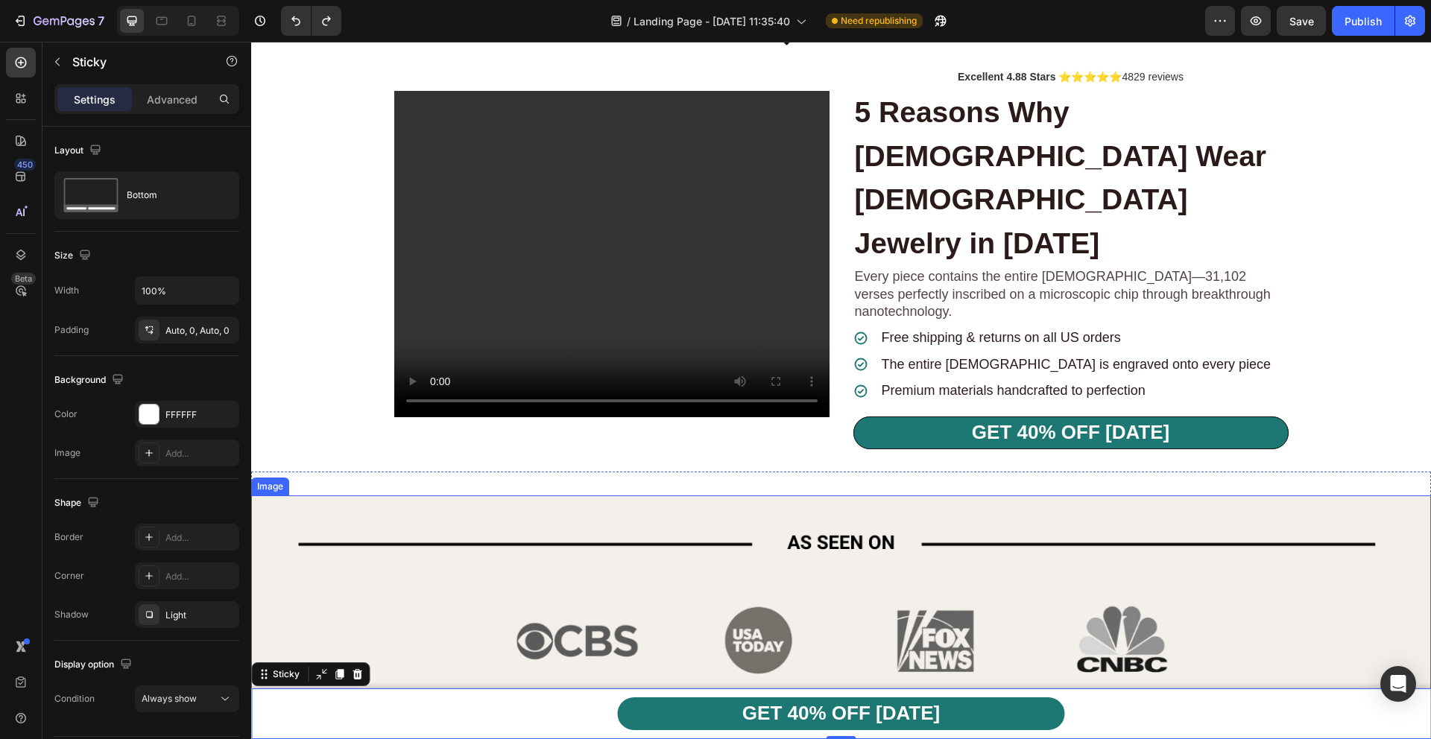
scroll to position [317, 0]
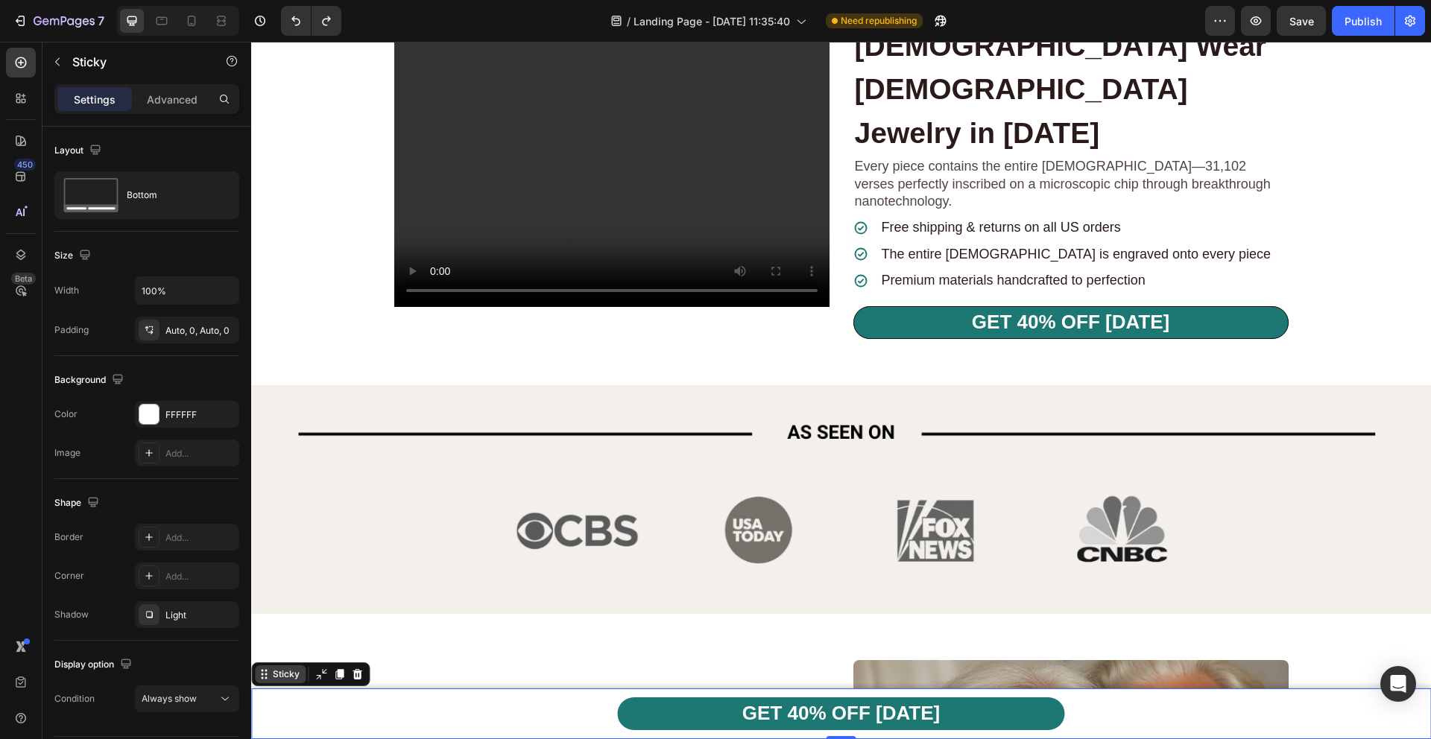
click at [270, 675] on div "Sticky" at bounding box center [286, 674] width 33 height 13
click at [265, 679] on icon at bounding box center [266, 678] width 2 height 2
click at [342, 675] on icon at bounding box center [339, 674] width 8 height 10
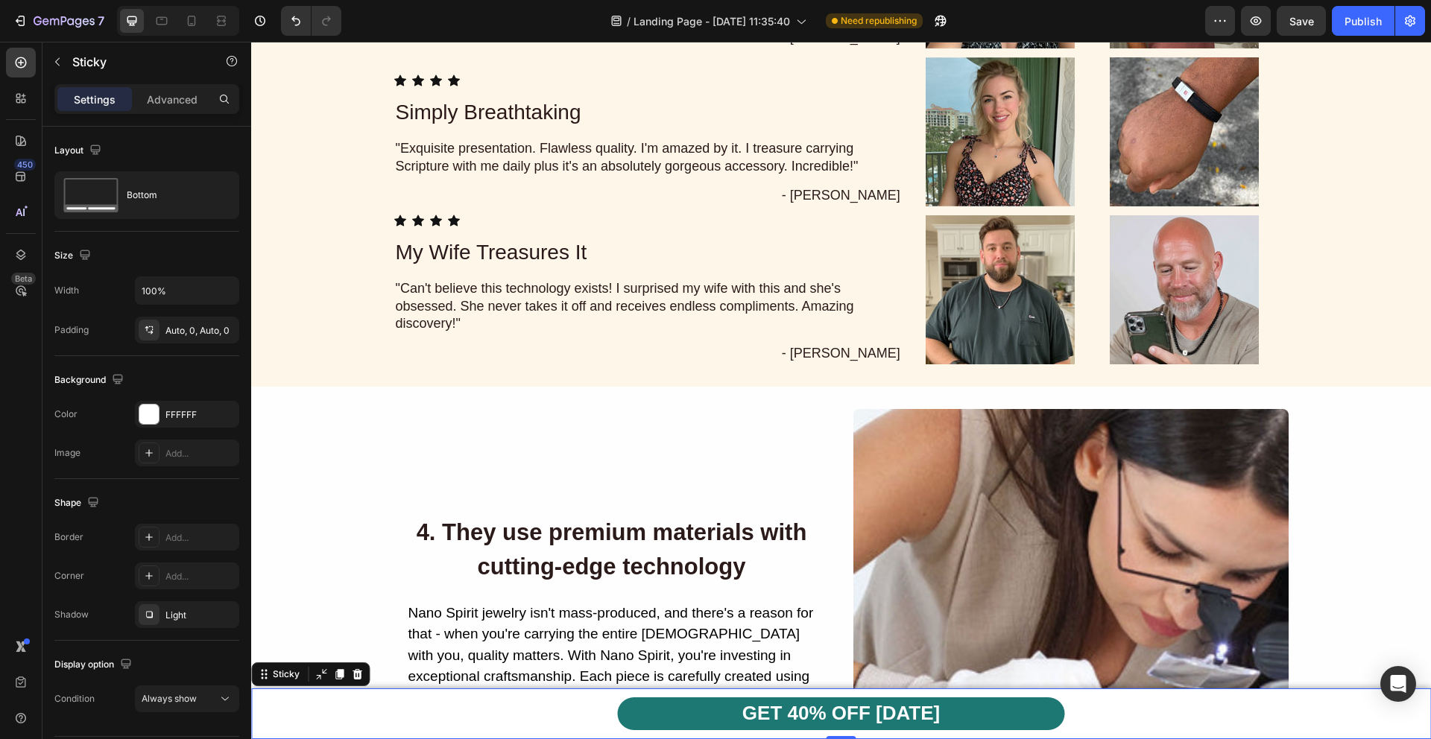
scroll to position [4260, 0]
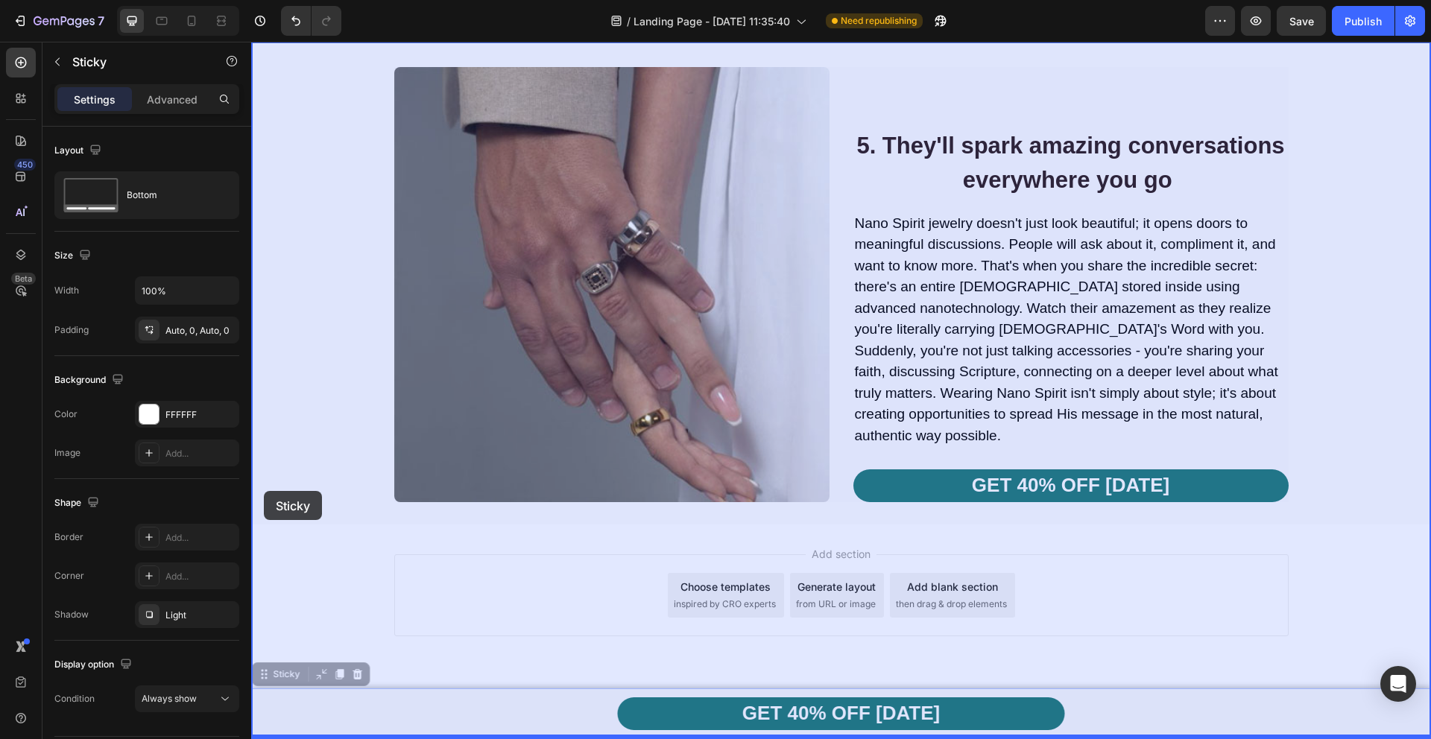
drag, startPoint x: 265, startPoint y: 676, endPoint x: 264, endPoint y: 491, distance: 184.8
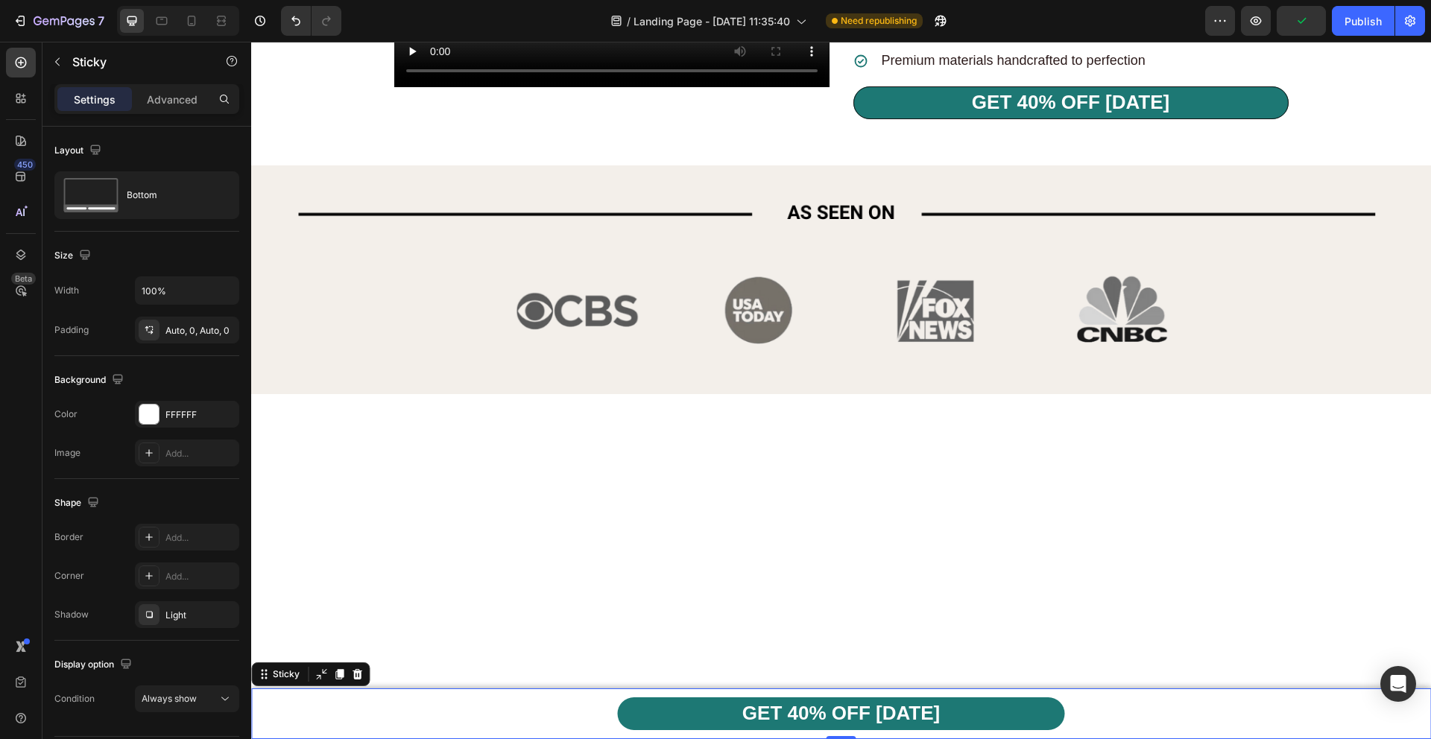
scroll to position [0, 0]
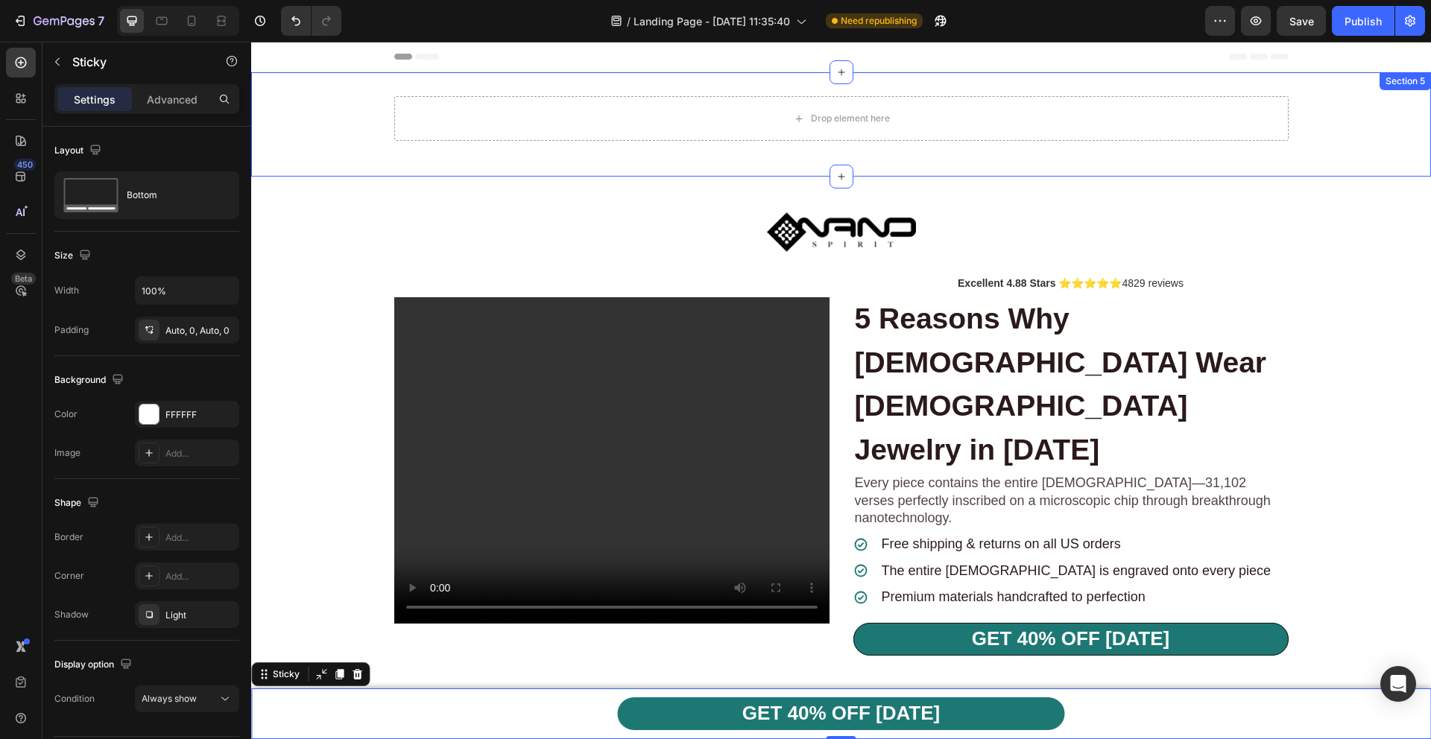
click at [274, 110] on div "Drop element here Row" at bounding box center [841, 124] width 1180 height 57
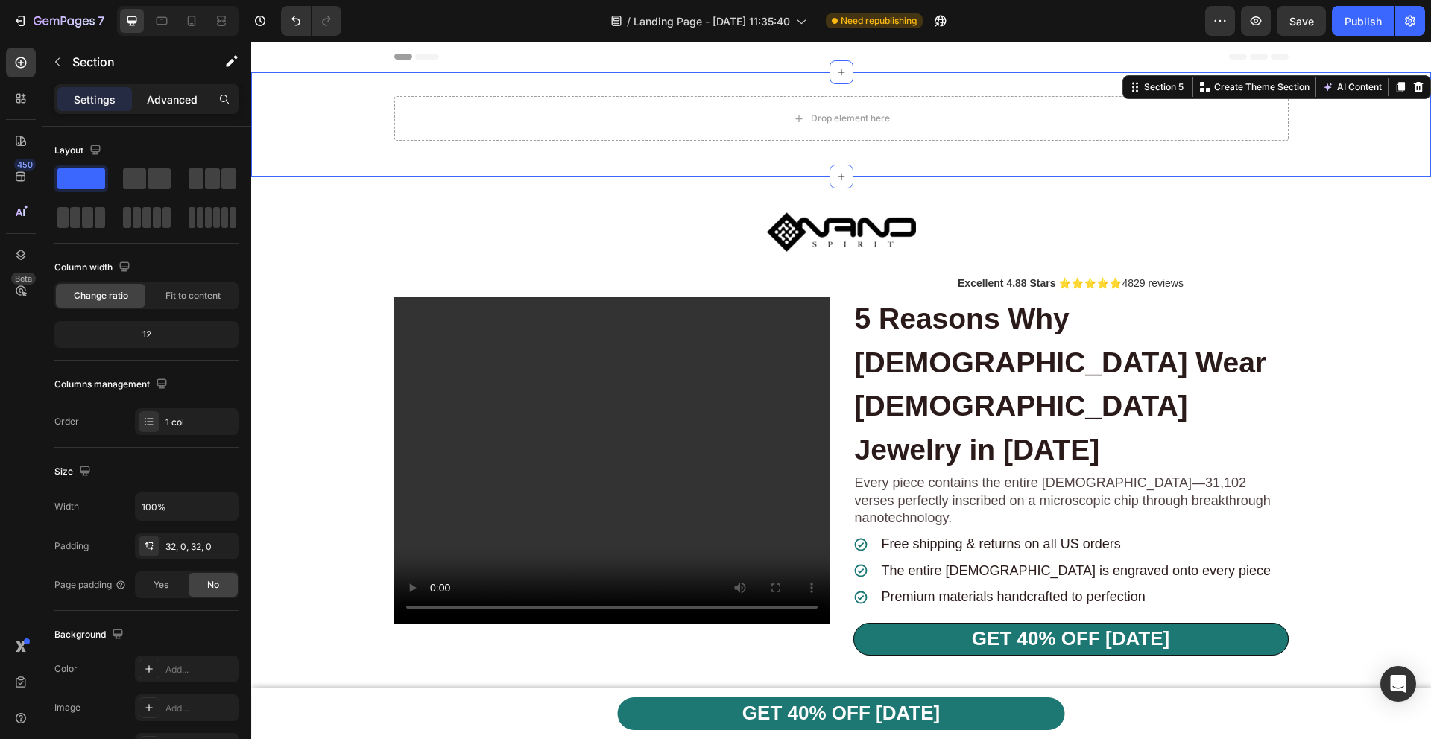
click at [185, 99] on p "Advanced" at bounding box center [172, 100] width 51 height 16
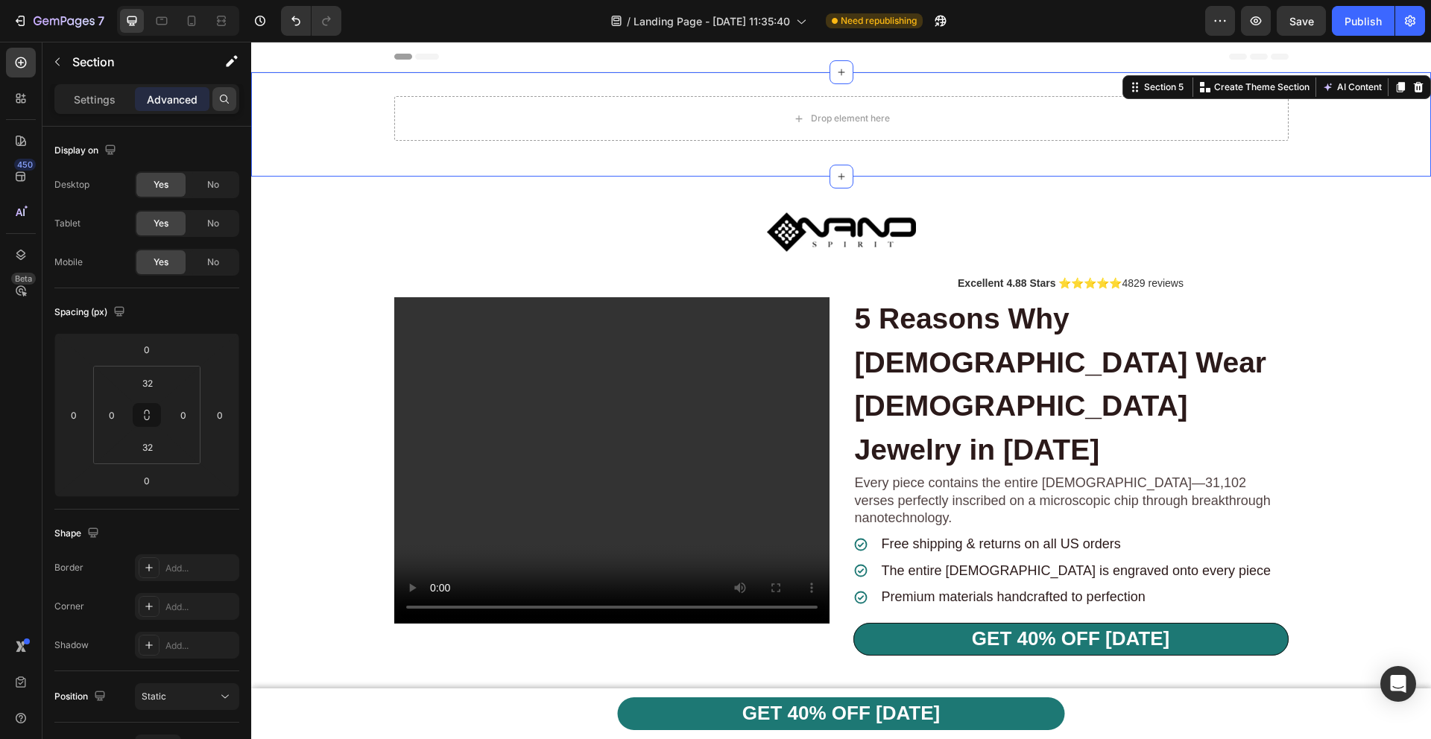
click at [228, 100] on icon at bounding box center [224, 99] width 12 height 12
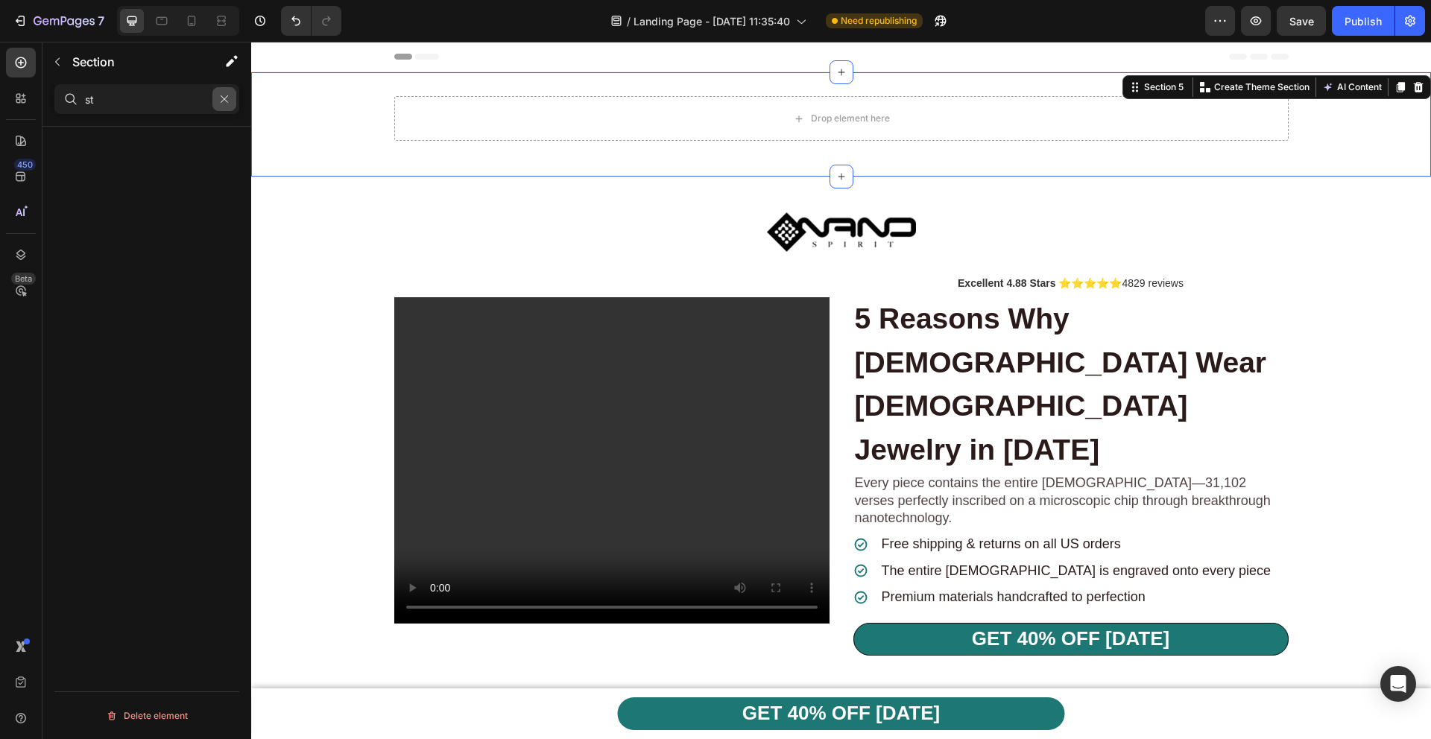
type input "s"
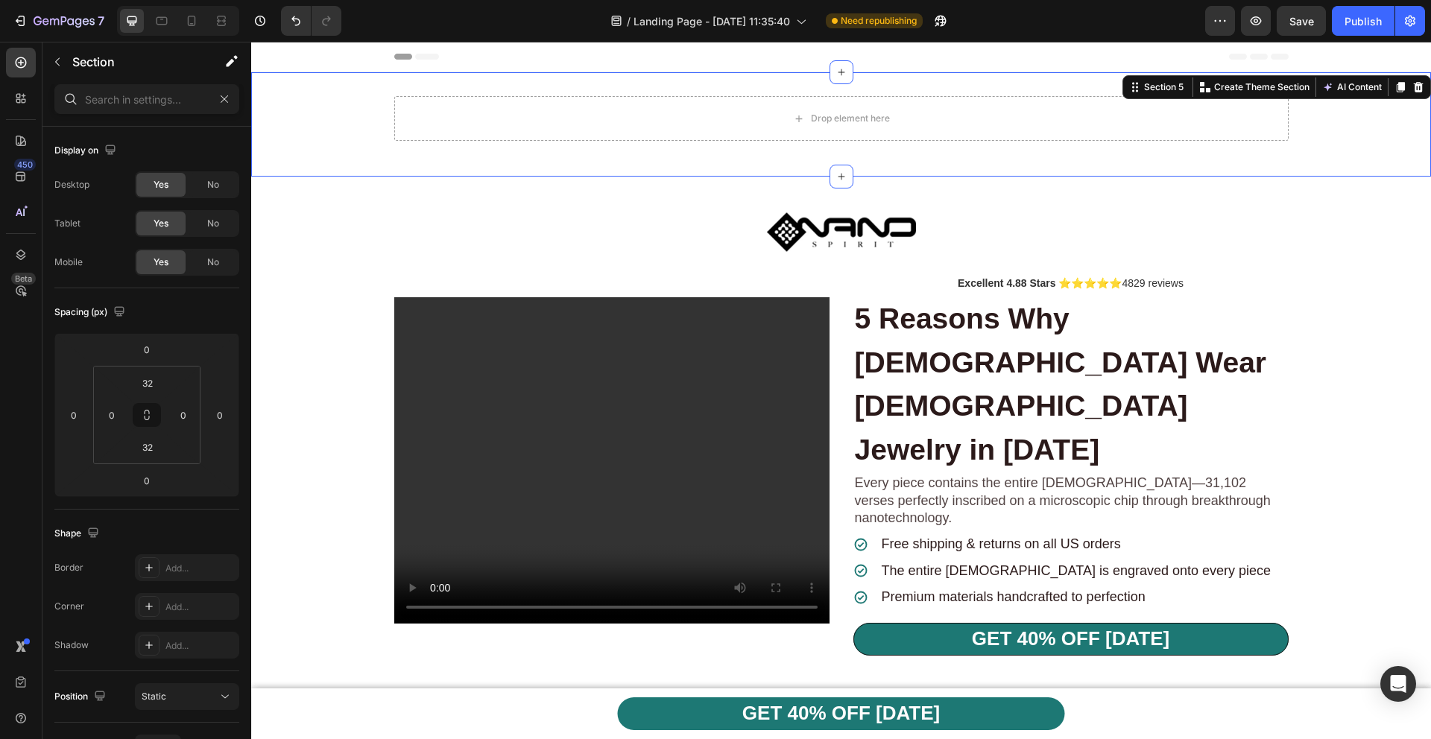
click at [328, 118] on div "Drop element here Row" at bounding box center [841, 124] width 1180 height 57
click at [1344, 86] on button "AI Content" at bounding box center [1352, 87] width 66 height 18
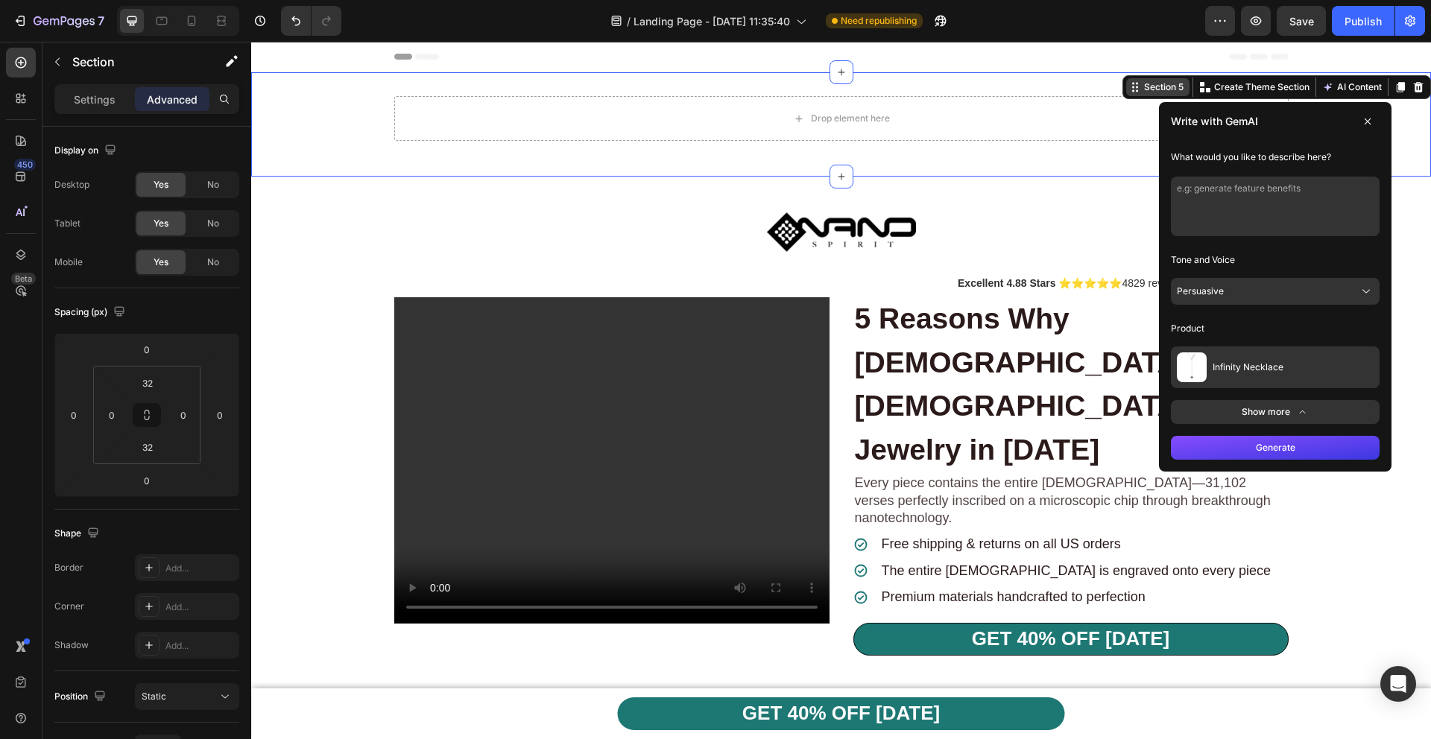
click at [1131, 79] on div "Section 5" at bounding box center [1157, 87] width 63 height 18
click at [1129, 90] on icon at bounding box center [1135, 87] width 12 height 12
click at [1141, 93] on div "Section 5" at bounding box center [1163, 86] width 45 height 13
click at [1296, 406] on icon at bounding box center [1302, 412] width 13 height 12
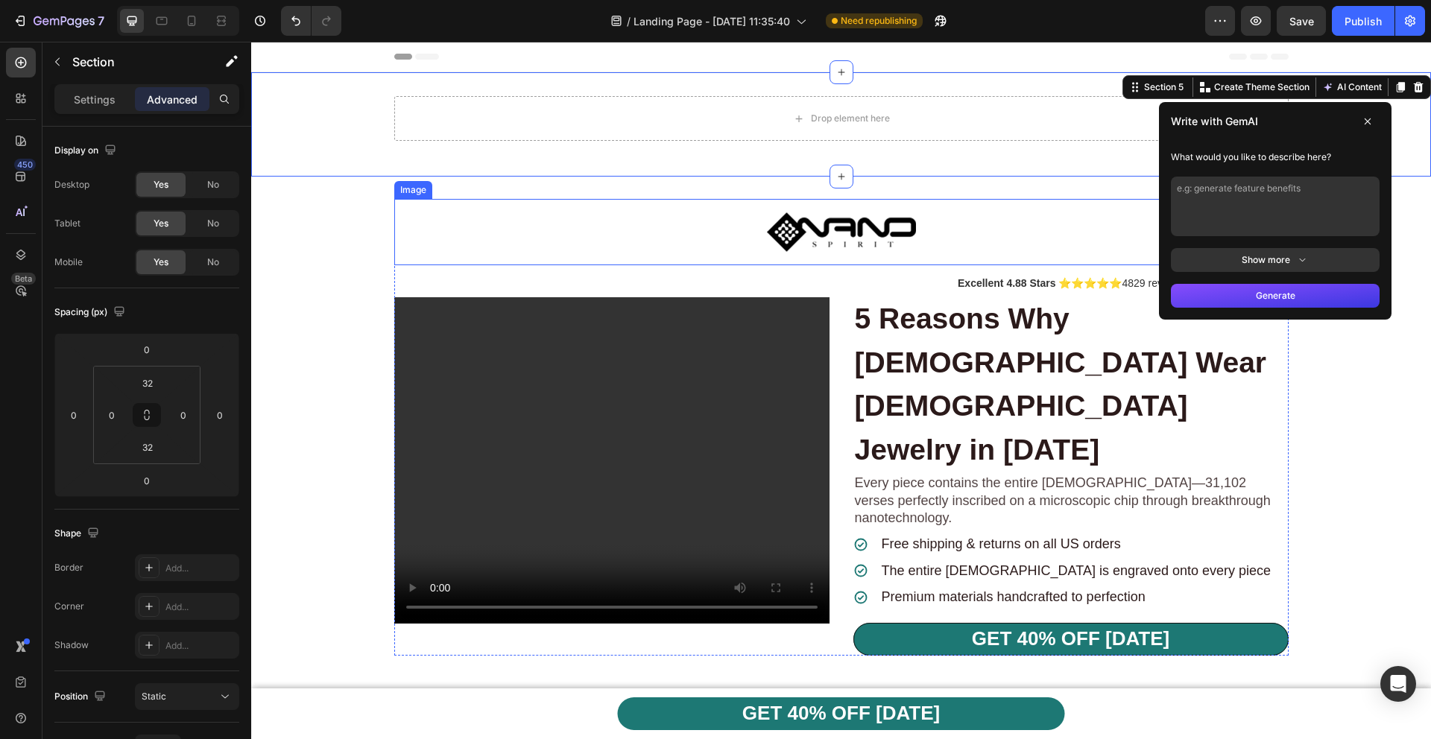
click at [1062, 187] on div "Image Excellent 4.88 Stars ⭐⭐⭐⭐⭐ 4829 reviews Text Block 5 Shocking Reasons Why…" at bounding box center [841, 427] width 1180 height 501
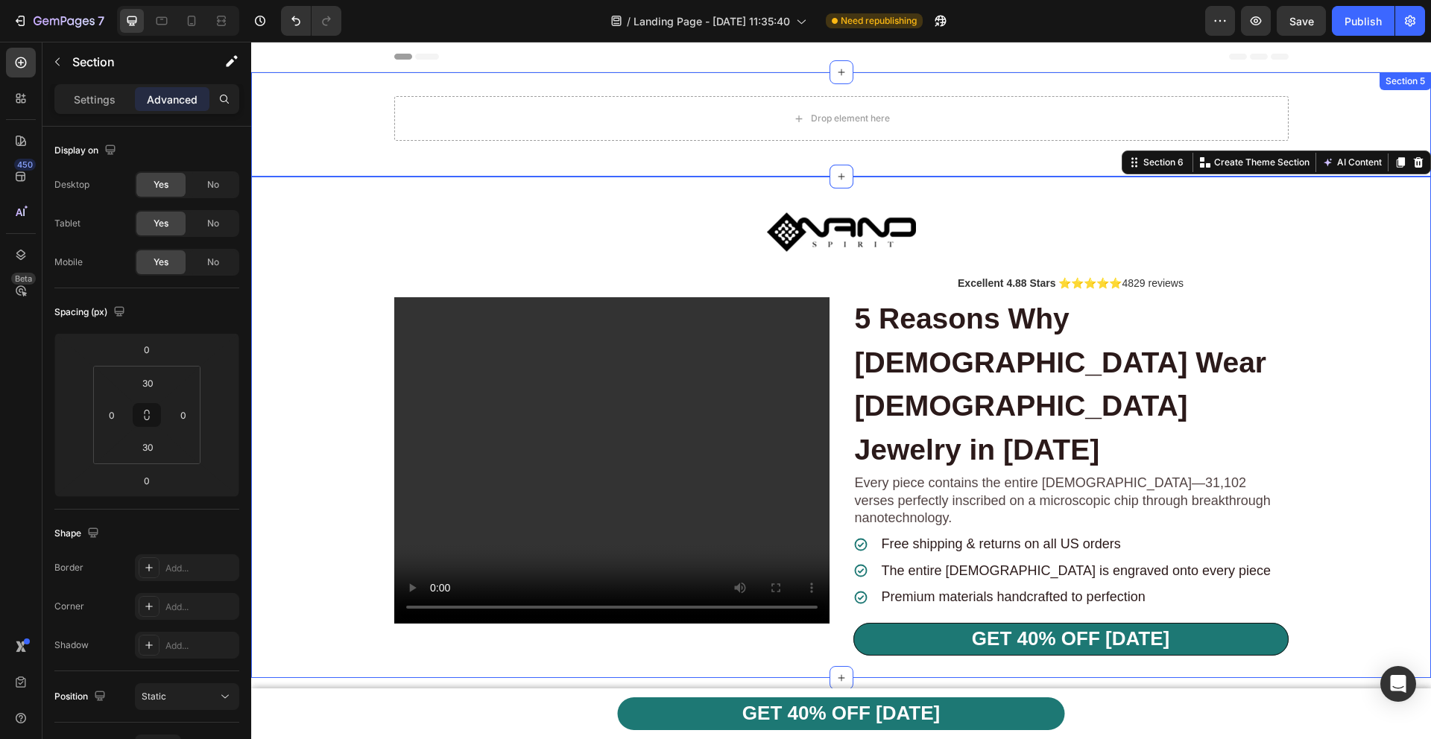
click at [1361, 113] on div "Drop element here Row" at bounding box center [841, 124] width 1180 height 57
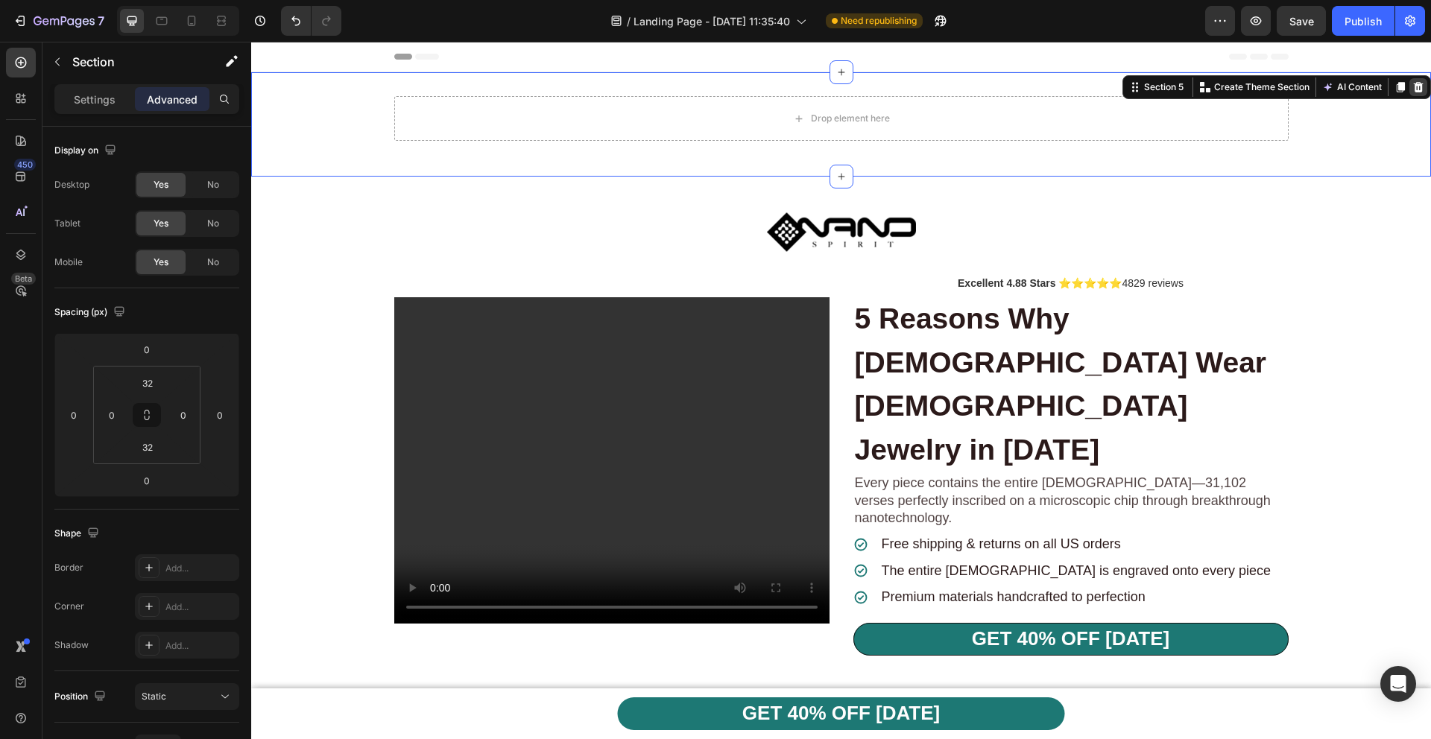
click at [1414, 87] on div at bounding box center [1418, 87] width 18 height 18
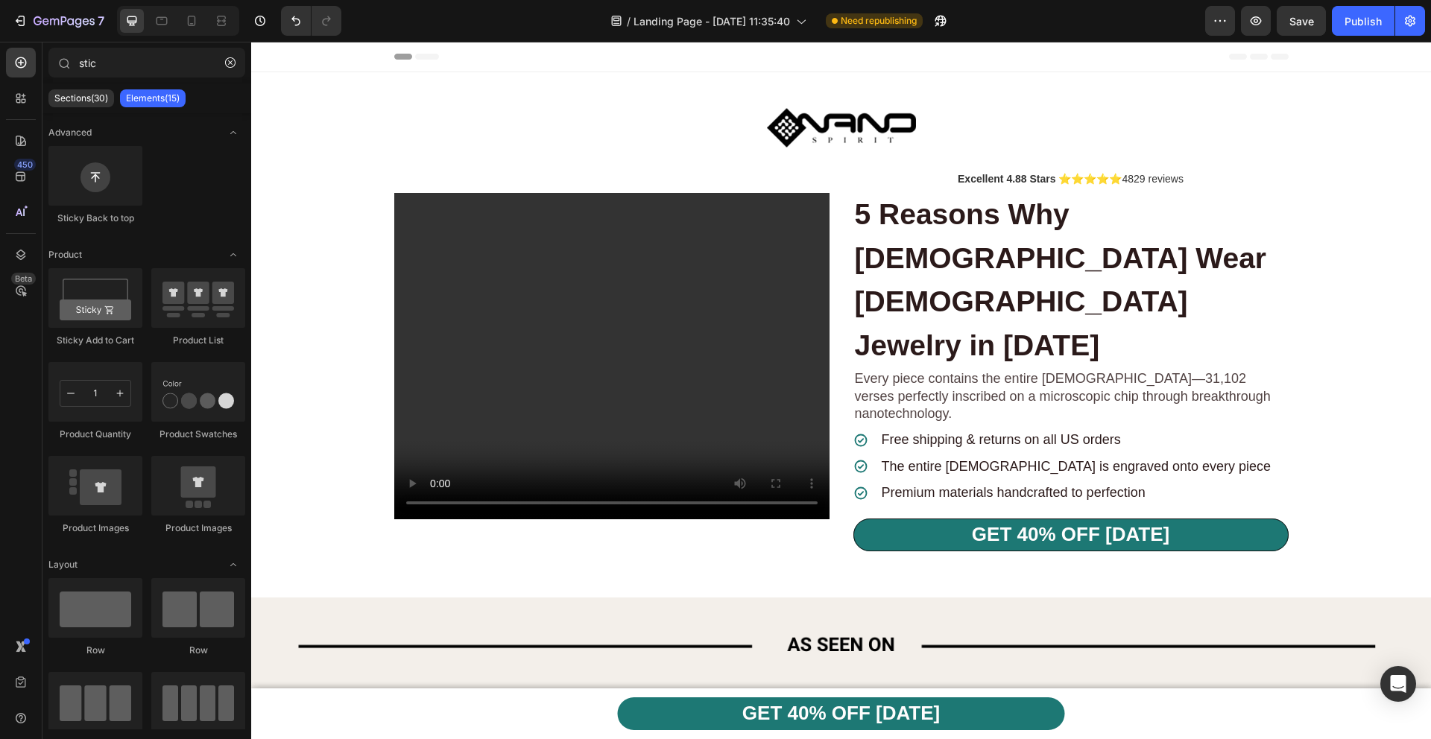
click at [1177, 54] on div "Header" at bounding box center [841, 57] width 894 height 30
click at [1293, 22] on span "Save" at bounding box center [1301, 21] width 25 height 13
click at [1371, 23] on div "Publish" at bounding box center [1362, 21] width 37 height 16
click at [186, 24] on icon at bounding box center [191, 20] width 15 height 15
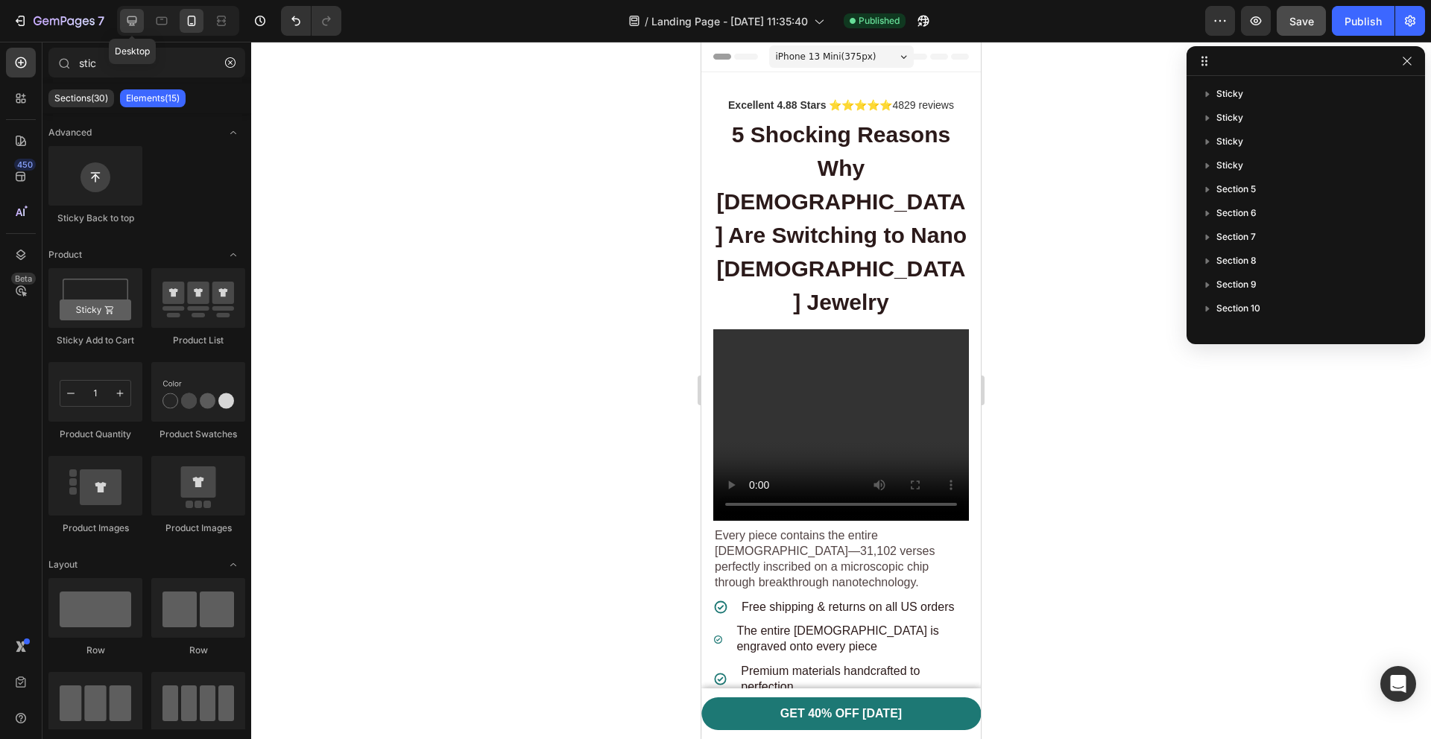
click at [131, 17] on icon at bounding box center [131, 20] width 15 height 15
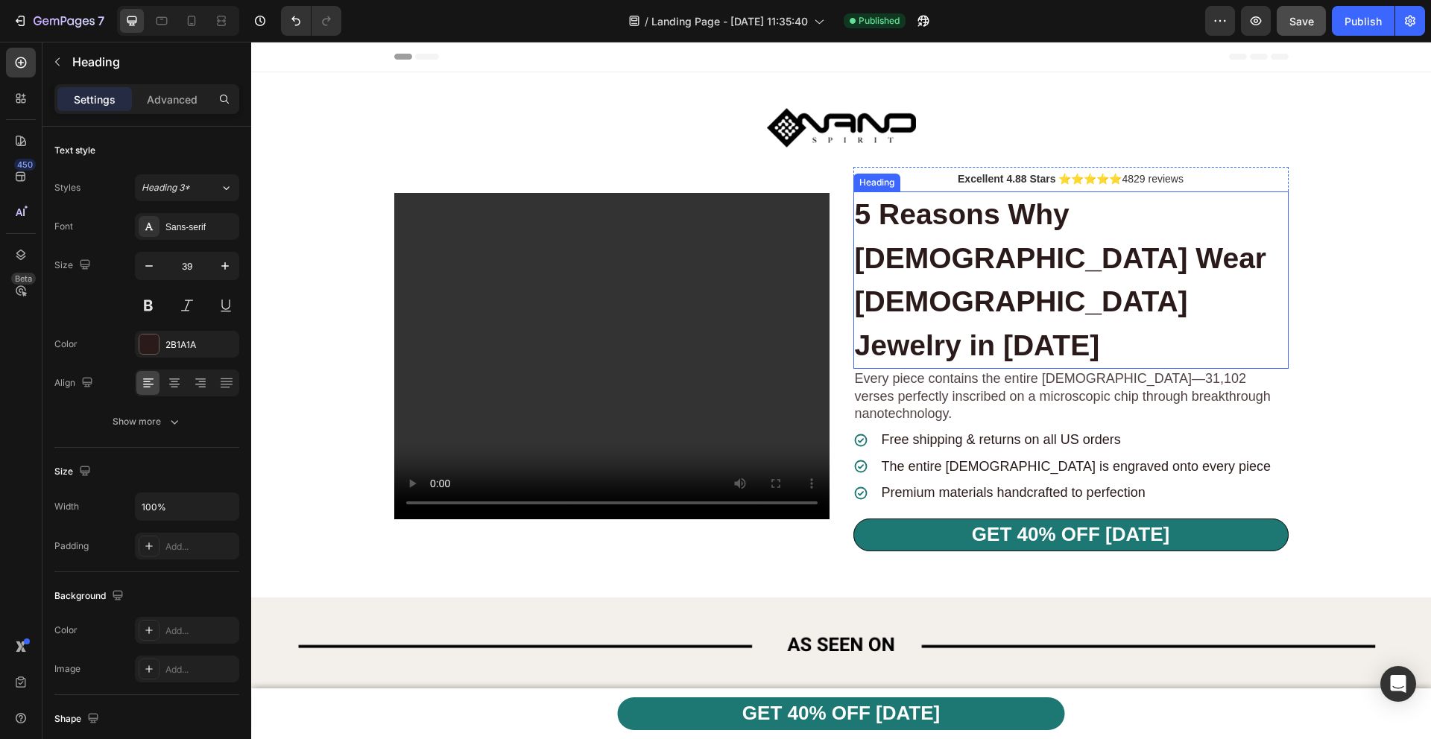
click at [943, 255] on strong "5 Reasons Why [DEMOGRAPHIC_DATA] Wear [DEMOGRAPHIC_DATA] Jewelry in [DATE]" at bounding box center [1061, 279] width 412 height 163
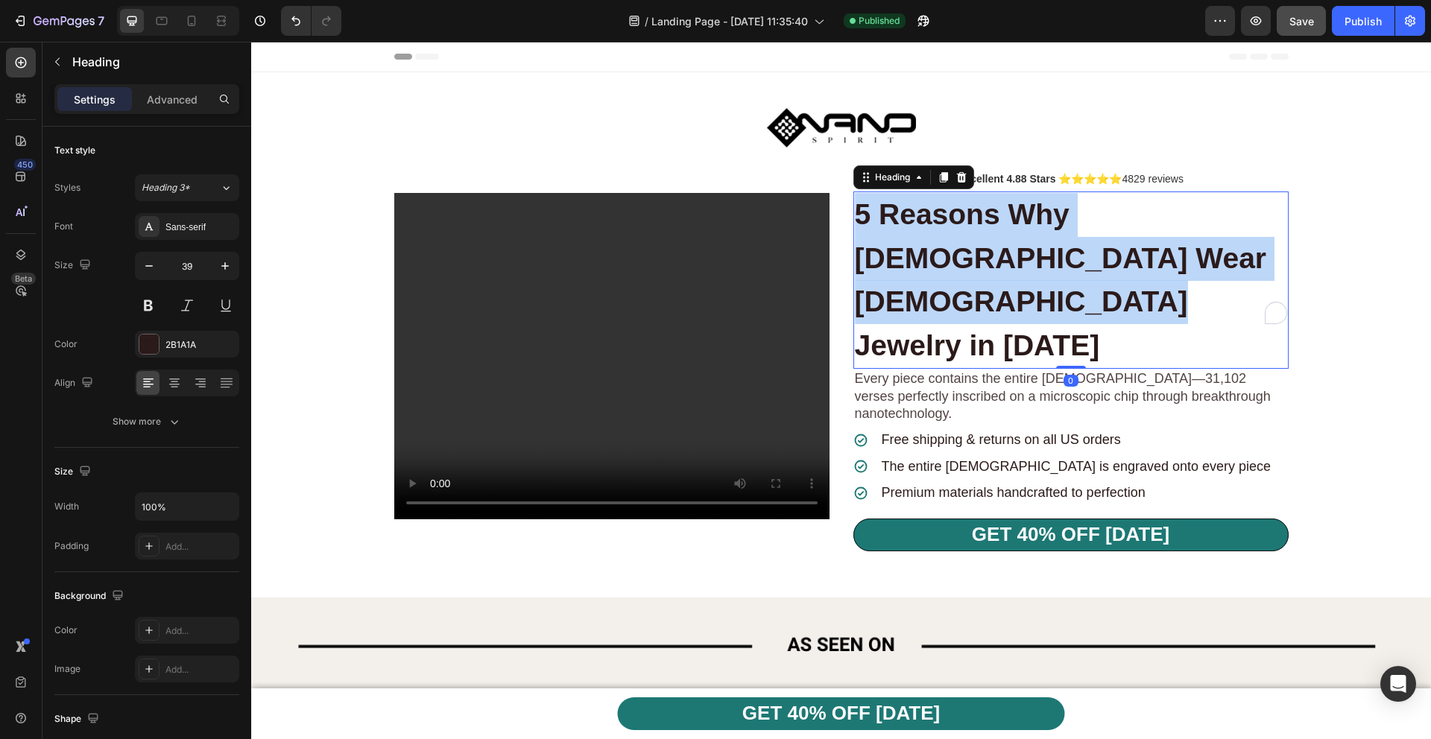
click at [943, 255] on strong "5 Reasons Why [DEMOGRAPHIC_DATA] Wear [DEMOGRAPHIC_DATA] Jewelry in [DATE]" at bounding box center [1061, 279] width 412 height 163
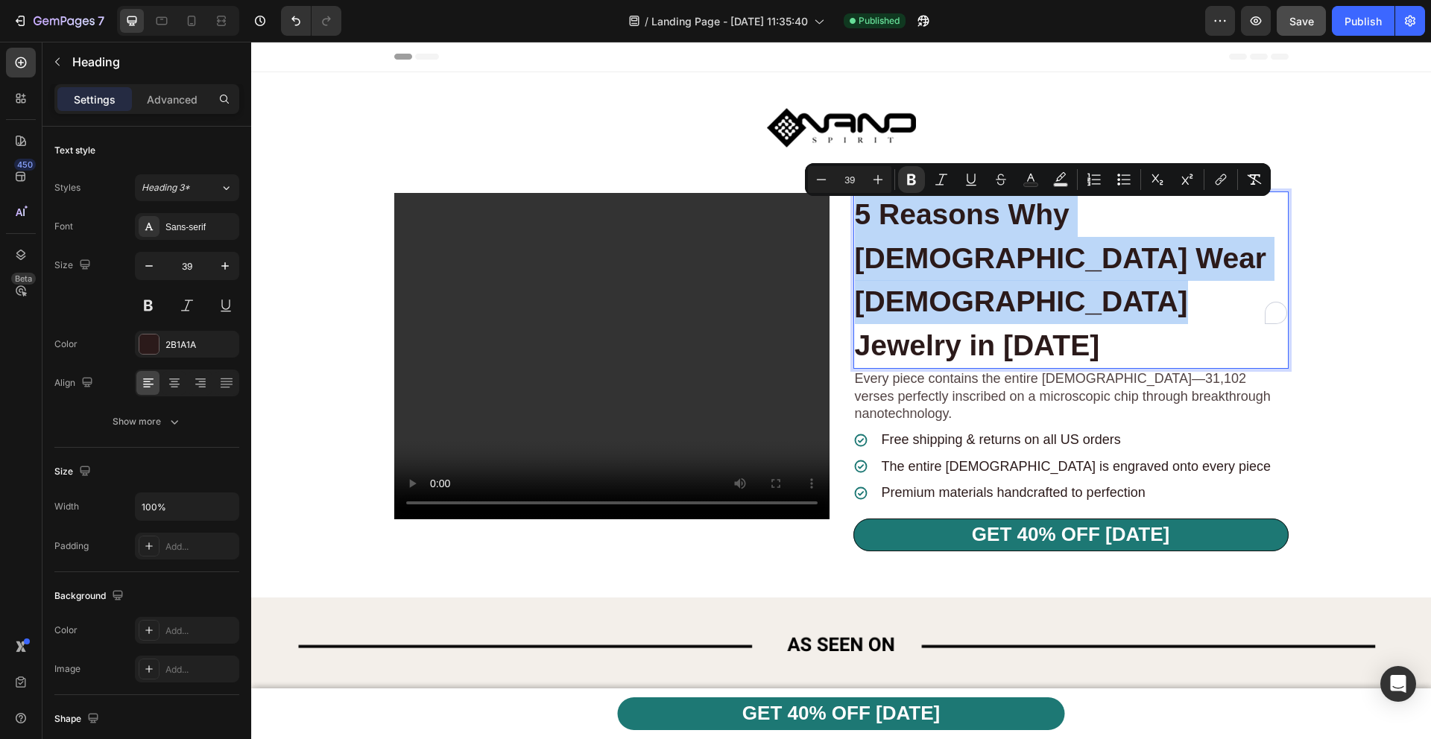
copy strong "5 Reasons Why [DEMOGRAPHIC_DATA] Wear [DEMOGRAPHIC_DATA] Jewelry in [DATE]"
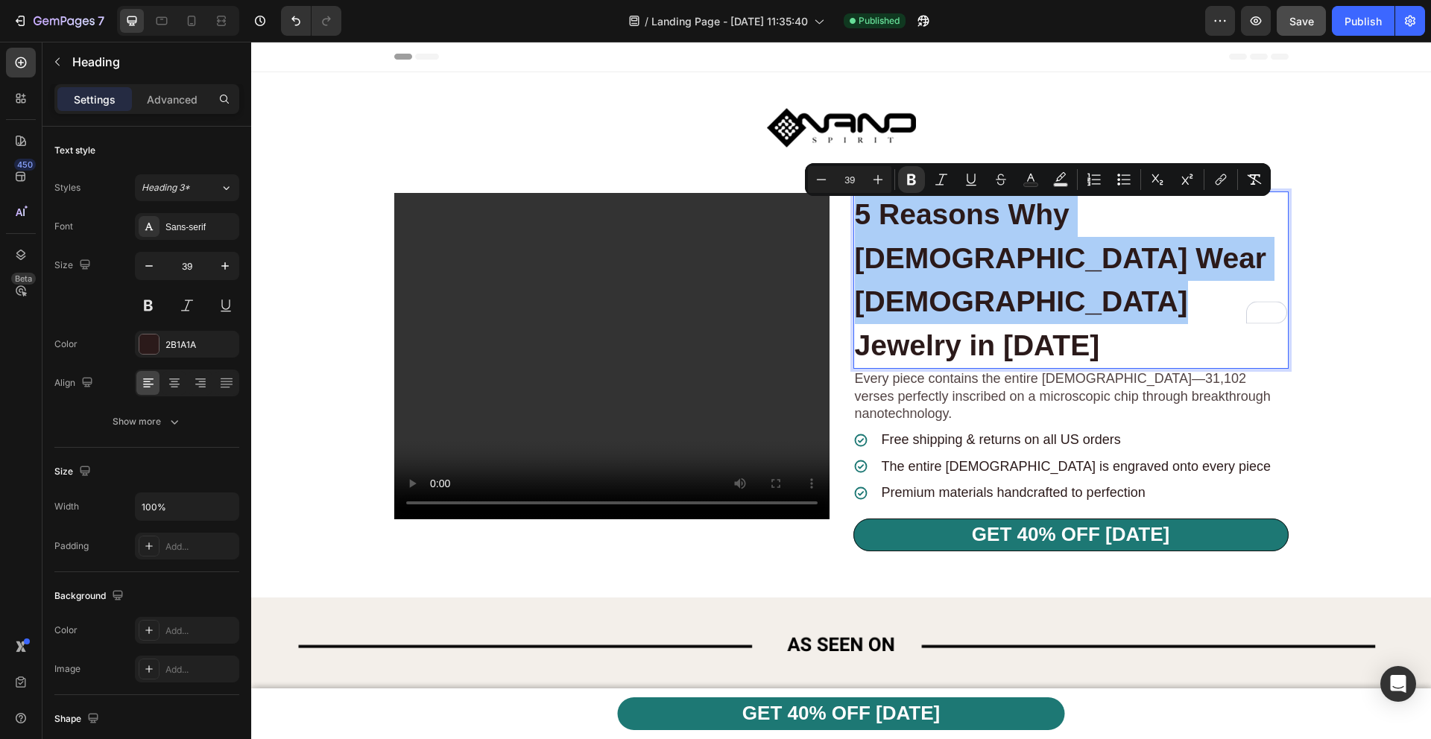
click at [204, 23] on div at bounding box center [178, 21] width 122 height 30
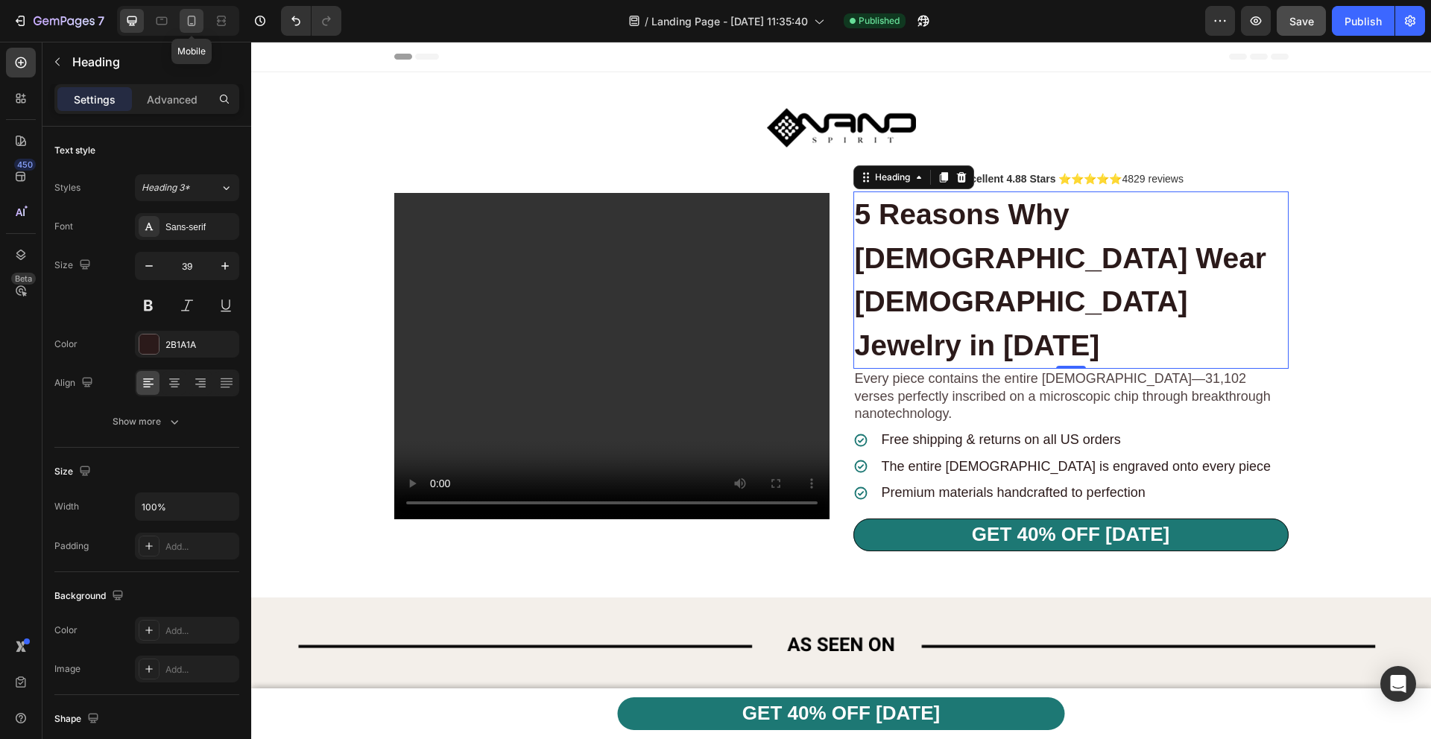
click at [189, 23] on icon at bounding box center [191, 20] width 15 height 15
type input "26"
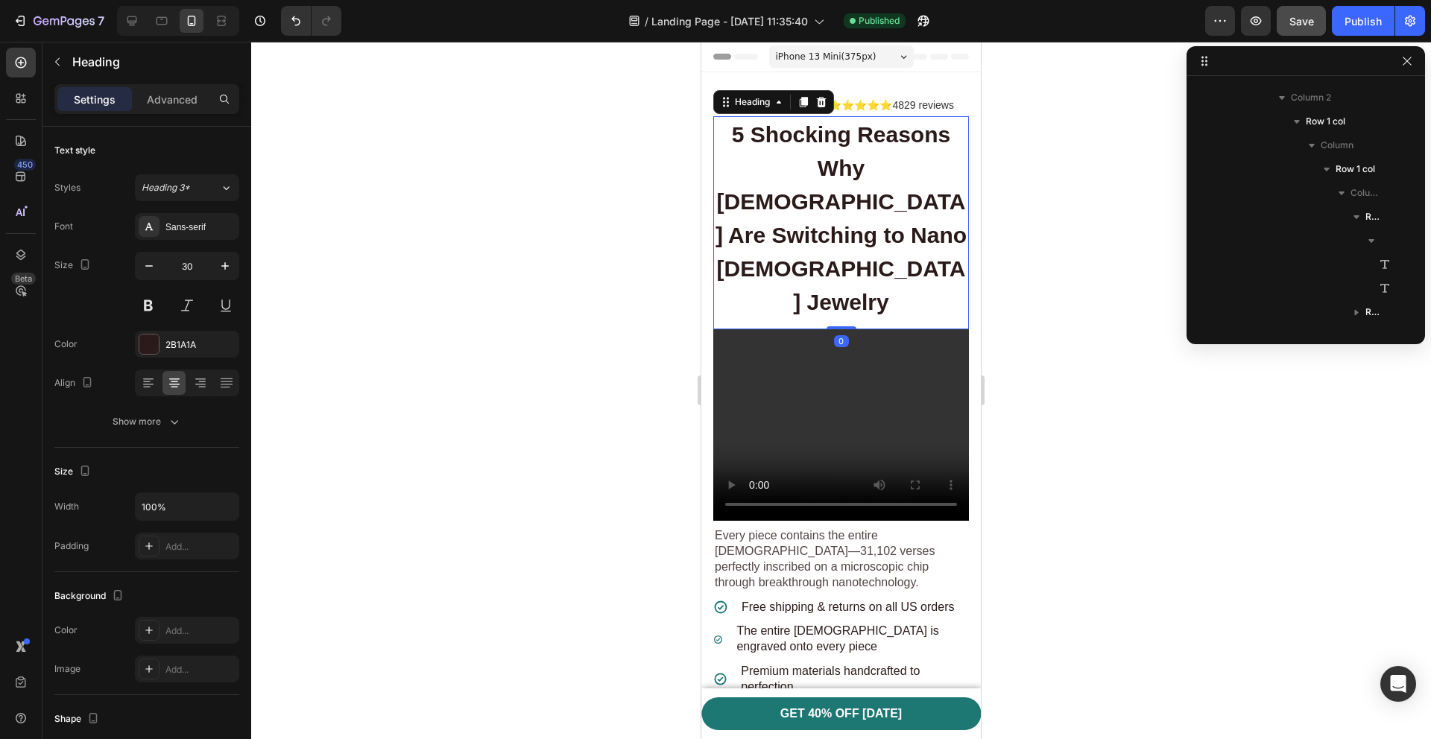
click at [797, 169] on strong "5 Shocking Reasons Why [DEMOGRAPHIC_DATA] Are Switching to Nano [DEMOGRAPHIC_DA…" at bounding box center [840, 218] width 251 height 192
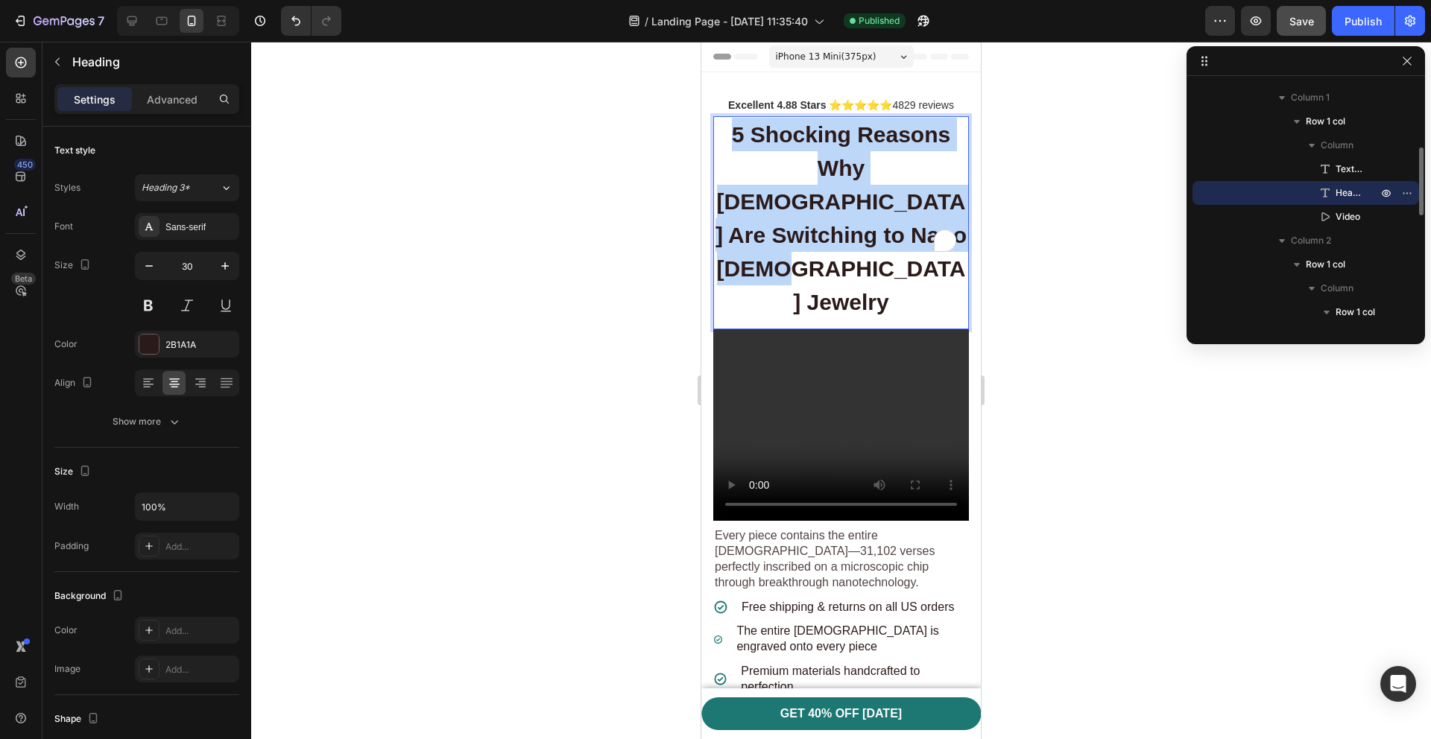
click at [797, 169] on strong "5 Shocking Reasons Why [DEMOGRAPHIC_DATA] Are Switching to Nano [DEMOGRAPHIC_DA…" at bounding box center [840, 218] width 251 height 192
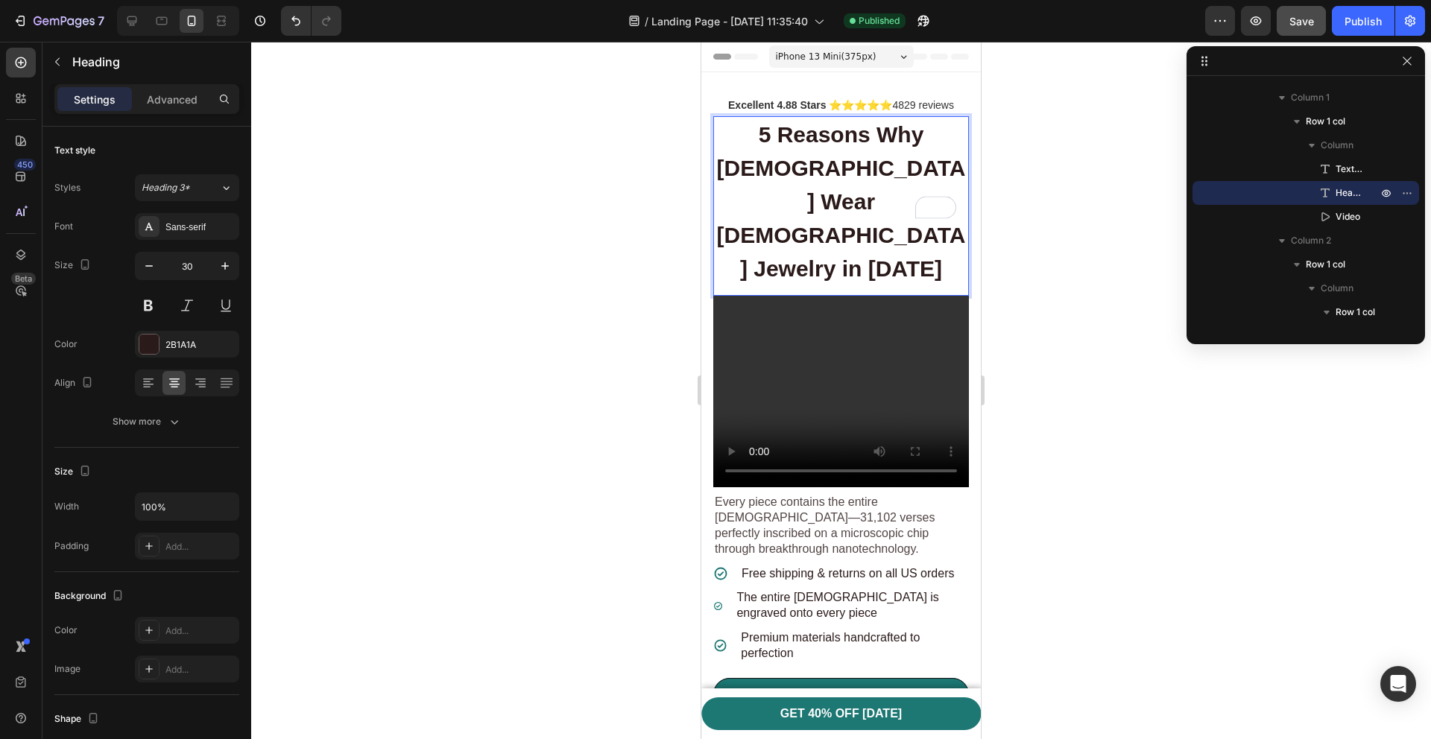
click at [620, 186] on div at bounding box center [841, 390] width 1180 height 697
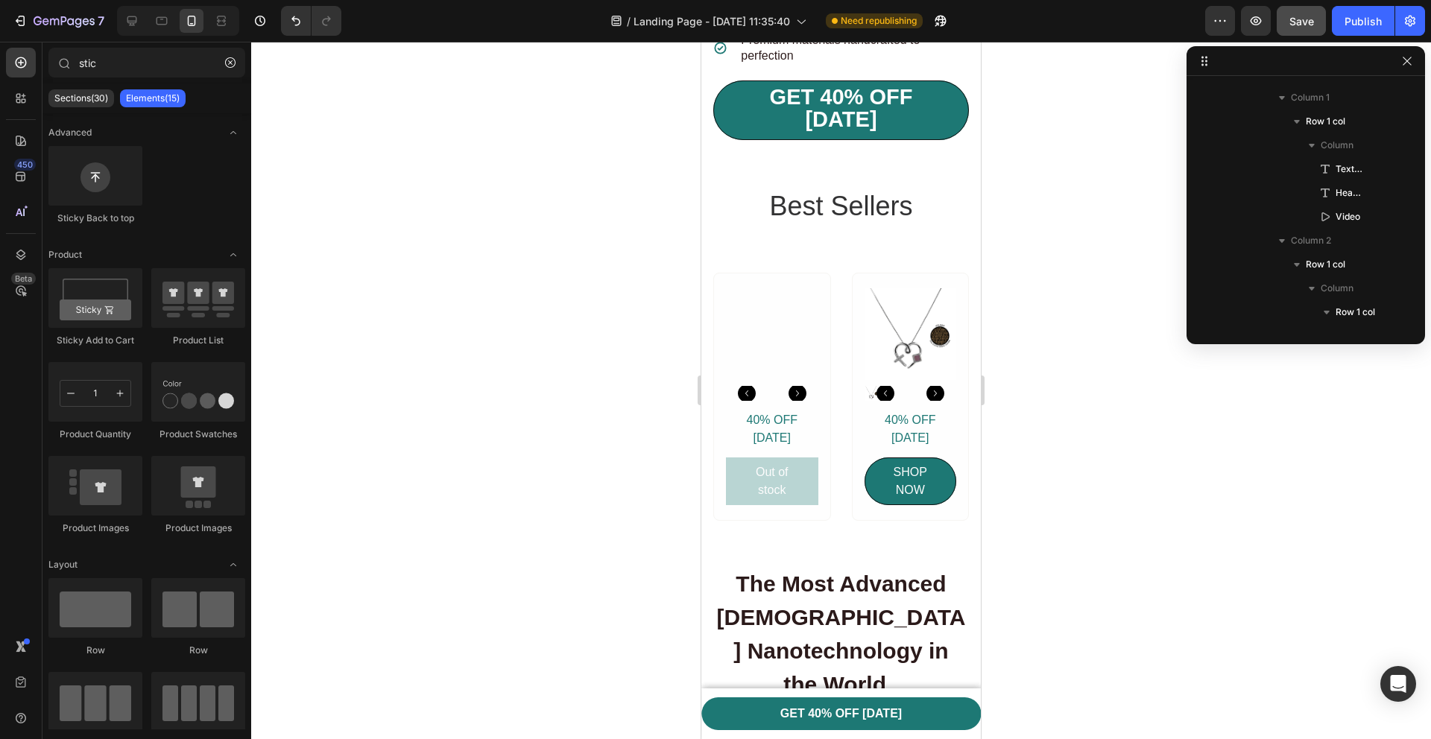
scroll to position [4369, 0]
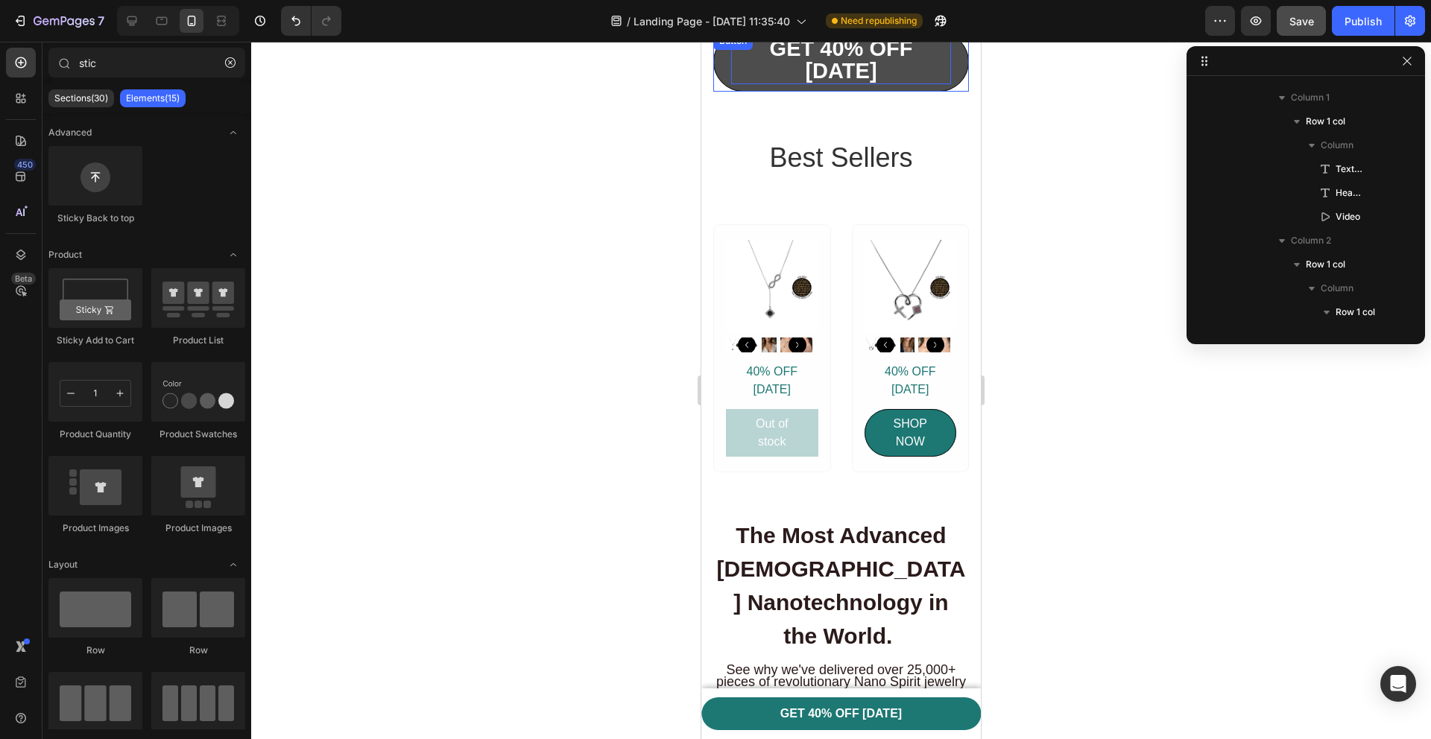
click at [813, 83] on strong "GET 40% OFF [DATE]" at bounding box center [841, 60] width 143 height 46
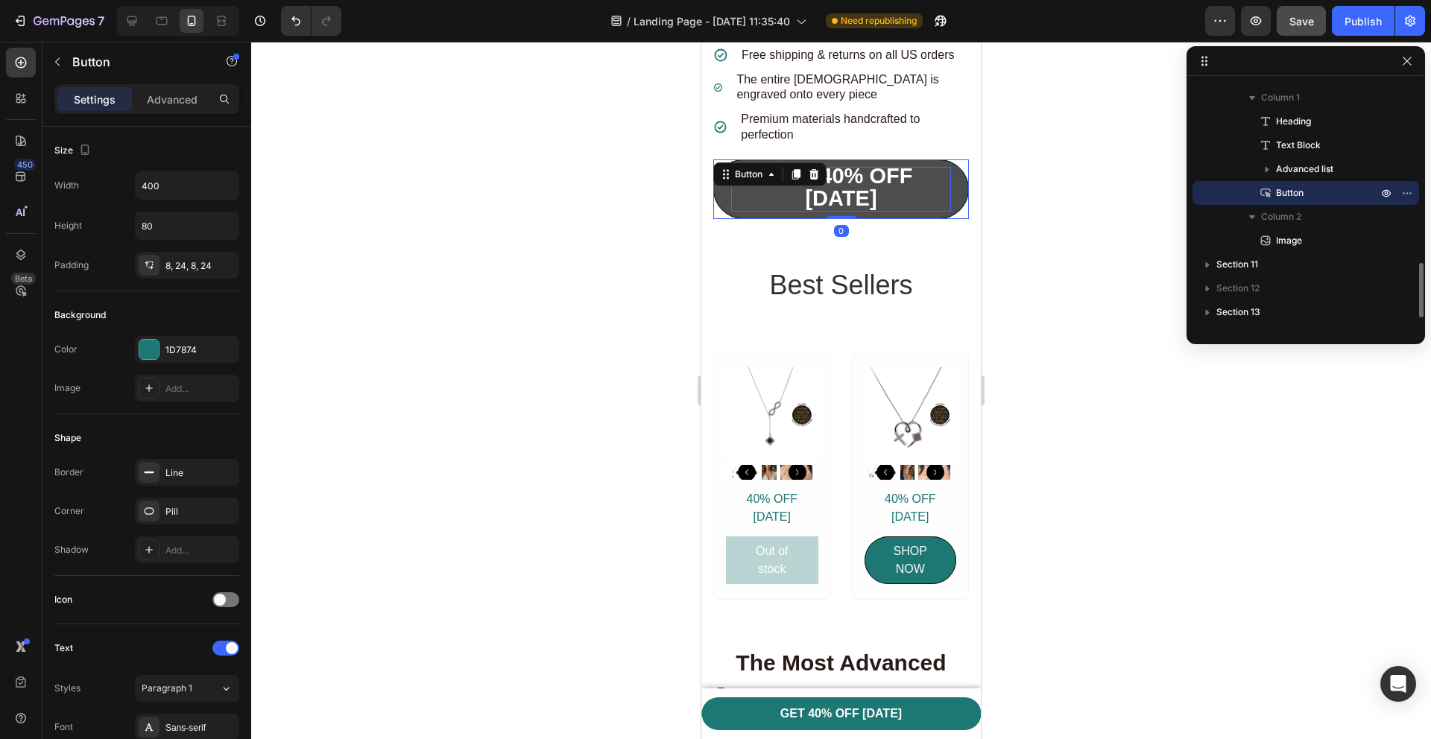
scroll to position [4127, 0]
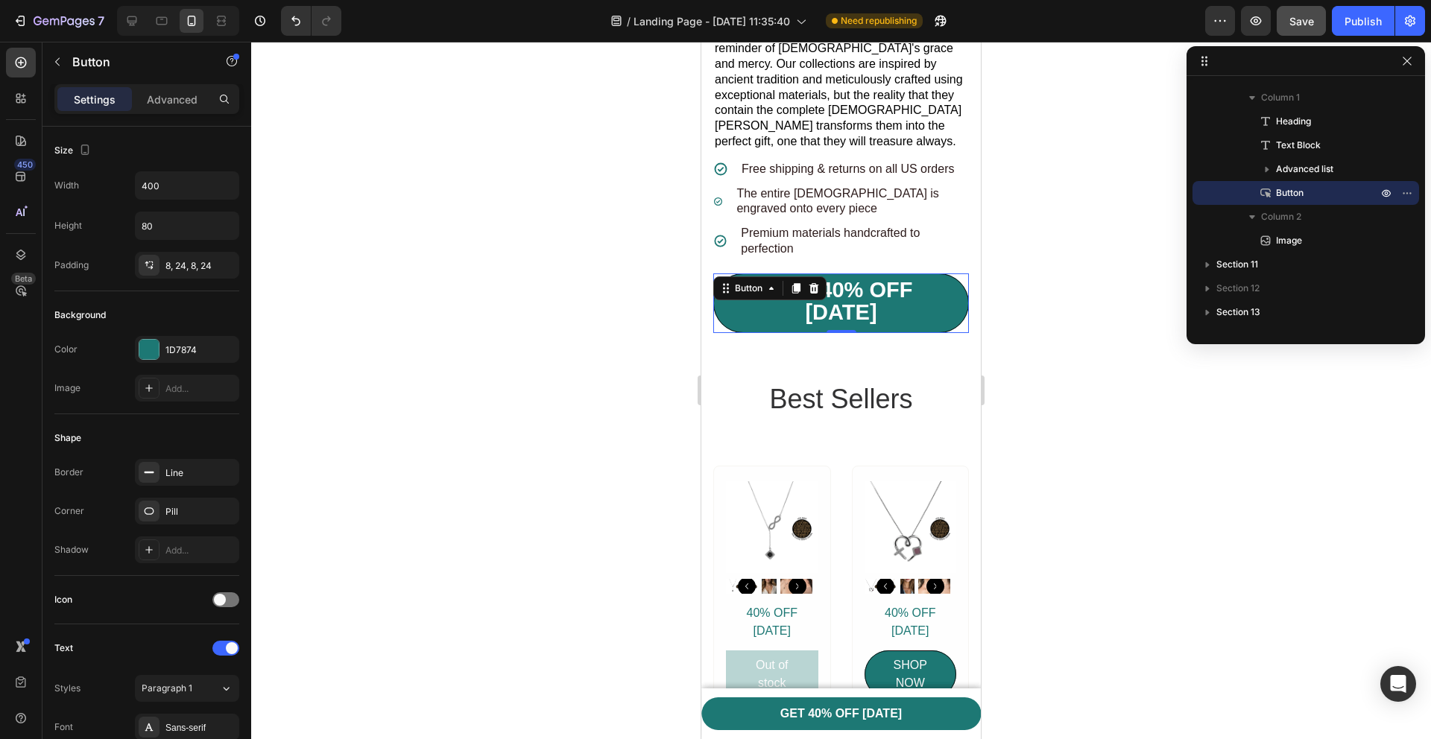
click at [548, 242] on div at bounding box center [841, 390] width 1180 height 697
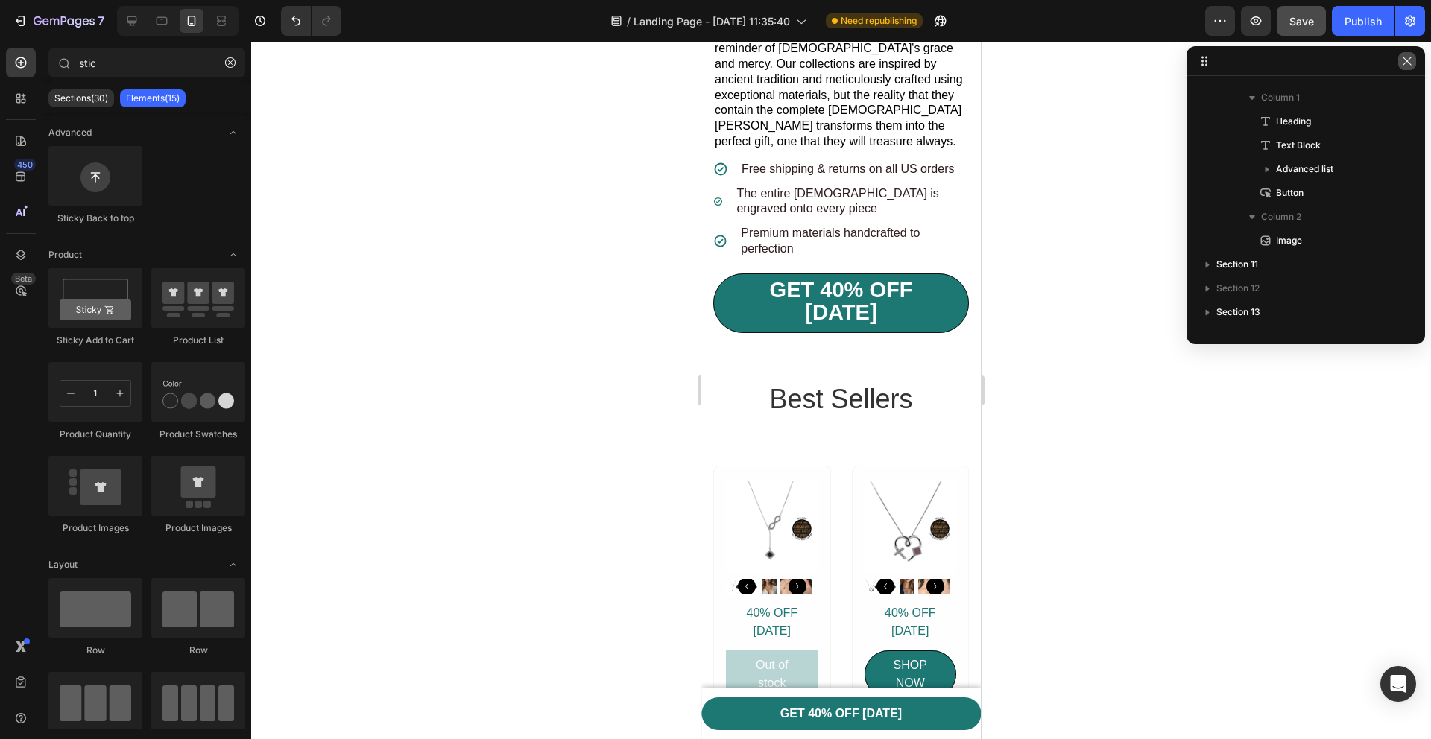
click at [1408, 61] on icon "button" at bounding box center [1407, 61] width 12 height 12
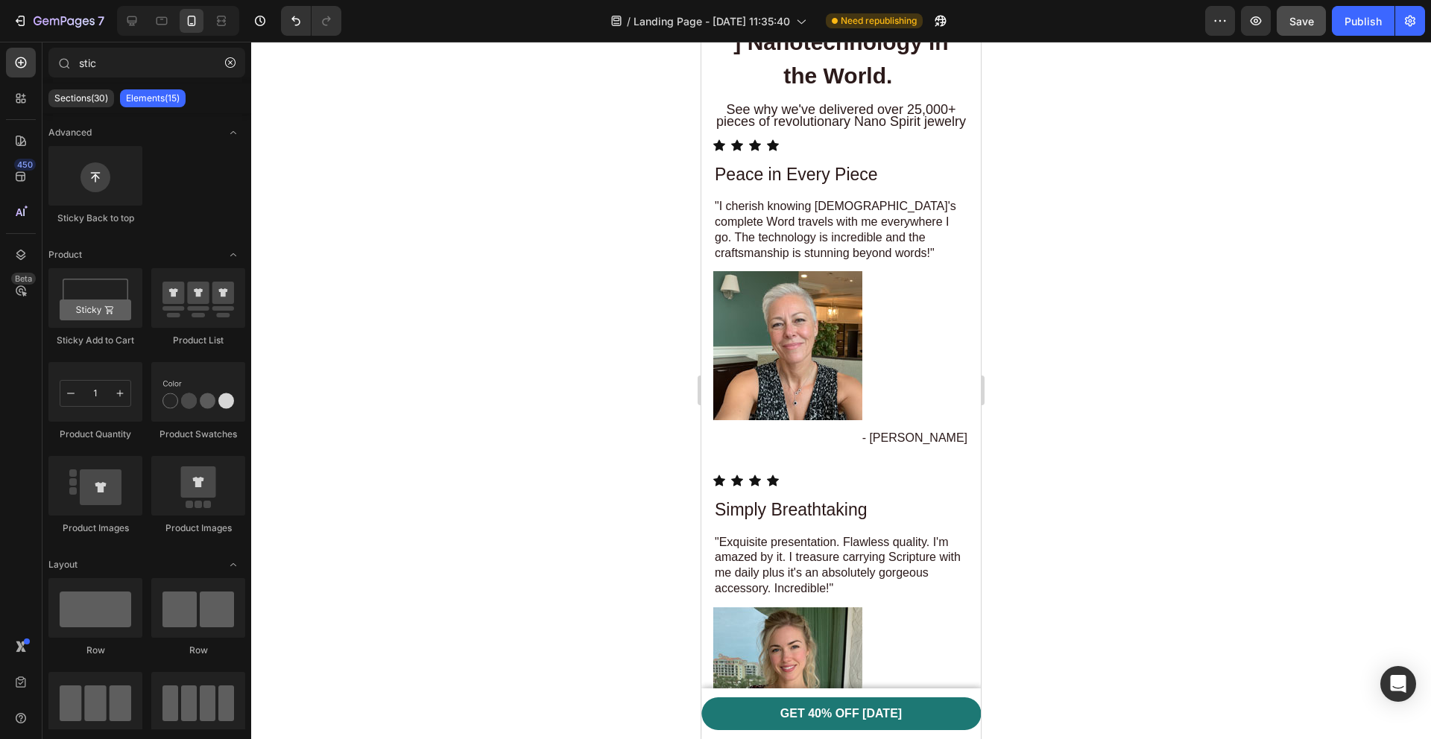
scroll to position [4009, 0]
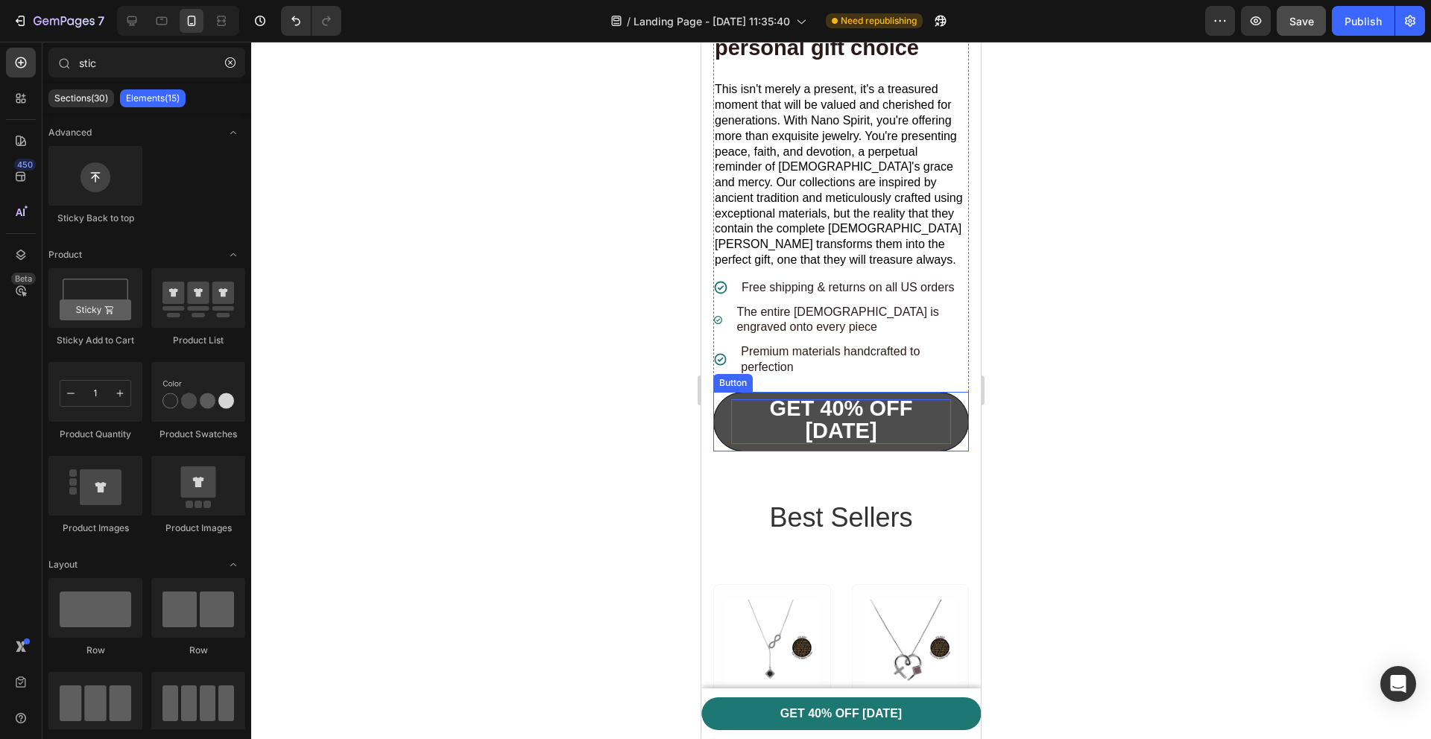
click at [894, 444] on p "GET 40% OFF [DATE]" at bounding box center [841, 421] width 220 height 45
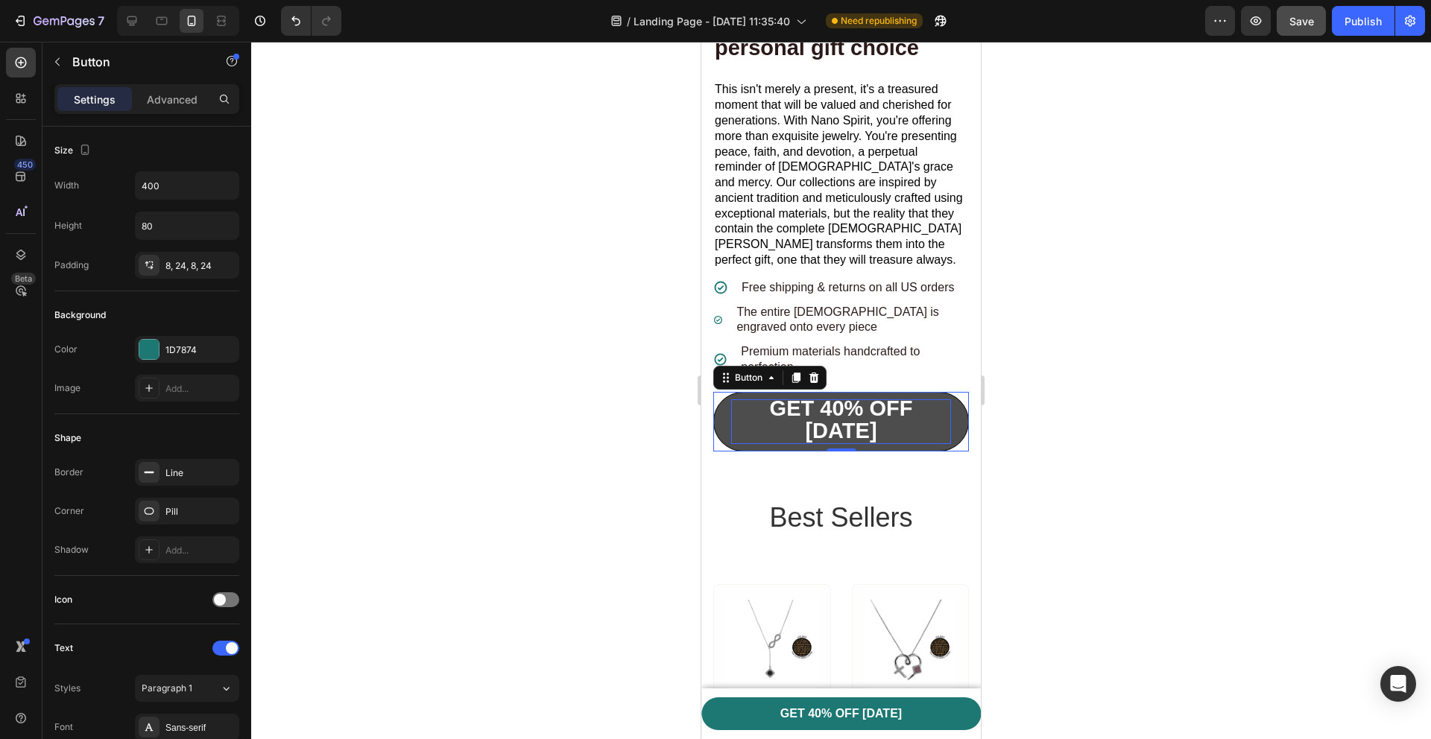
click at [820, 443] on strong "GET 40% OFF [DATE]" at bounding box center [841, 419] width 143 height 46
click at [818, 443] on strong "GET 40% OFF [DATE]" at bounding box center [841, 419] width 143 height 46
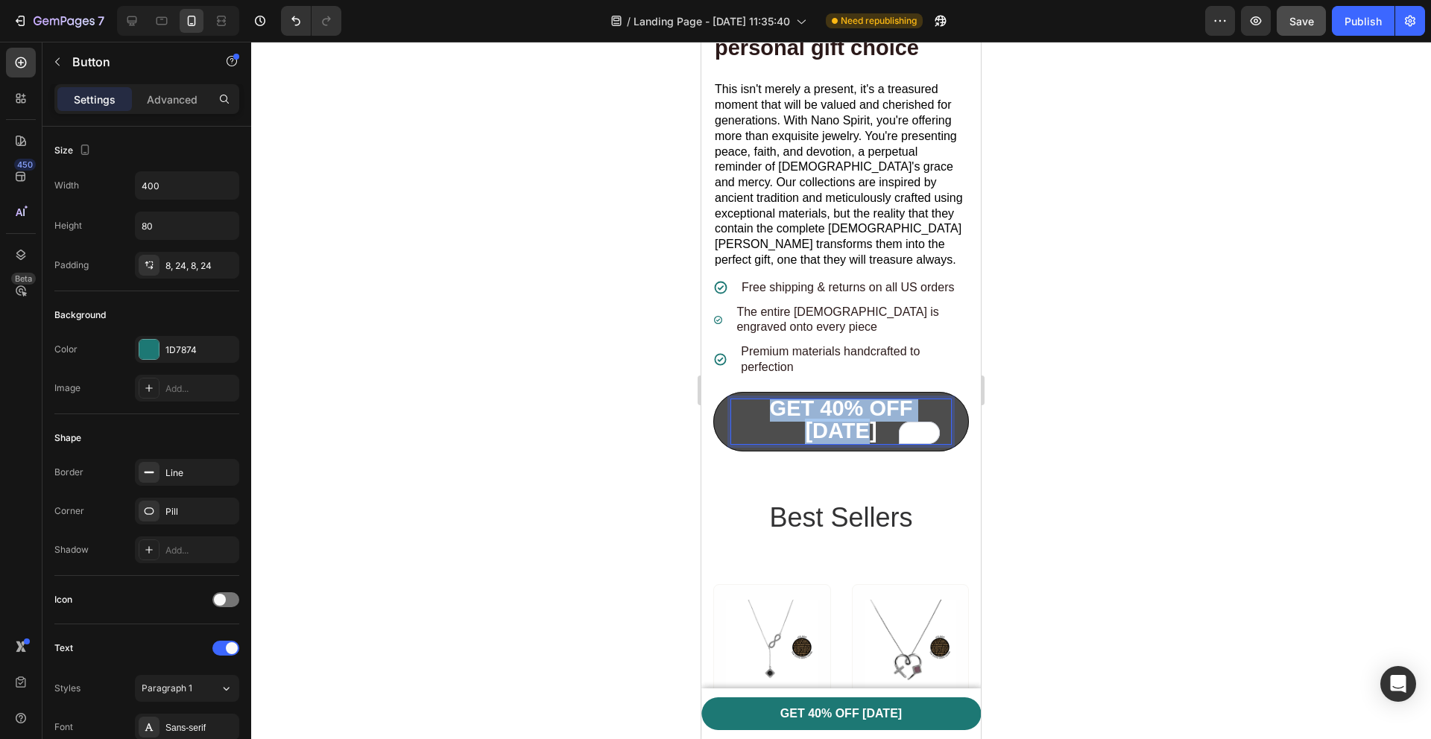
click at [818, 443] on strong "GET 40% OFF [DATE]" at bounding box center [841, 419] width 143 height 46
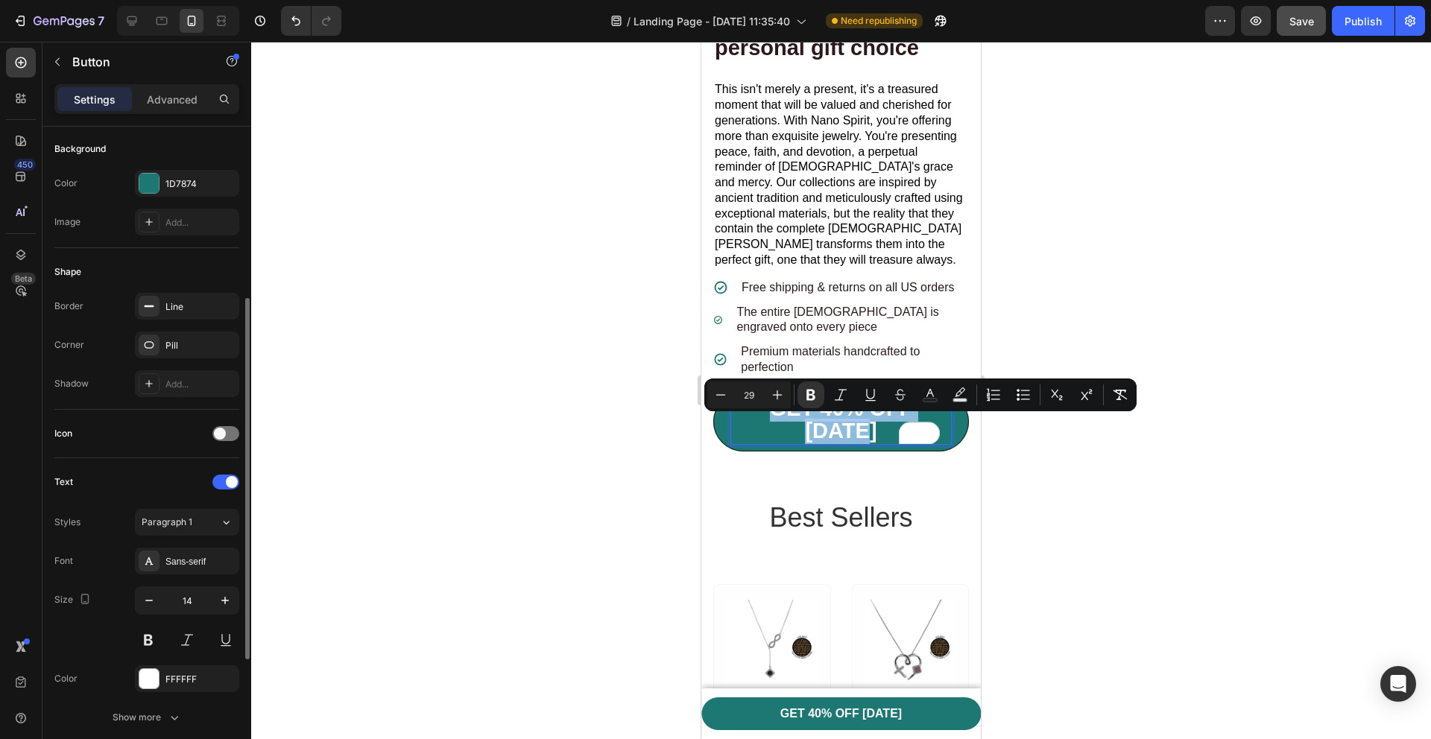
scroll to position [218, 0]
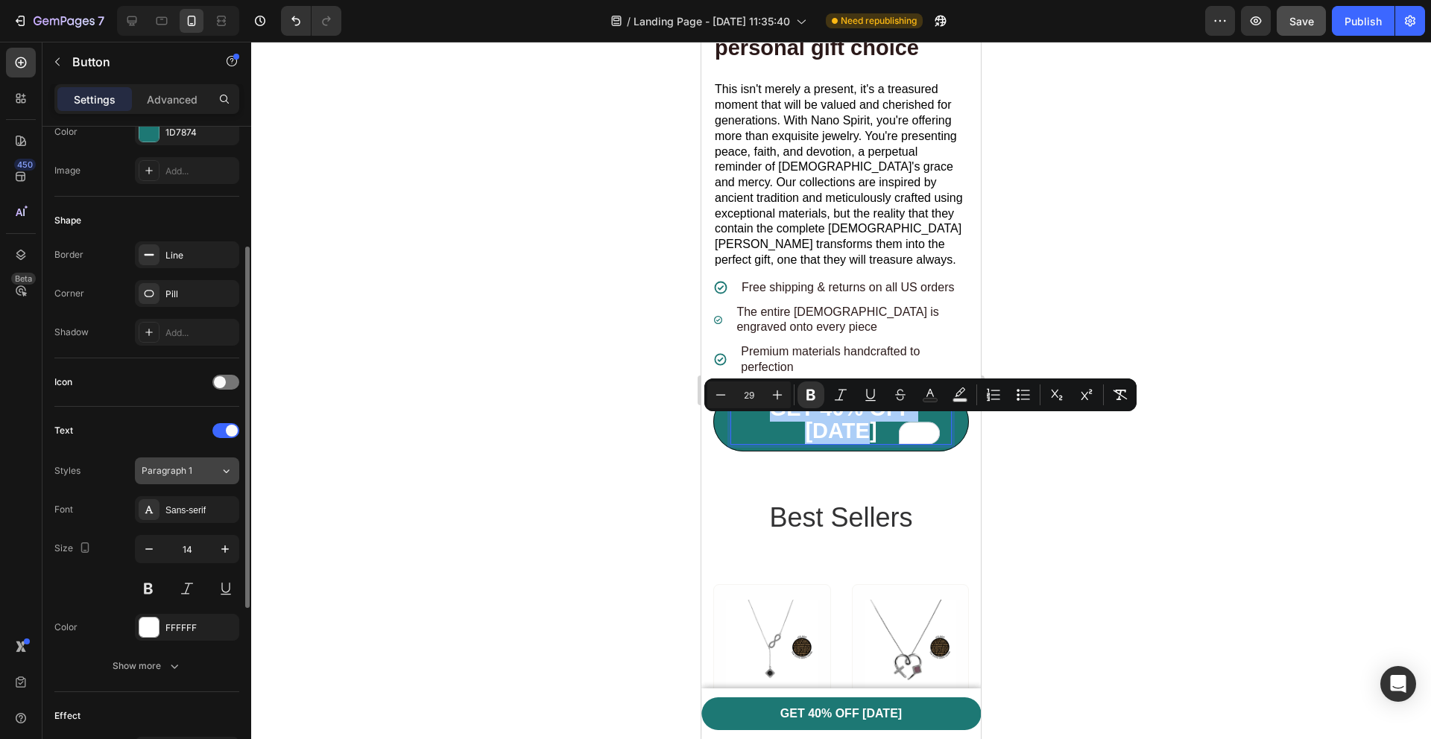
click at [203, 478] on button "Paragraph 1" at bounding box center [187, 471] width 104 height 27
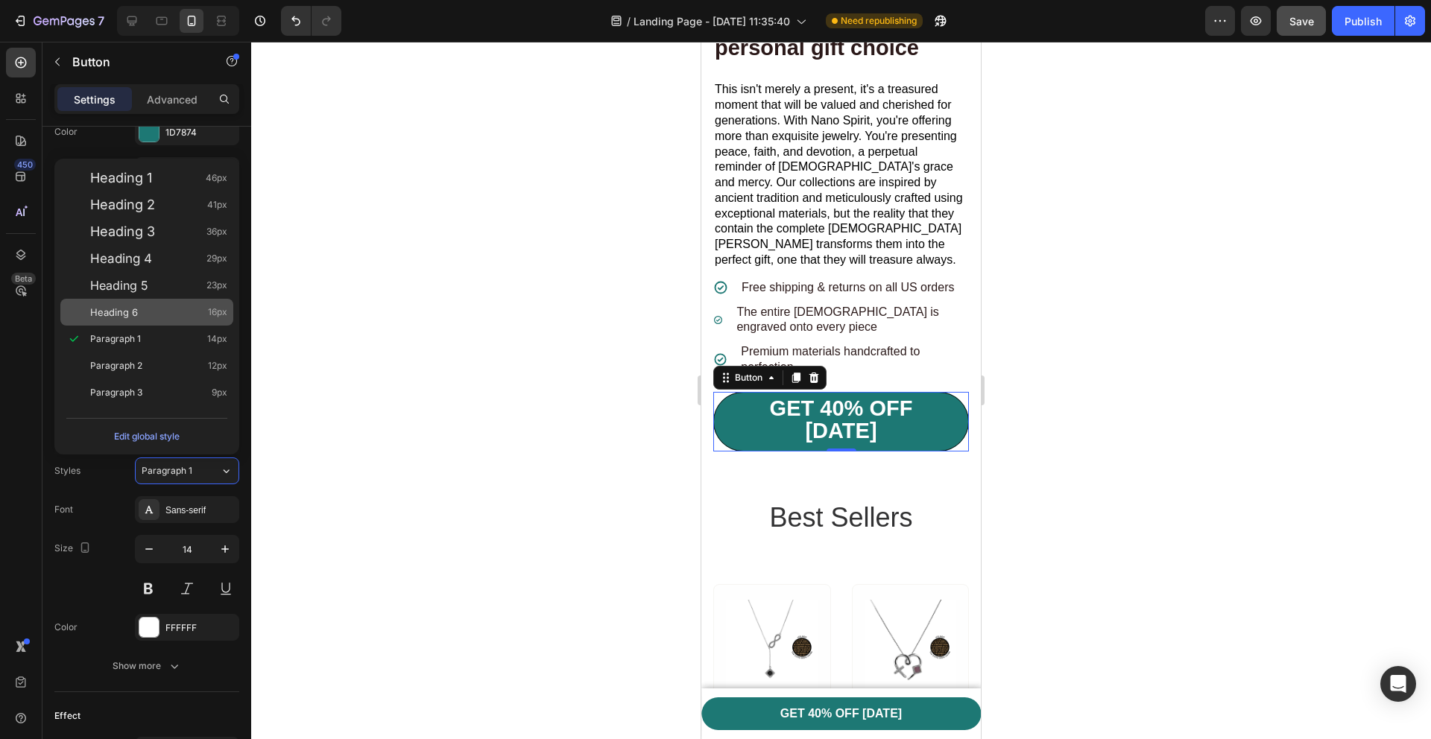
click at [130, 318] on span "Heading 6" at bounding box center [114, 312] width 48 height 15
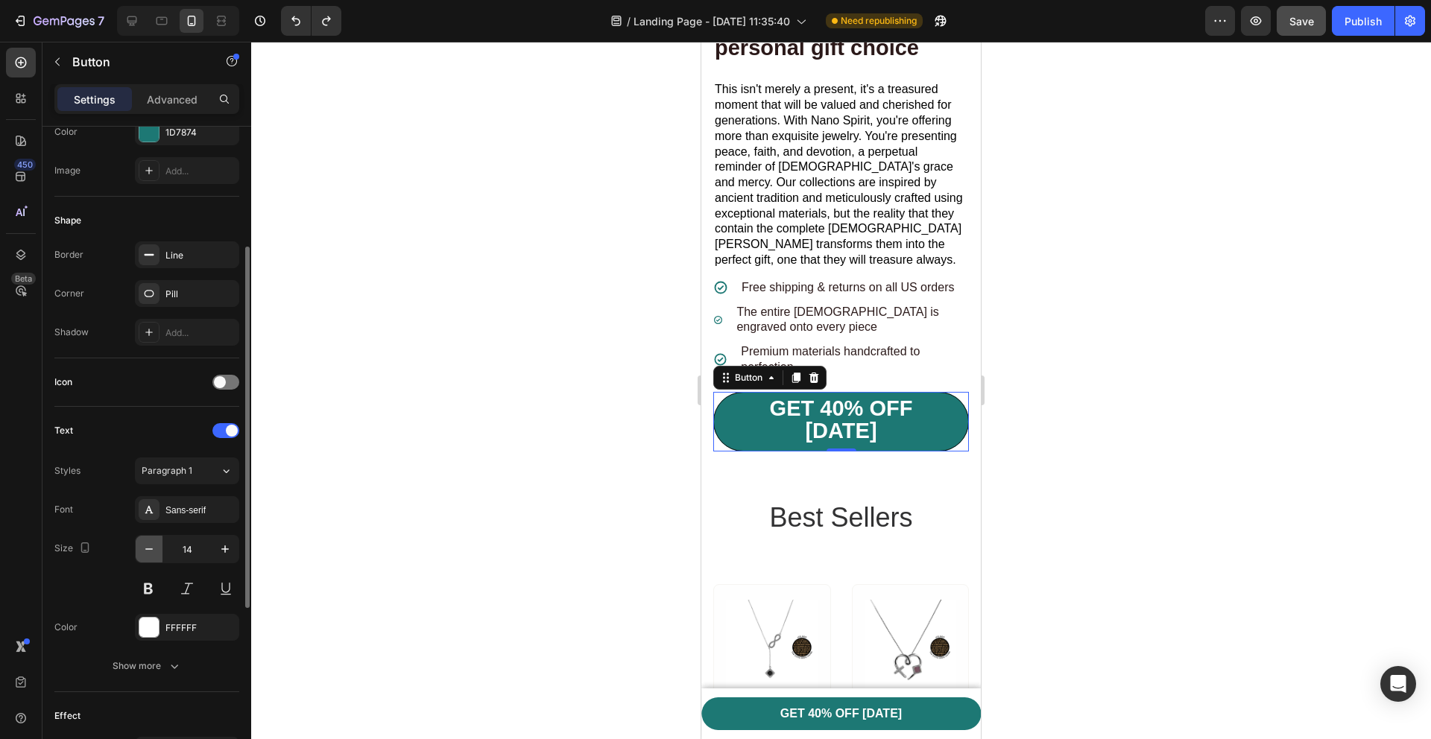
click at [154, 552] on icon "button" at bounding box center [149, 549] width 15 height 15
type input "11"
type input "12"
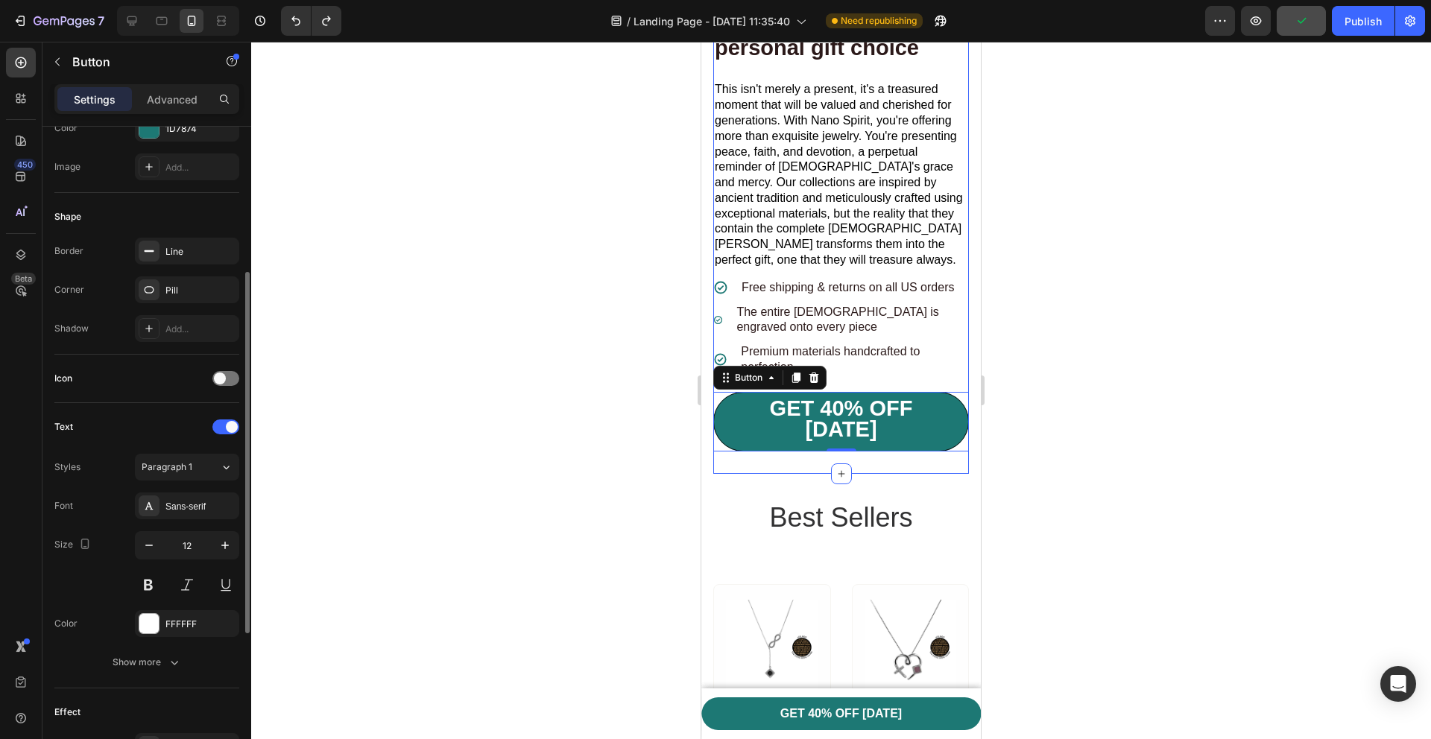
scroll to position [279, 0]
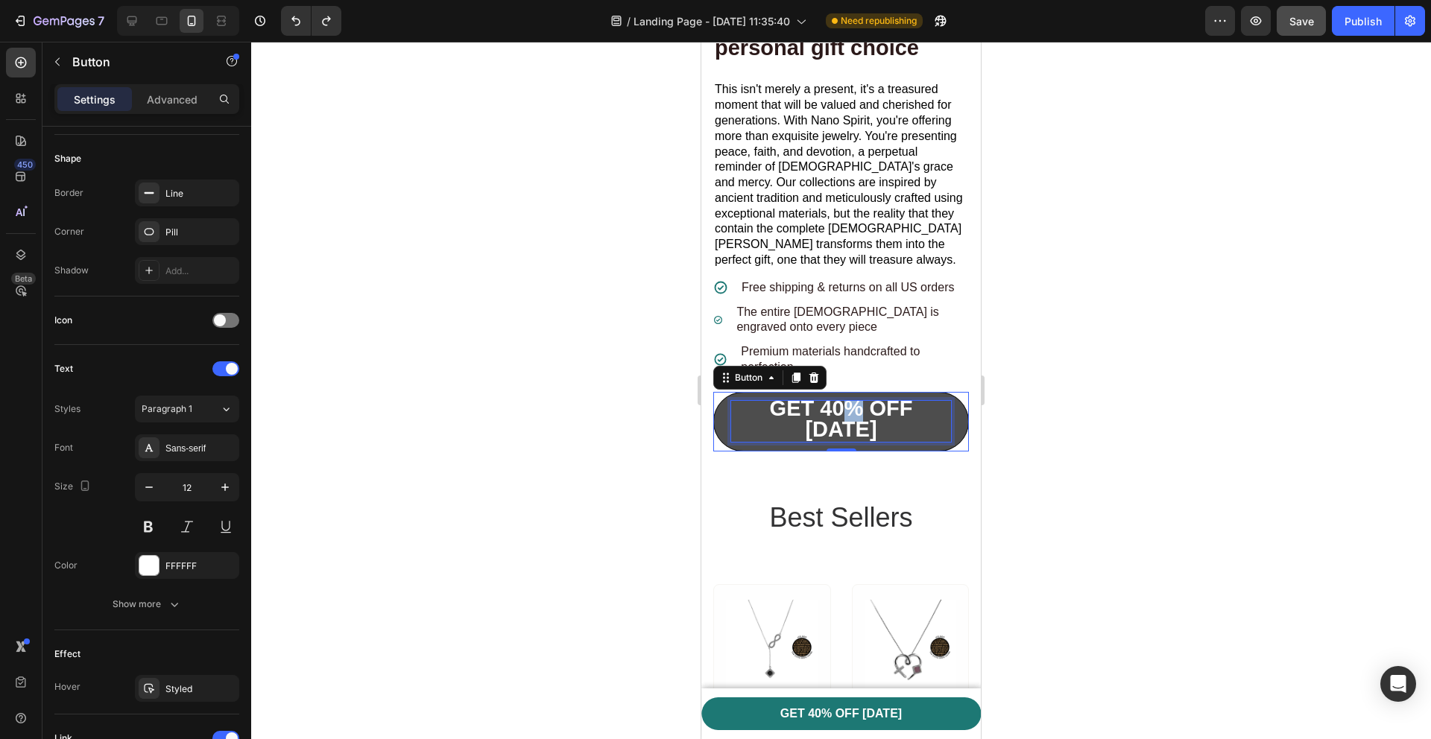
click at [846, 431] on strong "GET 40% OFF [DATE]" at bounding box center [841, 418] width 143 height 45
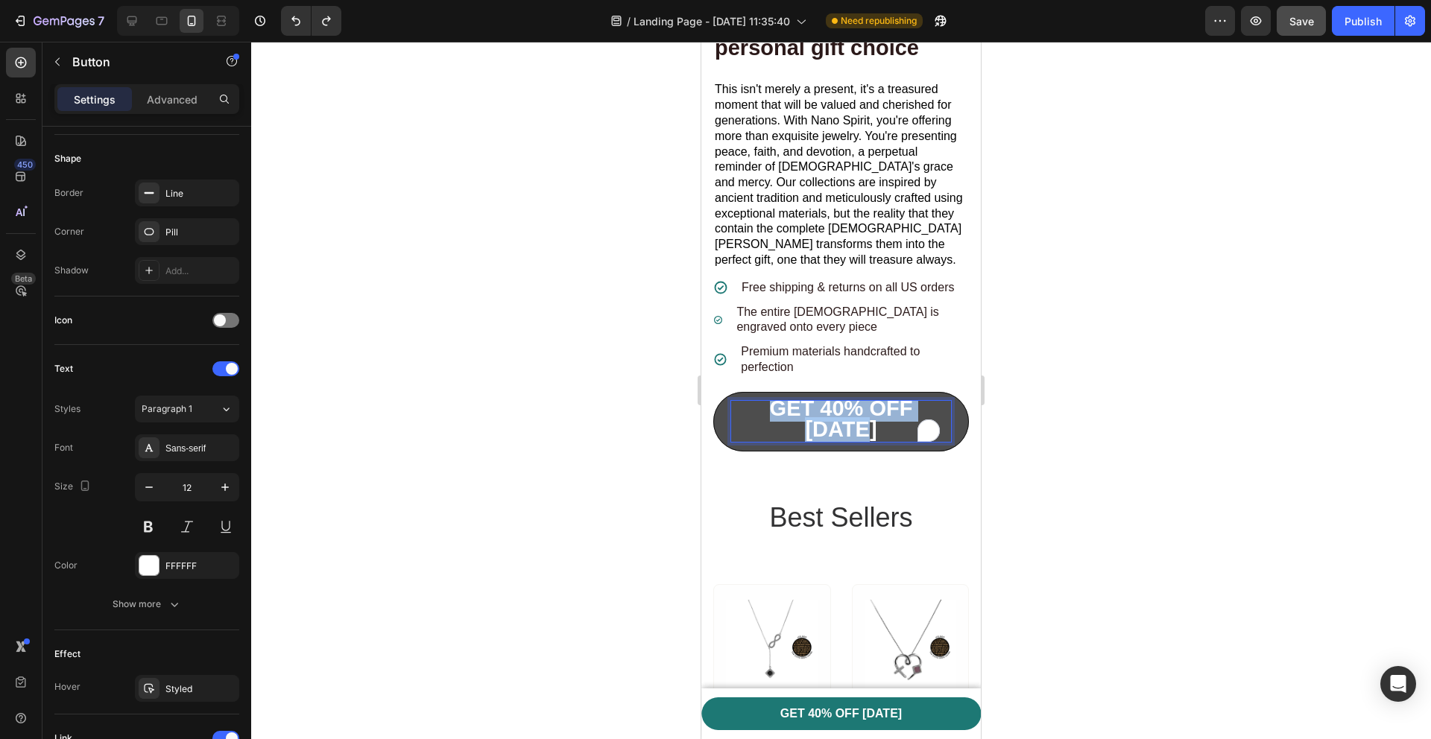
click at [846, 431] on strong "GET 40% OFF [DATE]" at bounding box center [841, 418] width 143 height 45
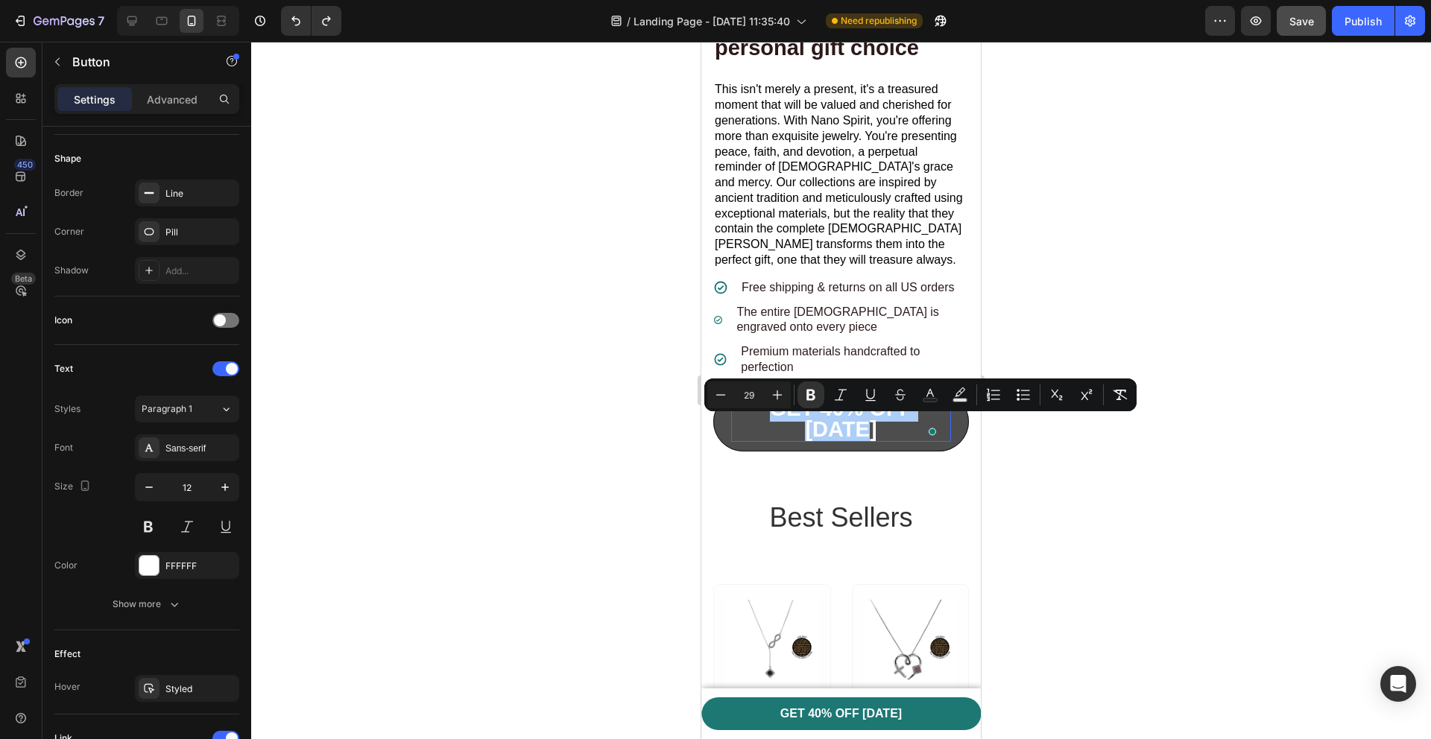
click at [646, 441] on div at bounding box center [841, 390] width 1180 height 697
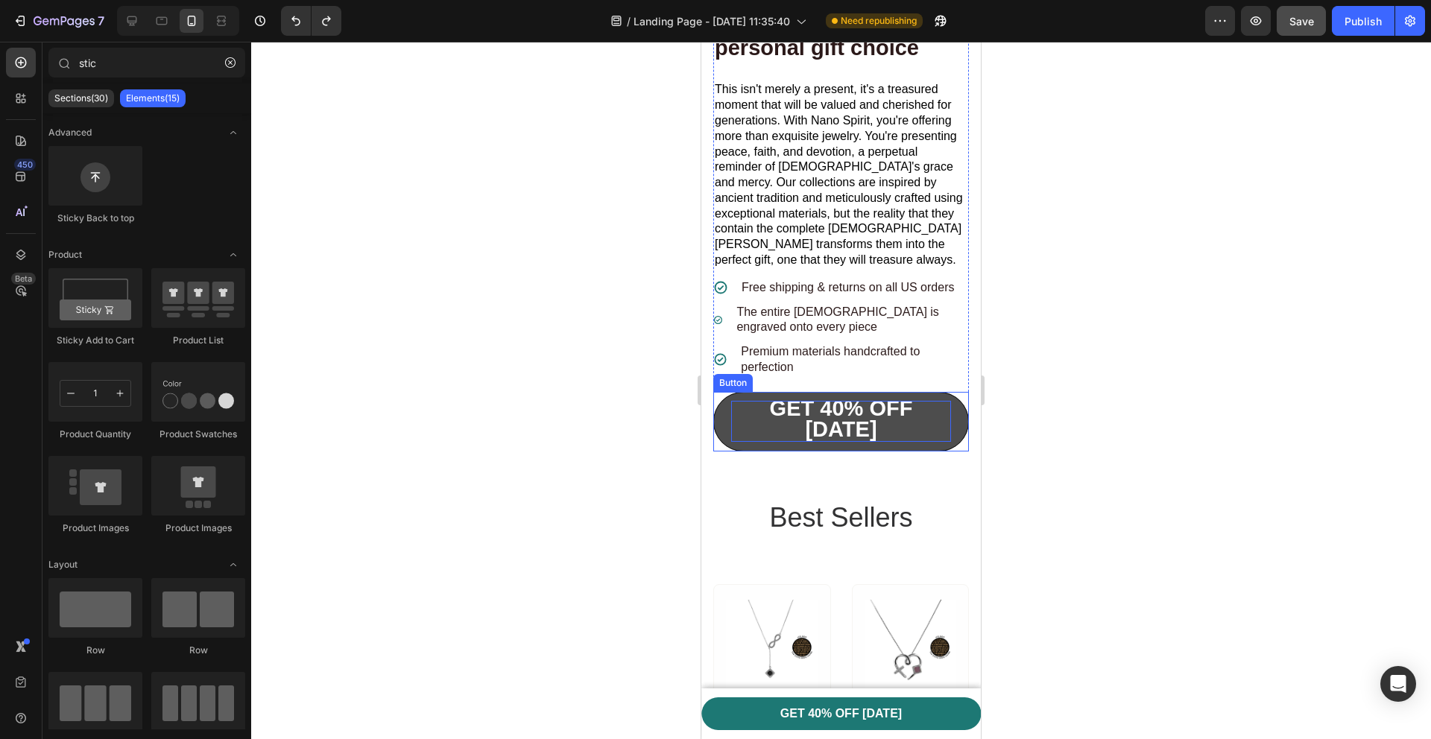
click at [813, 431] on strong "GET 40% OFF [DATE]" at bounding box center [841, 418] width 143 height 45
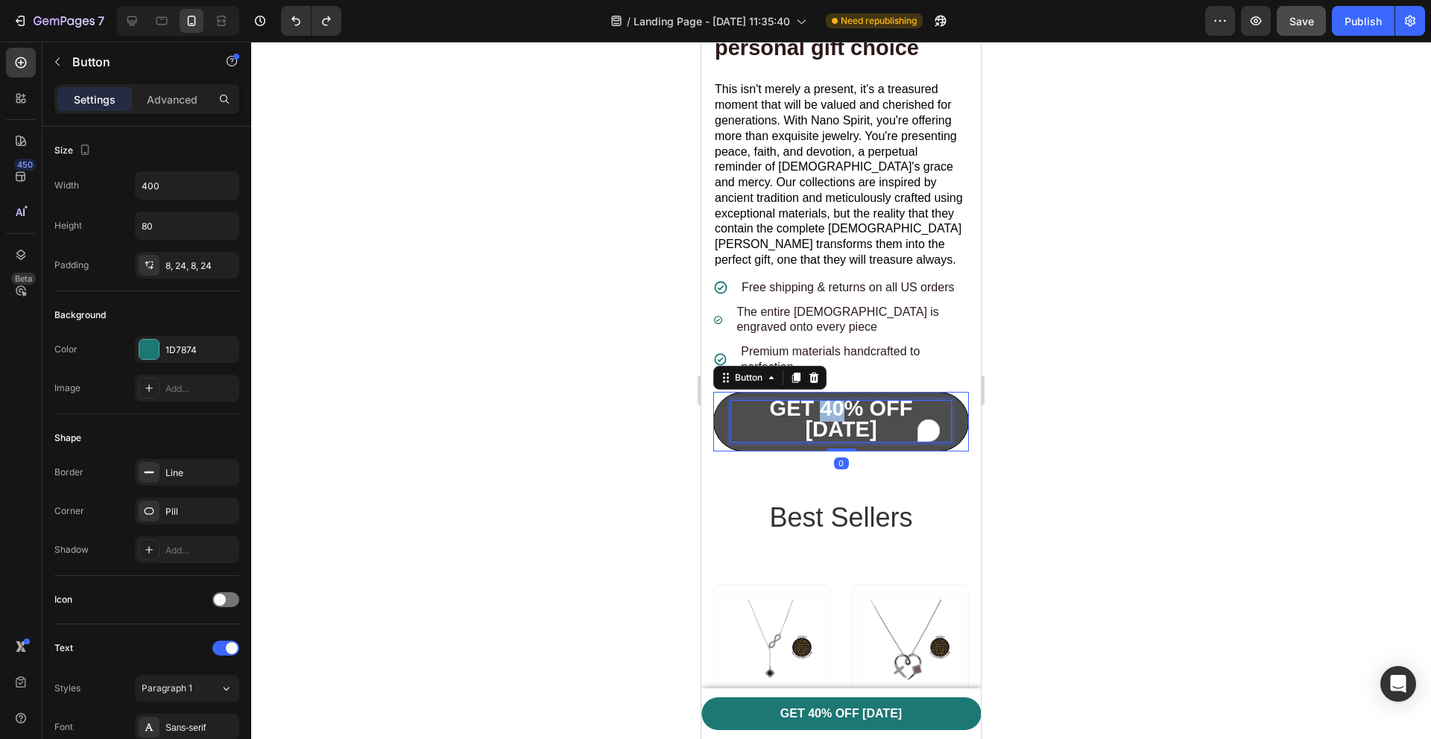
click at [817, 435] on strong "GET 40% OFF [DATE]" at bounding box center [841, 418] width 143 height 45
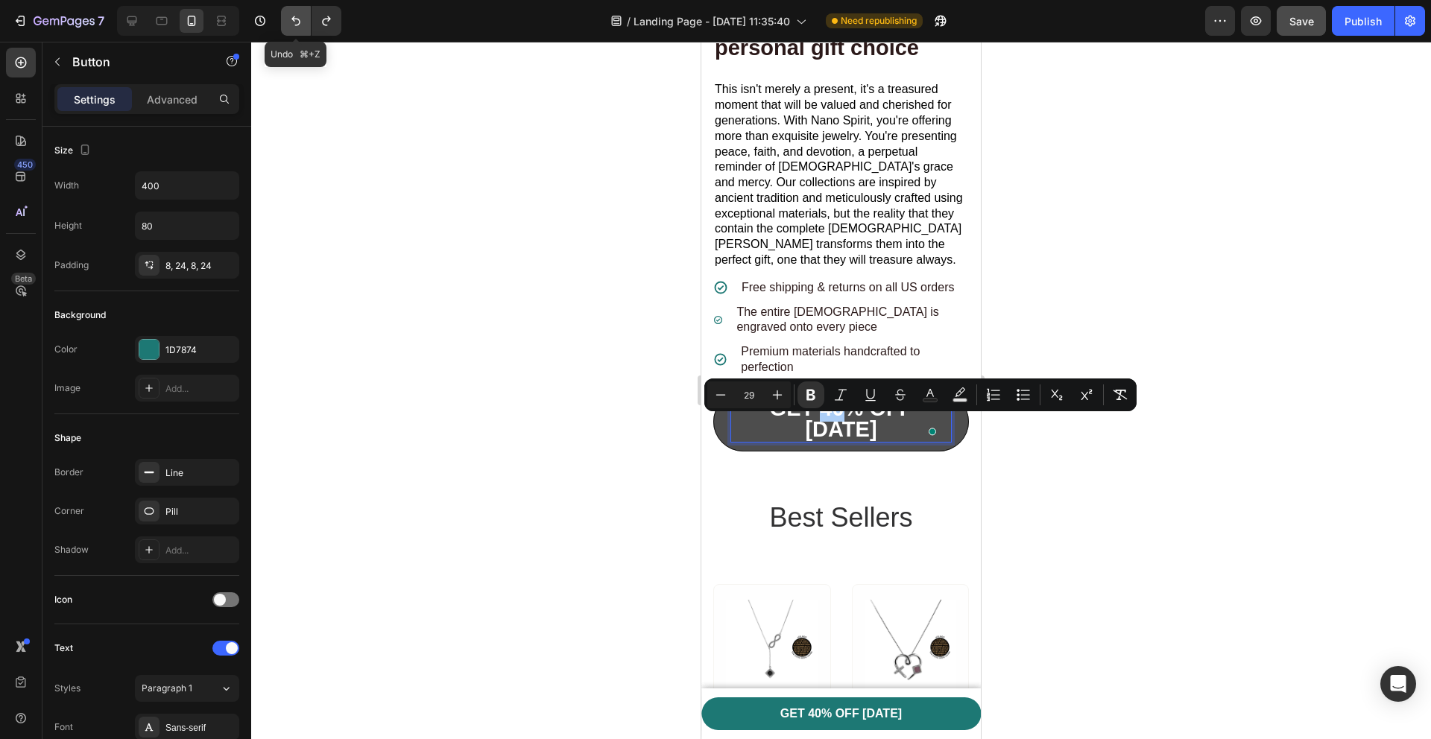
click at [290, 16] on icon "Undo/Redo" at bounding box center [295, 20] width 15 height 15
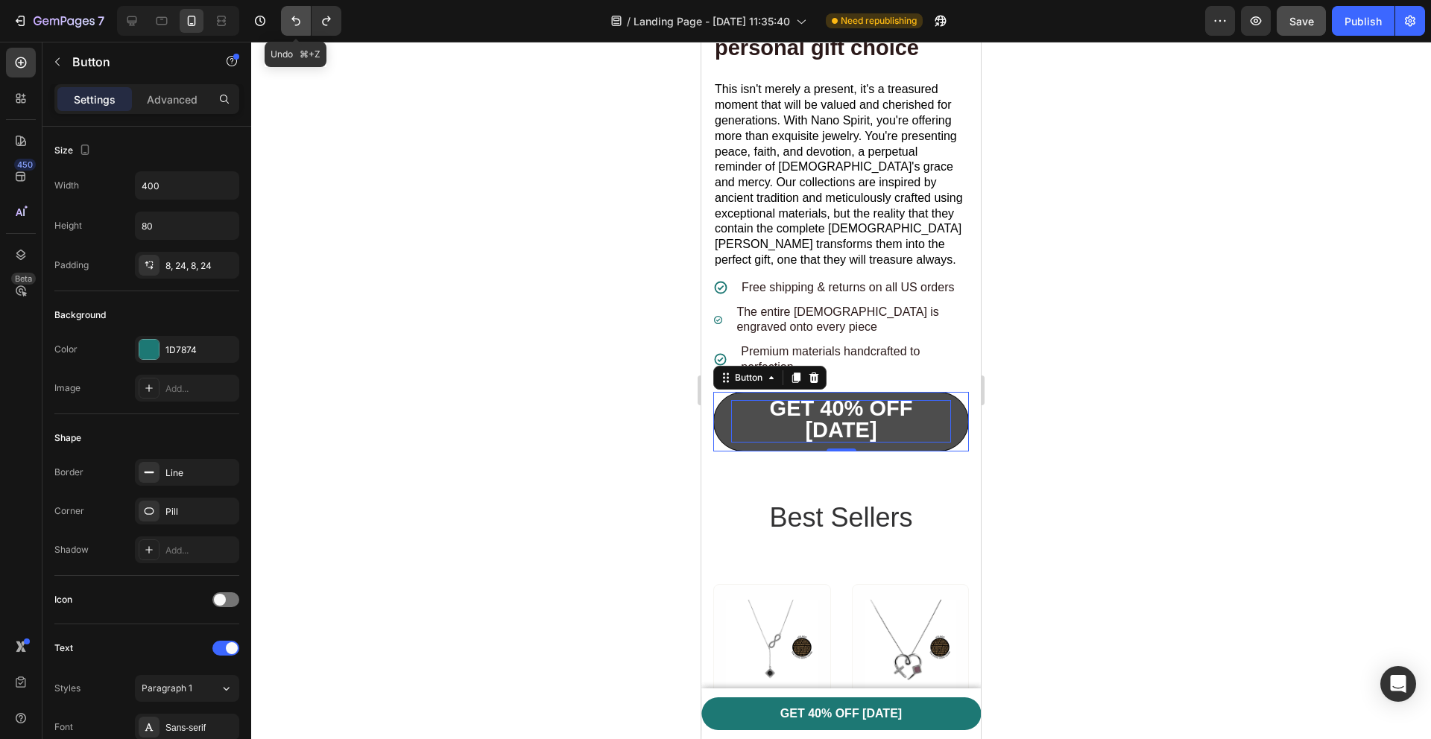
click at [291, 16] on icon "Undo/Redo" at bounding box center [295, 20] width 15 height 15
type input "14"
click at [291, 16] on icon "Undo/Redo" at bounding box center [295, 20] width 15 height 15
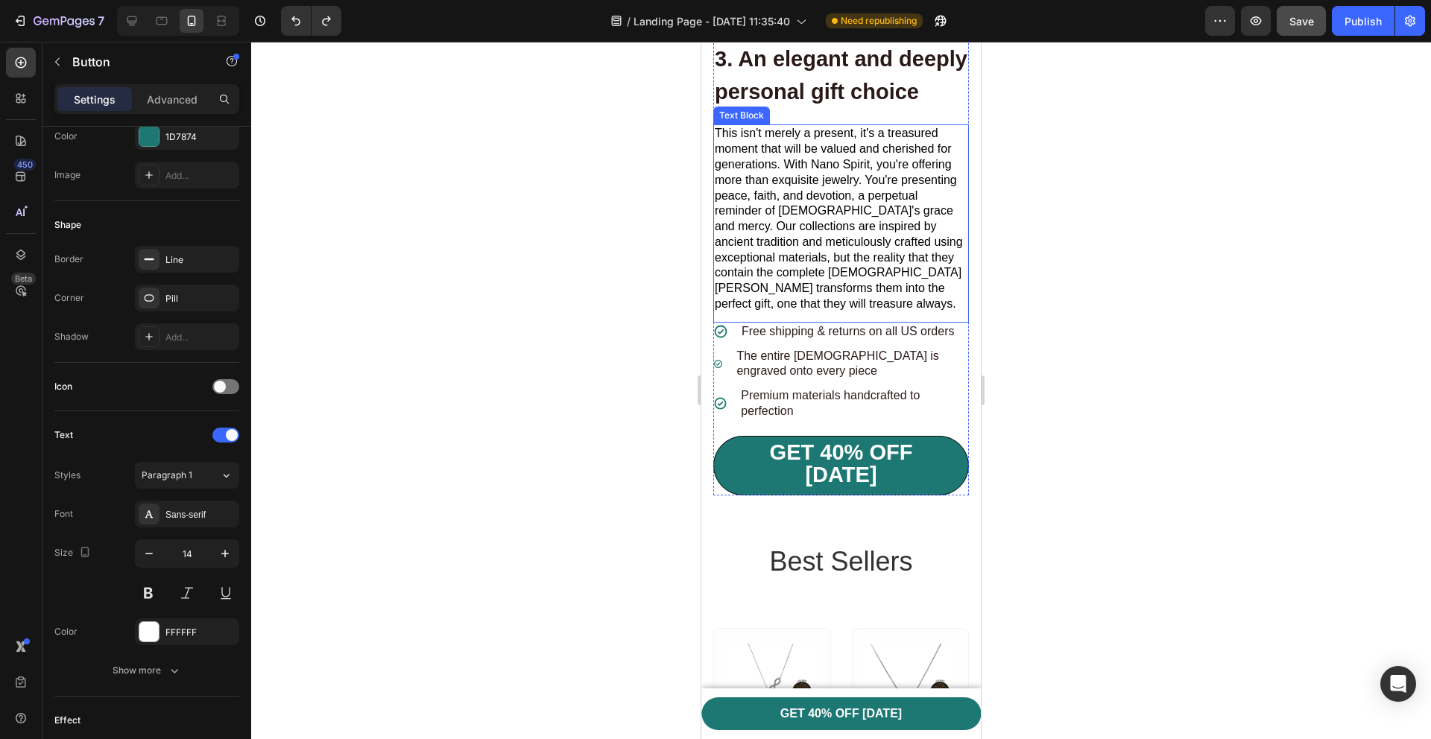
scroll to position [4016, 0]
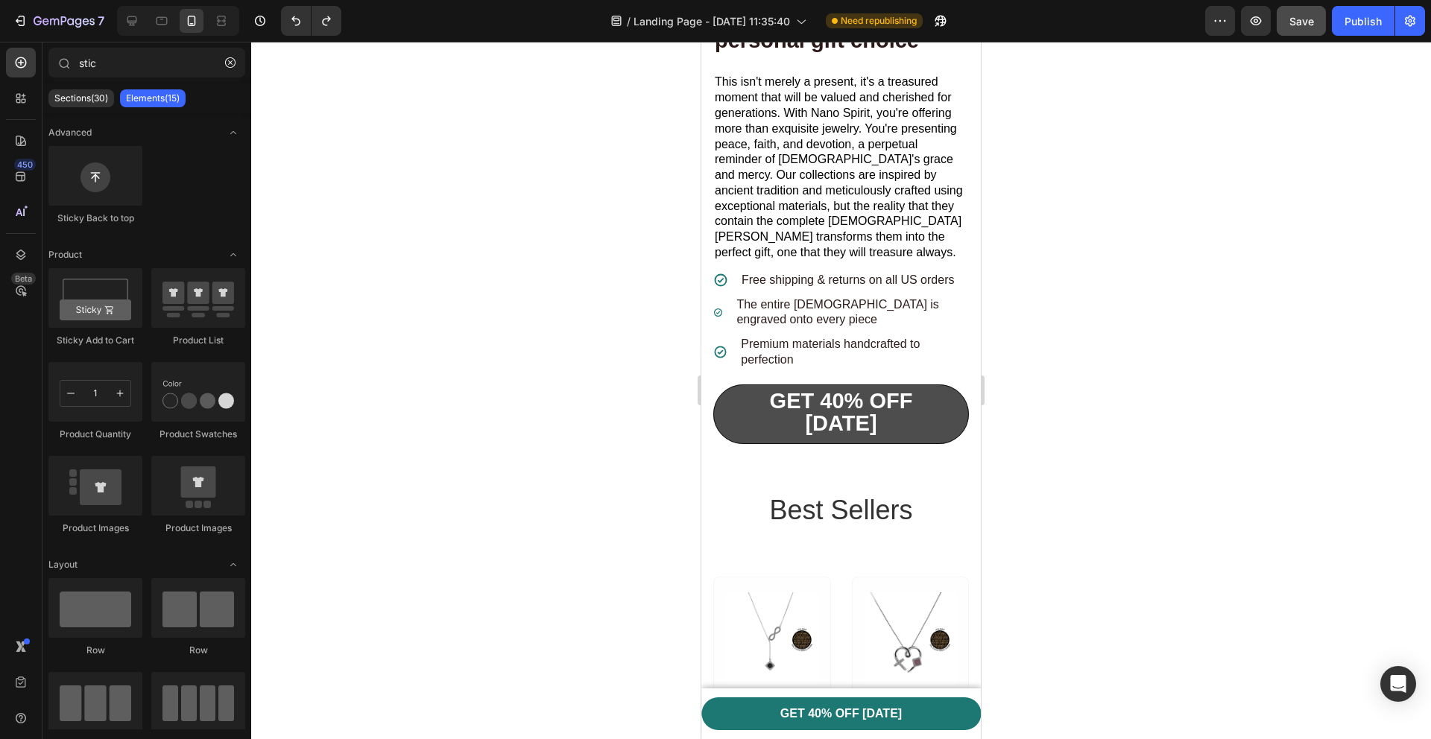
click at [958, 442] on section "3. An elegant and deeply personal gift choice Heading This isn't merely a prese…" at bounding box center [840, 89] width 279 height 754
click at [944, 440] on link "GET 40% OFF [DATE]" at bounding box center [841, 414] width 256 height 60
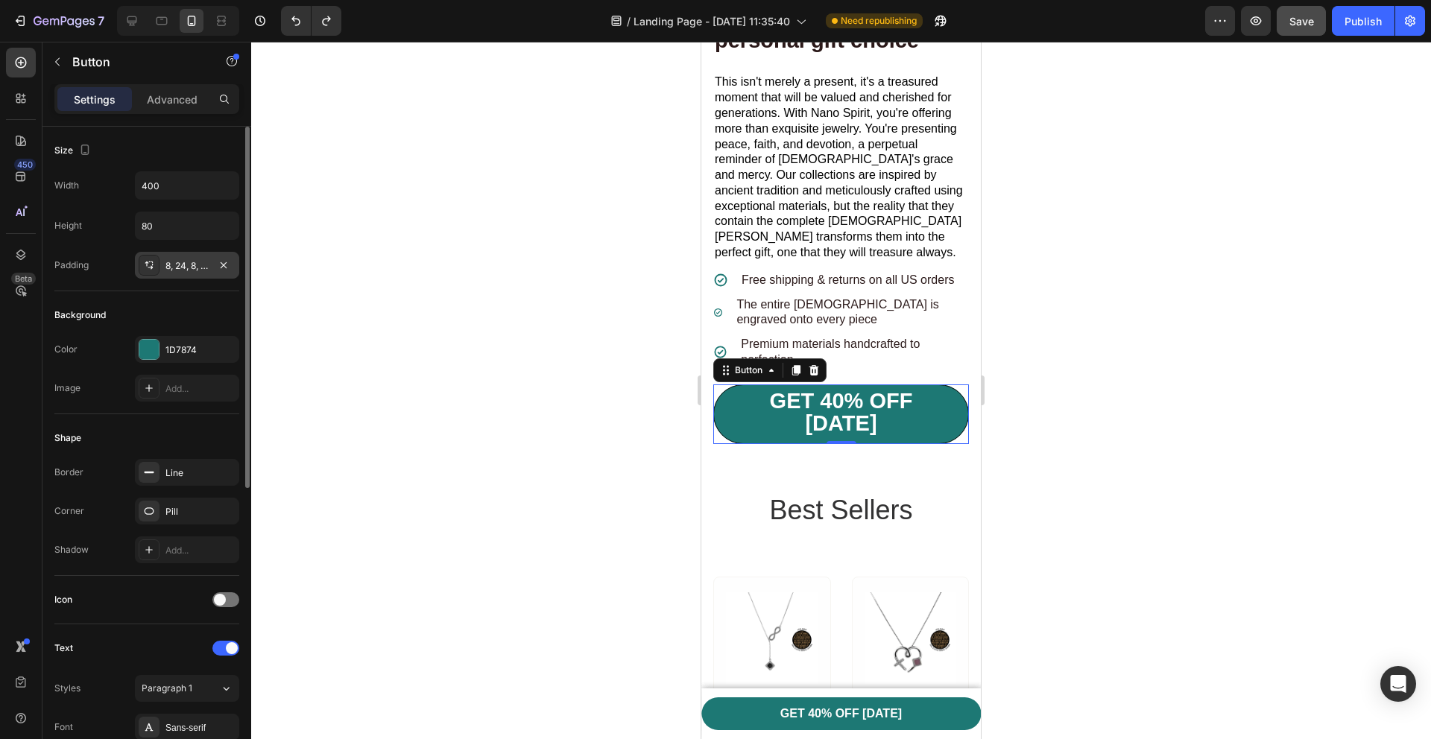
click at [186, 267] on div "8, 24, 8, 24" at bounding box center [186, 265] width 43 height 13
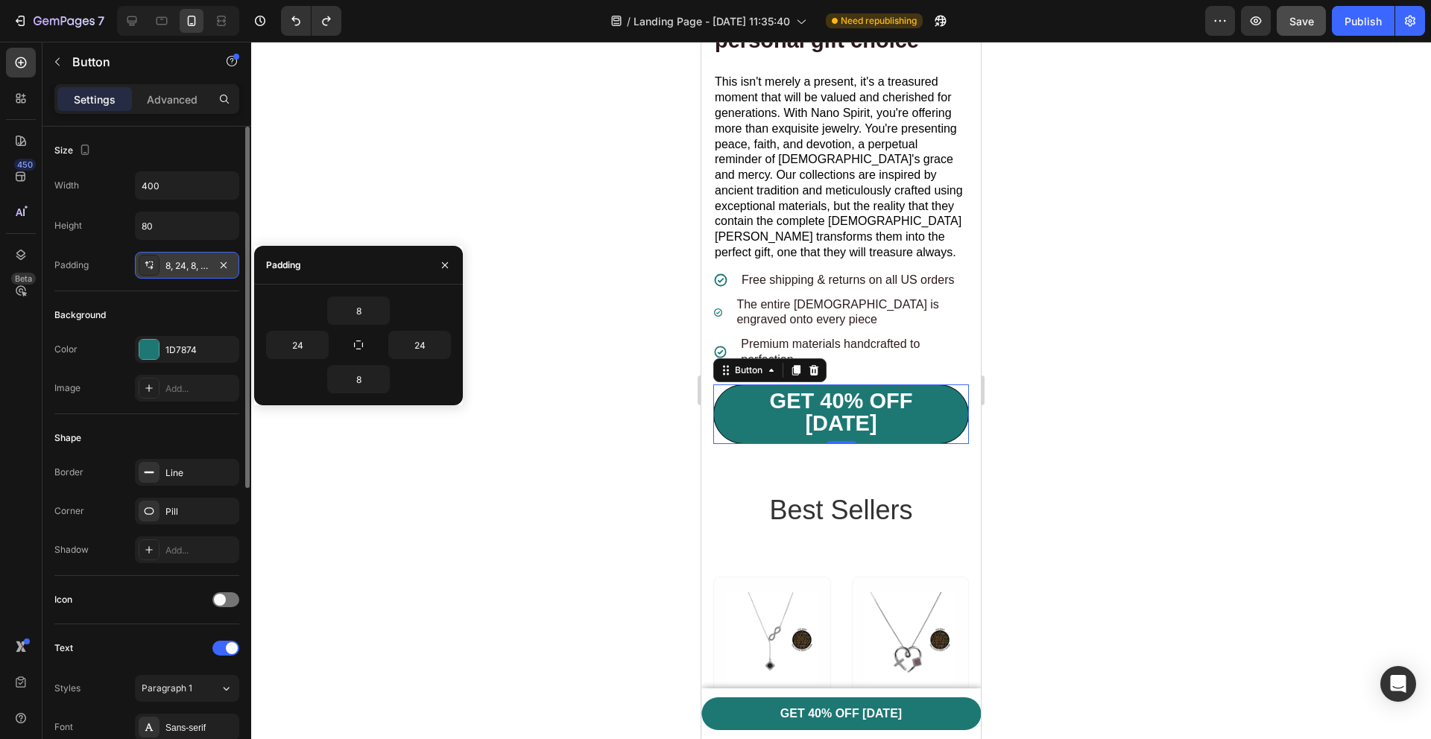
click at [186, 267] on div "8, 24, 8, 24" at bounding box center [186, 265] width 43 height 13
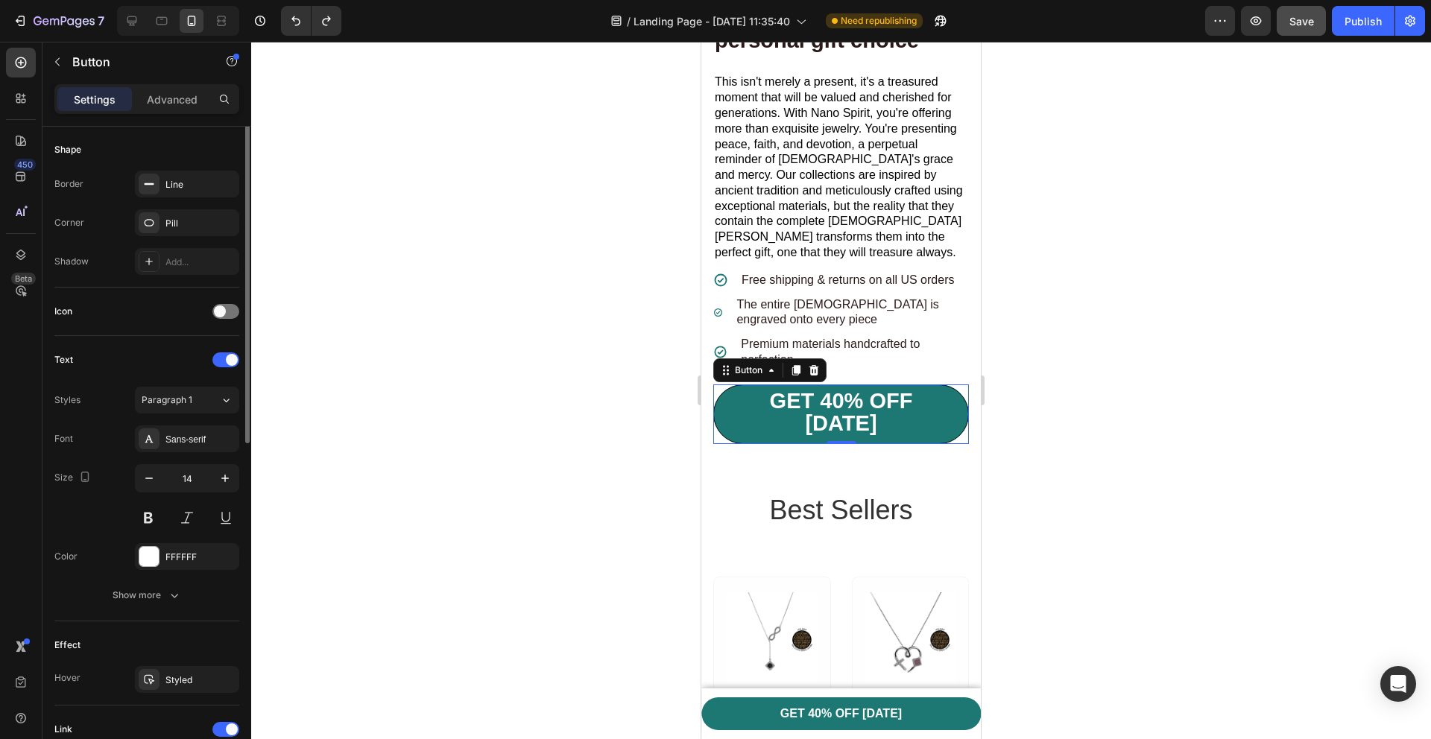
scroll to position [334, 0]
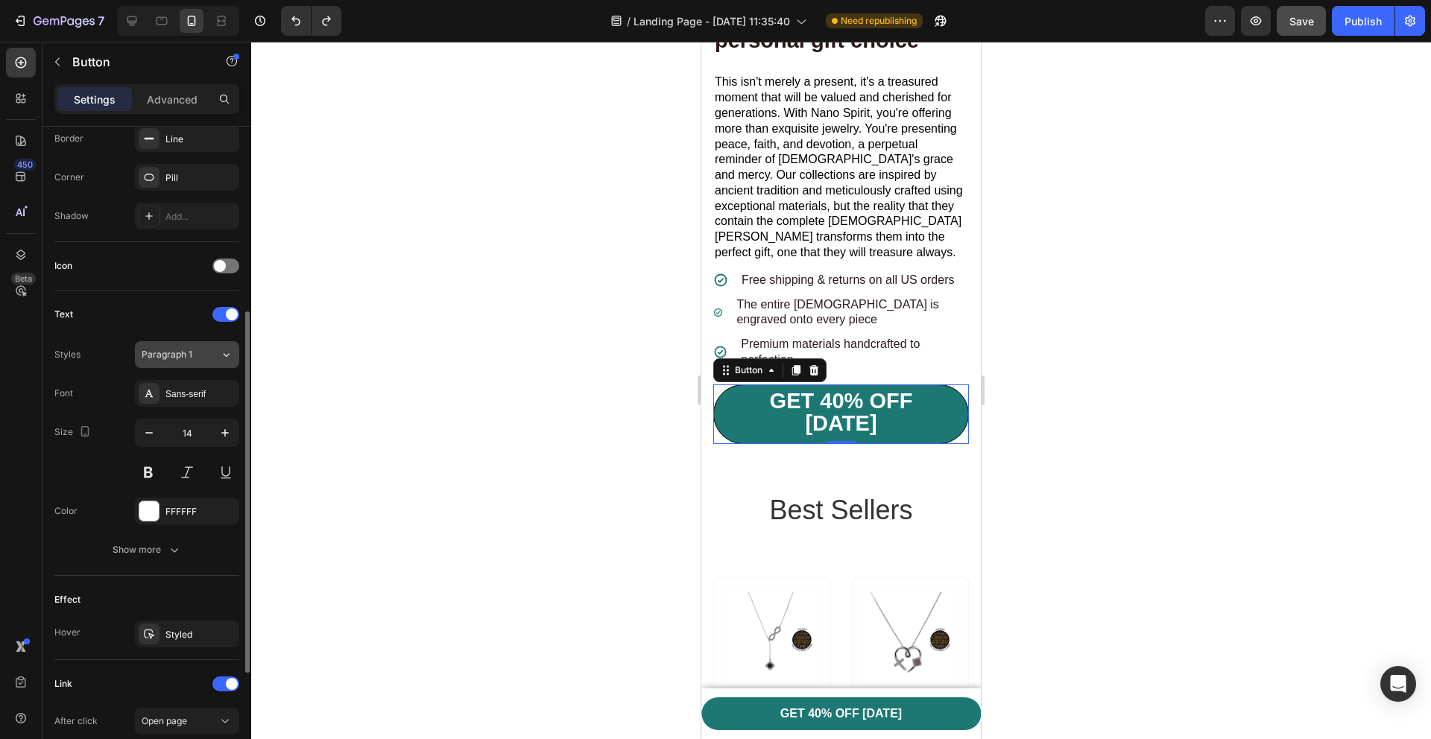
click at [208, 358] on div "Paragraph 1" at bounding box center [181, 354] width 78 height 13
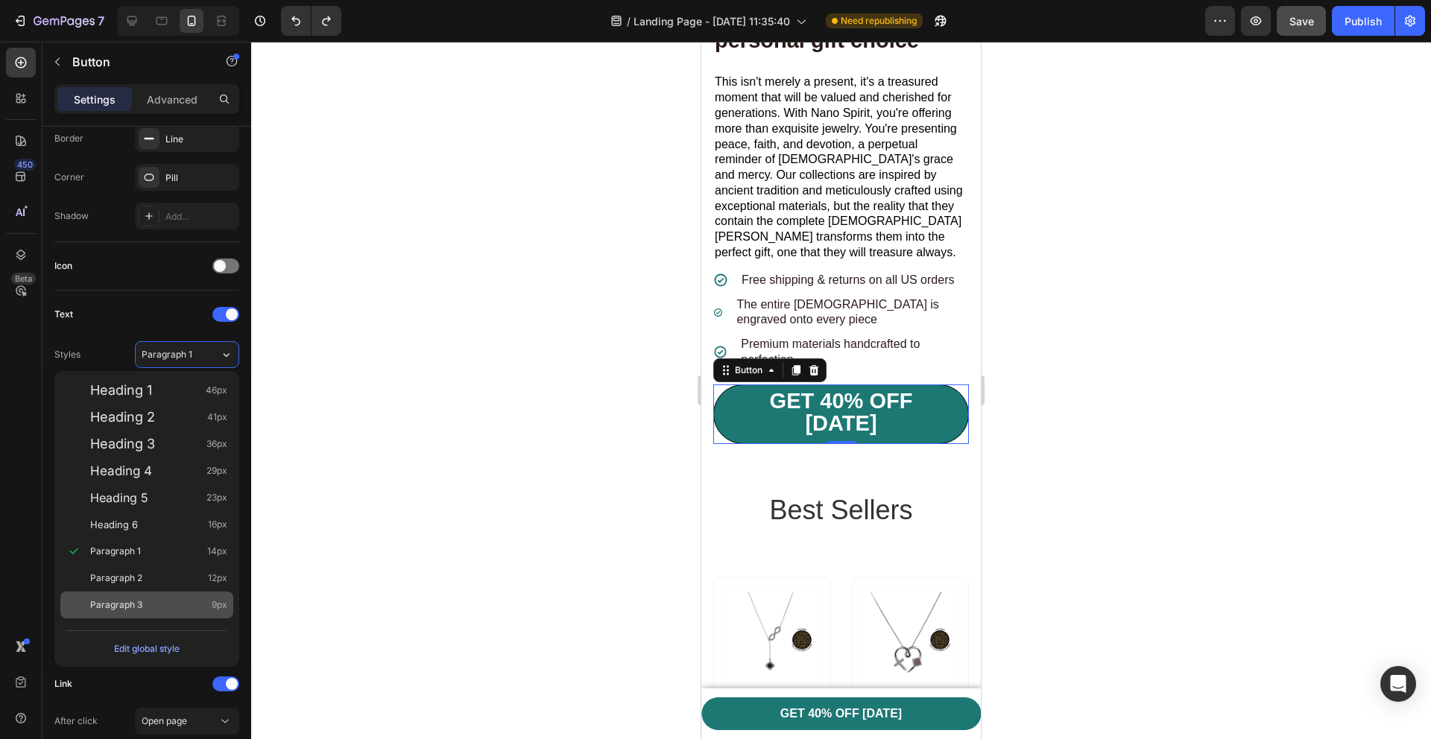
click at [151, 598] on div "Paragraph 3 9px" at bounding box center [158, 605] width 137 height 15
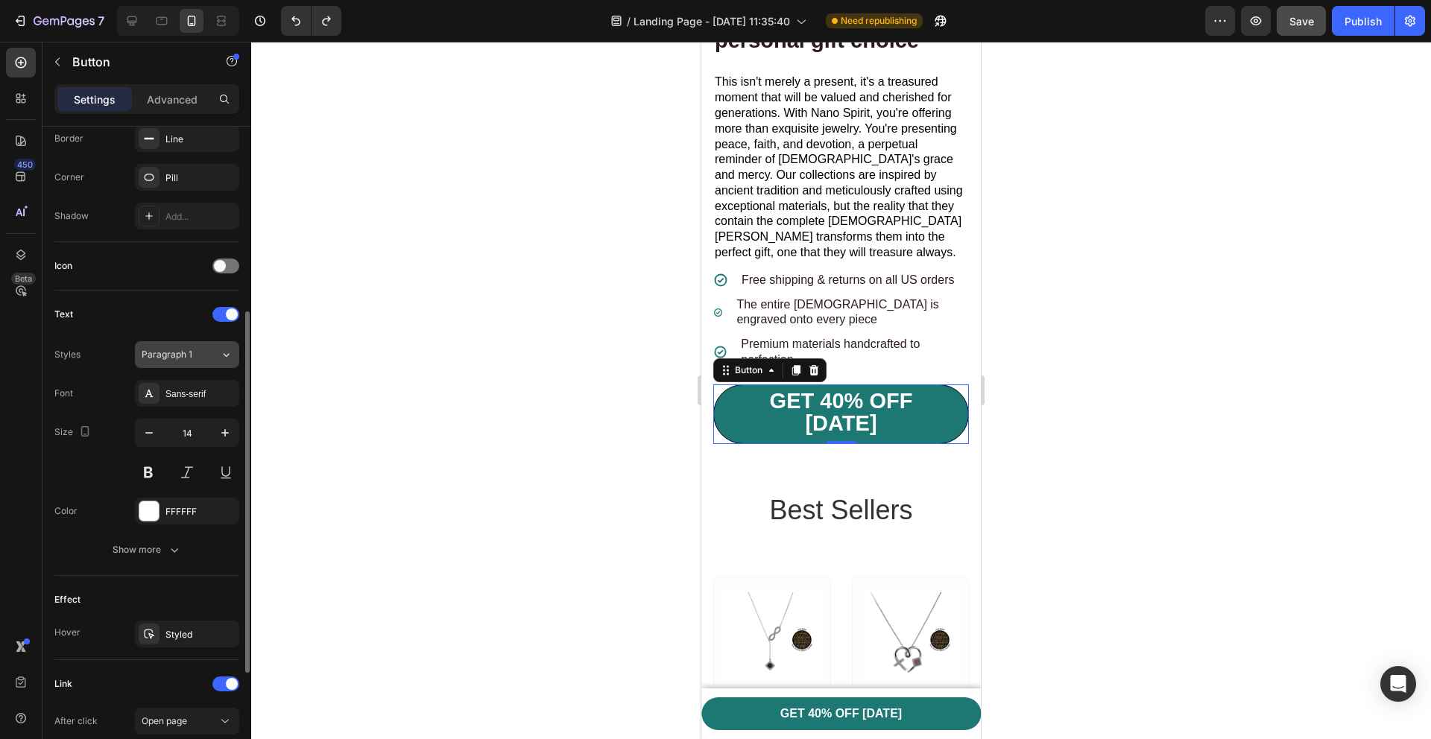
click at [199, 351] on div "Paragraph 1" at bounding box center [172, 354] width 60 height 13
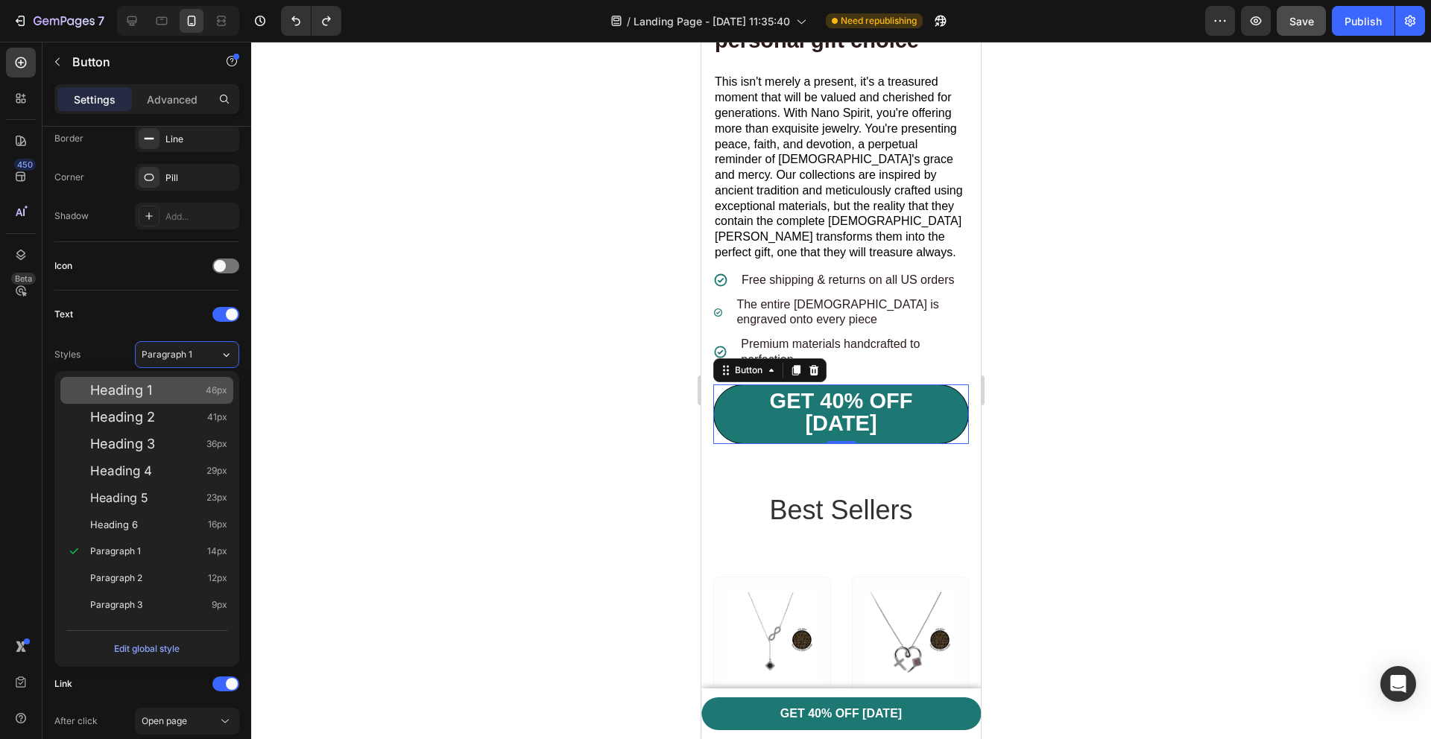
click at [180, 393] on div "Heading 1 46px" at bounding box center [158, 390] width 137 height 15
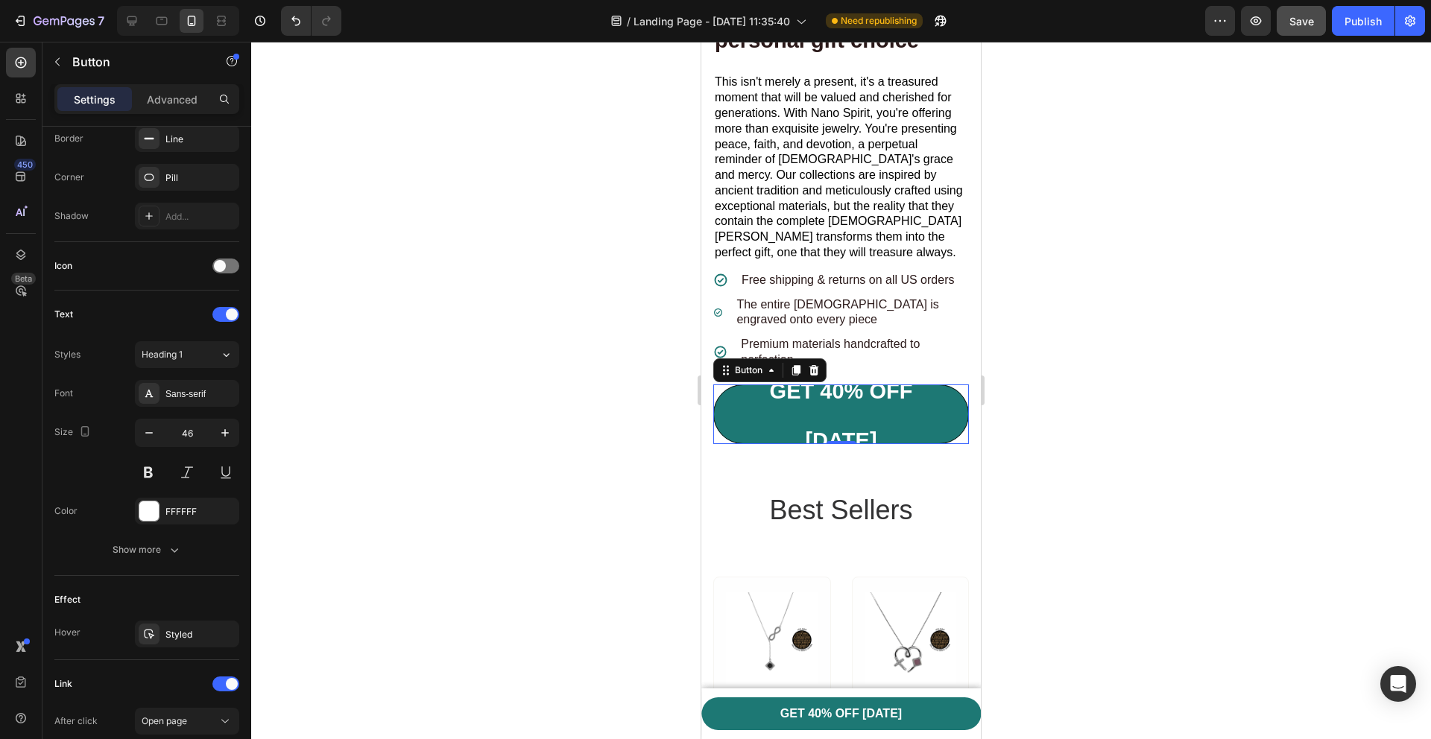
type input "14"
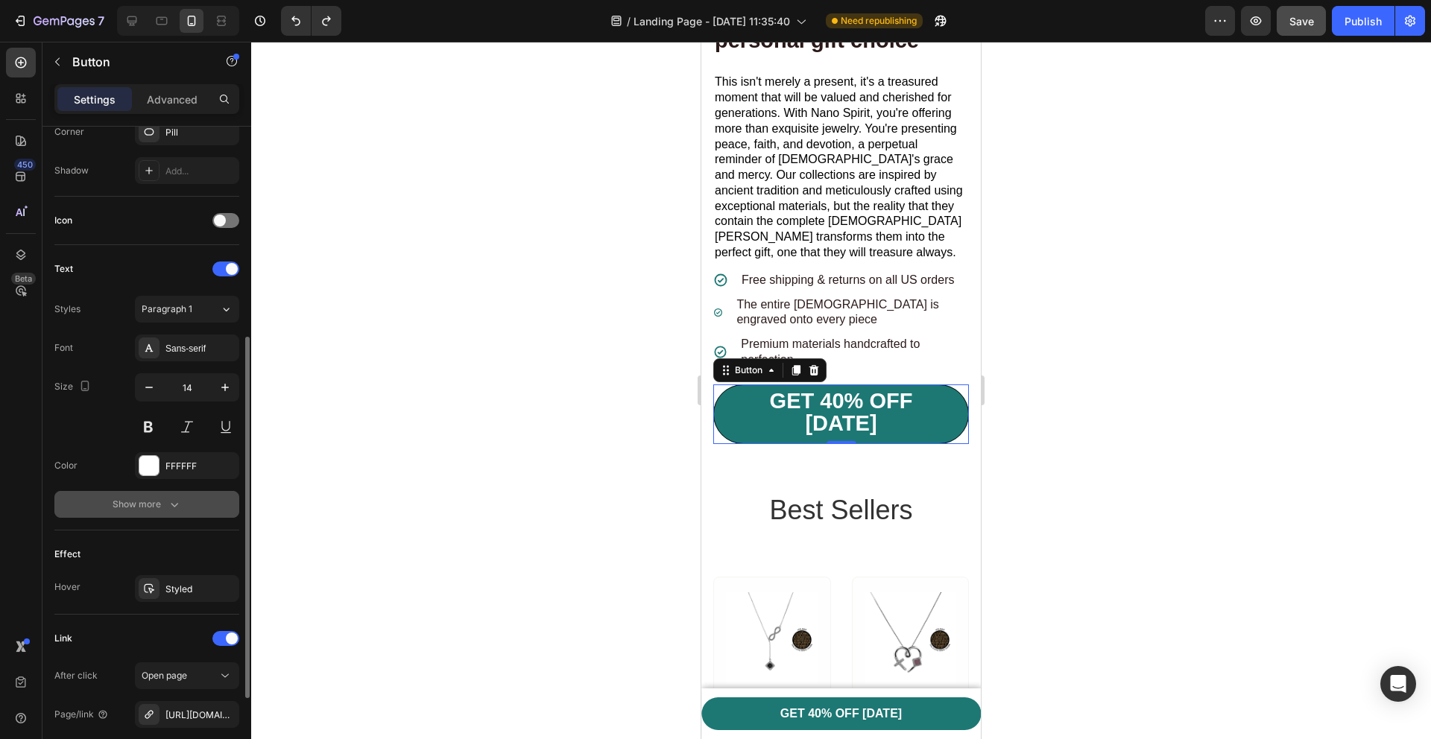
click at [171, 507] on icon "button" at bounding box center [174, 504] width 15 height 15
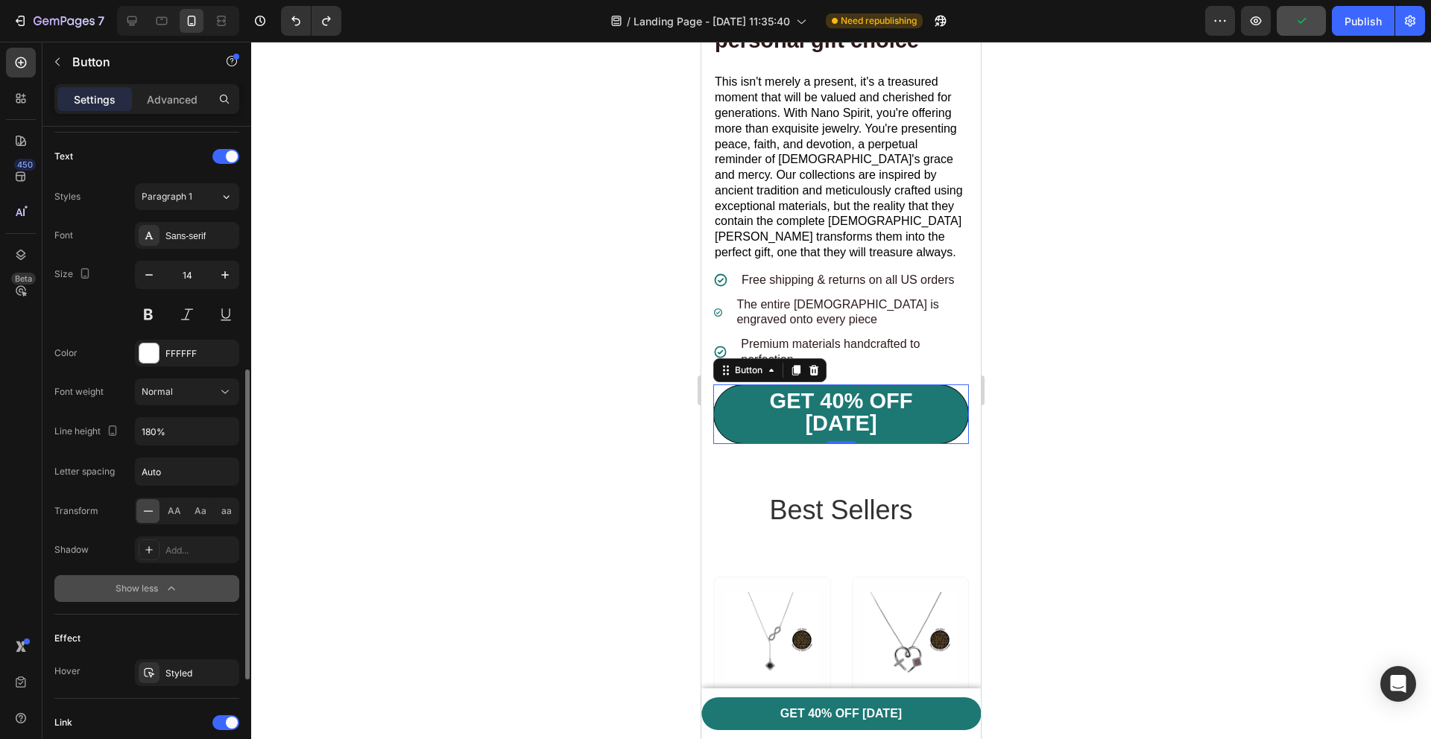
scroll to position [530, 0]
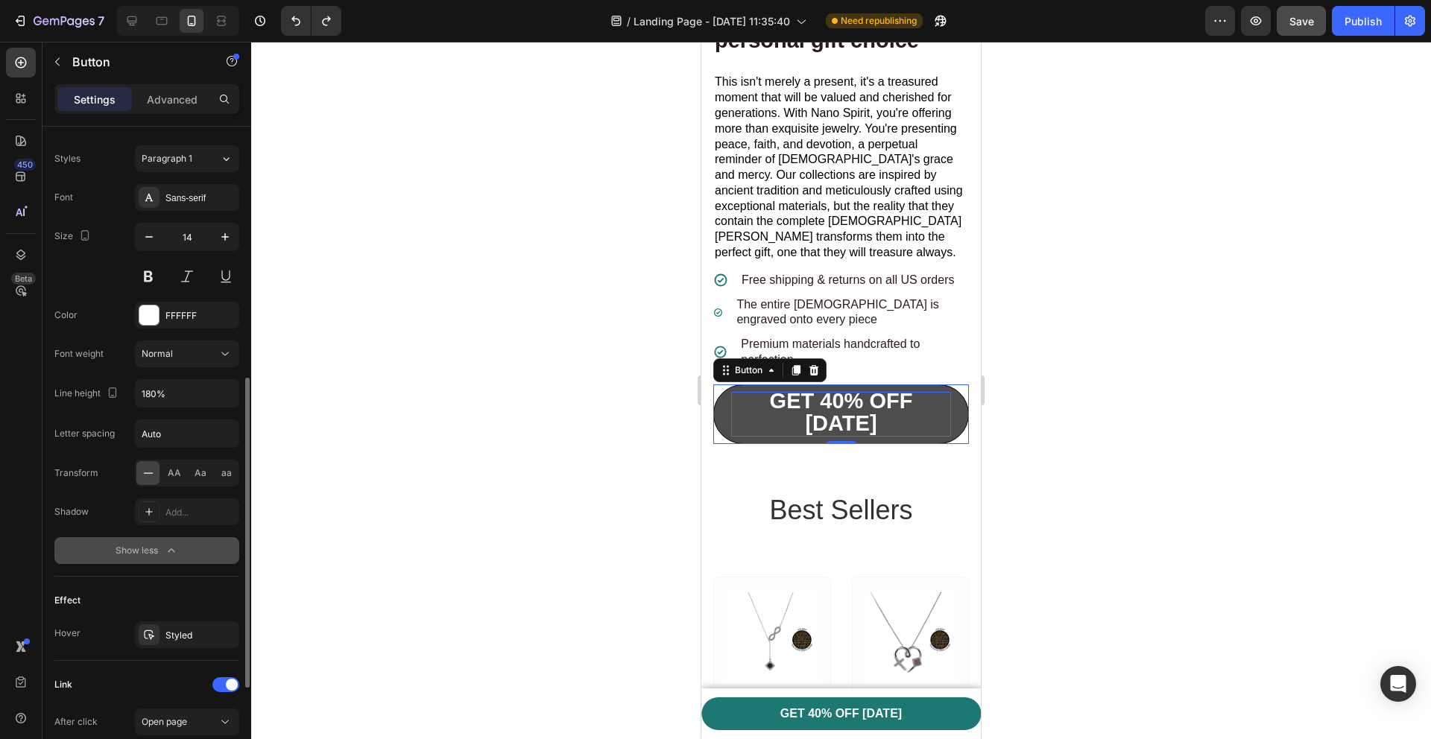
click at [849, 435] on strong "GET 40% OFF [DATE]" at bounding box center [841, 412] width 143 height 46
